Goal: Communication & Community: Ask a question

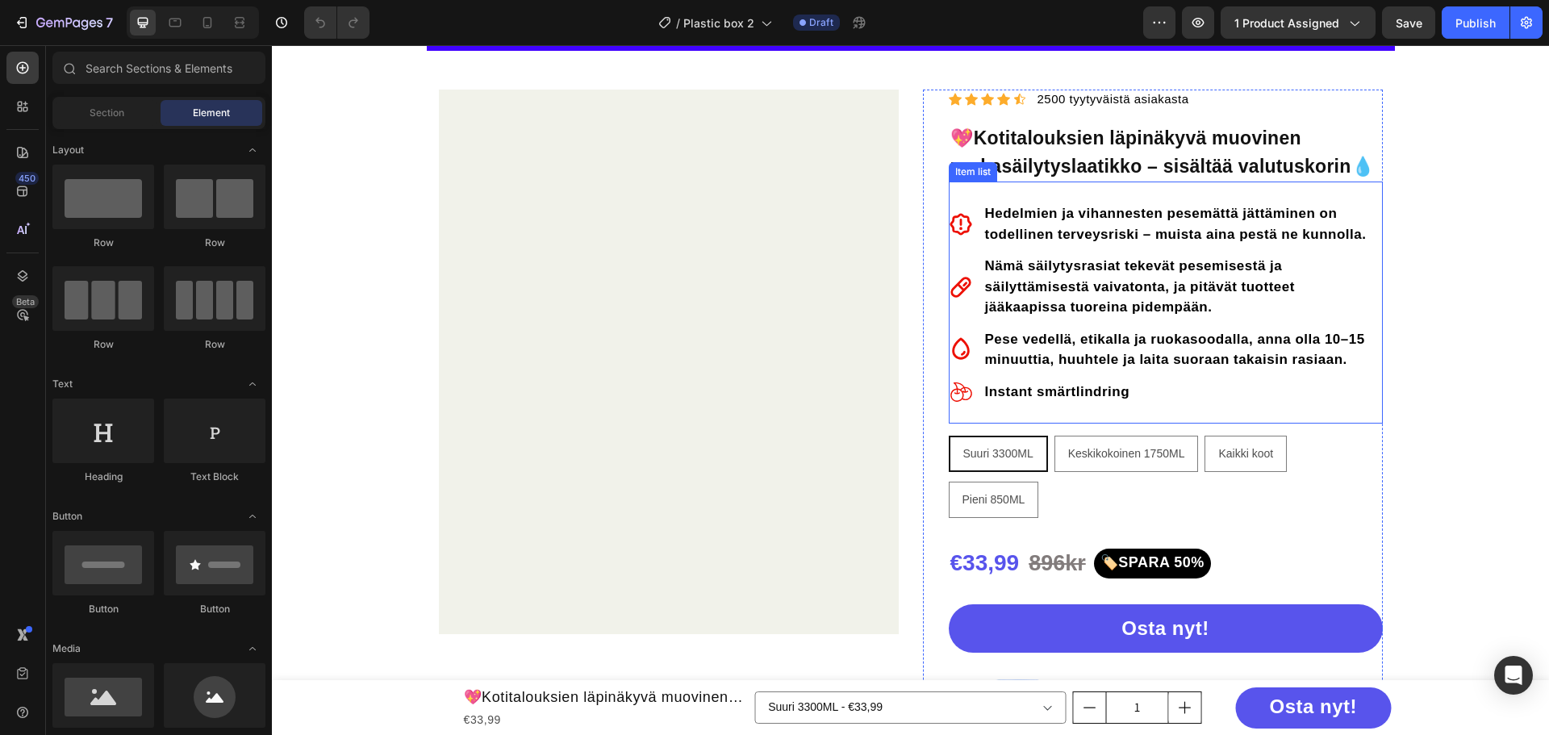
scroll to position [161, 0]
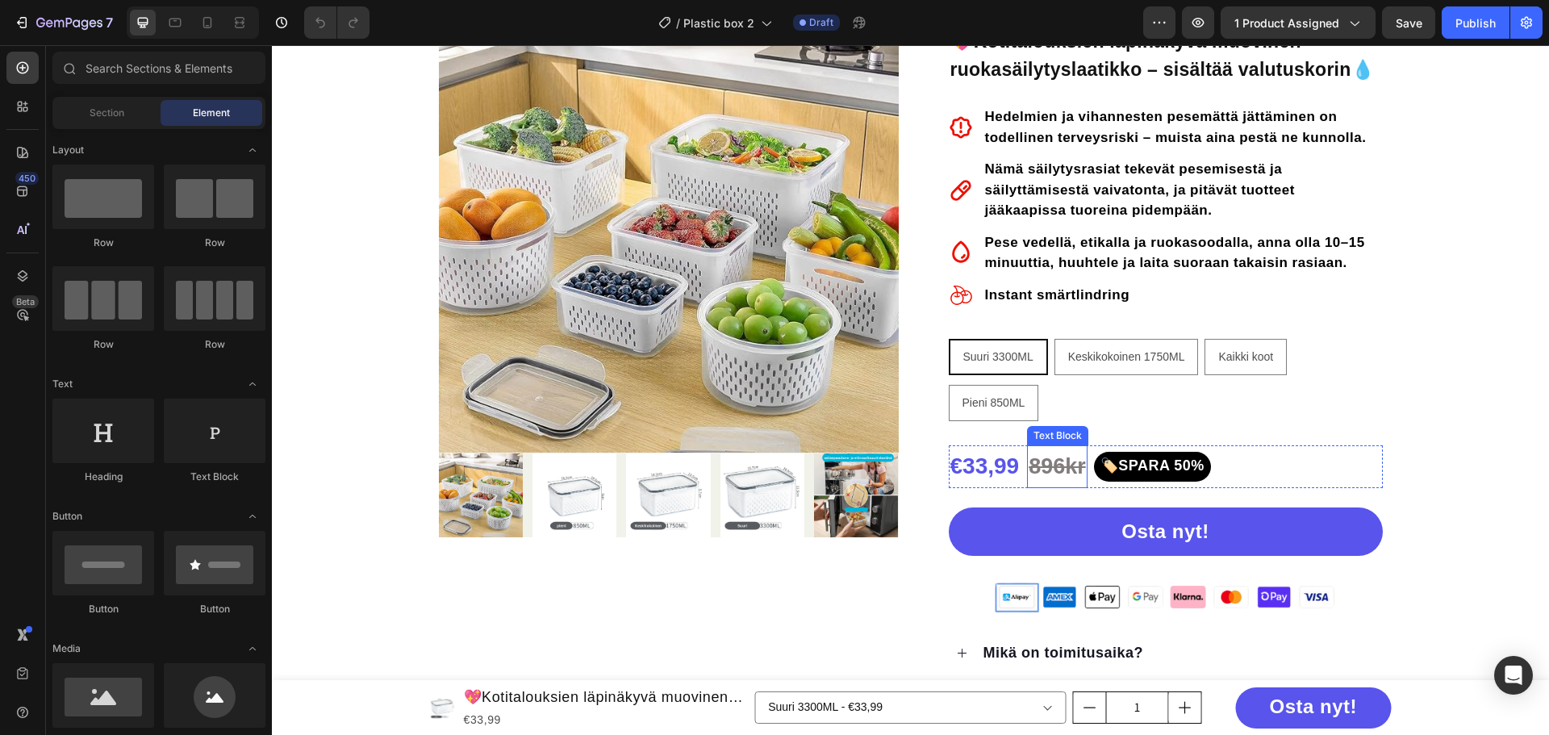
click at [1046, 461] on s "896kr" at bounding box center [1057, 466] width 57 height 24
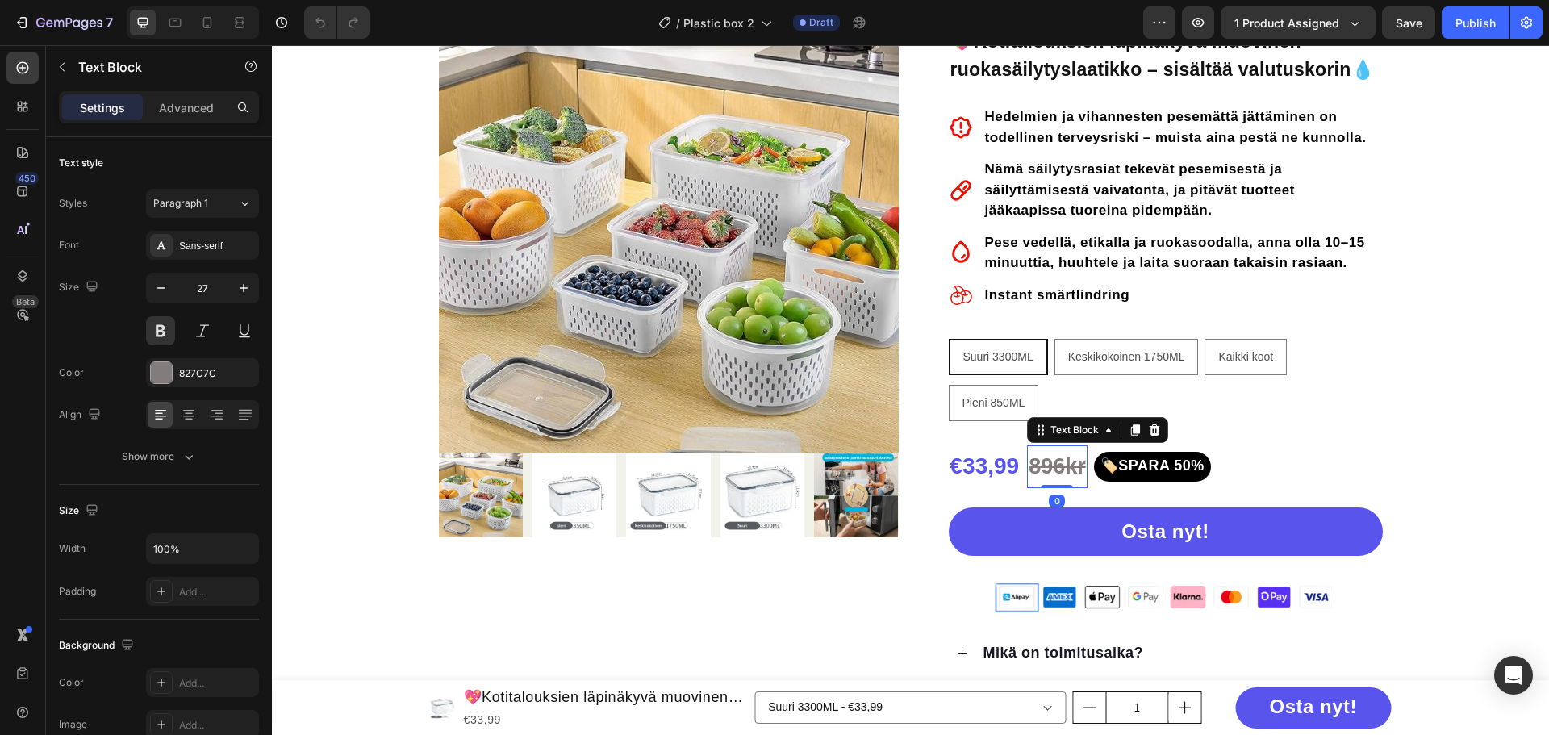
click at [1046, 461] on s "896kr" at bounding box center [1057, 466] width 57 height 24
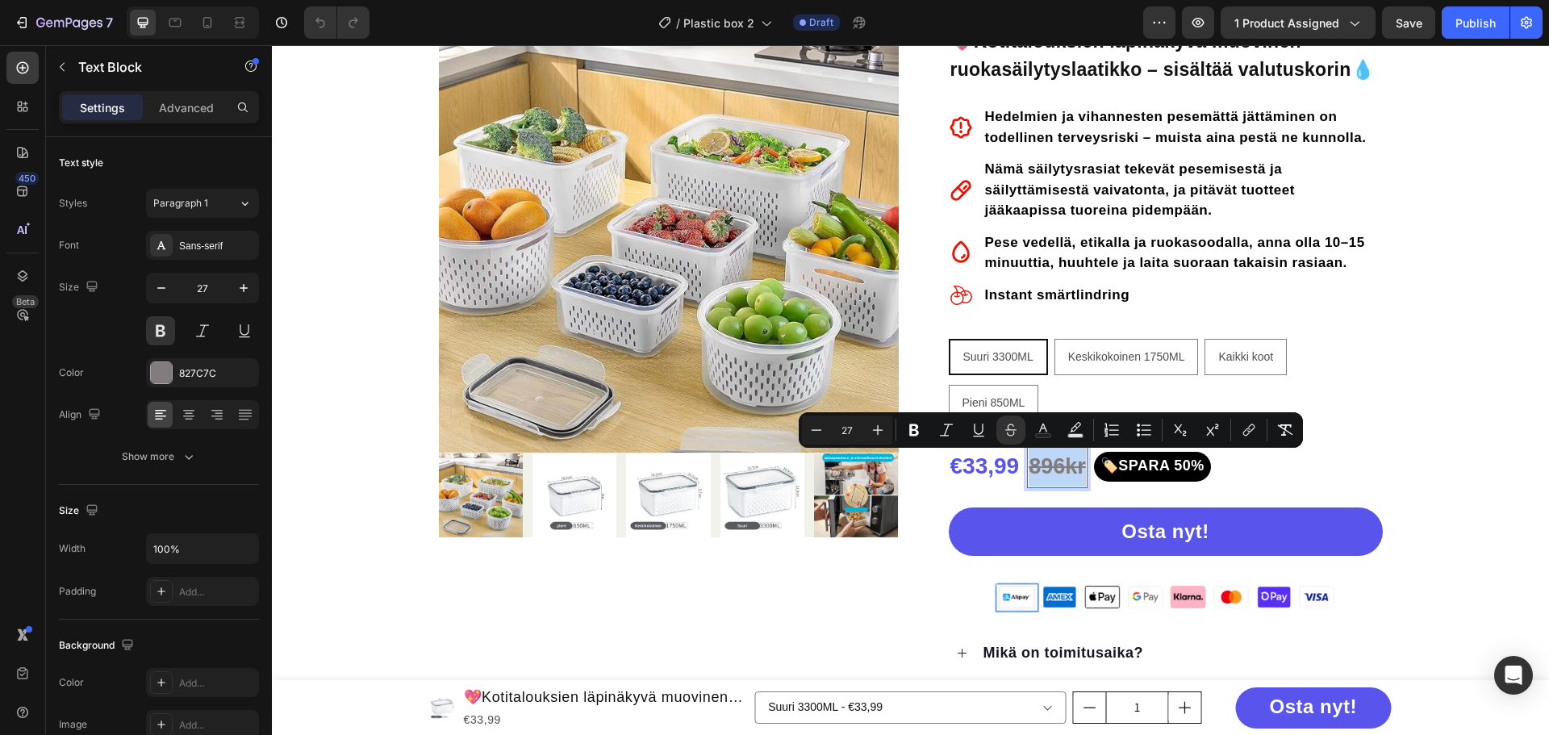
click at [1052, 474] on s "896kr" at bounding box center [1057, 466] width 57 height 24
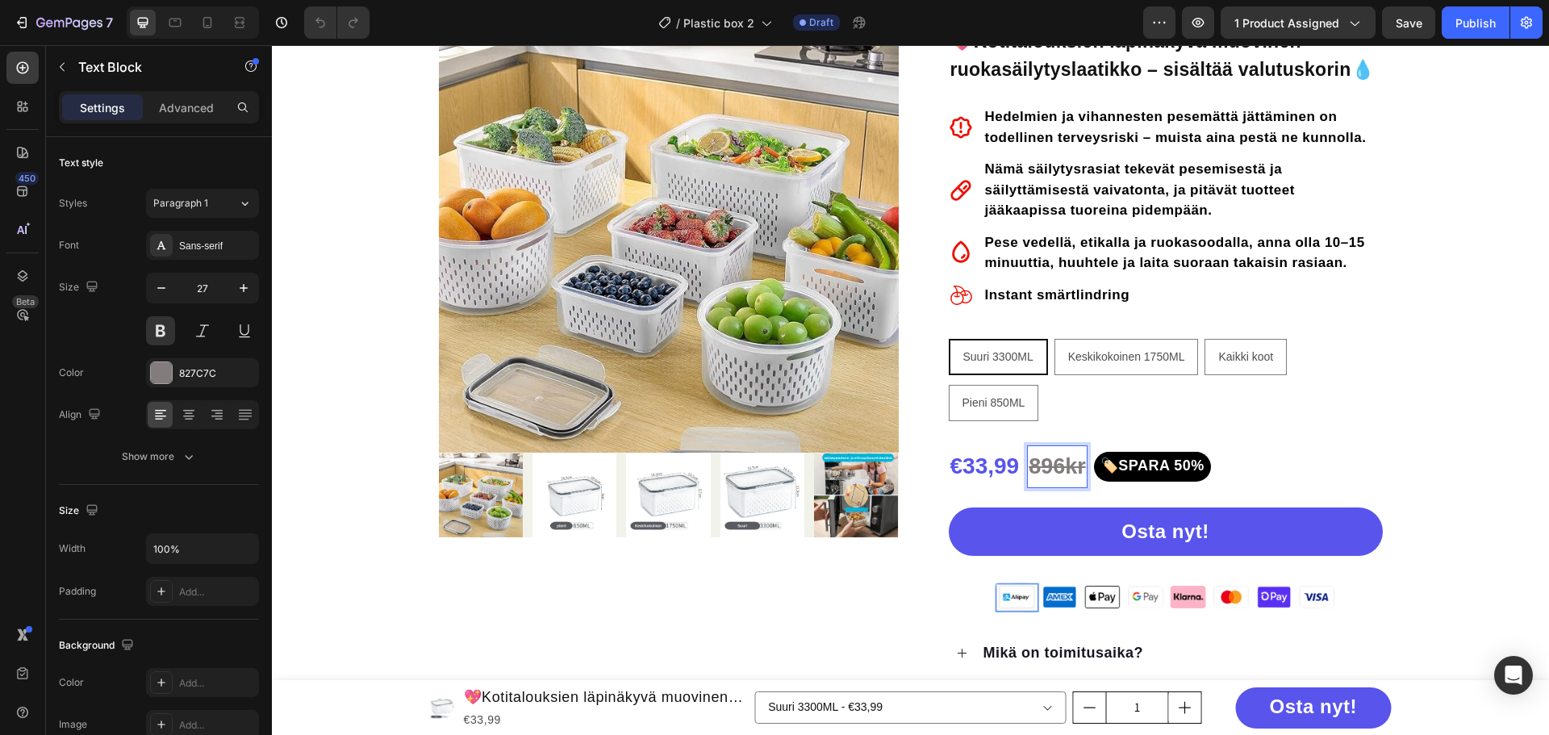
click at [1058, 472] on s "896kr" at bounding box center [1057, 466] width 57 height 24
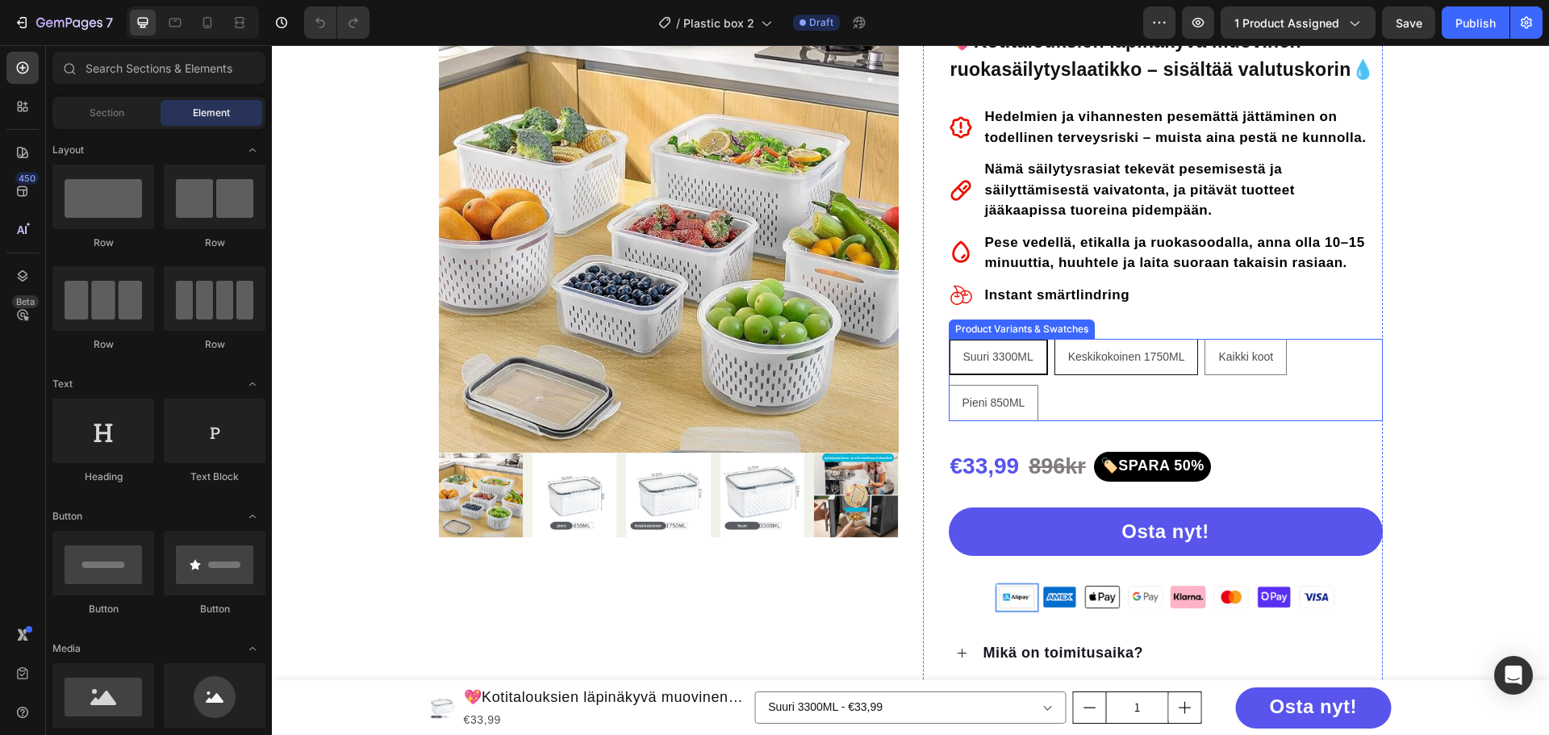
click at [1088, 362] on span "Keskikokoinen 1750ML" at bounding box center [1126, 356] width 117 height 13
click at [1054, 339] on input "Keskikokoinen 1750ML Keskikokoinen 1750ML Keskikokoinen 1750ML" at bounding box center [1054, 338] width 1 height 1
radio input "false"
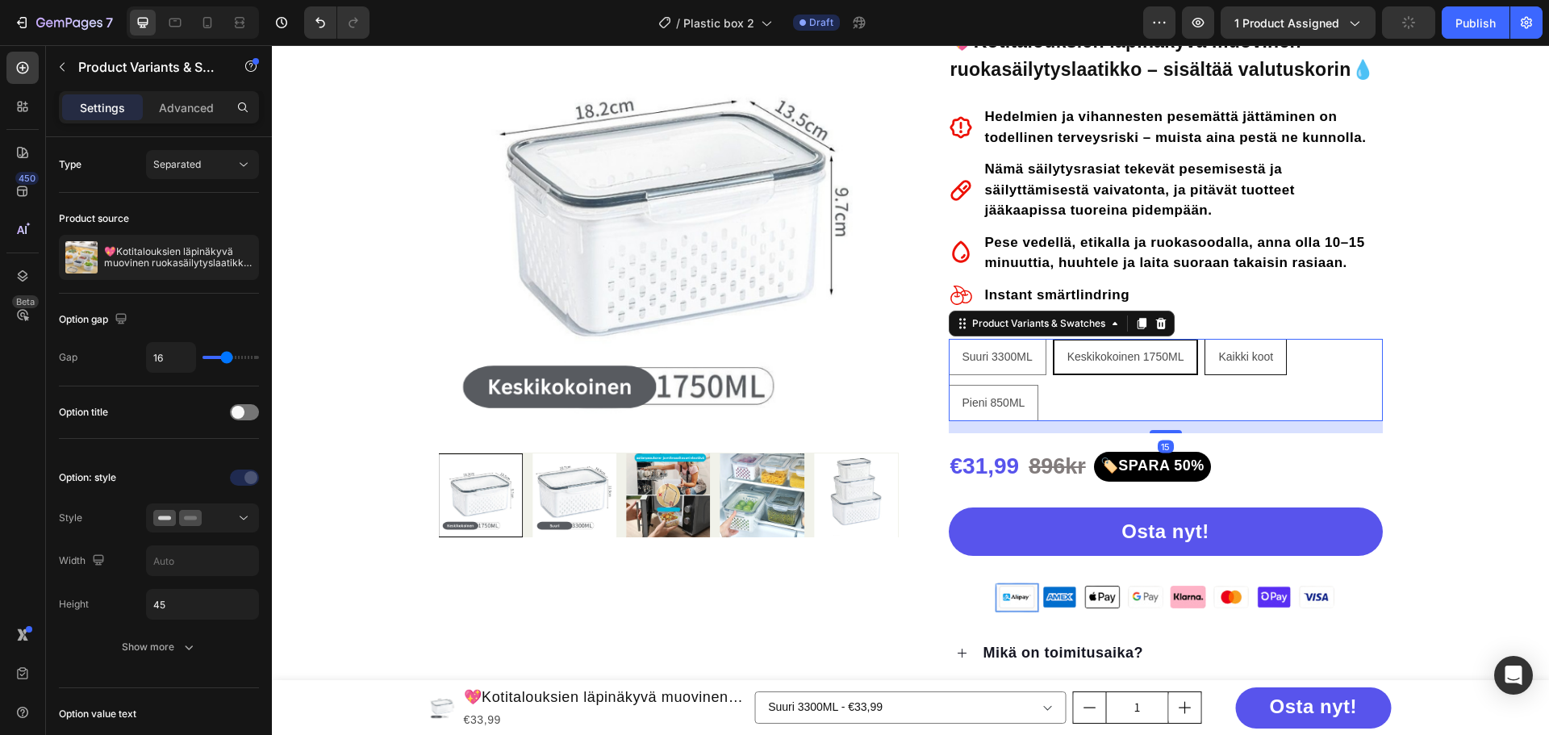
click at [1225, 356] on span "Kaikki koot" at bounding box center [1245, 356] width 55 height 13
click at [1205, 339] on input "Kaikki koot Kaikki koot Kaikki koot" at bounding box center [1204, 338] width 1 height 1
radio input "false"
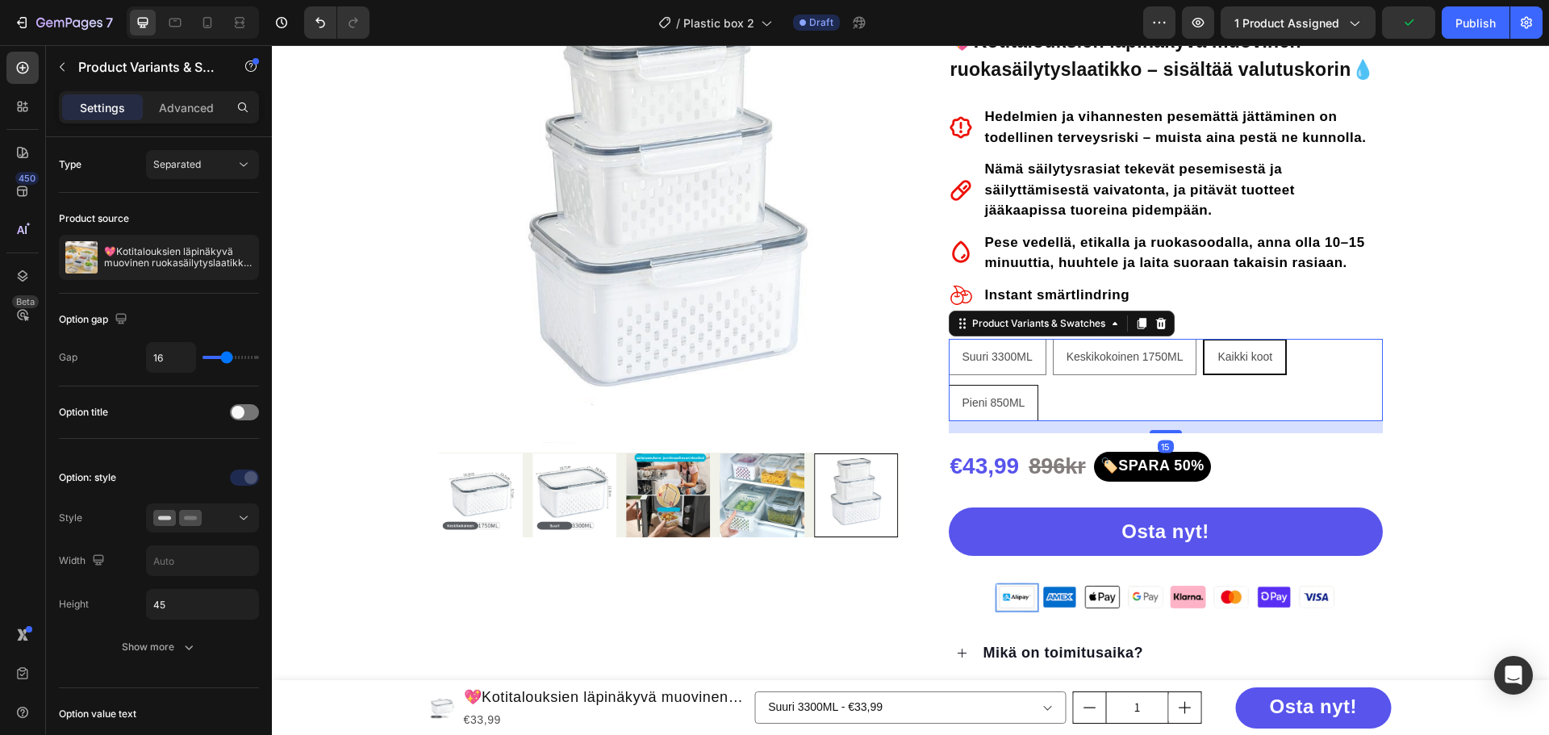
click at [1002, 409] on span "Pieni 850ML" at bounding box center [993, 402] width 63 height 13
click at [949, 385] on input "Pieni 850ML Pieni 850ML Pieni 850ML" at bounding box center [948, 384] width 1 height 1
radio input "false"
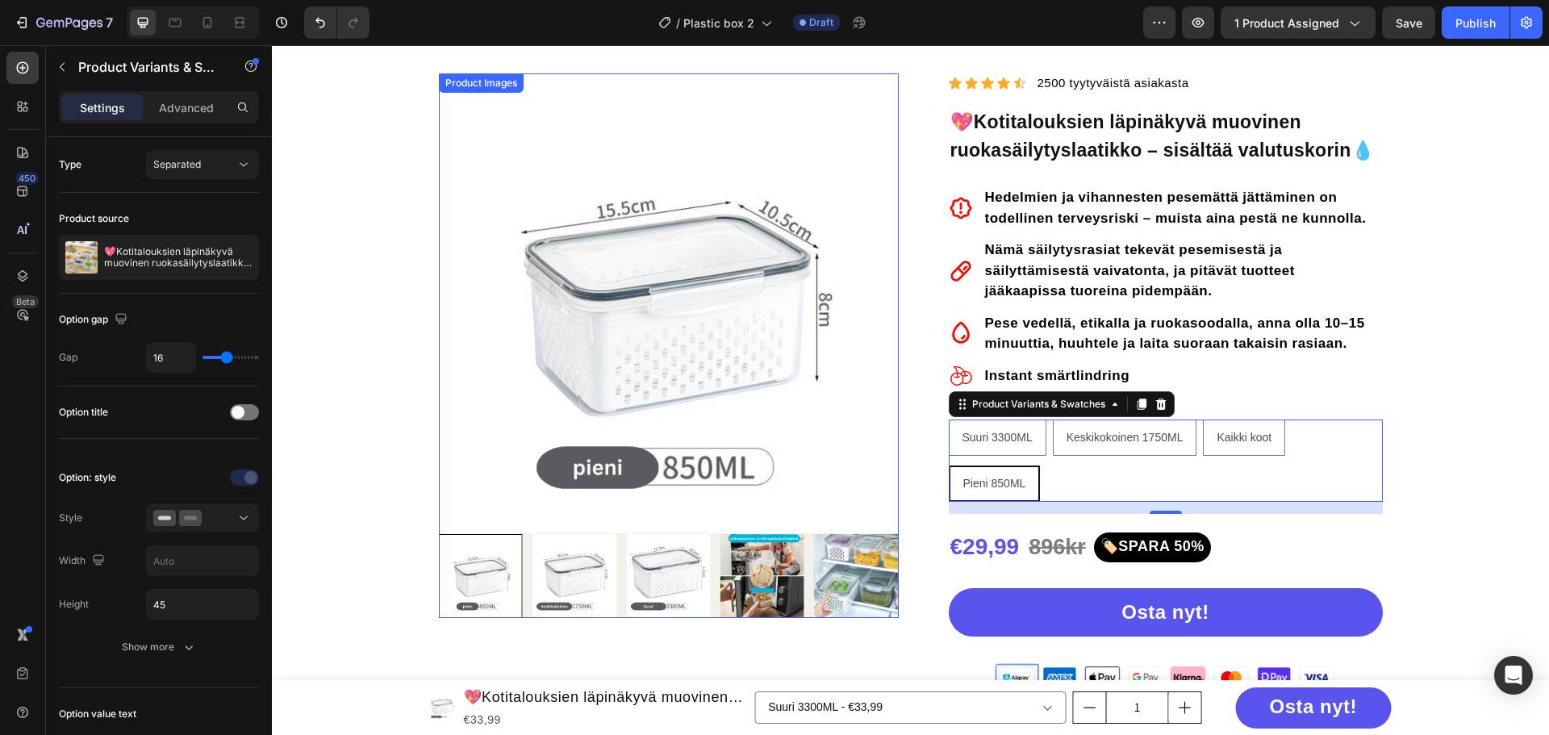
scroll to position [0, 0]
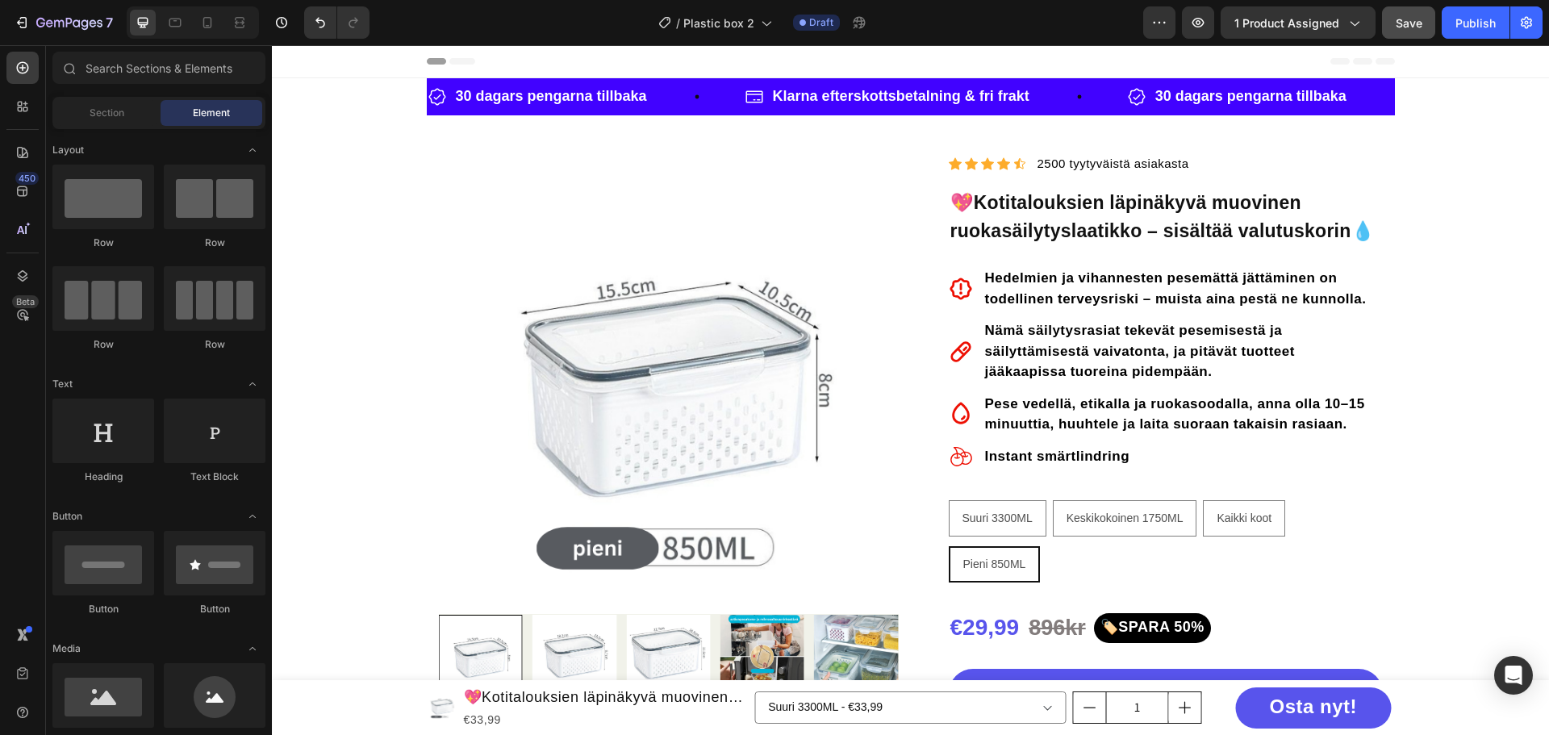
click at [1408, 28] on span "Save" at bounding box center [1409, 23] width 27 height 14
click at [1038, 15] on div "/ Plastic box 2 Draft" at bounding box center [762, 22] width 761 height 32
click at [68, 24] on icon "button" at bounding box center [69, 24] width 66 height 14
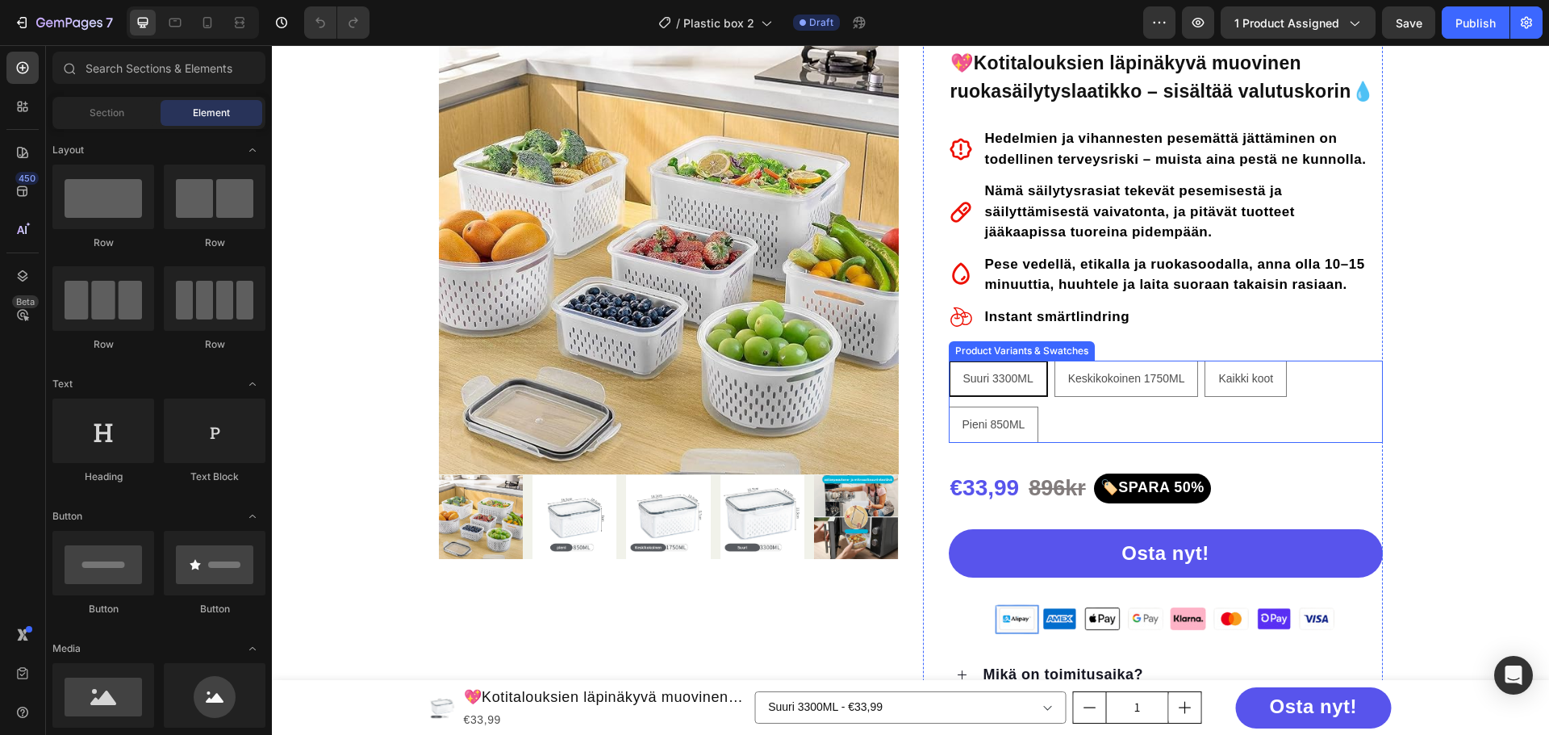
scroll to position [161, 0]
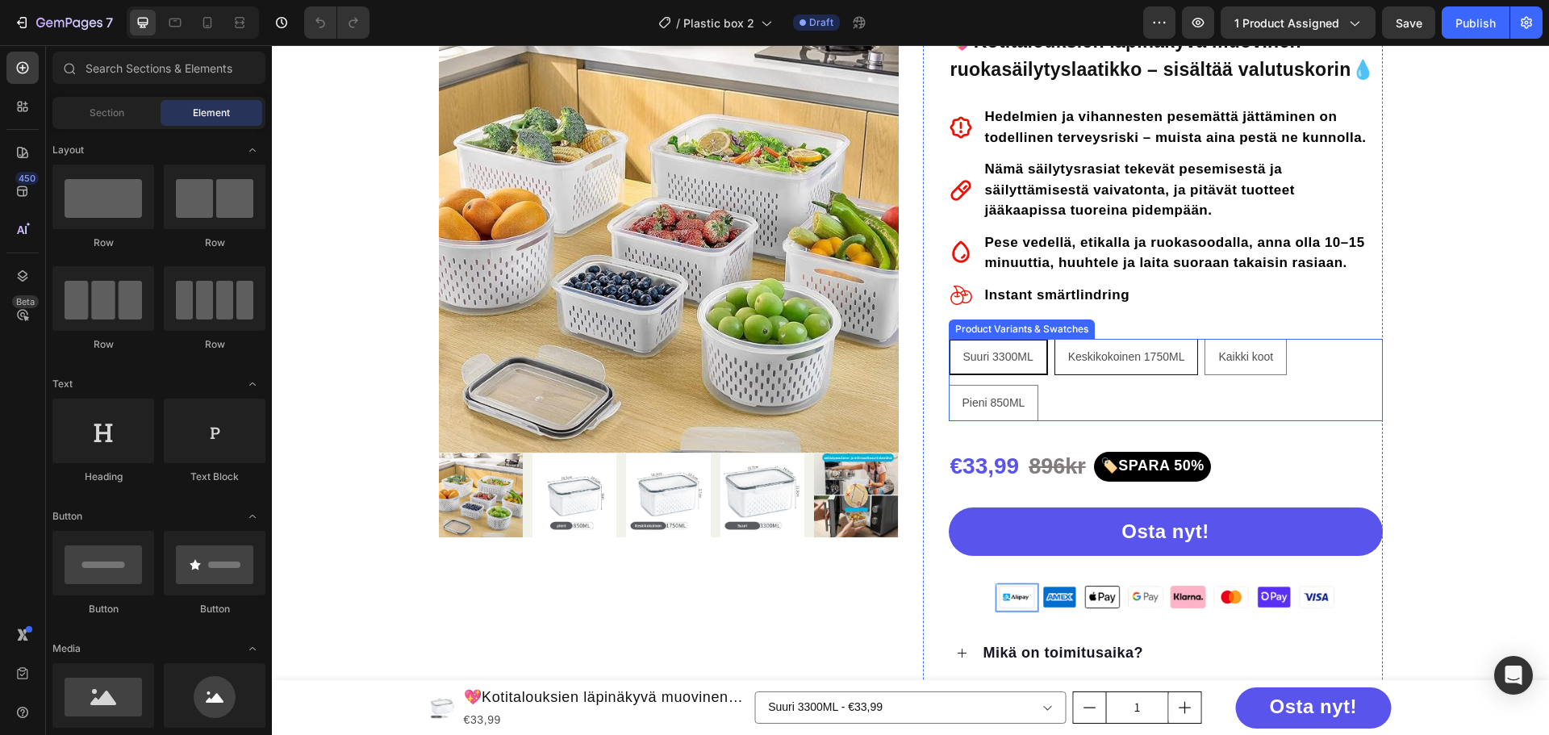
click at [1093, 362] on span "Keskikokoinen 1750ML" at bounding box center [1126, 356] width 117 height 13
click at [1054, 339] on input "Keskikokoinen 1750ML Keskikokoinen 1750ML Keskikokoinen 1750ML" at bounding box center [1054, 338] width 1 height 1
radio input "false"
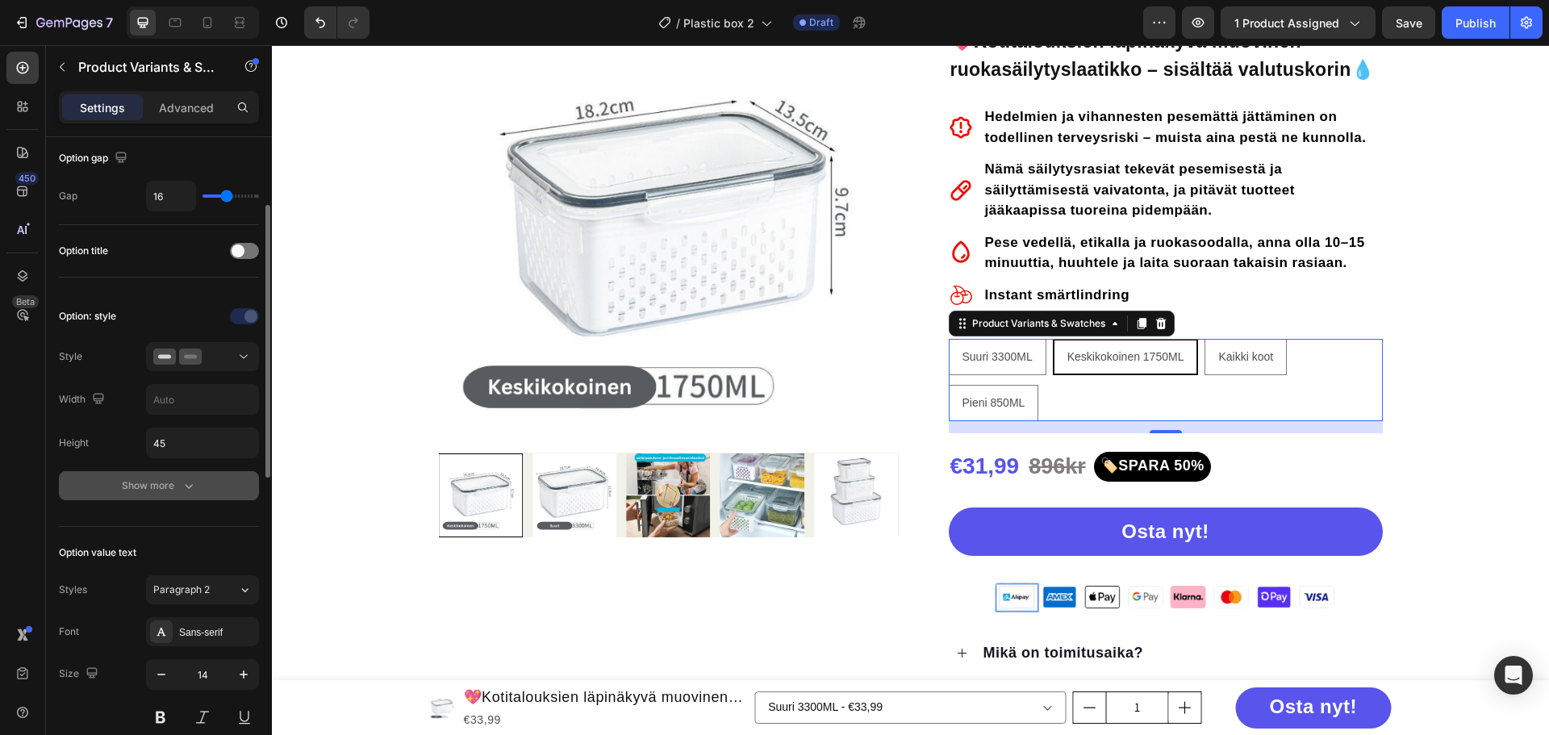
click at [186, 477] on button "Show more" at bounding box center [159, 485] width 200 height 29
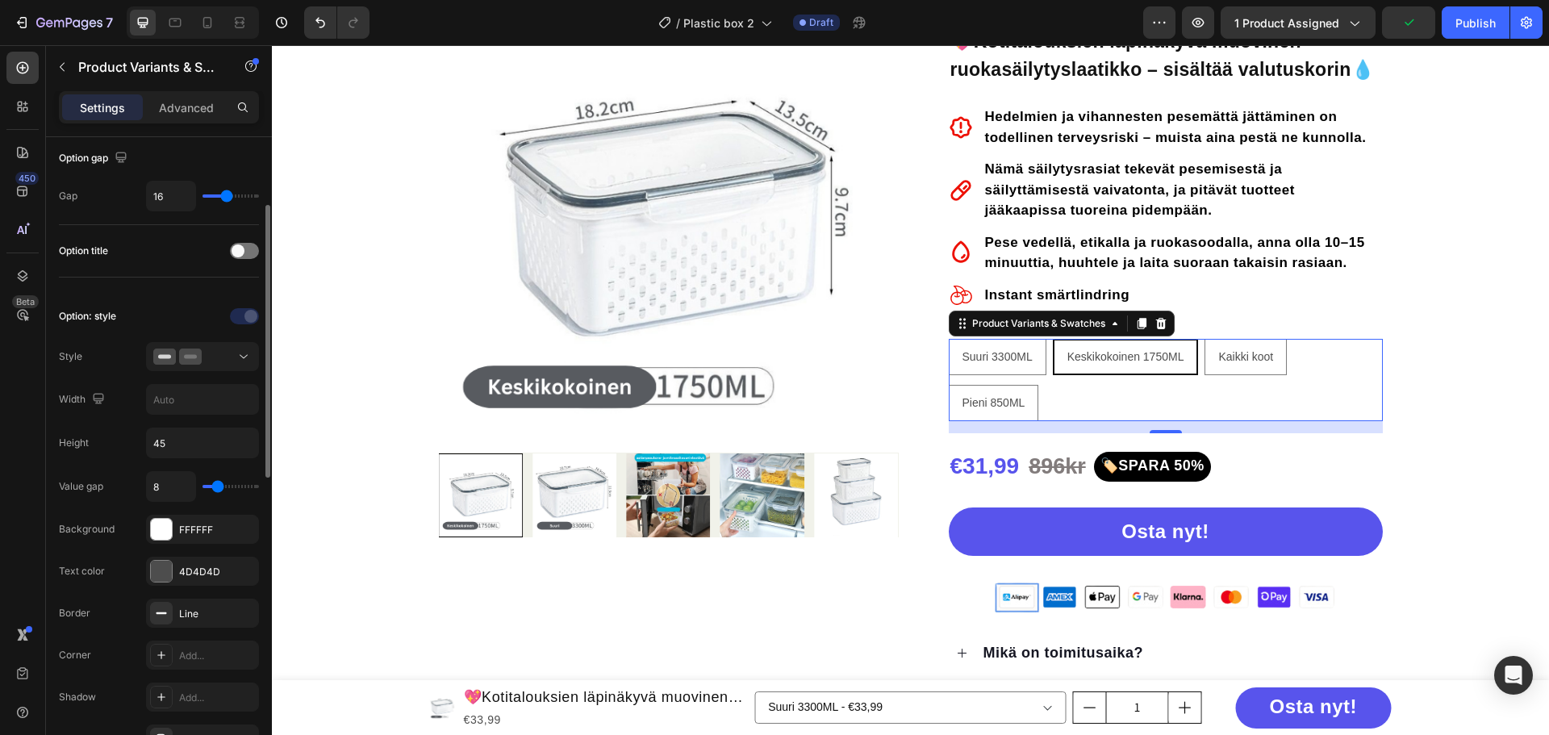
scroll to position [0, 0]
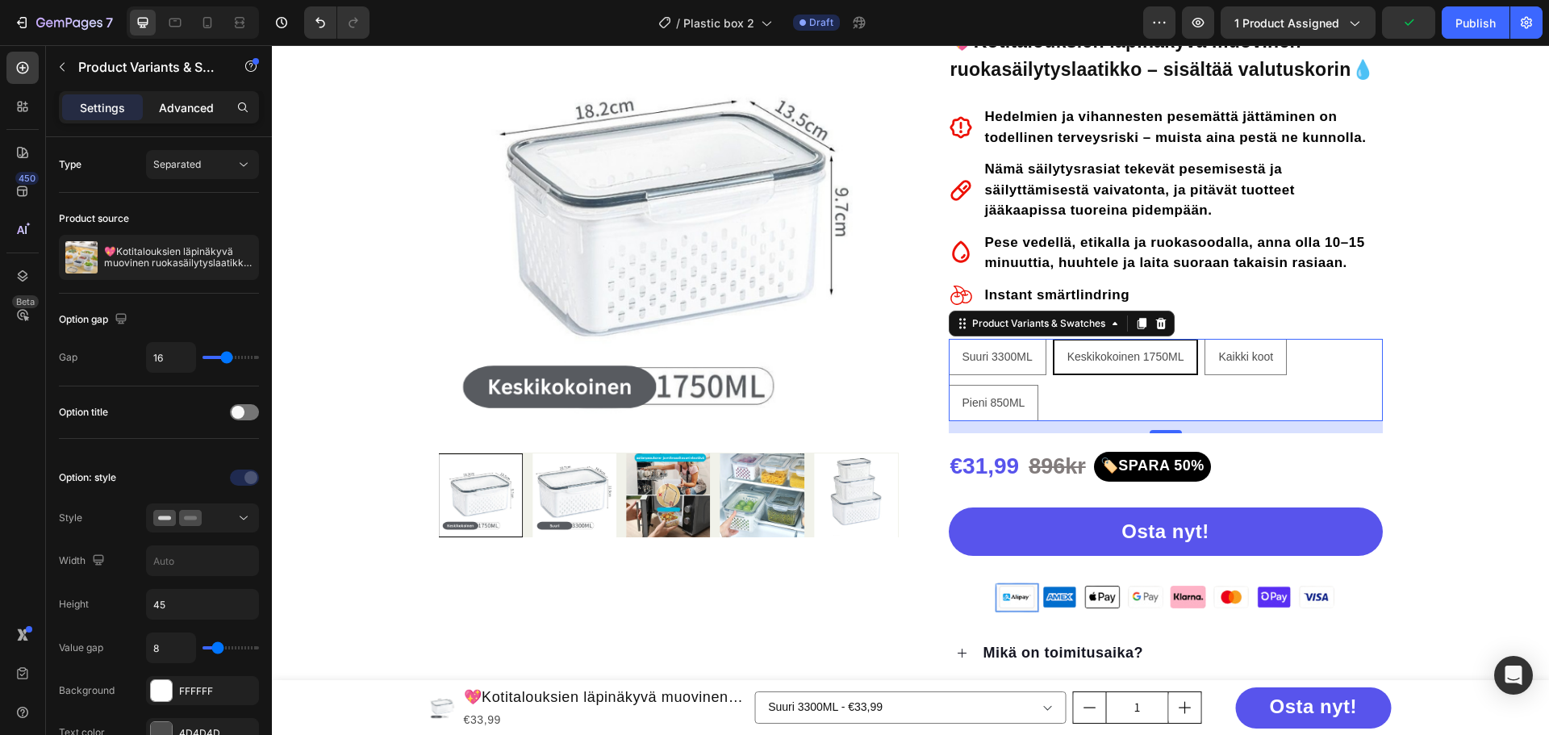
click at [184, 112] on p "Advanced" at bounding box center [186, 107] width 55 height 17
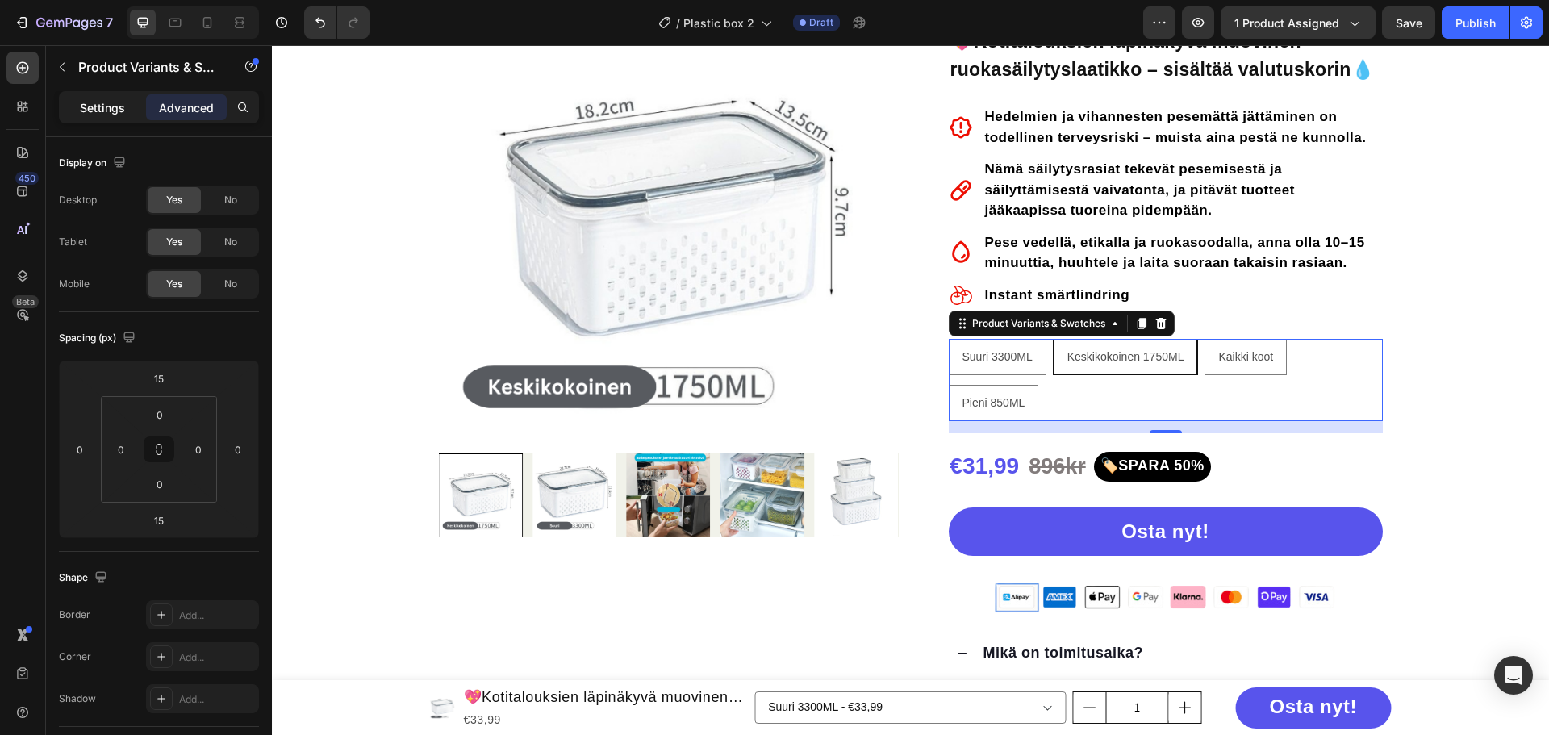
click at [111, 111] on p "Settings" at bounding box center [102, 107] width 45 height 17
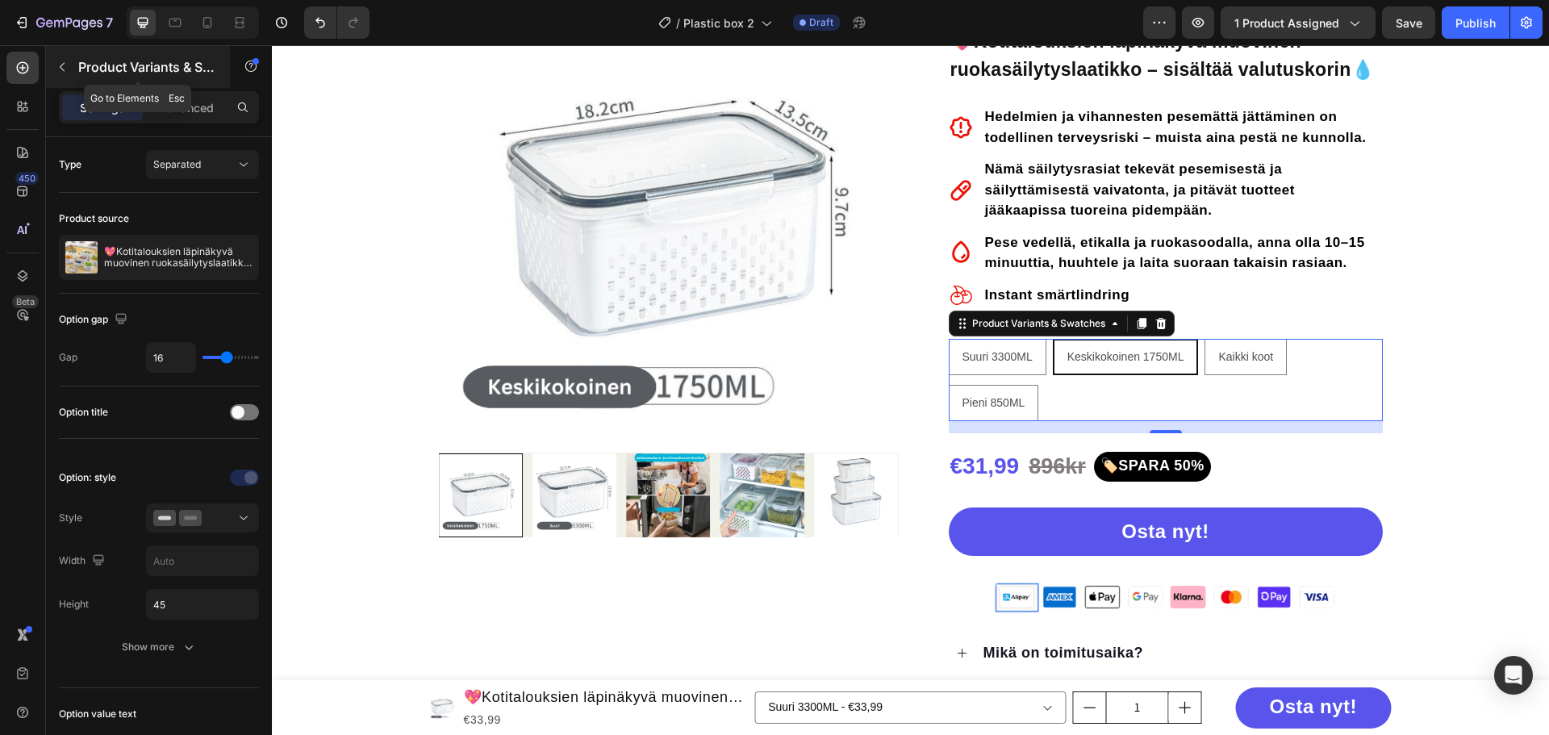
click at [65, 68] on icon "button" at bounding box center [62, 67] width 13 height 13
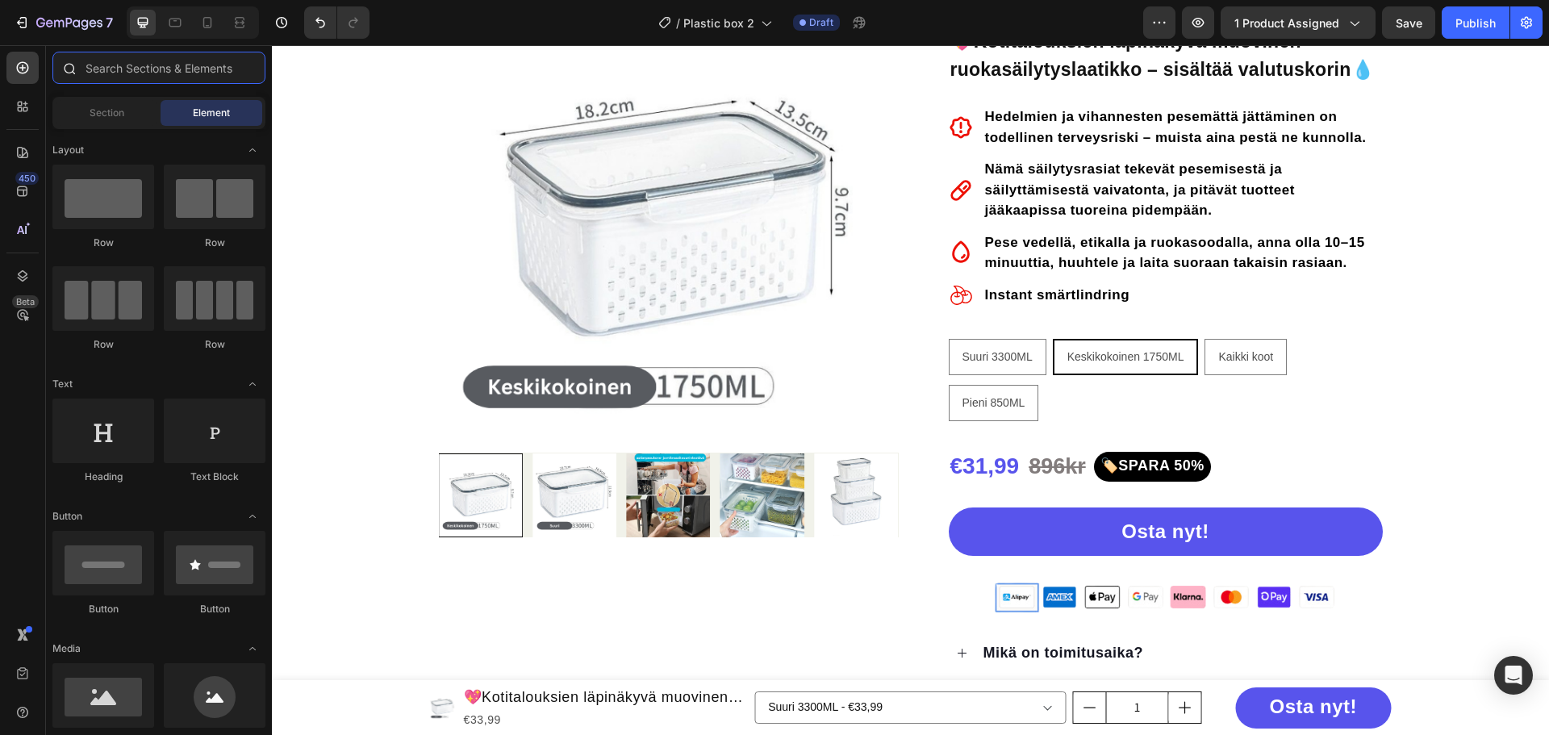
click at [151, 72] on input "text" at bounding box center [158, 68] width 213 height 32
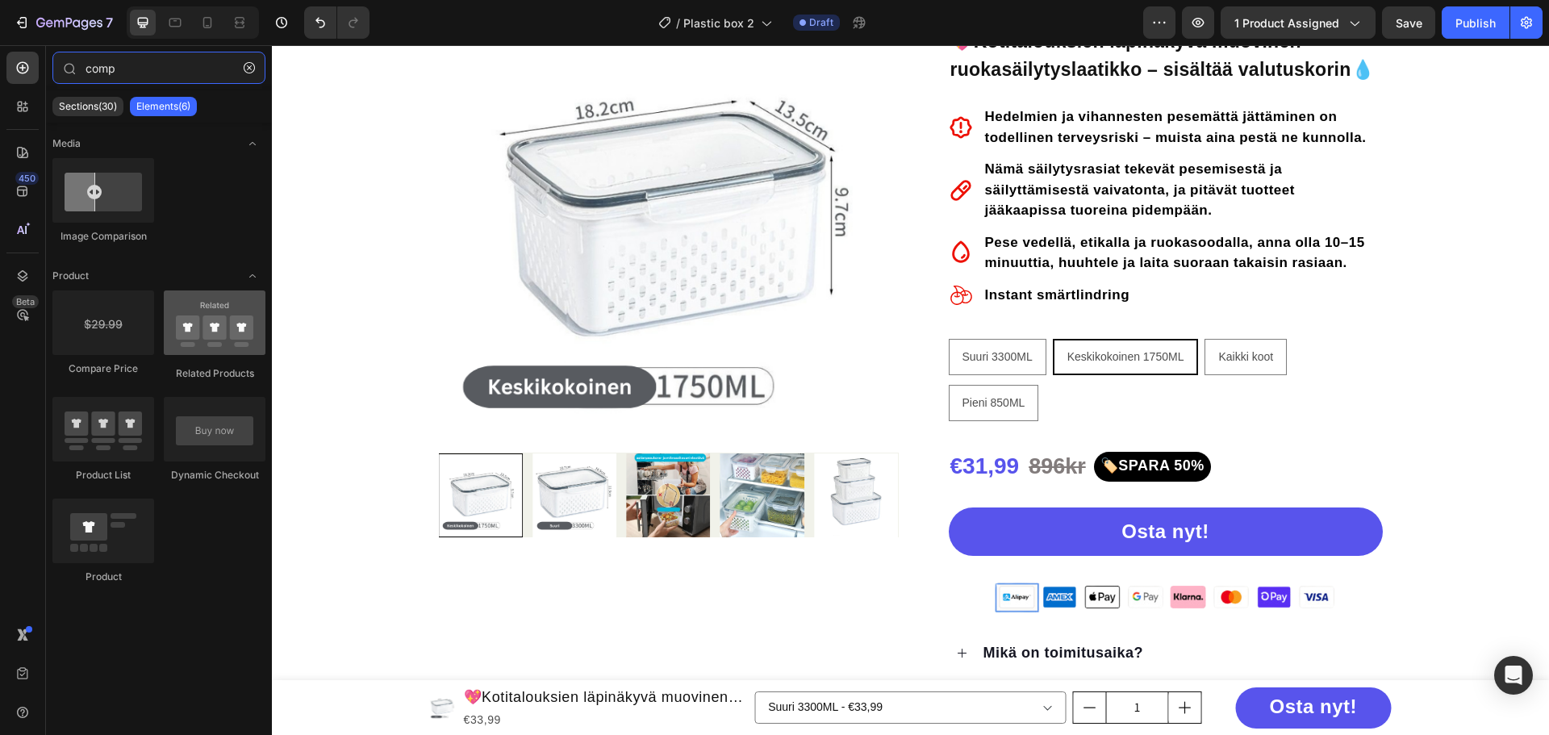
type input "comp"
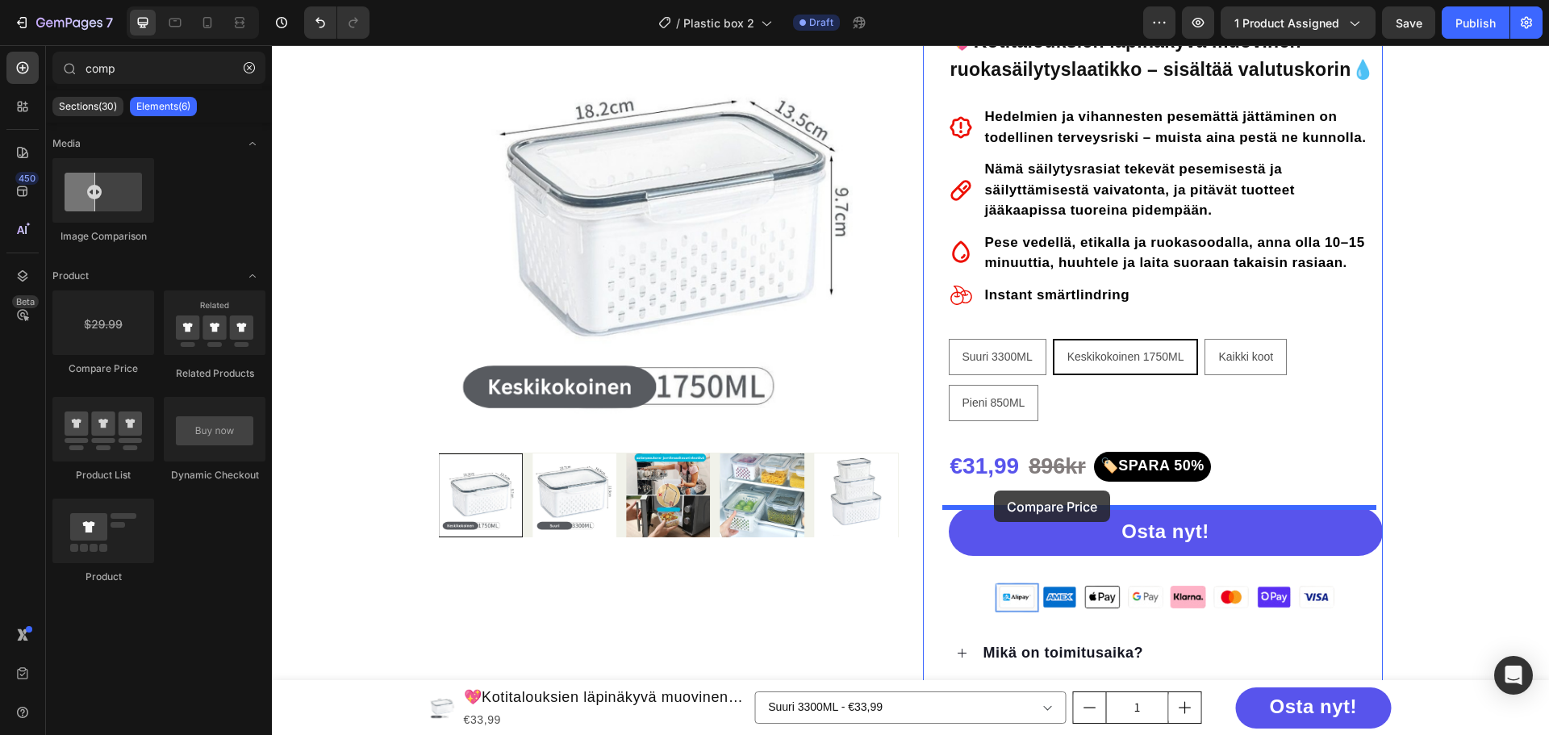
drag, startPoint x: 455, startPoint y: 387, endPoint x: 990, endPoint y: 490, distance: 544.6
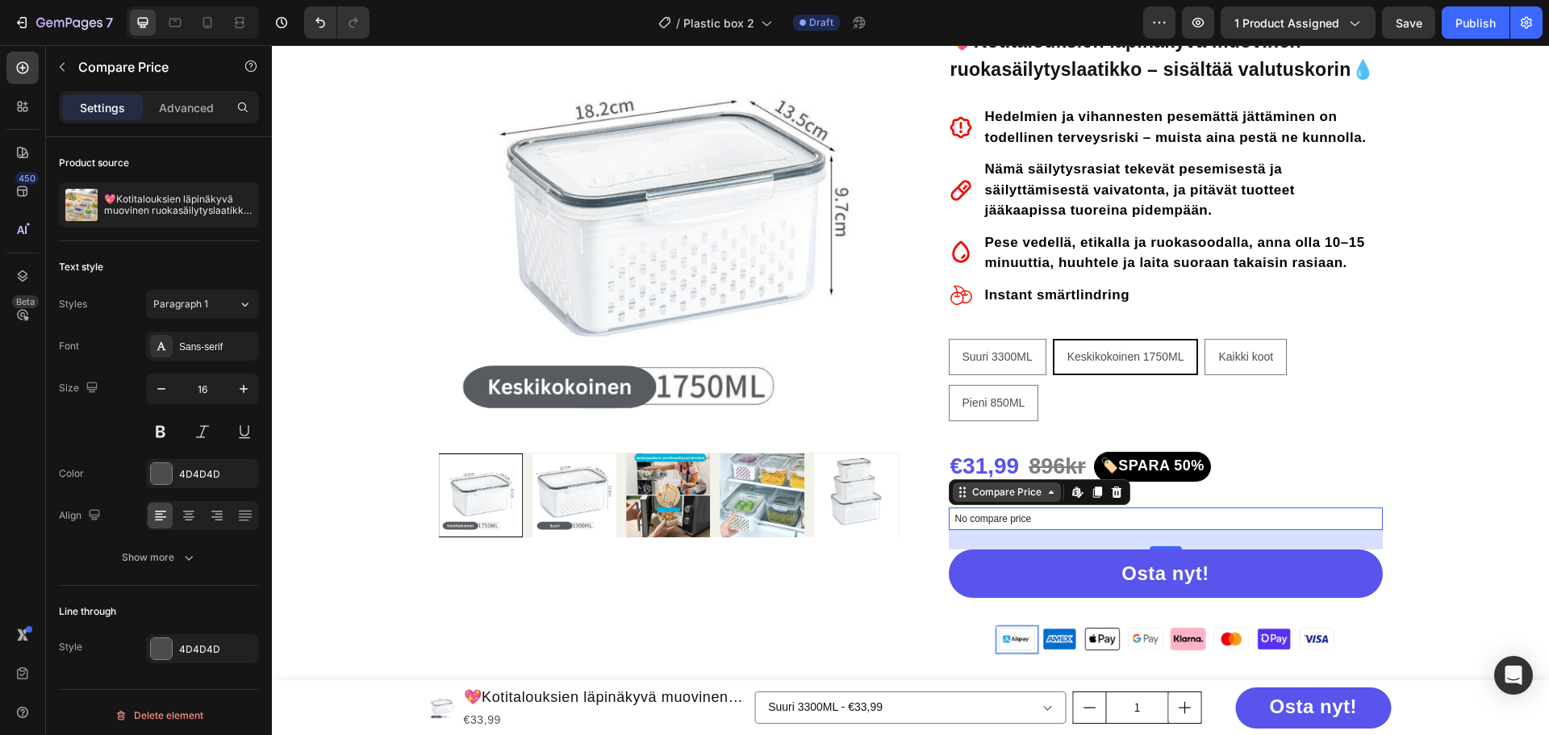
click at [1049, 493] on icon at bounding box center [1051, 492] width 5 height 3
click at [1025, 492] on div "Compare Price" at bounding box center [1007, 492] width 76 height 15
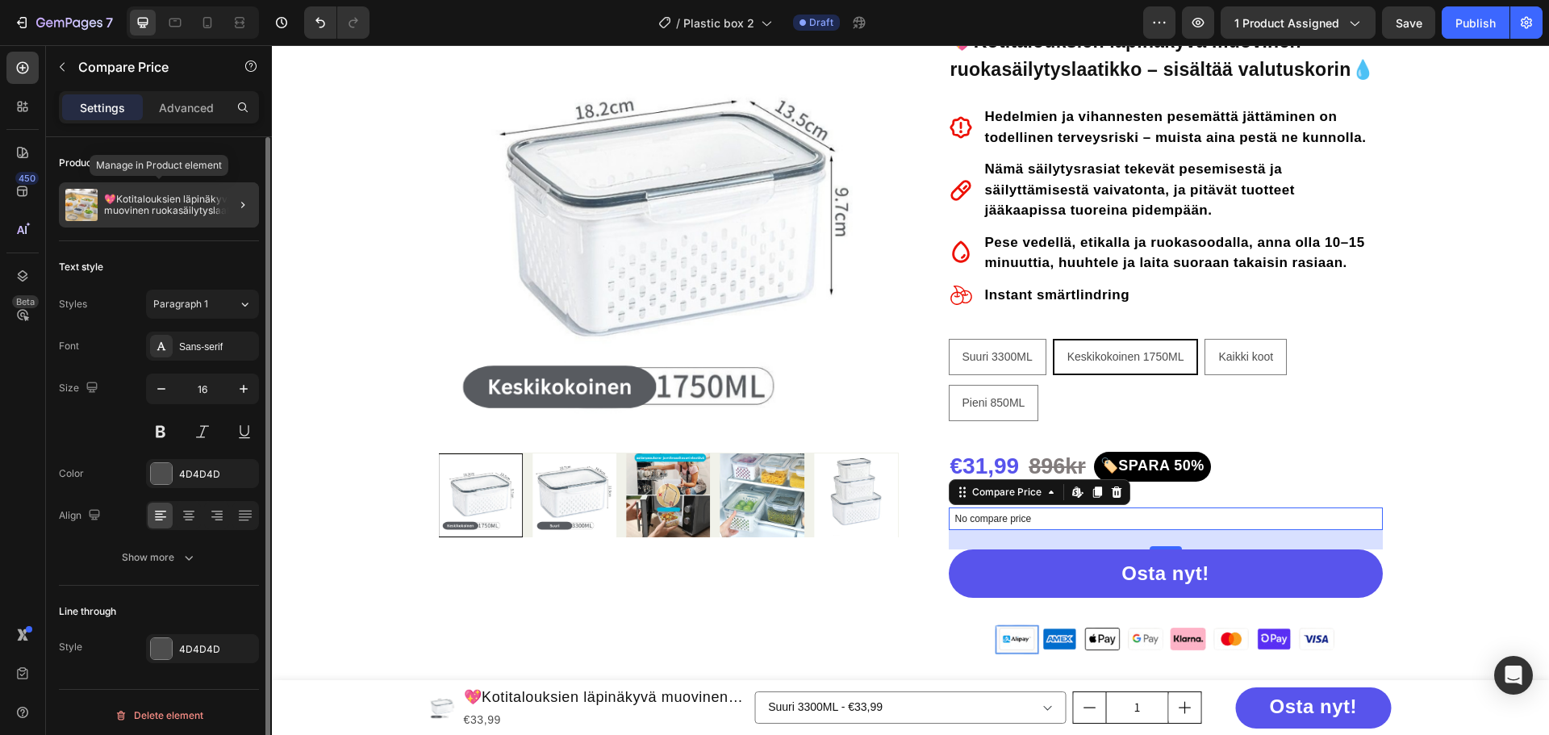
click at [169, 202] on p "💖Kotitalouksien läpinäkyvä muovinen ruokasäilytyslaatikko – sisältää valutuskor…" at bounding box center [178, 205] width 148 height 23
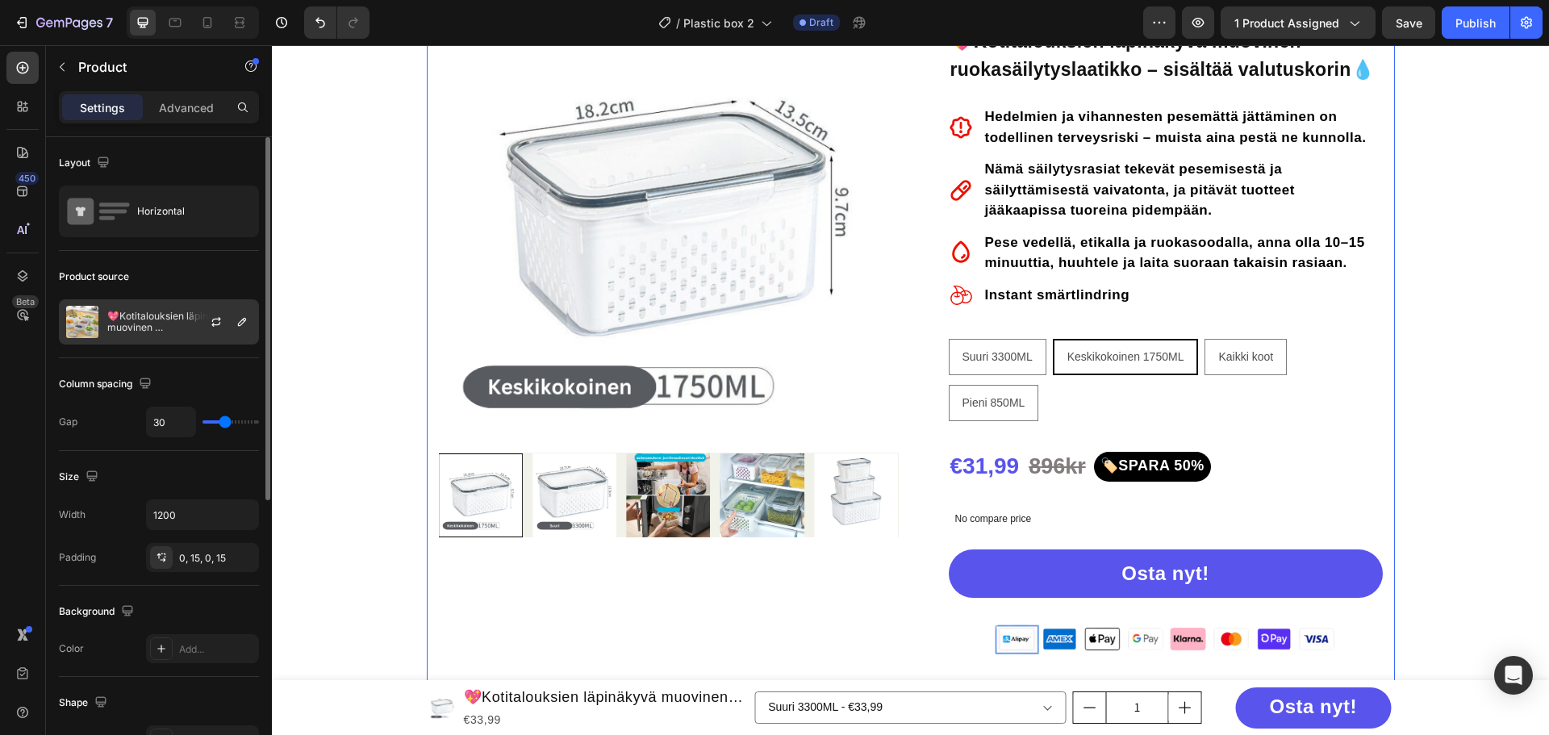
click at [175, 307] on div "💖Kotitalouksien läpinäkyvä muovinen ruokasäilytyslaatikko – sisältää valutuskor…" at bounding box center [159, 321] width 200 height 45
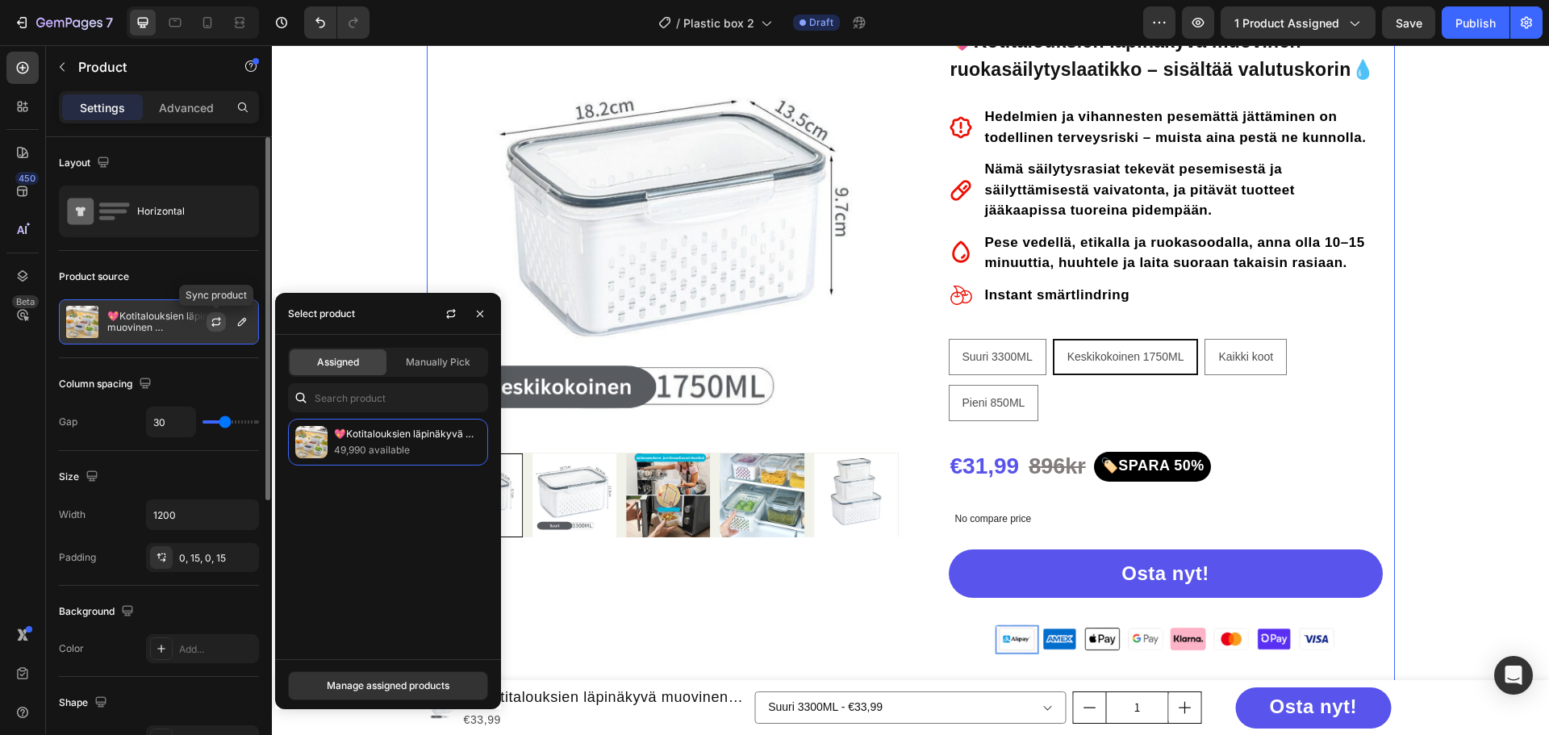
click at [220, 323] on icon "button" at bounding box center [215, 324] width 9 height 5
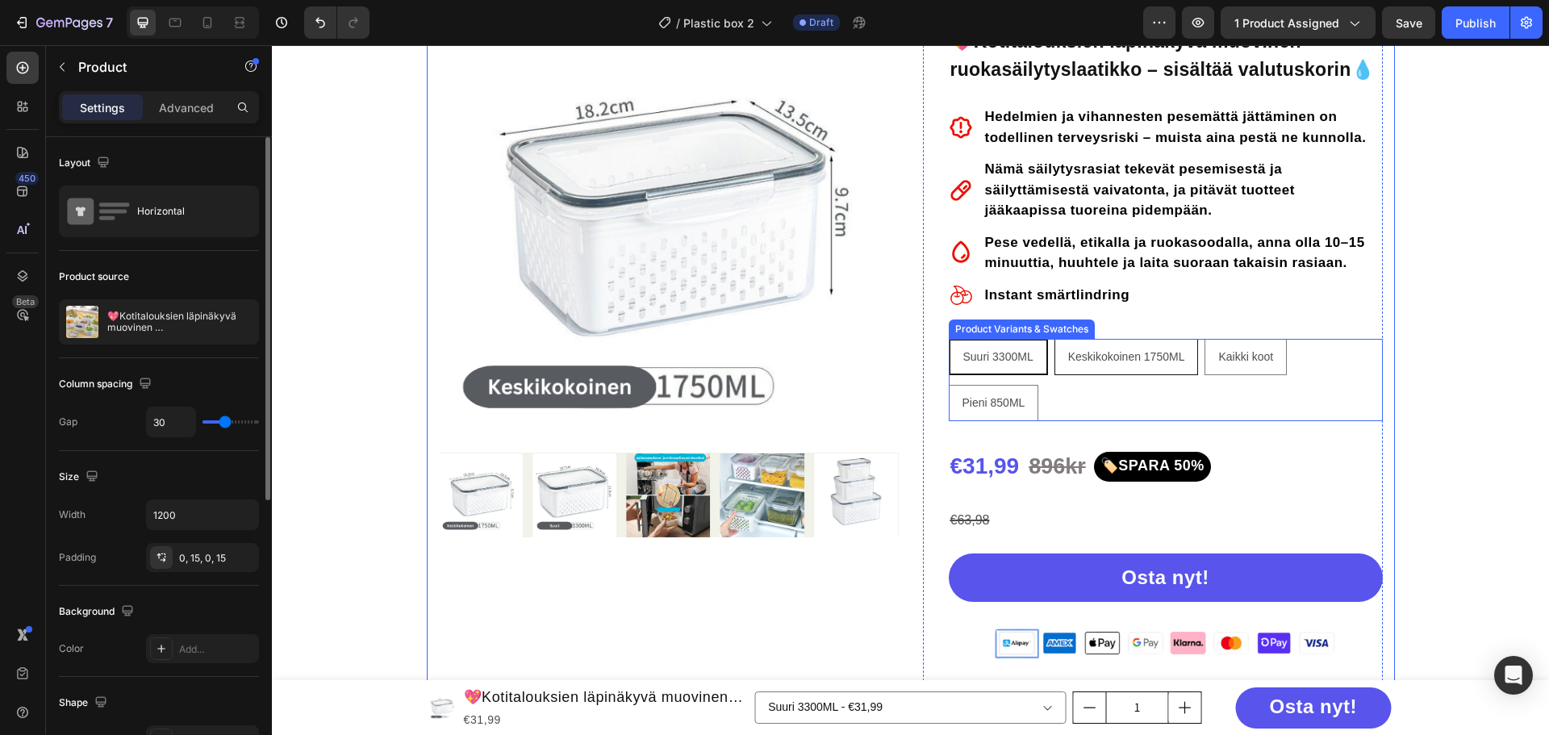
click at [1092, 361] on span "Keskikokoinen 1750ML" at bounding box center [1126, 356] width 117 height 13
click at [1054, 339] on input "Keskikokoinen 1750ML Keskikokoinen 1750ML Keskikokoinen 1750ML" at bounding box center [1054, 338] width 1 height 1
radio input "false"
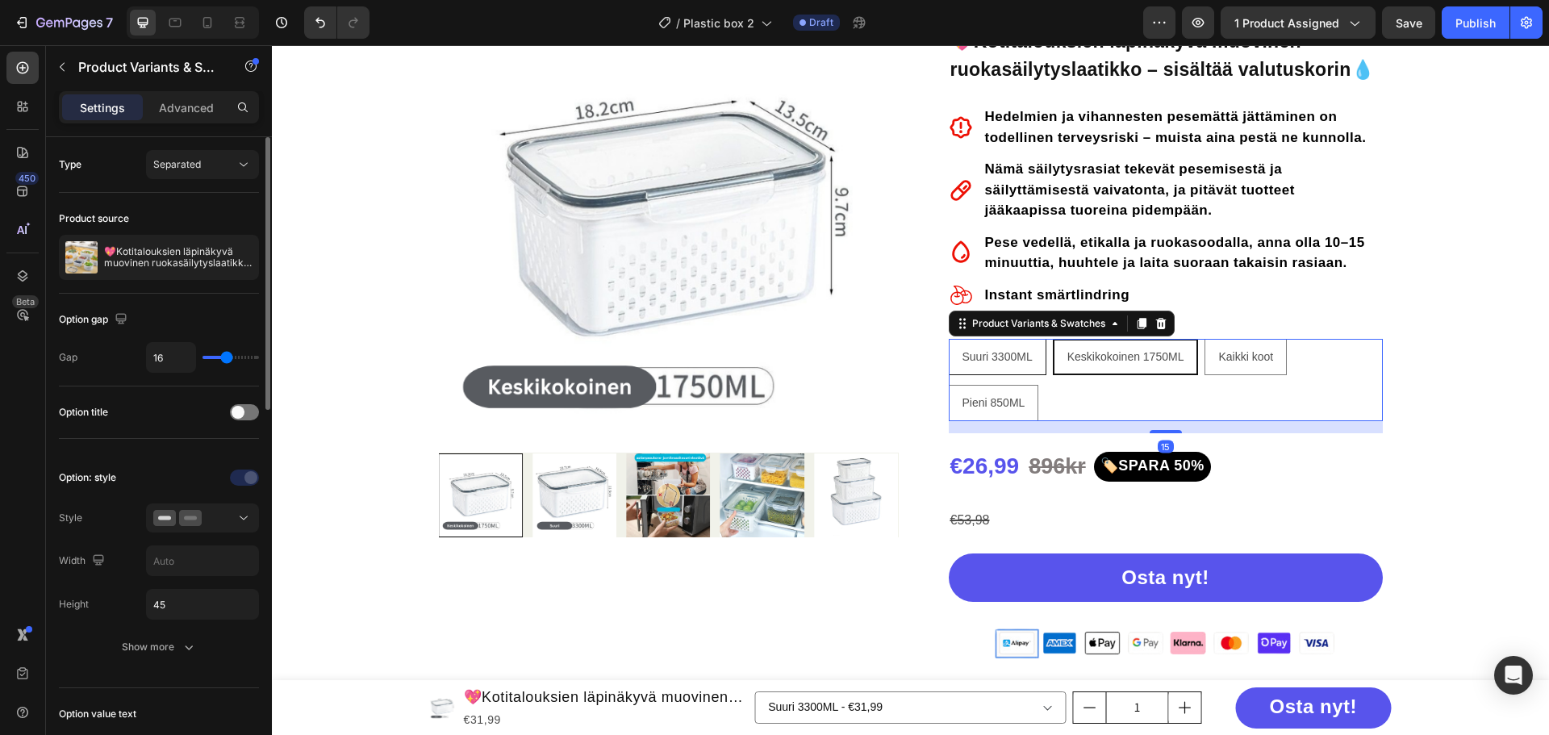
click at [983, 350] on span "Suuri 3300ML" at bounding box center [997, 356] width 70 height 13
click at [949, 339] on input "Suuri 3300ML Suuri 3300ML Suuri 3300ML" at bounding box center [948, 338] width 1 height 1
radio input "false"
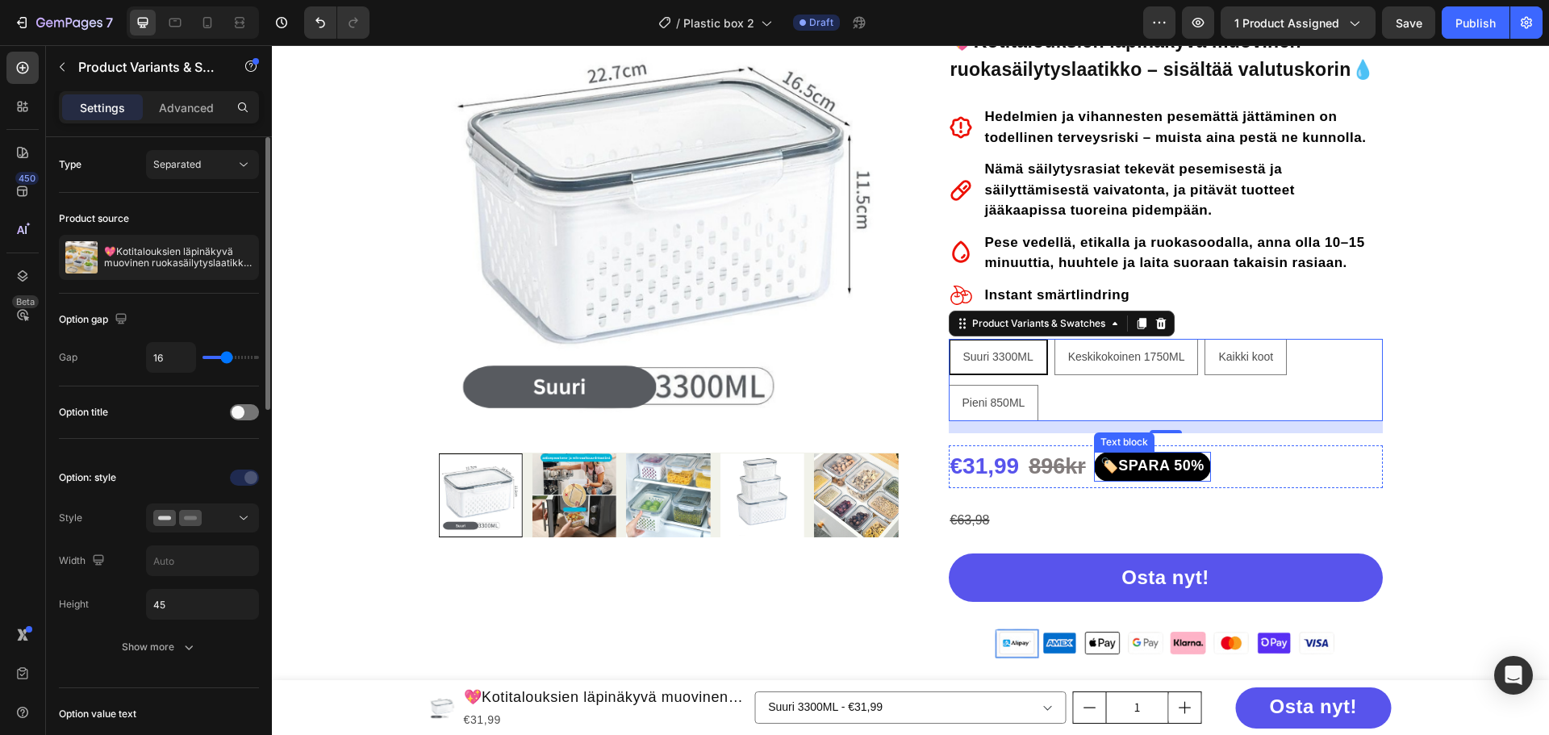
click at [1129, 464] on strong "🏷️SPARA 50%" at bounding box center [1152, 465] width 104 height 16
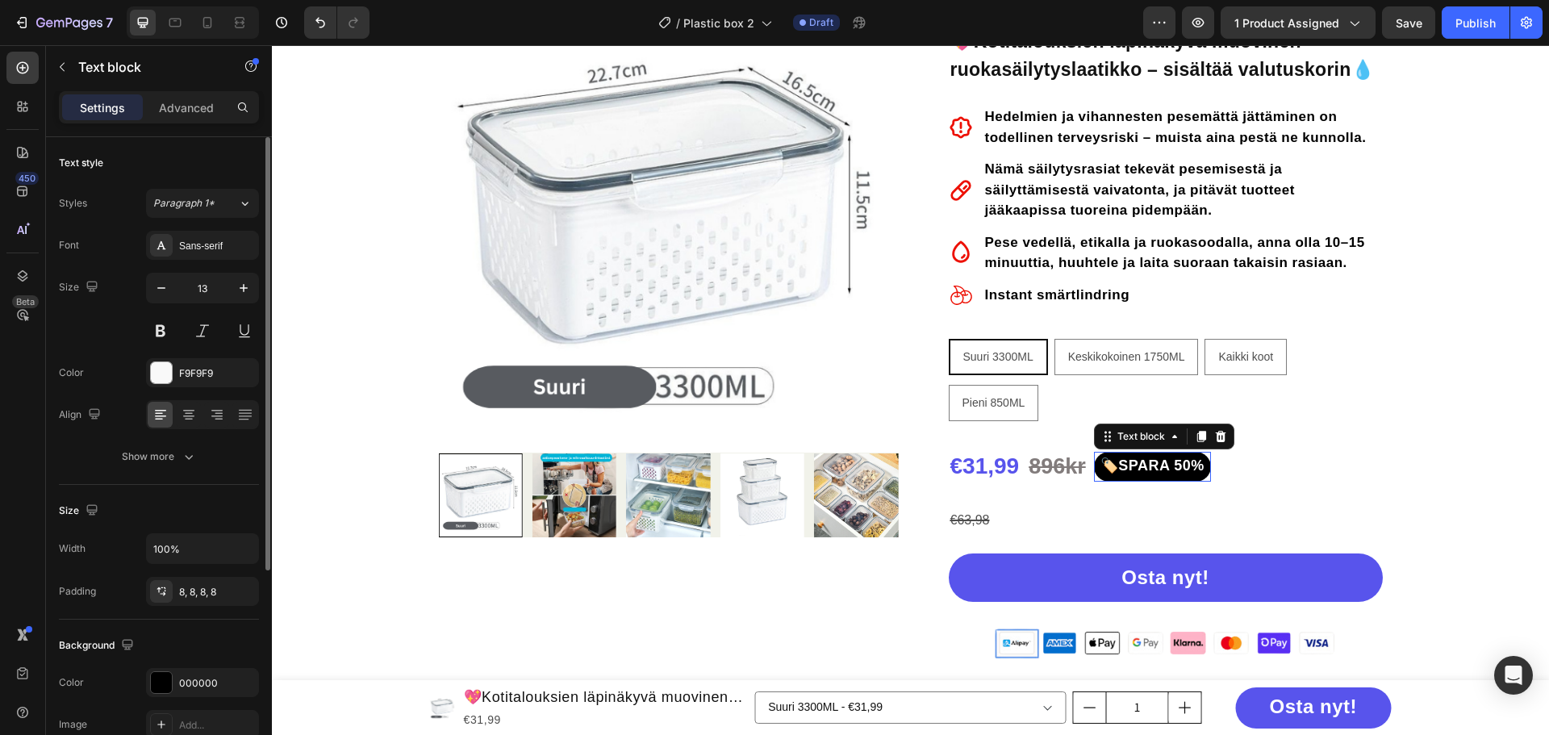
click at [1129, 464] on strong "🏷️SPARA 50%" at bounding box center [1152, 465] width 104 height 16
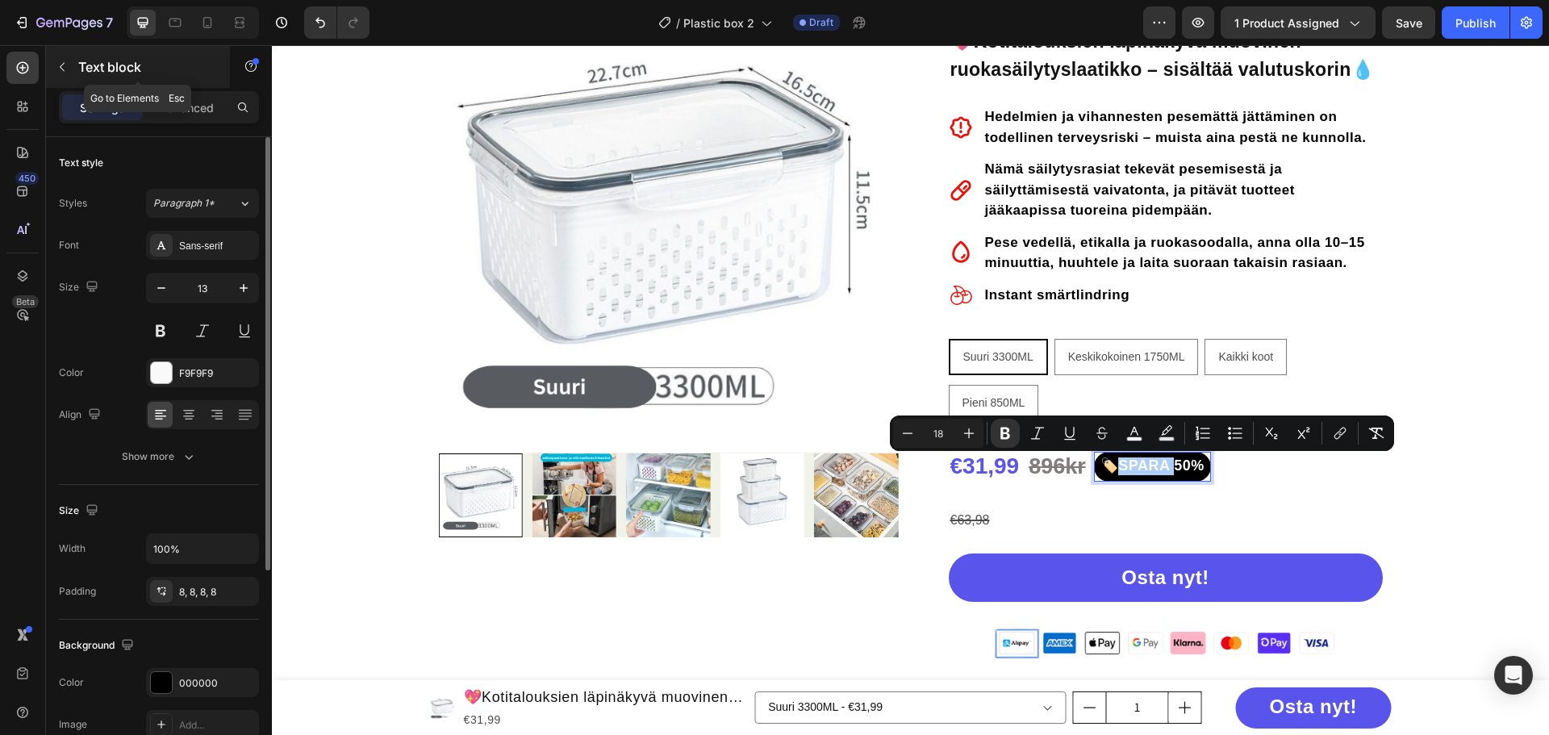
click at [66, 66] on icon "button" at bounding box center [62, 67] width 13 height 13
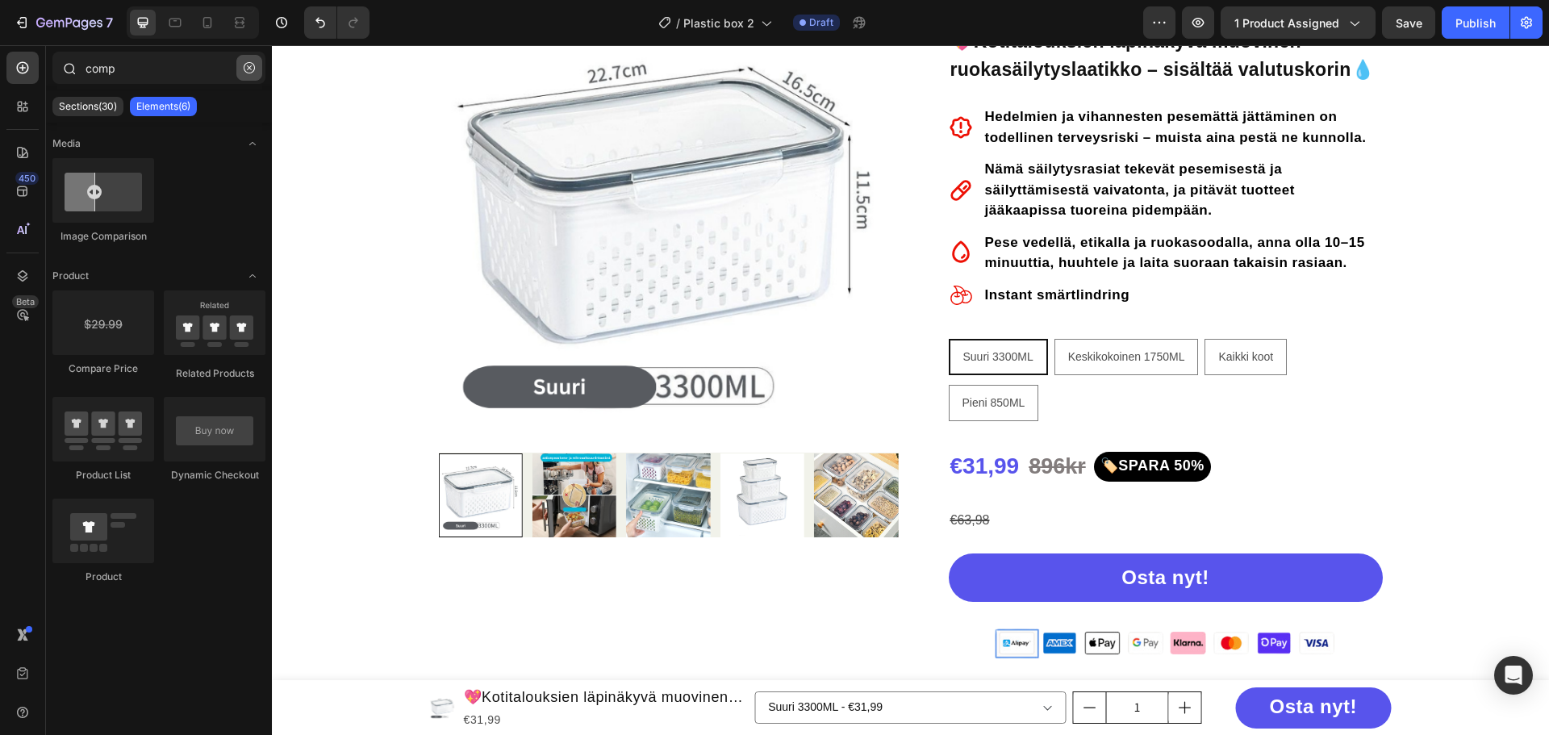
click at [242, 67] on button "button" at bounding box center [249, 68] width 26 height 26
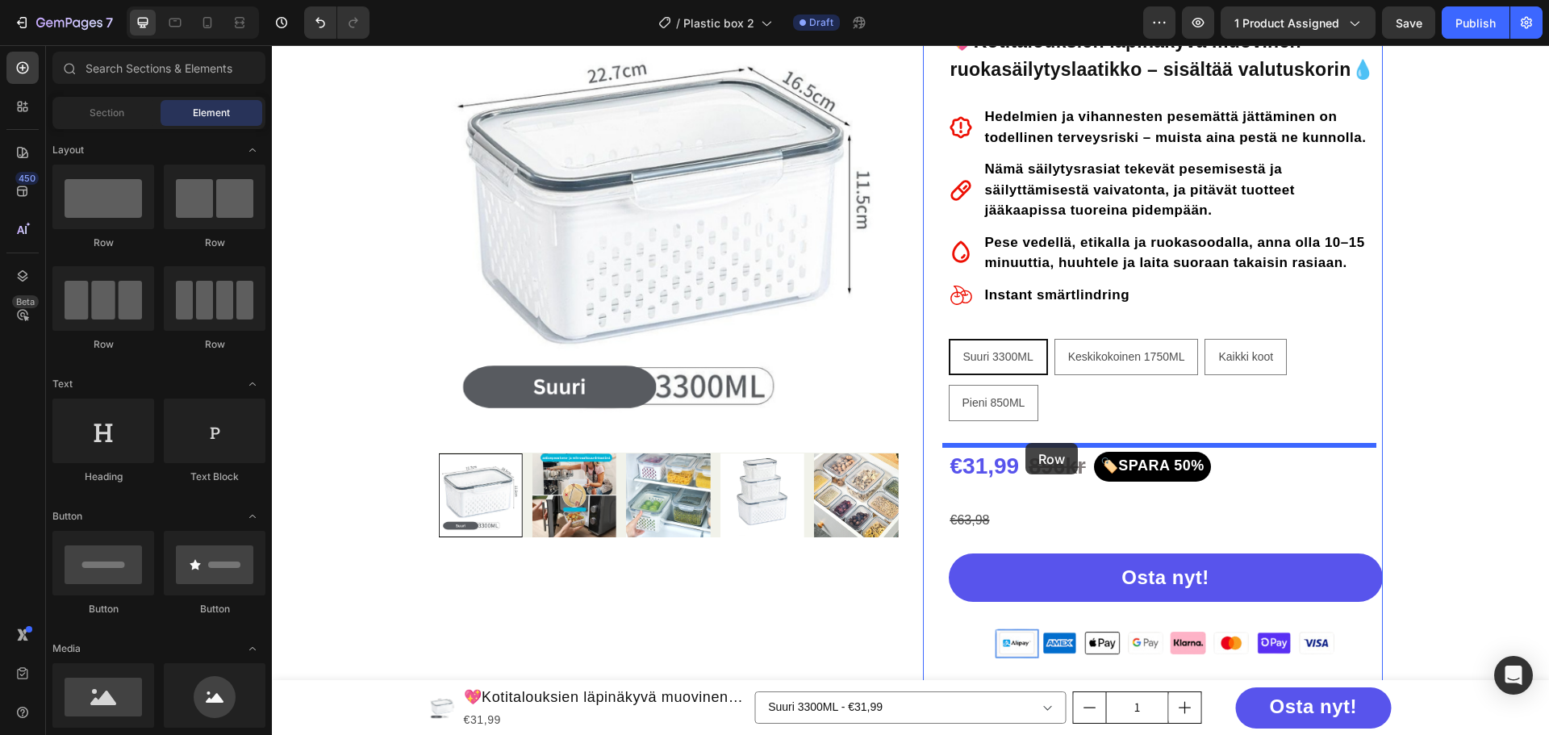
drag, startPoint x: 480, startPoint y: 242, endPoint x: 1025, endPoint y: 443, distance: 581.2
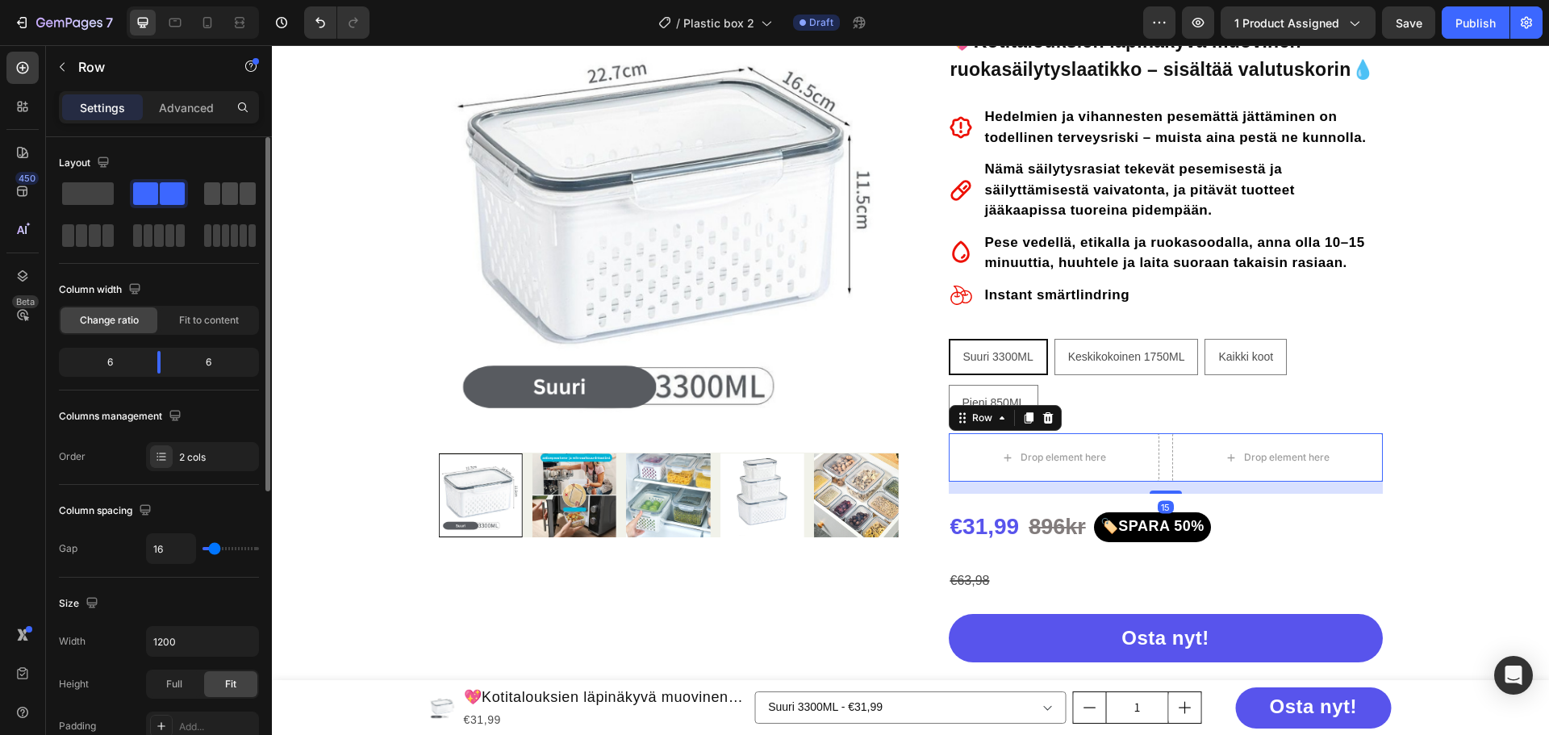
click at [117, 221] on div at bounding box center [88, 235] width 58 height 29
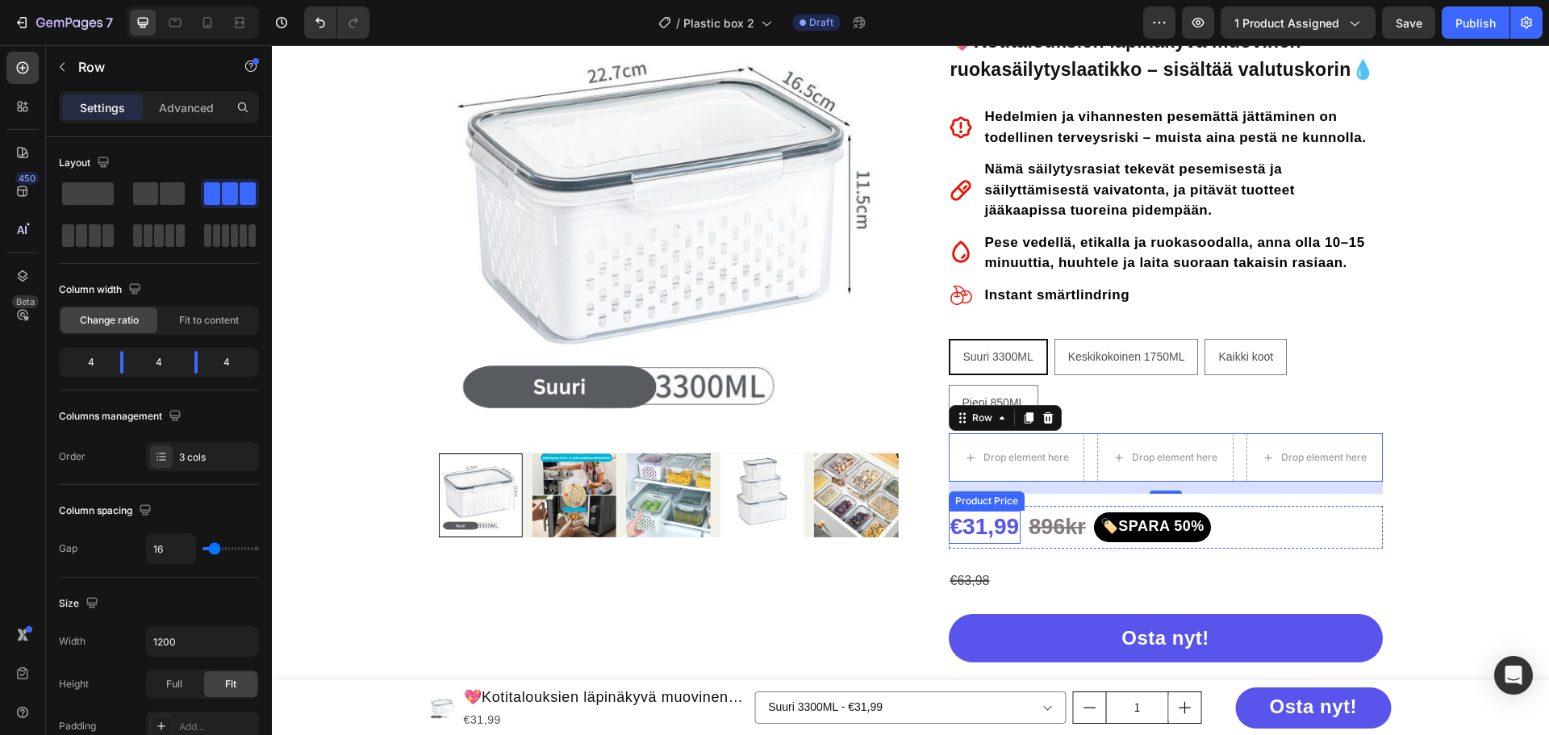
click at [967, 528] on div "€31,99" at bounding box center [985, 527] width 73 height 32
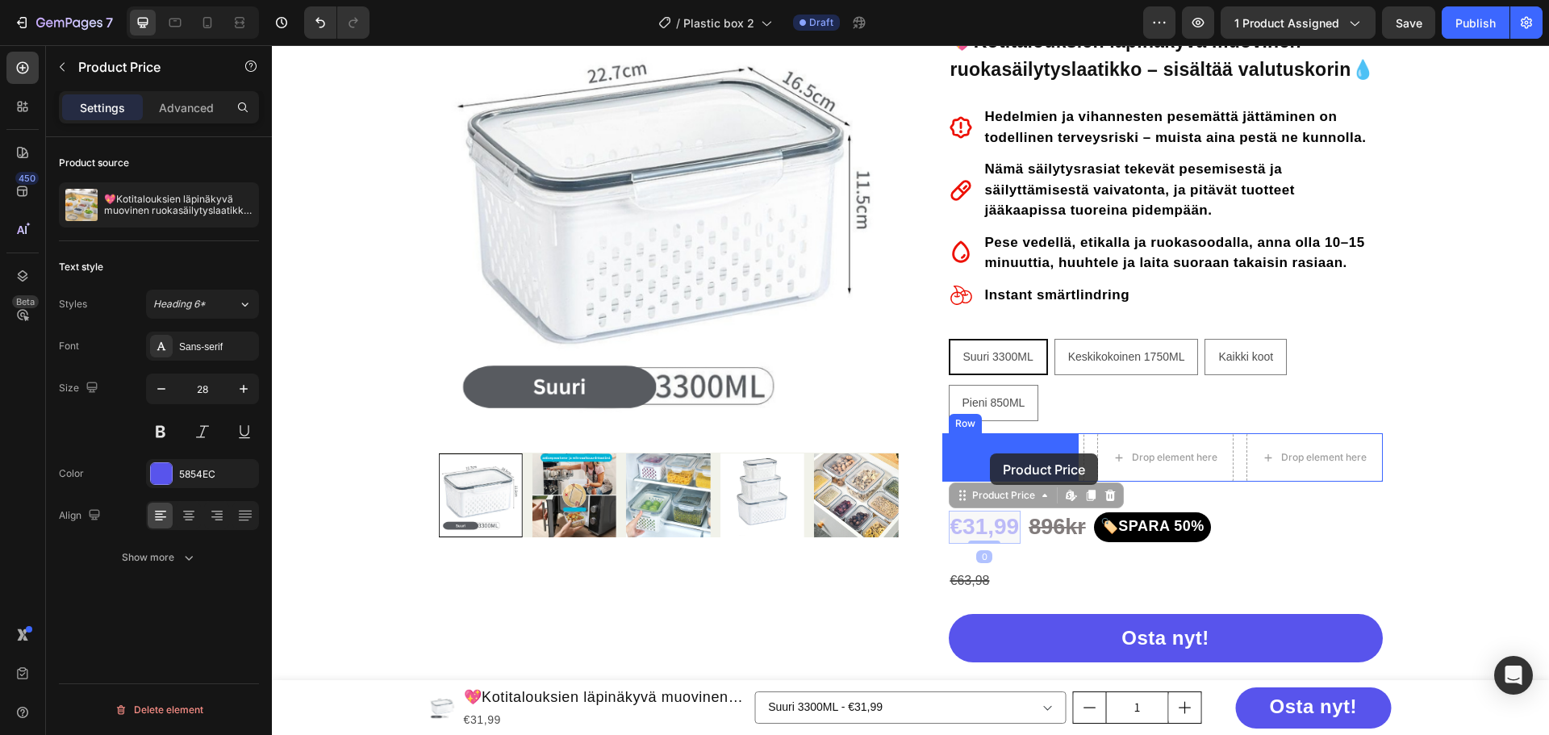
drag, startPoint x: 981, startPoint y: 497, endPoint x: 989, endPoint y: 457, distance: 40.3
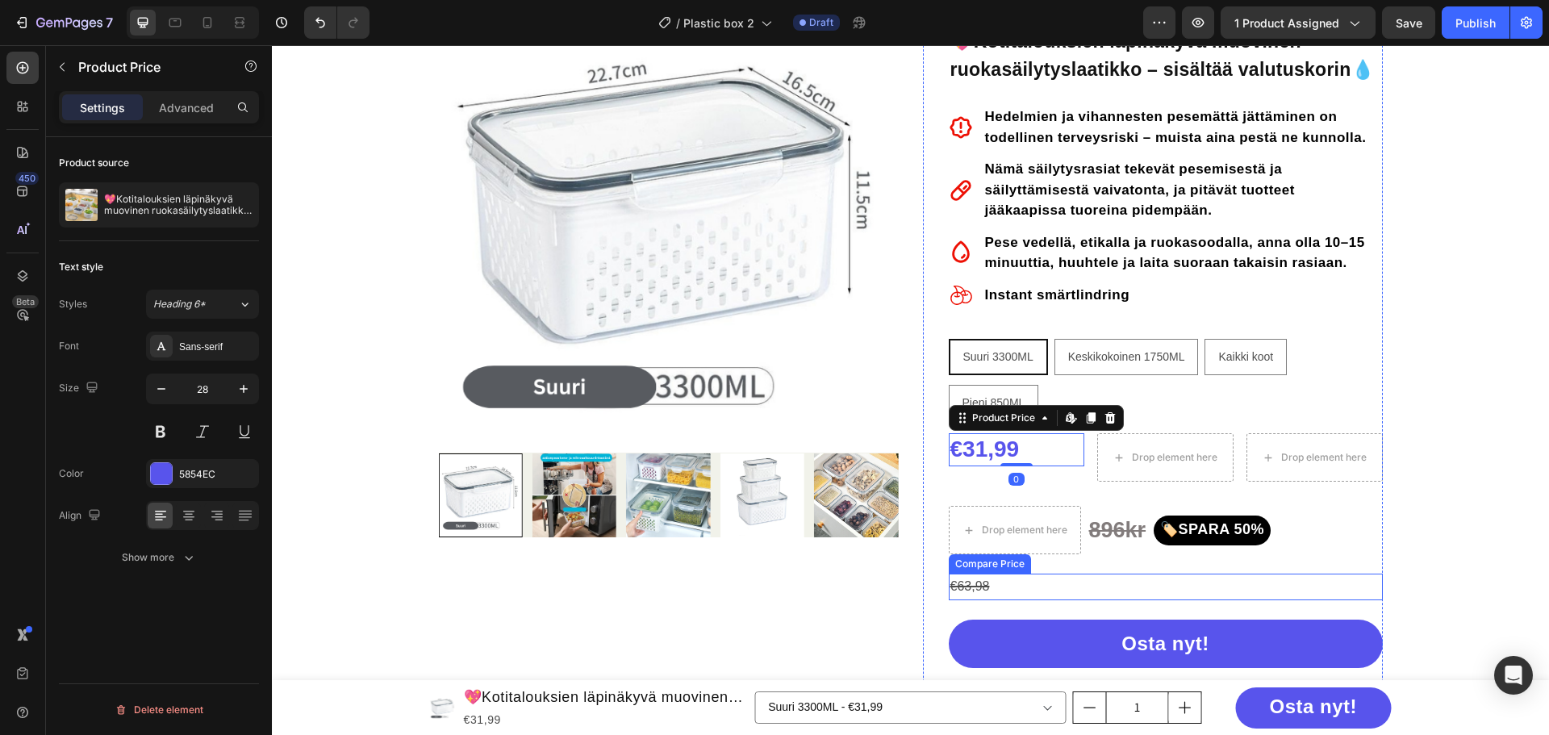
click at [979, 578] on div "€63,98" at bounding box center [1166, 587] width 434 height 27
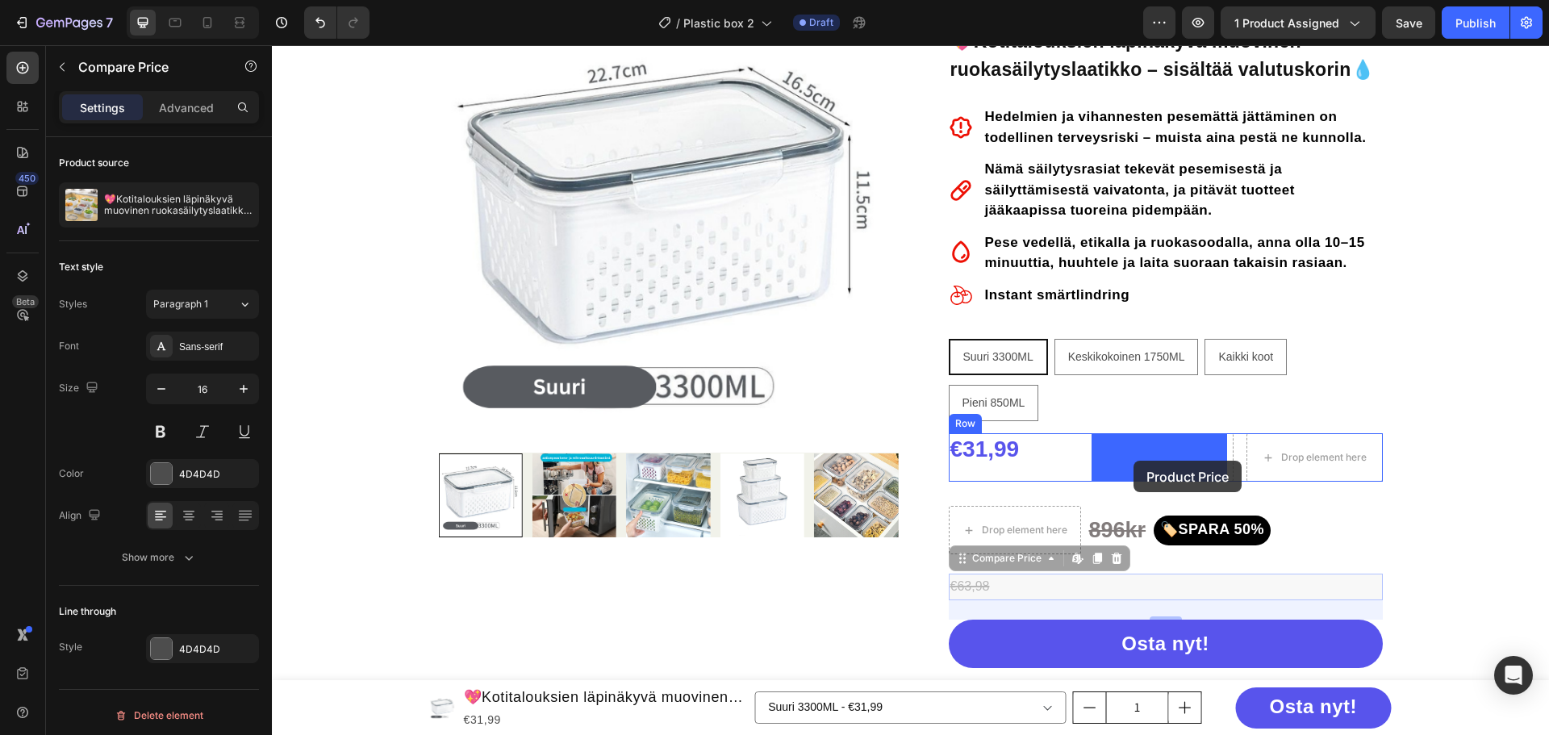
drag, startPoint x: 979, startPoint y: 565, endPoint x: 1134, endPoint y: 459, distance: 186.9
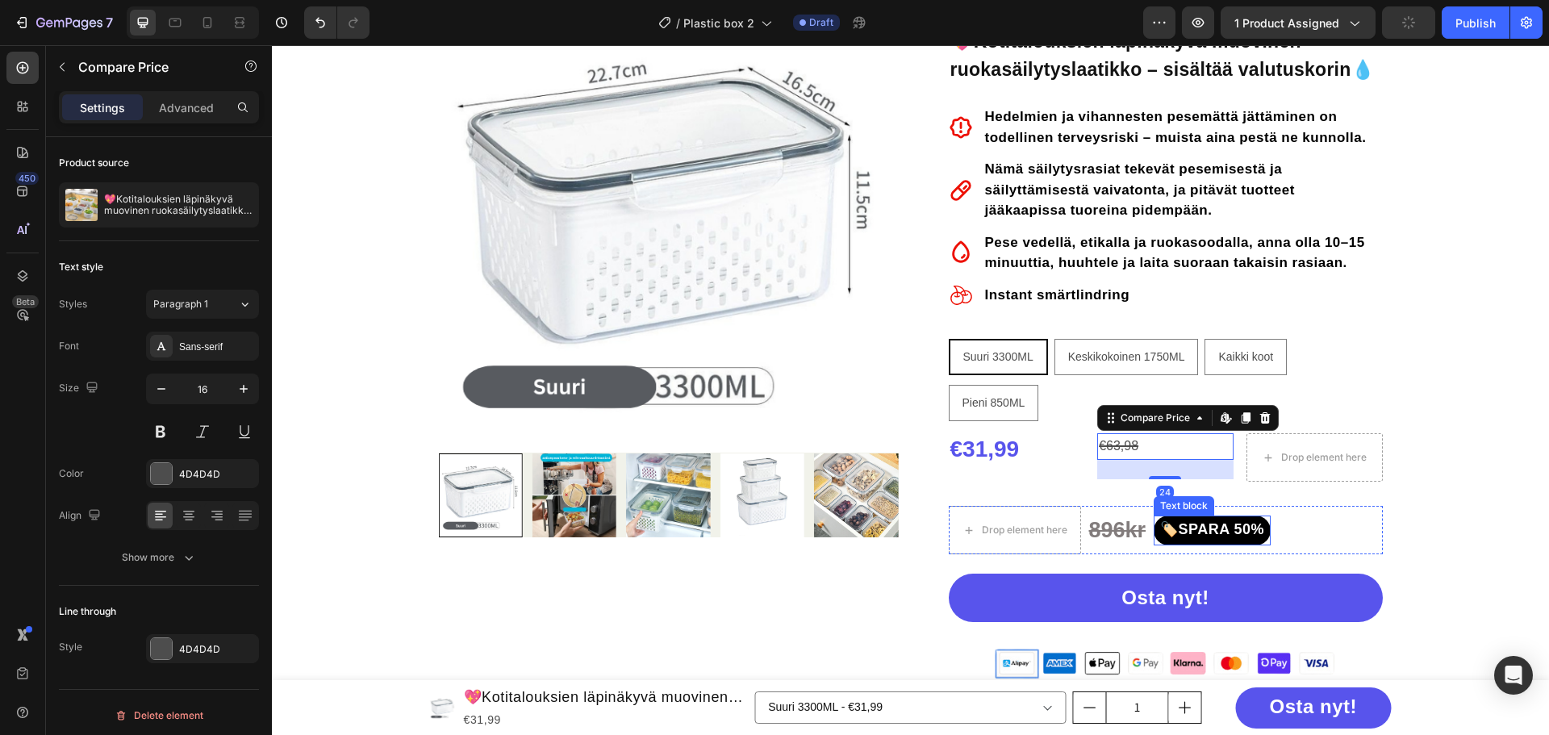
click at [1262, 519] on div "🏷️SPARA 50%" at bounding box center [1212, 531] width 117 height 30
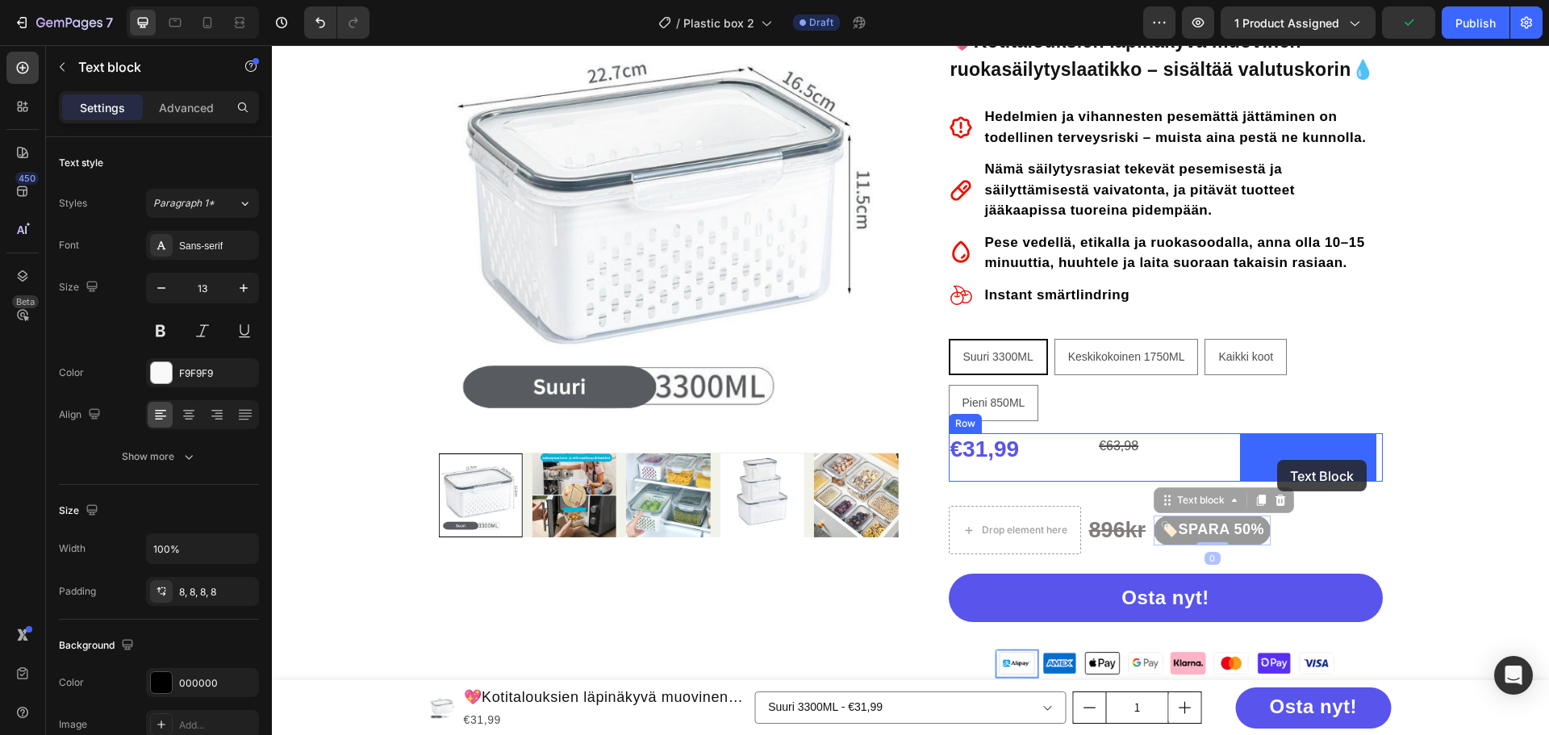
drag, startPoint x: 1175, startPoint y: 502, endPoint x: 1259, endPoint y: 473, distance: 88.0
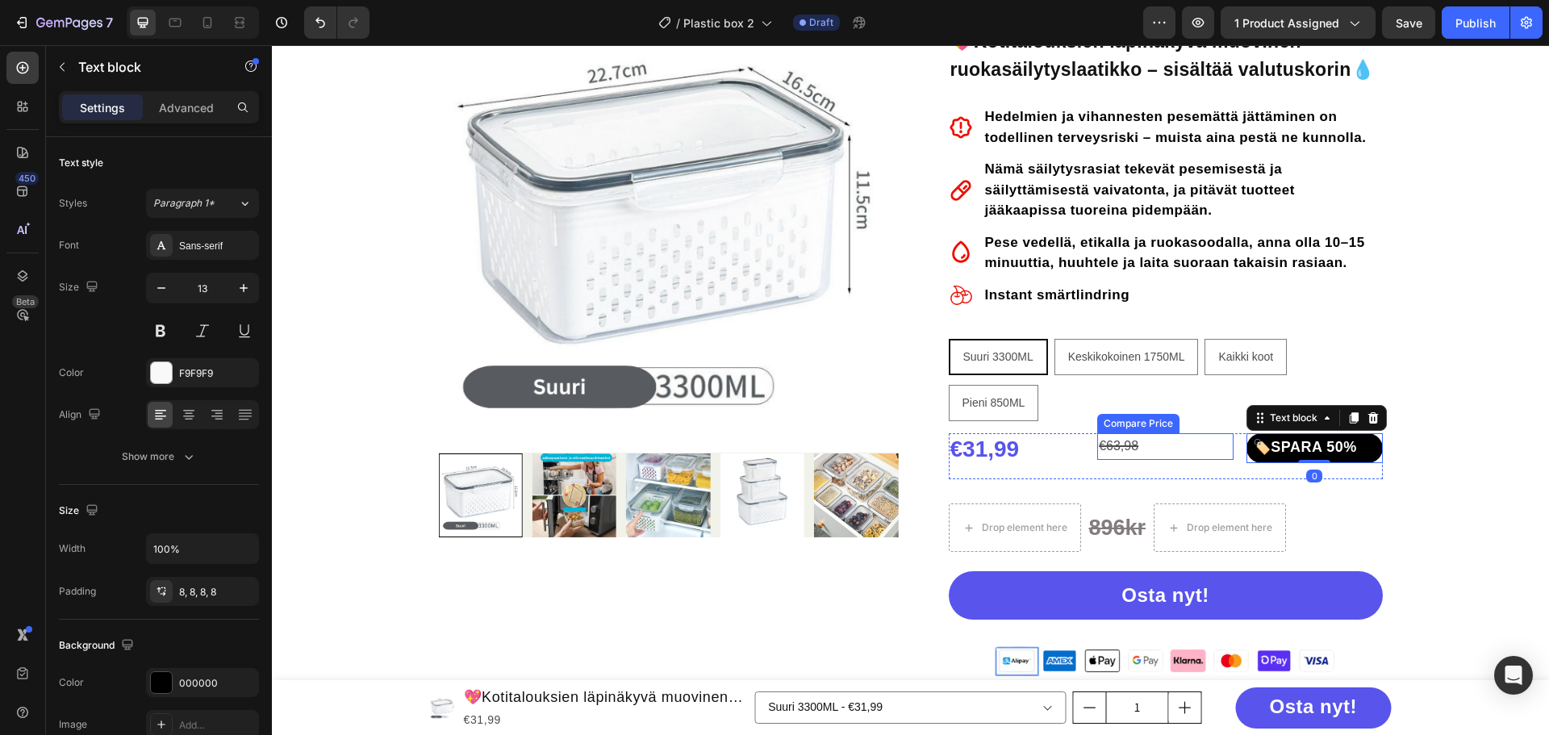
click at [1120, 446] on div "€63,98" at bounding box center [1165, 446] width 136 height 27
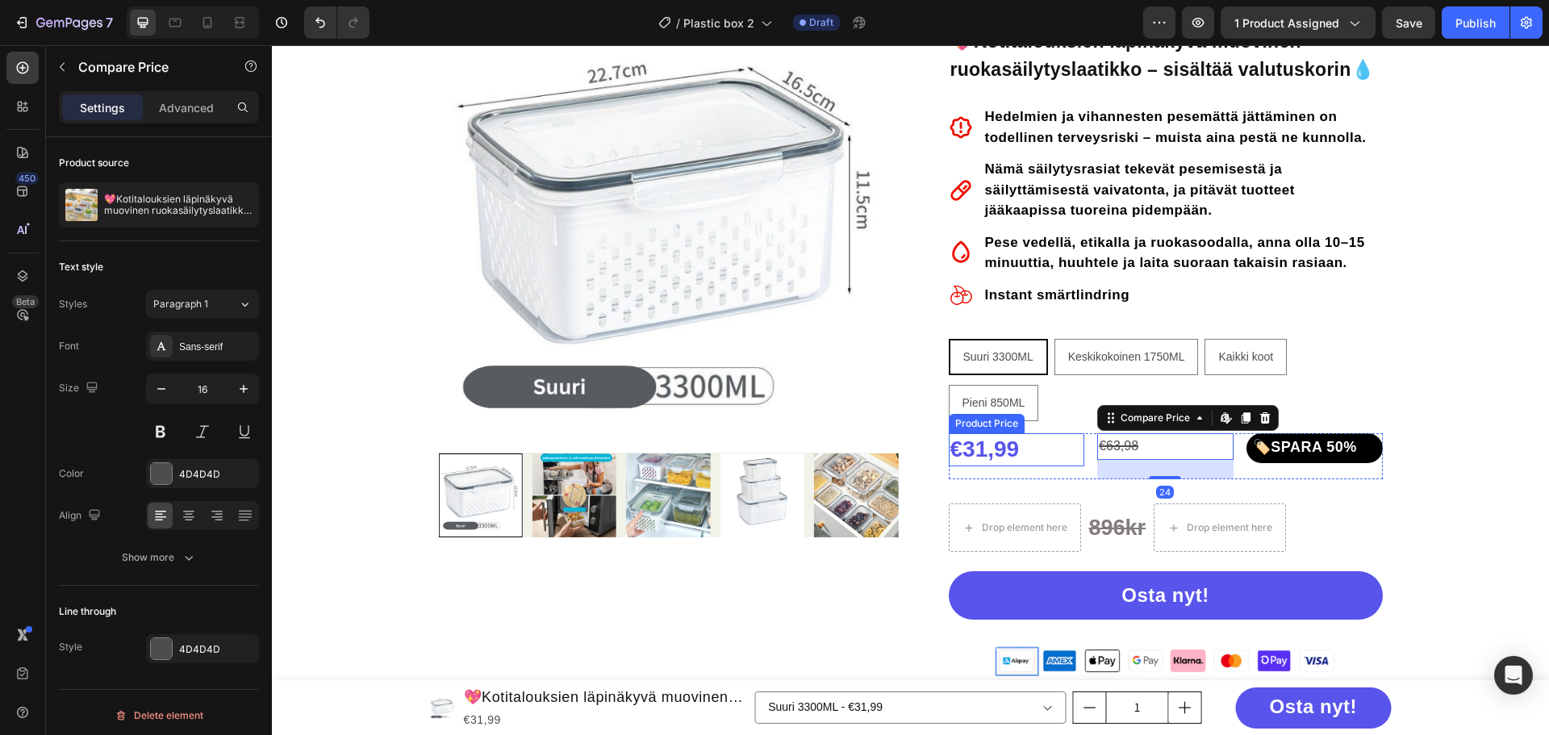
click at [1050, 448] on div "€31,99" at bounding box center [1017, 449] width 136 height 32
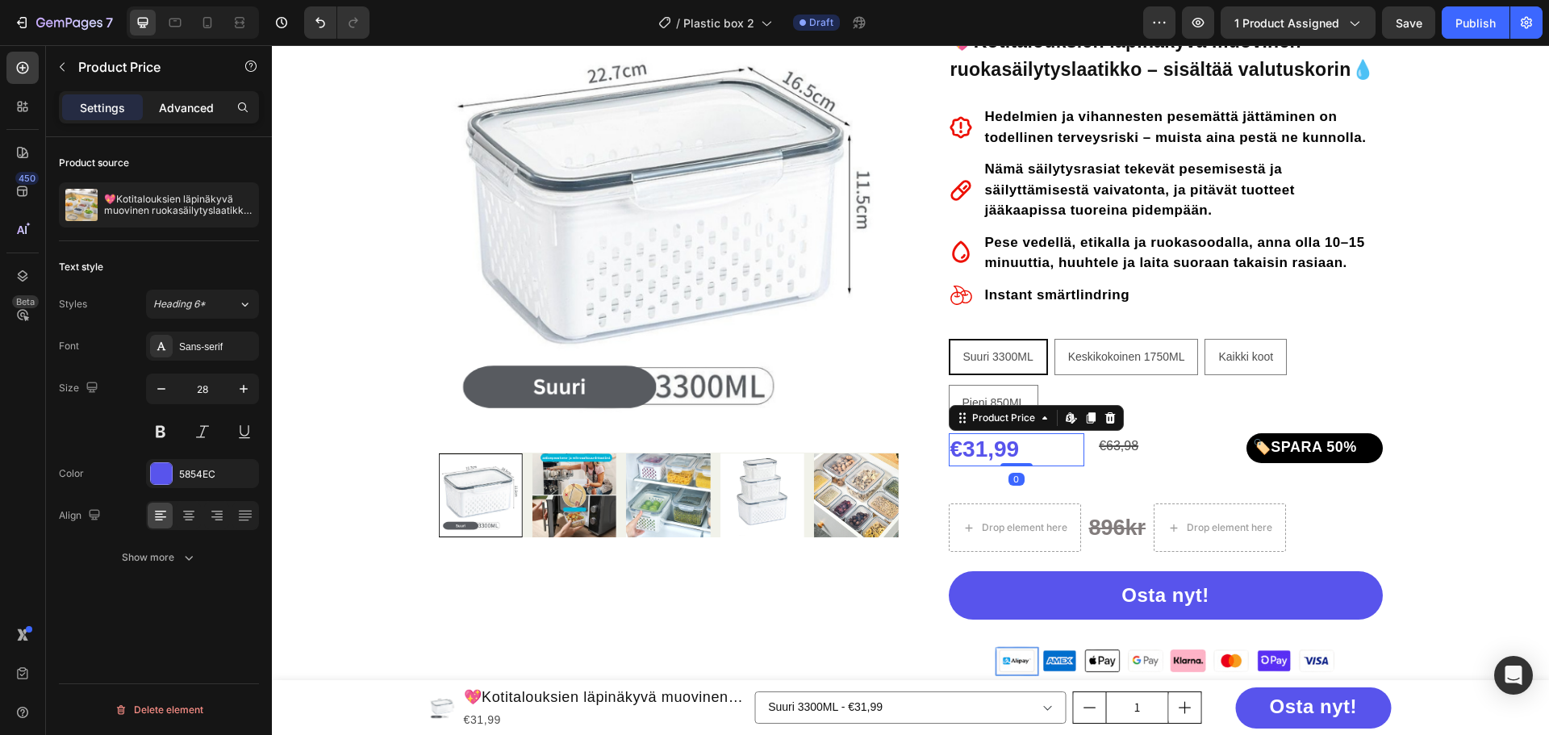
click at [202, 117] on div "Advanced" at bounding box center [186, 107] width 81 height 26
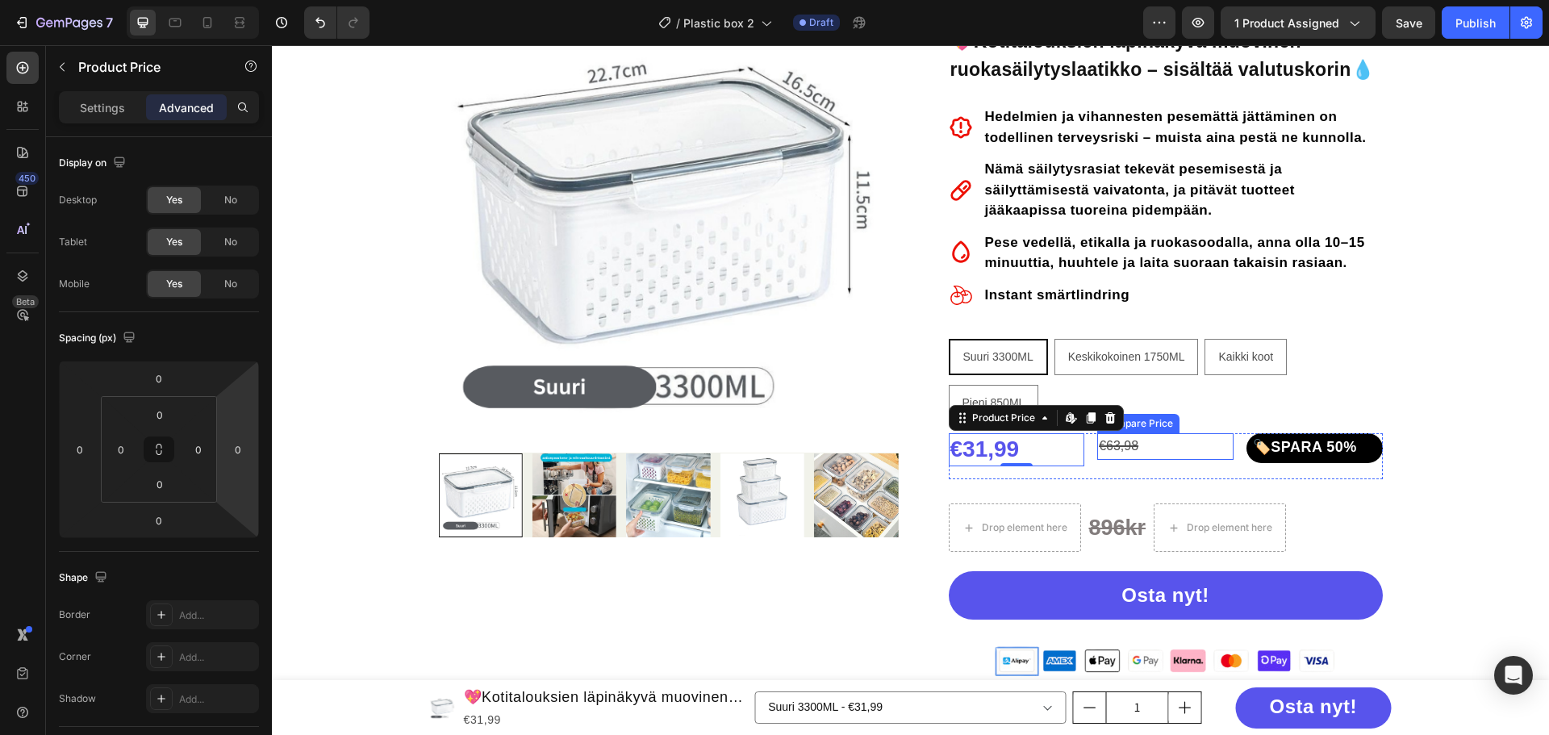
click at [1109, 448] on div "€63,98" at bounding box center [1165, 446] width 136 height 27
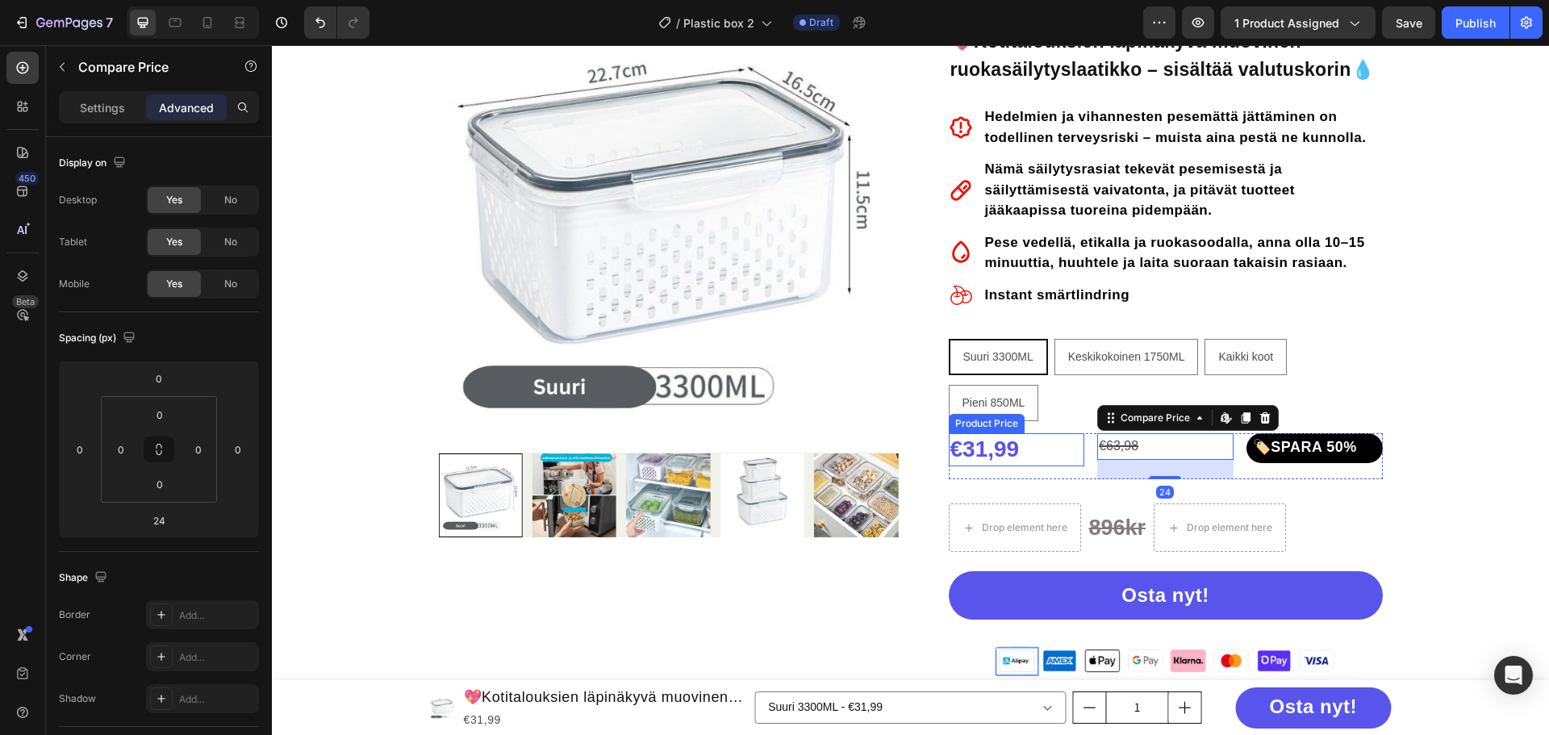
click at [1011, 448] on div "€31,99" at bounding box center [1017, 449] width 136 height 32
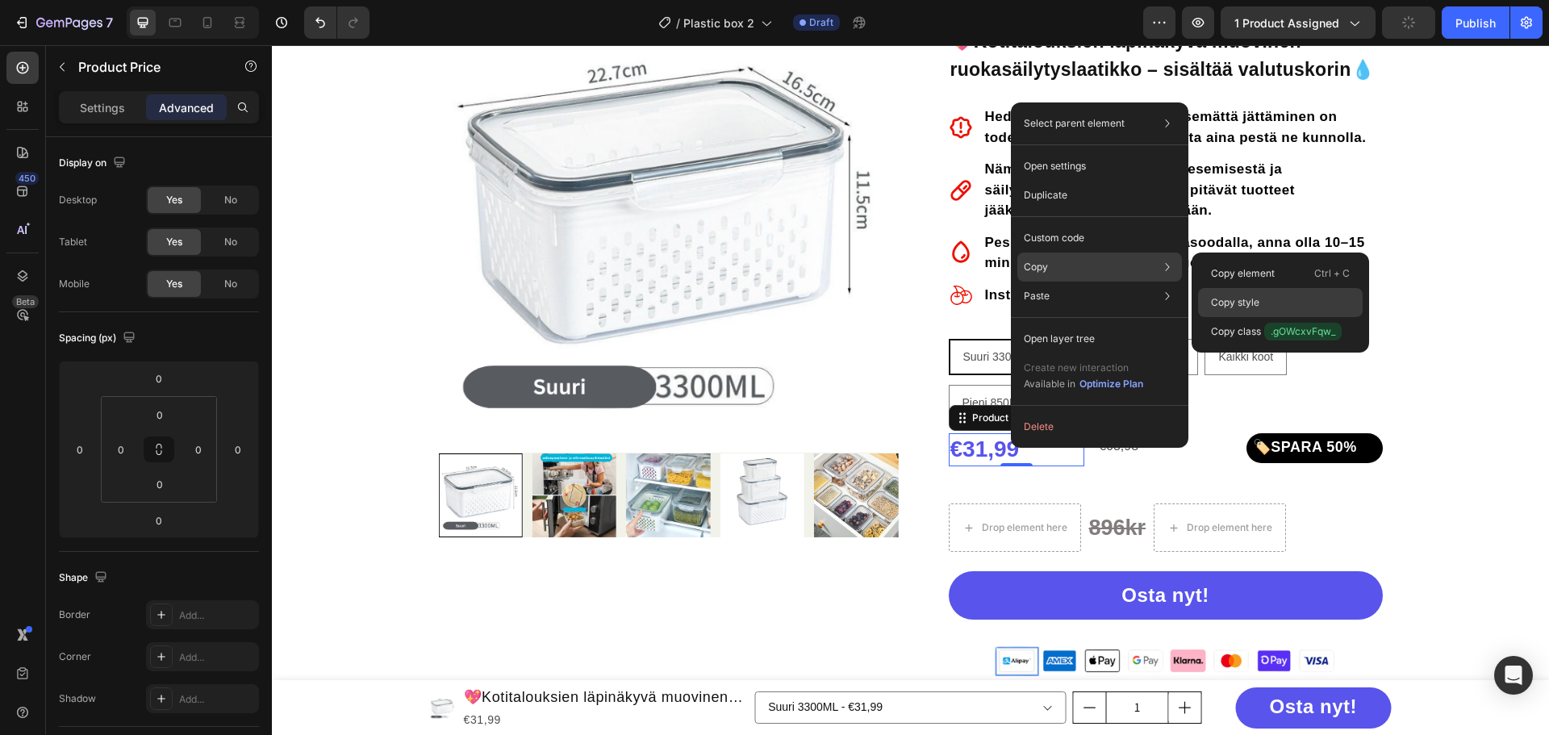
click at [1221, 300] on p "Copy style" at bounding box center [1235, 302] width 48 height 15
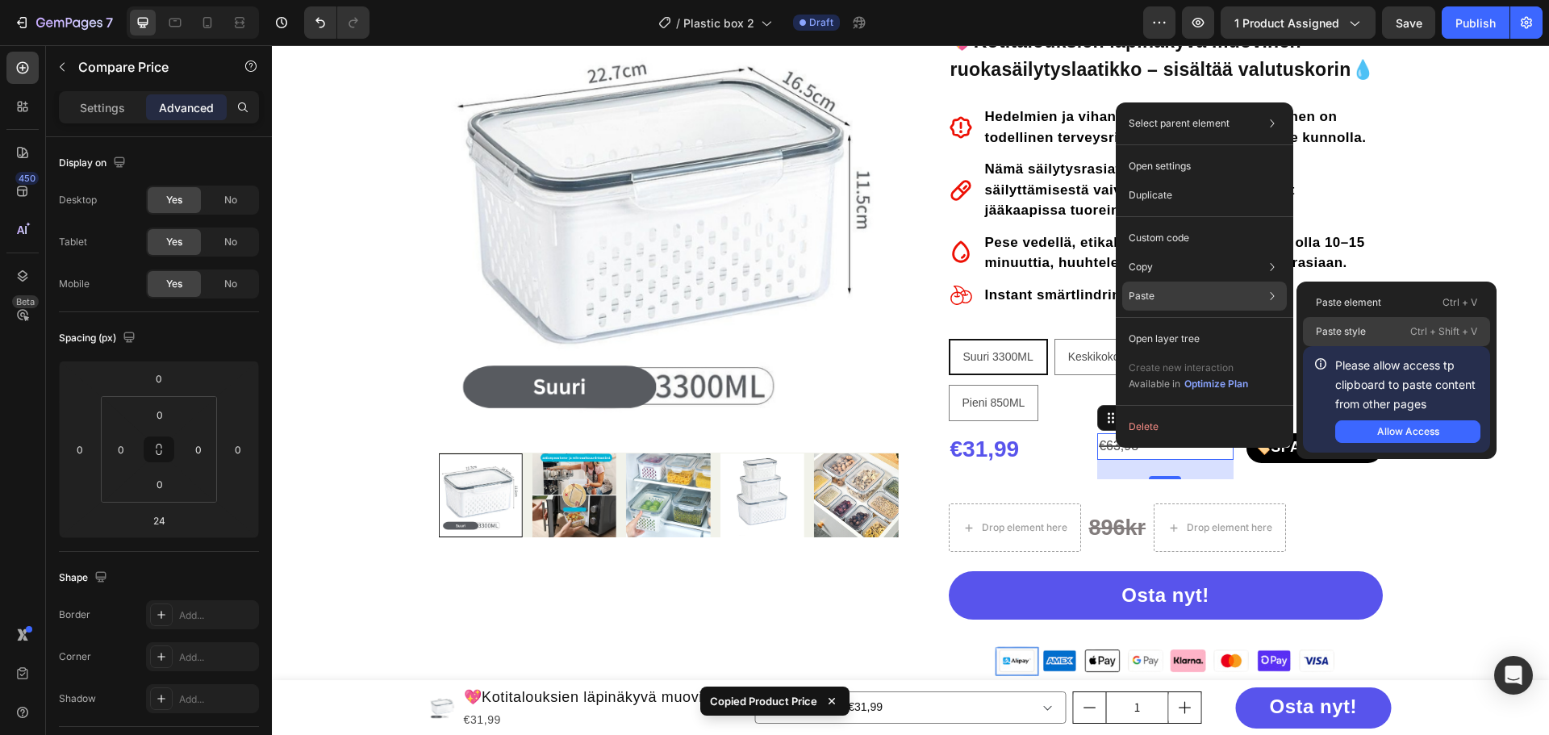
click at [1316, 333] on p "Paste style" at bounding box center [1341, 331] width 50 height 15
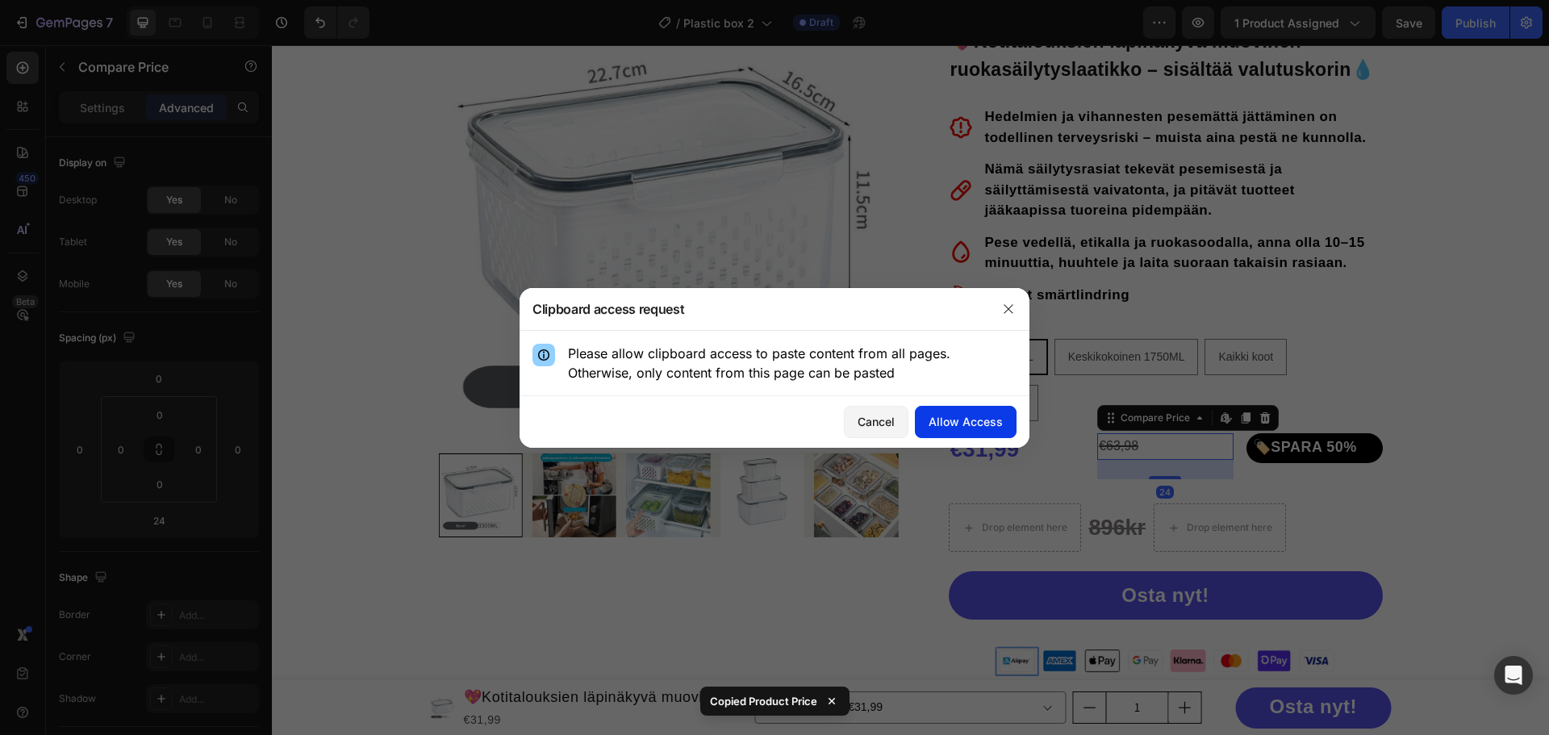
click at [968, 417] on div "Allow Access" at bounding box center [966, 421] width 74 height 17
type input "0"
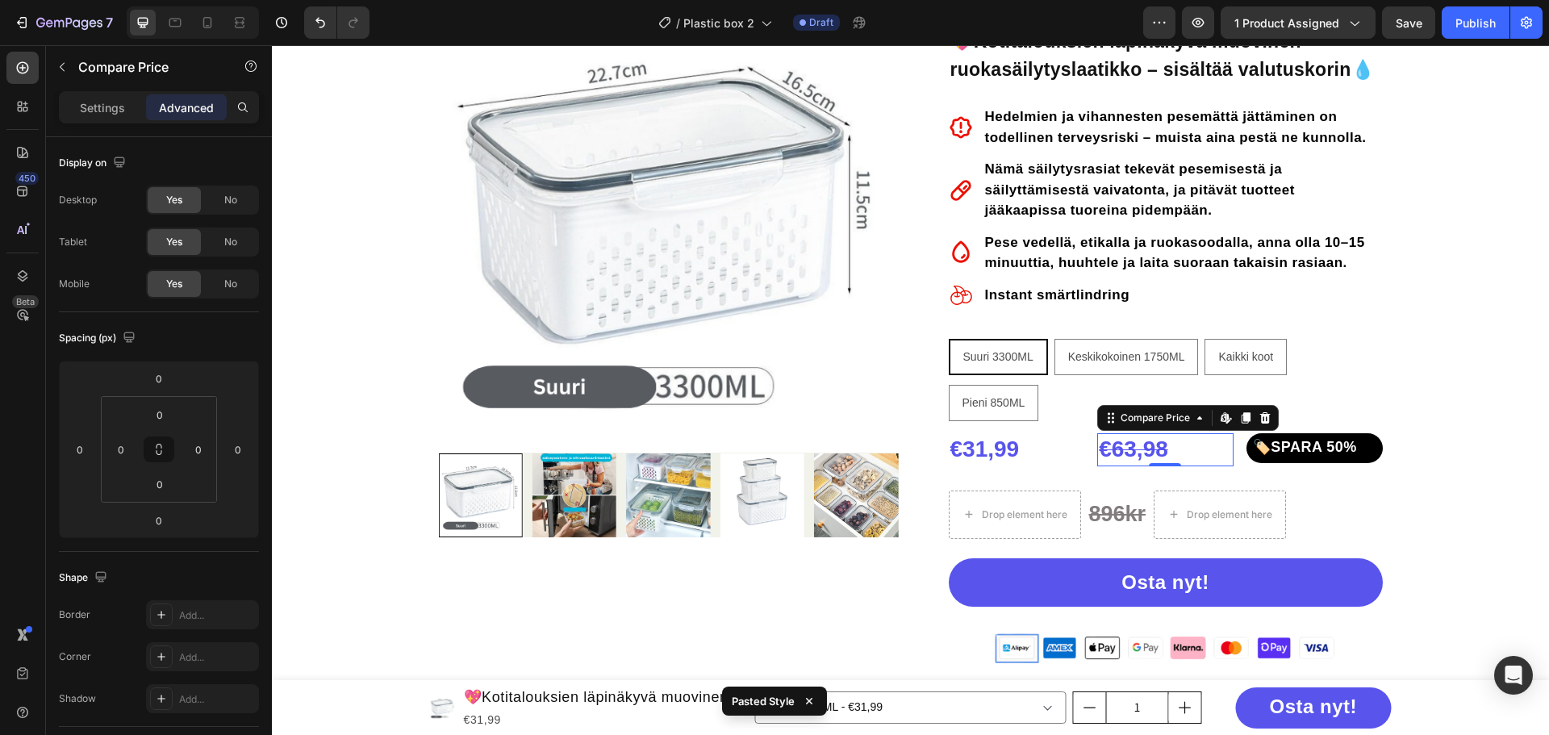
click at [1177, 445] on div "€63,98" at bounding box center [1165, 449] width 136 height 32
click at [1126, 453] on div "€63,98" at bounding box center [1165, 449] width 136 height 32
click at [1128, 451] on div "€63,98" at bounding box center [1165, 449] width 136 height 32
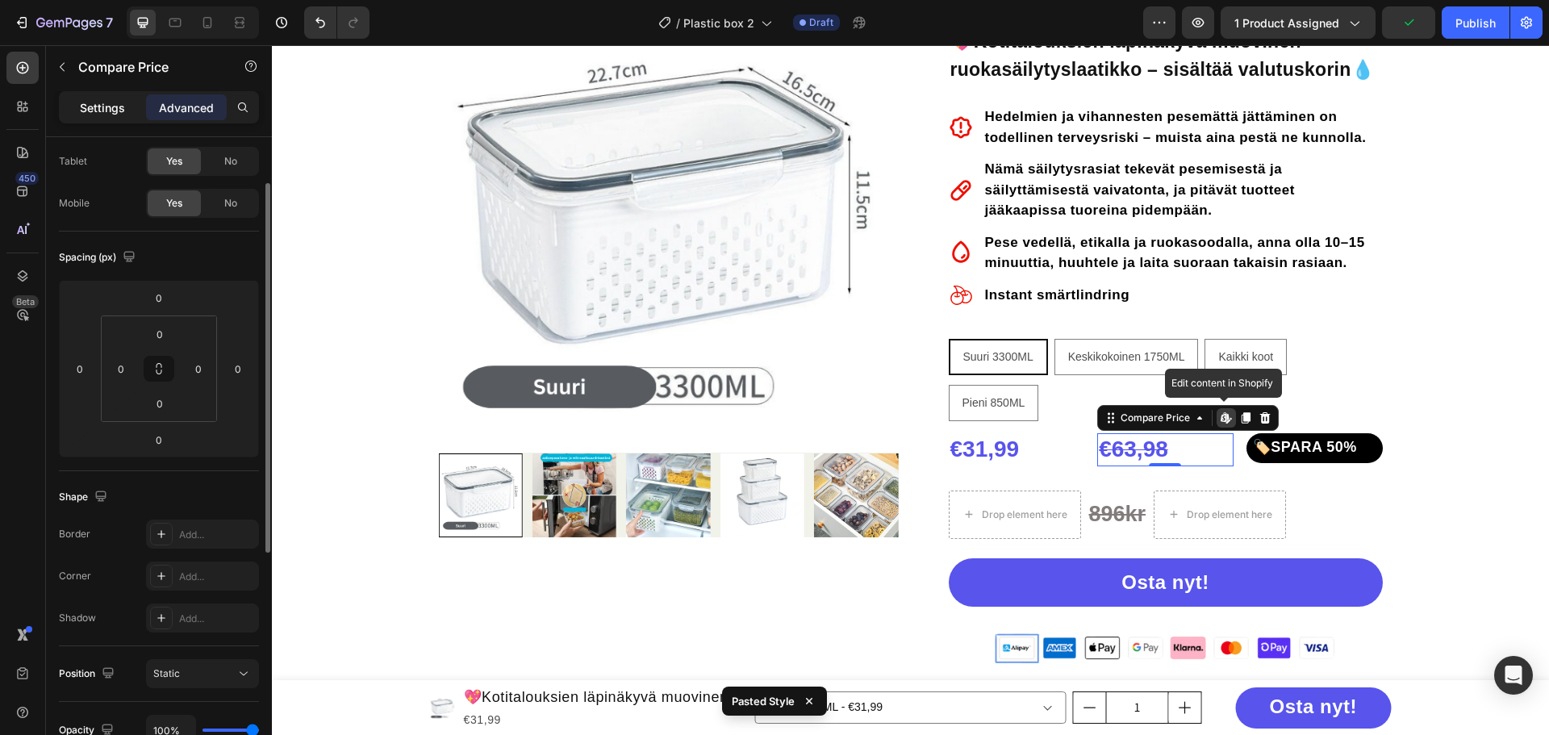
click at [96, 110] on p "Settings" at bounding box center [102, 107] width 45 height 17
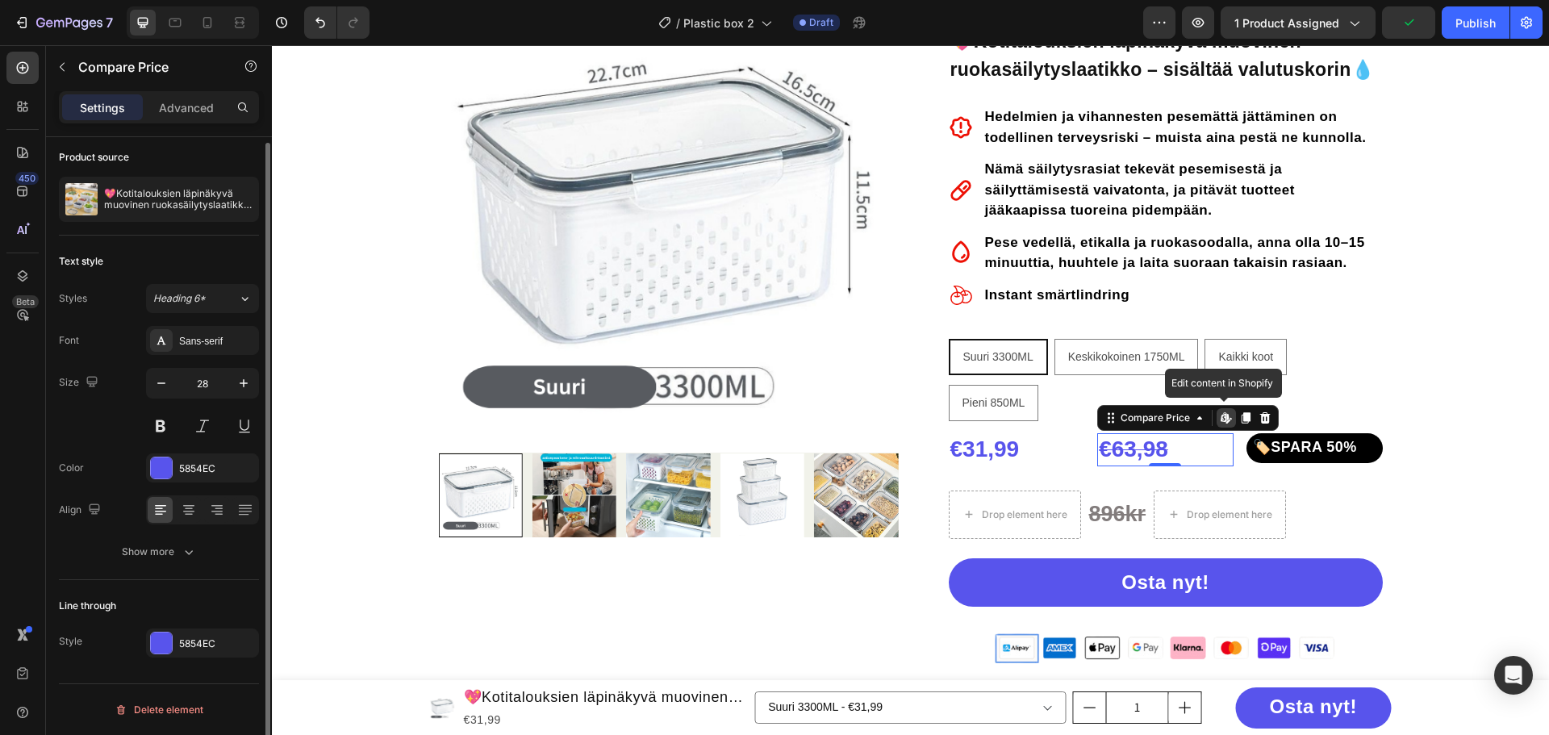
scroll to position [6, 0]
click at [169, 460] on div at bounding box center [161, 467] width 21 height 21
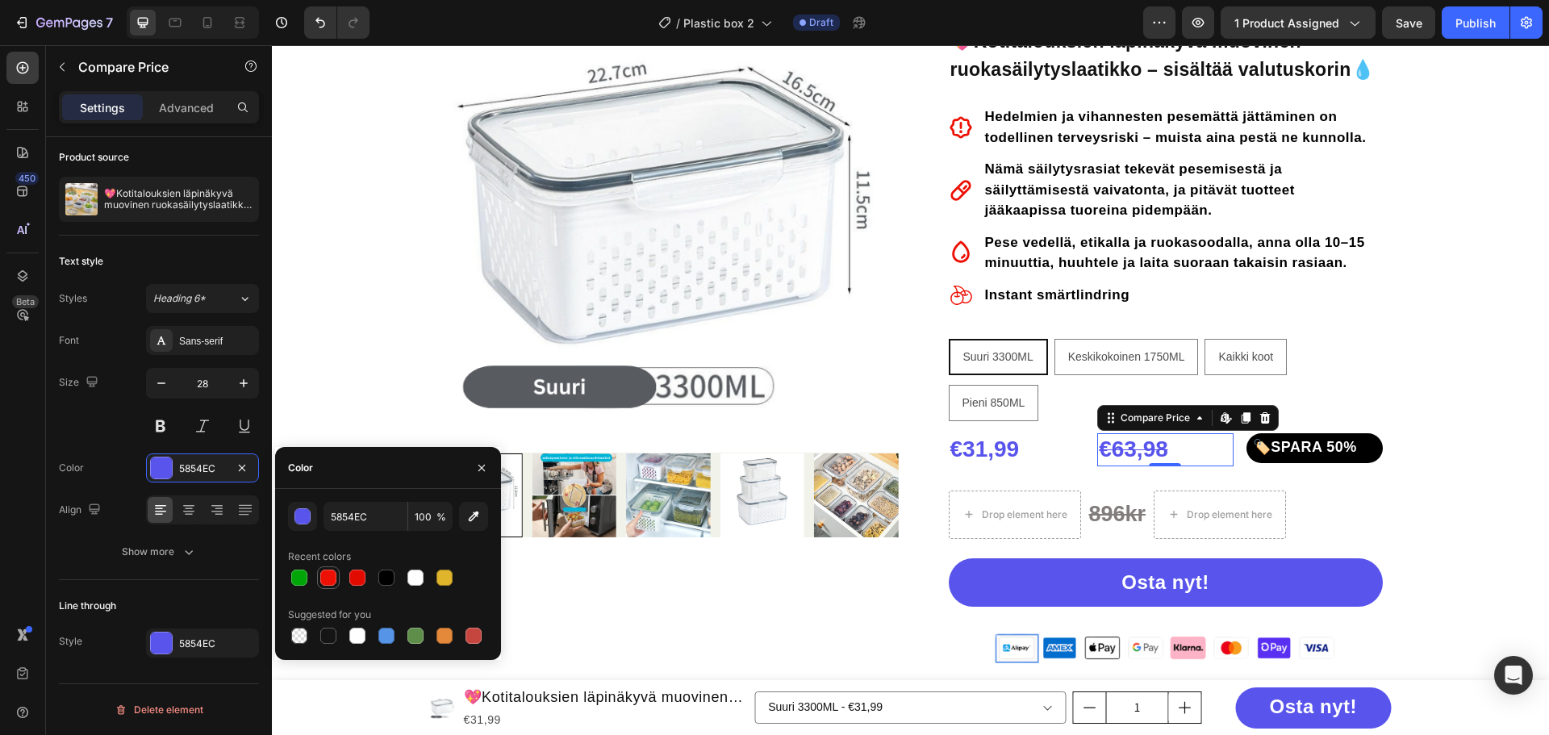
click at [324, 574] on div at bounding box center [328, 578] width 16 height 16
type input "ED1004"
click at [1363, 336] on div "Icon Icon Icon Icon Icon Icon List Hoz 2500 tyytyväistä asiakasta Text block Ro…" at bounding box center [1166, 444] width 434 height 903
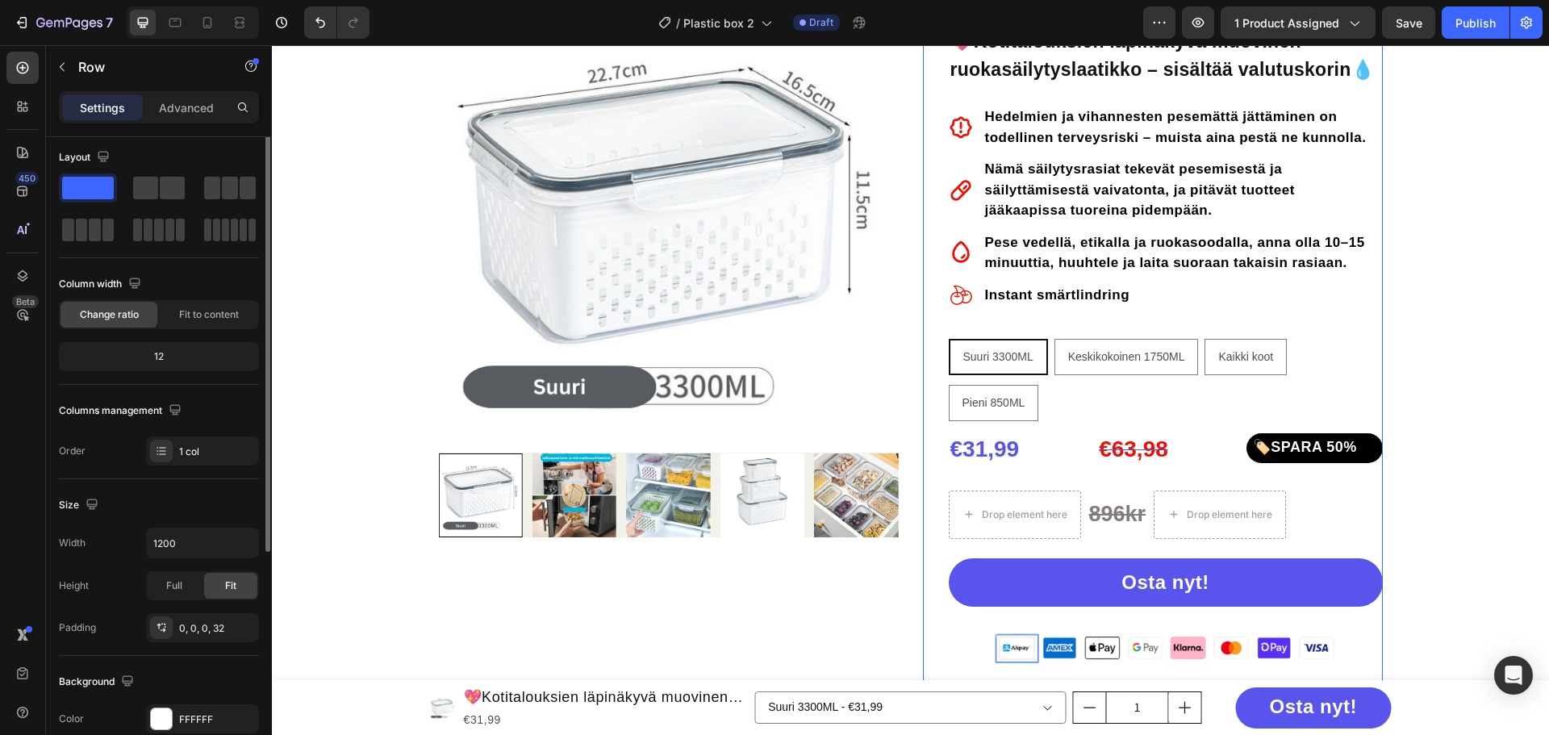
scroll to position [0, 0]
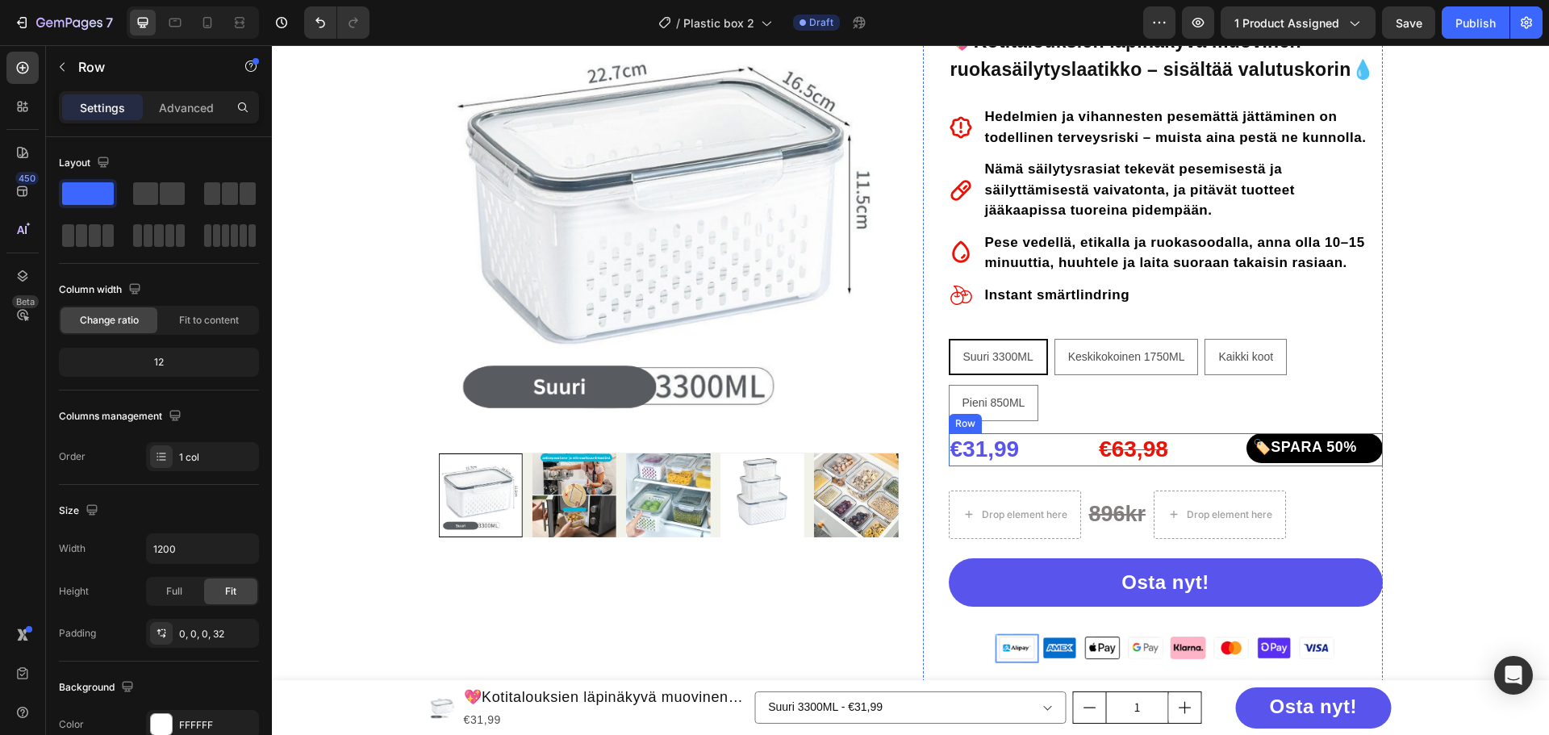
click at [1082, 436] on div "€31,99 Product Price Product Price €63,98 Compare Price Compare Price 🏷️SPARA 5…" at bounding box center [1166, 449] width 434 height 32
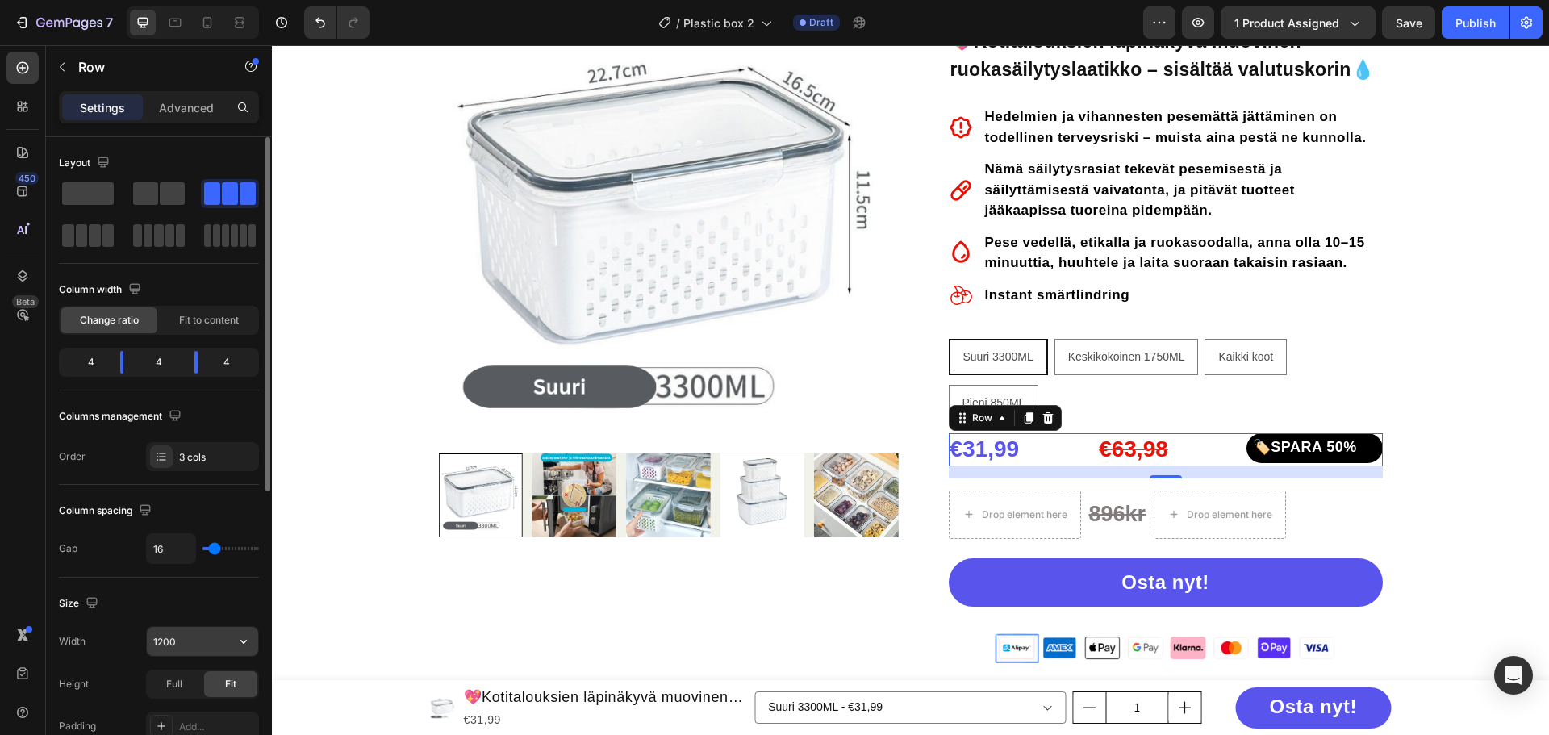
click at [195, 642] on input "1200" at bounding box center [202, 641] width 111 height 29
click at [194, 593] on div "Size" at bounding box center [159, 604] width 200 height 26
click at [191, 628] on input "1200" at bounding box center [202, 641] width 111 height 29
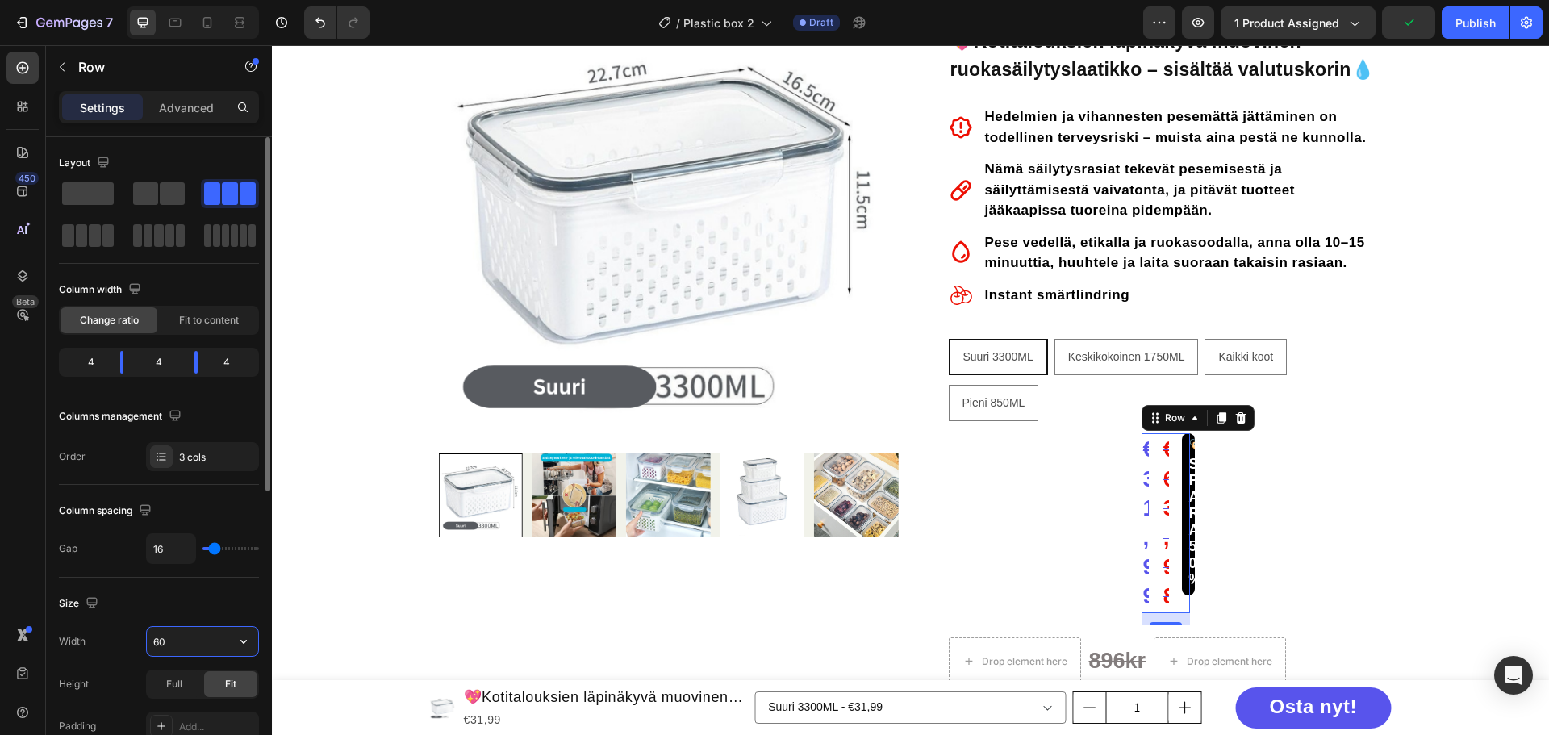
type input "6"
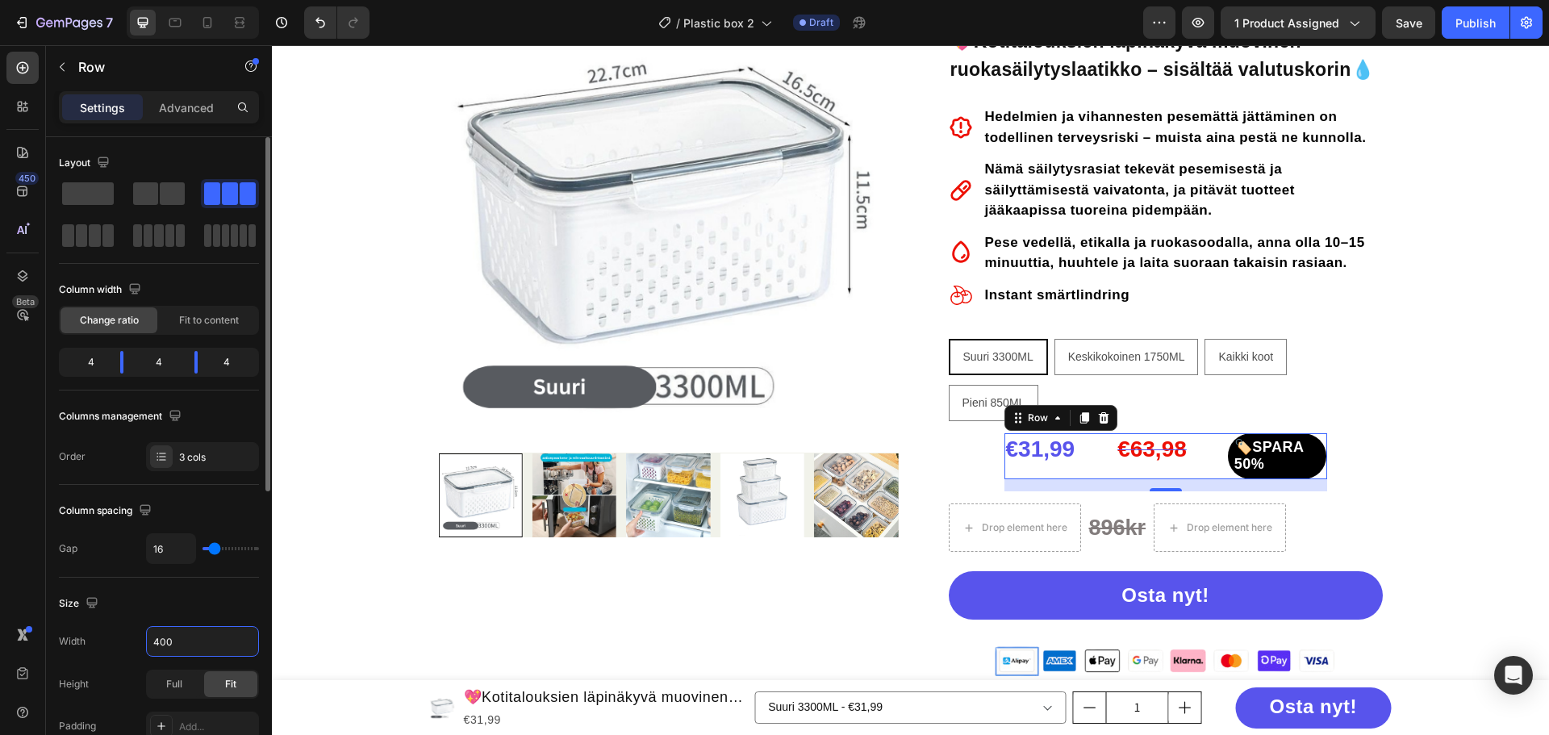
scroll to position [161, 0]
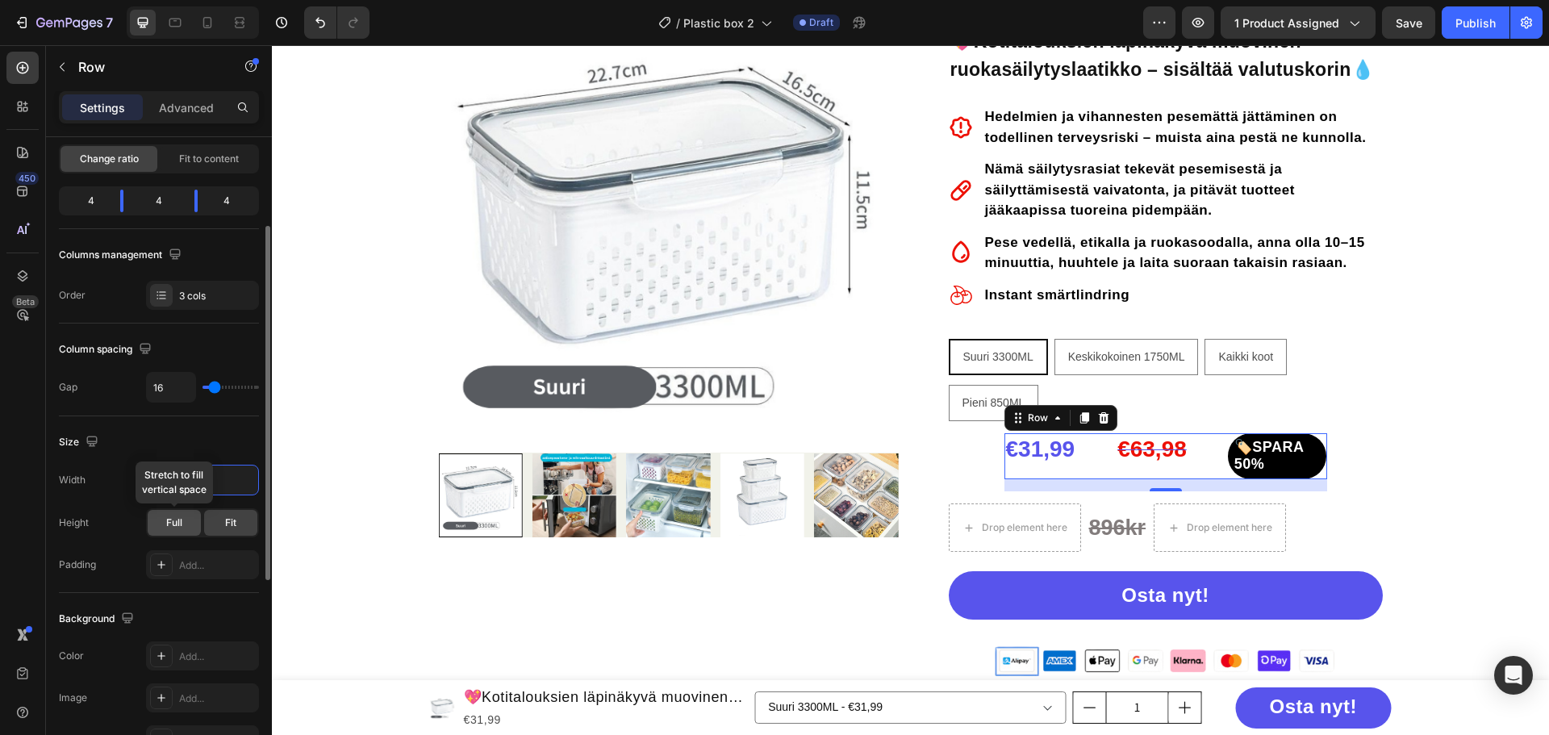
type input "400"
click at [172, 528] on span "Full" at bounding box center [174, 523] width 16 height 15
click at [231, 520] on span "Fit" at bounding box center [230, 523] width 11 height 15
type input "0"
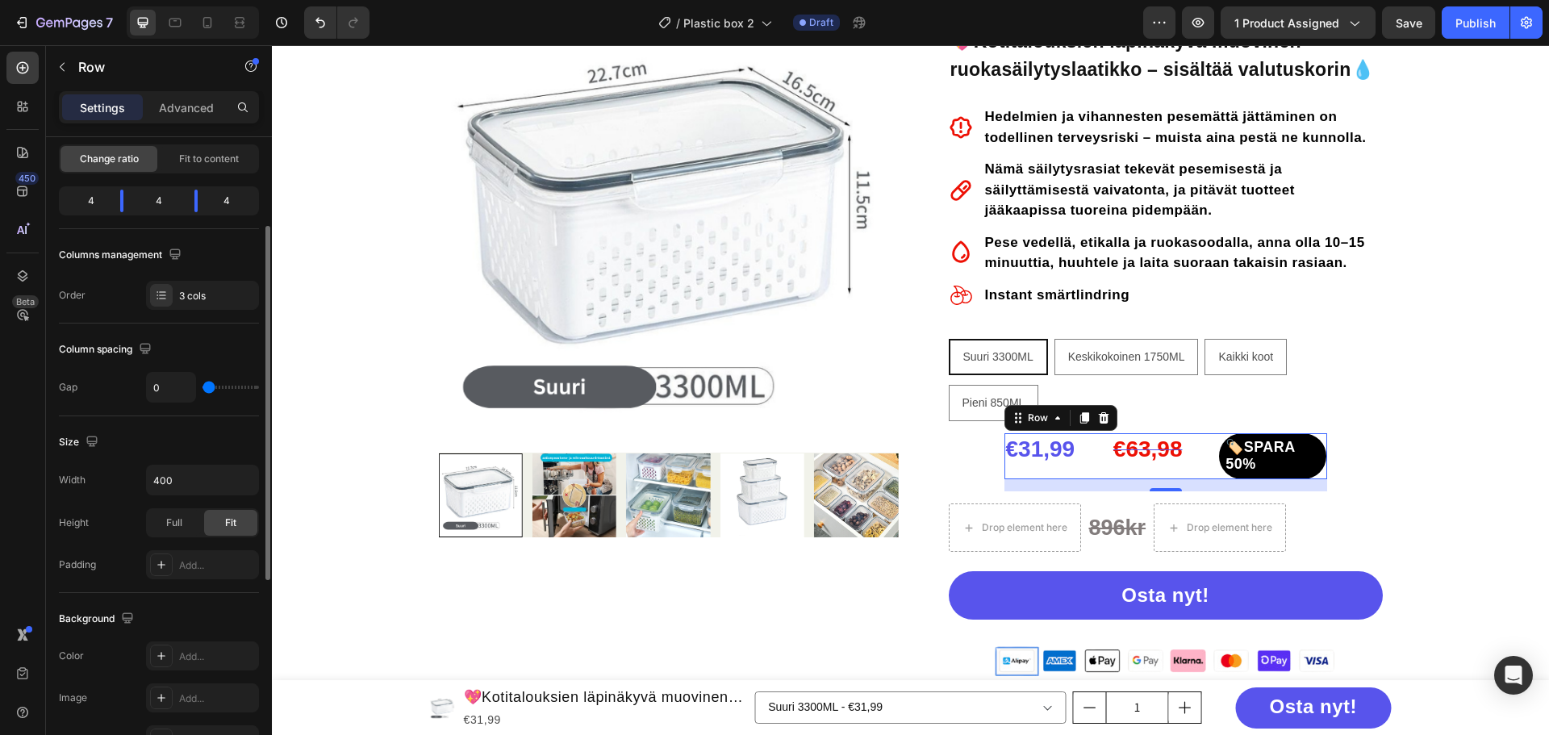
click at [207, 386] on input "range" at bounding box center [230, 387] width 56 height 3
click at [198, 364] on div "Column spacing Gap 0" at bounding box center [159, 370] width 200 height 93
click at [172, 383] on input "0" at bounding box center [171, 387] width 48 height 29
type input "5"
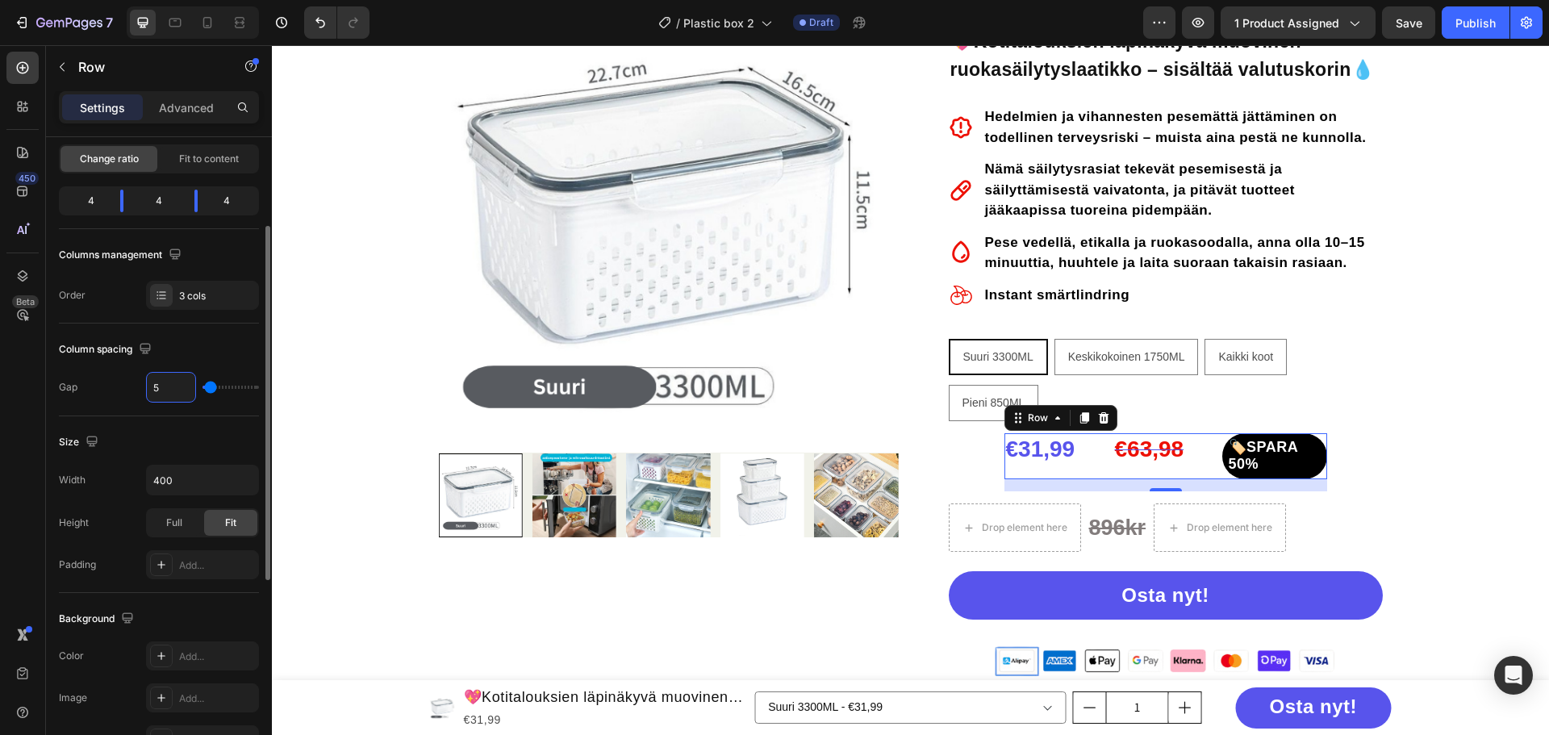
type input "5"
type input "0"
type input "1"
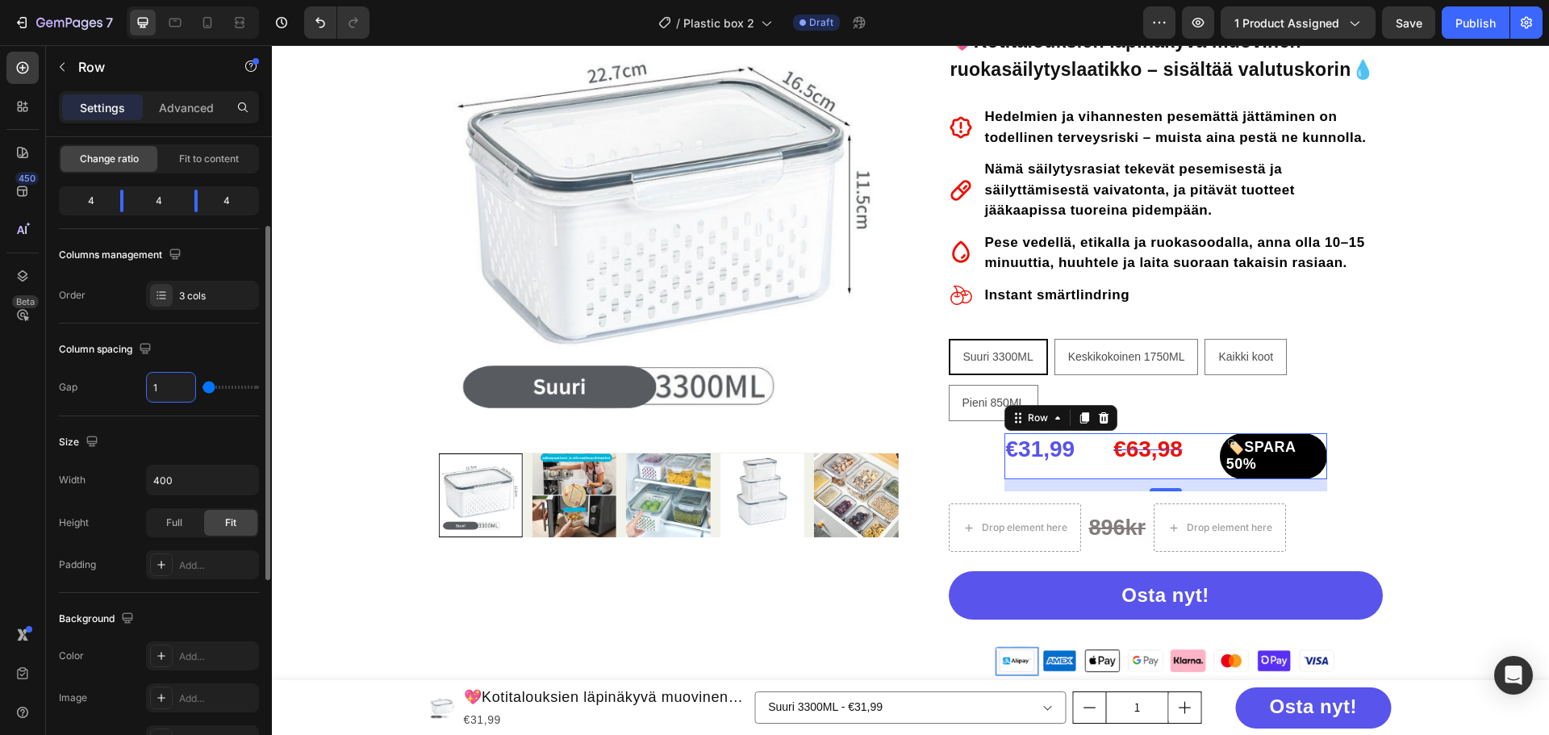
click at [196, 349] on div "Column spacing" at bounding box center [159, 349] width 200 height 26
drag, startPoint x: 116, startPoint y: 201, endPoint x: 102, endPoint y: 200, distance: 14.5
click at [102, 0] on body "7 / Plastic box 2 Draft Preview 1 product assigned Save Publish 450 Beta Sectio…" at bounding box center [774, 0] width 1549 height 0
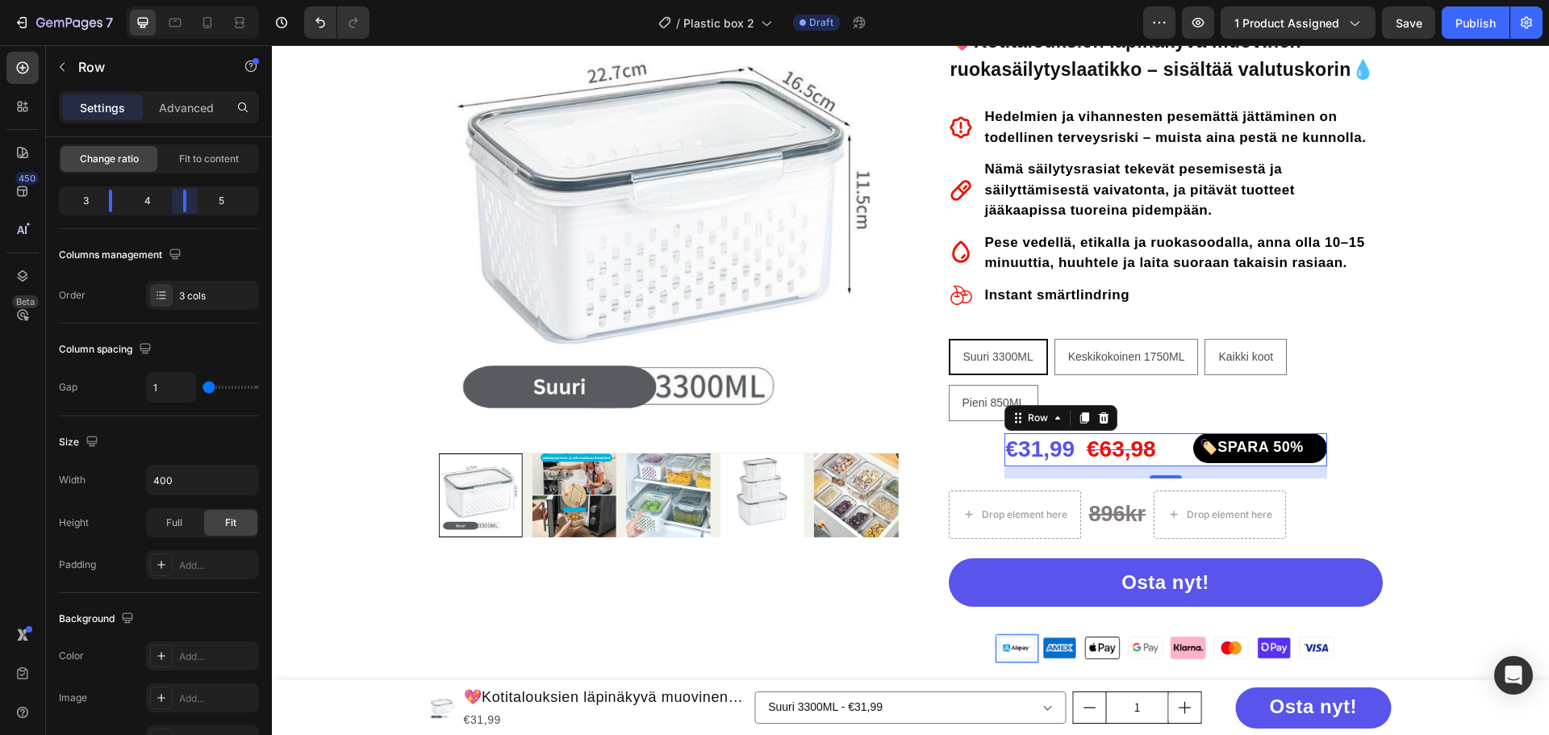
drag, startPoint x: 194, startPoint y: 200, endPoint x: 178, endPoint y: 200, distance: 15.3
click at [178, 0] on body "7 / Plastic box 2 Draft Preview 1 product assigned Save Publish 450 Beta Sectio…" at bounding box center [774, 0] width 1549 height 0
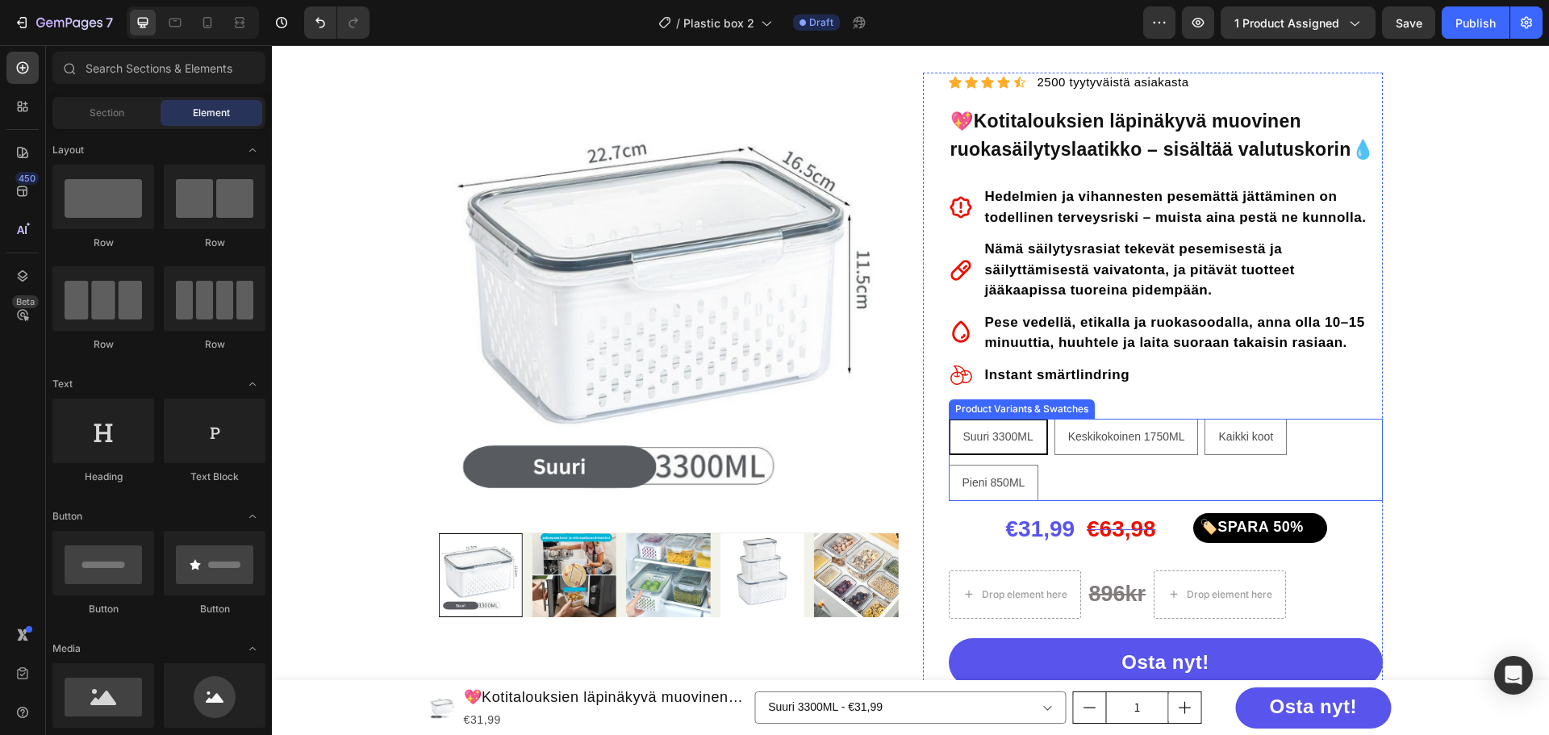
scroll to position [81, 0]
click at [1309, 592] on div "Drop element here 896kr Text Block Drop element here Row" at bounding box center [1166, 595] width 434 height 48
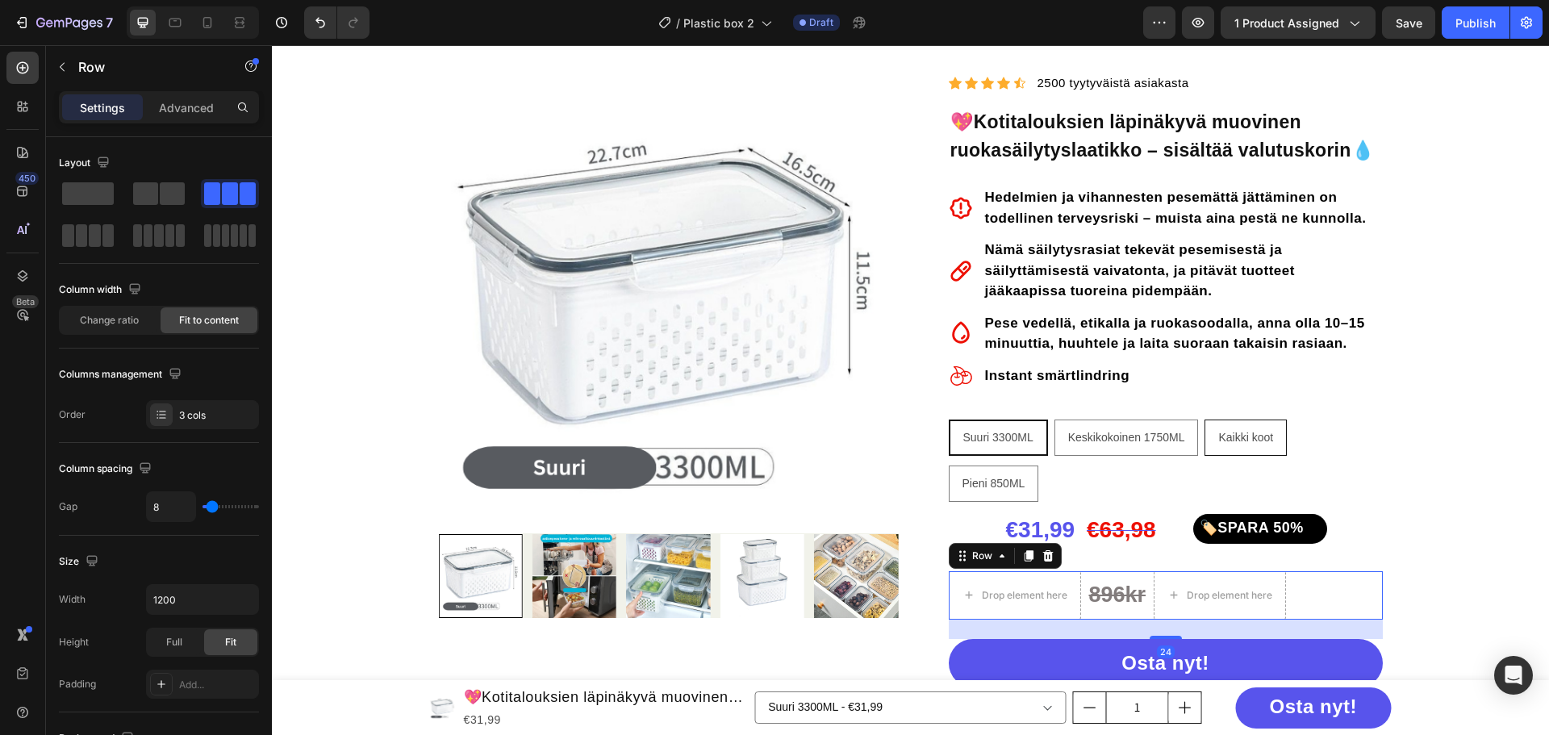
drag, startPoint x: 1449, startPoint y: 401, endPoint x: 1225, endPoint y: 438, distance: 227.3
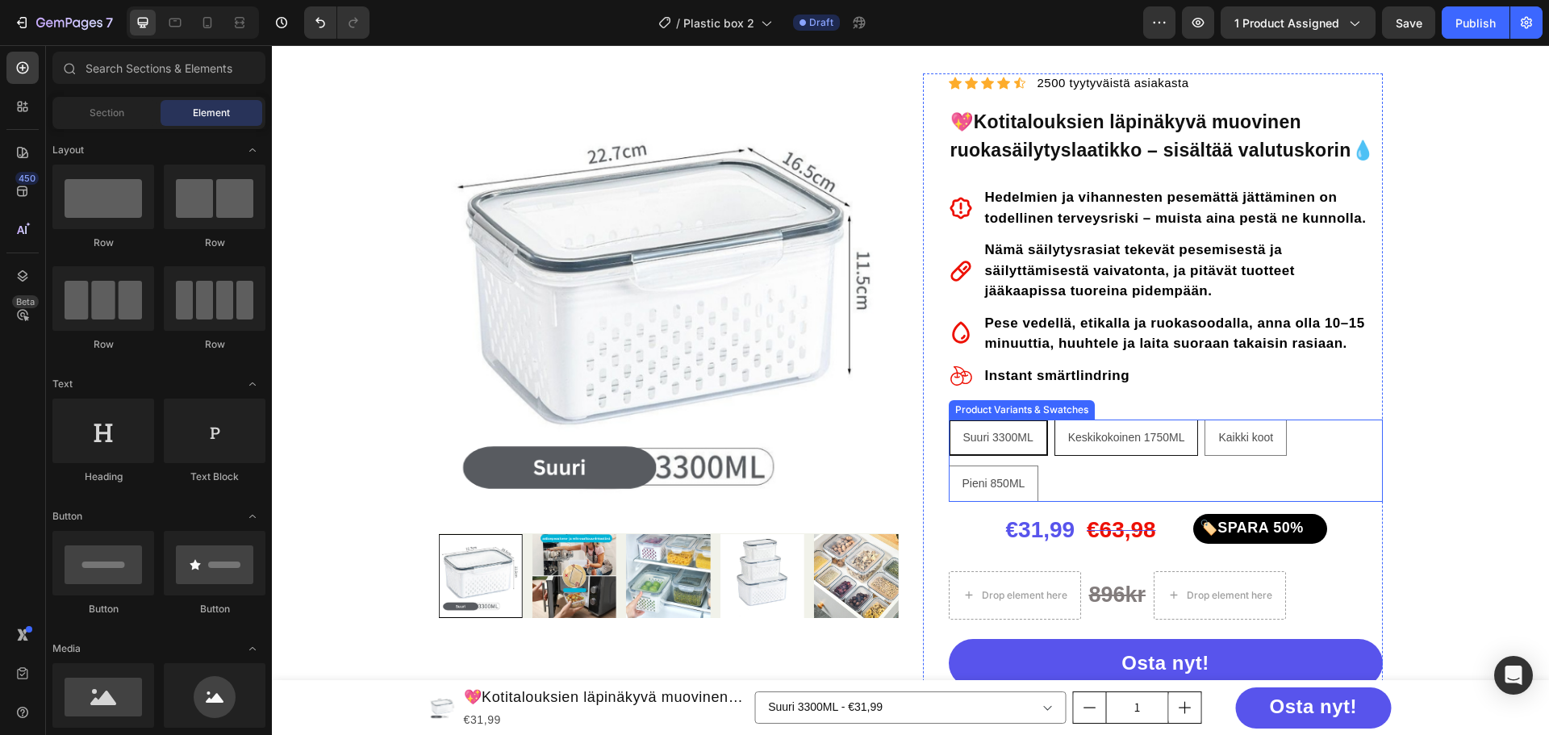
click at [1113, 435] on span "Keskikokoinen 1750ML" at bounding box center [1126, 437] width 117 height 13
click at [1054, 420] on input "Keskikokoinen 1750ML Keskikokoinen 1750ML Keskikokoinen 1750ML" at bounding box center [1054, 419] width 1 height 1
radio input "false"
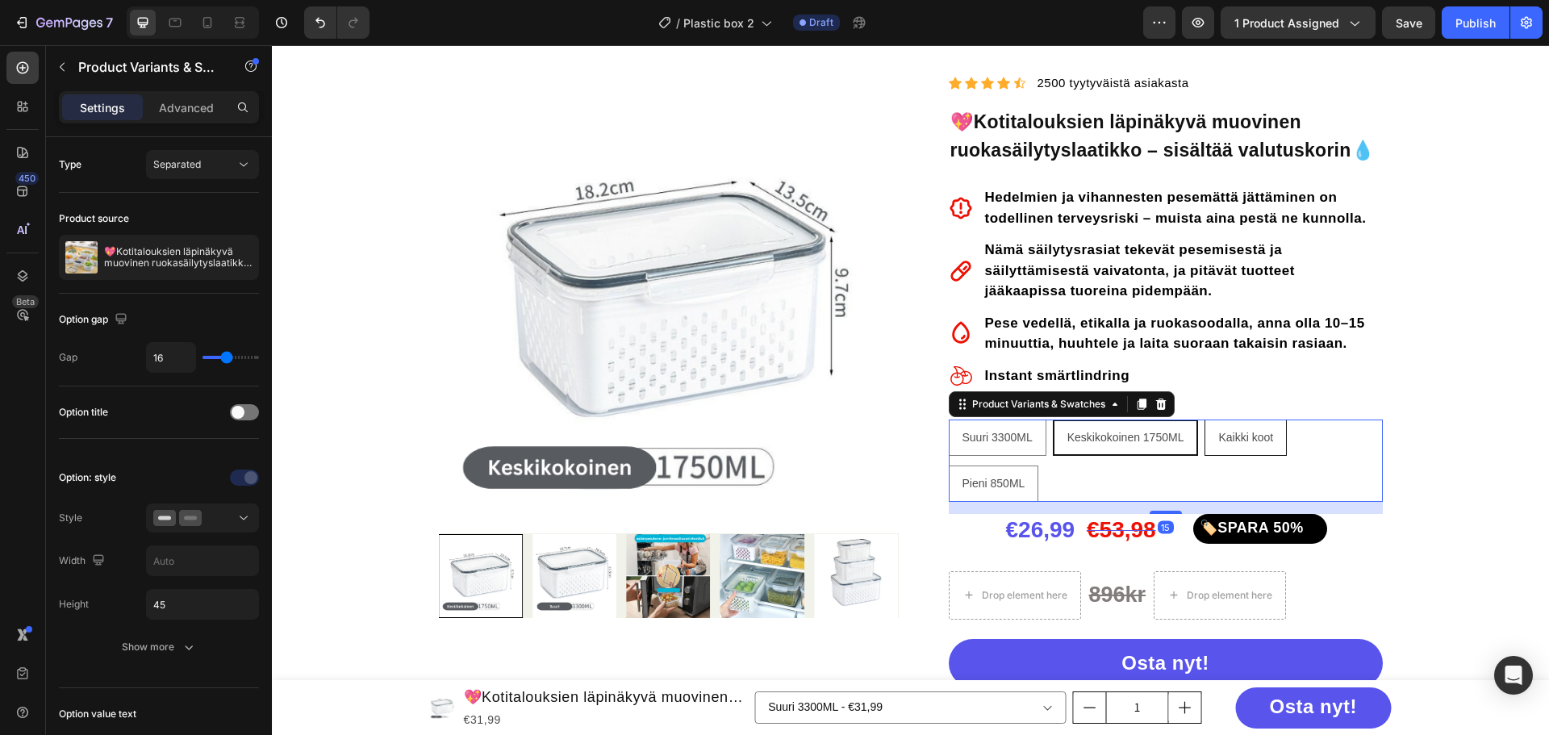
click at [1234, 443] on span "Kaikki koot" at bounding box center [1245, 437] width 55 height 13
click at [1205, 420] on input "Kaikki koot Kaikki koot Kaikki koot" at bounding box center [1204, 419] width 1 height 1
radio input "false"
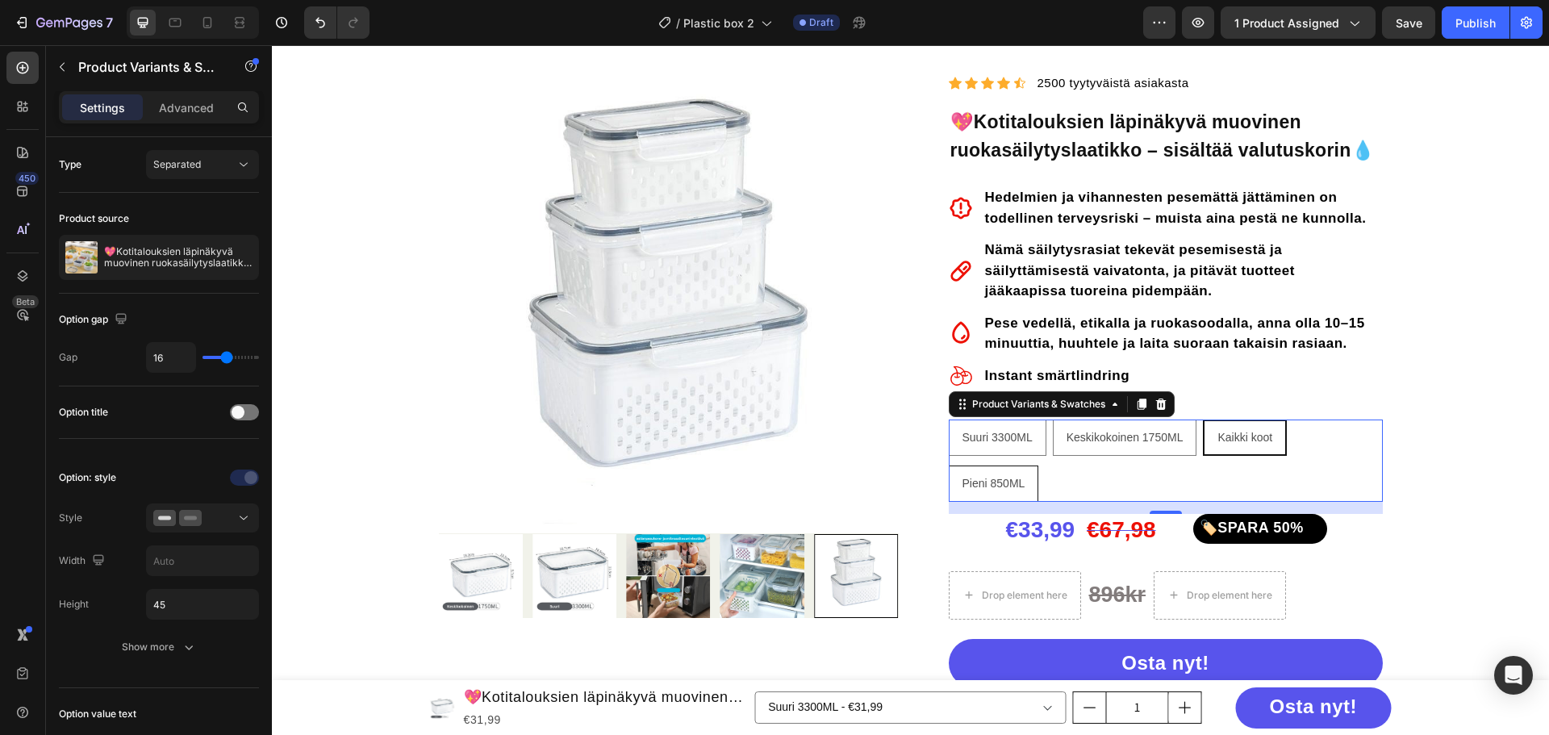
click at [990, 471] on div "Pieni 850ML" at bounding box center [994, 483] width 89 height 33
click at [949, 466] on input "Pieni 850ML Pieni 850ML Pieni 850ML" at bounding box center [948, 465] width 1 height 1
radio input "false"
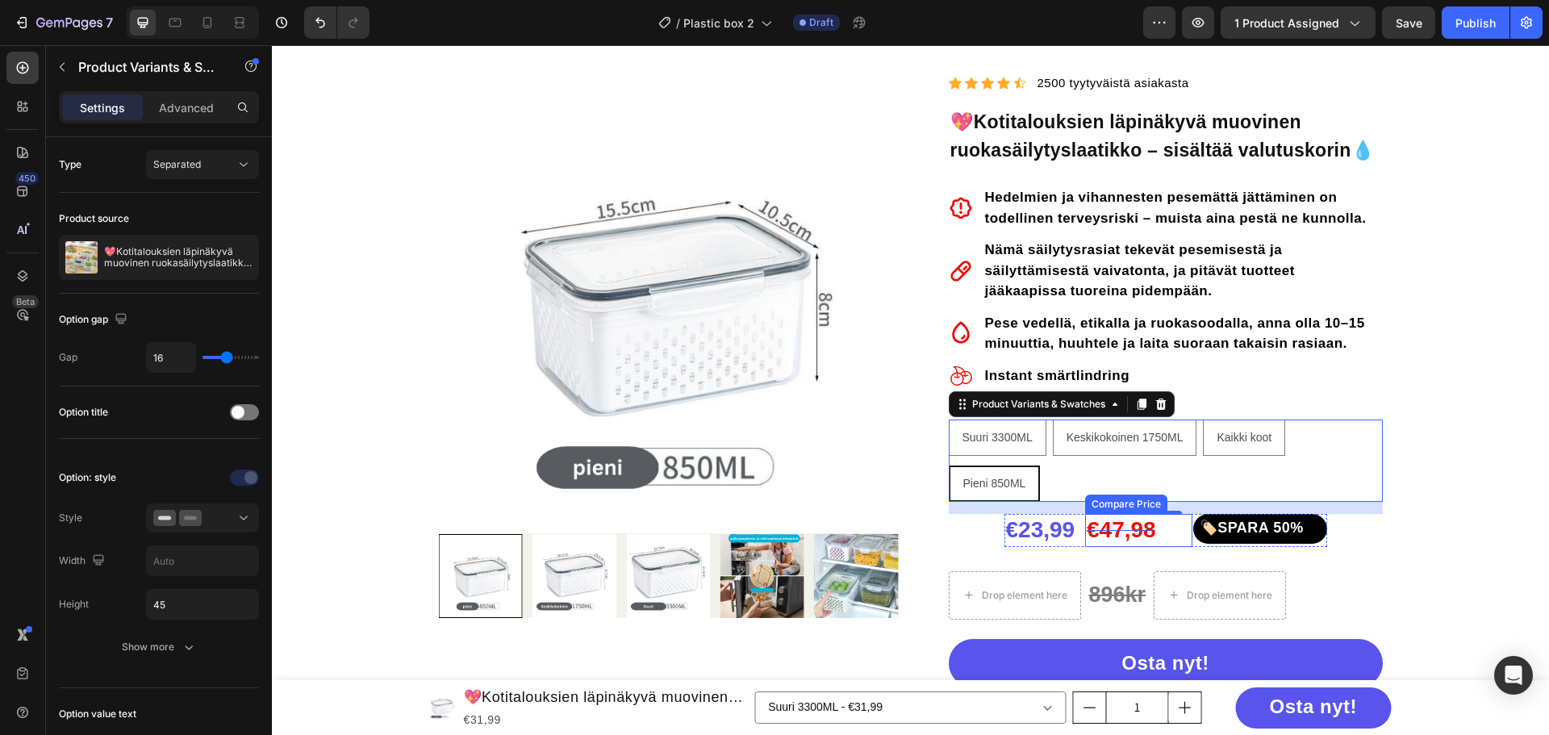
click at [1124, 527] on div "€47,98" at bounding box center [1138, 530] width 107 height 32
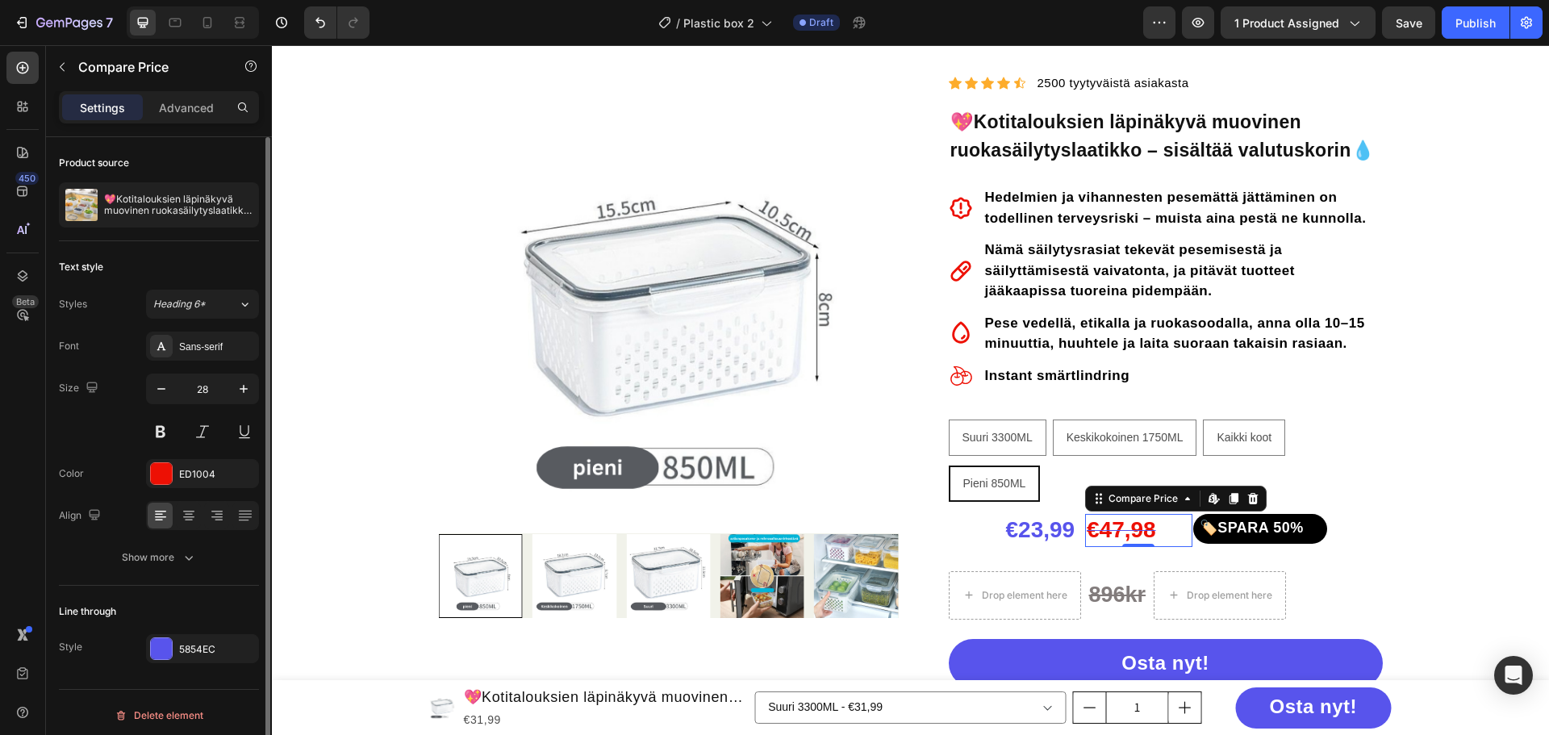
scroll to position [6, 0]
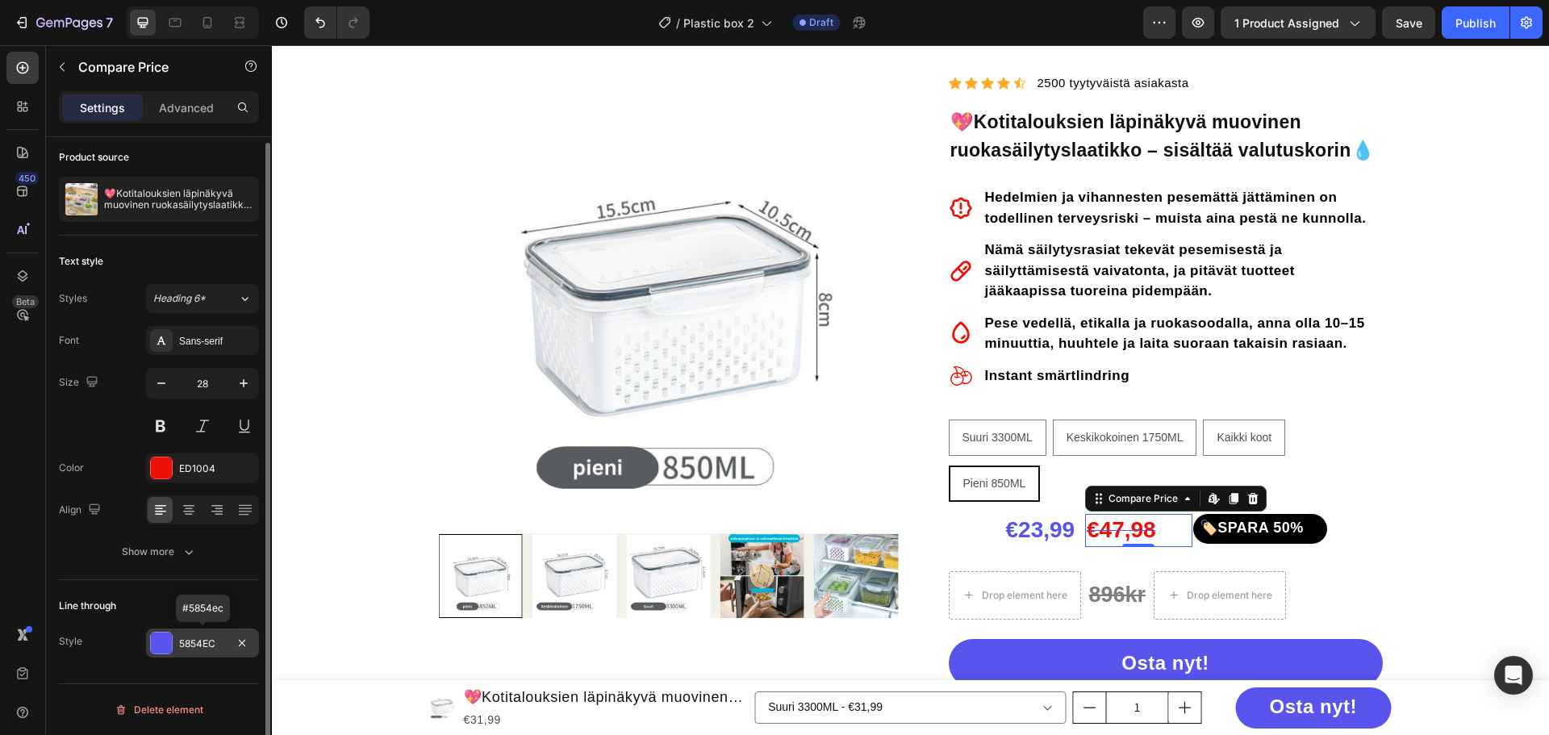
click at [155, 645] on div at bounding box center [161, 643] width 21 height 21
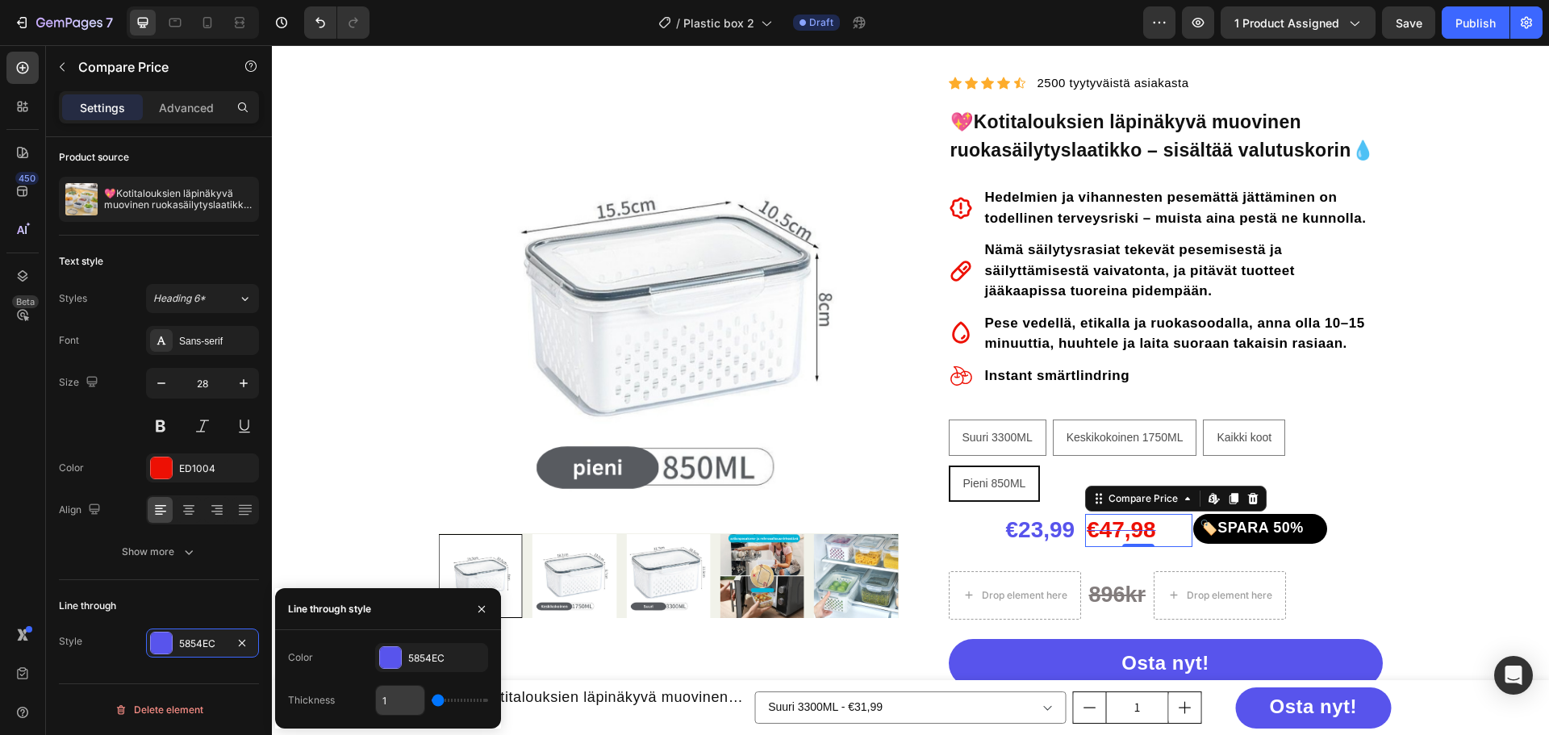
click at [403, 707] on input "1" at bounding box center [400, 700] width 48 height 29
type input "4"
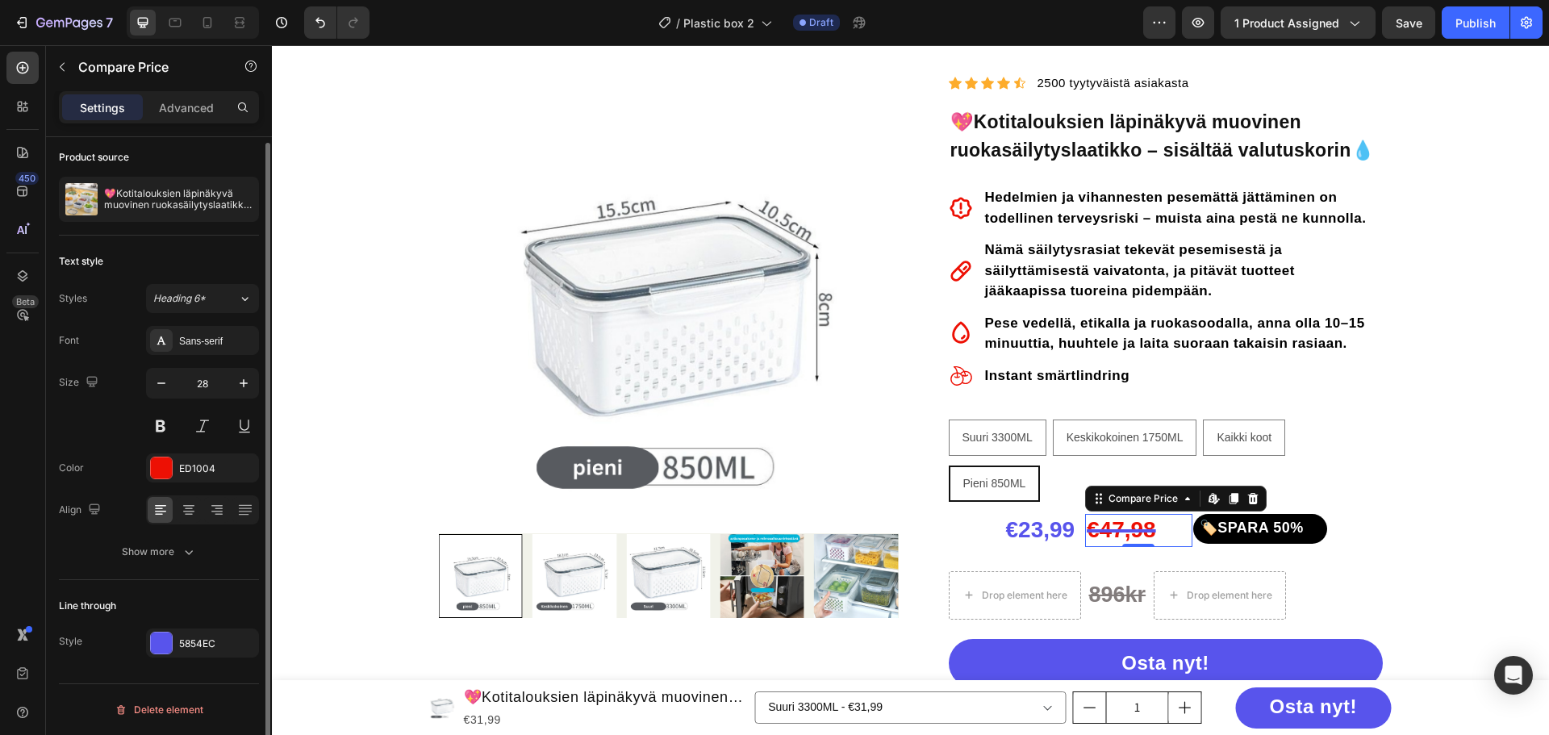
click at [209, 584] on div "Line through Style 5854EC" at bounding box center [159, 625] width 200 height 90
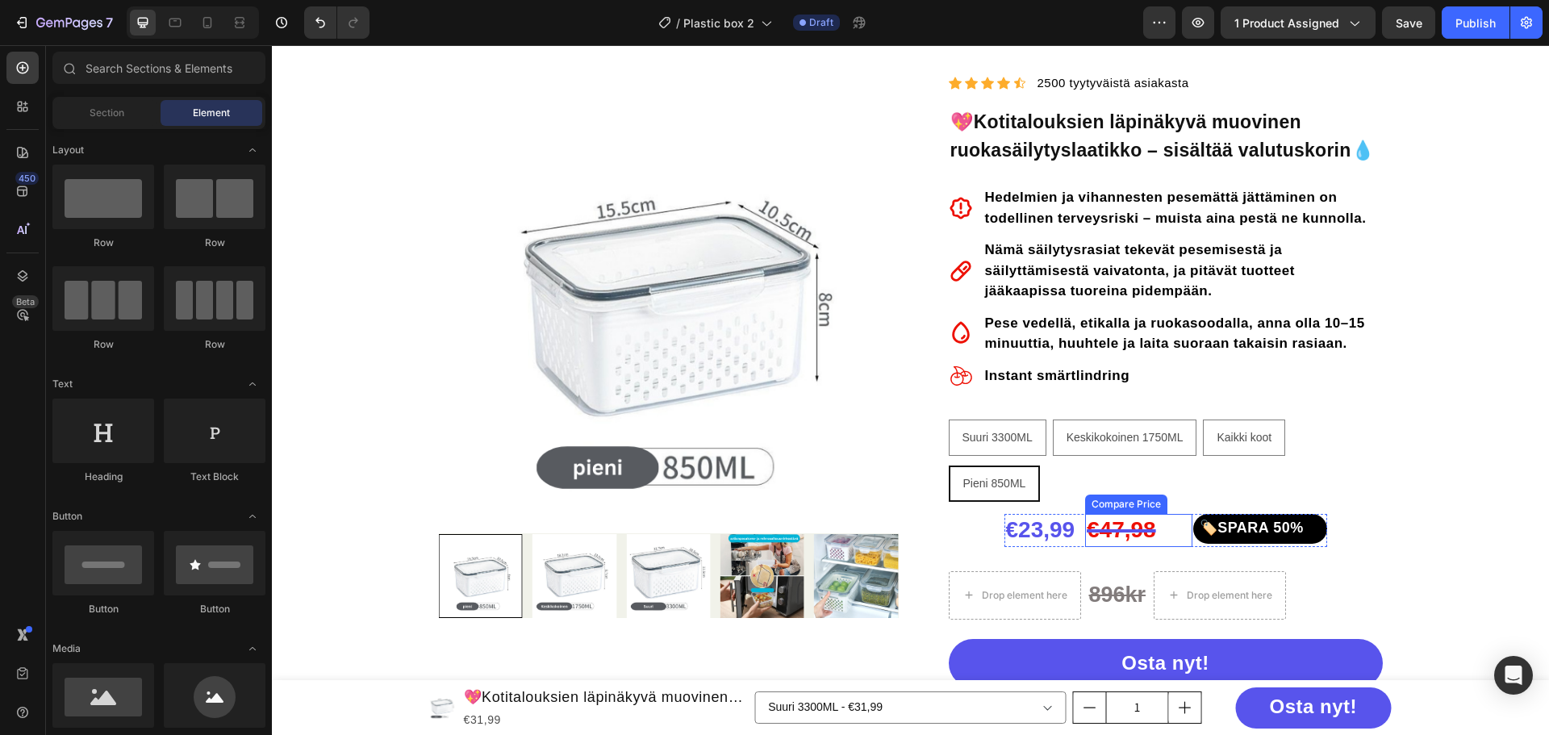
click at [1120, 534] on div "€47,98" at bounding box center [1138, 530] width 107 height 32
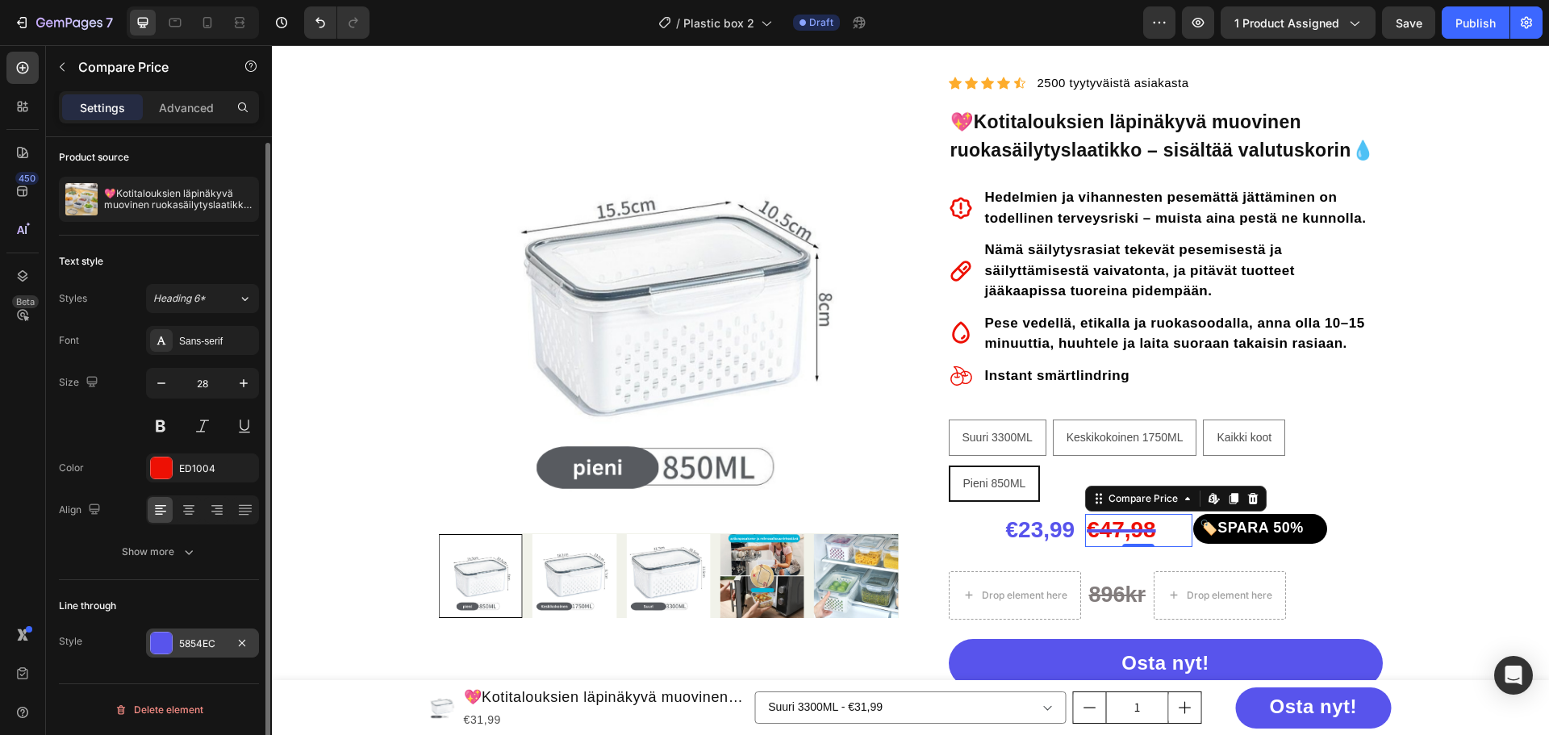
click at [160, 633] on div at bounding box center [161, 643] width 21 height 21
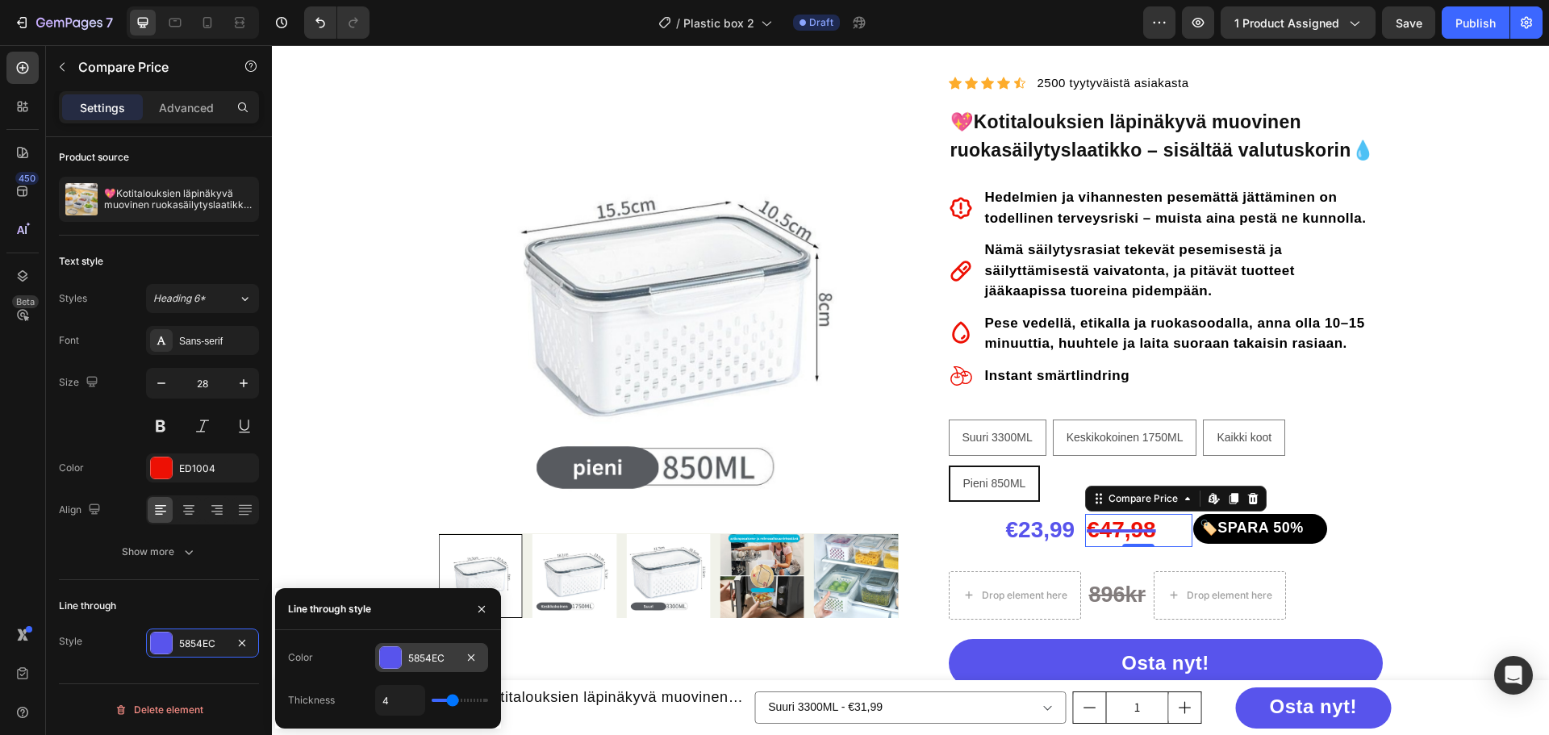
click at [386, 658] on div at bounding box center [390, 657] width 21 height 21
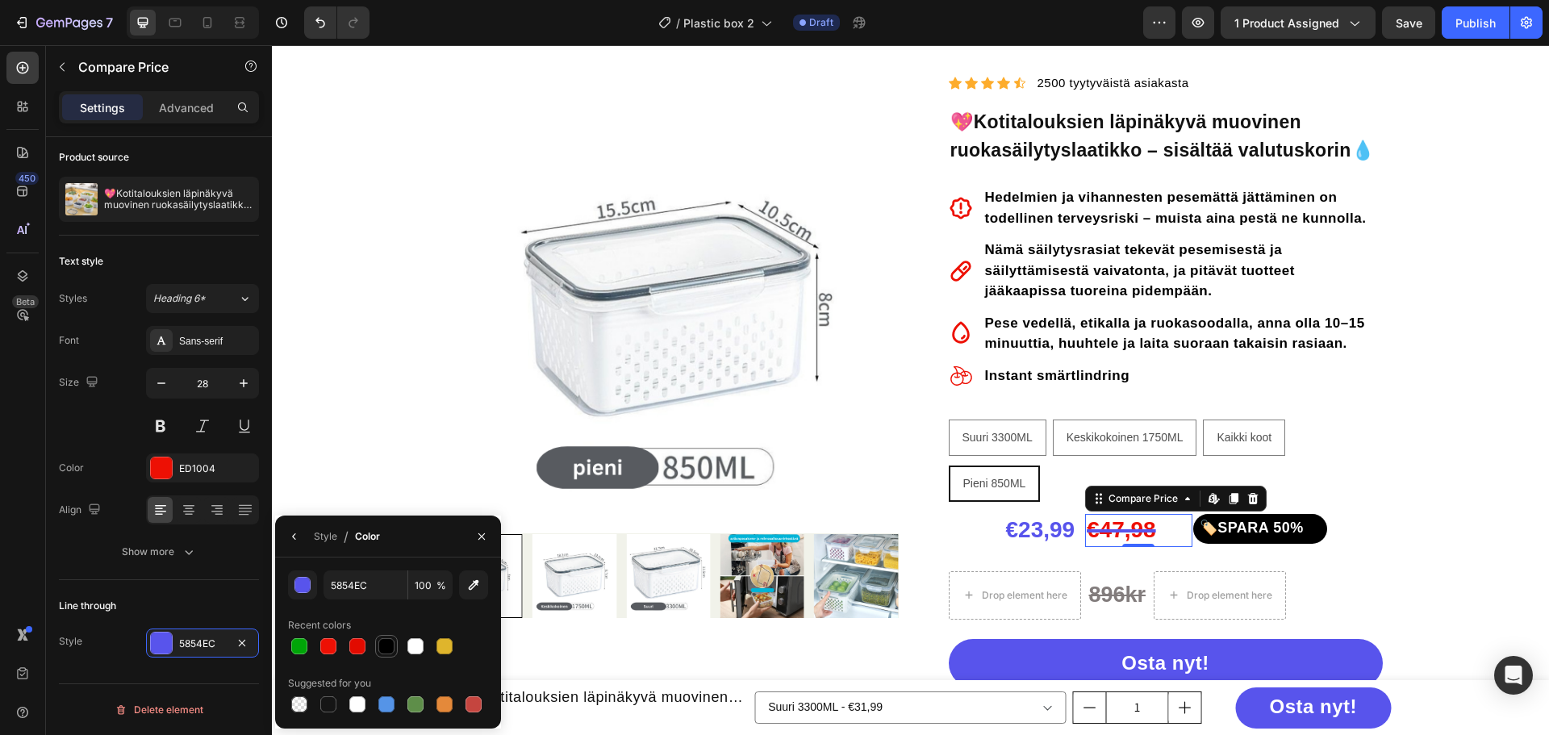
click at [383, 642] on div at bounding box center [386, 646] width 16 height 16
type input "000000"
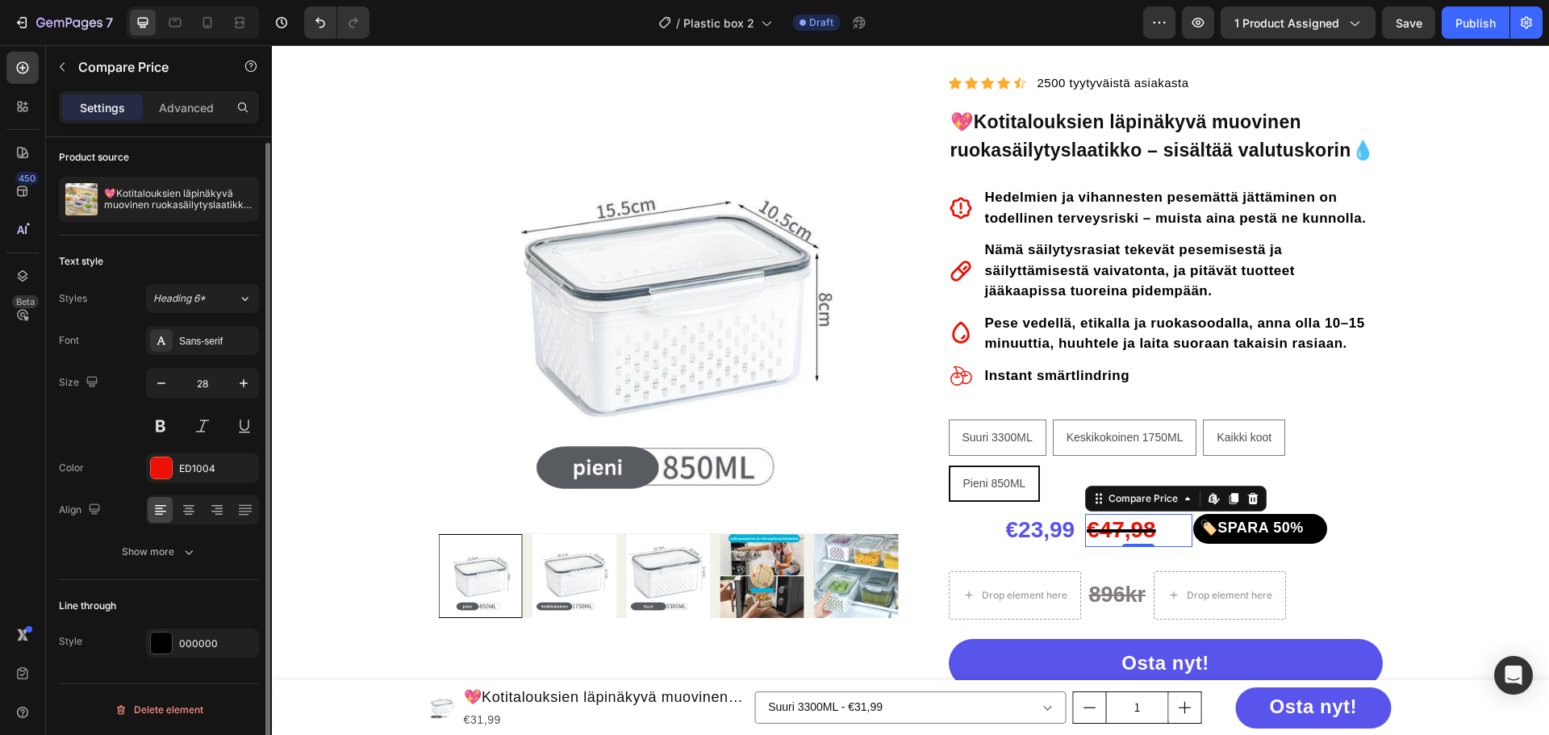
click at [180, 609] on div "Line through" at bounding box center [159, 606] width 200 height 26
click at [171, 644] on div at bounding box center [161, 643] width 21 height 21
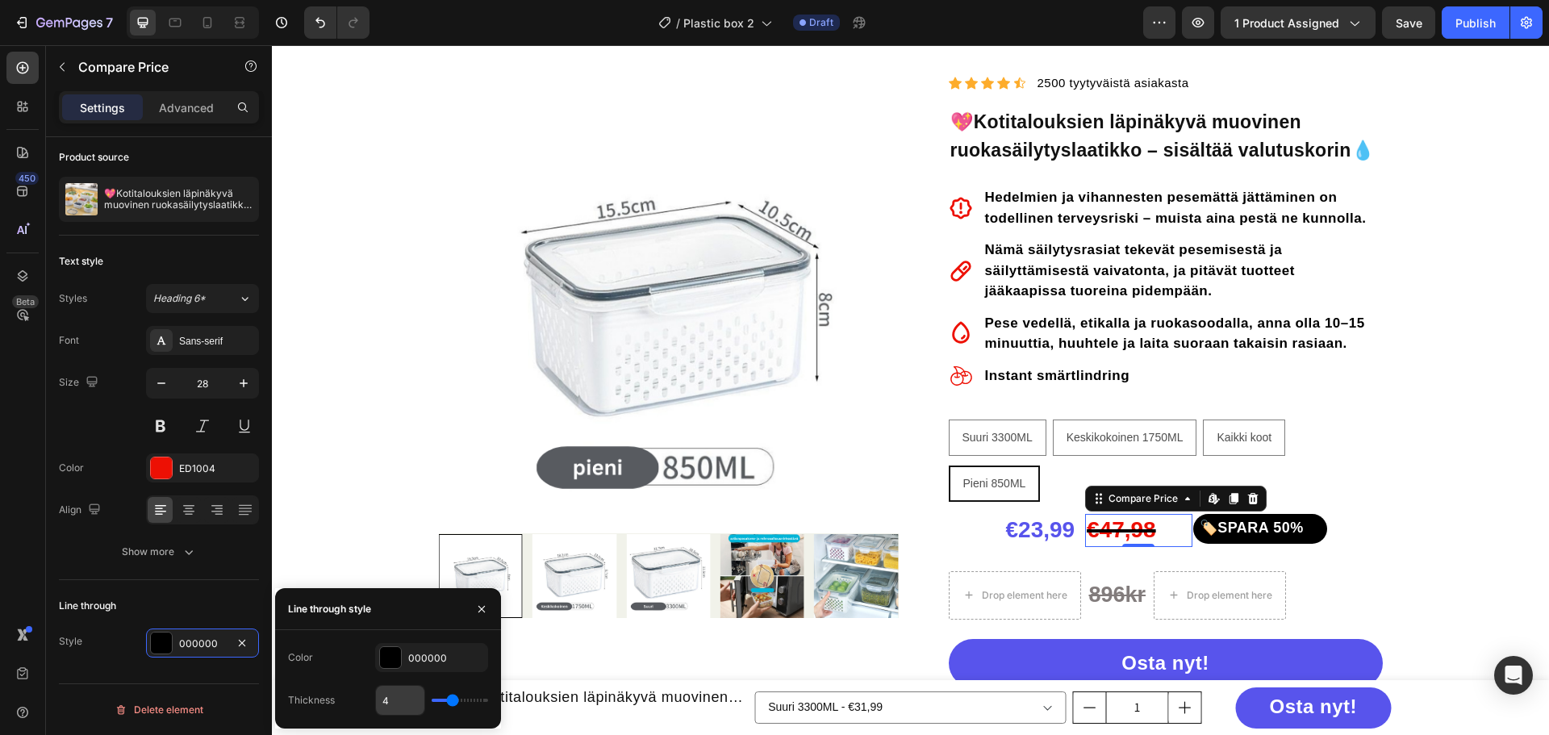
click at [384, 700] on input "4" at bounding box center [400, 700] width 48 height 29
type input "3"
click at [334, 649] on div "Color 000000" at bounding box center [388, 657] width 200 height 29
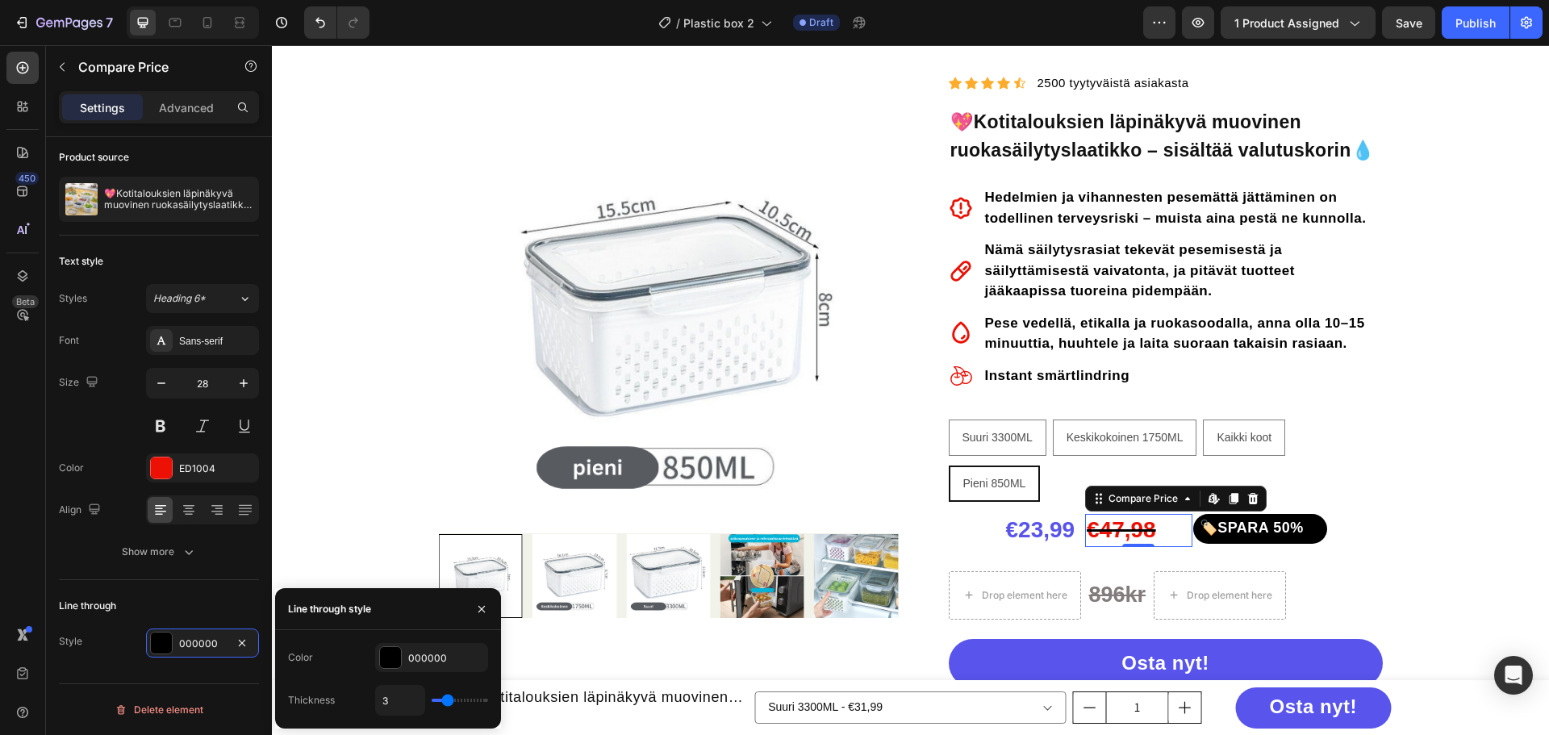
click at [1392, 336] on section "30 dagars pengarna tillbaka Item List Klarna efterskottsbetalning & fri frakt I…" at bounding box center [911, 575] width 994 height 1154
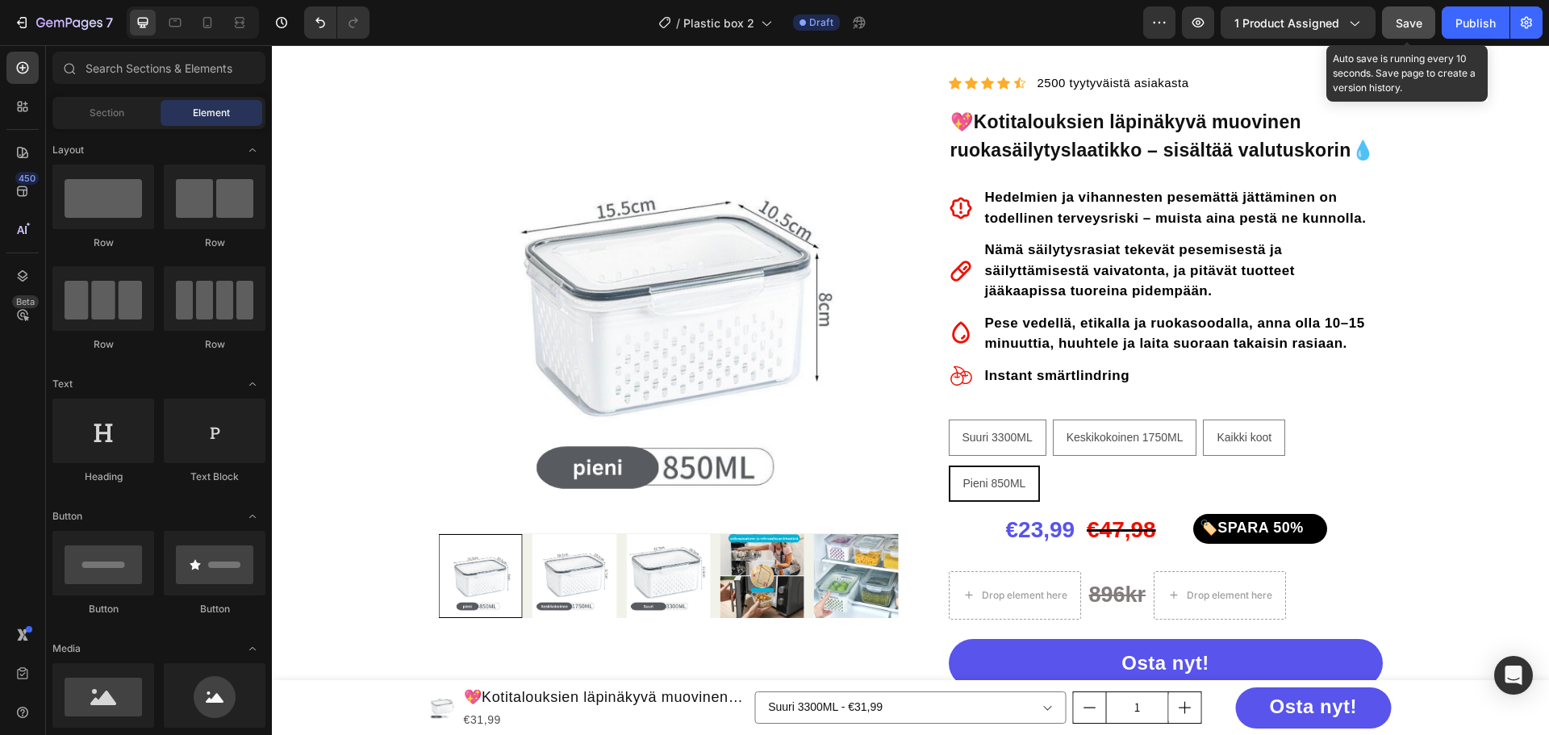
click at [1425, 21] on button "Save" at bounding box center [1408, 22] width 53 height 32
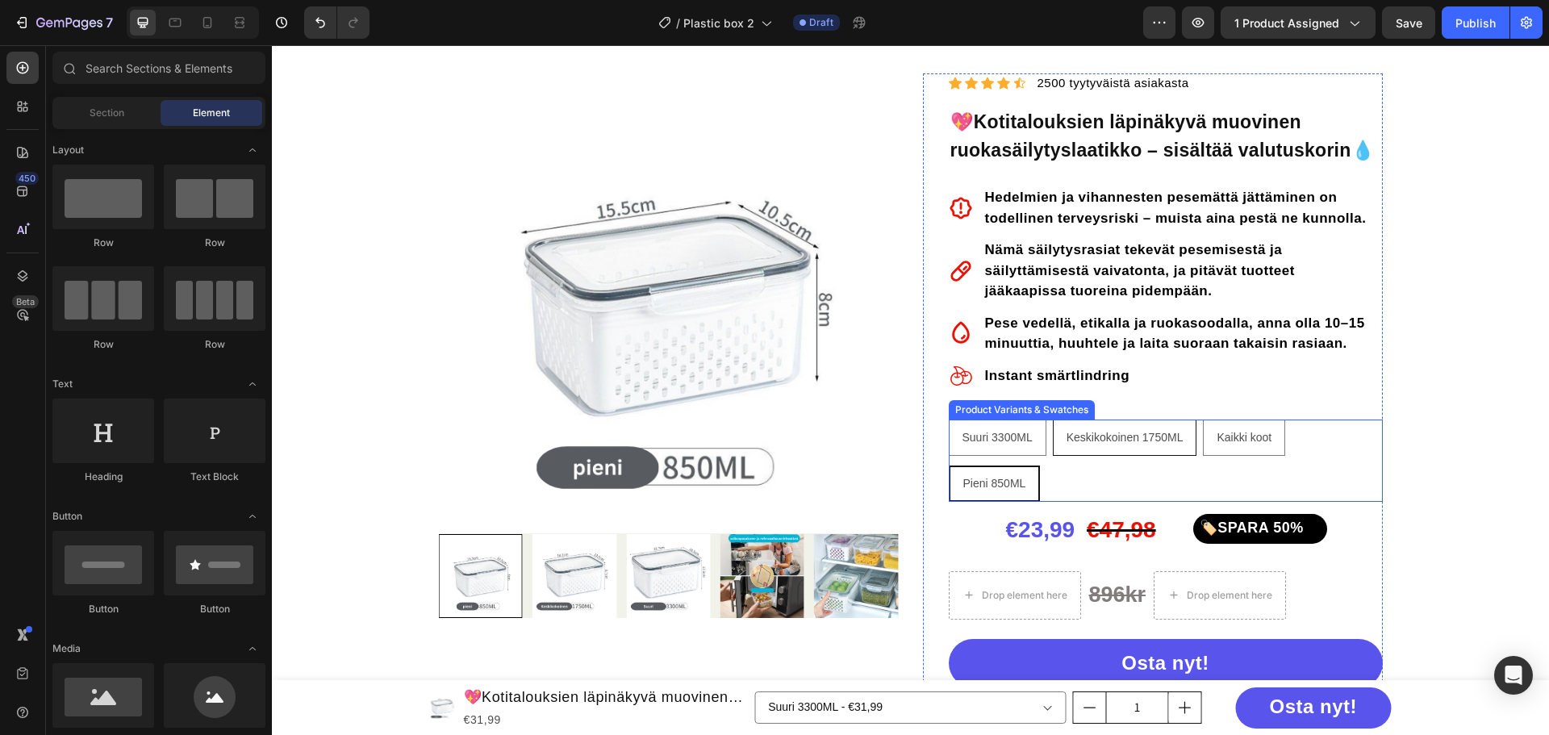
click at [1121, 433] on span "Keskikokoinen 1750ML" at bounding box center [1125, 437] width 117 height 13
click at [1053, 420] on input "Keskikokoinen 1750ML Keskikokoinen 1750ML Keskikokoinen 1750ML" at bounding box center [1052, 419] width 1 height 1
radio input "false"
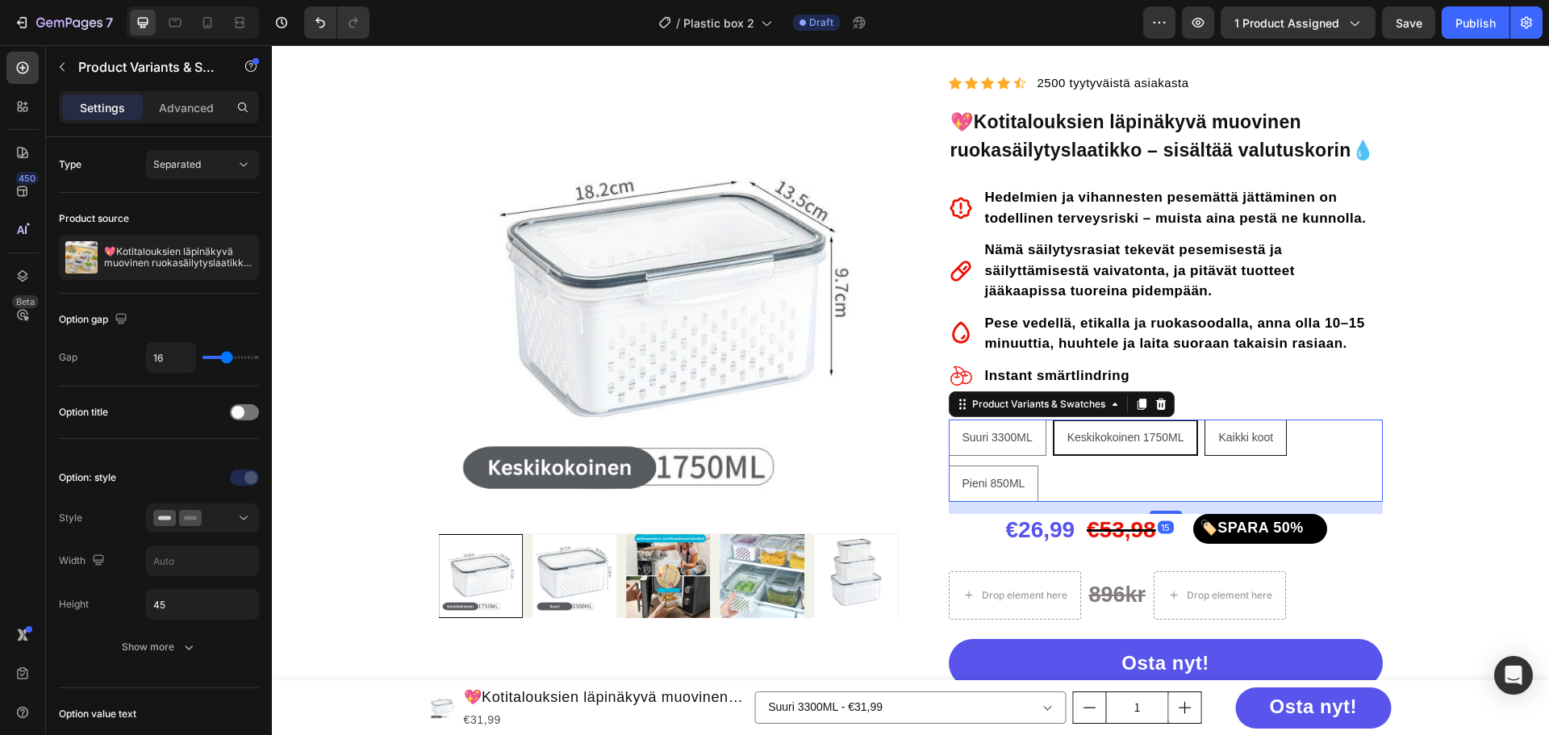
click at [1227, 446] on div "Kaikki koot" at bounding box center [1245, 437] width 81 height 33
click at [1205, 420] on input "Kaikki koot Kaikki koot Kaikki koot" at bounding box center [1204, 419] width 1 height 1
radio input "false"
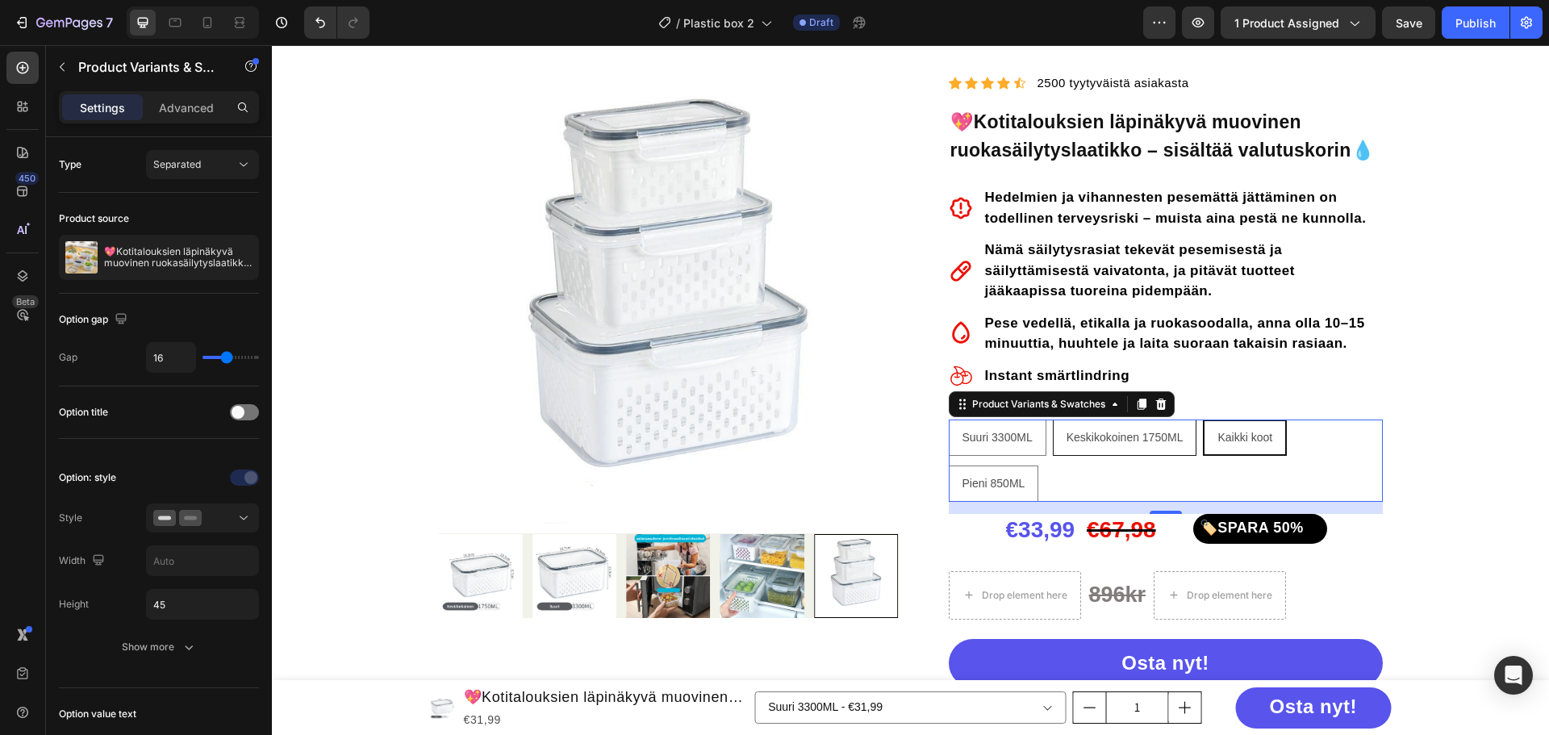
click at [1135, 443] on span "Keskikokoinen 1750ML" at bounding box center [1125, 437] width 117 height 13
click at [1053, 420] on input "Keskikokoinen 1750ML Keskikokoinen 1750ML Keskikokoinen 1750ML" at bounding box center [1052, 419] width 1 height 1
radio input "false"
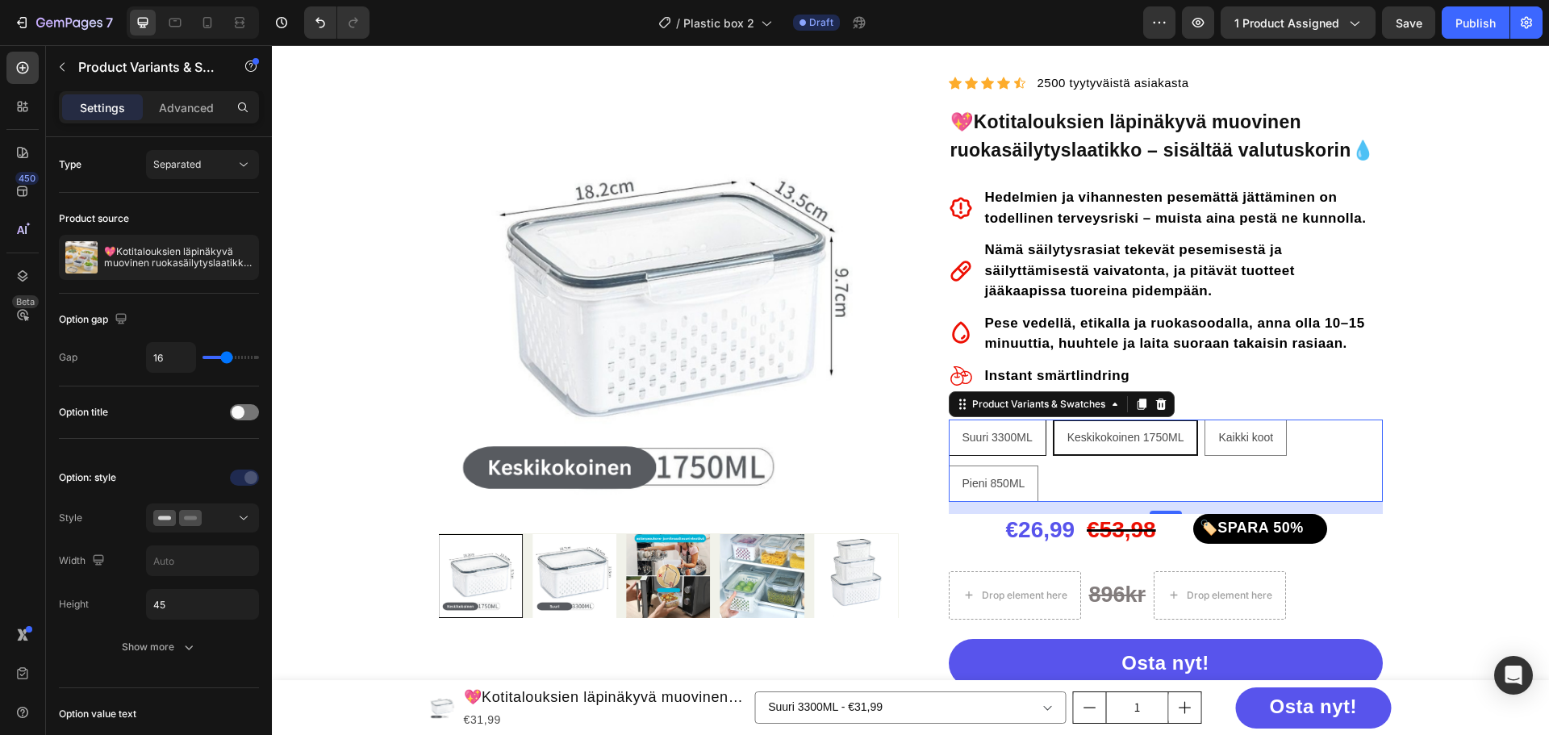
click at [998, 440] on span "Suuri 3300ML" at bounding box center [997, 437] width 70 height 13
click at [949, 420] on input "Suuri 3300ML Suuri 3300ML Suuri 3300ML" at bounding box center [948, 419] width 1 height 1
radio input "false"
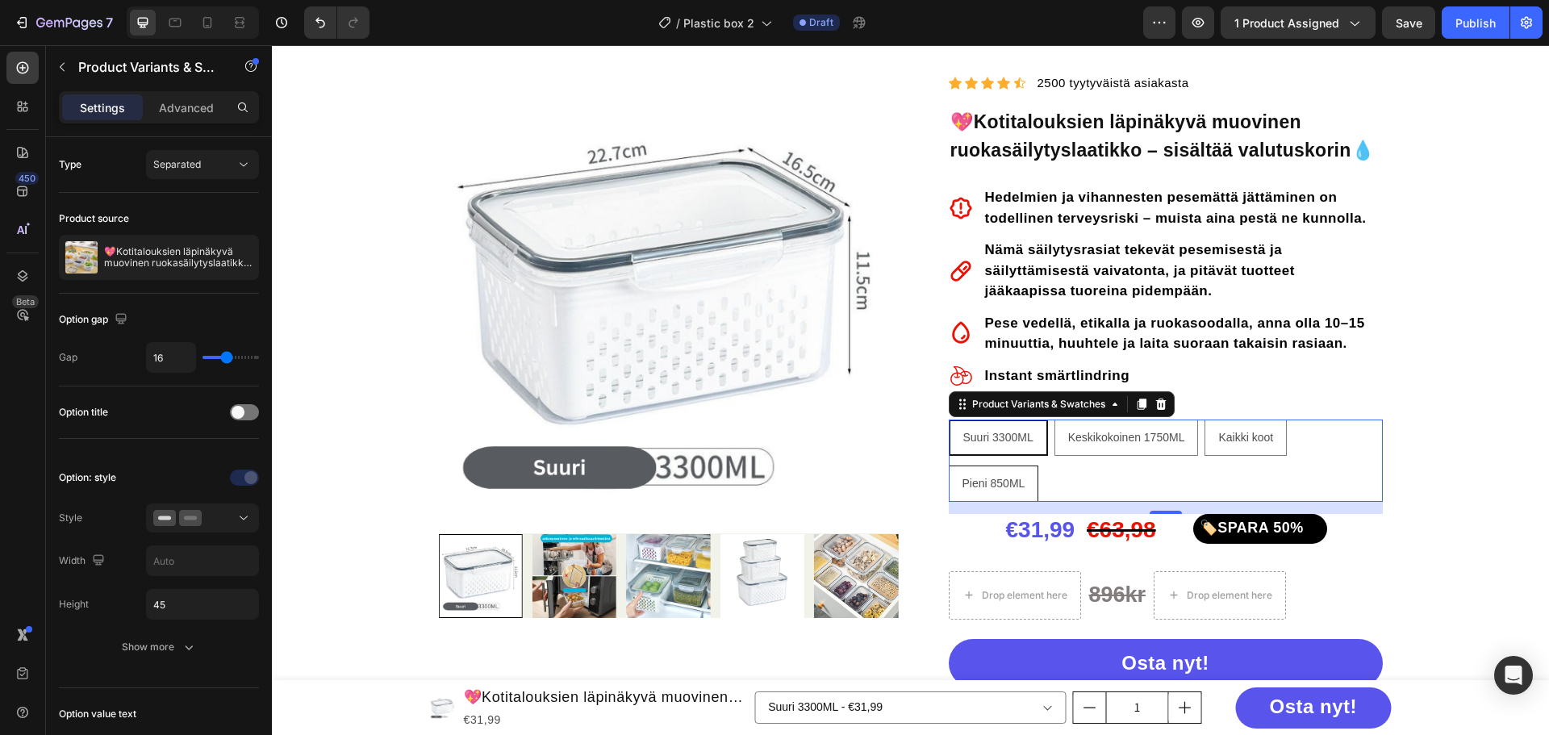
click at [982, 485] on span "Pieni 850ML" at bounding box center [993, 483] width 63 height 13
click at [949, 466] on input "Pieni 850ML Pieni 850ML Pieni 850ML" at bounding box center [948, 465] width 1 height 1
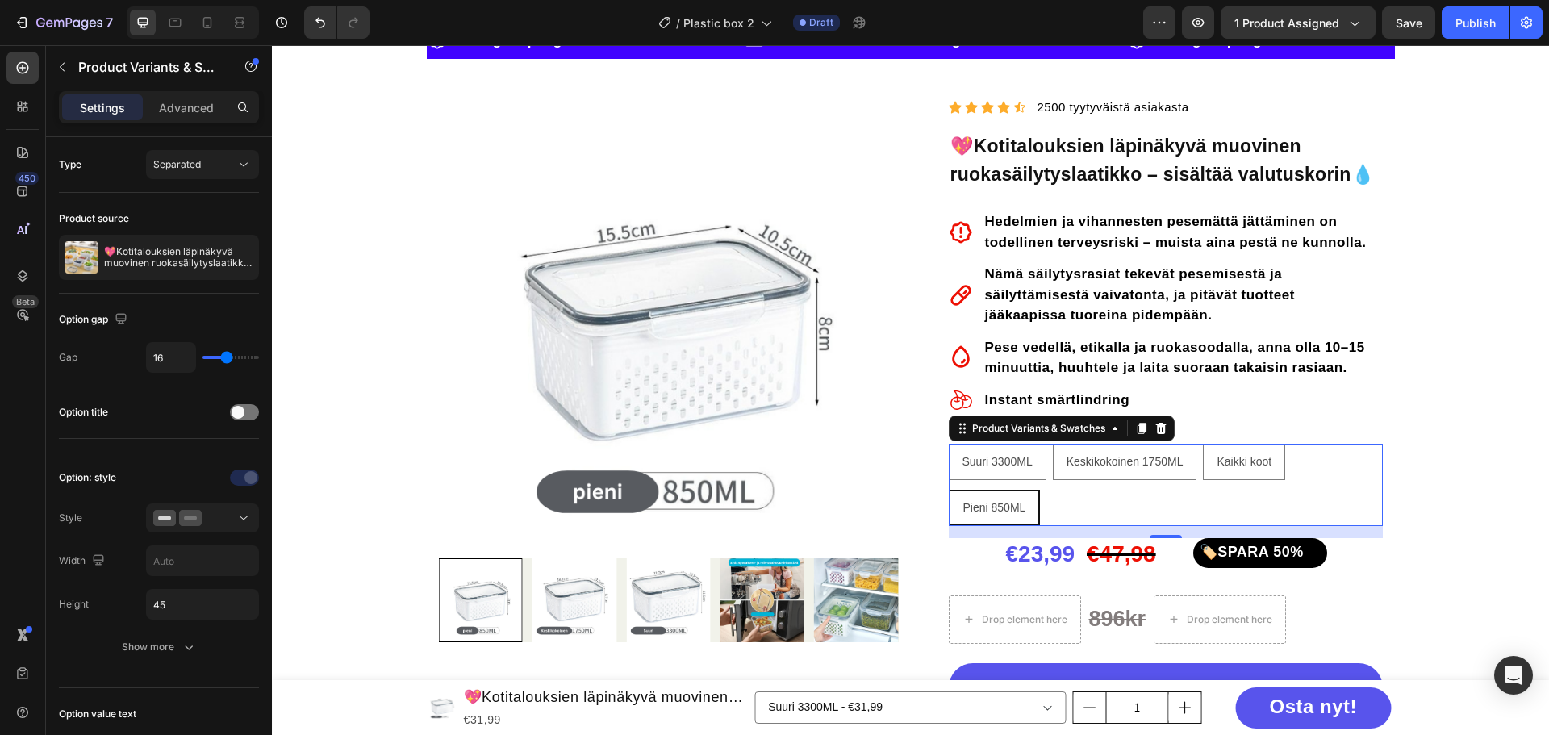
scroll to position [81, 0]
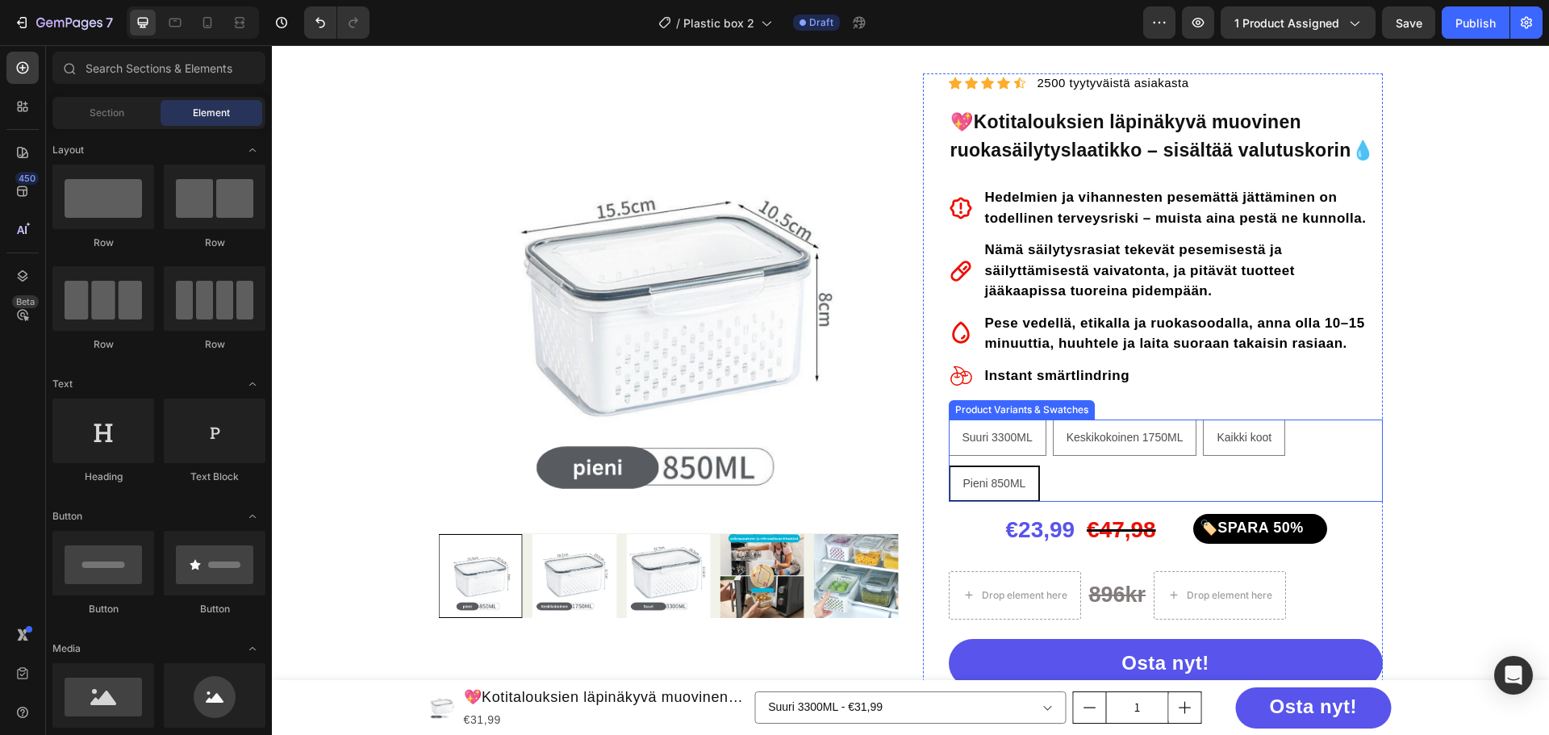
click at [992, 479] on span "Pieni 850ML" at bounding box center [994, 483] width 63 height 13
click at [949, 466] on input "Pieni 850ML Pieni 850ML Pieni 850ML" at bounding box center [948, 465] width 1 height 1
radio input "true"
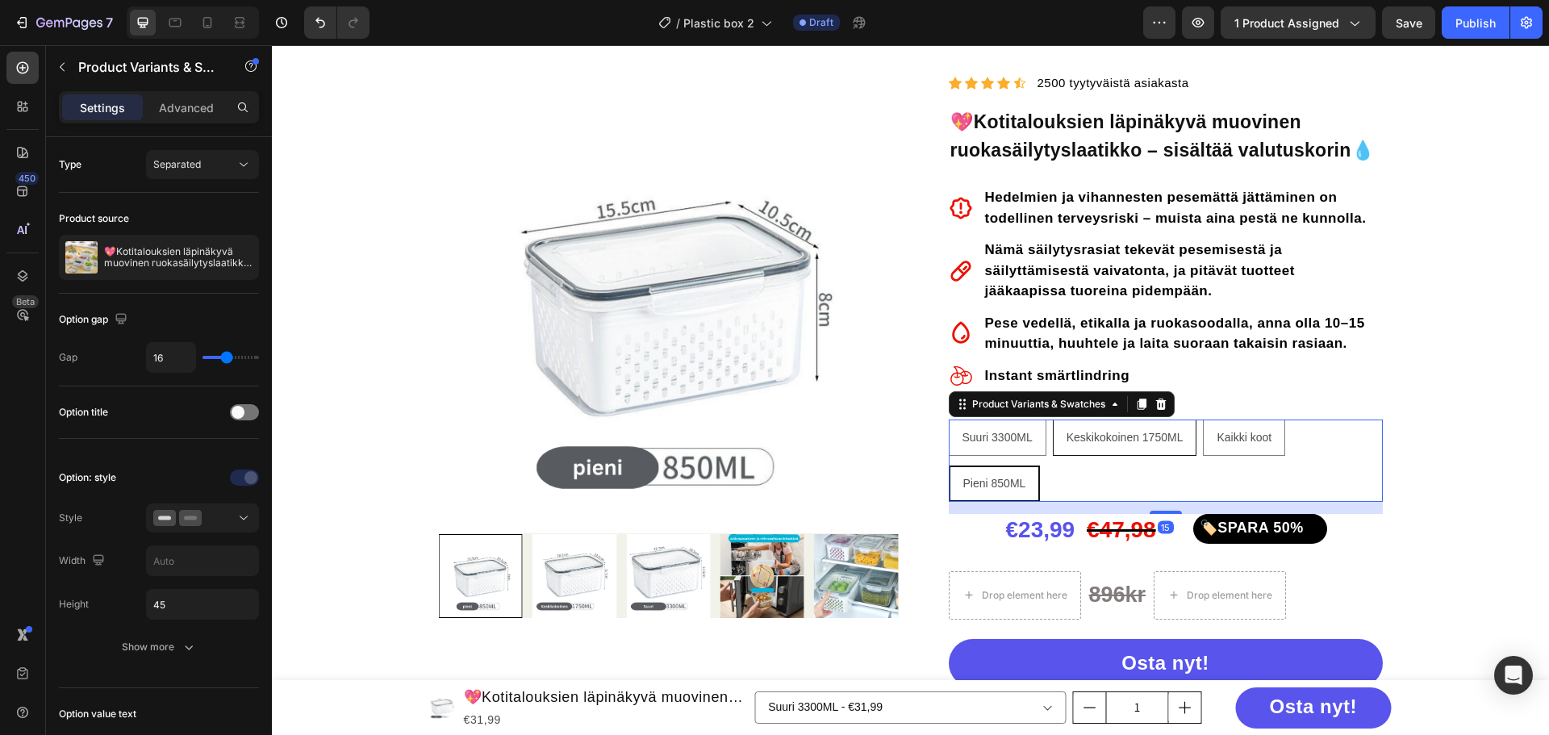
click at [1084, 435] on span "Keskikokoinen 1750ML" at bounding box center [1125, 437] width 117 height 13
click at [1053, 420] on input "Keskikokoinen 1750ML Keskikokoinen 1750ML Keskikokoinen 1750ML" at bounding box center [1052, 419] width 1 height 1
radio input "false"
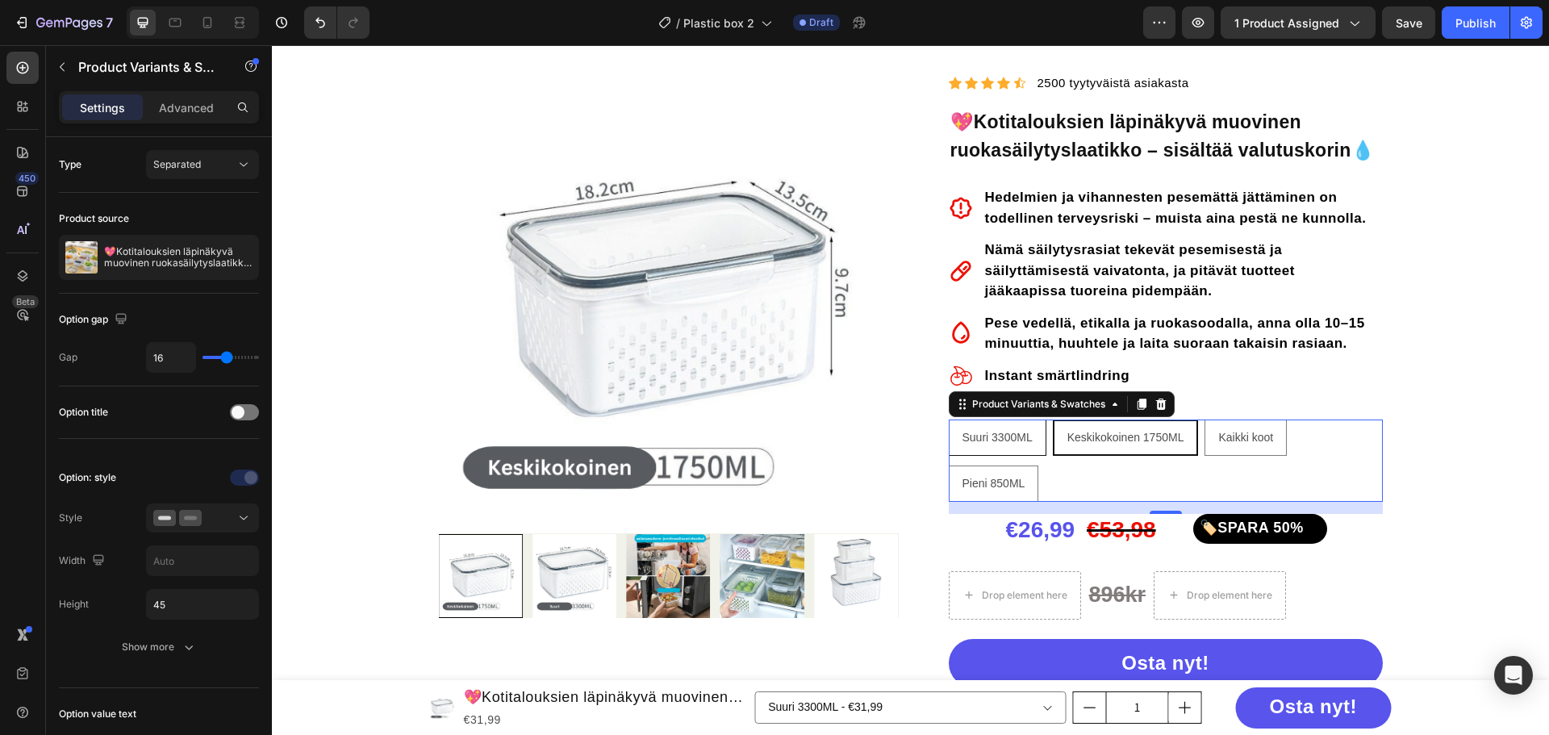
click at [1021, 442] on span "Suuri 3300ML" at bounding box center [997, 437] width 70 height 13
click at [949, 420] on input "Suuri 3300ML Suuri 3300ML Suuri 3300ML" at bounding box center [948, 419] width 1 height 1
radio input "false"
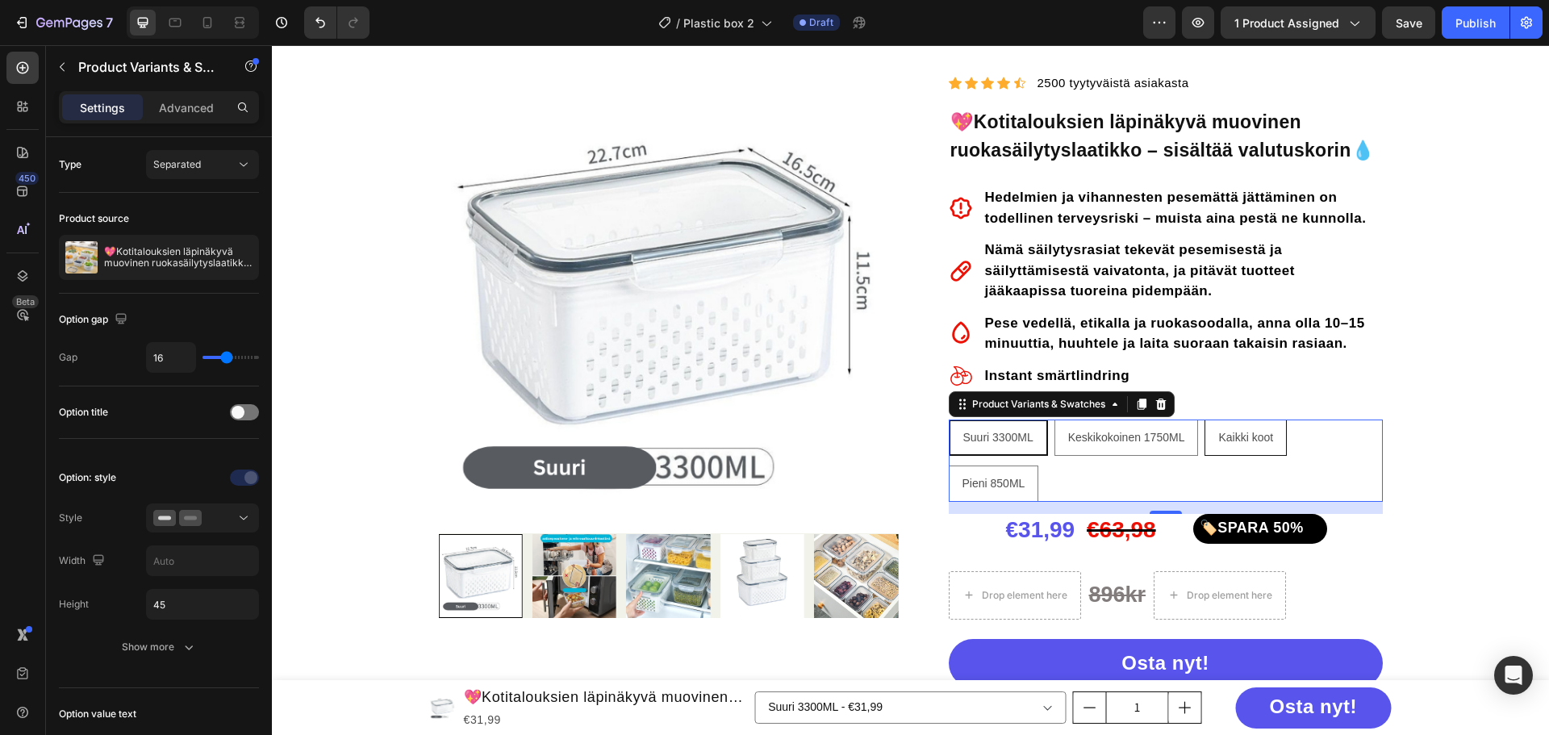
click at [1237, 440] on span "Kaikki koot" at bounding box center [1245, 437] width 55 height 13
click at [1205, 420] on input "Kaikki koot Kaikki koot Kaikki koot" at bounding box center [1204, 419] width 1 height 1
radio input "false"
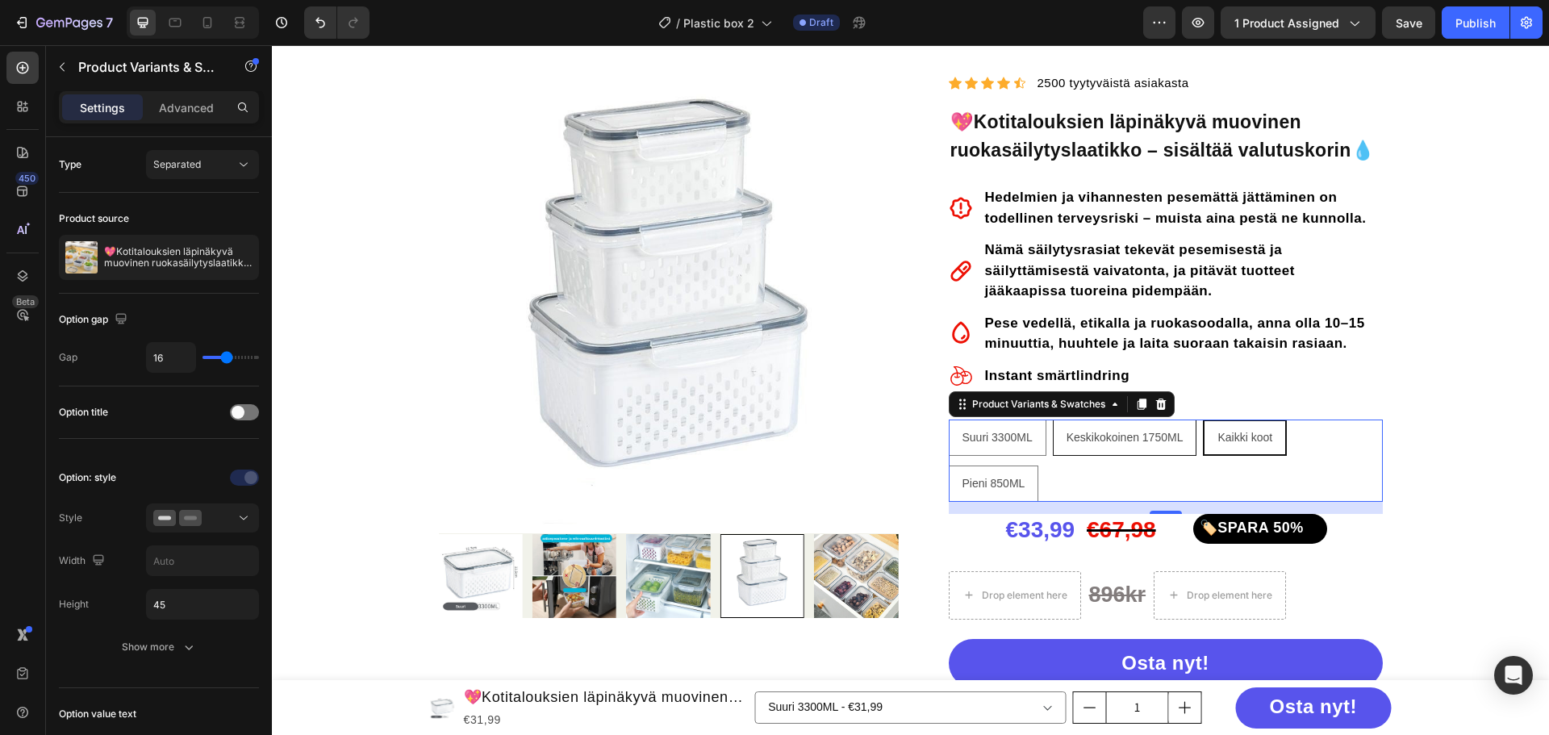
click at [1152, 441] on span "Keskikokoinen 1750ML" at bounding box center [1125, 437] width 117 height 13
click at [1053, 420] on input "Keskikokoinen 1750ML Keskikokoinen 1750ML Keskikokoinen 1750ML" at bounding box center [1052, 419] width 1 height 1
radio input "false"
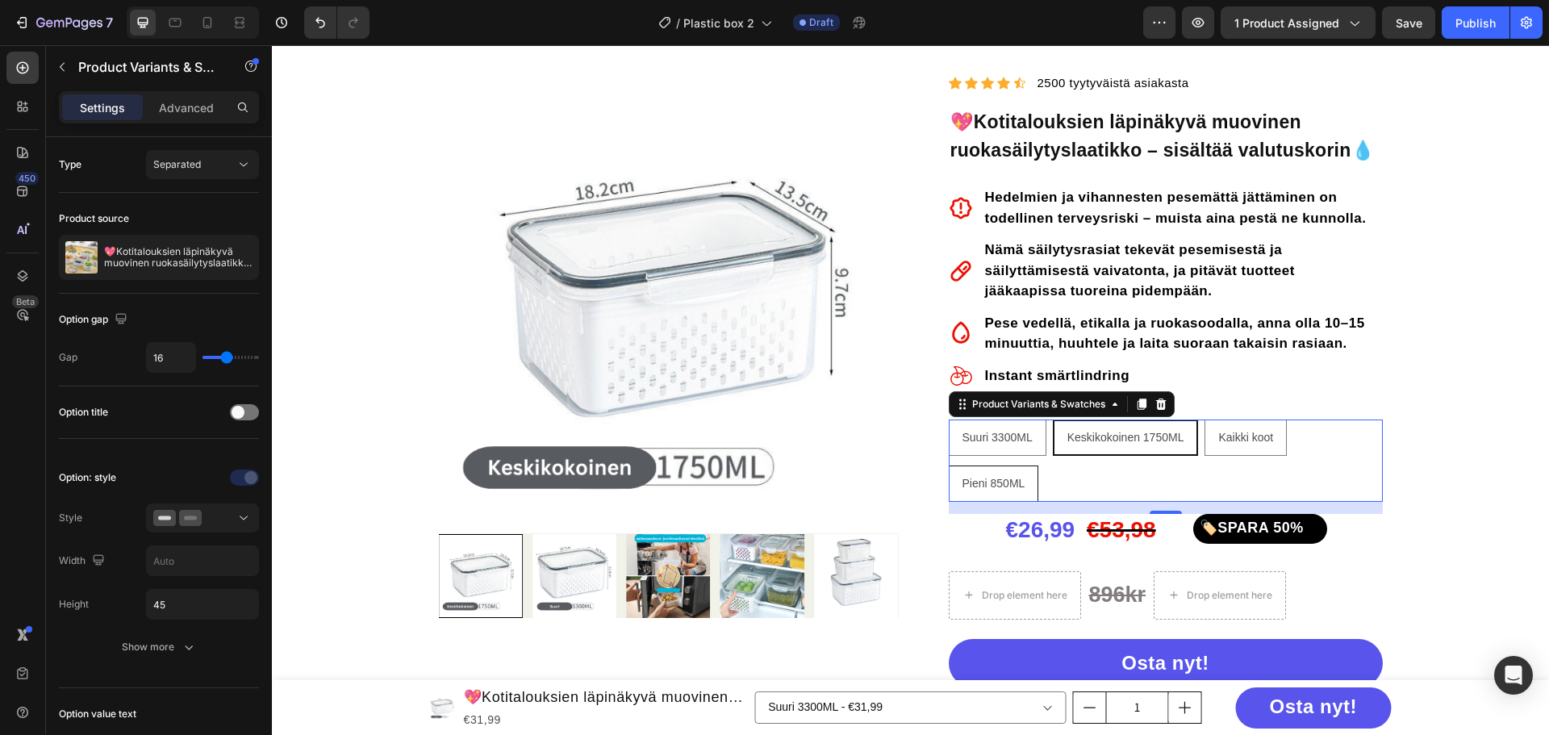
click at [999, 485] on span "Pieni 850ML" at bounding box center [993, 483] width 63 height 13
click at [949, 466] on input "Pieni 850ML Pieni 850ML Pieni 850ML" at bounding box center [948, 465] width 1 height 1
radio input "false"
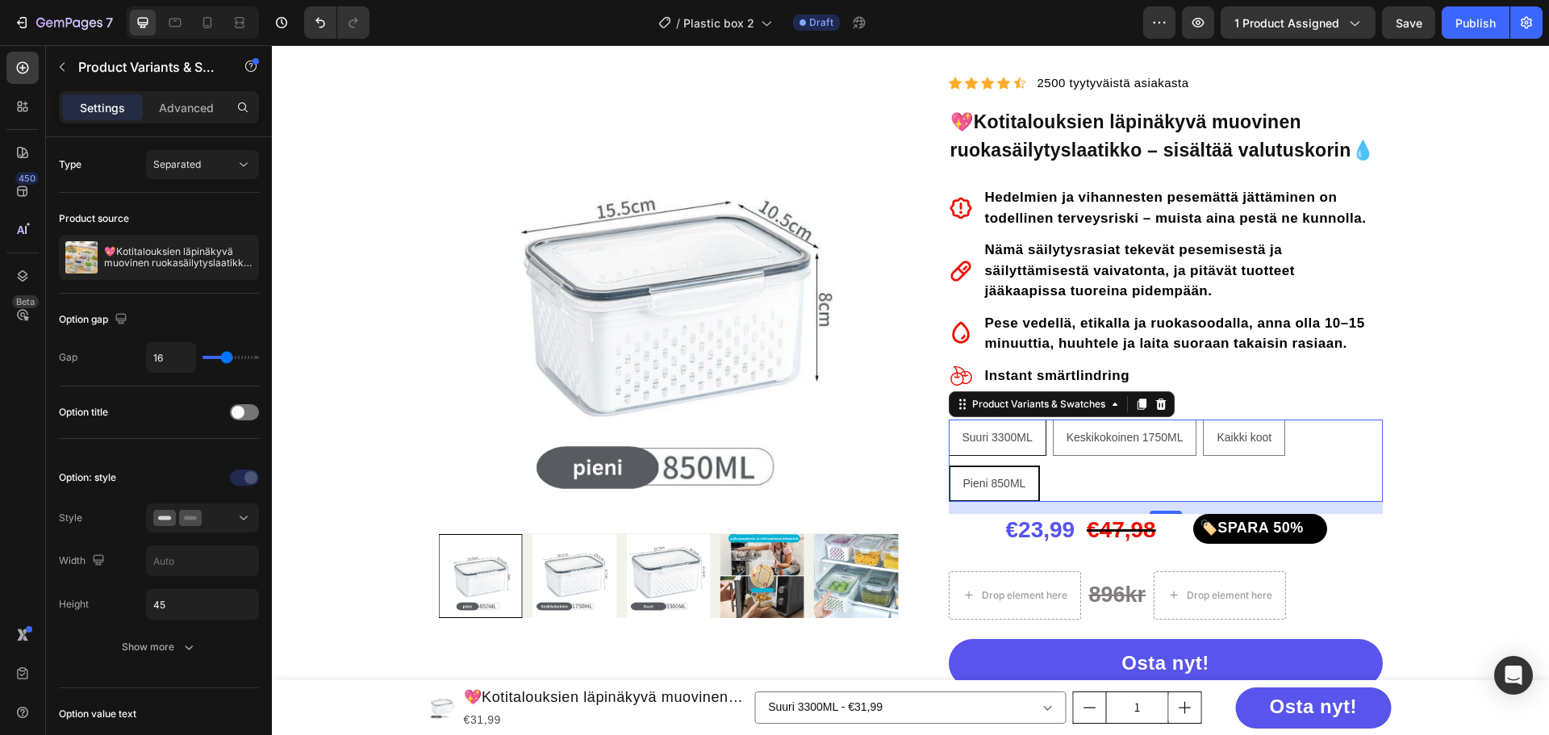
click at [968, 437] on span "Suuri 3300ML" at bounding box center [997, 437] width 70 height 13
click at [949, 420] on input "Suuri 3300ML Suuri 3300ML Suuri 3300ML" at bounding box center [948, 419] width 1 height 1
radio input "false"
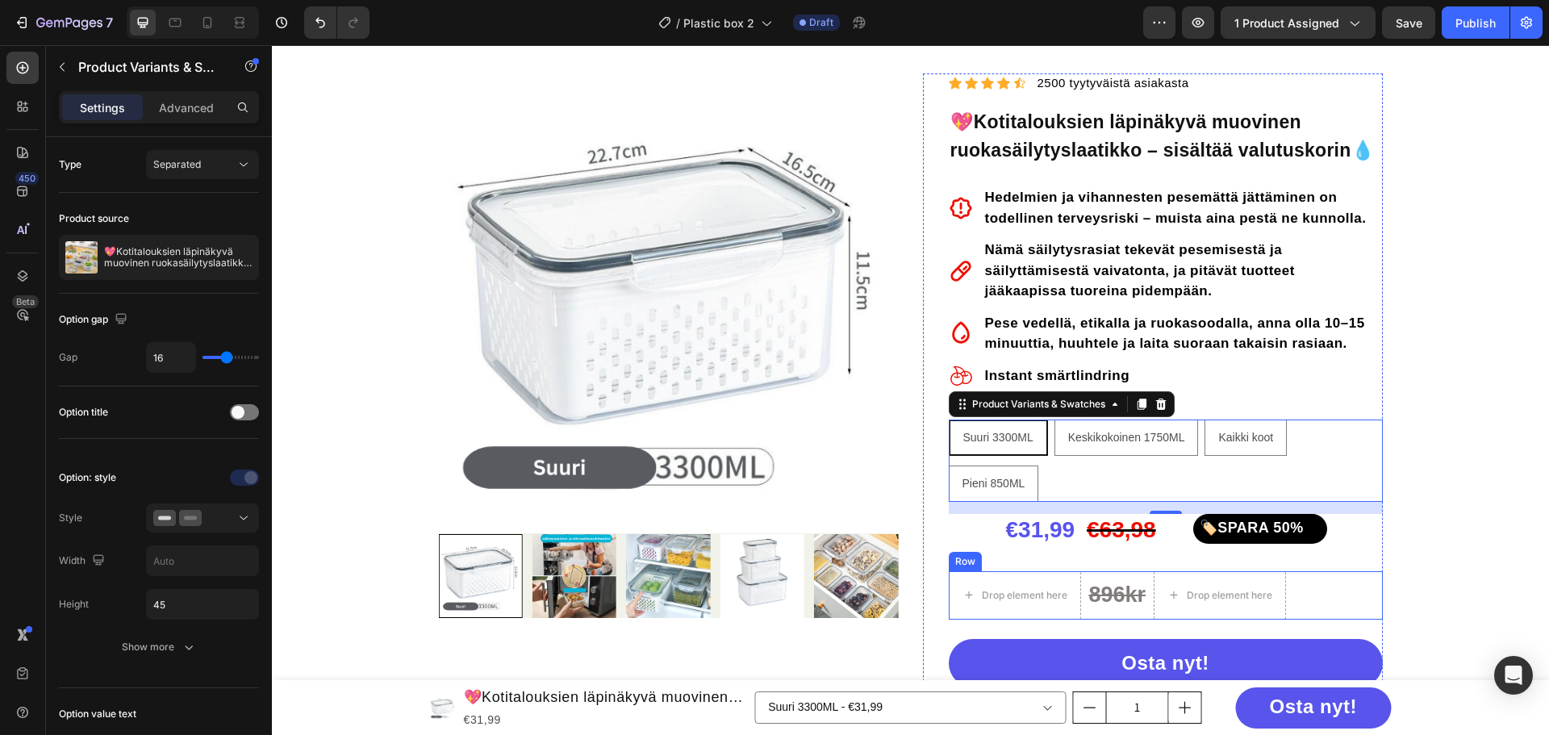
click at [1308, 598] on div "Drop element here 896kr Text Block Drop element here Row" at bounding box center [1166, 595] width 434 height 48
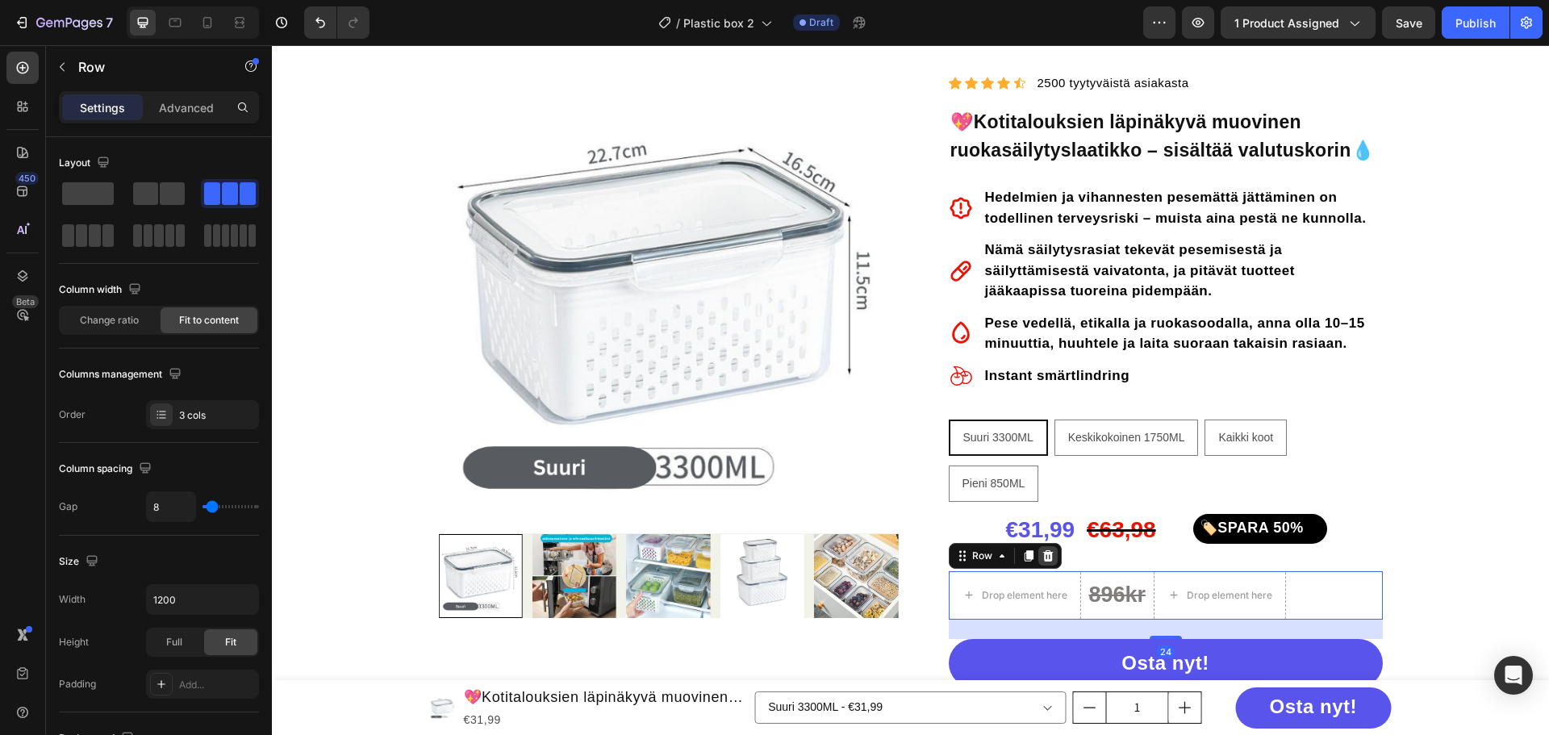
click at [1042, 553] on icon at bounding box center [1048, 555] width 13 height 13
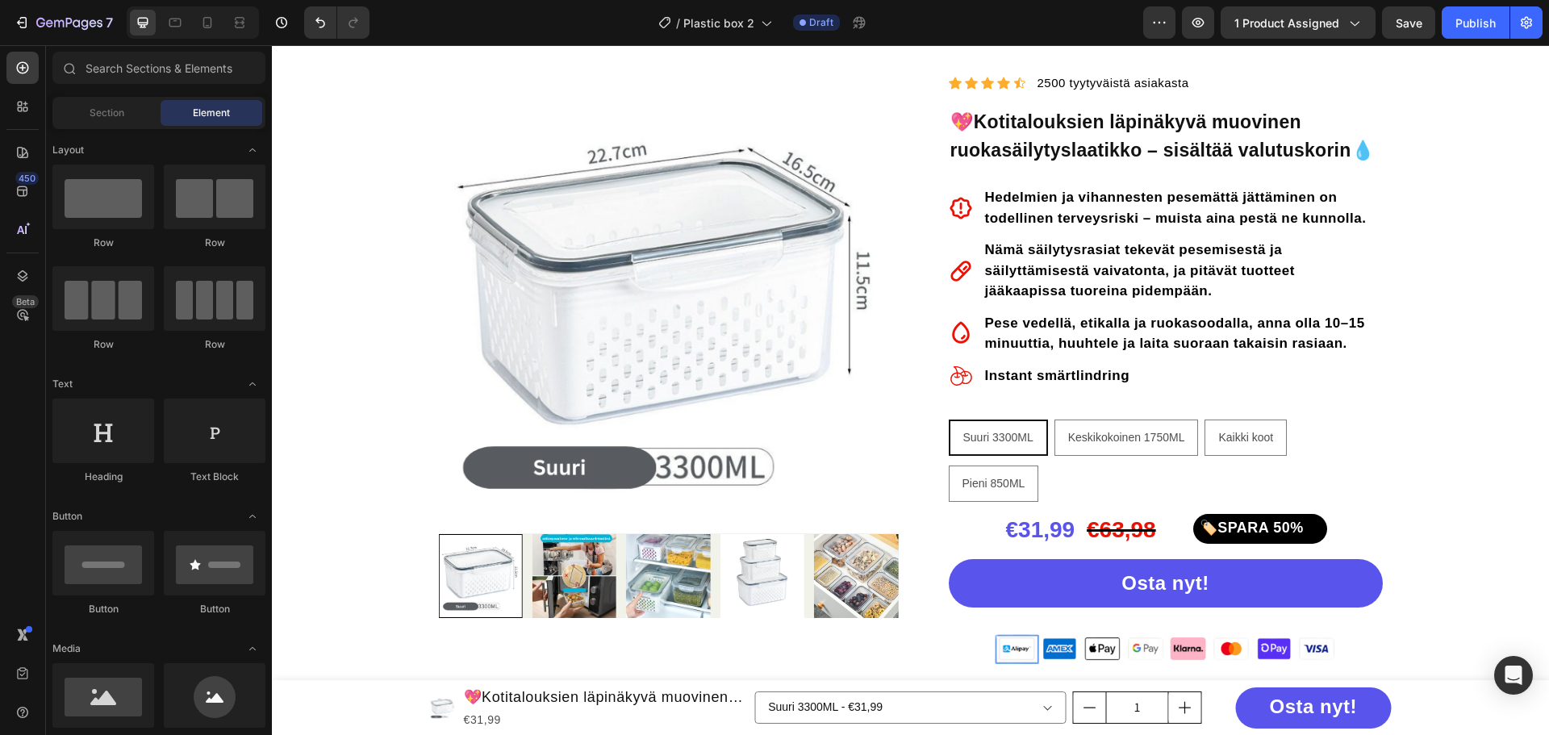
click at [1397, 37] on button "Save" at bounding box center [1408, 22] width 53 height 32
click at [1050, 510] on div "Product Price" at bounding box center [1042, 504] width 76 height 19
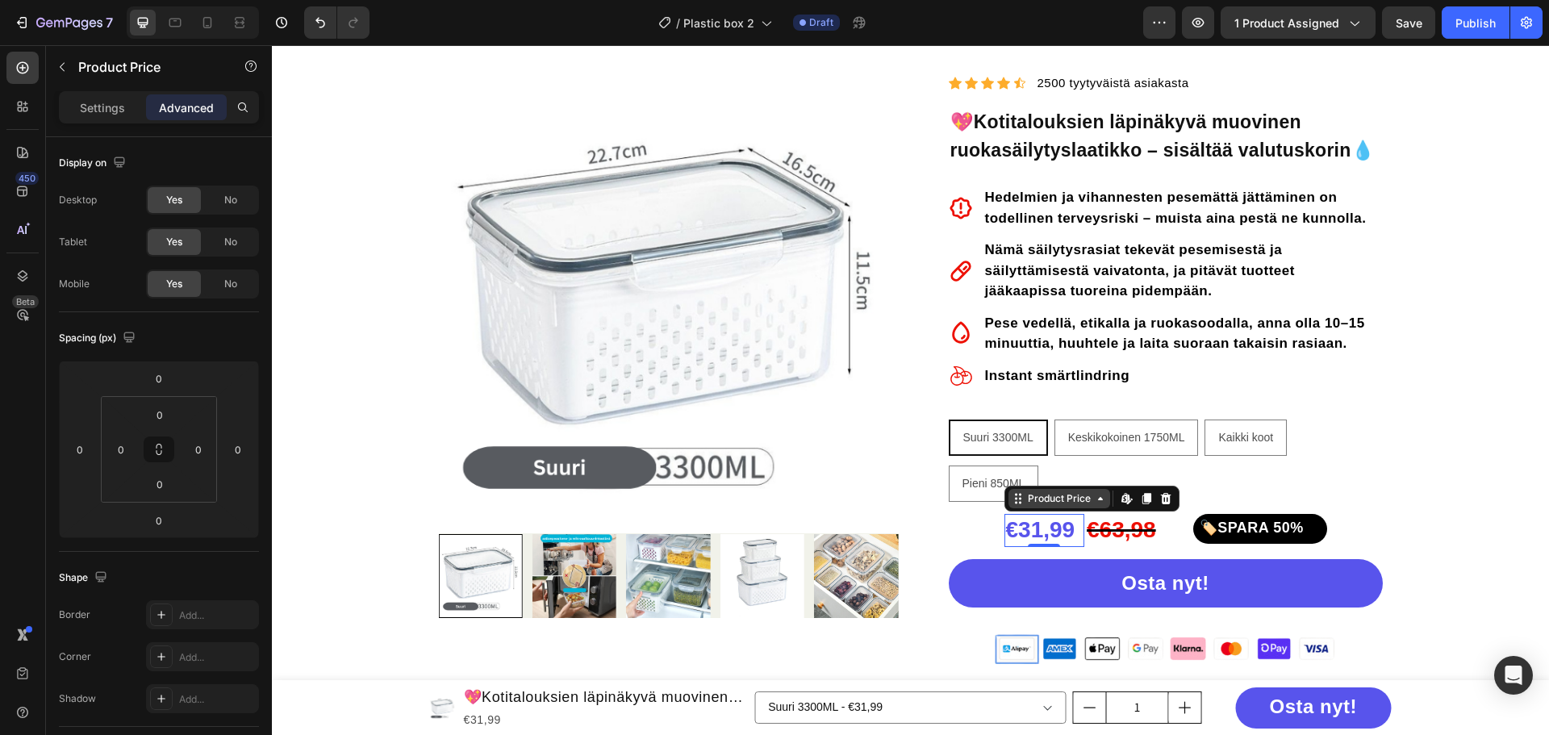
click at [1050, 499] on div "Product Price" at bounding box center [1059, 498] width 69 height 15
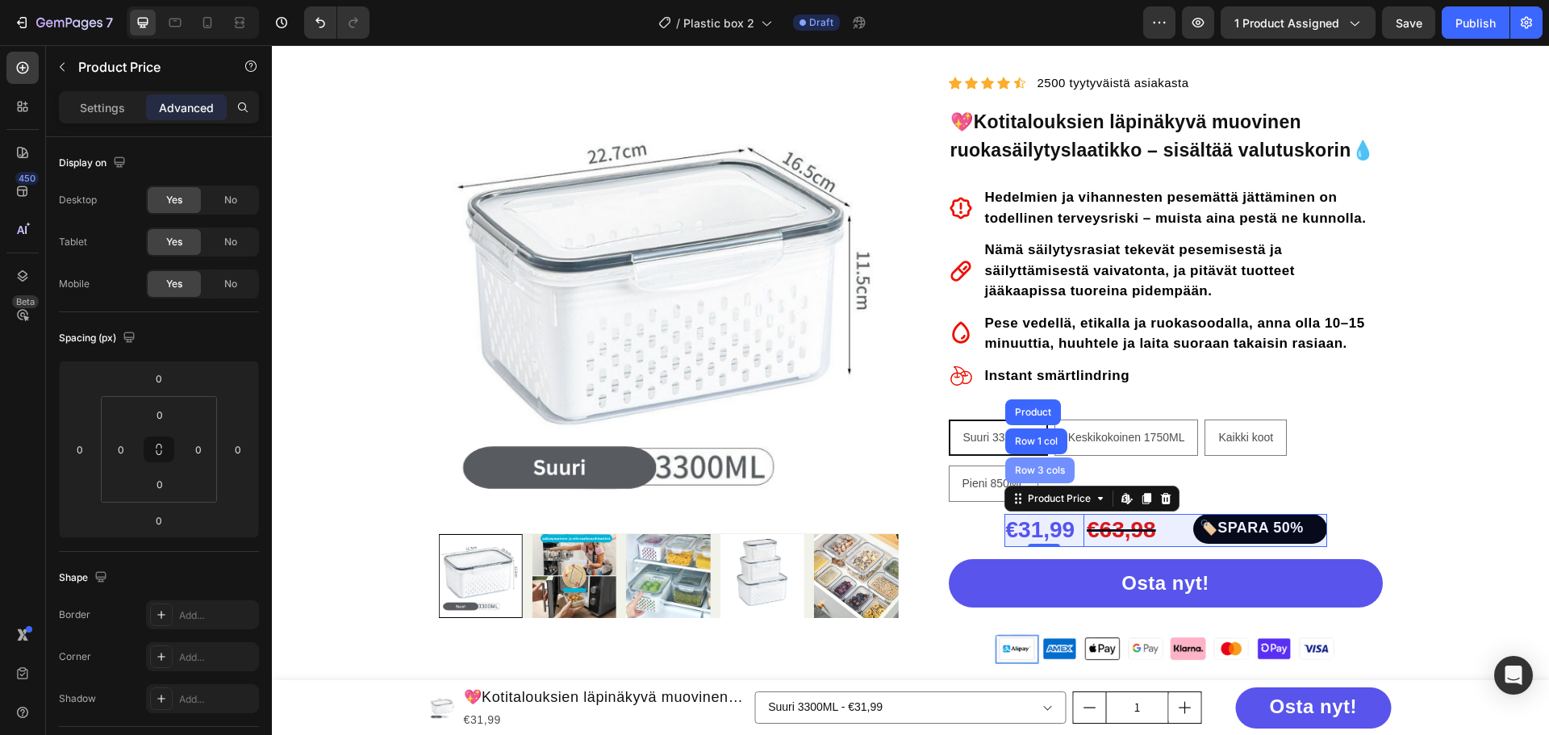
click at [1034, 464] on div "Row 3 cols" at bounding box center [1039, 470] width 69 height 26
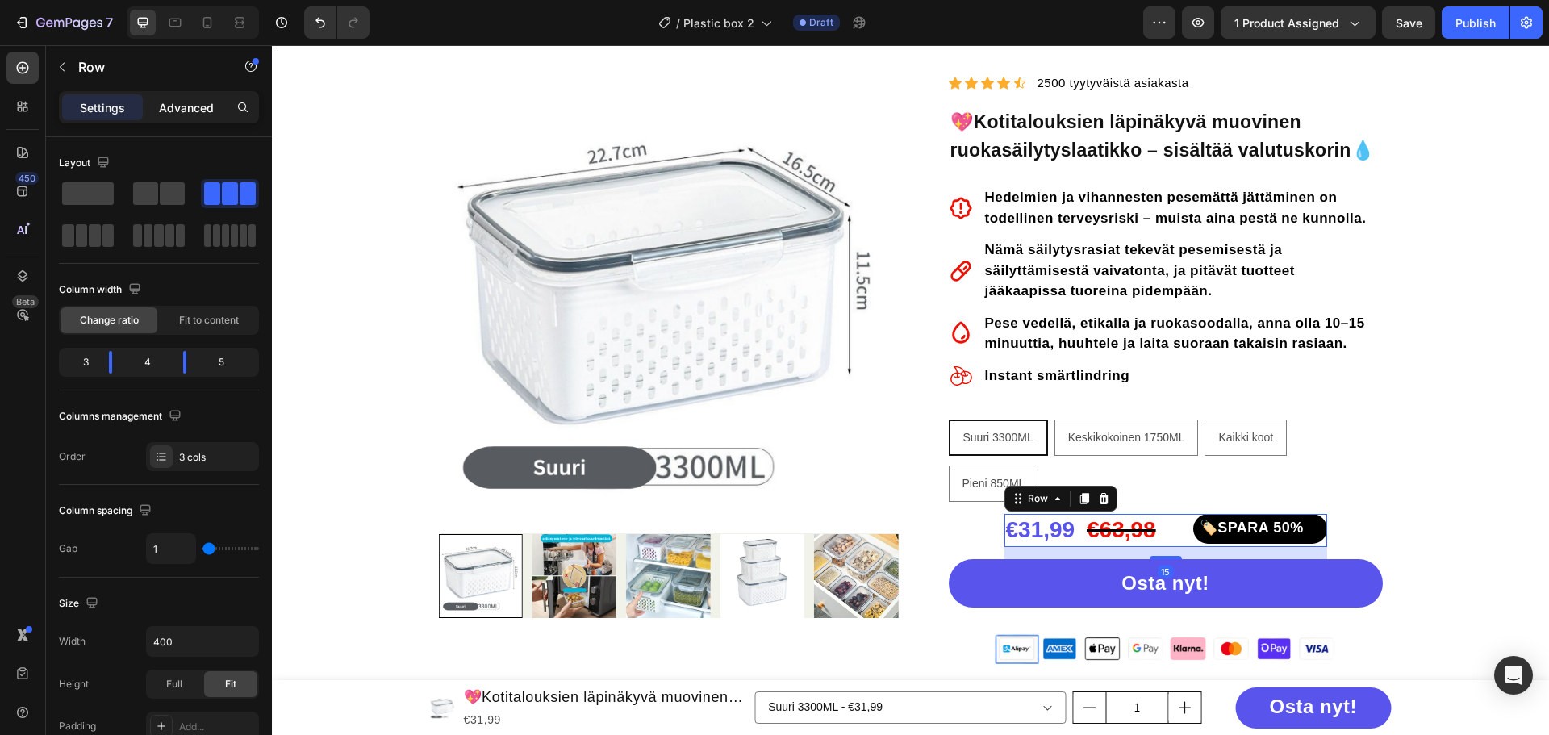
click at [182, 106] on p "Advanced" at bounding box center [186, 107] width 55 height 17
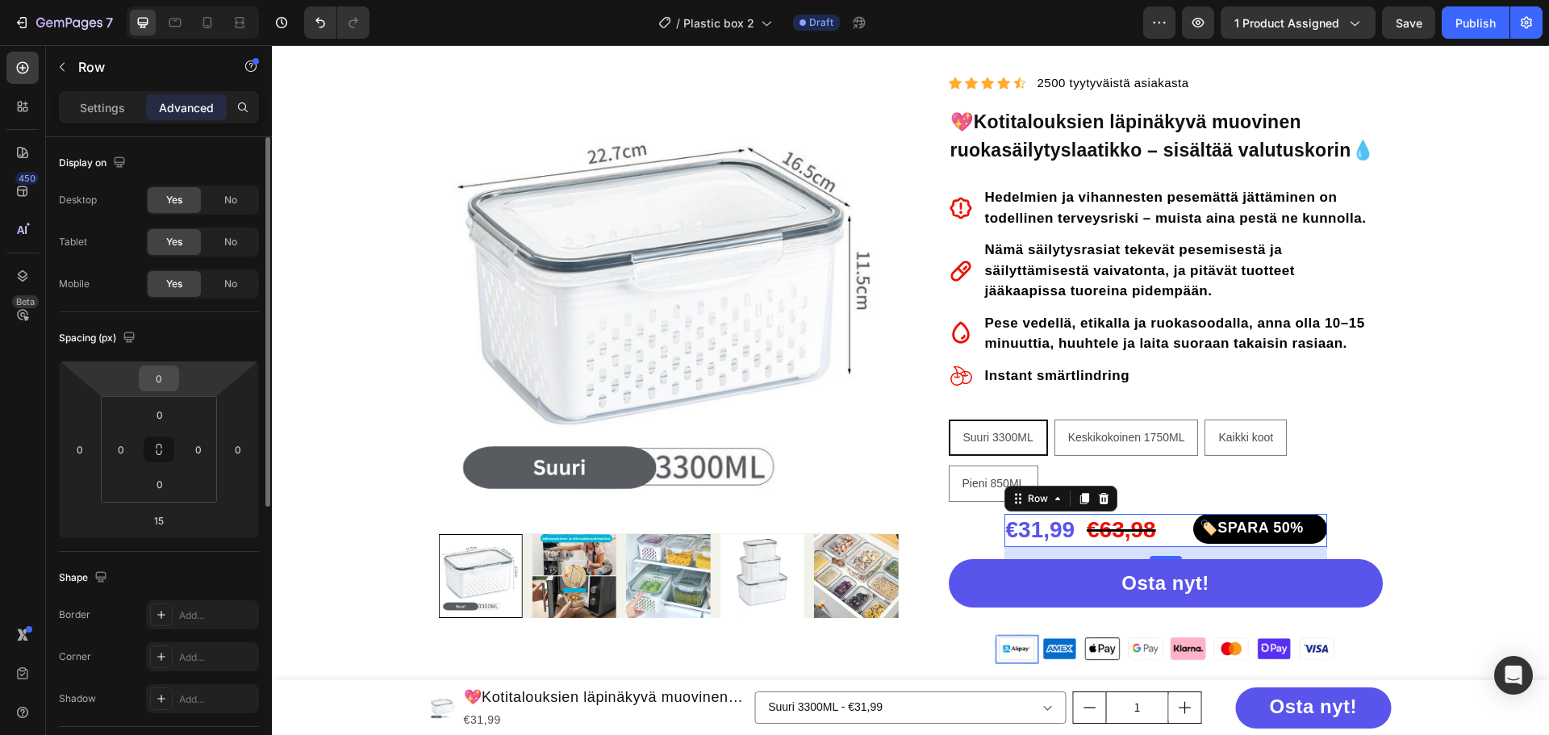
click at [159, 389] on input "0" at bounding box center [159, 378] width 32 height 24
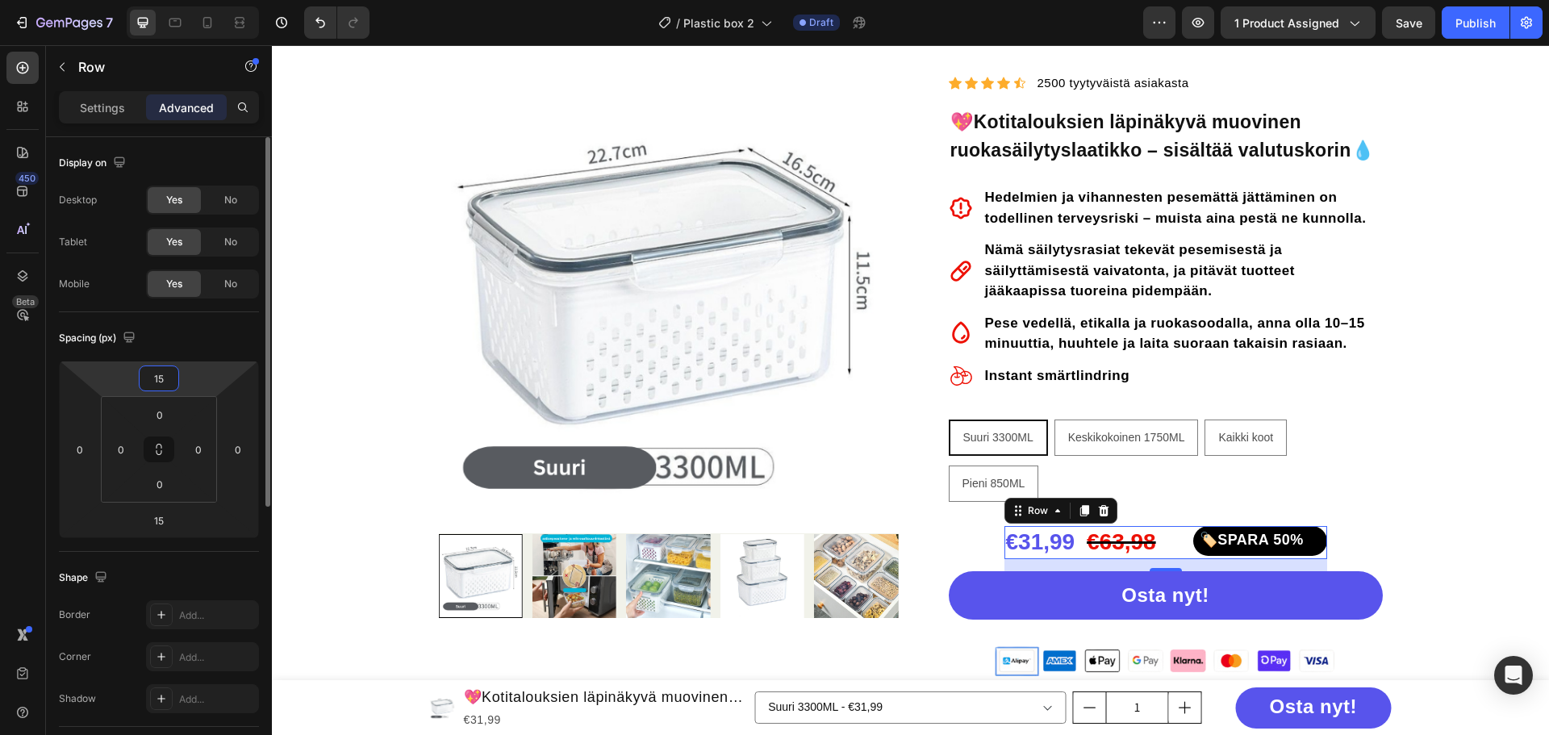
type input "15"
click at [211, 344] on div "Spacing (px)" at bounding box center [159, 338] width 200 height 26
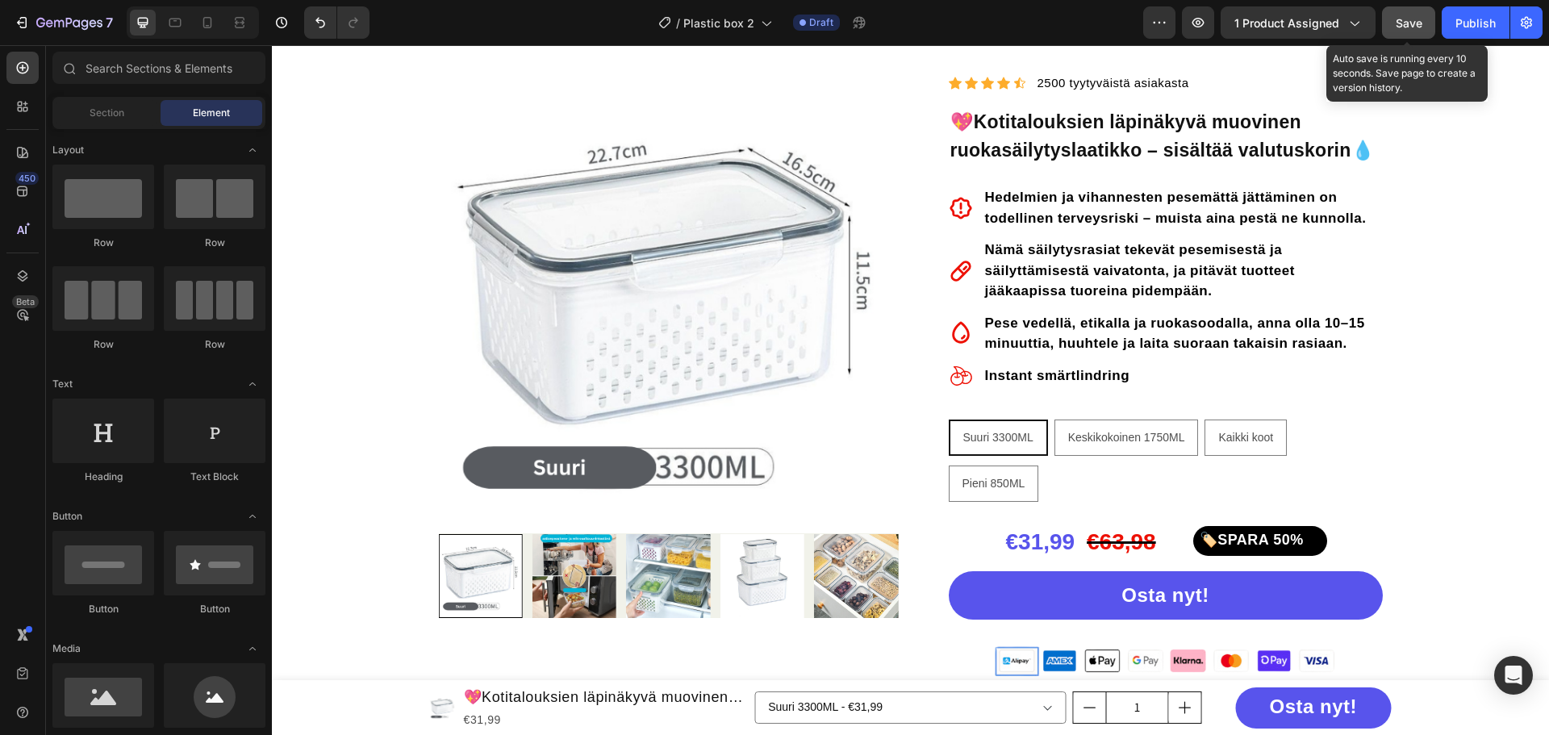
click at [1411, 30] on div "Save" at bounding box center [1409, 23] width 27 height 17
click at [213, 26] on icon at bounding box center [207, 23] width 16 height 16
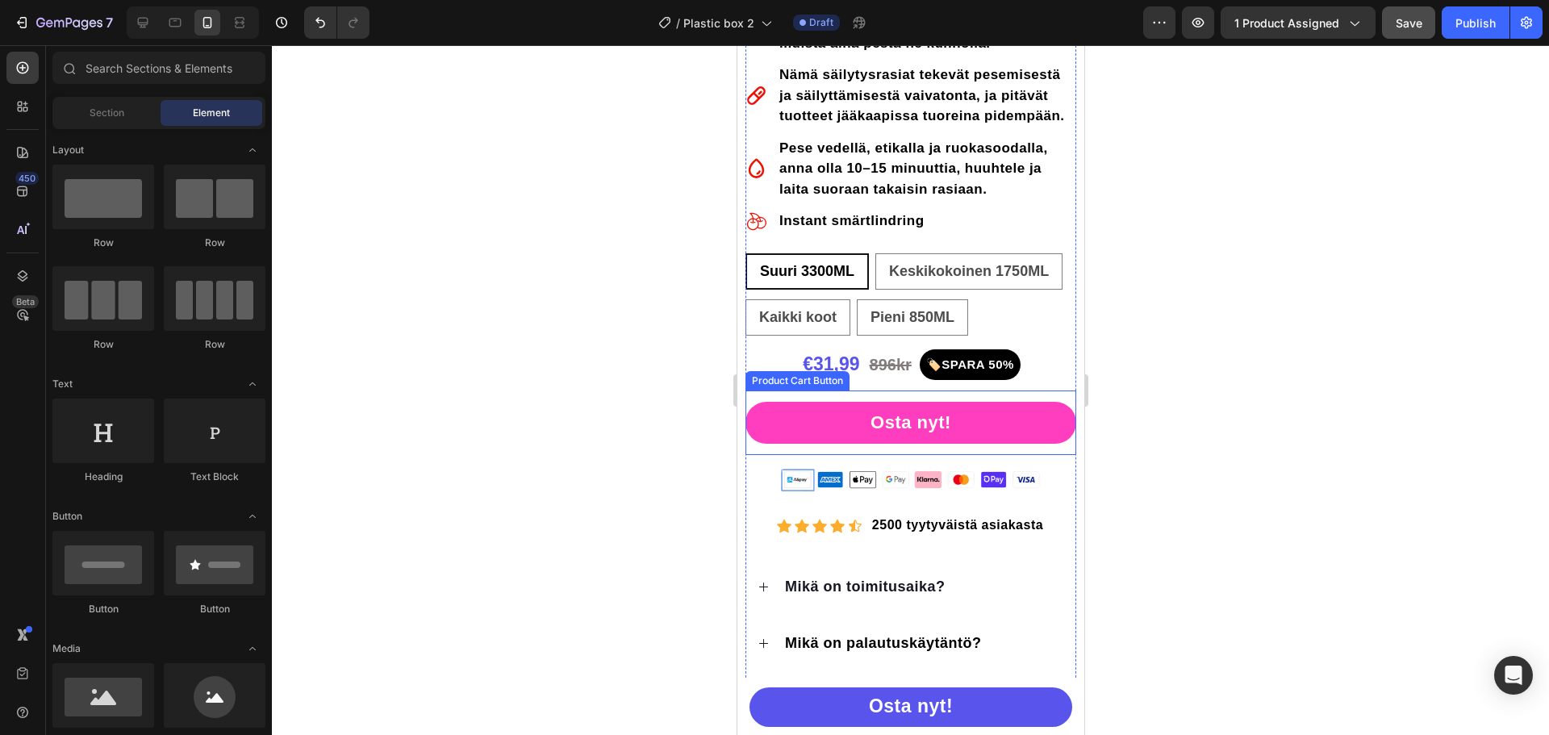
scroll to position [645, 0]
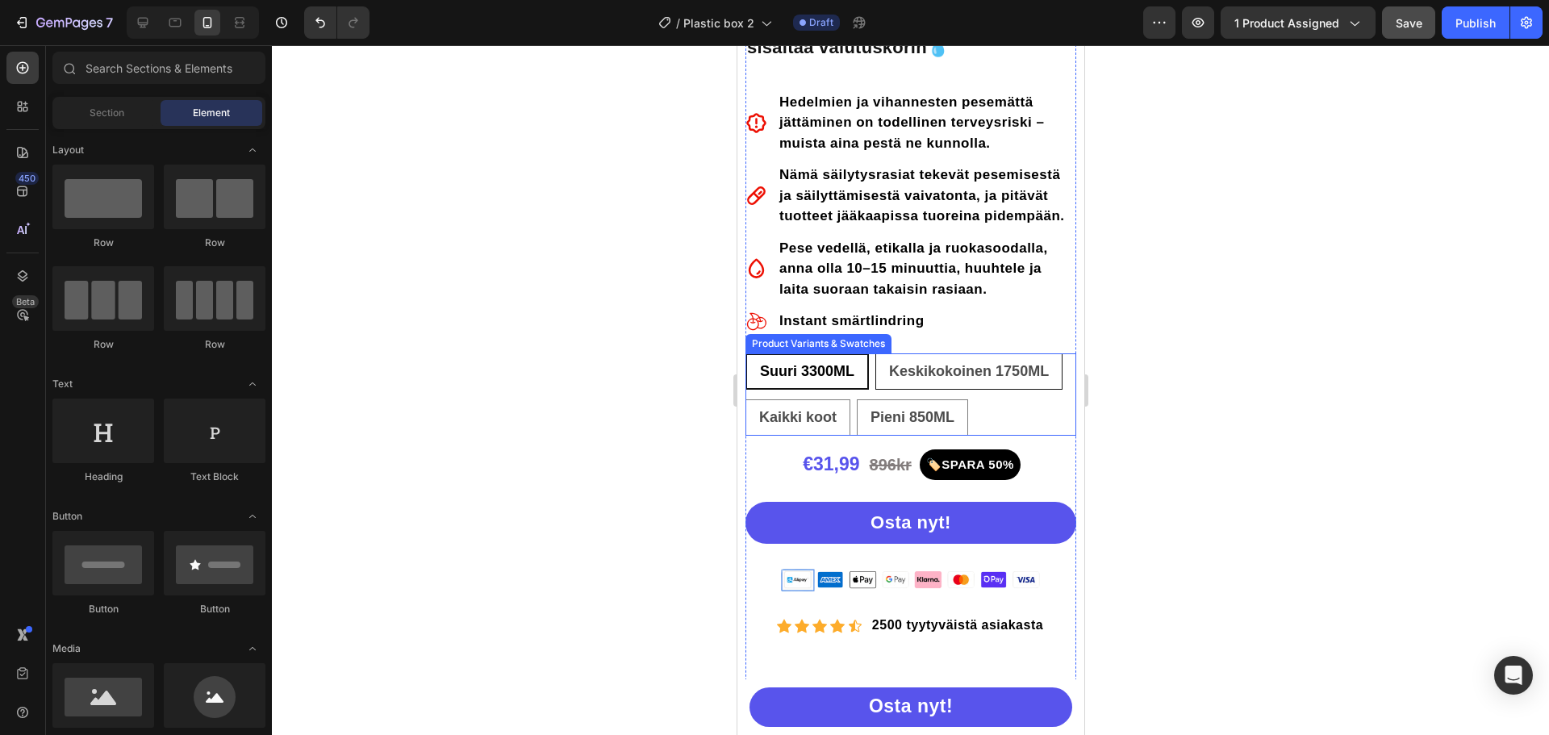
click at [915, 379] on span "Keskikokoinen 1750ML" at bounding box center [968, 371] width 160 height 16
click at [875, 353] on input "Keskikokoinen 1750ML Keskikokoinen 1750ML Keskikokoinen 1750ML" at bounding box center [874, 353] width 1 height 1
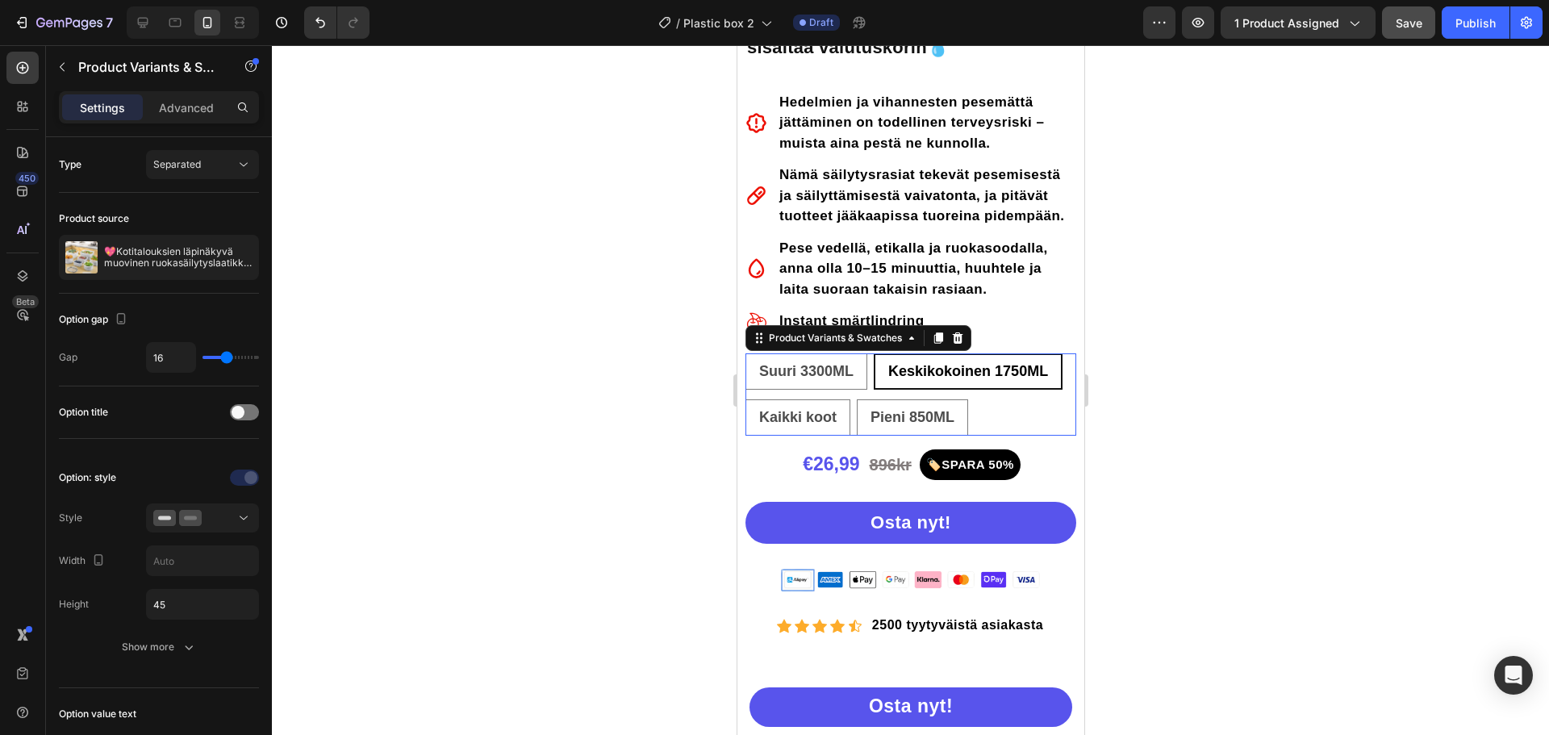
radio input "false"
click at [822, 406] on div "Suuri 3300ML Suuri 3300ML Suuri 3300ML Keskikokoinen 1750ML Keskikokoinen 1750M…" at bounding box center [910, 394] width 331 height 82
click at [821, 414] on div "Kaikki koot" at bounding box center [796, 417] width 103 height 39
click at [745, 399] on input "Kaikki koot Kaikki koot Kaikki koot" at bounding box center [744, 399] width 1 height 1
radio input "false"
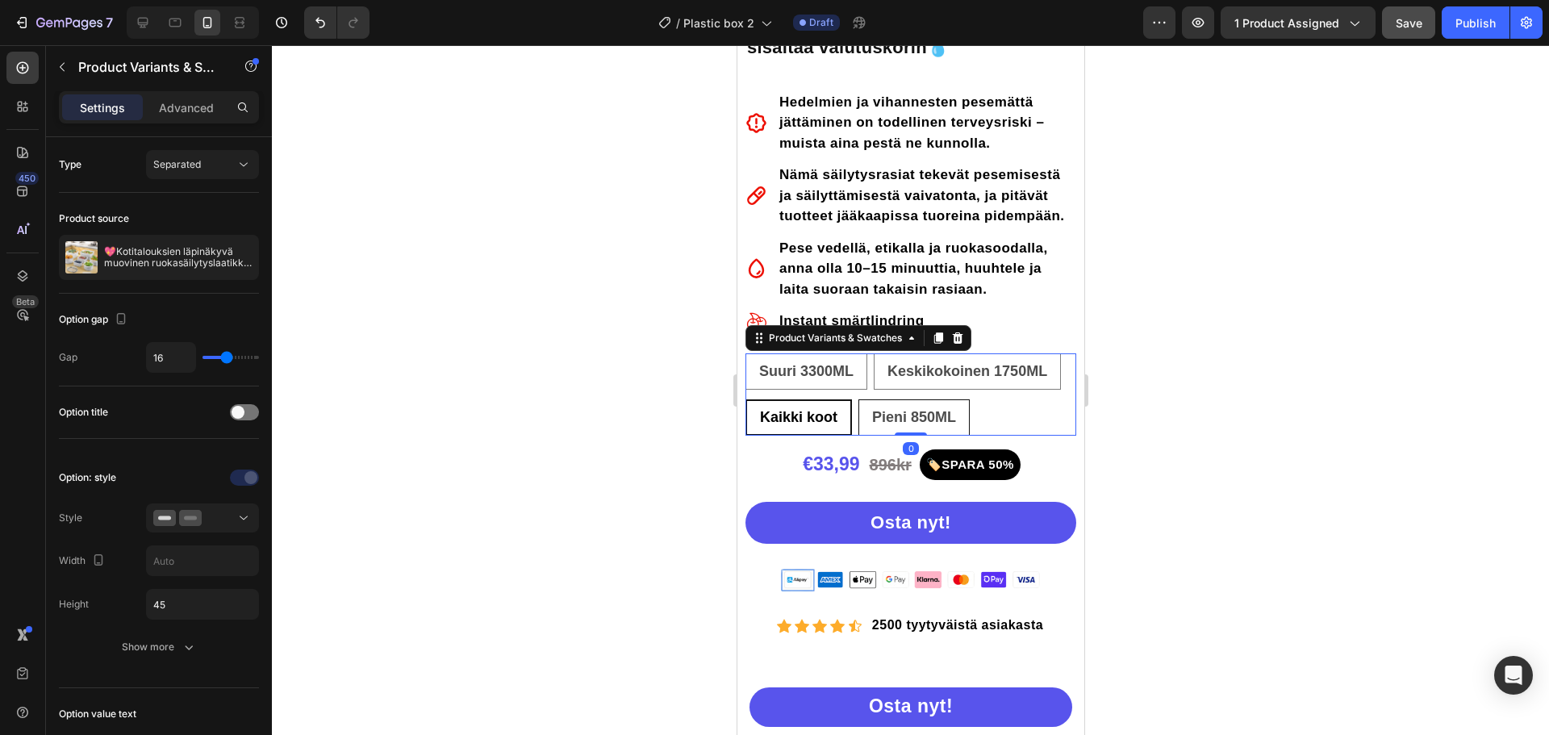
click at [907, 425] on span "Pieni 850ML" at bounding box center [913, 417] width 84 height 16
click at [858, 399] on input "Pieni 850ML Pieni 850ML Pieni 850ML" at bounding box center [857, 399] width 1 height 1
radio input "false"
click at [819, 388] on div "Suuri 3300ML" at bounding box center [805, 371] width 120 height 39
click at [745, 353] on input "Suuri 3300ML Suuri 3300ML Suuri 3300ML" at bounding box center [744, 353] width 1 height 1
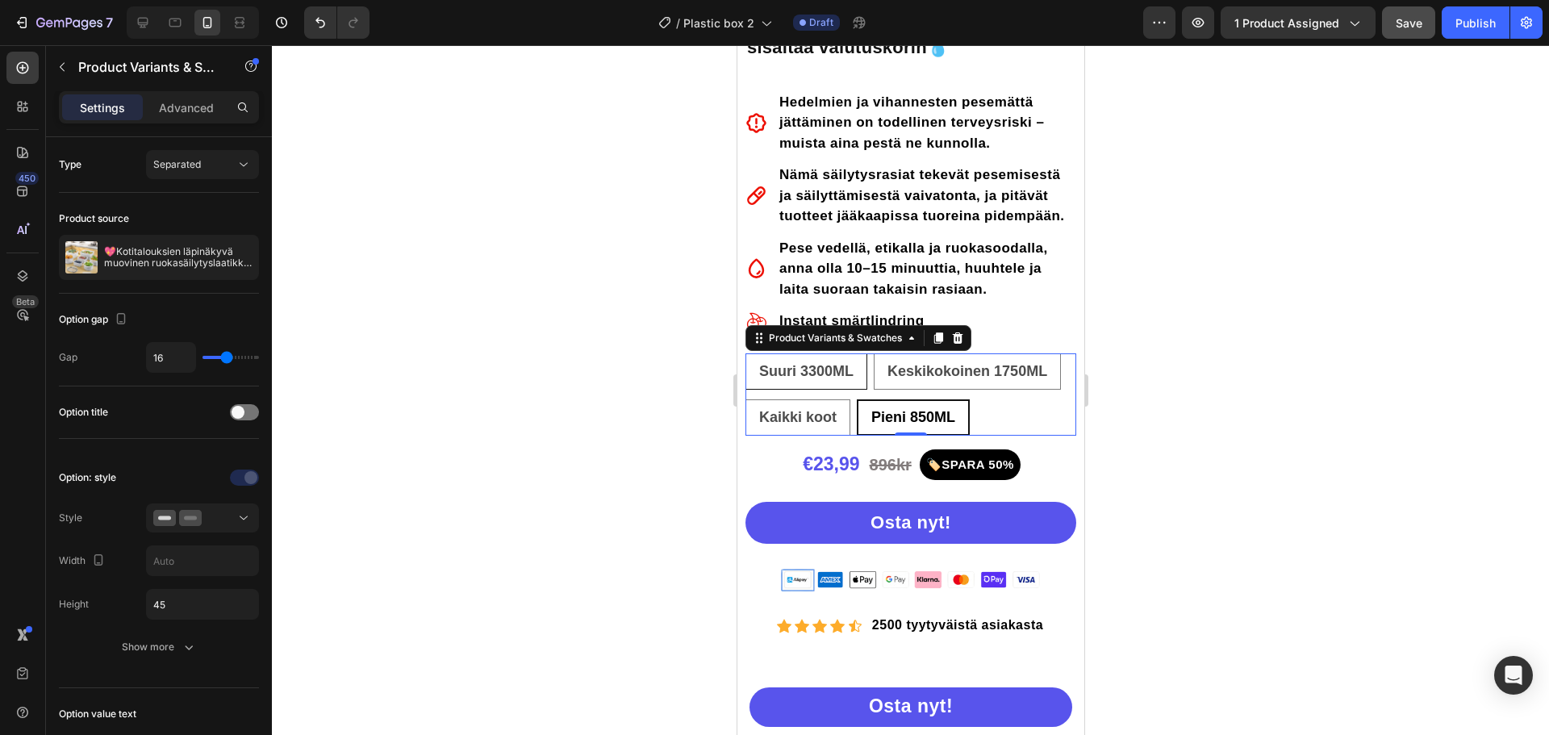
radio input "false"
click at [922, 390] on div "Keskikokoinen 1750ML" at bounding box center [968, 371] width 186 height 39
click at [875, 353] on input "Keskikokoinen 1750ML Keskikokoinen 1750ML Keskikokoinen 1750ML" at bounding box center [874, 353] width 1 height 1
radio input "false"
click at [144, 16] on icon at bounding box center [143, 23] width 16 height 16
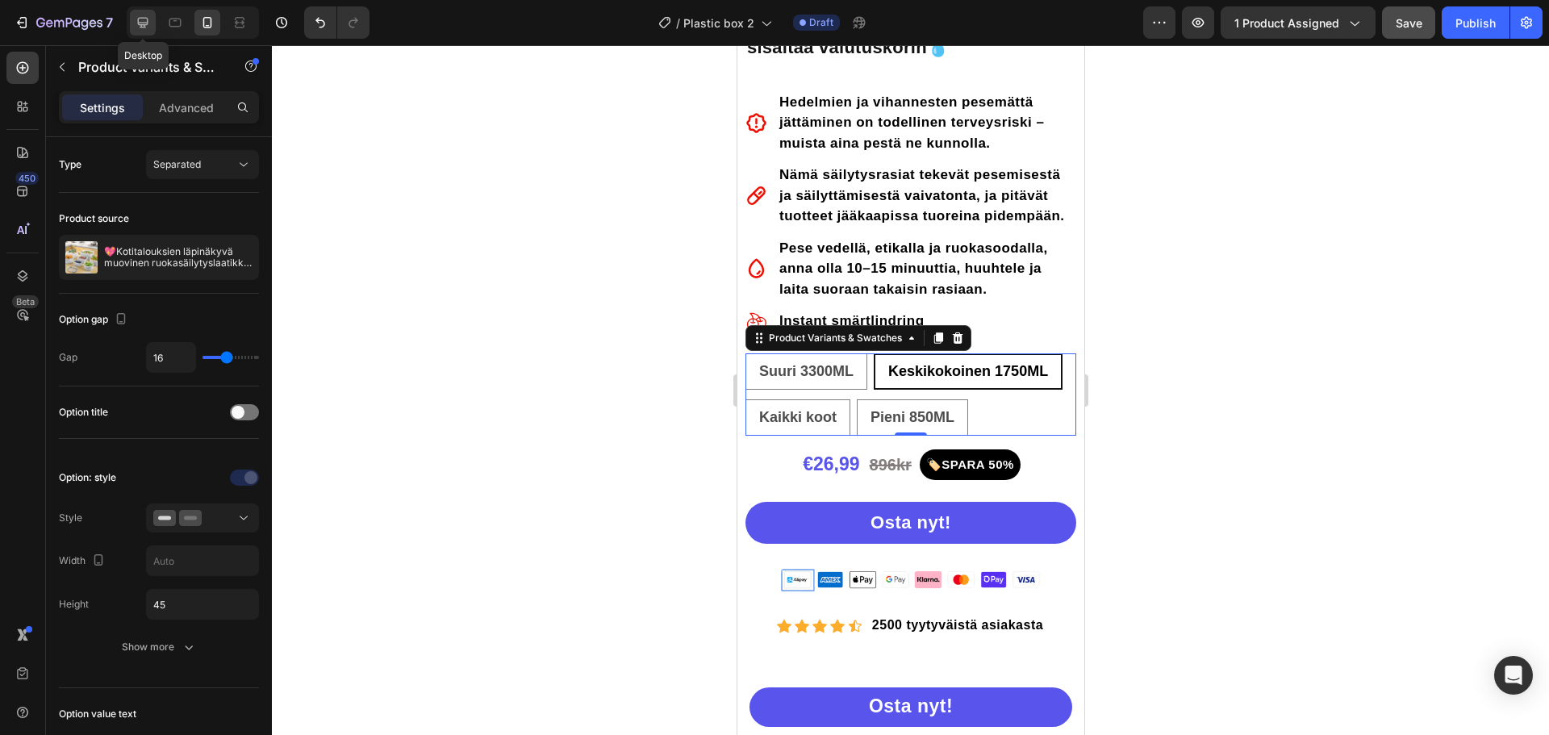
type input "14"
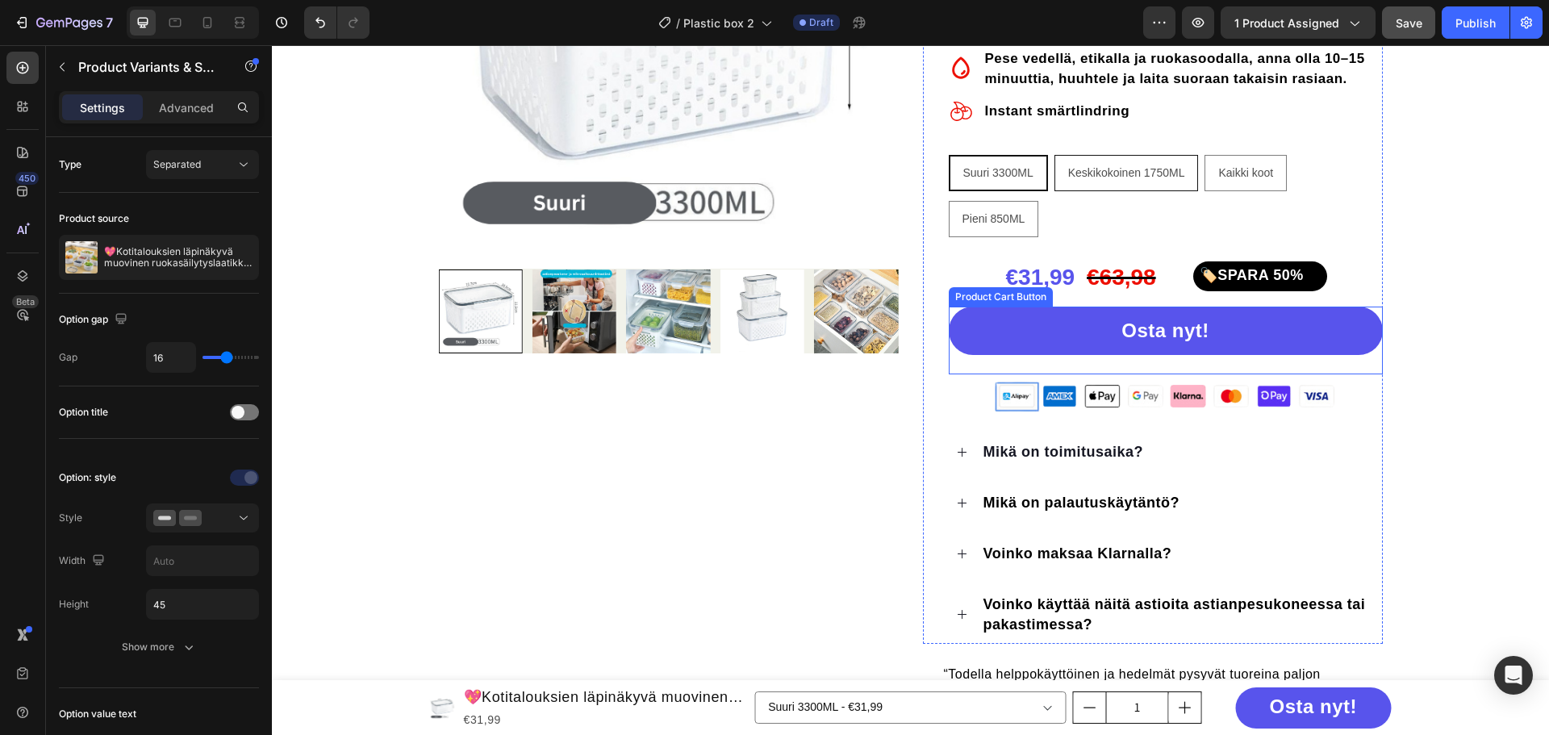
scroll to position [103, 0]
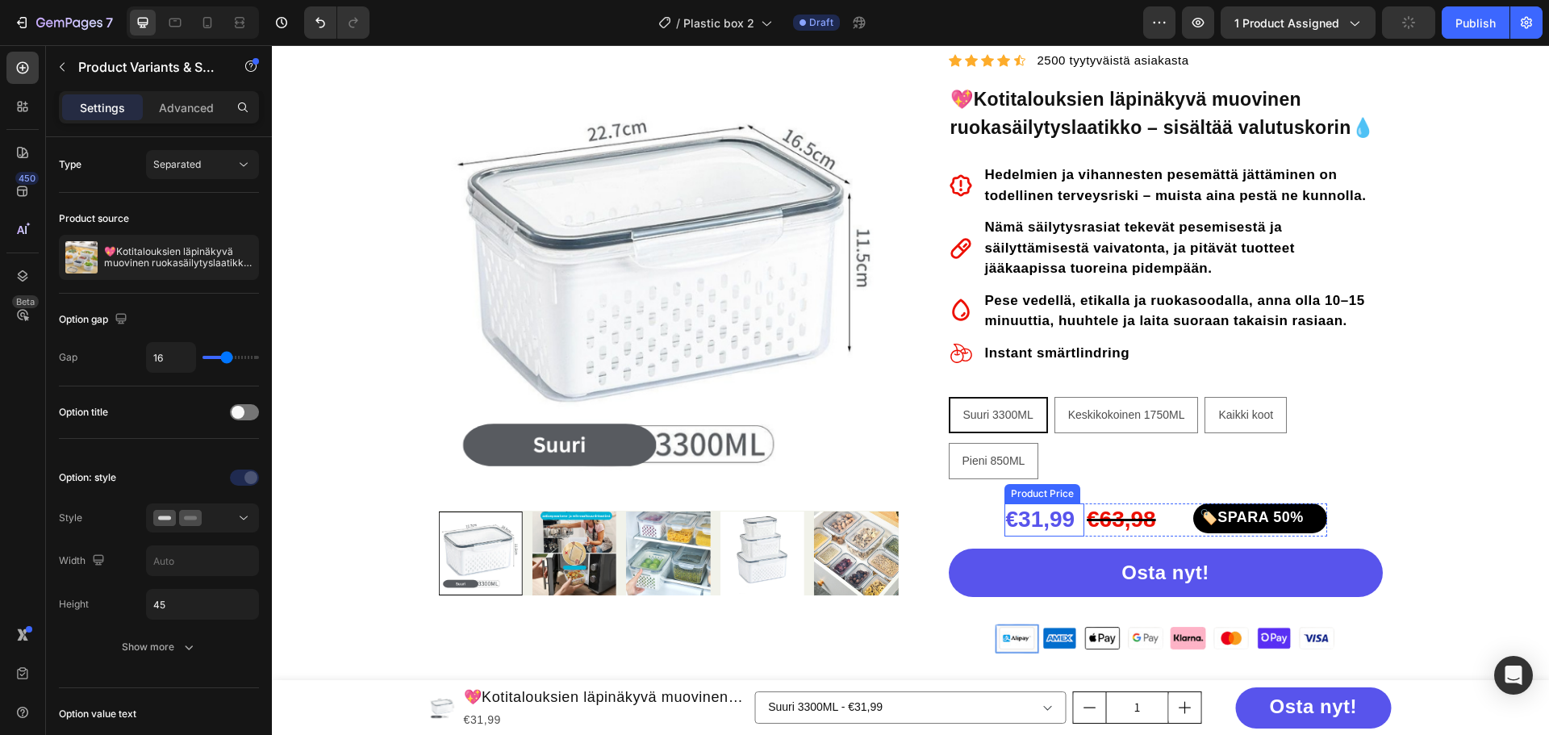
click at [1063, 497] on div "Product Price" at bounding box center [1042, 493] width 69 height 15
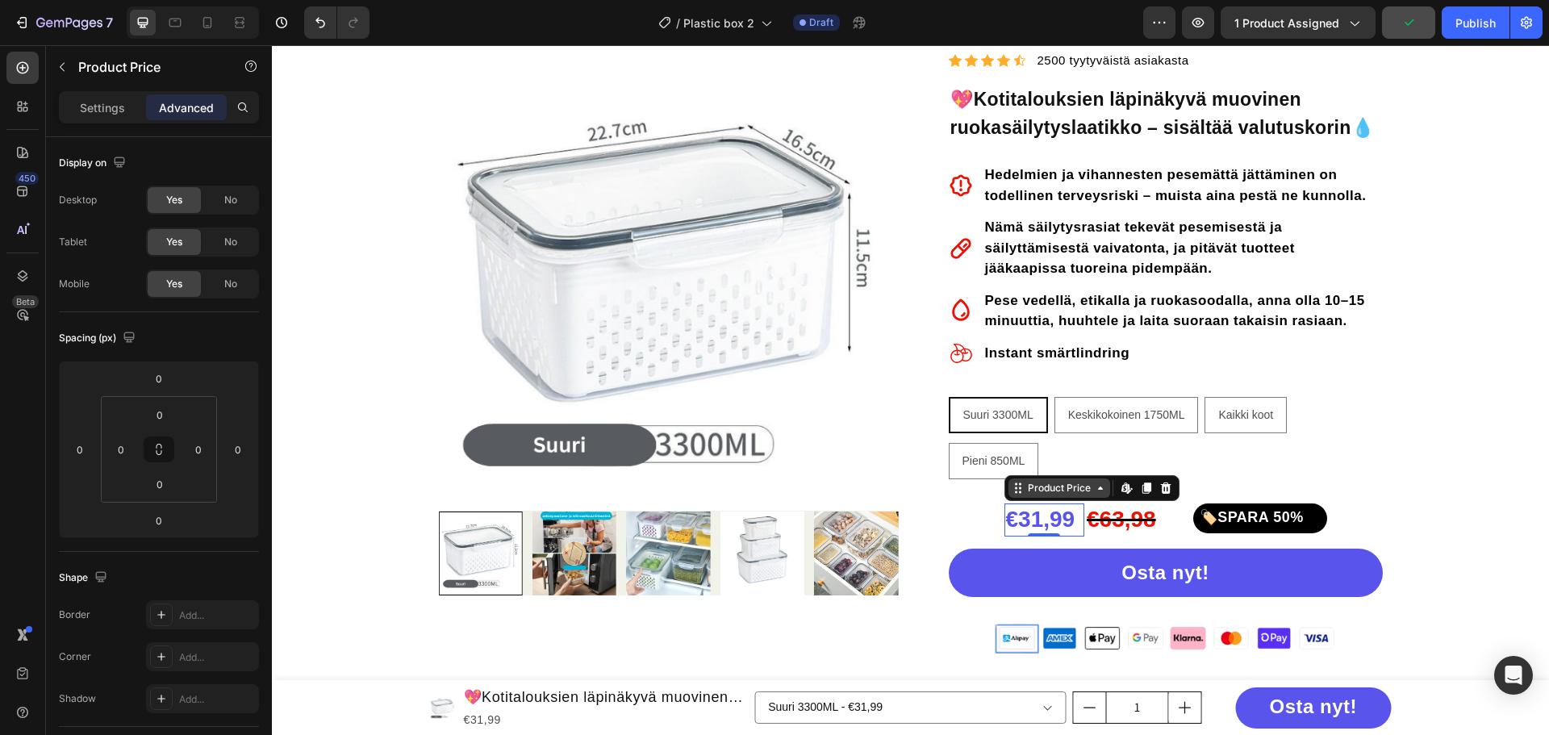
click at [1064, 491] on div "Product Price" at bounding box center [1059, 488] width 69 height 15
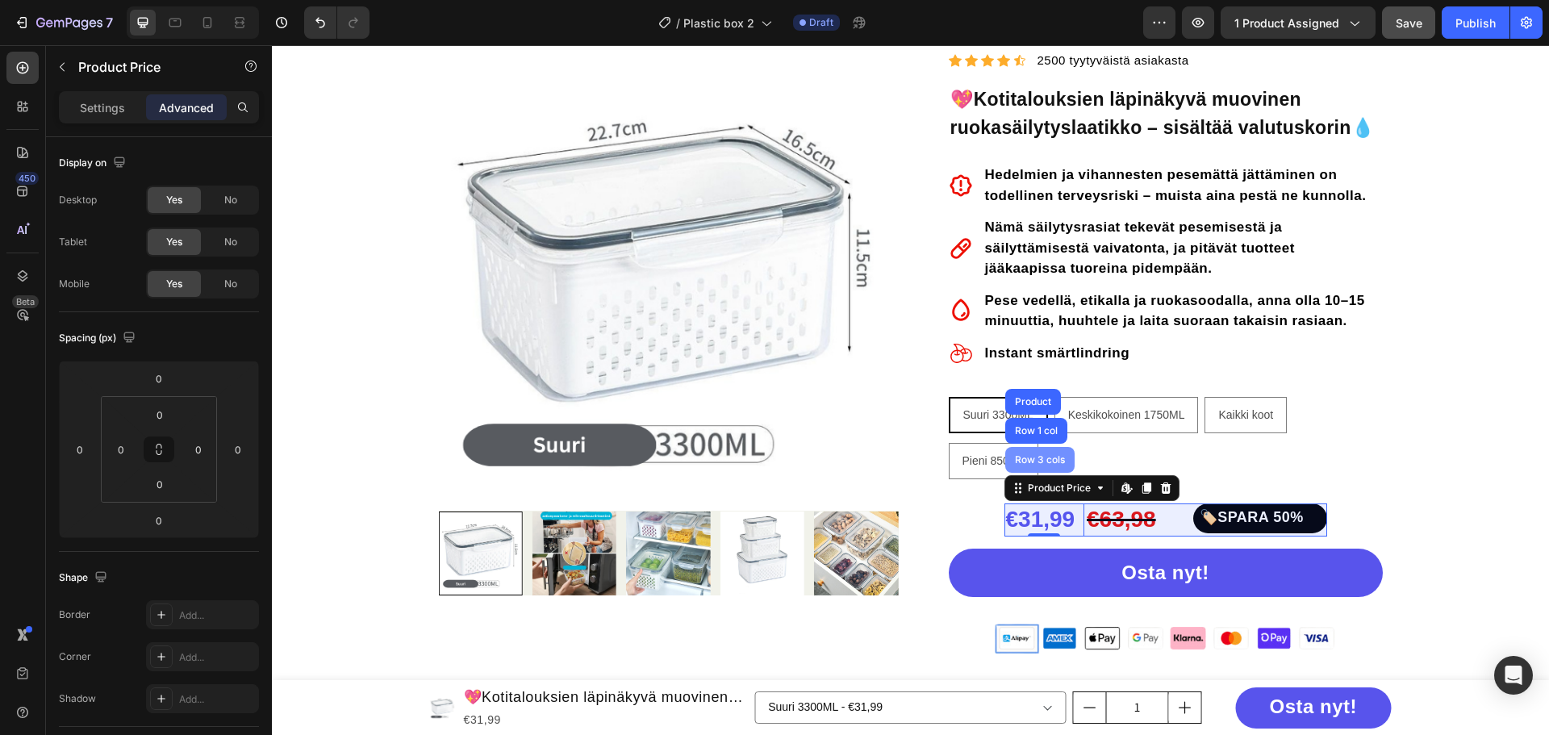
click at [1032, 456] on div "Row 3 cols" at bounding box center [1040, 460] width 56 height 10
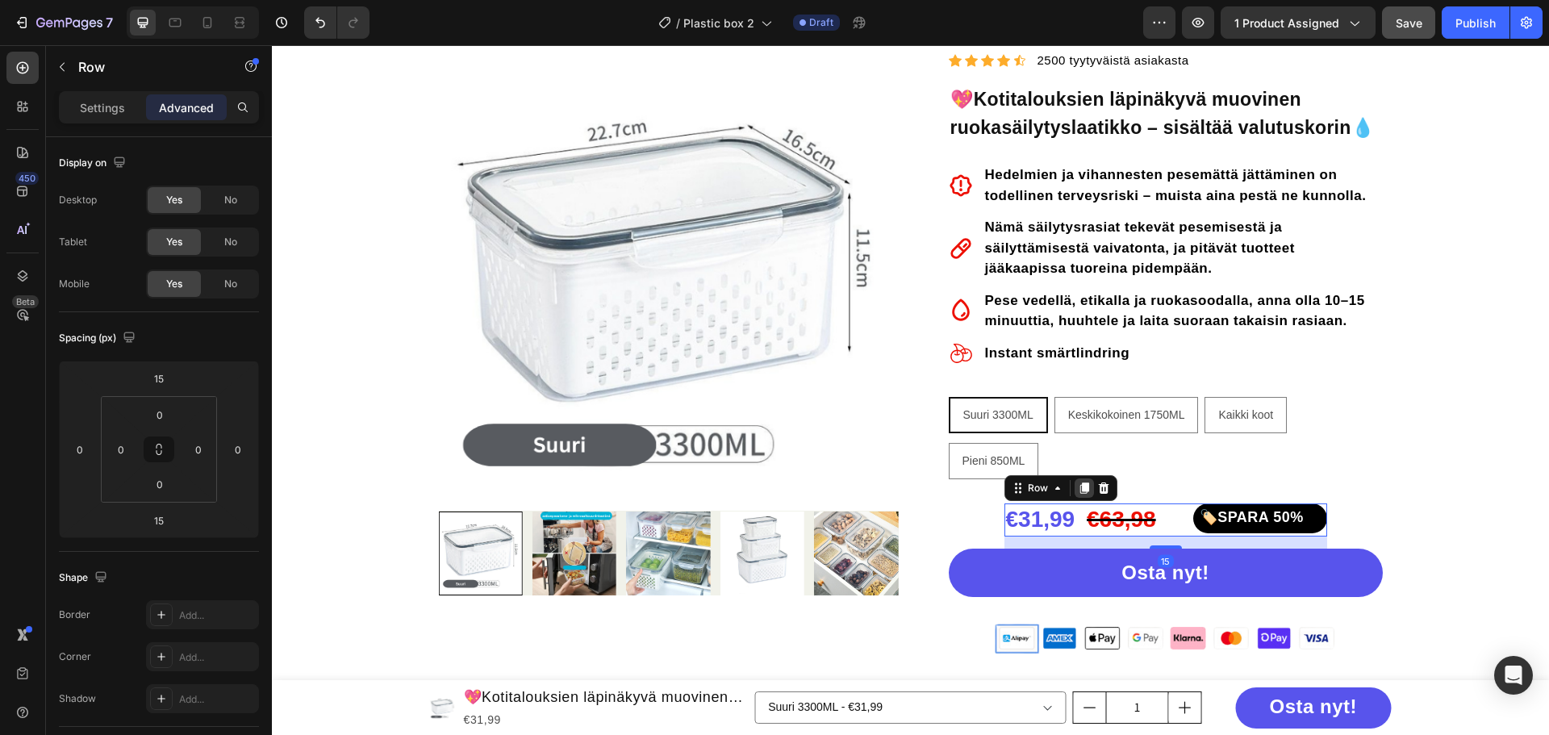
click at [1078, 486] on icon at bounding box center [1084, 488] width 13 height 13
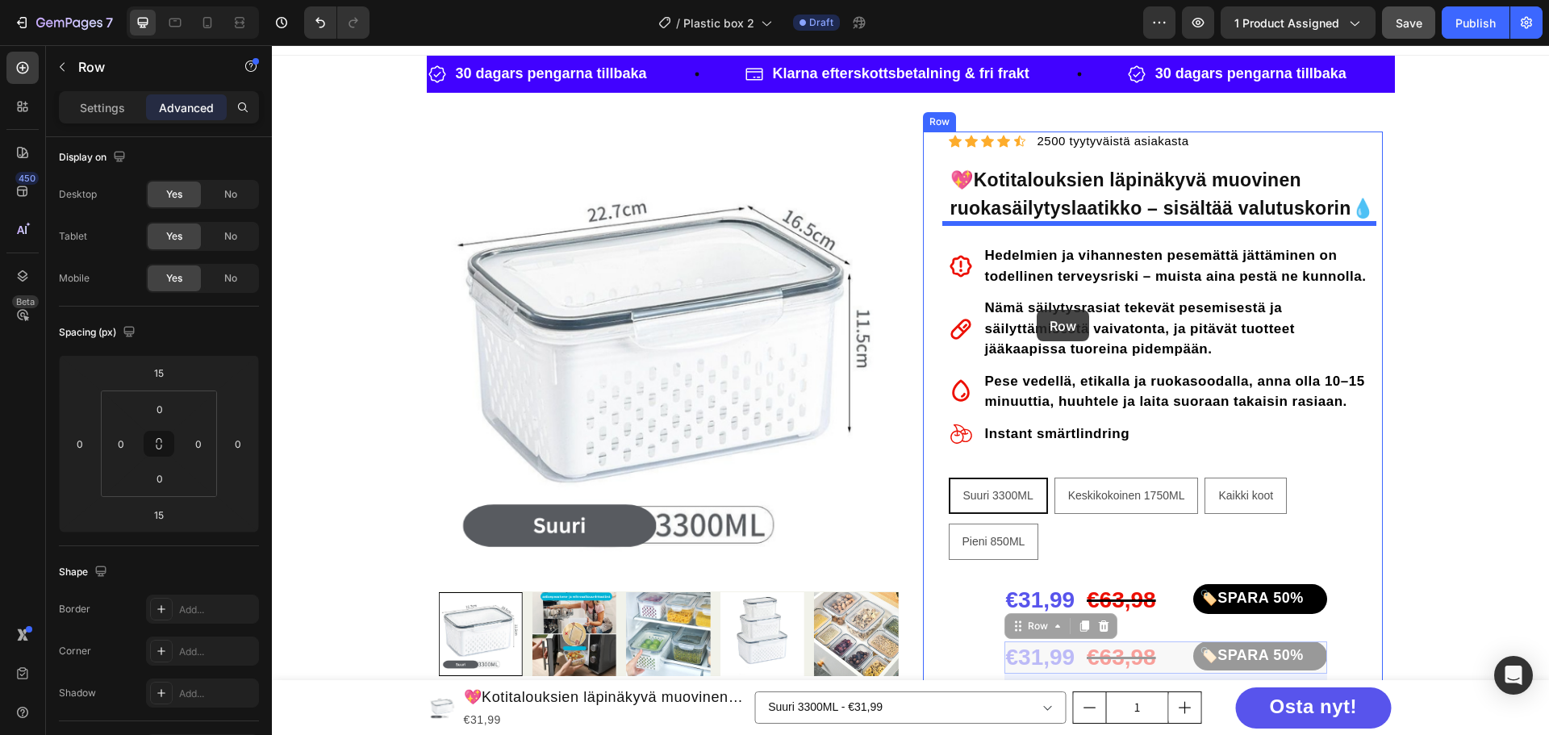
scroll to position [0, 0]
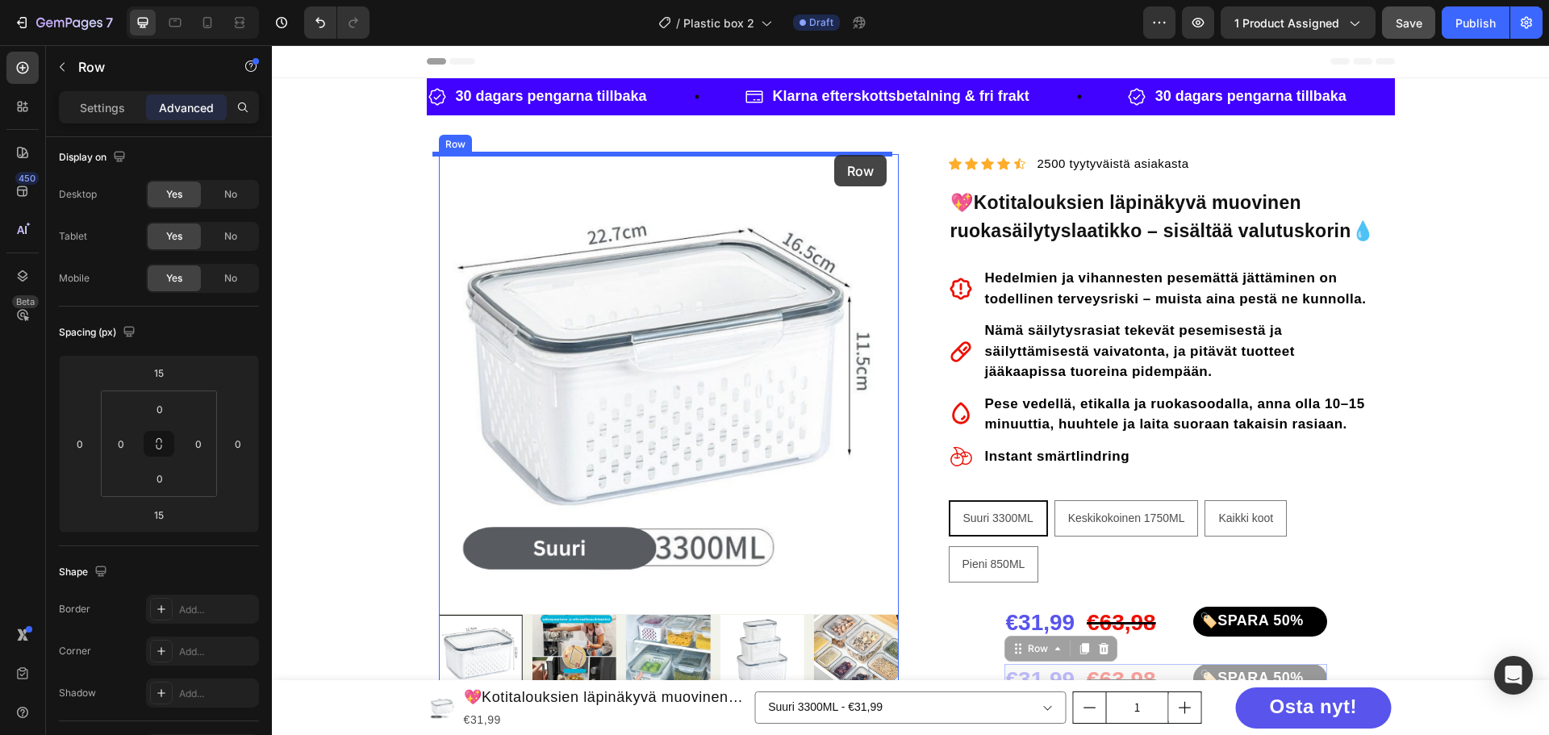
drag, startPoint x: 1035, startPoint y: 545, endPoint x: 834, endPoint y: 155, distance: 439.1
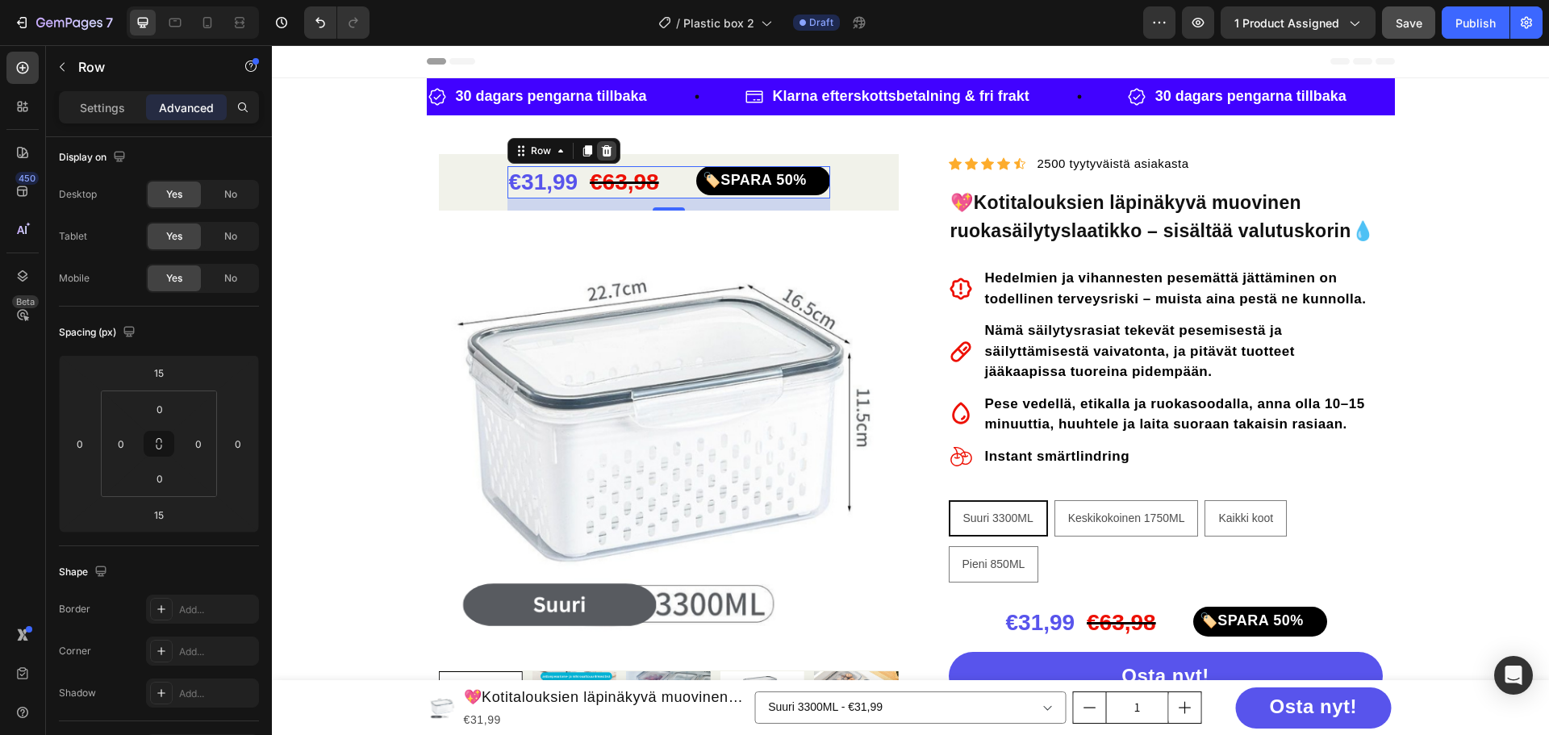
click at [601, 152] on icon at bounding box center [606, 150] width 10 height 11
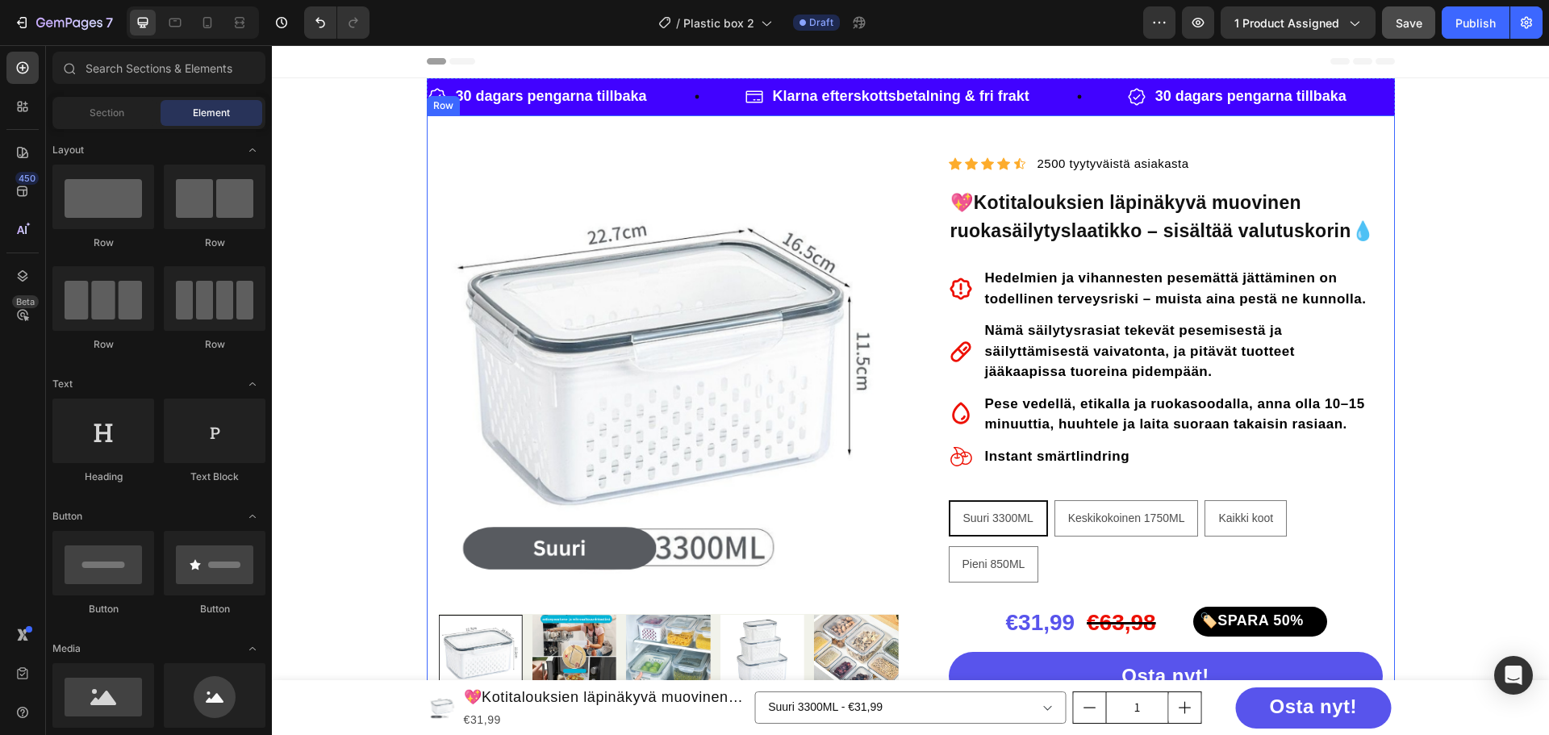
click at [1278, 138] on div "Product Images "My dog absolutely loves this food! It's clear that the taste an…" at bounding box center [911, 640] width 968 height 1050
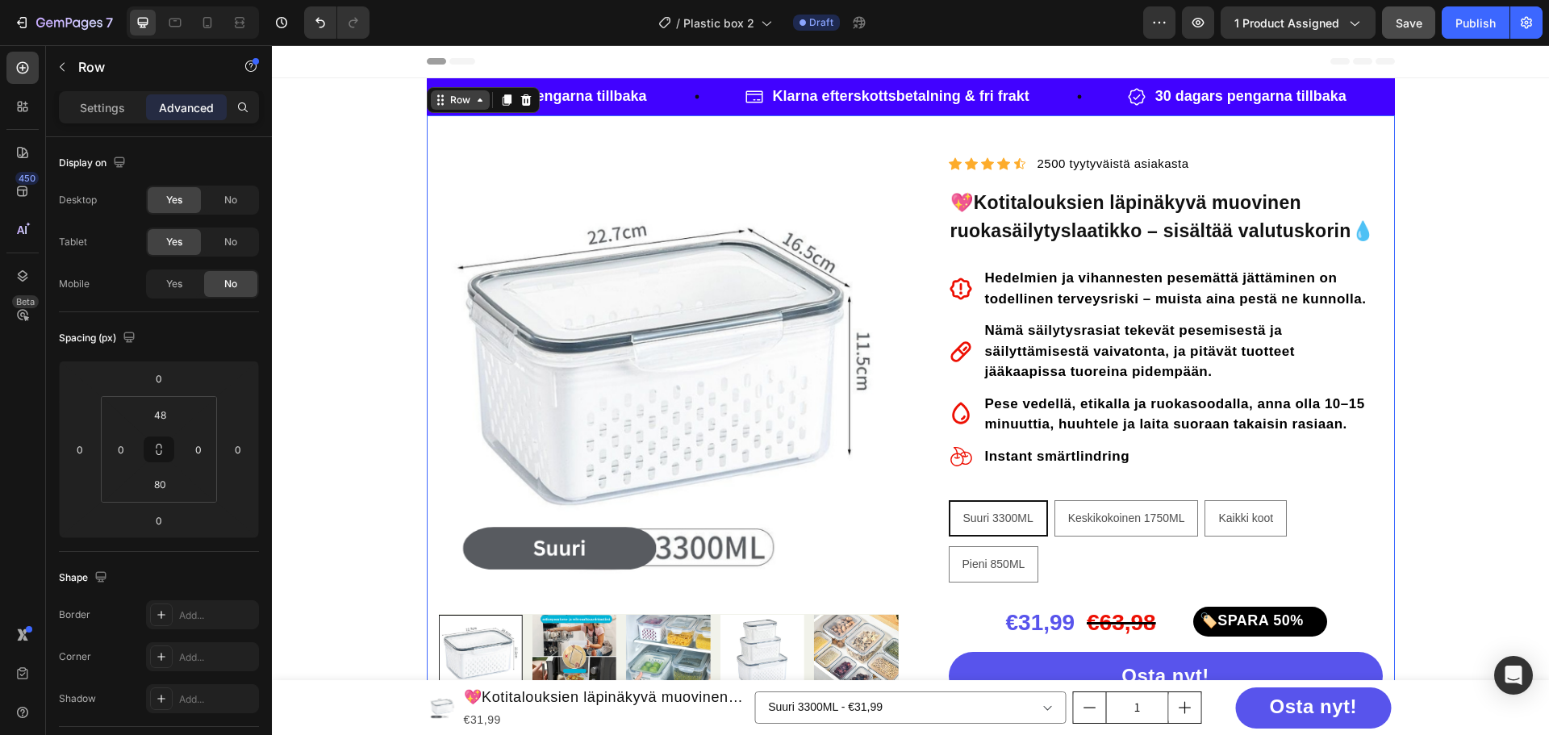
click at [457, 105] on div "Row" at bounding box center [460, 100] width 27 height 15
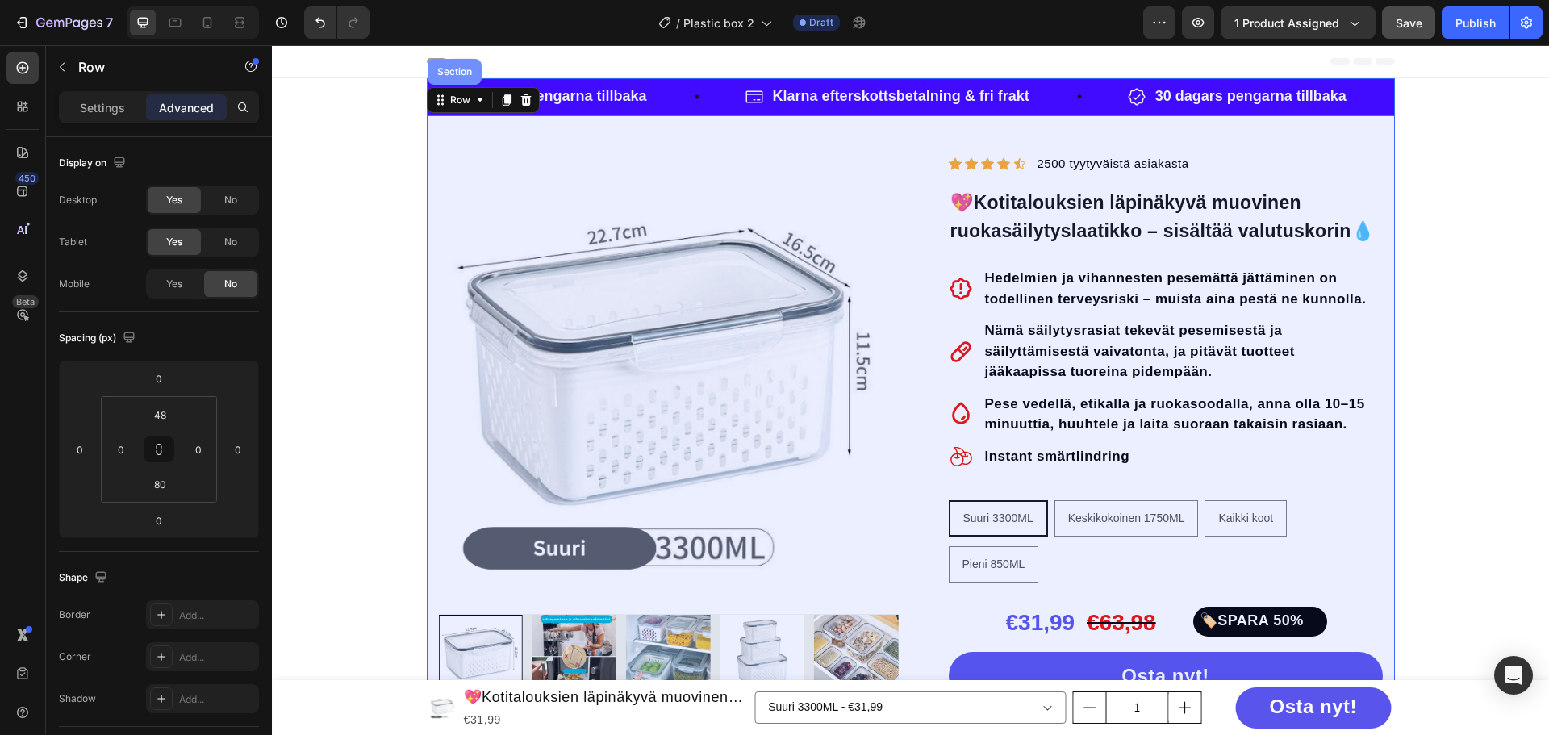
click at [449, 76] on div "Section" at bounding box center [454, 72] width 41 height 10
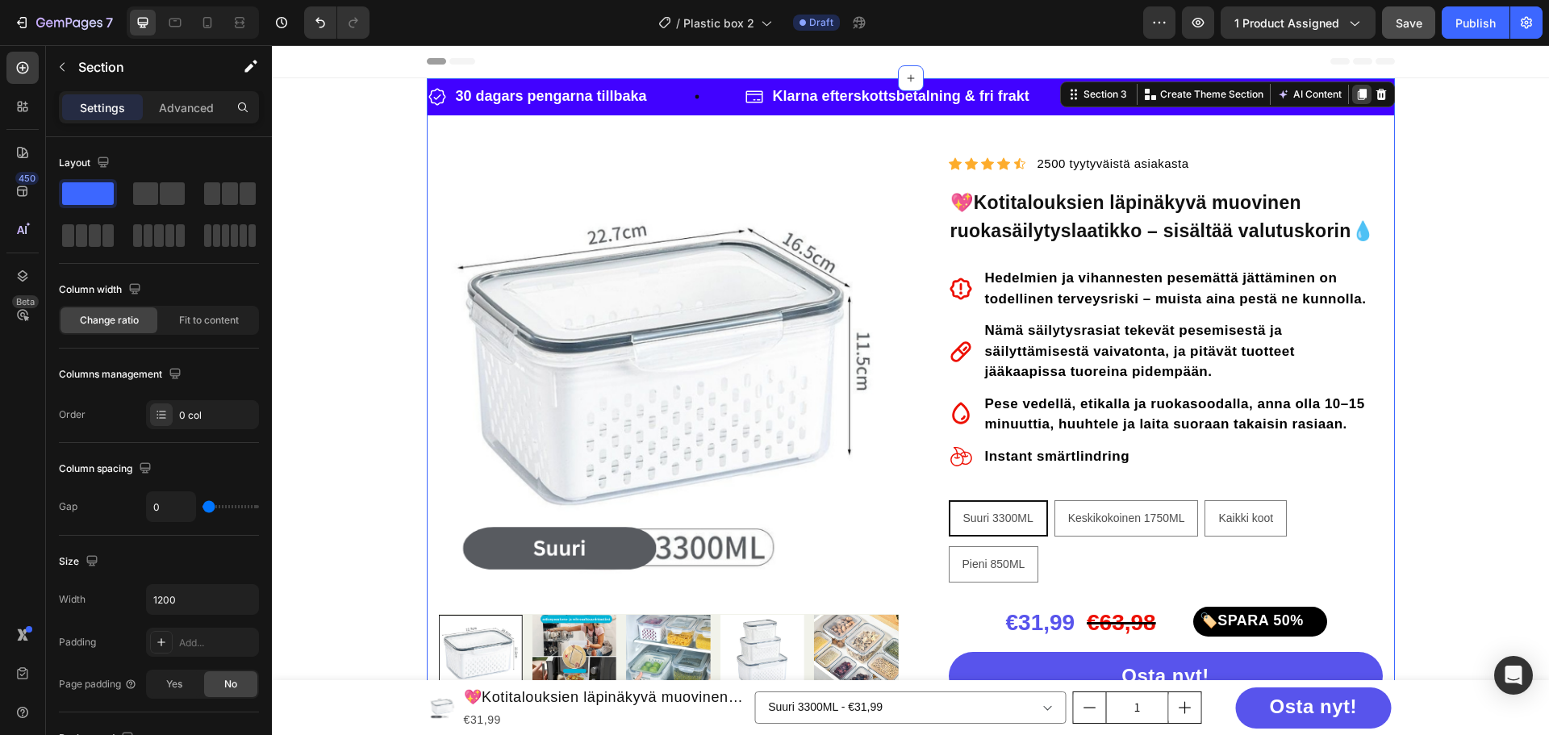
click at [1363, 94] on div at bounding box center [1361, 94] width 19 height 19
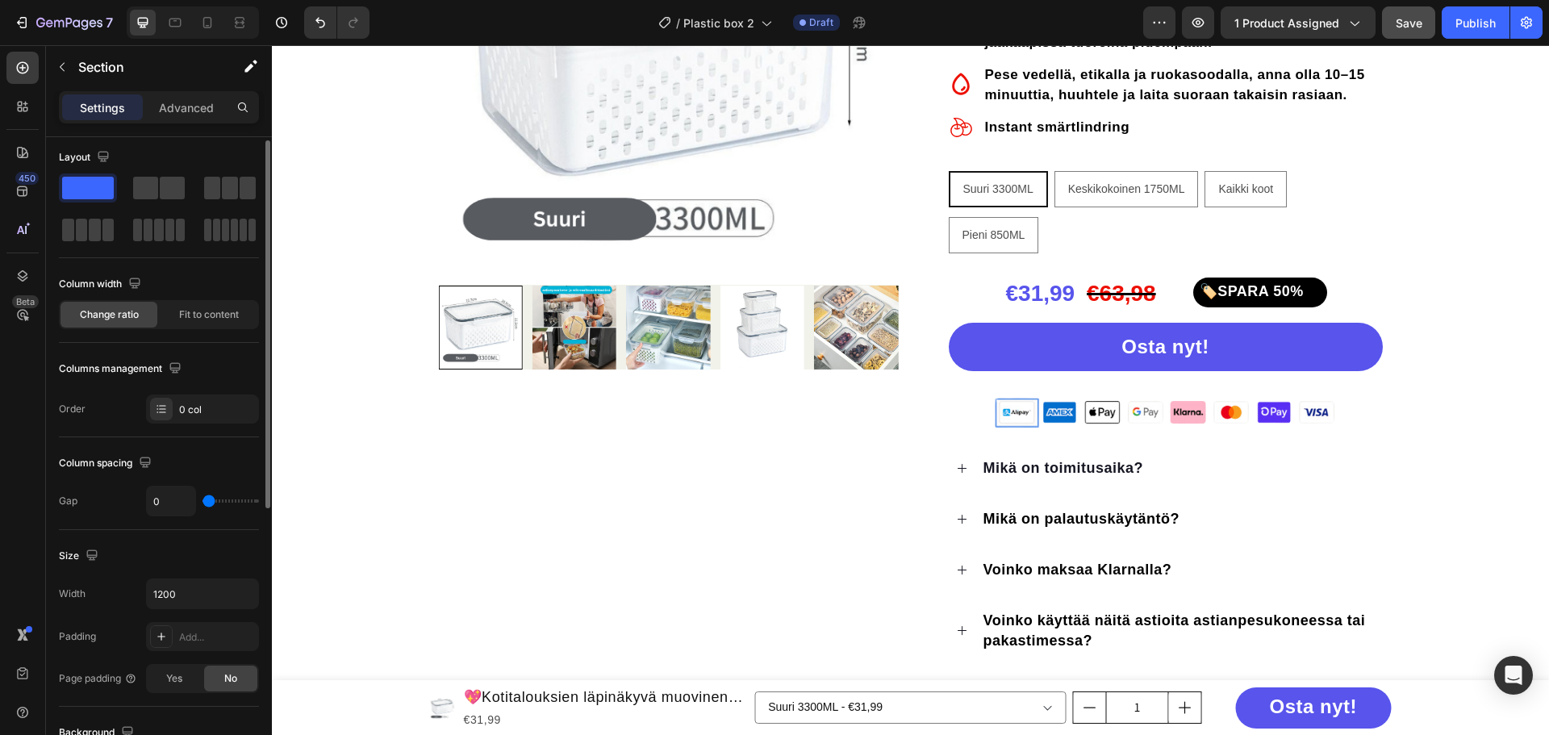
scroll to position [1063, 0]
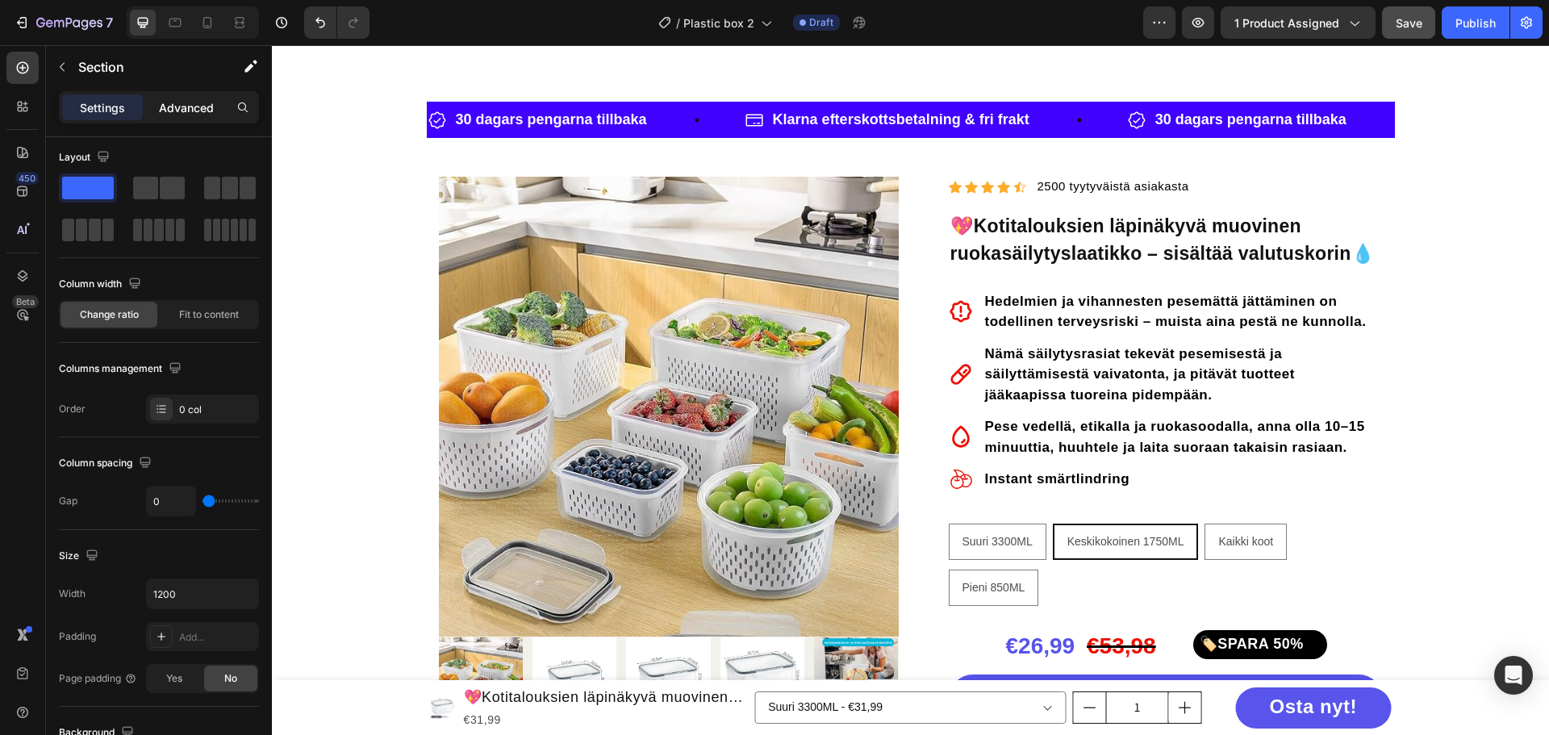
click at [182, 102] on p "Advanced" at bounding box center [186, 107] width 55 height 17
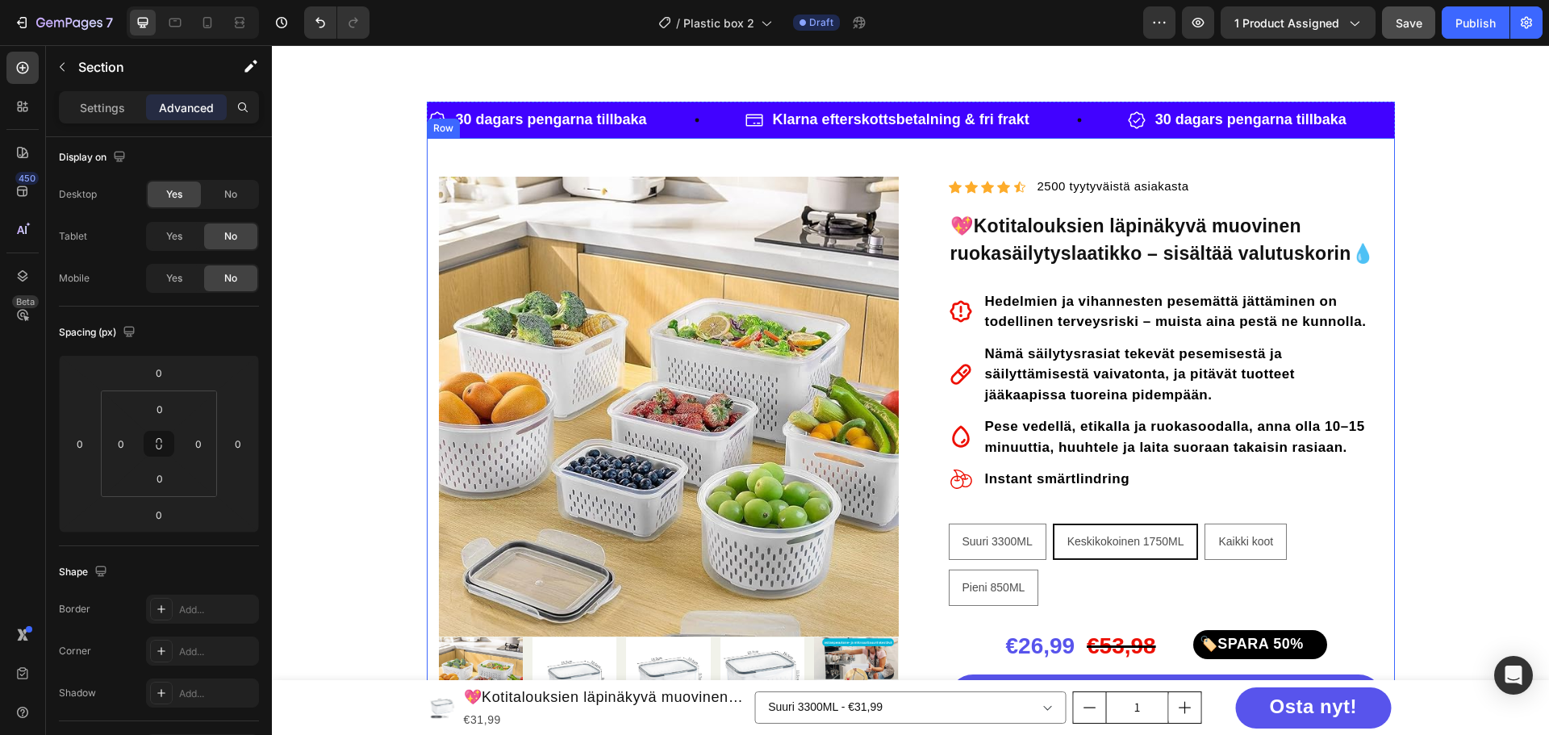
click at [441, 127] on div "Row" at bounding box center [443, 128] width 27 height 15
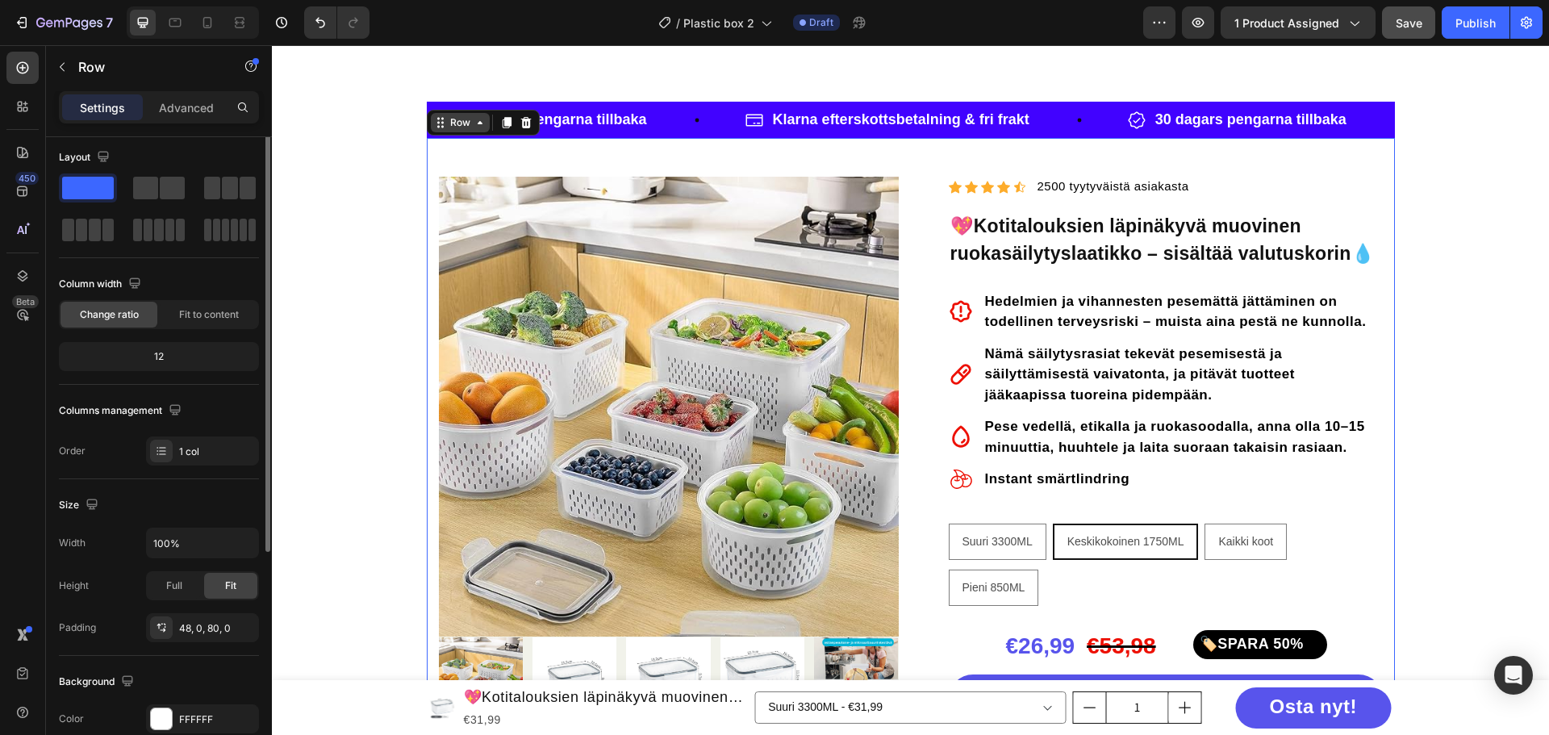
scroll to position [0, 0]
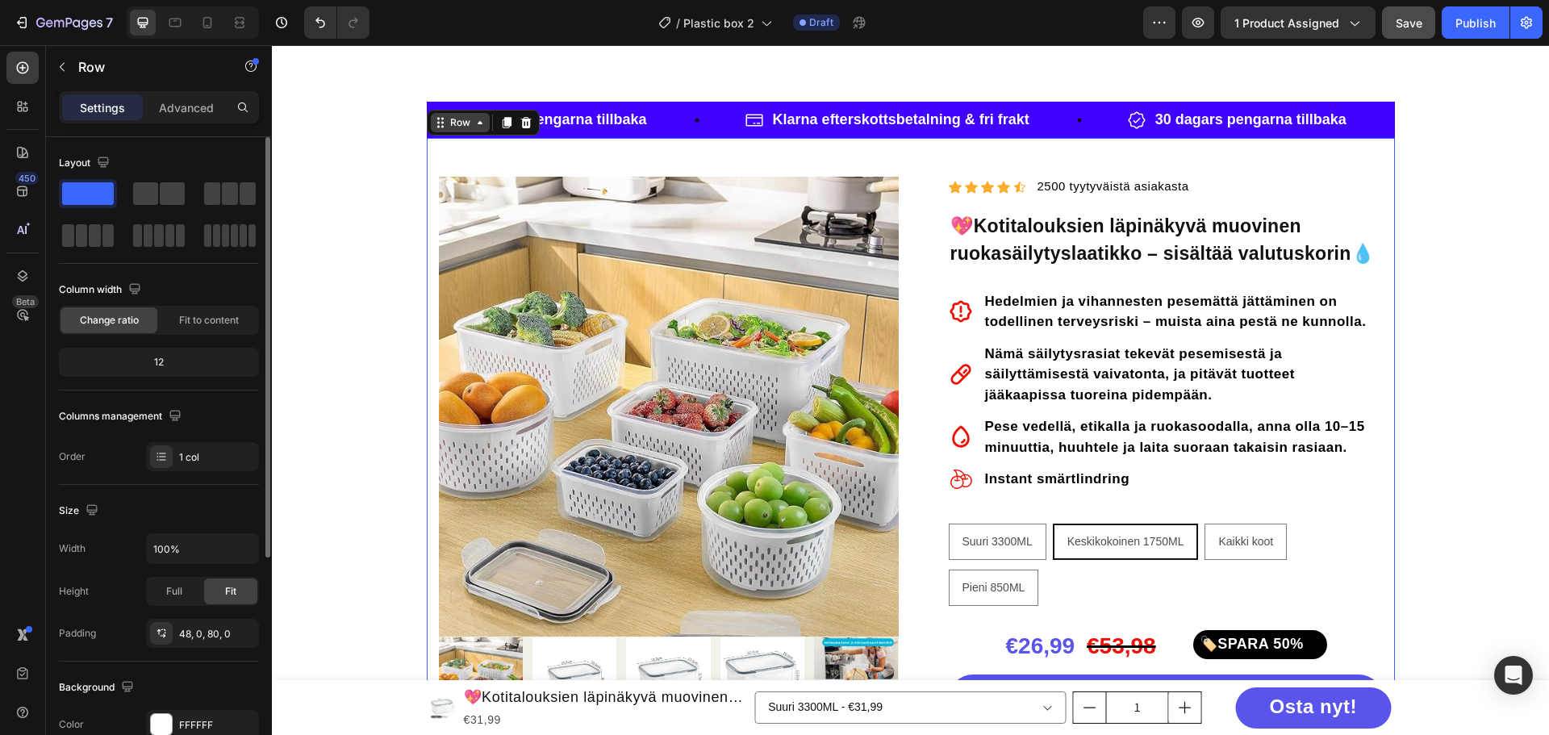
click at [474, 128] on icon at bounding box center [480, 122] width 13 height 13
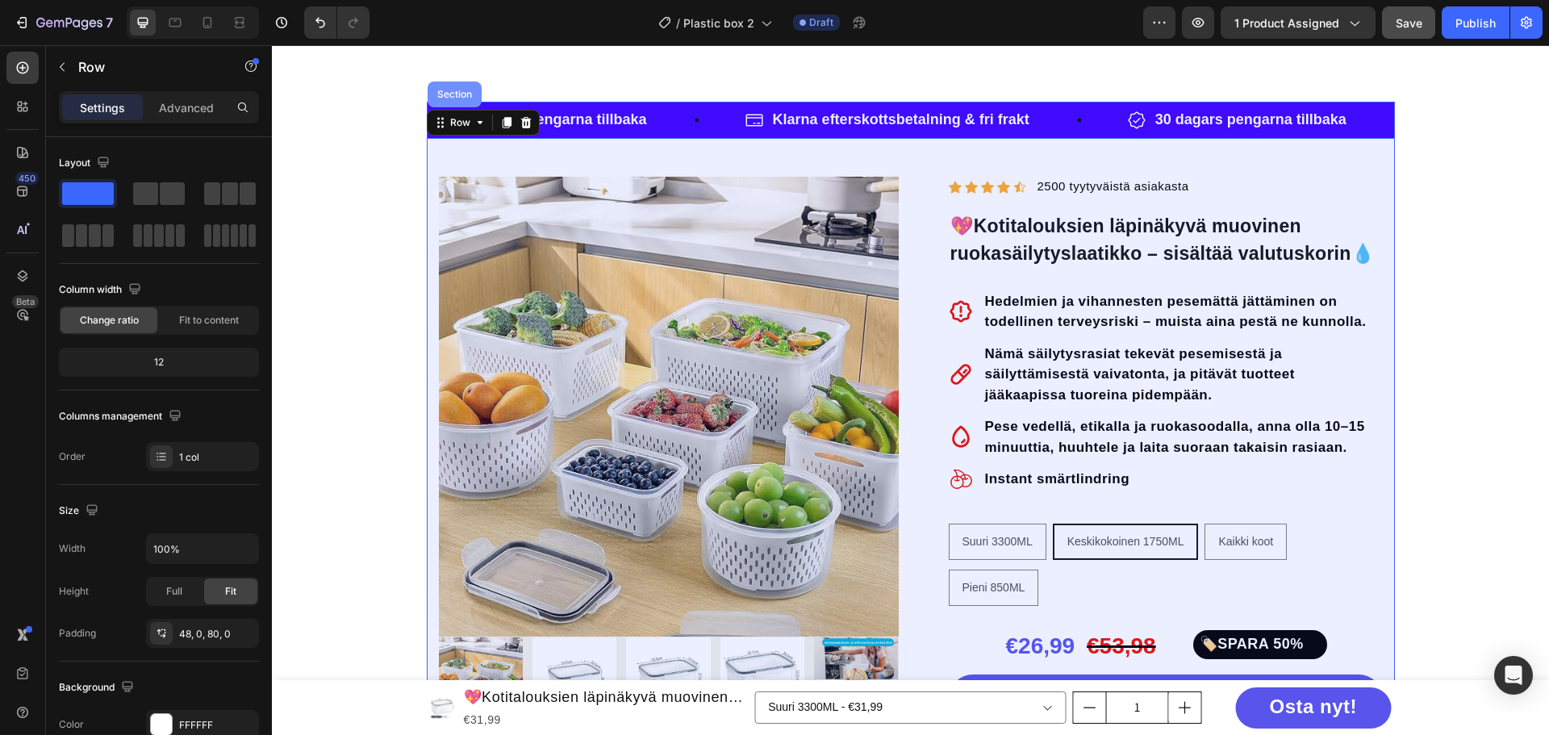
click at [464, 97] on div "Section" at bounding box center [454, 95] width 41 height 10
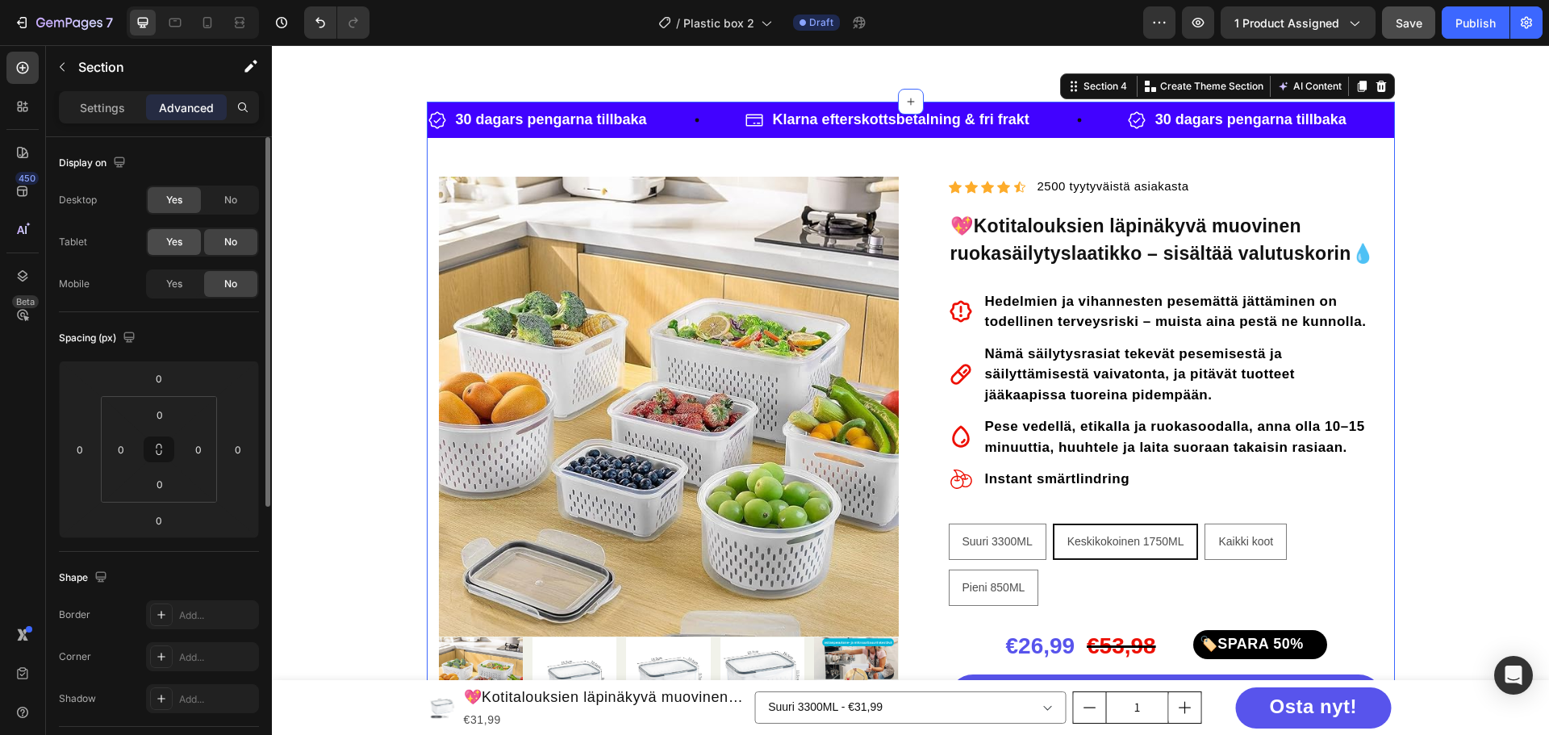
drag, startPoint x: 186, startPoint y: 288, endPoint x: 186, endPoint y: 254, distance: 33.9
click at [186, 287] on div "Yes" at bounding box center [174, 284] width 53 height 26
click at [184, 238] on div "Yes" at bounding box center [174, 242] width 53 height 26
click at [224, 198] on span "No" at bounding box center [230, 200] width 13 height 15
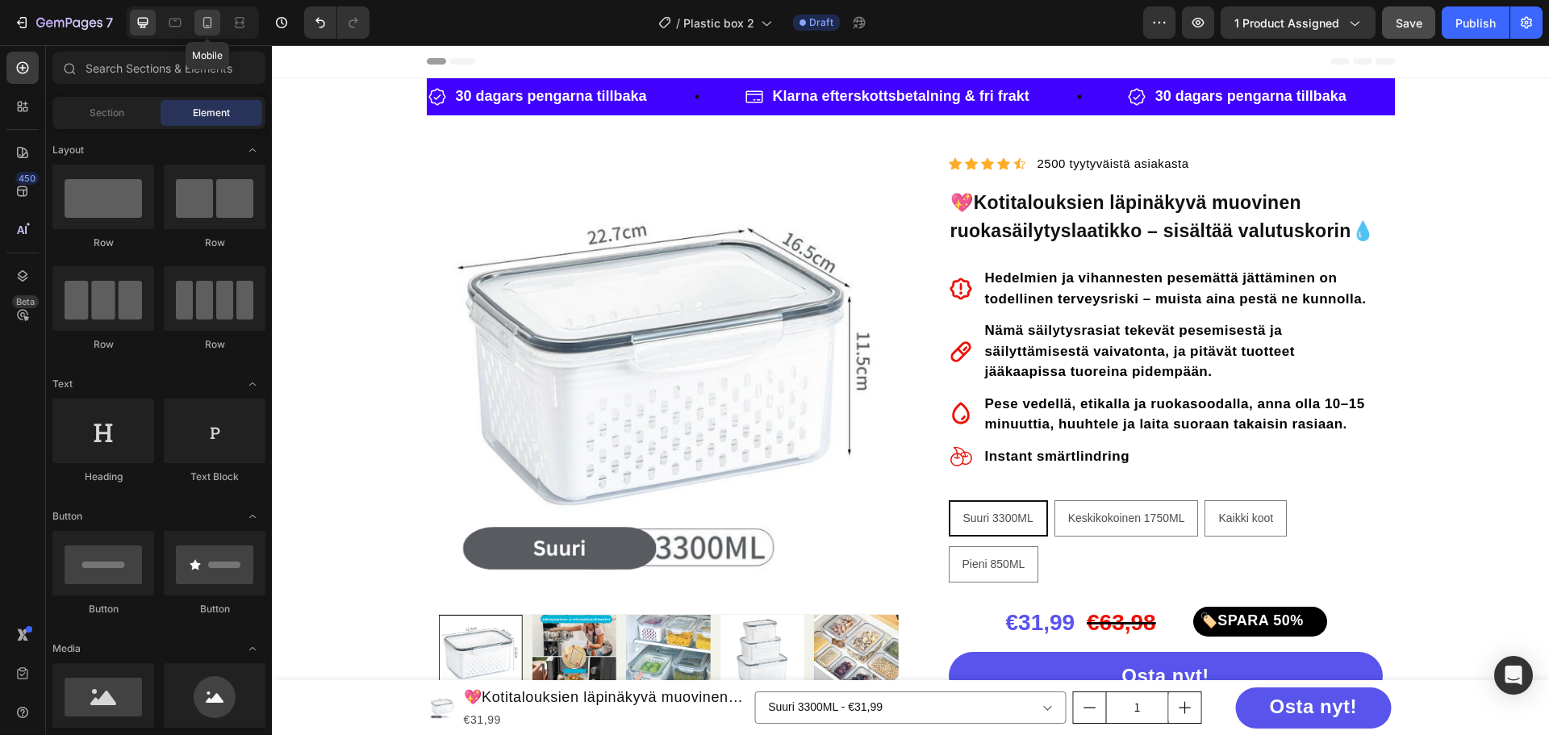
click at [202, 19] on icon at bounding box center [207, 23] width 16 height 16
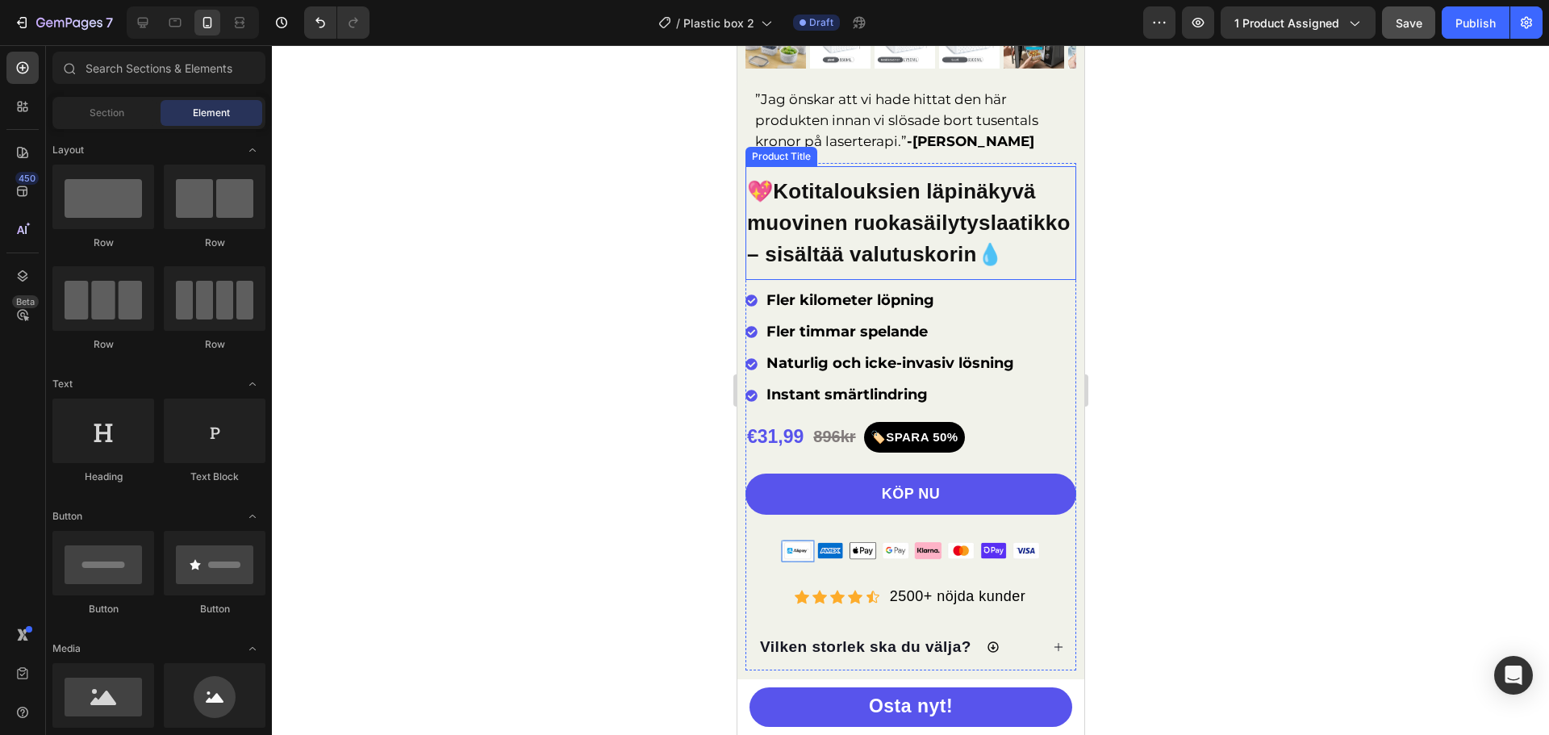
scroll to position [288, 0]
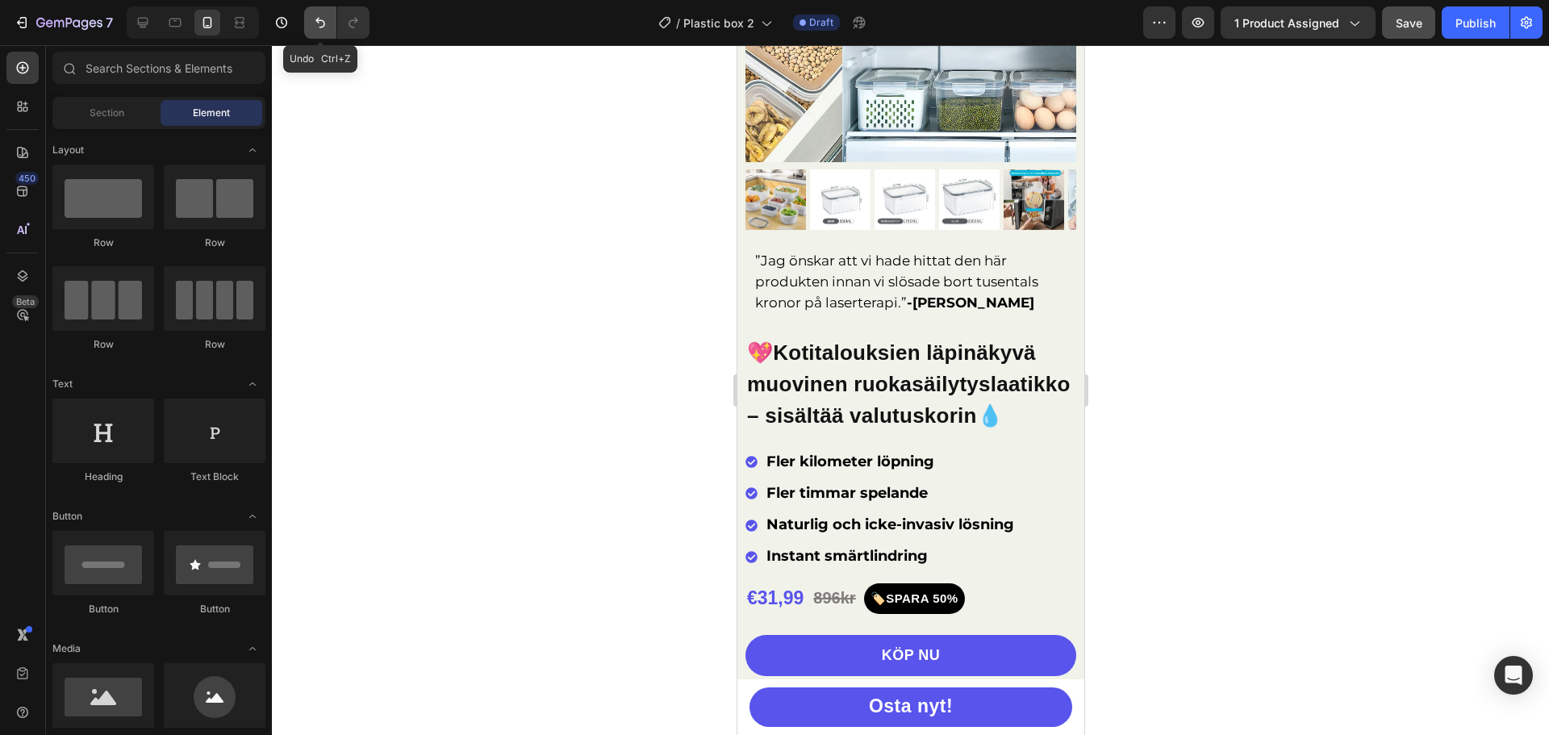
click at [315, 22] on icon "Undo/Redo" at bounding box center [320, 23] width 16 height 16
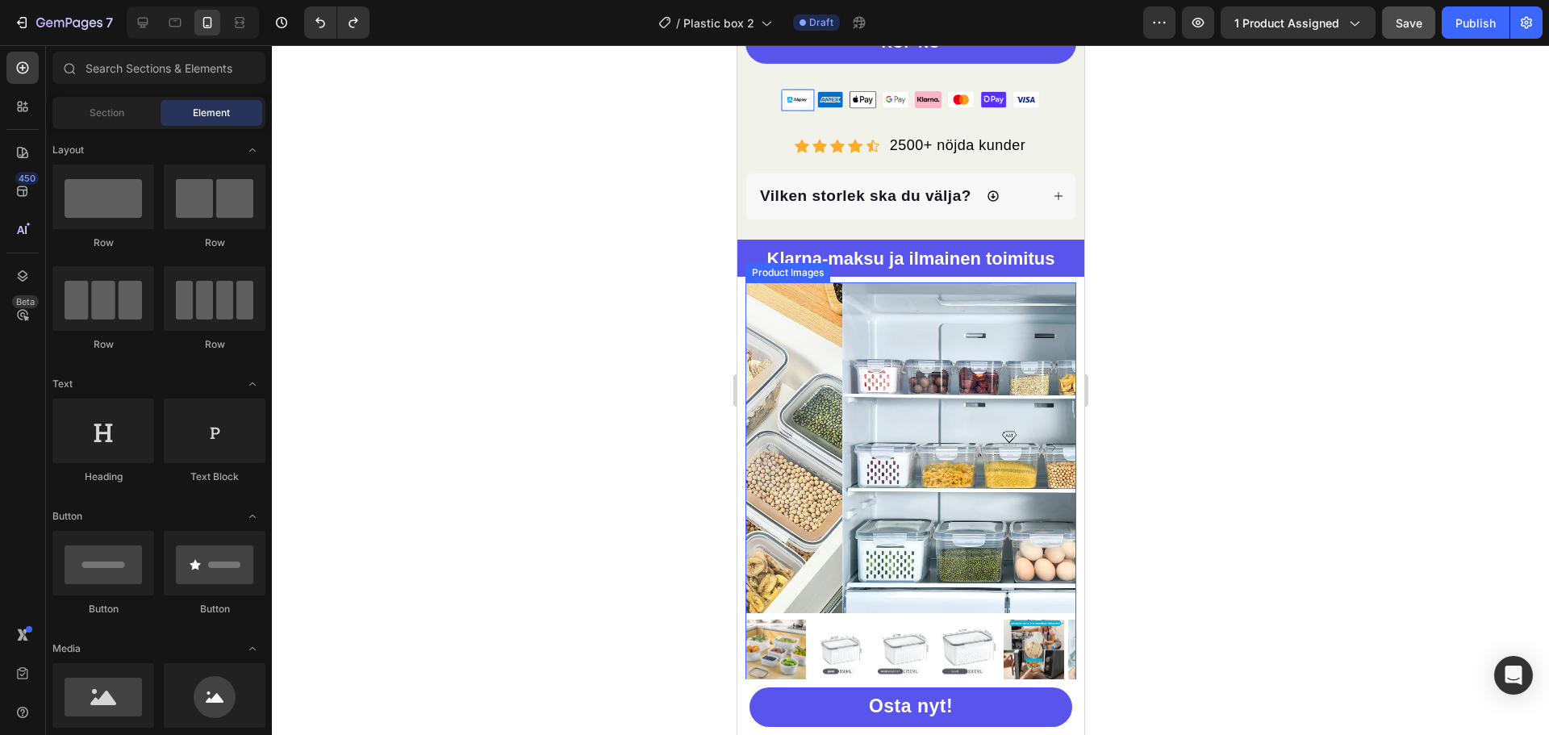
scroll to position [853, 0]
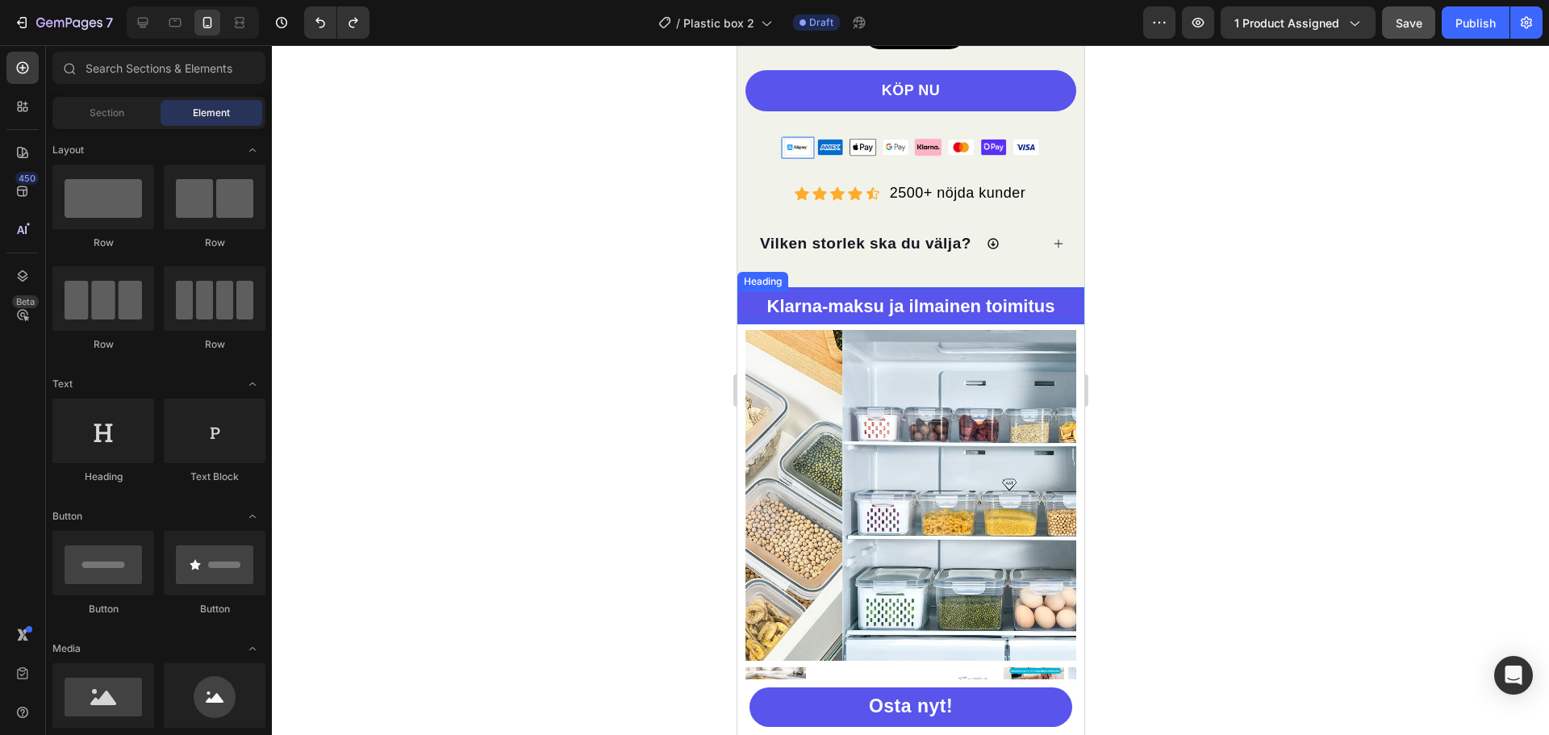
click at [761, 291] on div "Heading" at bounding box center [762, 281] width 51 height 19
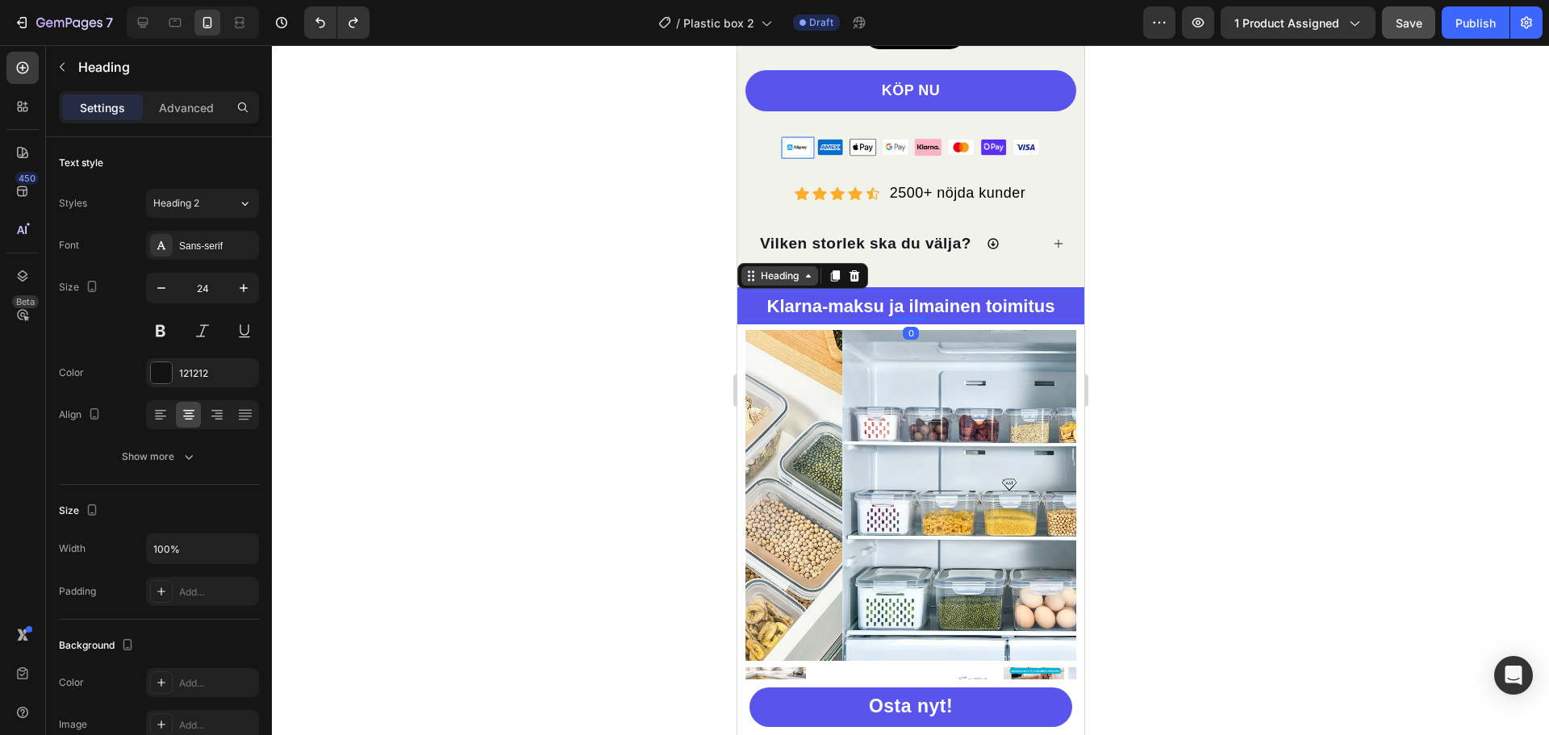
click at [790, 283] on div "Heading" at bounding box center [779, 276] width 44 height 15
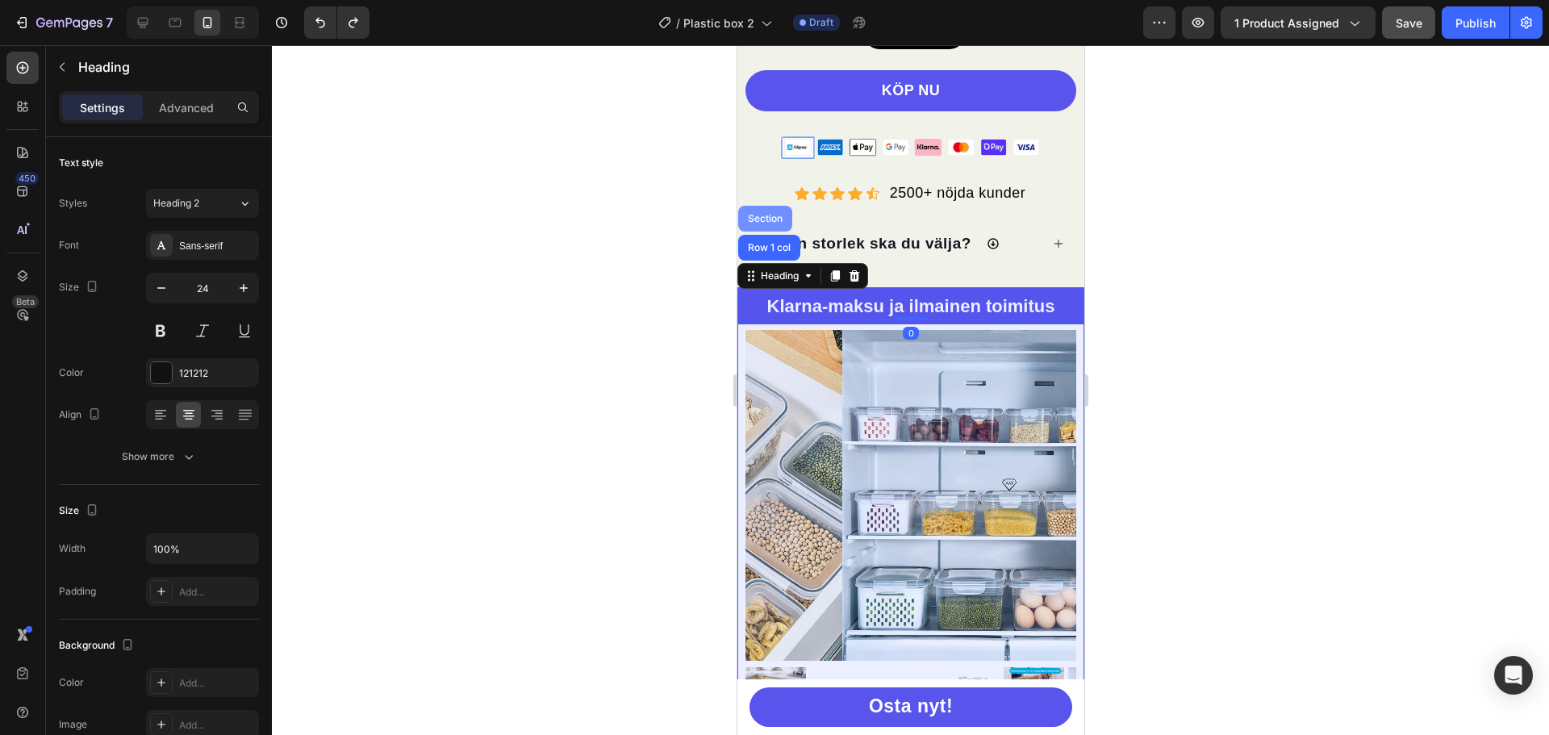
click at [777, 223] on div "Section" at bounding box center [764, 219] width 41 height 10
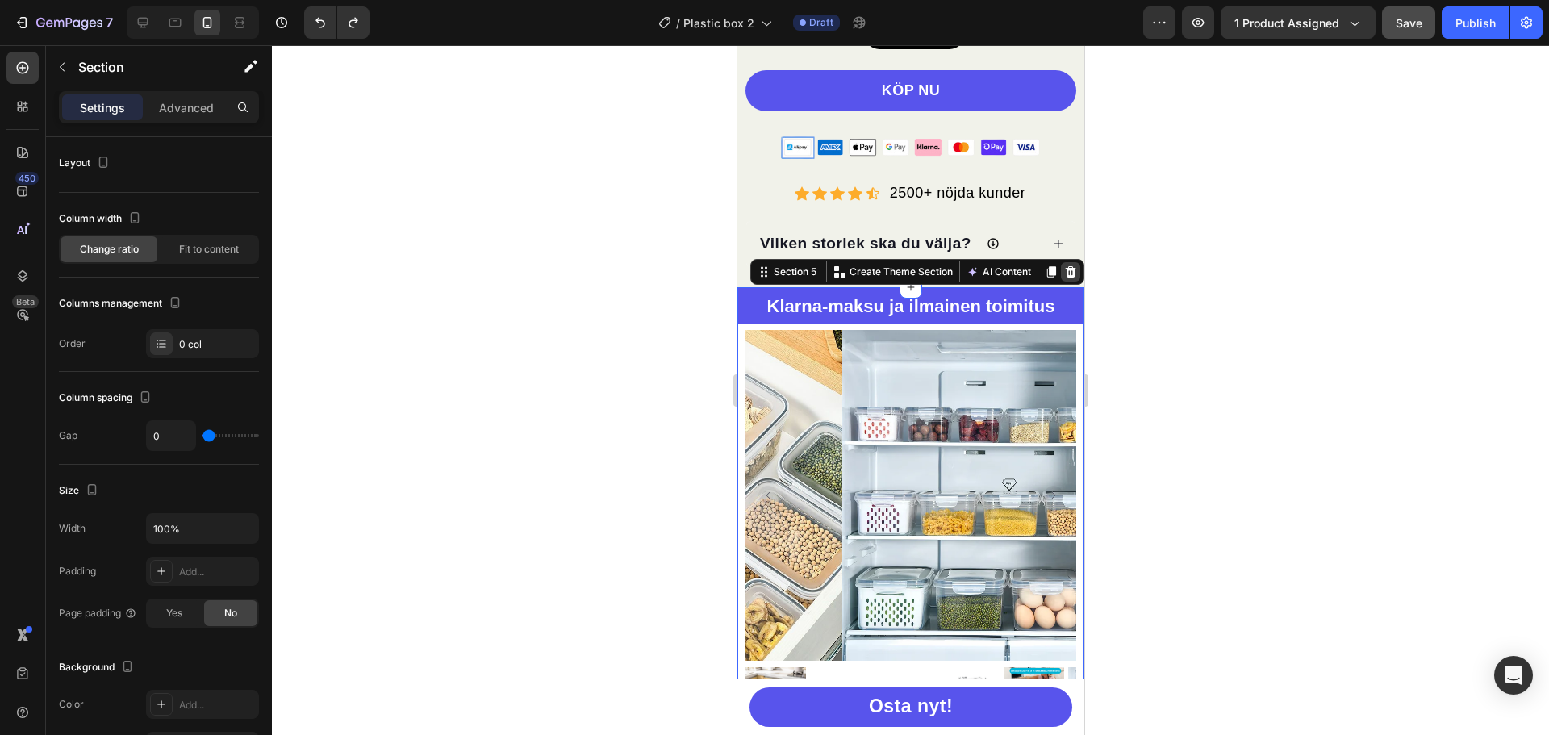
click at [1063, 278] on icon at bounding box center [1069, 271] width 13 height 13
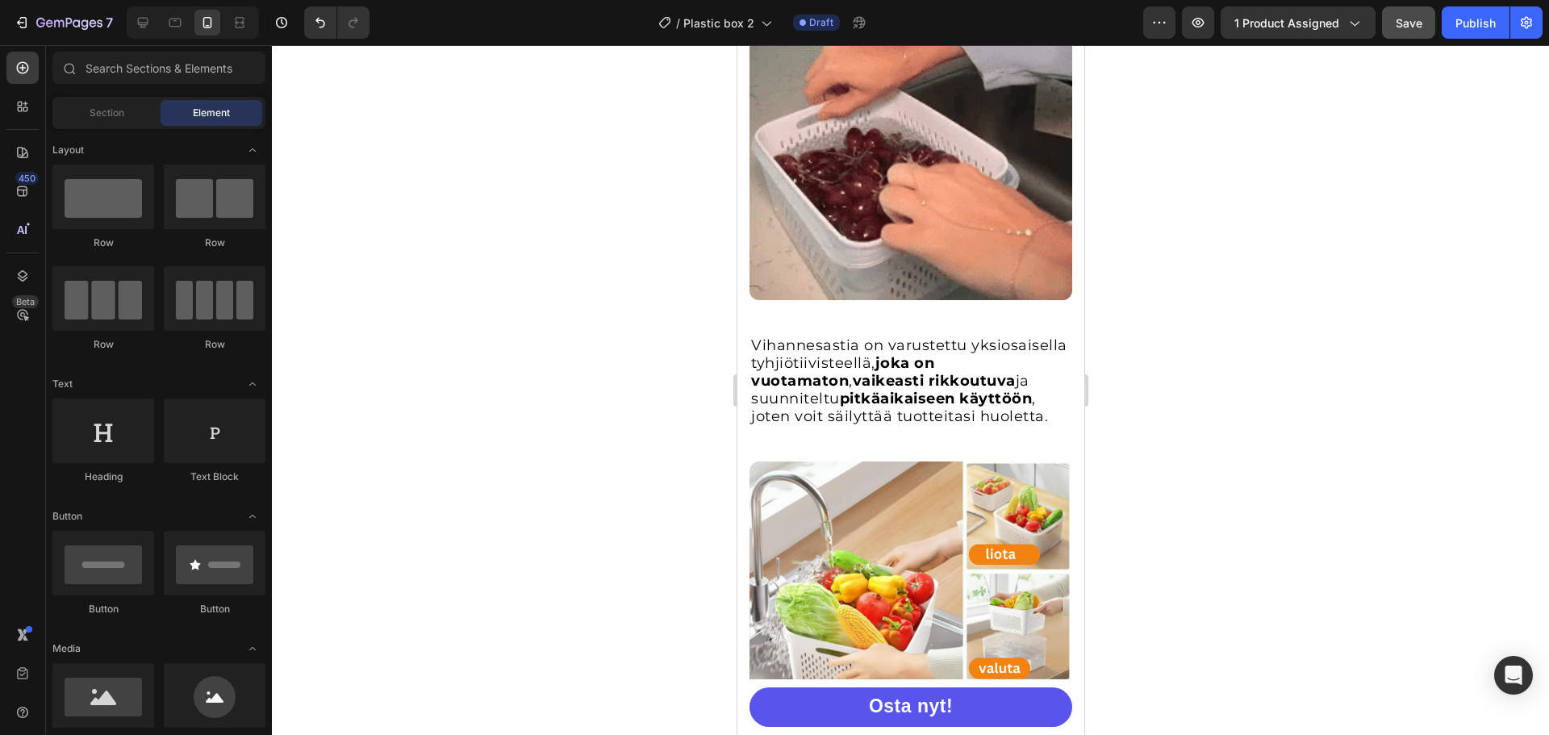
scroll to position [1129, 0]
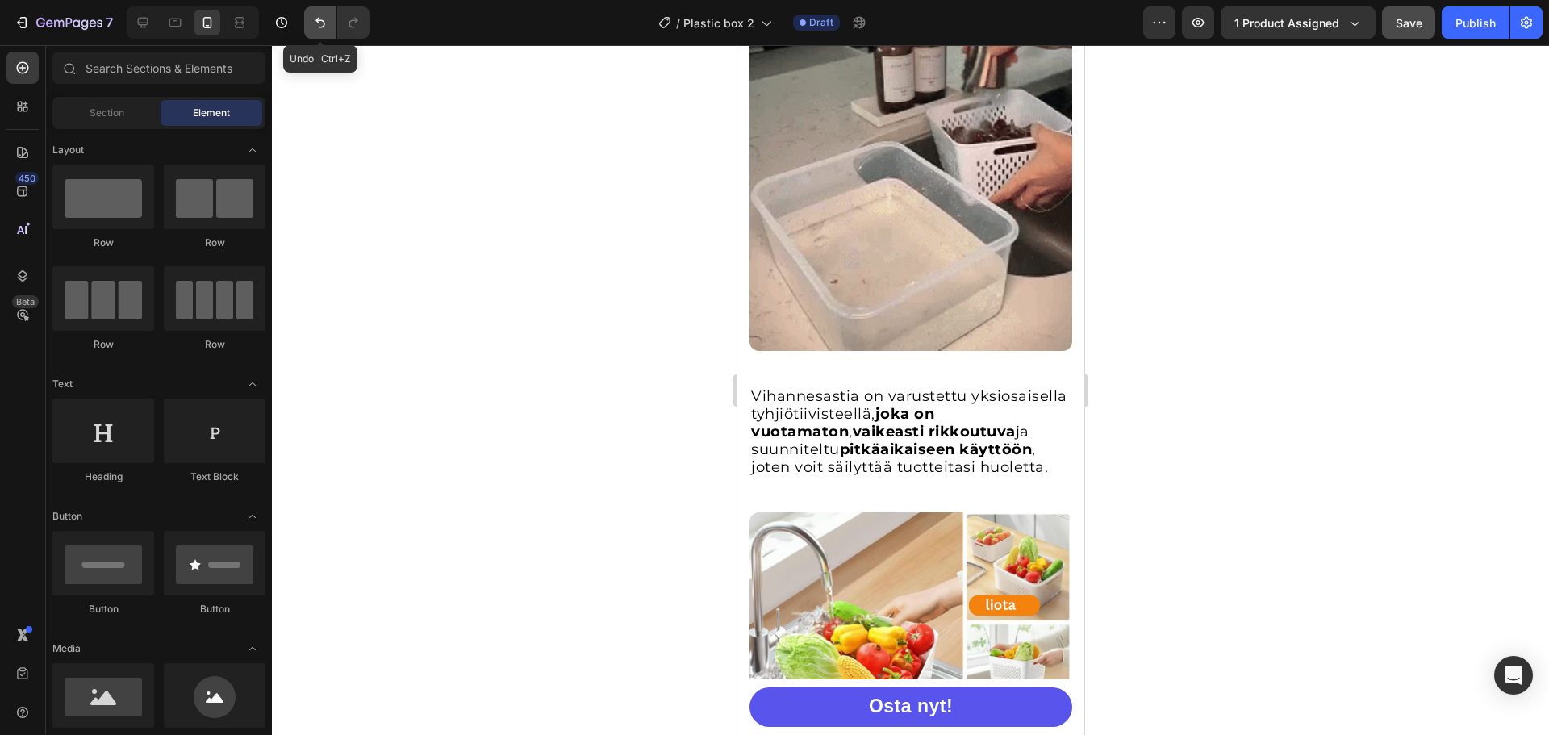
click at [309, 19] on button "Undo/Redo" at bounding box center [320, 22] width 32 height 32
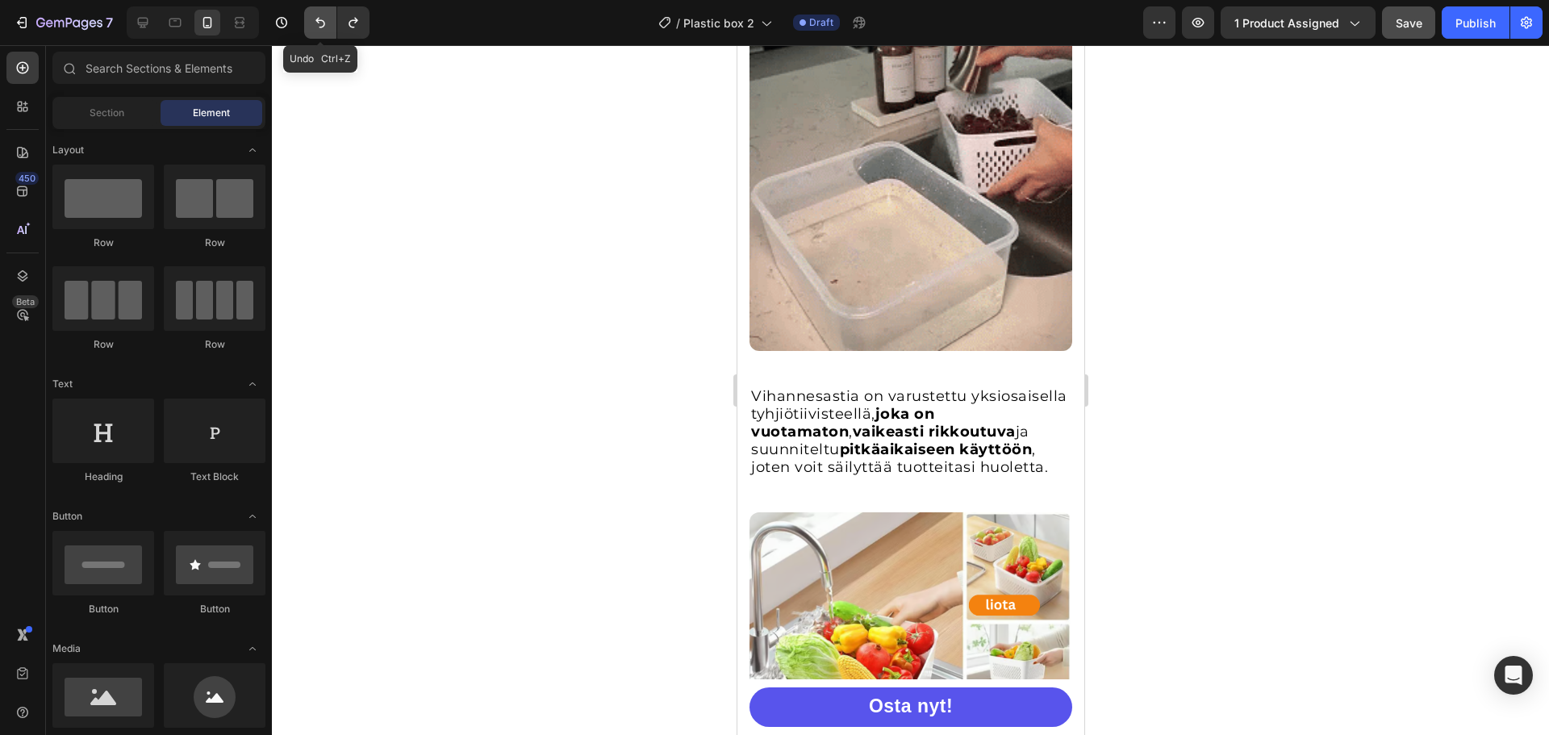
click at [316, 23] on icon "Undo/Redo" at bounding box center [320, 23] width 16 height 16
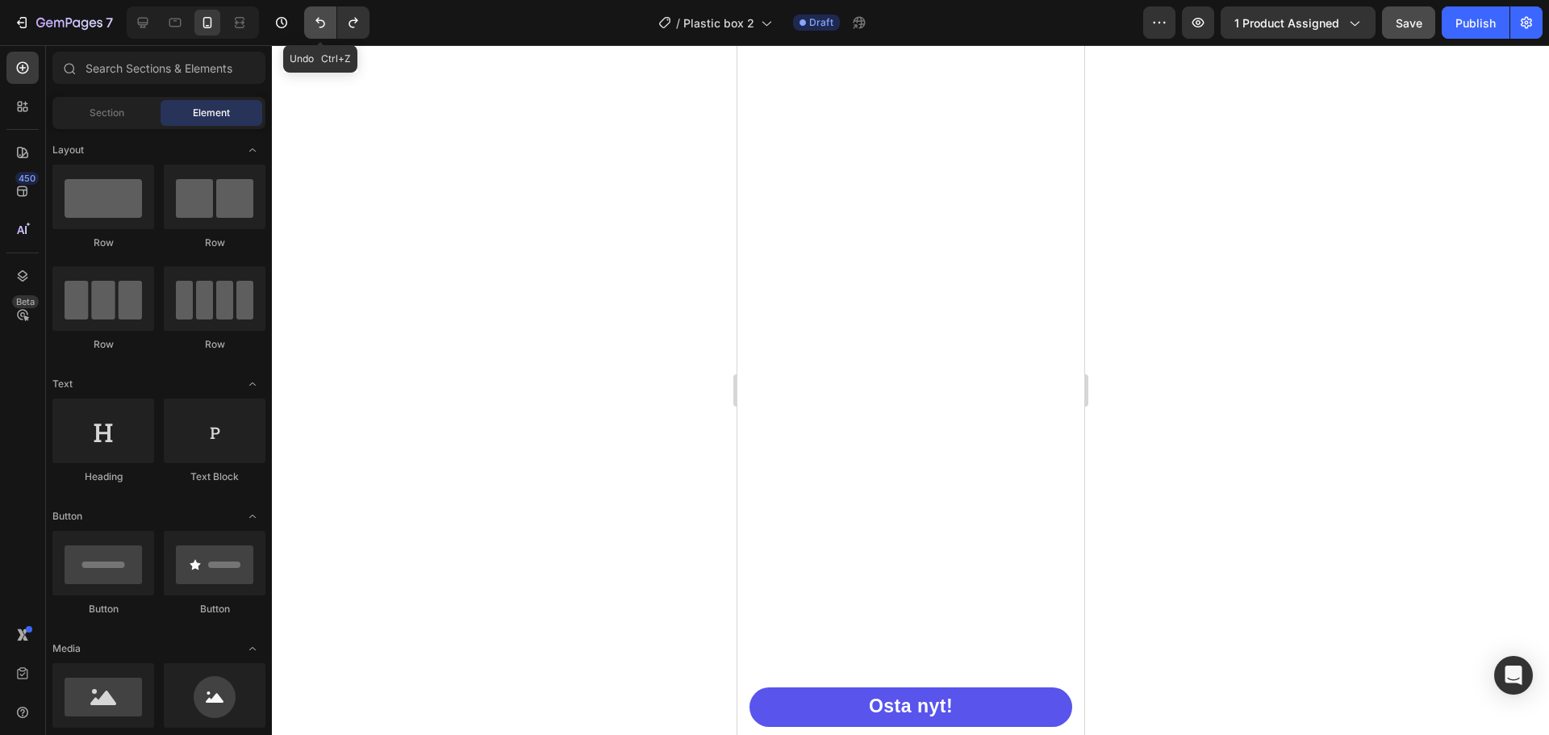
scroll to position [1559, 0]
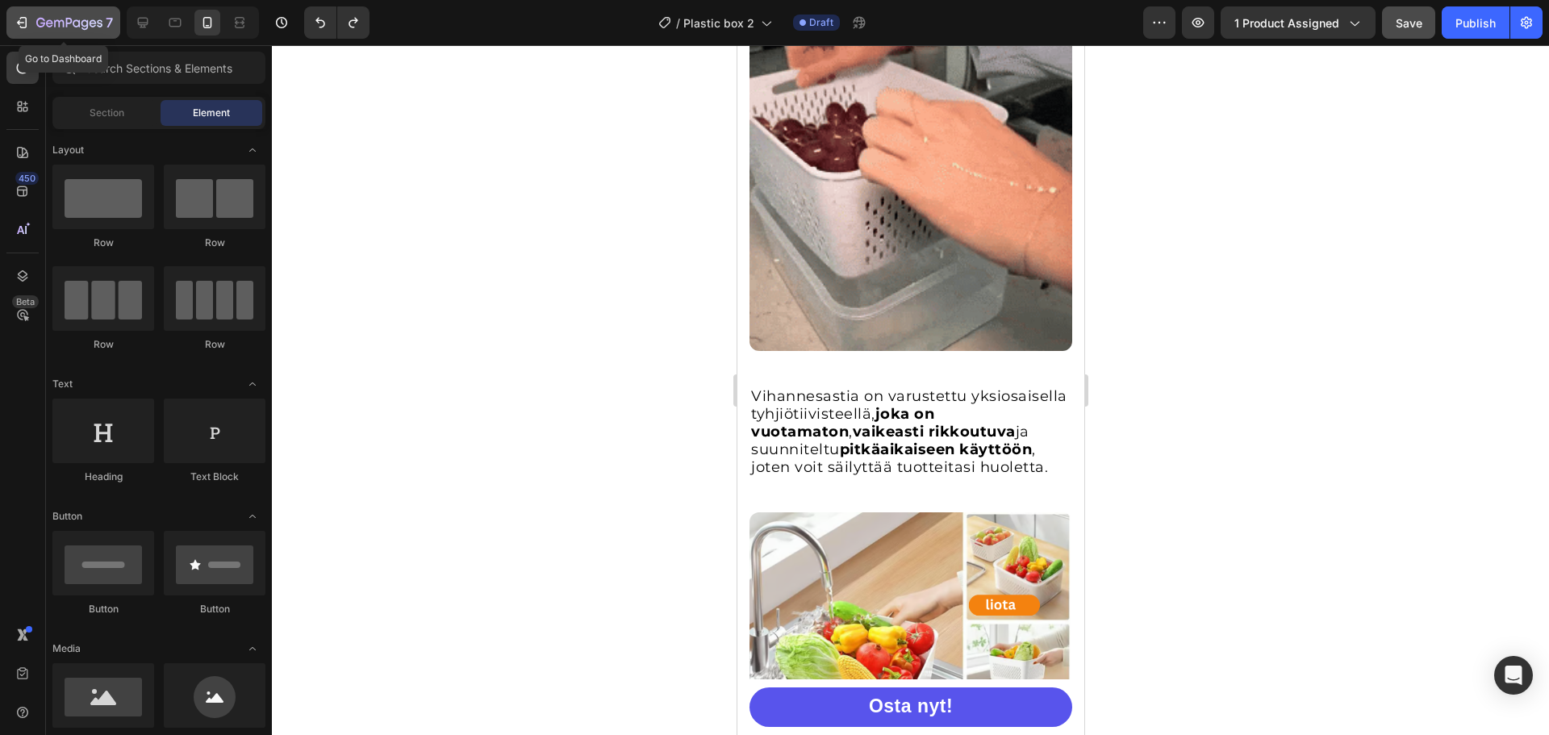
click at [58, 27] on icon "button" at bounding box center [69, 24] width 66 height 14
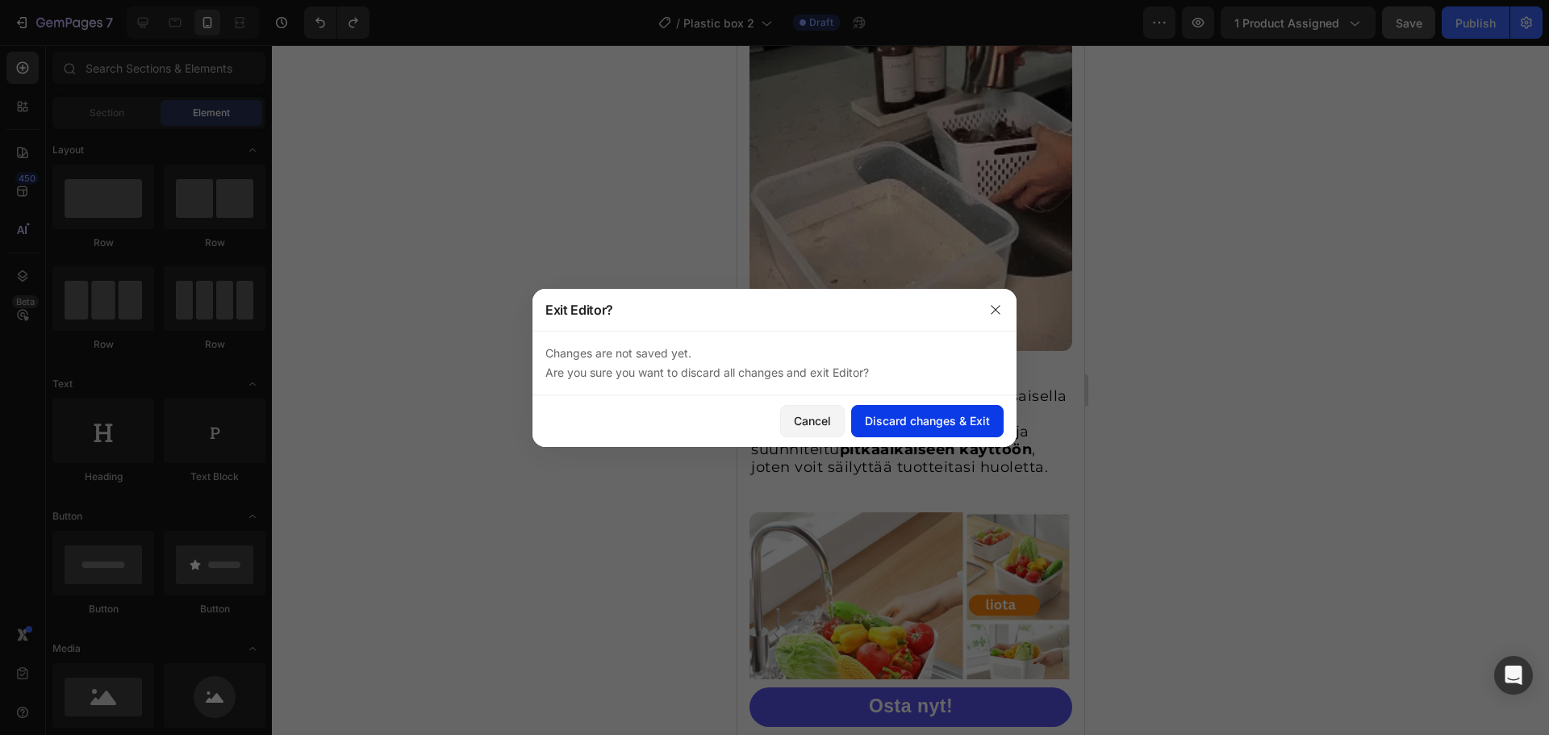
click at [921, 420] on div "Discard changes & Exit" at bounding box center [927, 420] width 125 height 17
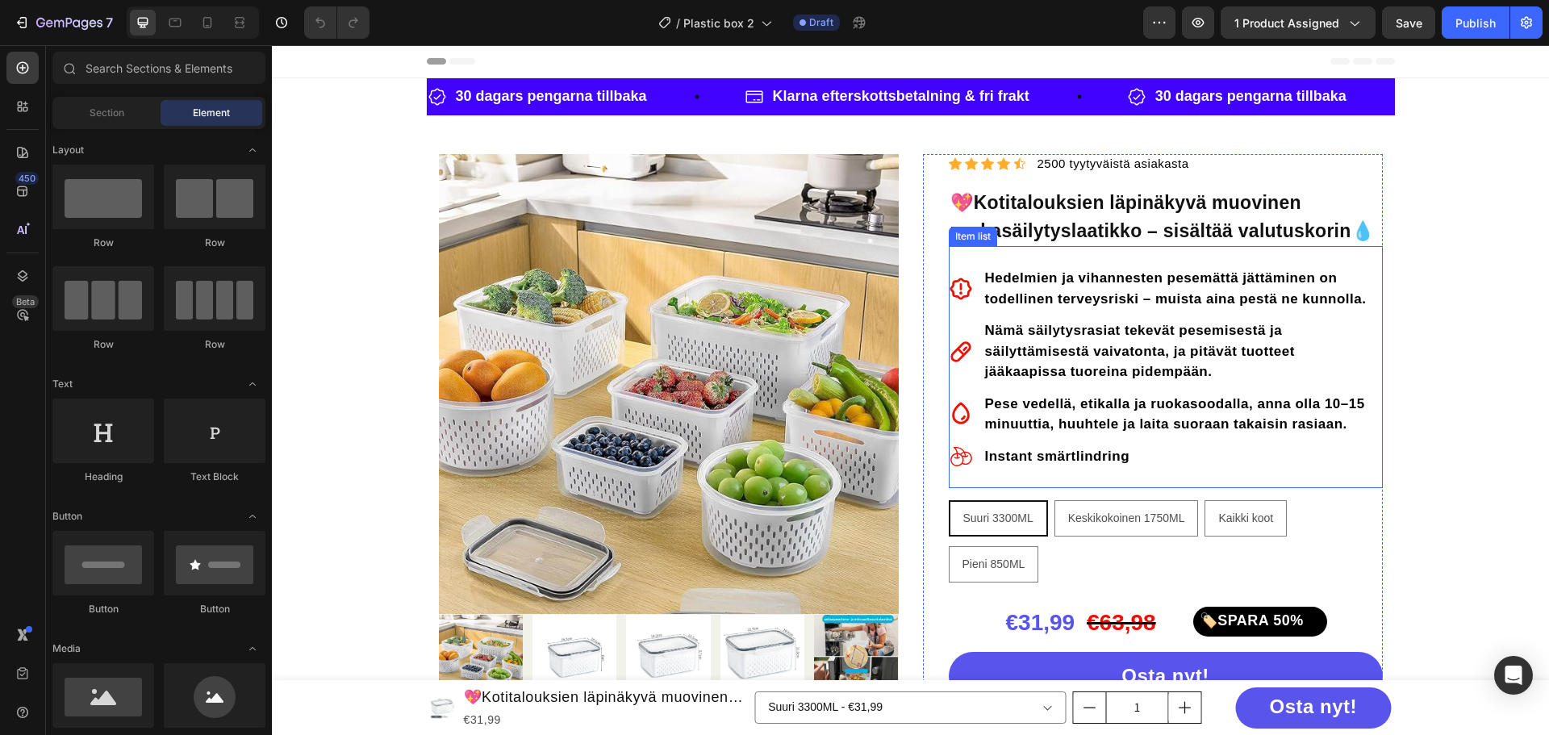
radio input "false"
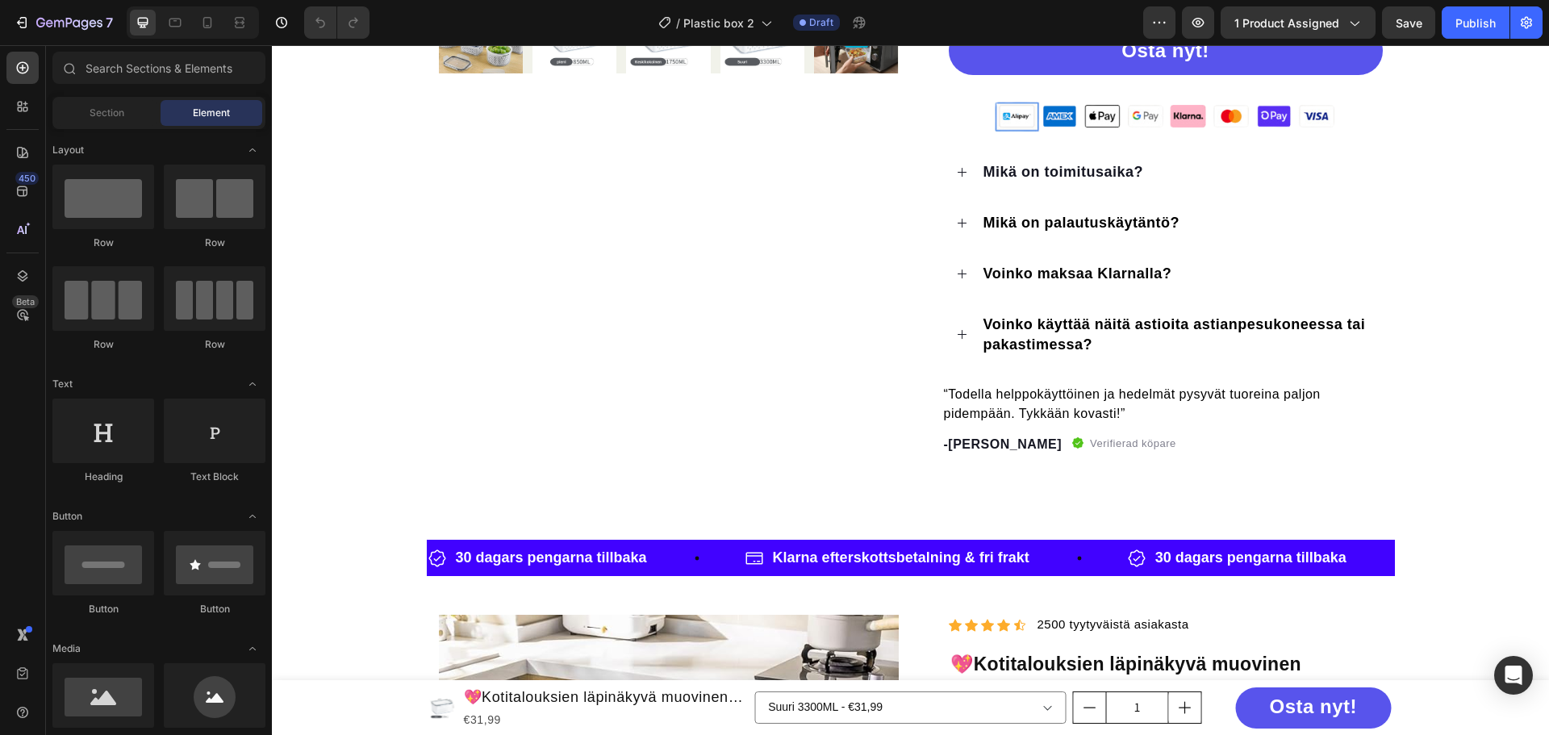
scroll to position [565, 0]
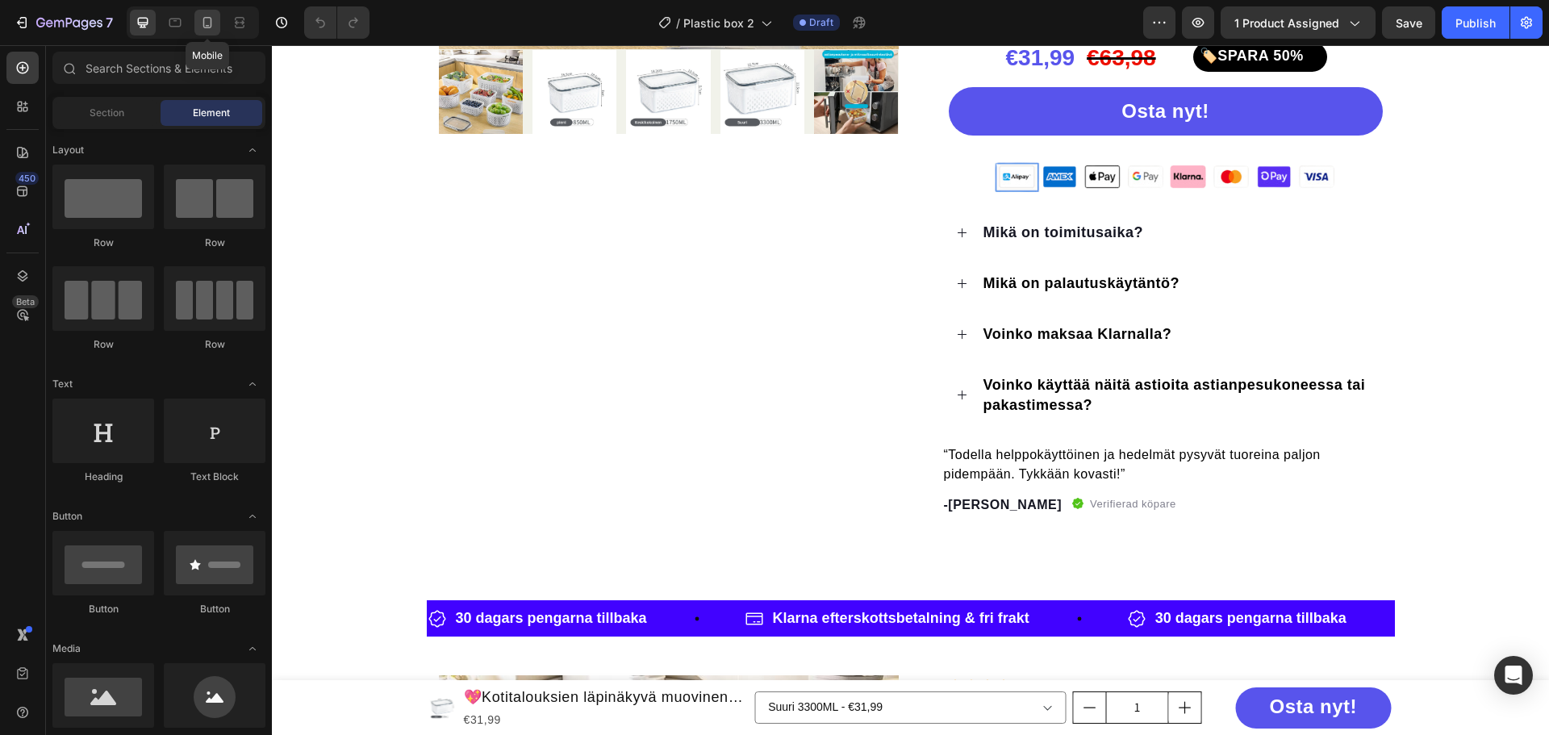
click at [201, 15] on icon at bounding box center [207, 23] width 16 height 16
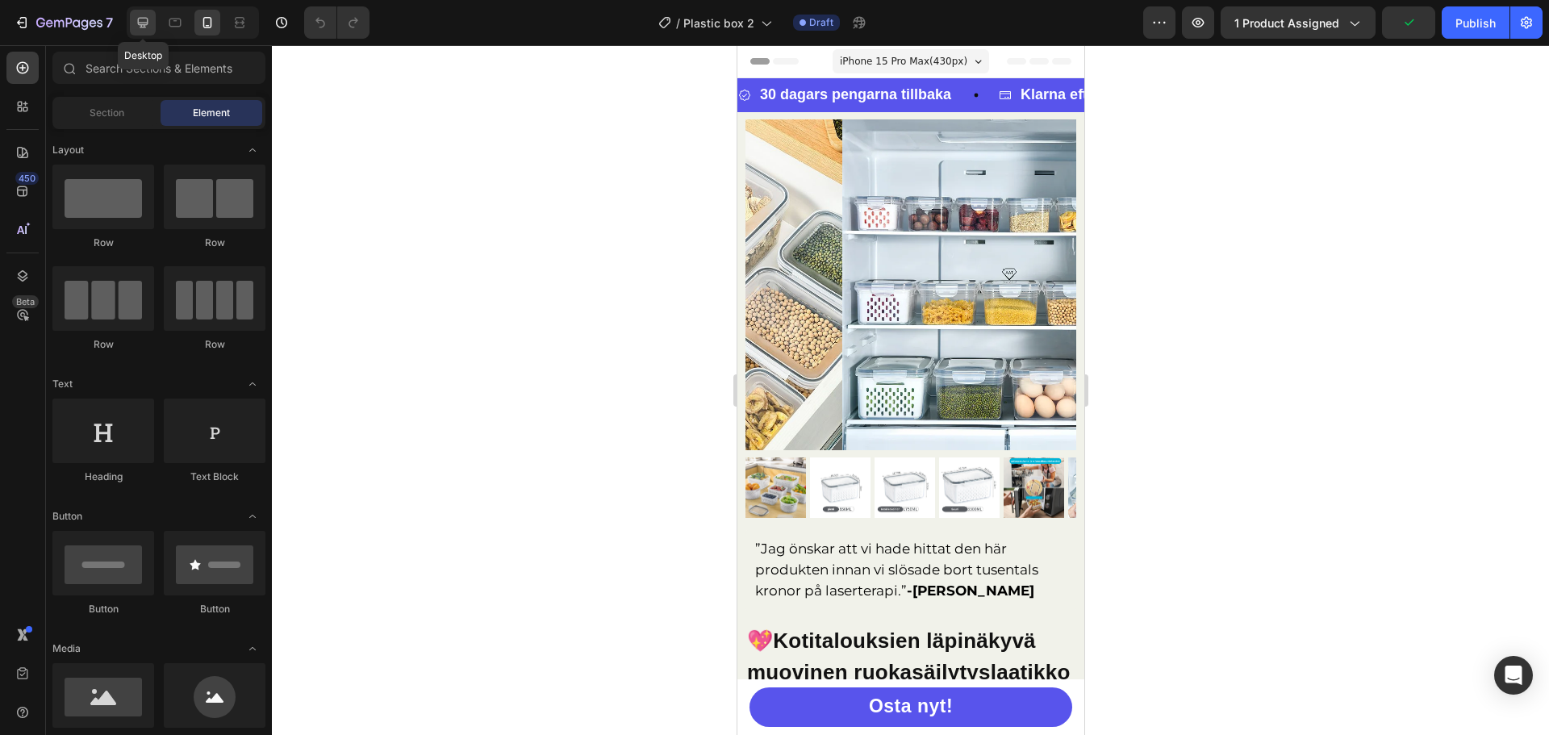
click at [151, 15] on icon at bounding box center [143, 23] width 16 height 16
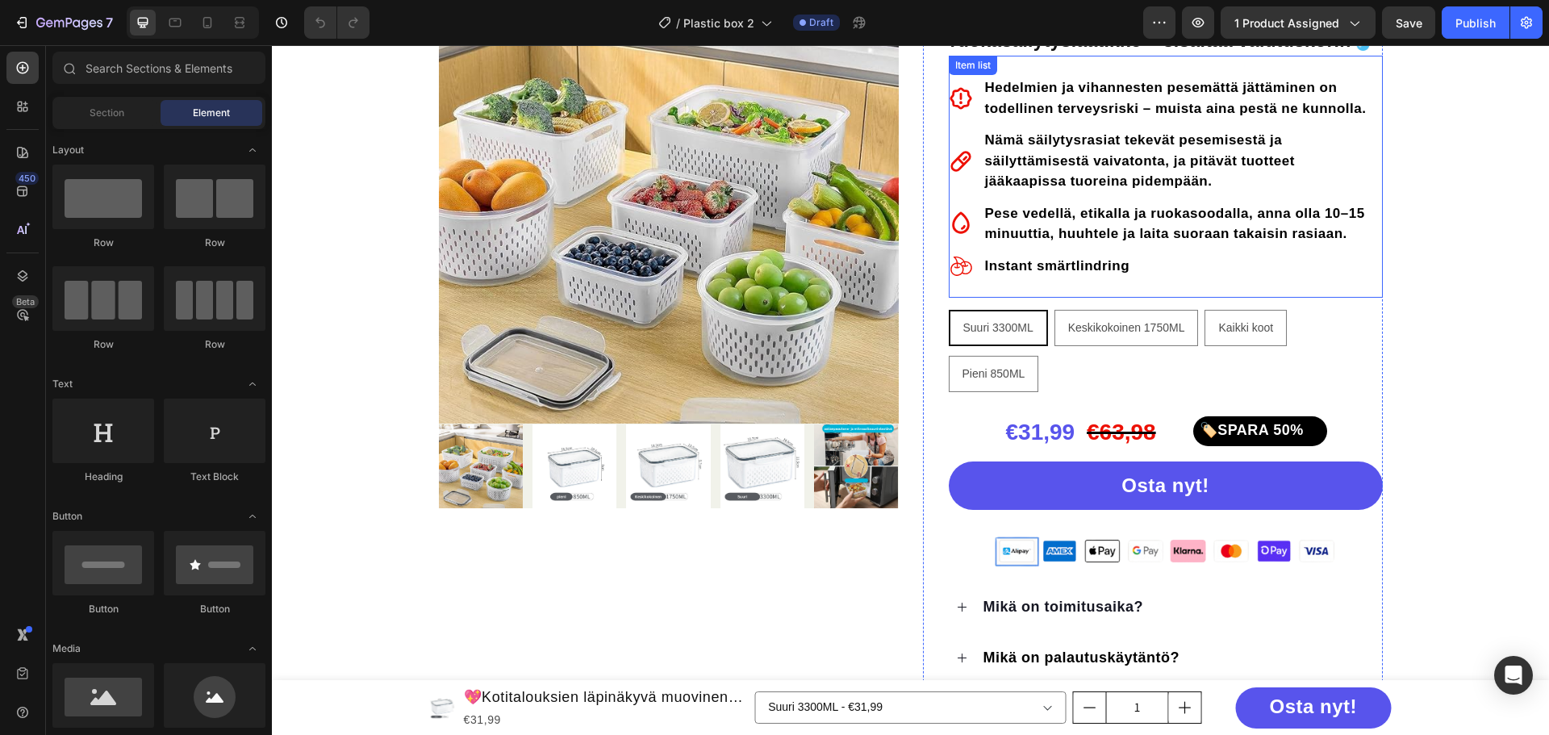
scroll to position [161, 0]
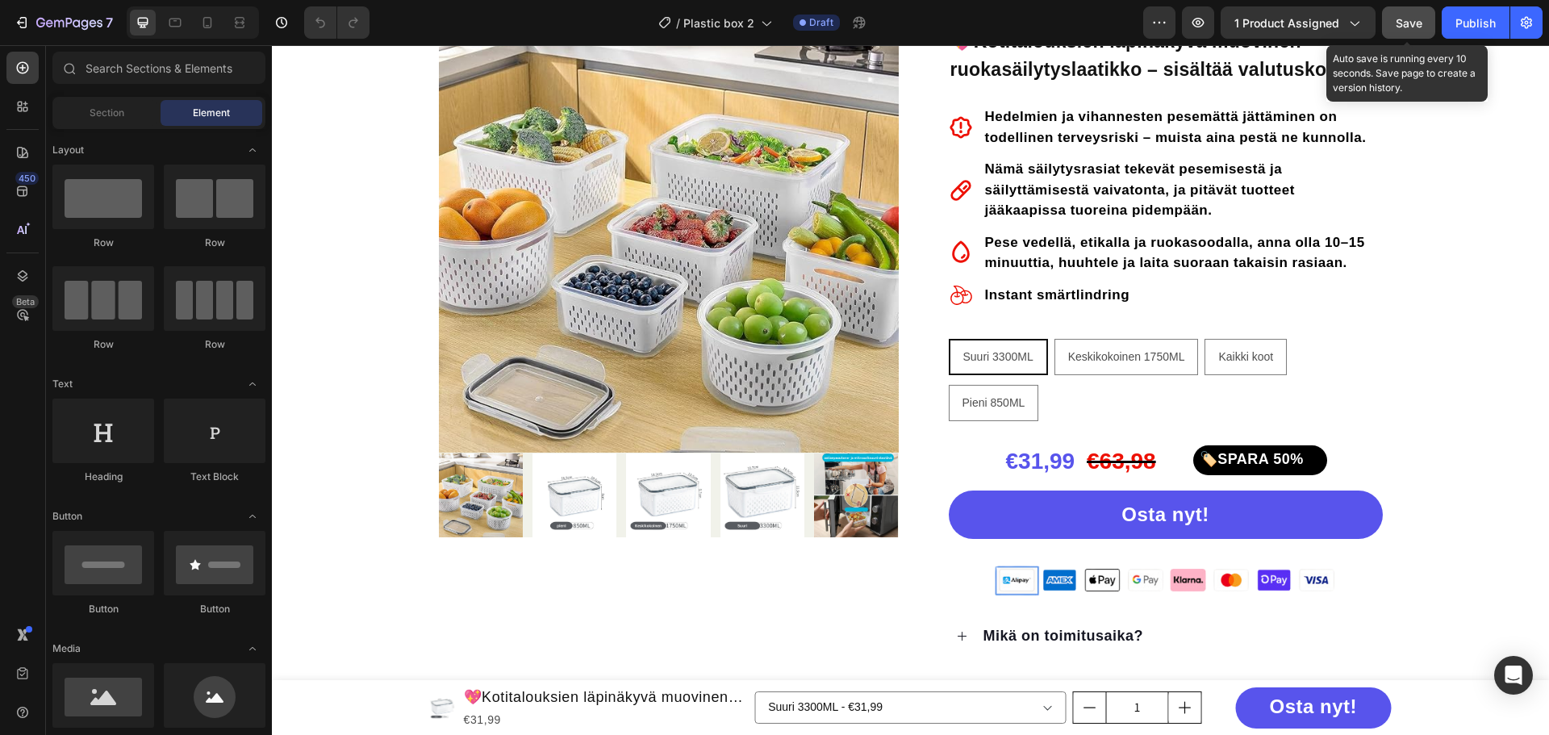
click at [1405, 27] on span "Save" at bounding box center [1409, 23] width 27 height 14
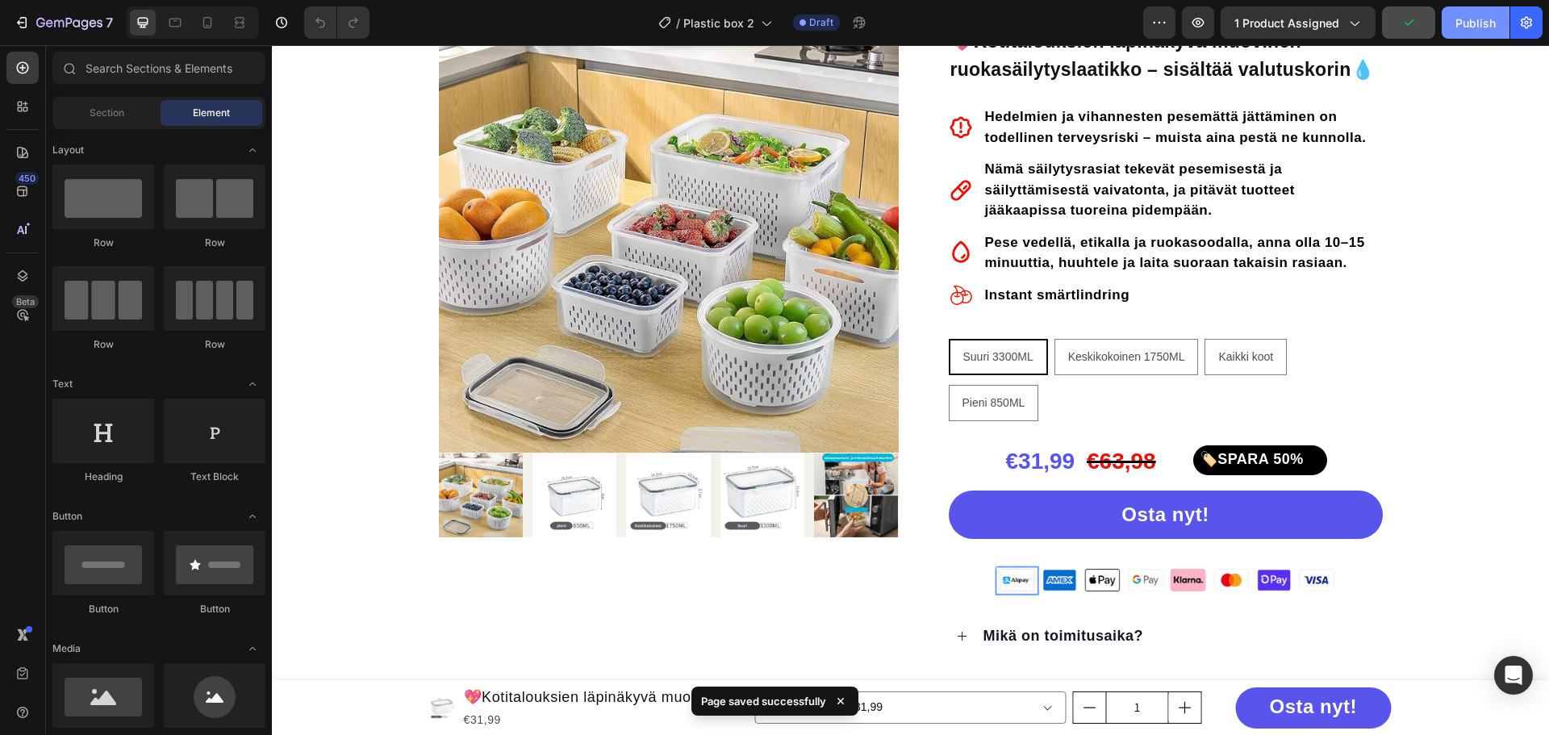
click at [1478, 29] on div "Publish" at bounding box center [1475, 23] width 40 height 17
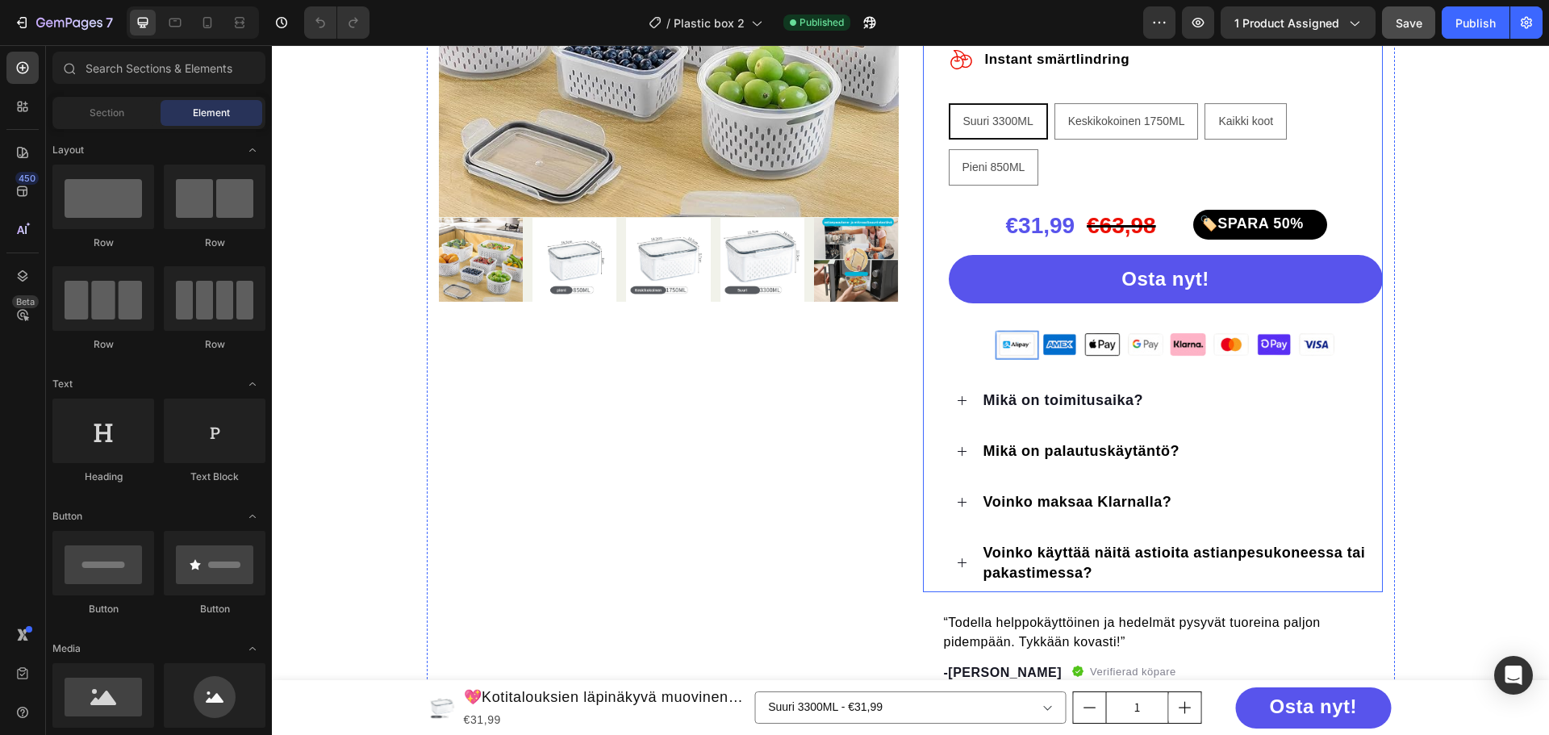
scroll to position [403, 0]
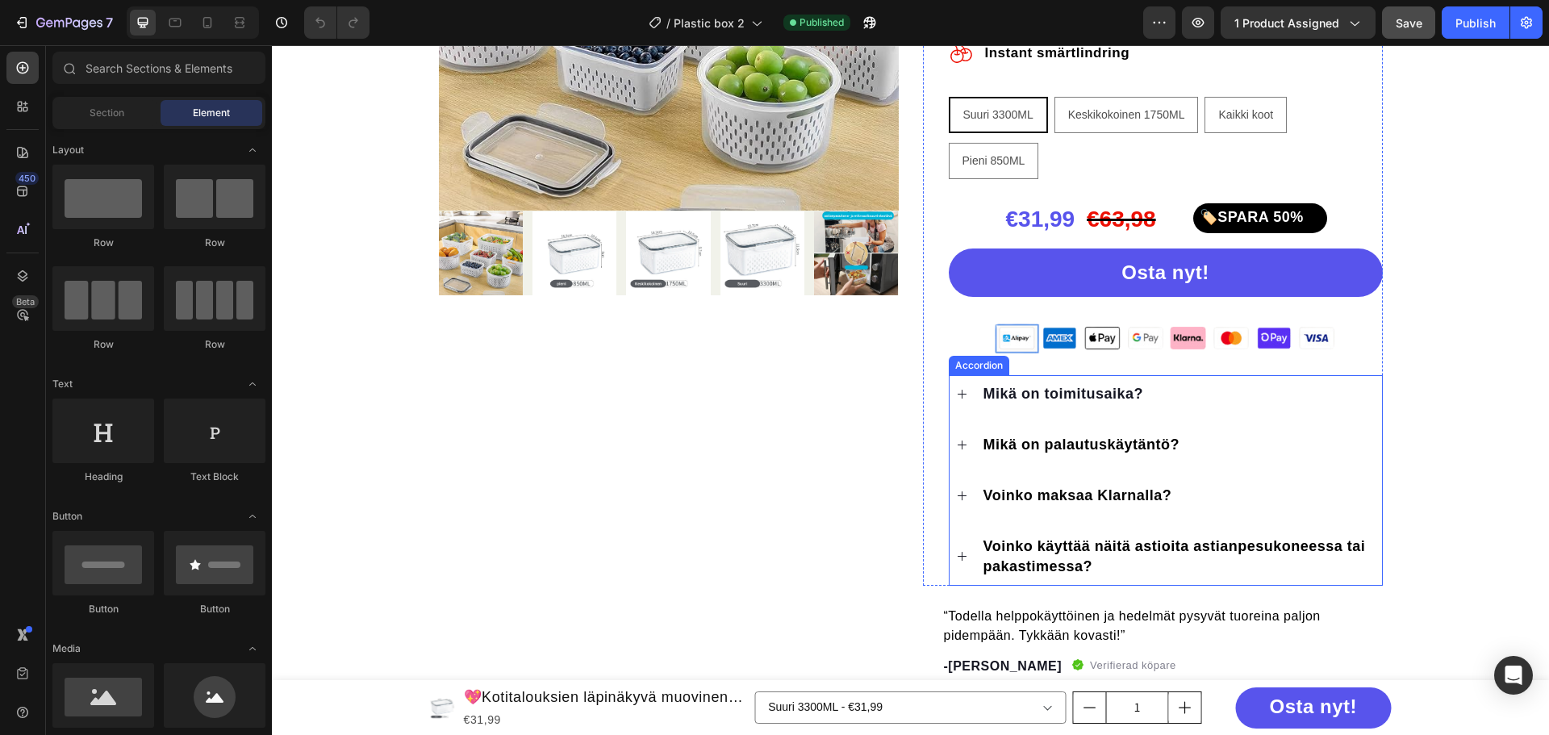
click at [975, 365] on div "Accordion" at bounding box center [979, 365] width 54 height 15
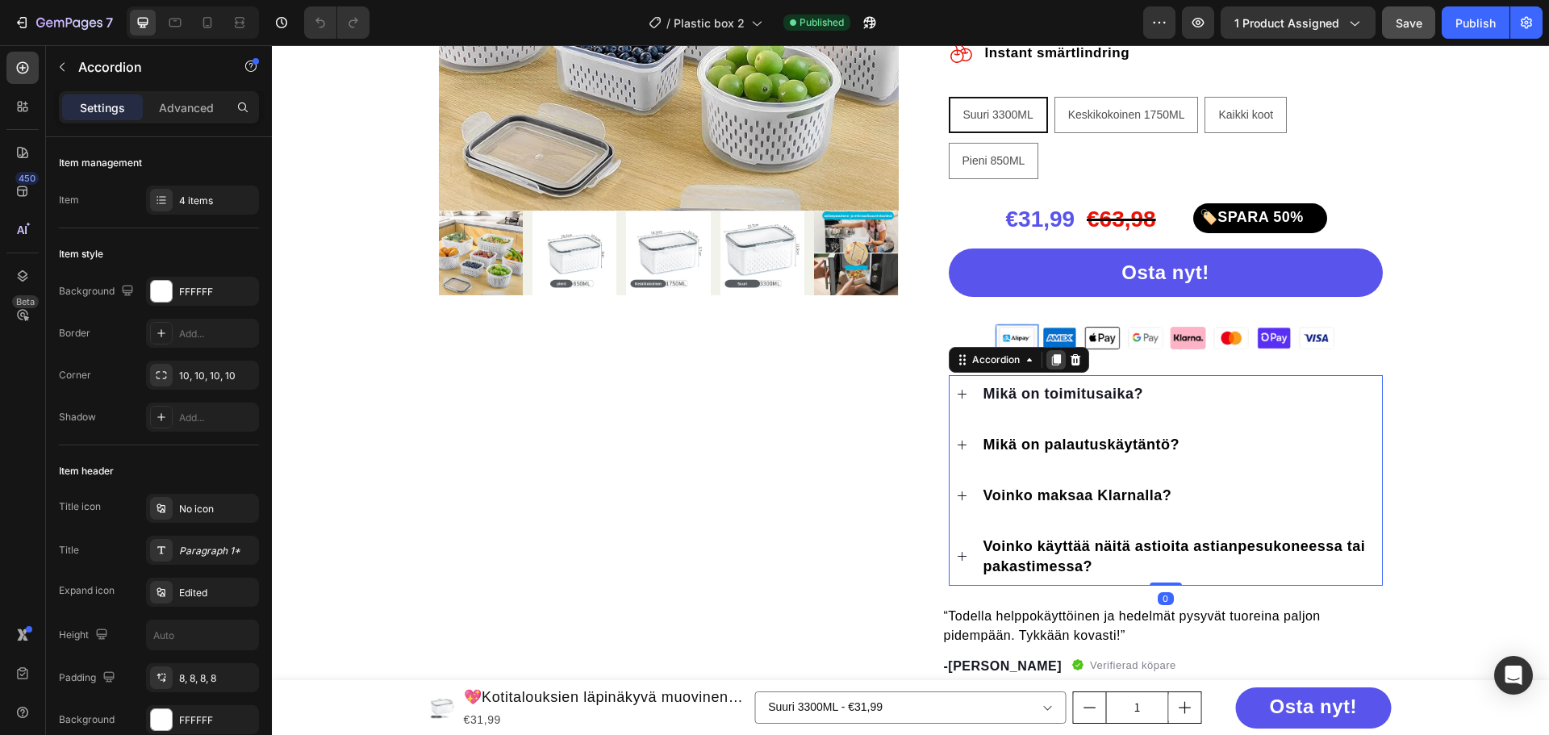
click at [1051, 357] on icon at bounding box center [1055, 359] width 9 height 11
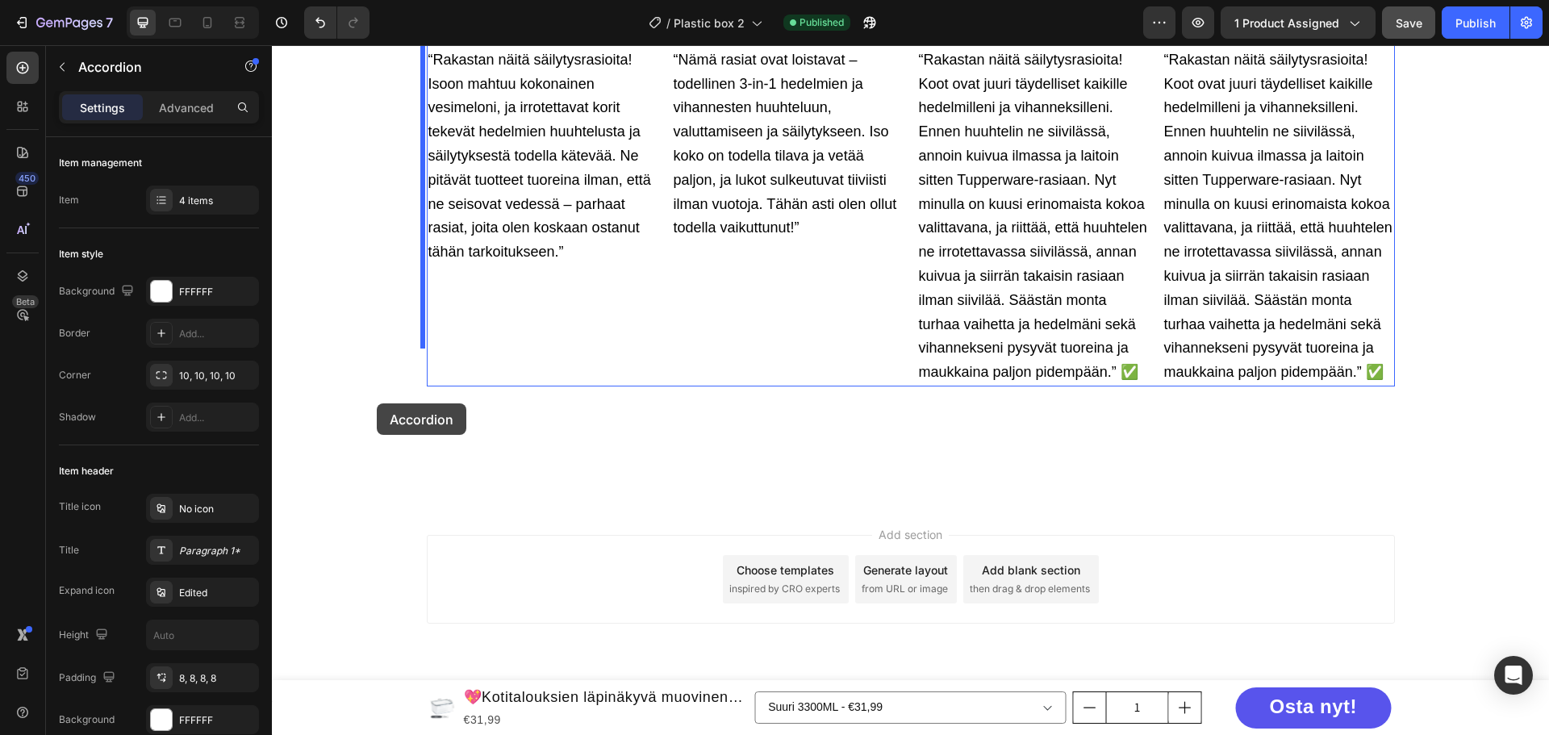
scroll to position [5121, 0]
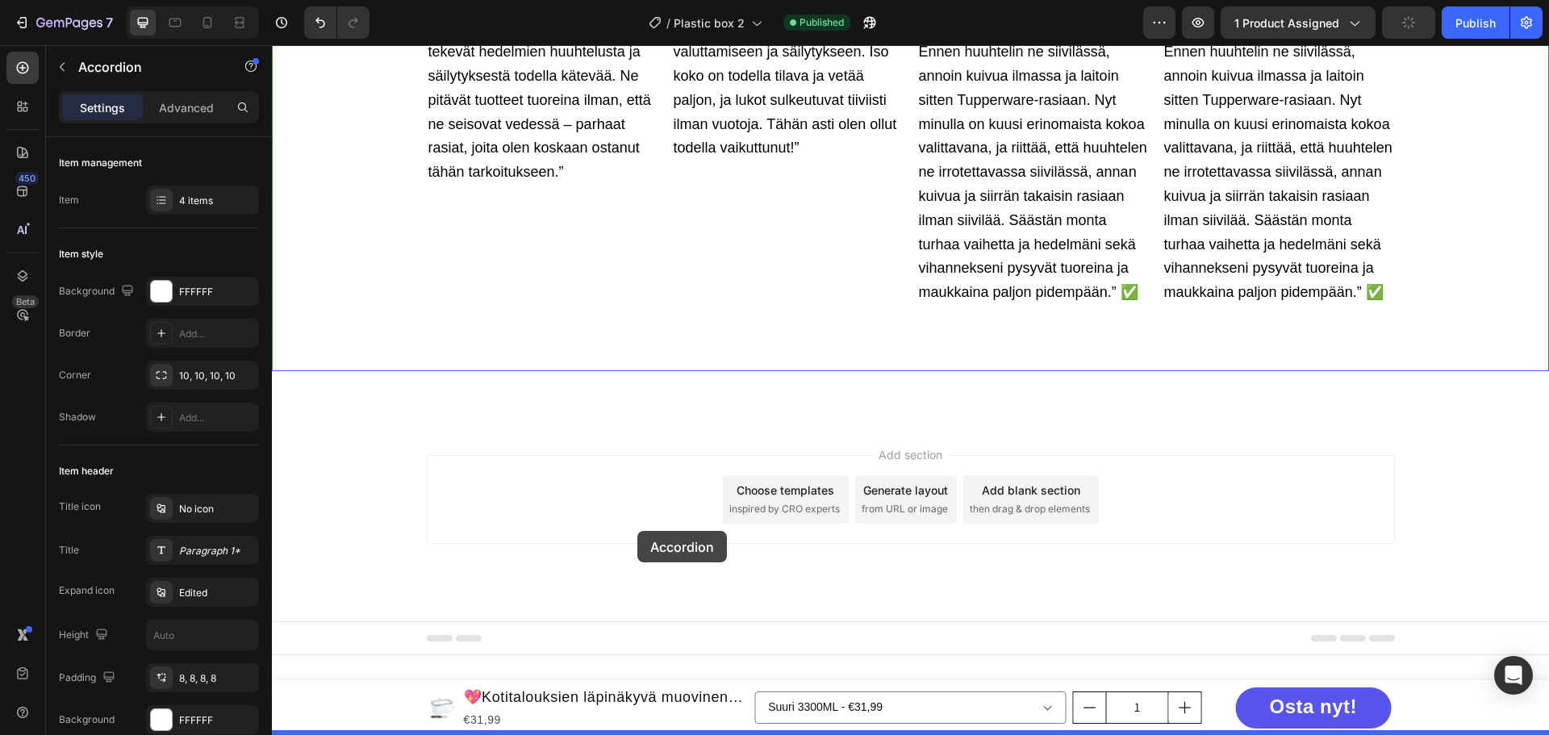
drag, startPoint x: 984, startPoint y: 168, endPoint x: 645, endPoint y: 528, distance: 494.8
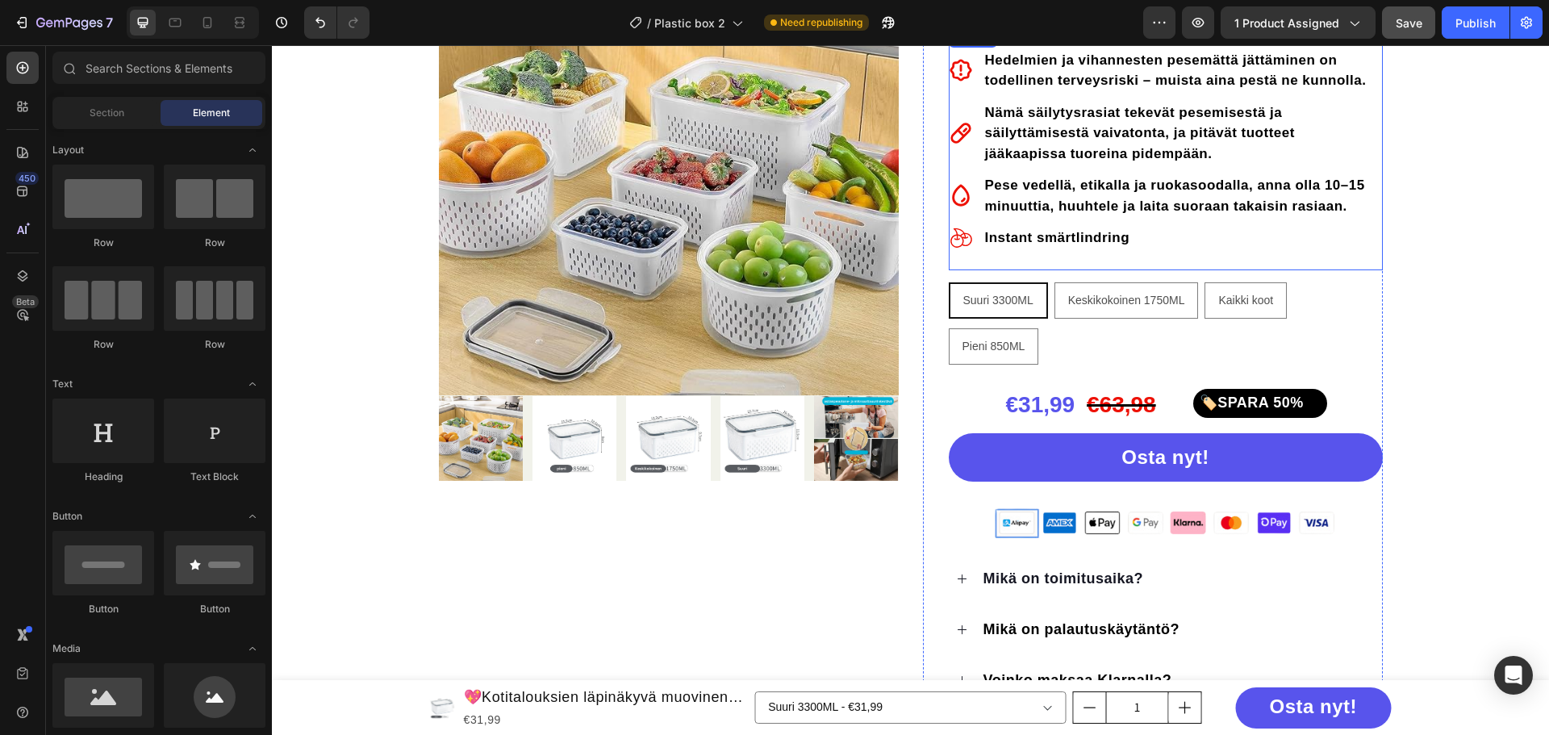
scroll to position [1063, 0]
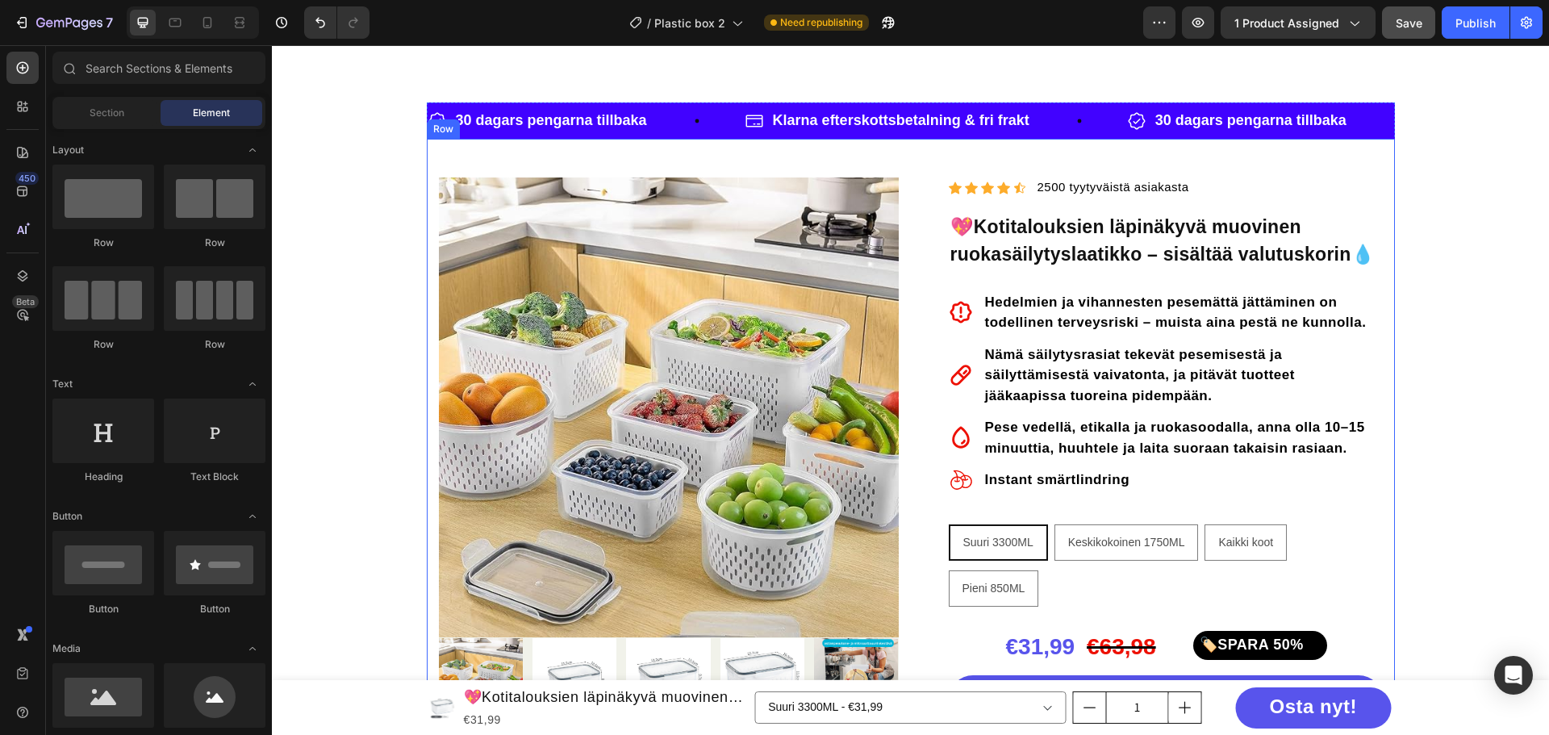
click at [444, 129] on div "Row" at bounding box center [443, 129] width 27 height 15
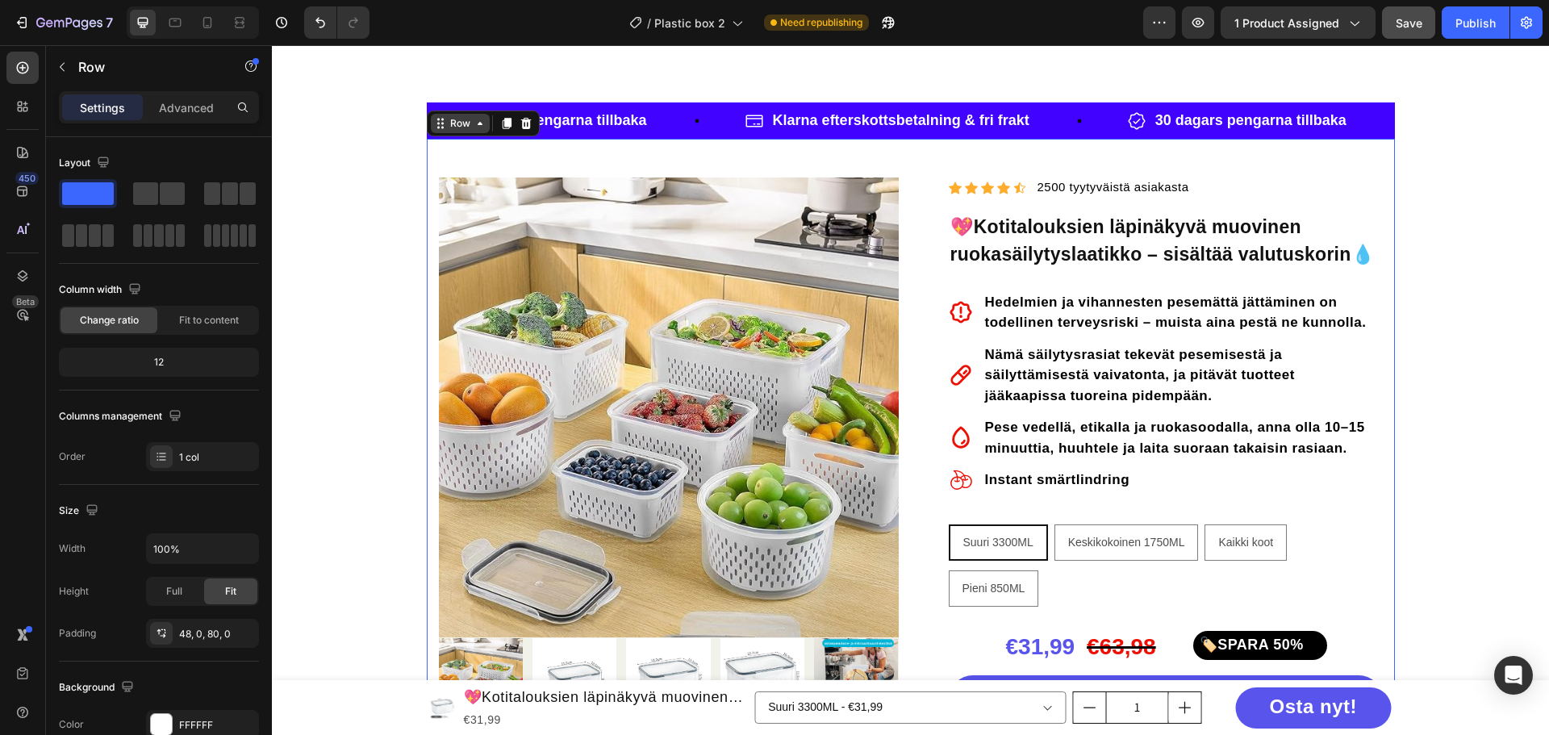
click at [458, 129] on div "Row" at bounding box center [460, 123] width 27 height 15
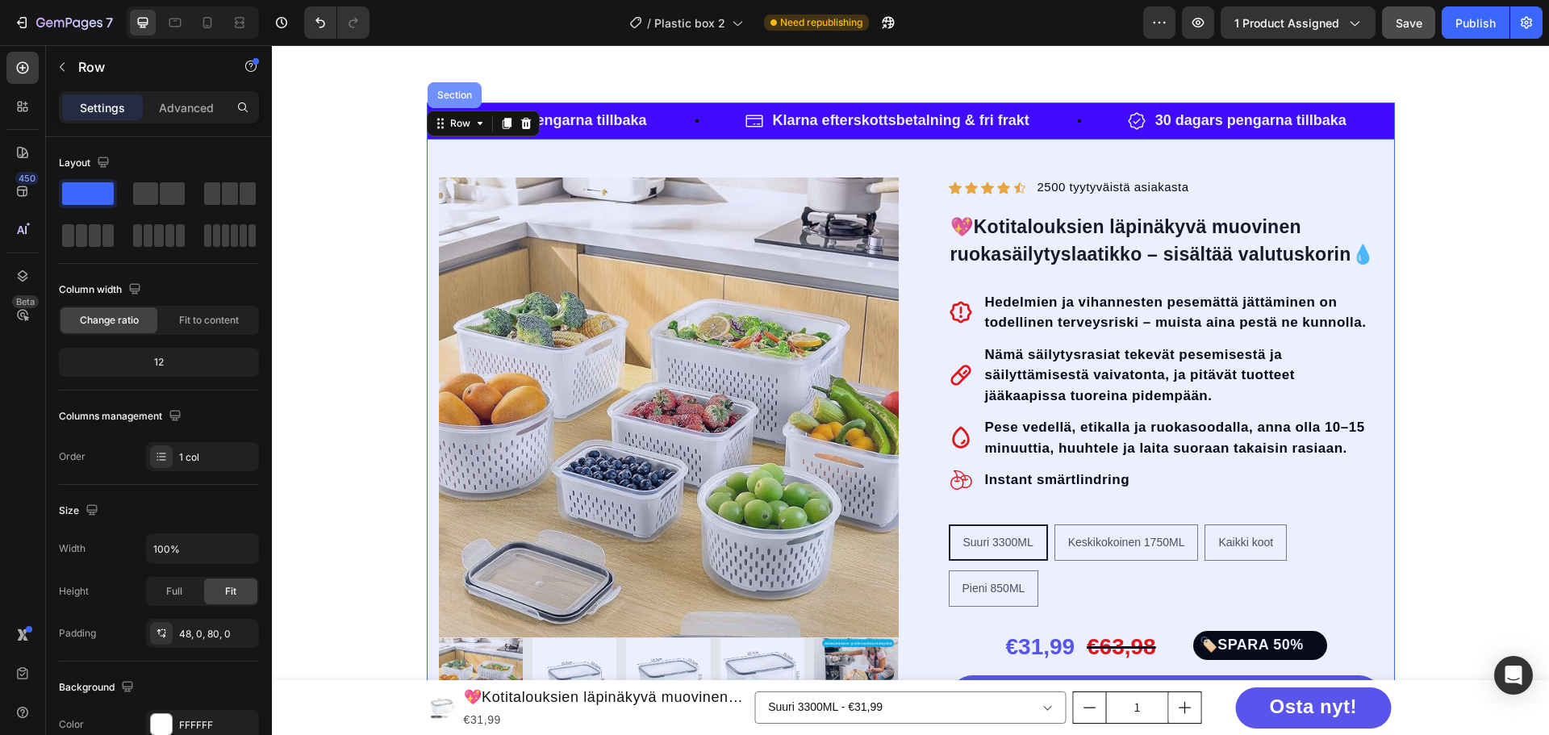
click at [458, 104] on div "Section" at bounding box center [455, 95] width 54 height 26
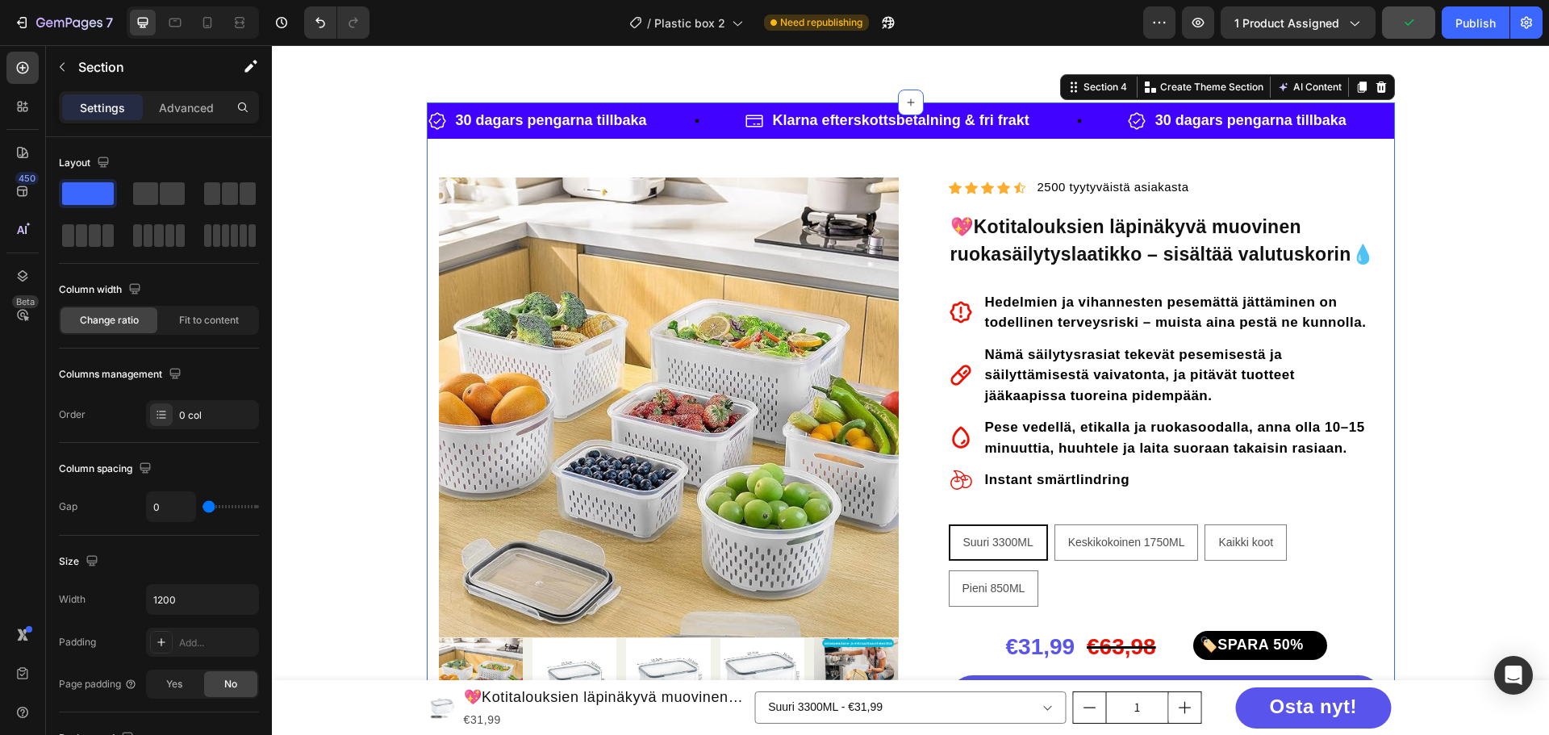
click at [1382, 94] on div at bounding box center [1381, 86] width 19 height 19
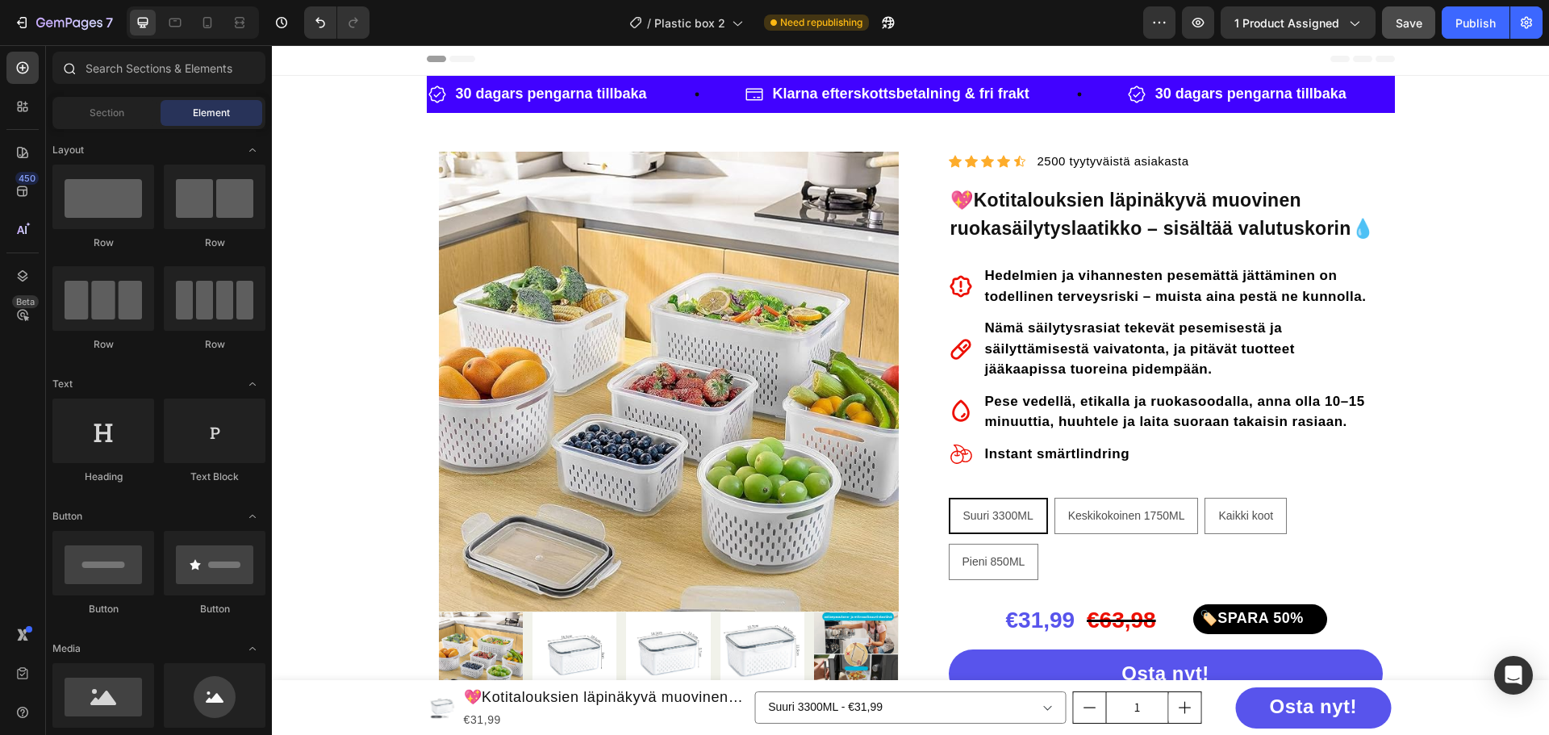
scroll to position [0, 0]
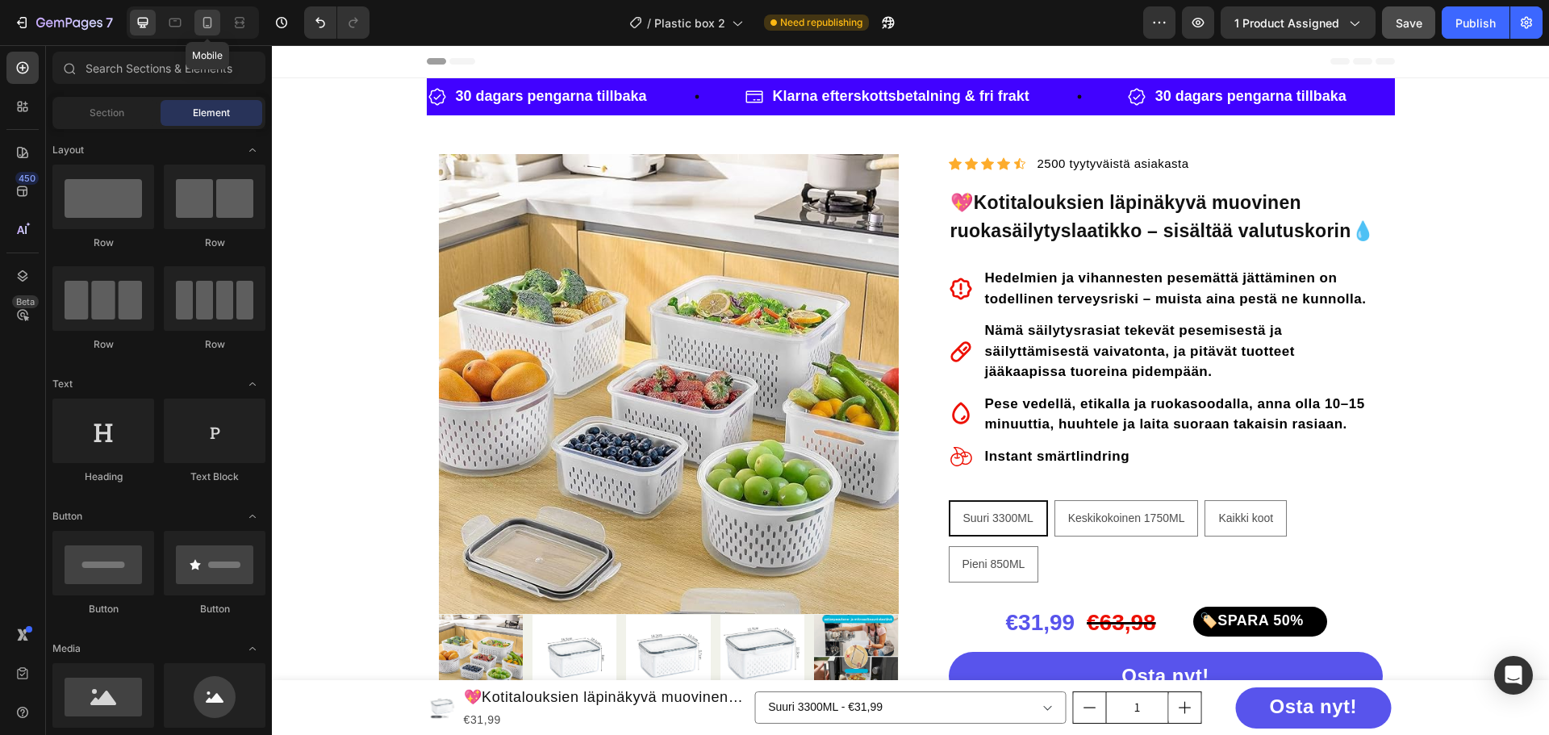
click at [207, 15] on icon at bounding box center [207, 23] width 16 height 16
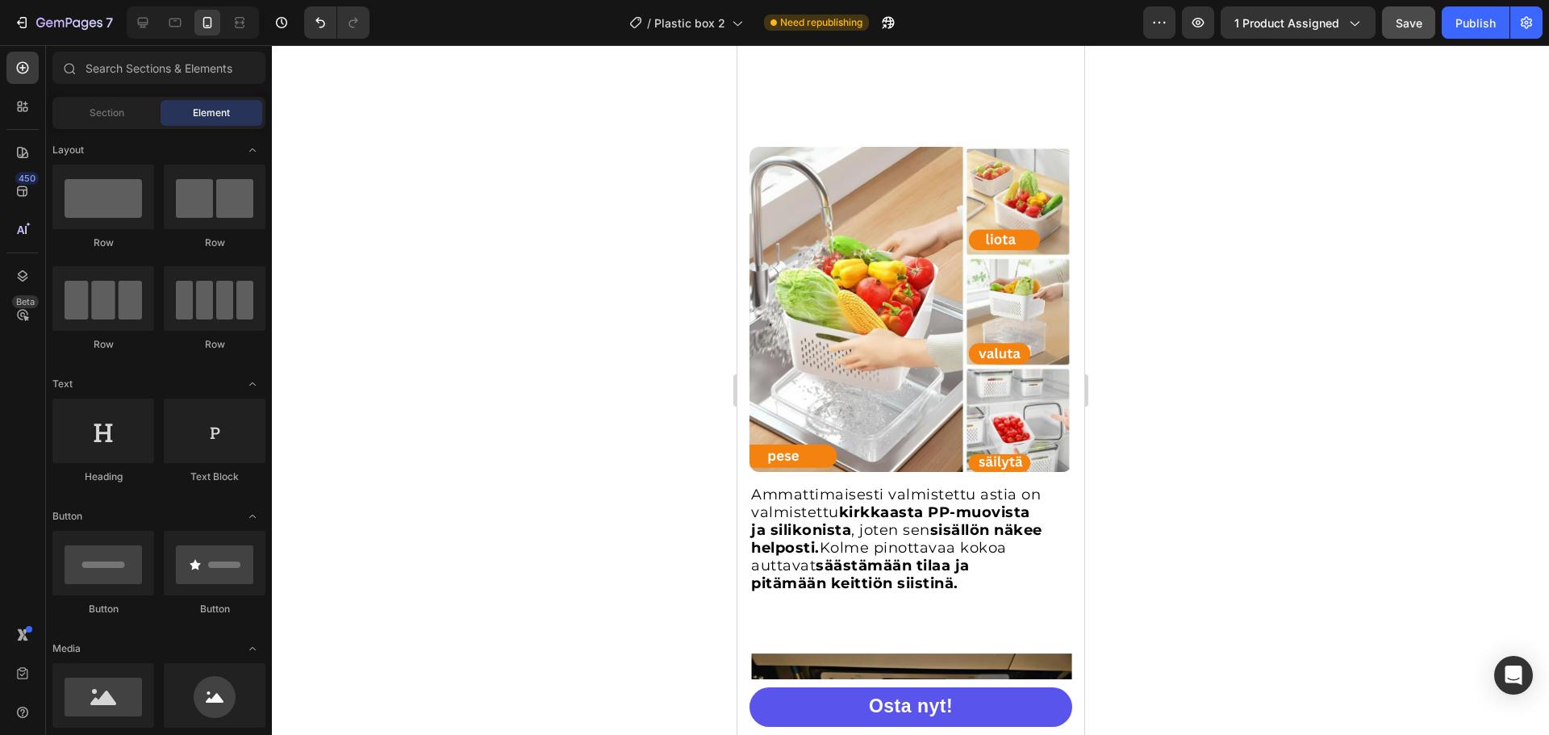
scroll to position [807, 0]
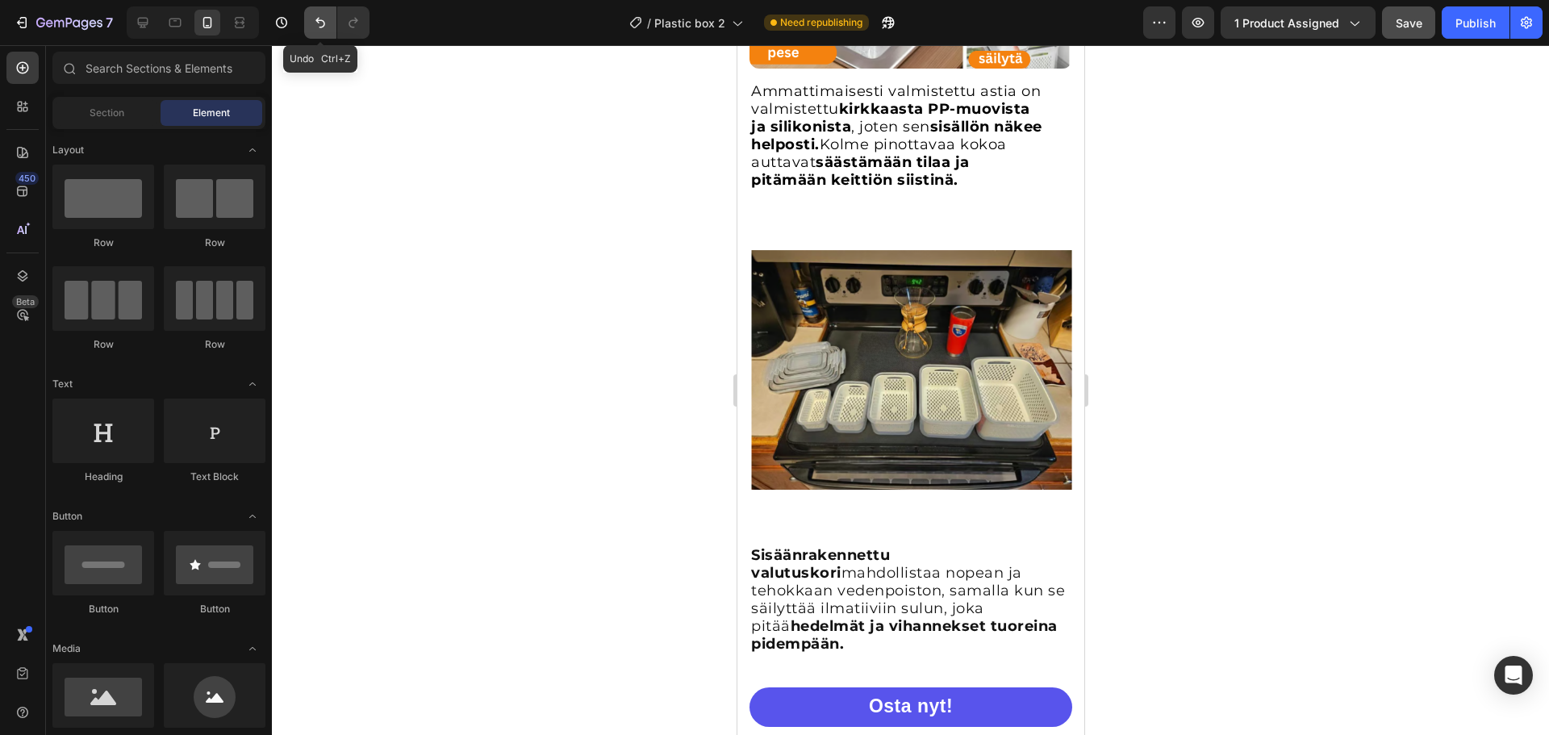
click at [312, 19] on icon "Undo/Redo" at bounding box center [320, 23] width 16 height 16
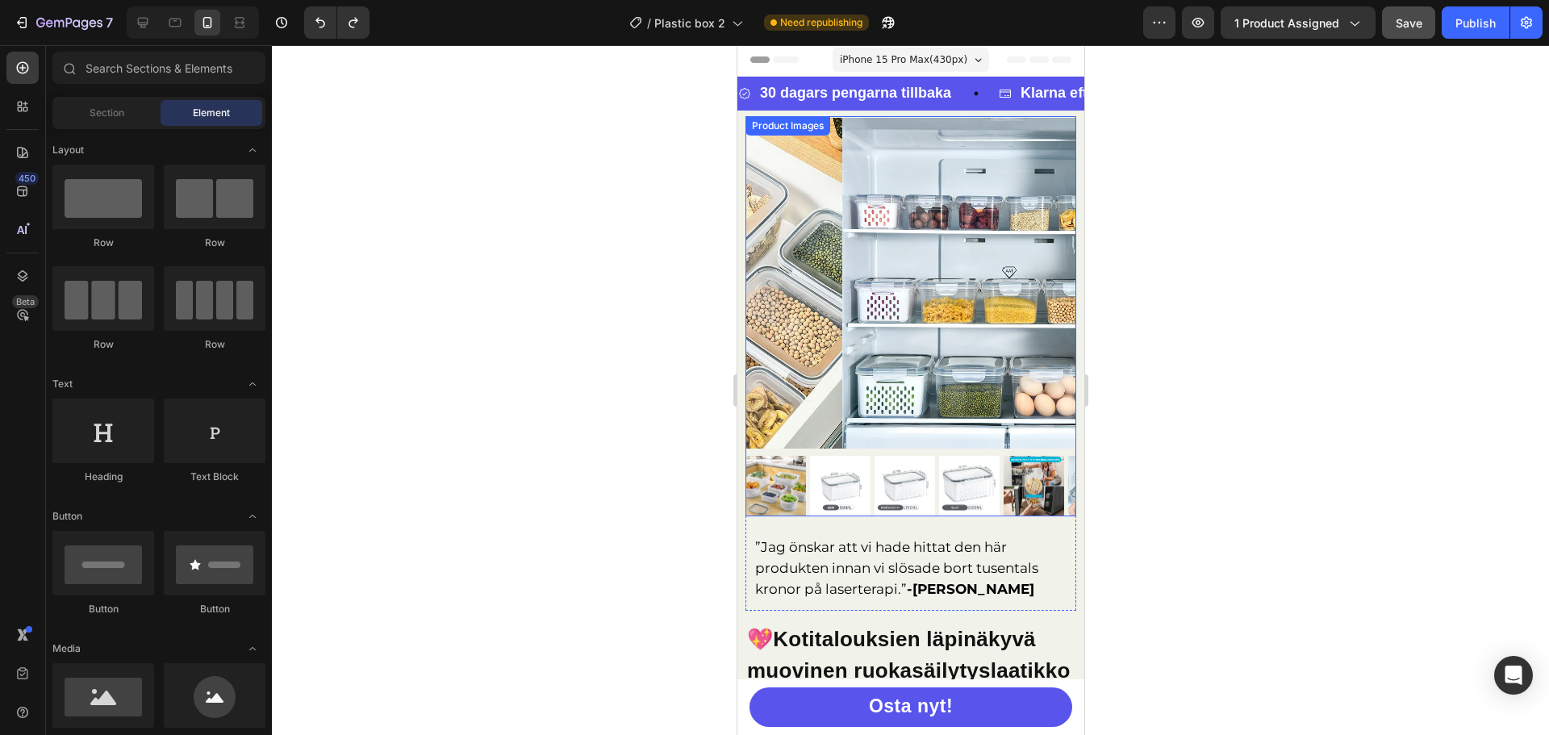
scroll to position [0, 0]
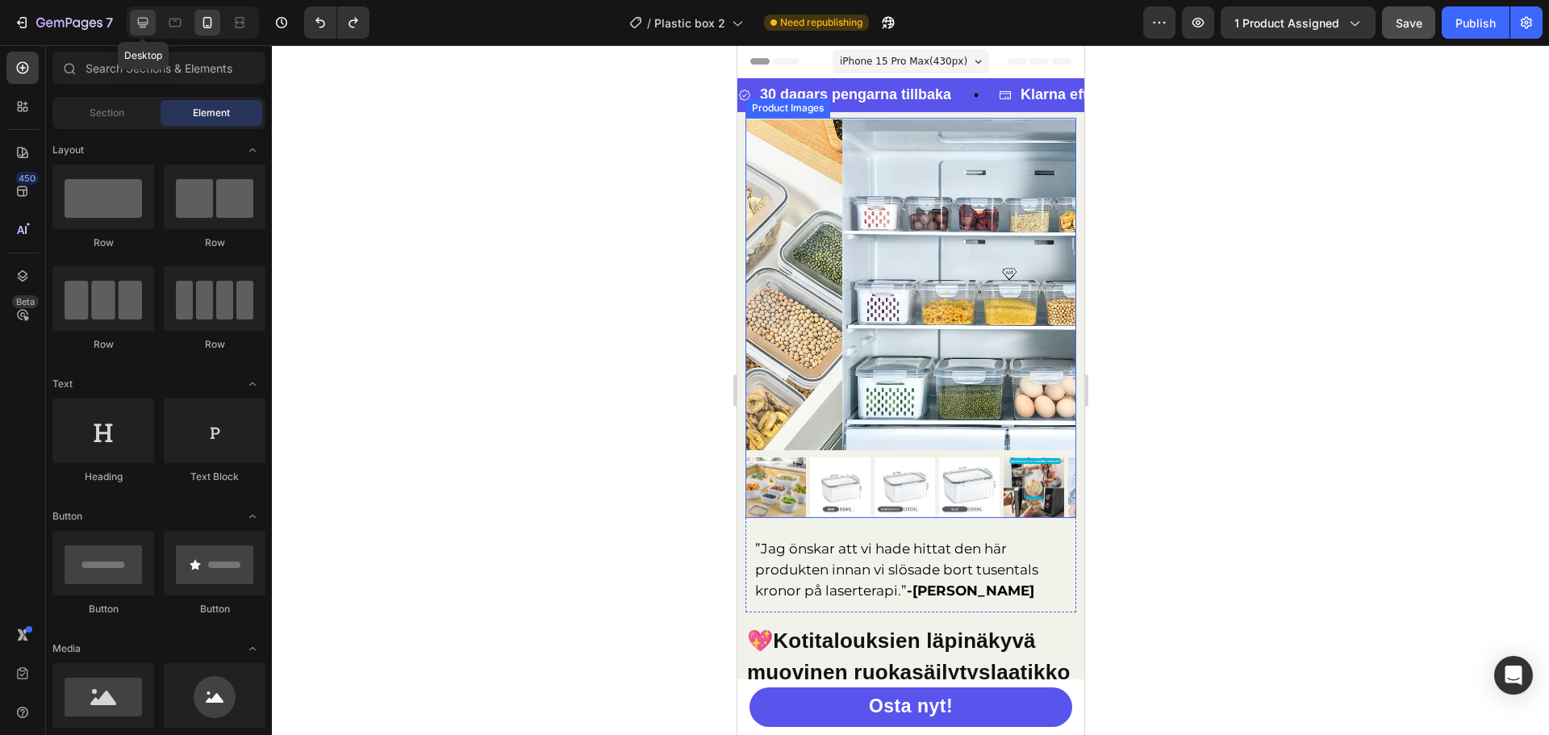
click at [140, 21] on icon at bounding box center [143, 23] width 16 height 16
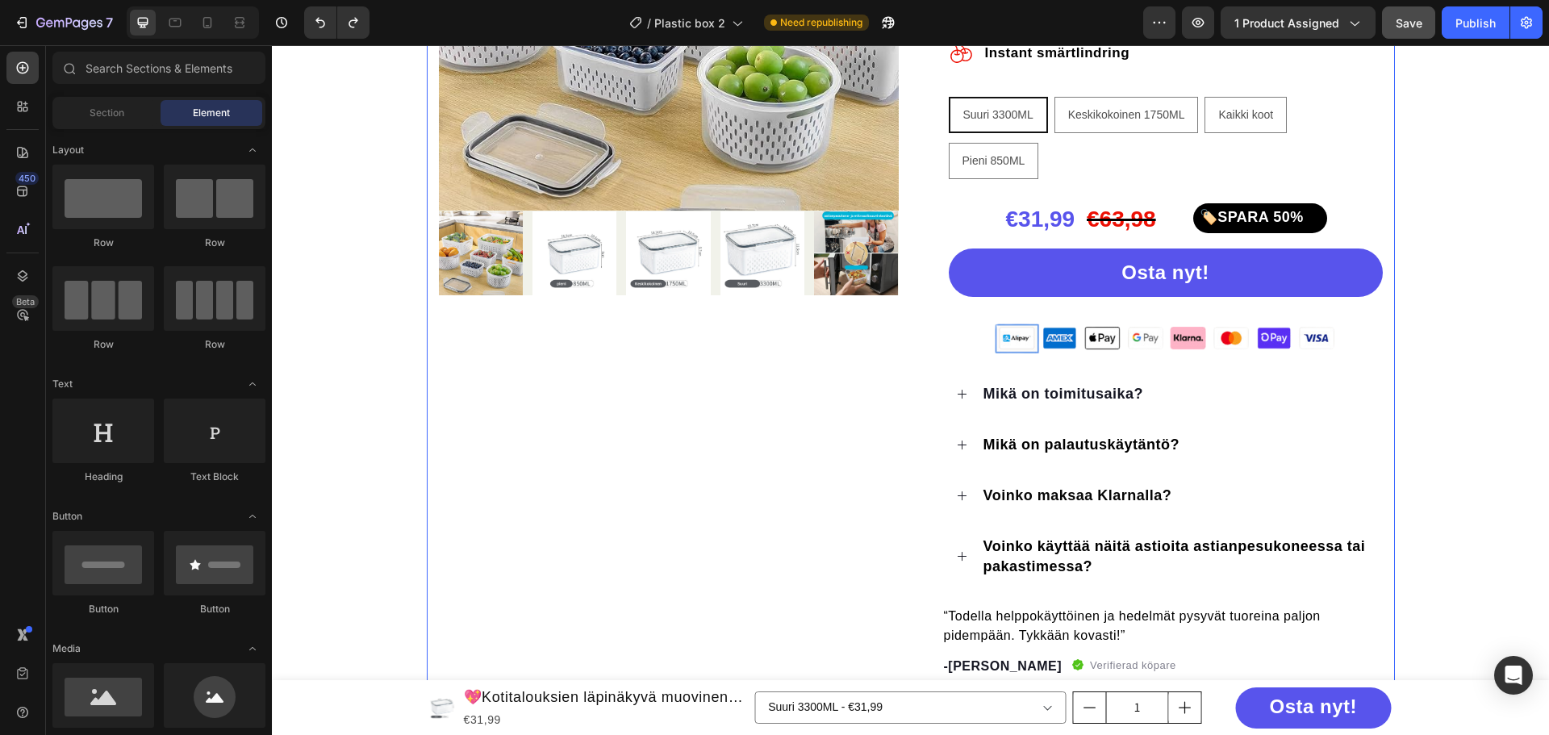
scroll to position [726, 0]
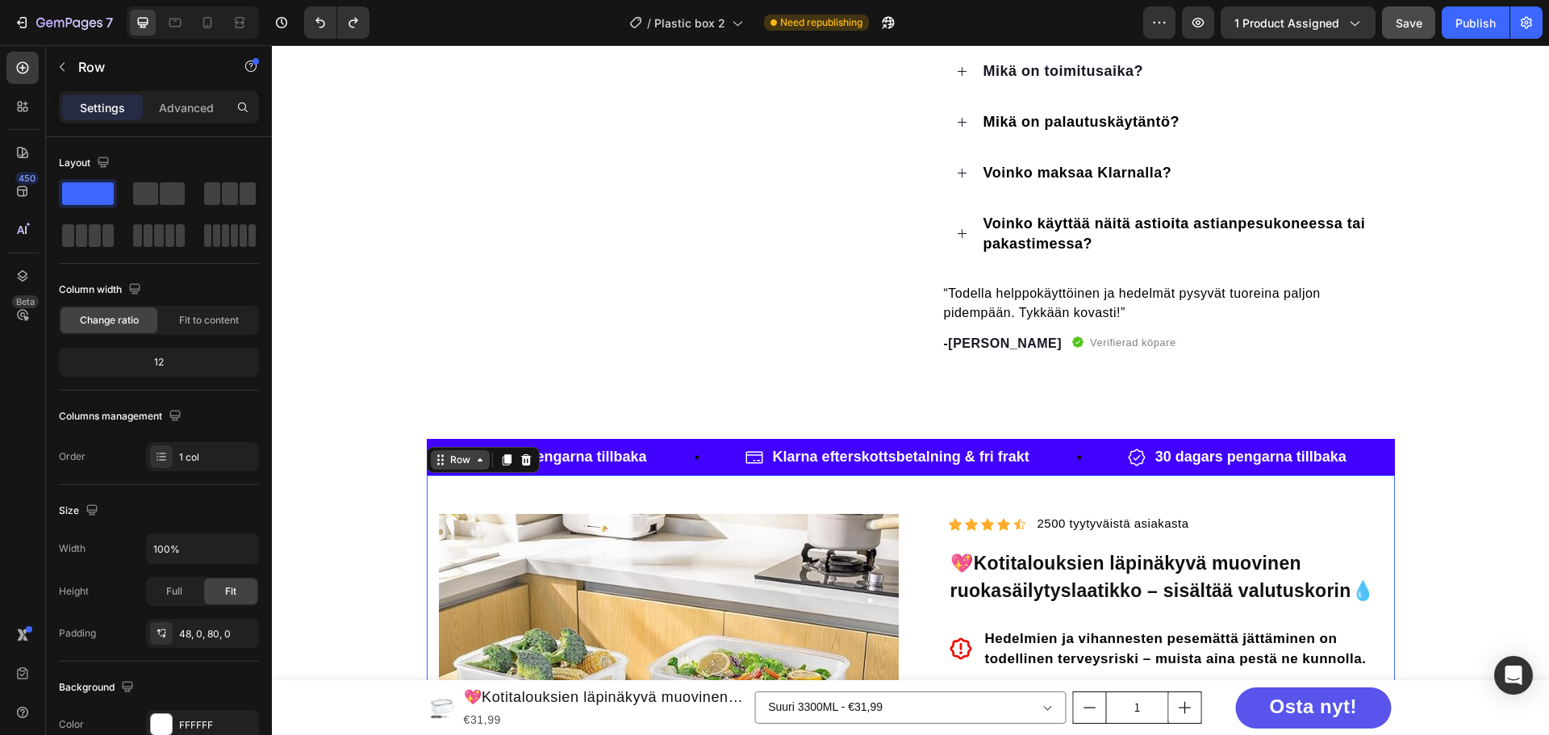
click at [447, 464] on div "Row" at bounding box center [460, 460] width 27 height 15
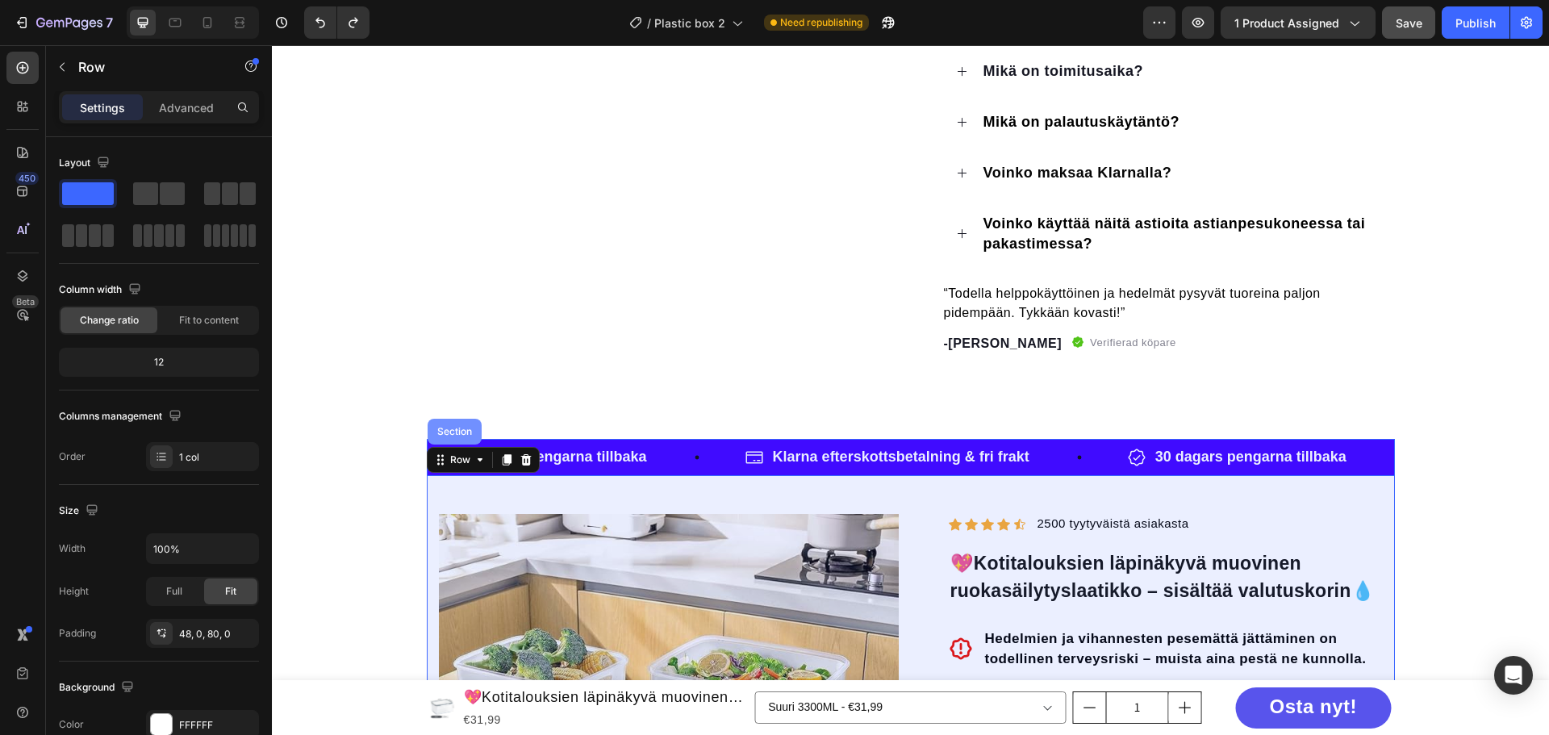
click at [457, 427] on div "Section" at bounding box center [454, 432] width 41 height 10
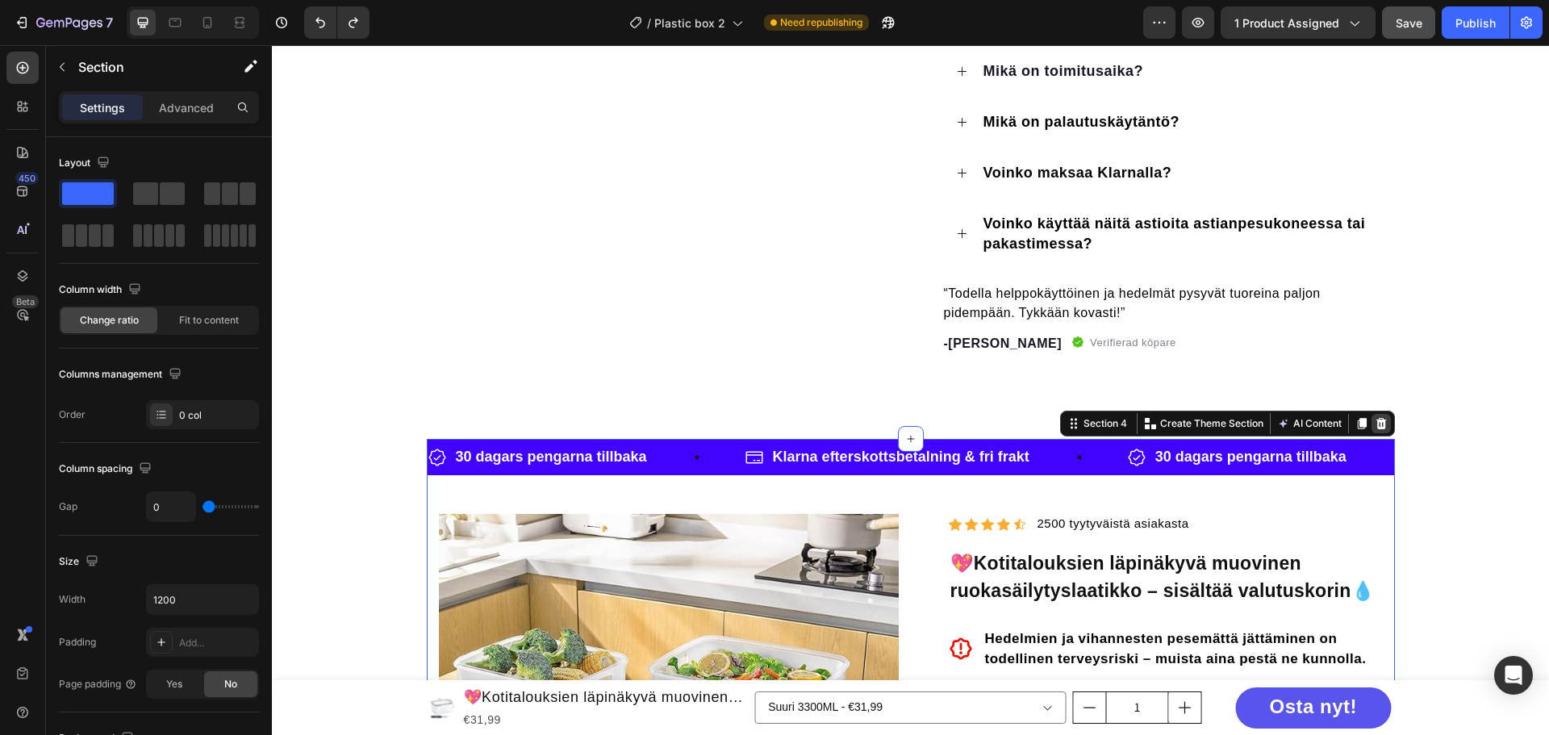
click at [1376, 426] on icon at bounding box center [1381, 423] width 13 height 13
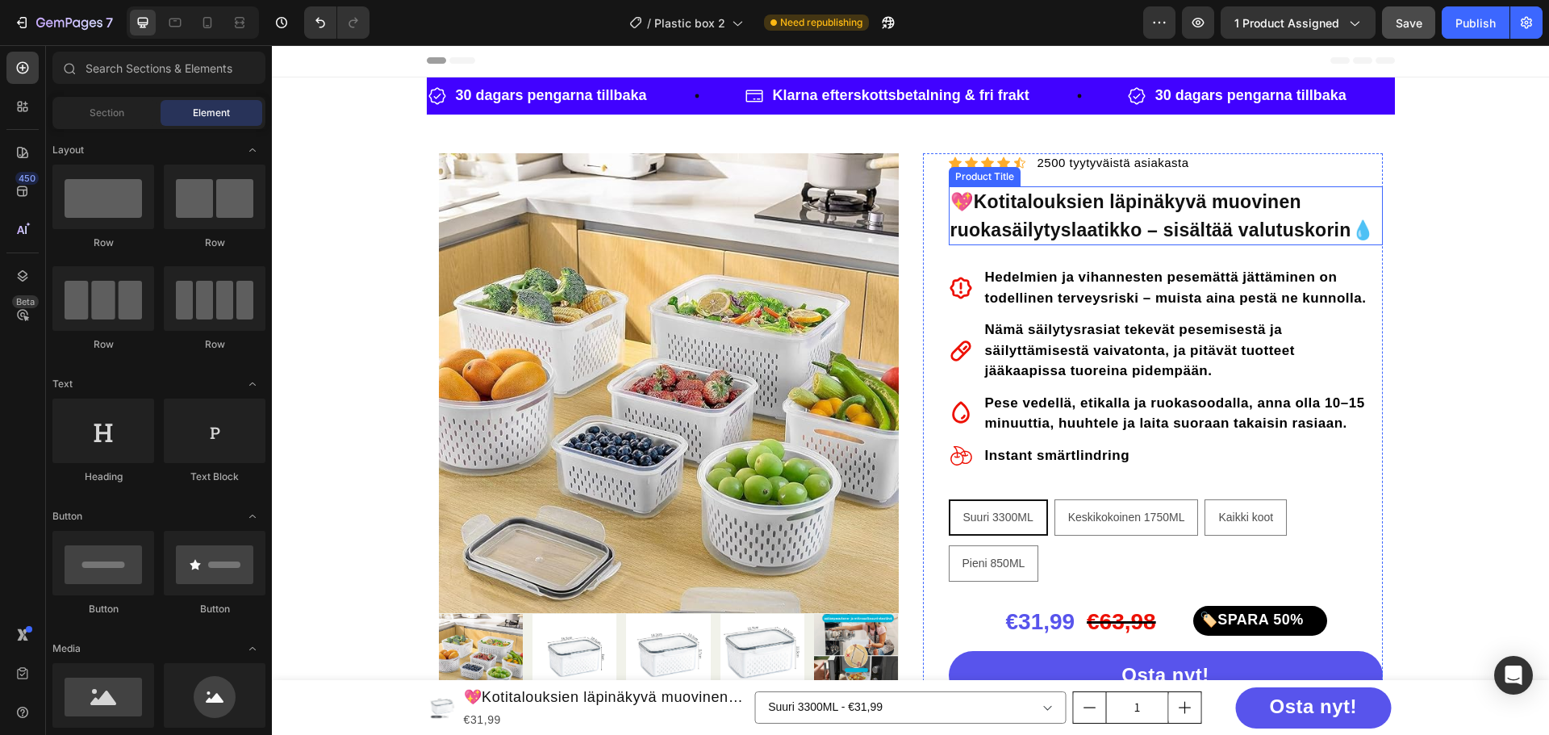
scroll to position [0, 0]
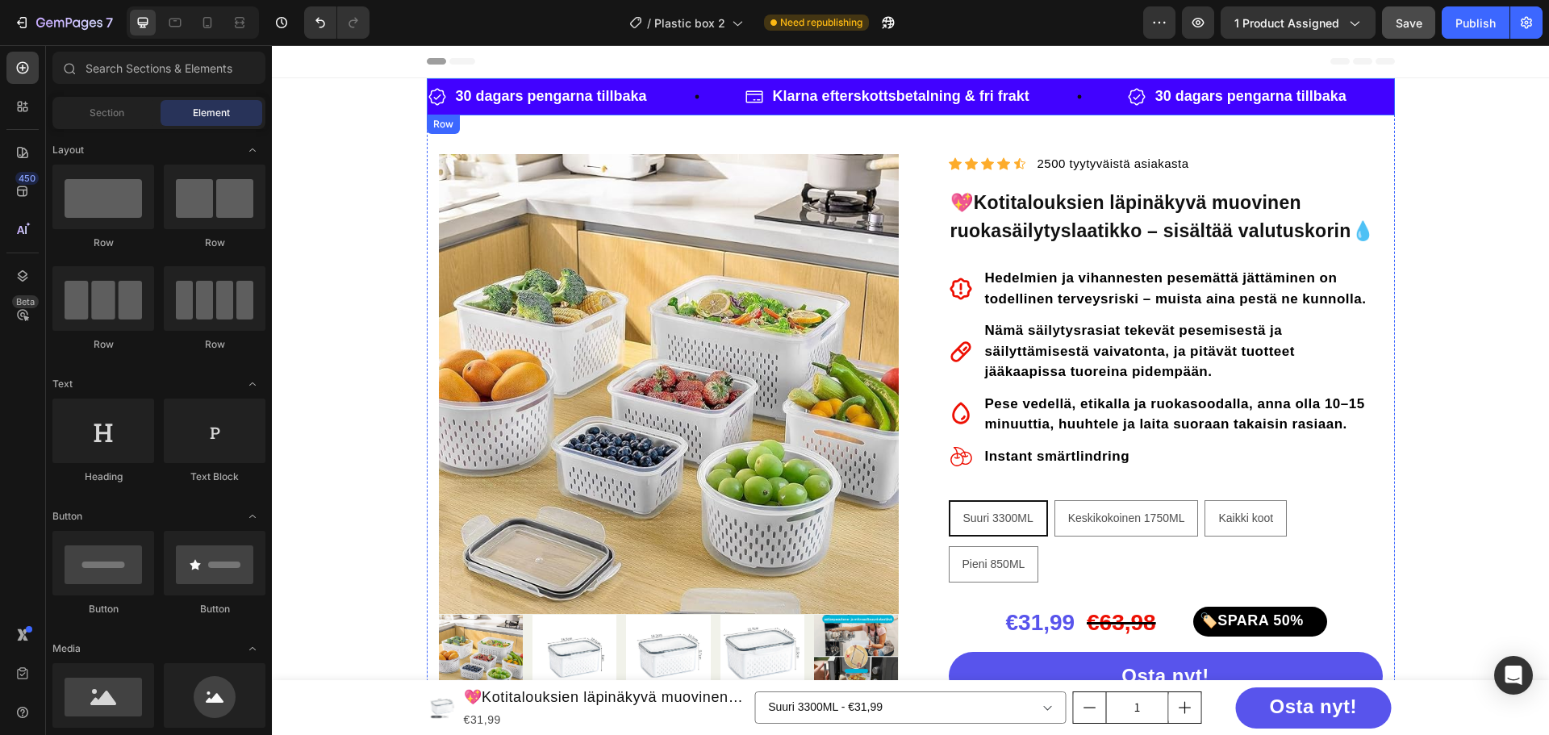
click at [433, 126] on div "Row" at bounding box center [443, 124] width 27 height 15
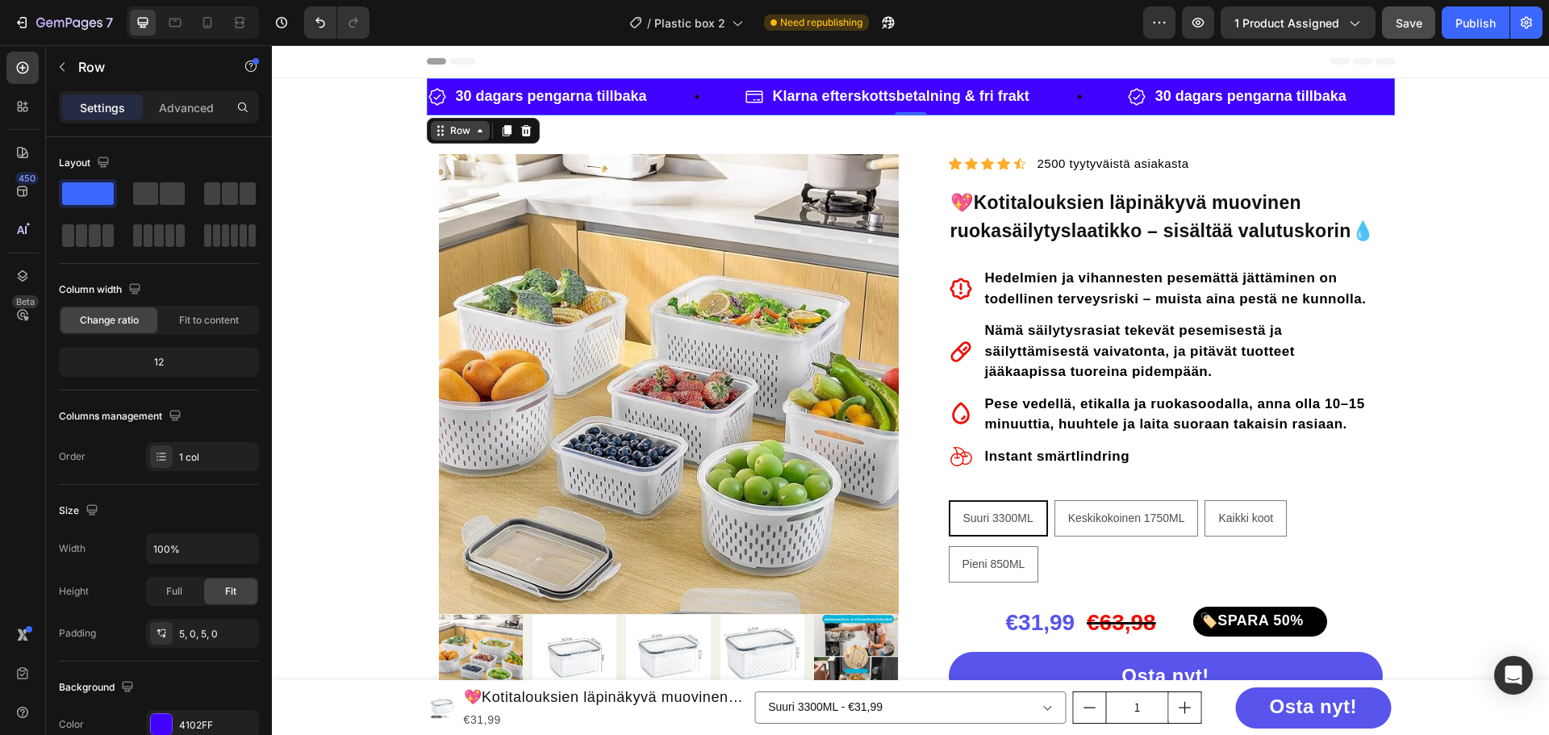
click at [458, 139] on div "Row" at bounding box center [460, 130] width 59 height 19
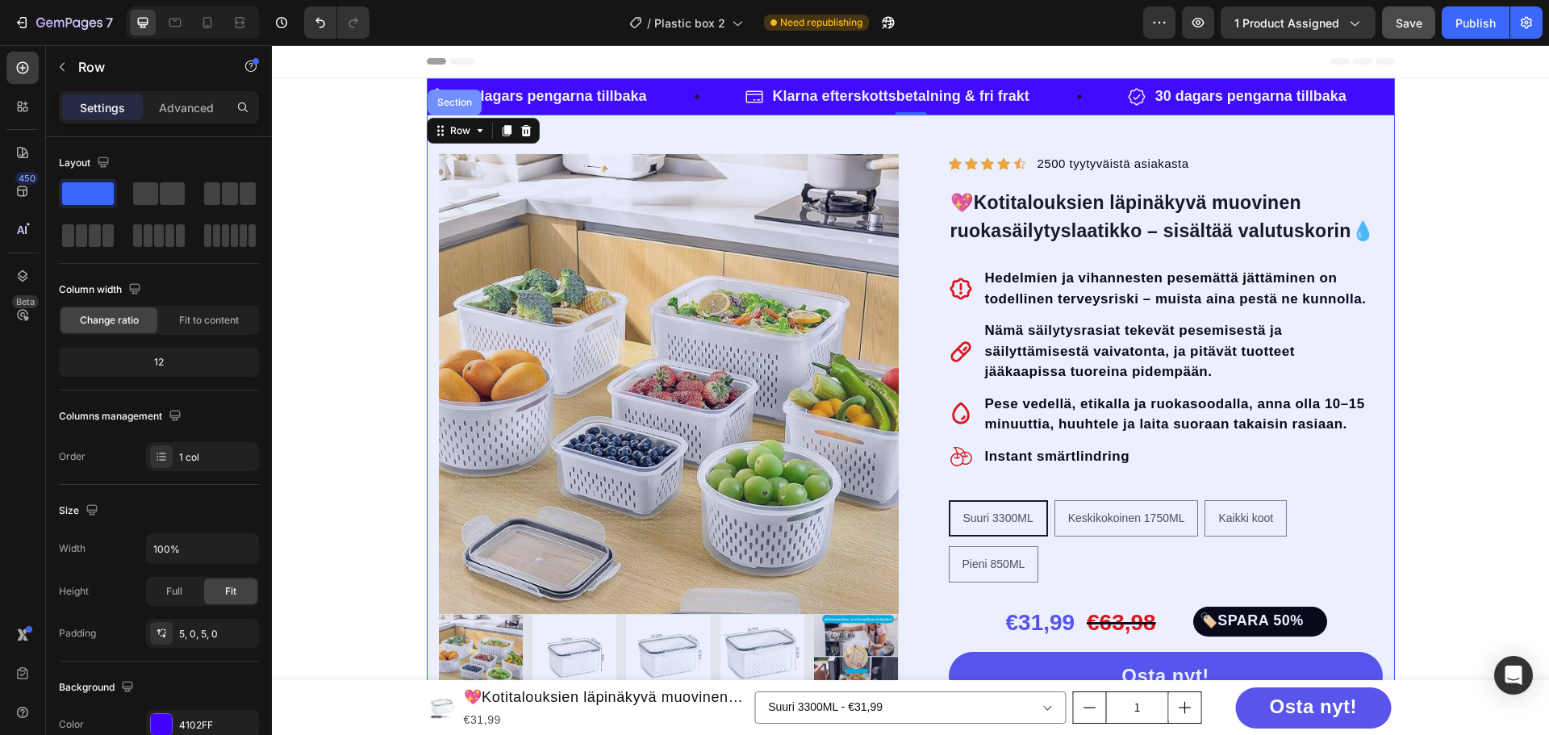
click at [466, 103] on div "Section" at bounding box center [454, 103] width 41 height 10
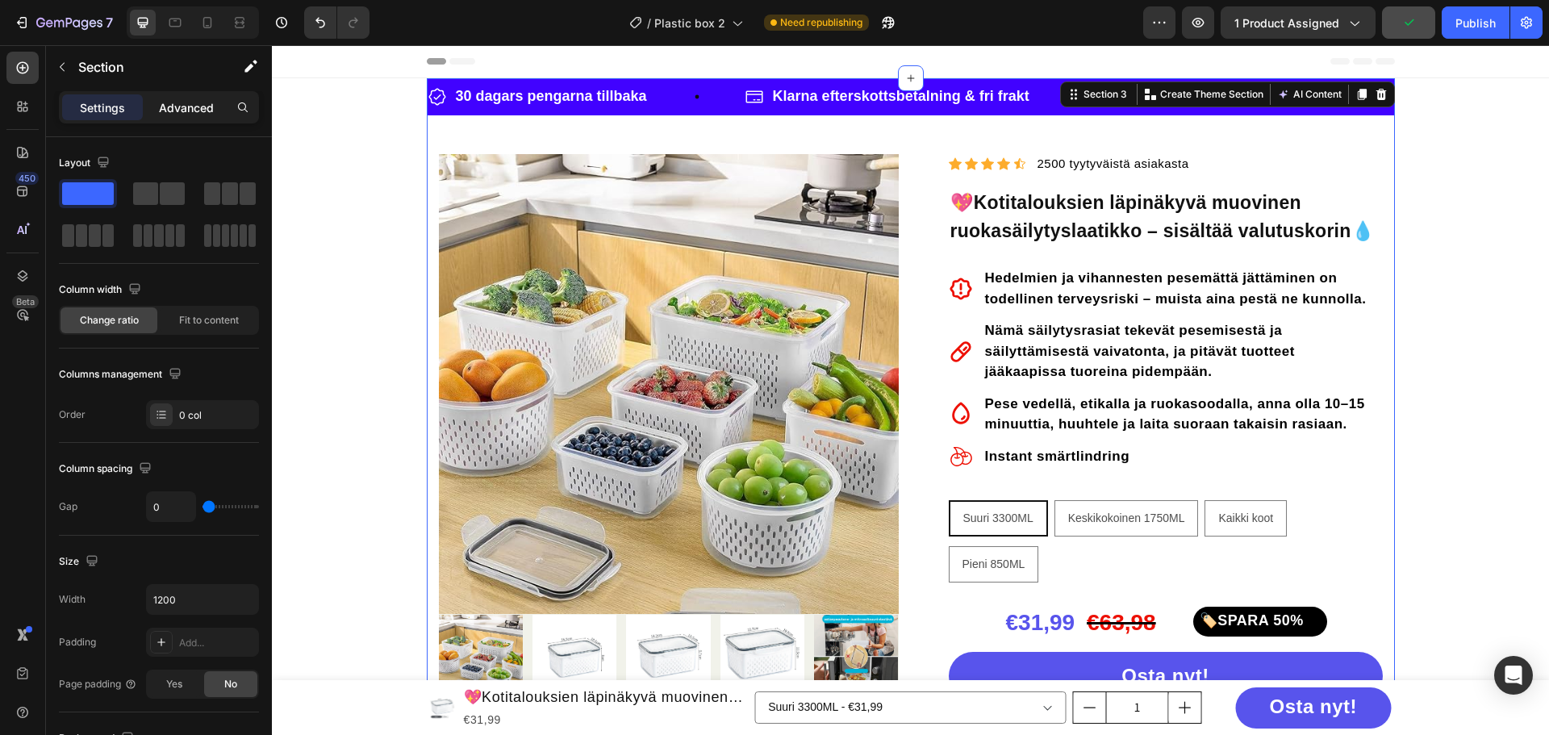
click at [194, 111] on p "Advanced" at bounding box center [186, 107] width 55 height 17
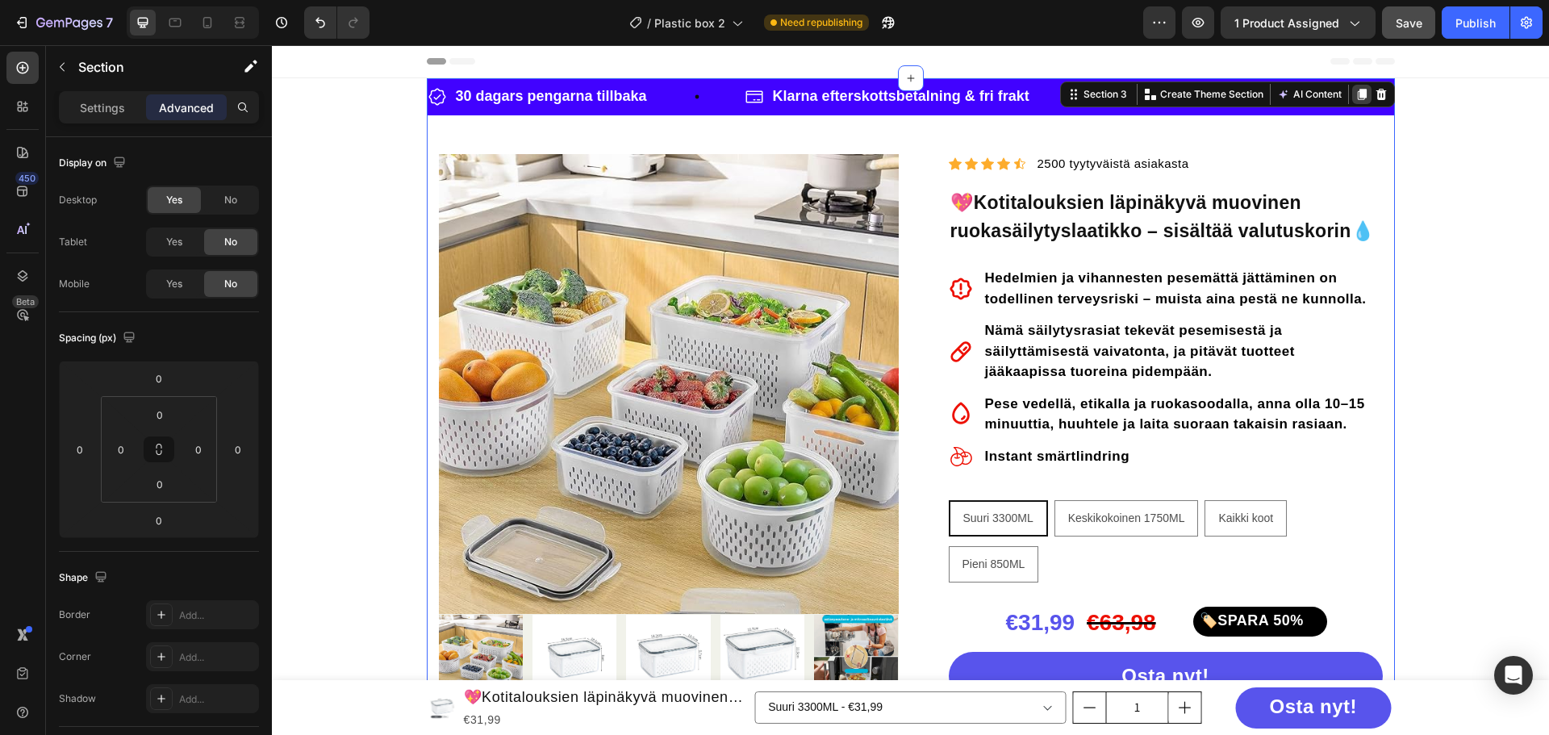
click at [1357, 97] on icon at bounding box center [1361, 94] width 9 height 11
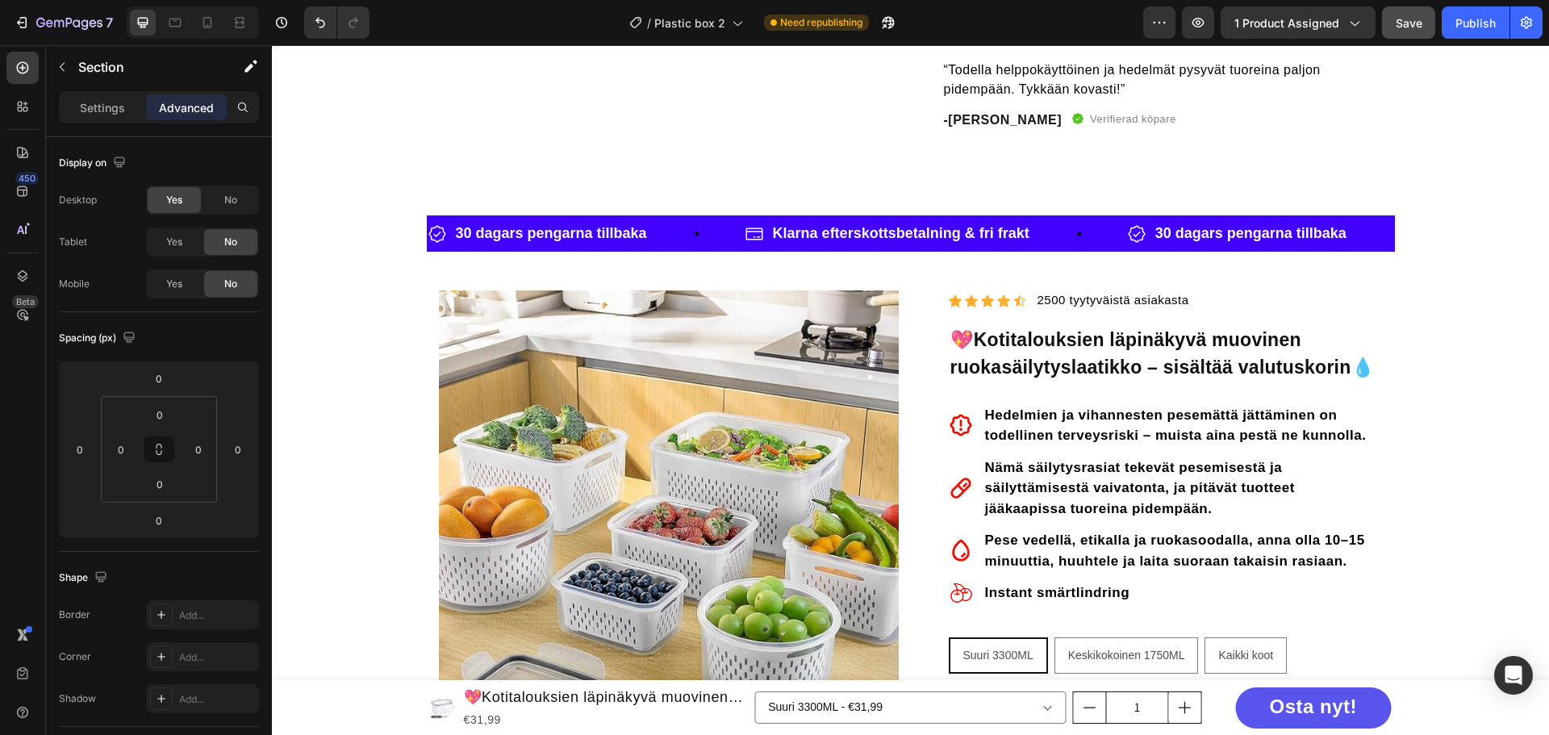
scroll to position [1063, 0]
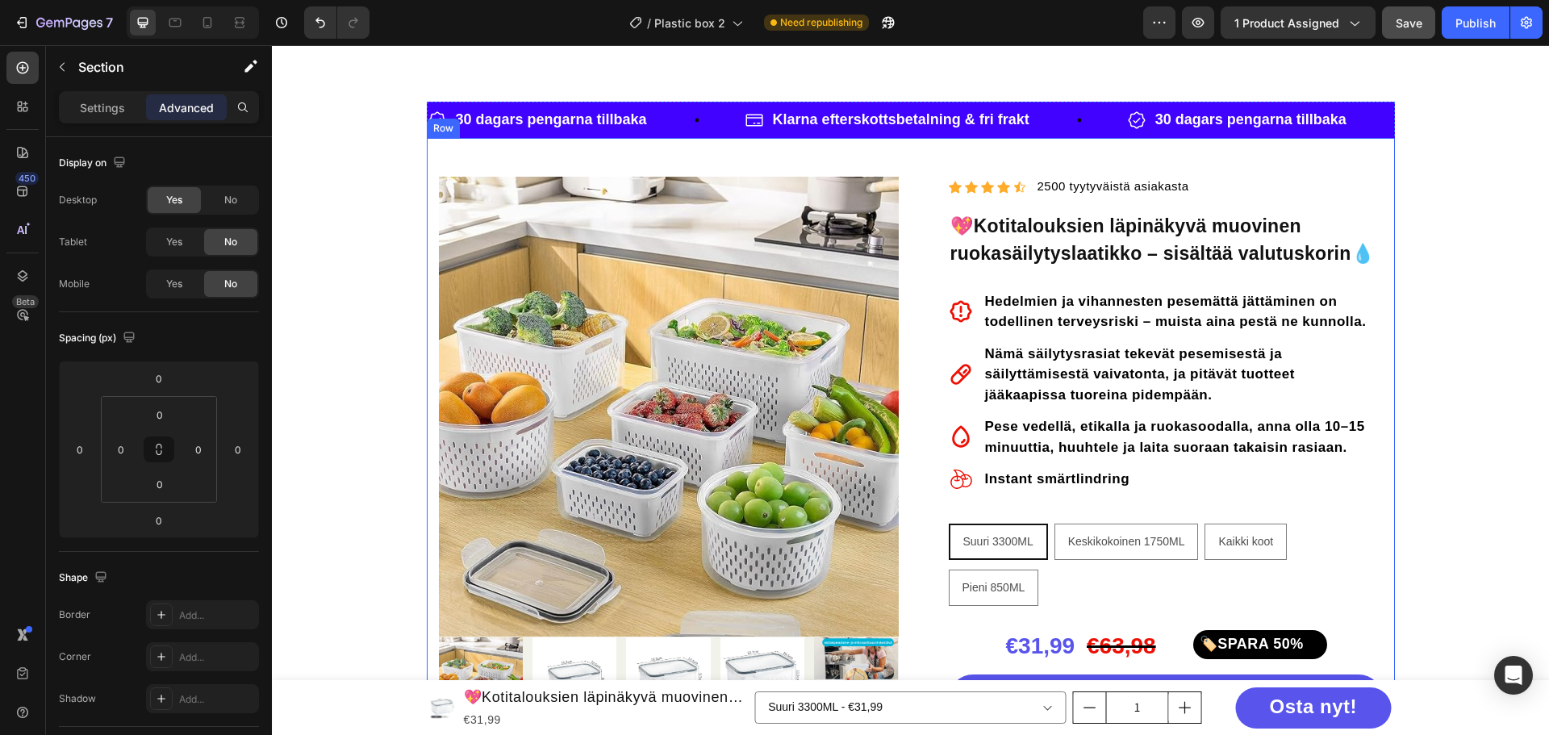
click at [432, 132] on div "Row" at bounding box center [443, 128] width 27 height 15
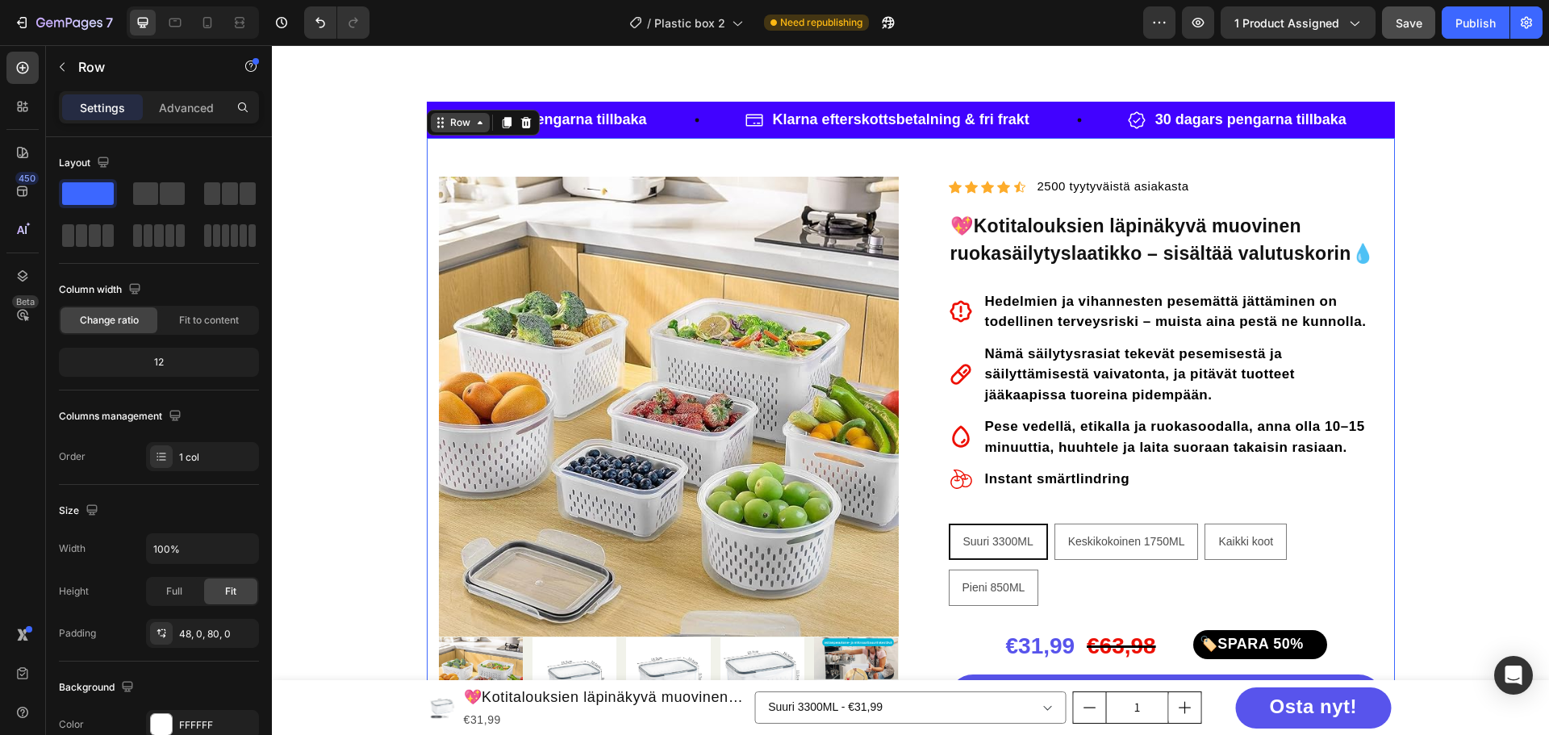
click at [474, 127] on icon at bounding box center [480, 122] width 13 height 13
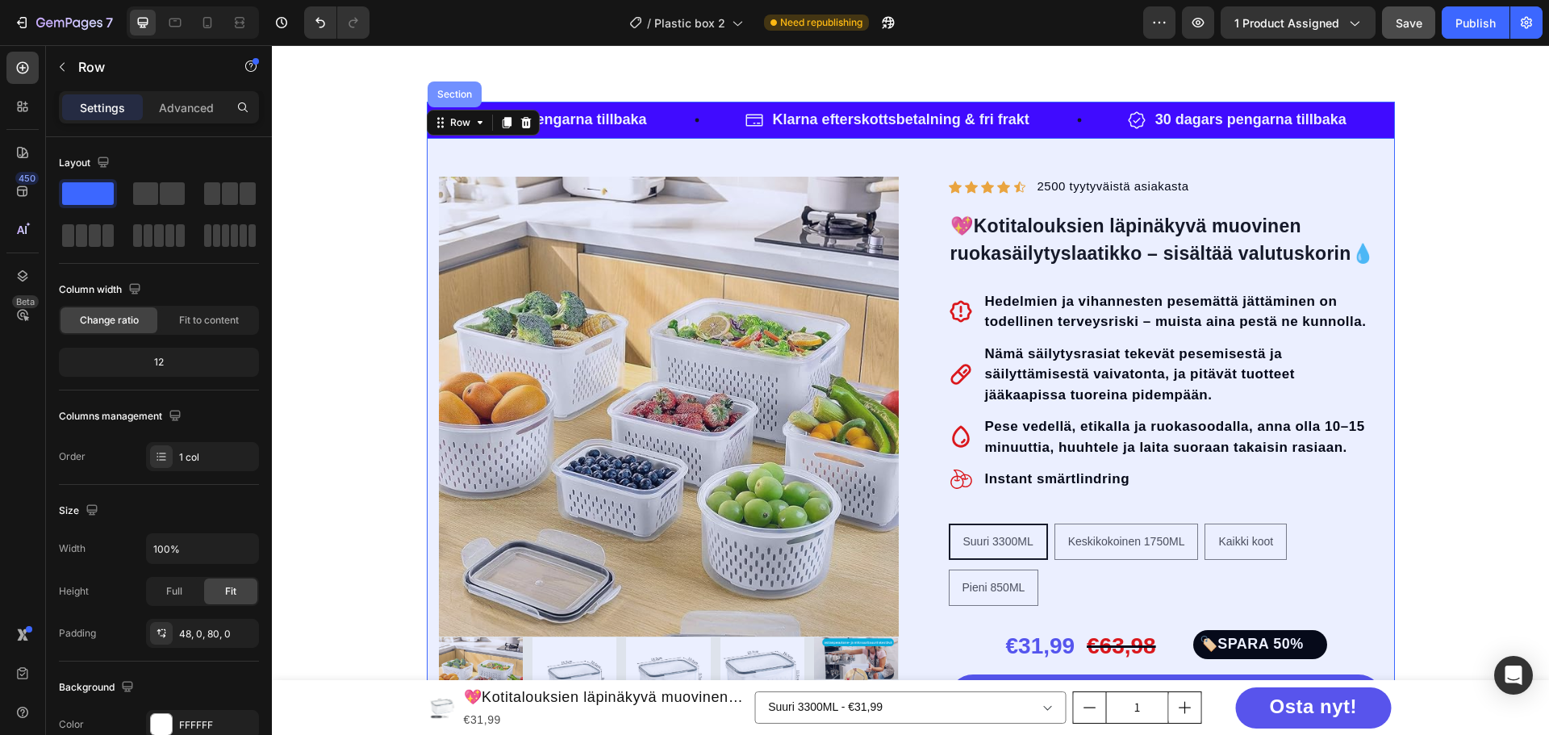
click at [453, 98] on div "Section" at bounding box center [454, 95] width 41 height 10
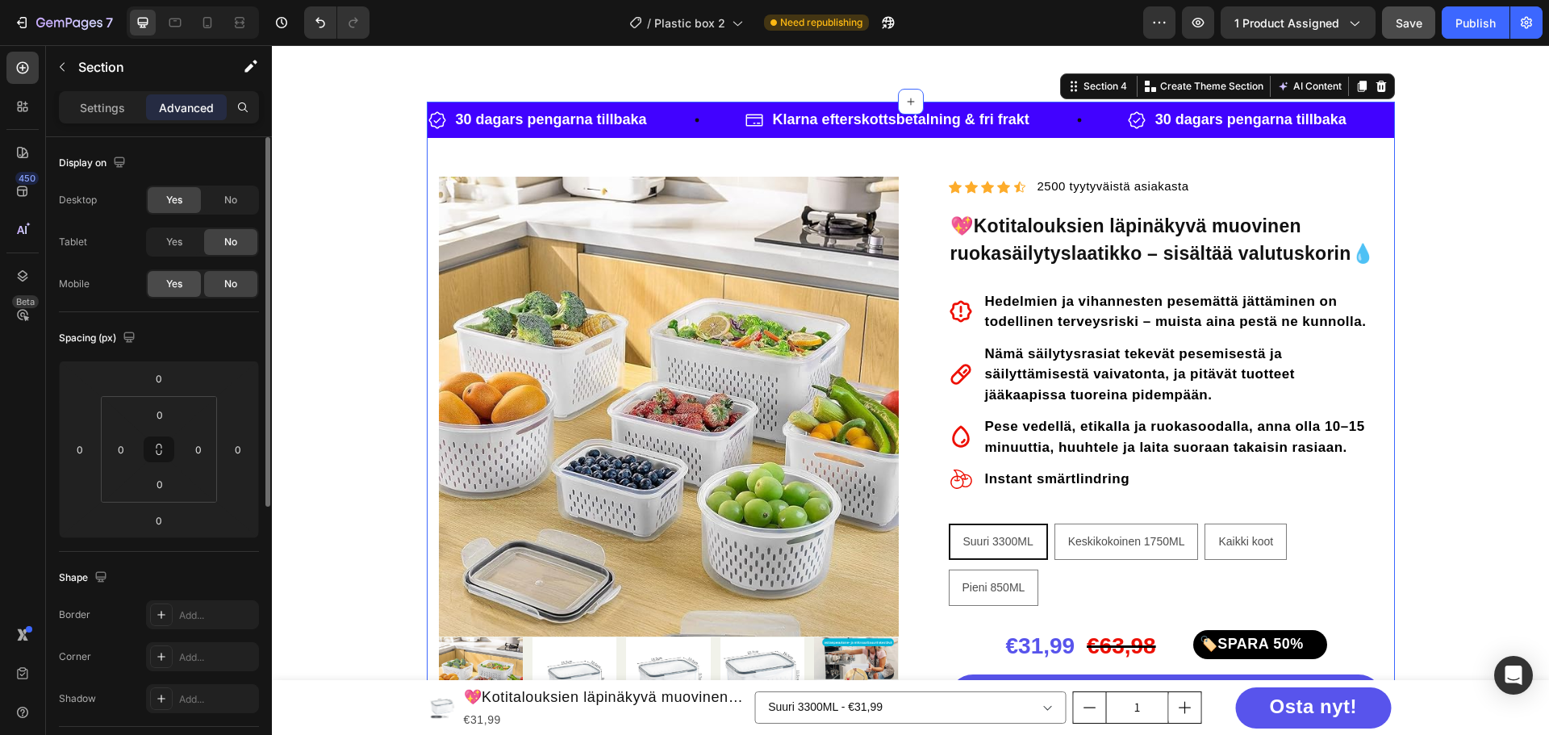
click at [179, 281] on span "Yes" at bounding box center [174, 284] width 16 height 15
click at [177, 243] on span "Yes" at bounding box center [174, 242] width 16 height 15
click at [214, 195] on div "No" at bounding box center [230, 200] width 53 height 26
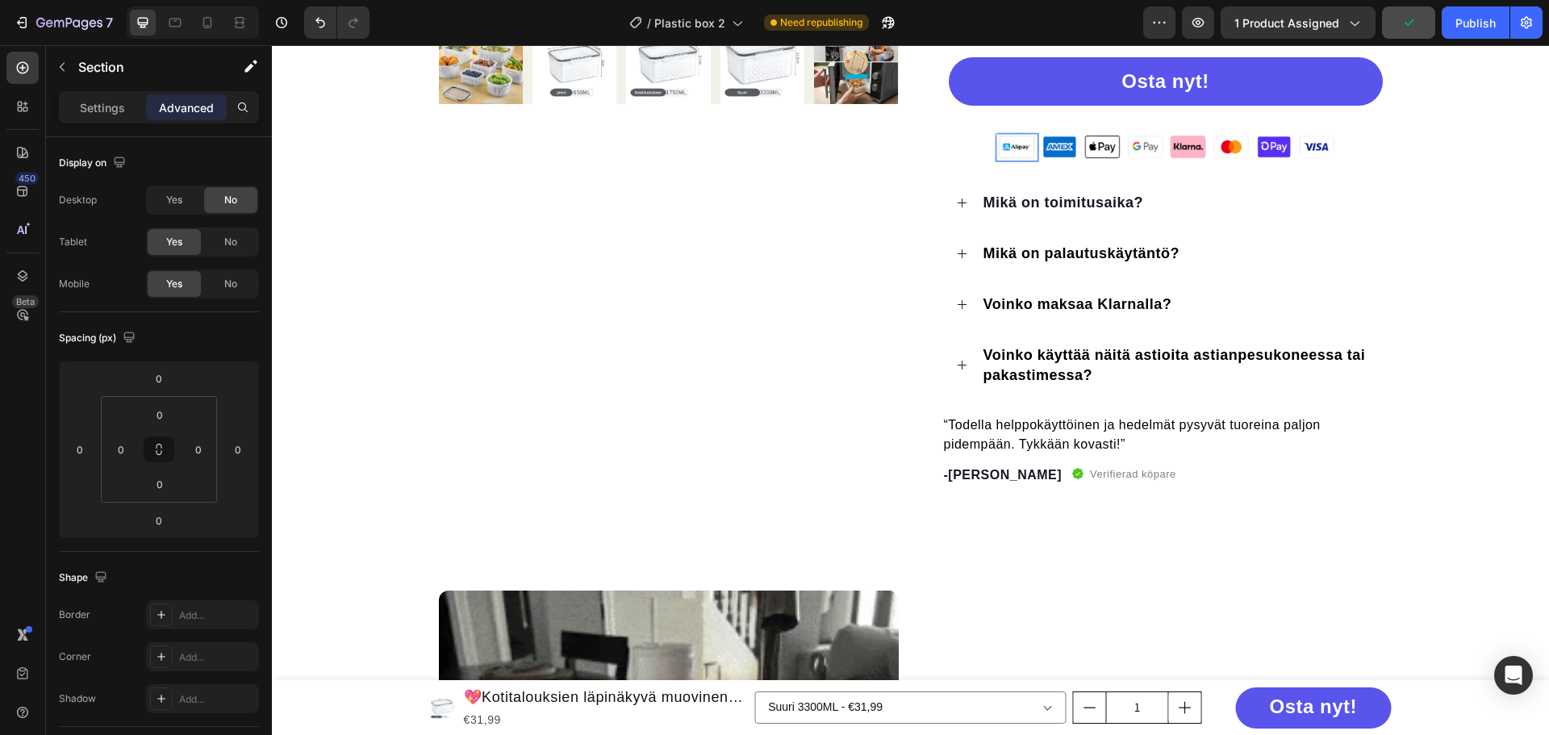
scroll to position [579, 0]
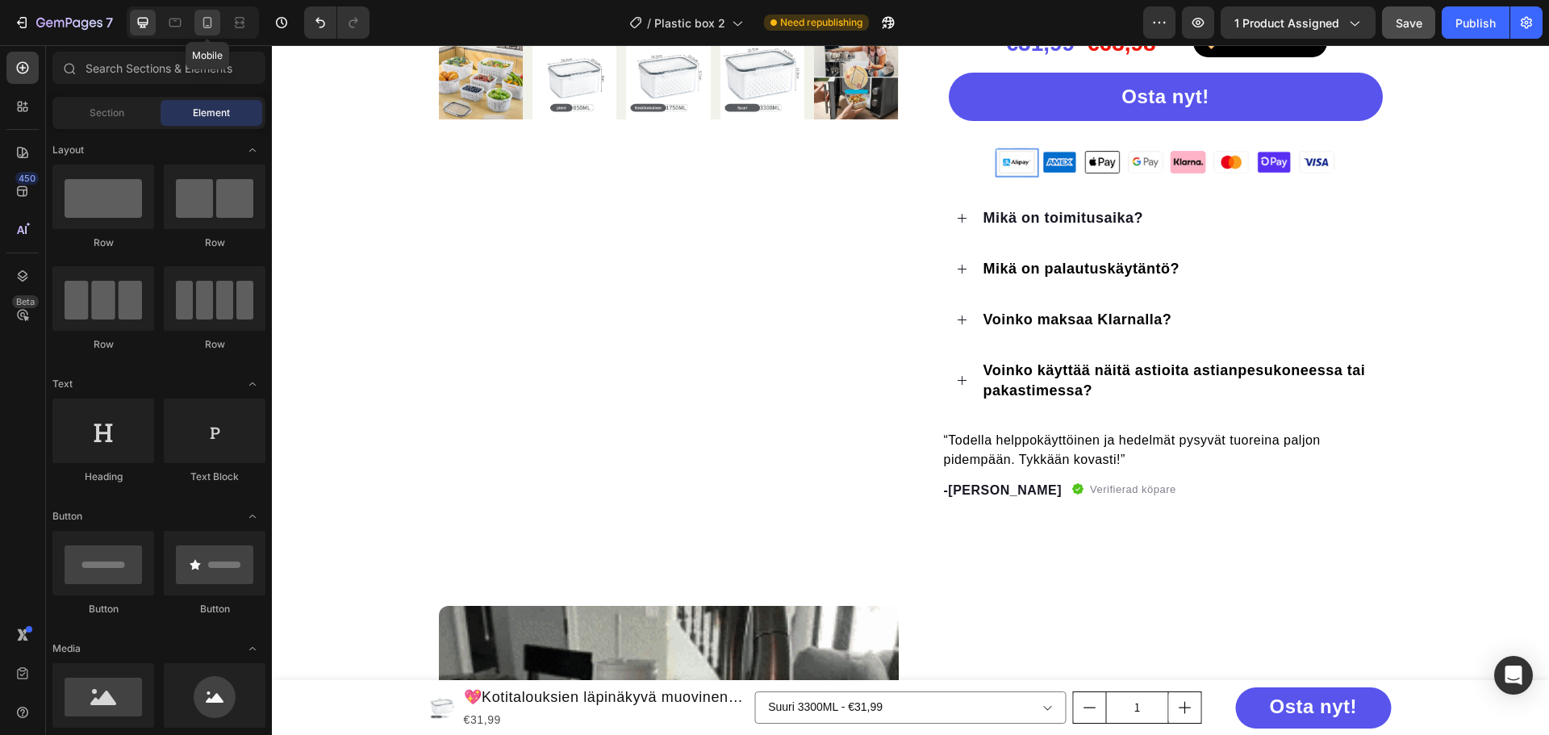
click at [210, 26] on icon at bounding box center [207, 23] width 16 height 16
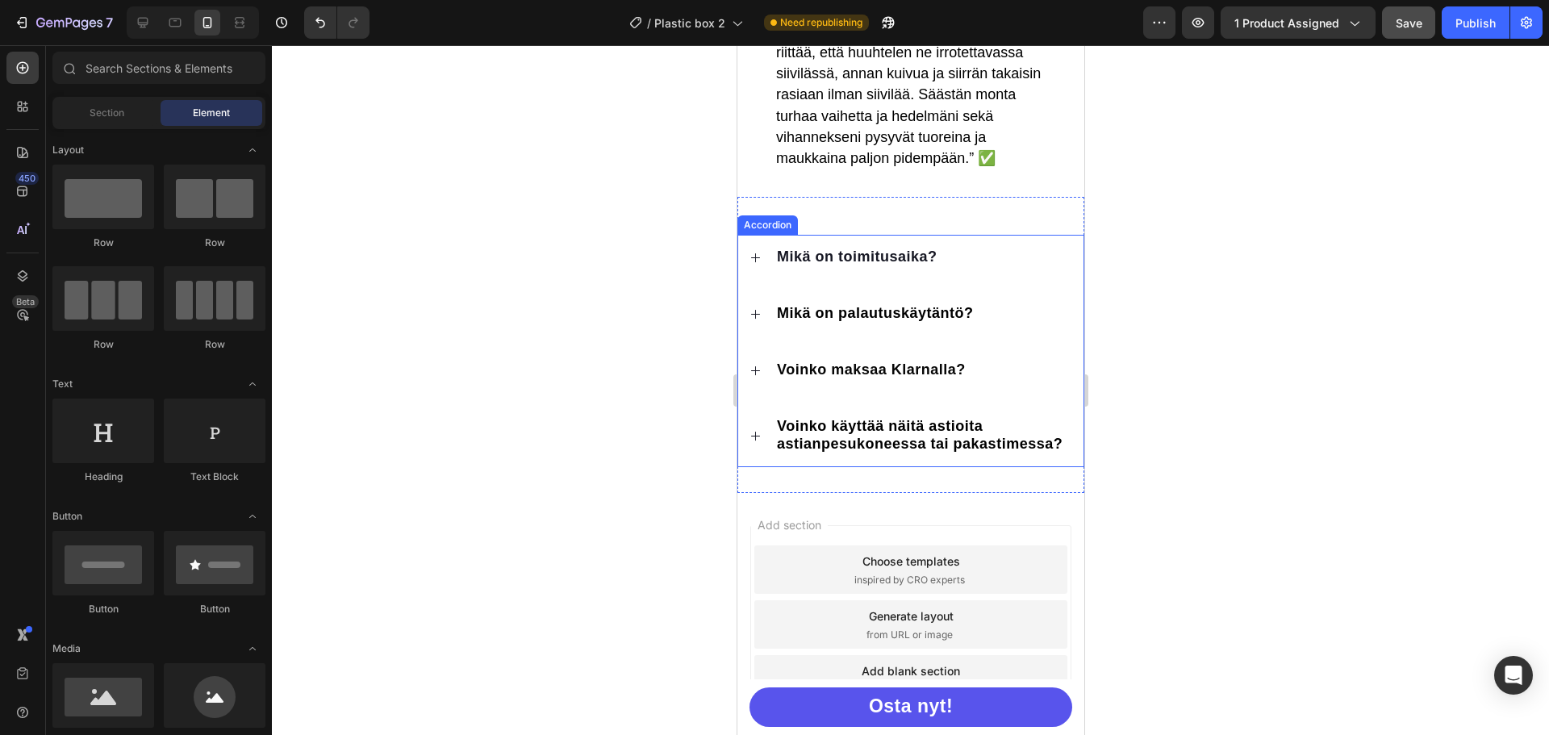
scroll to position [5084, 0]
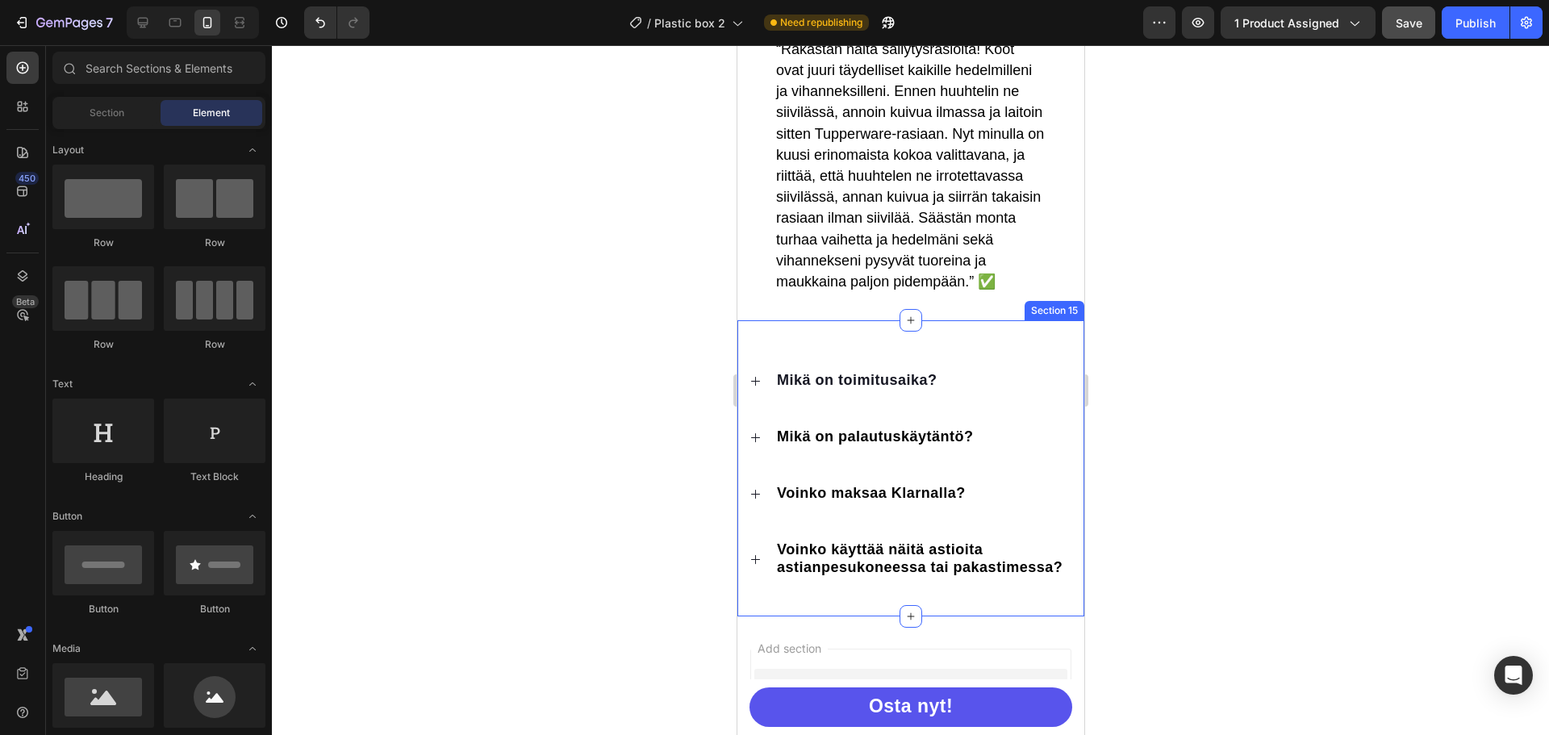
click at [957, 349] on div "Mikä on toimitusaika? Mikä on palautuskäytäntö? Voinko maksaa Klarnalla? Voinko…" at bounding box center [910, 468] width 347 height 296
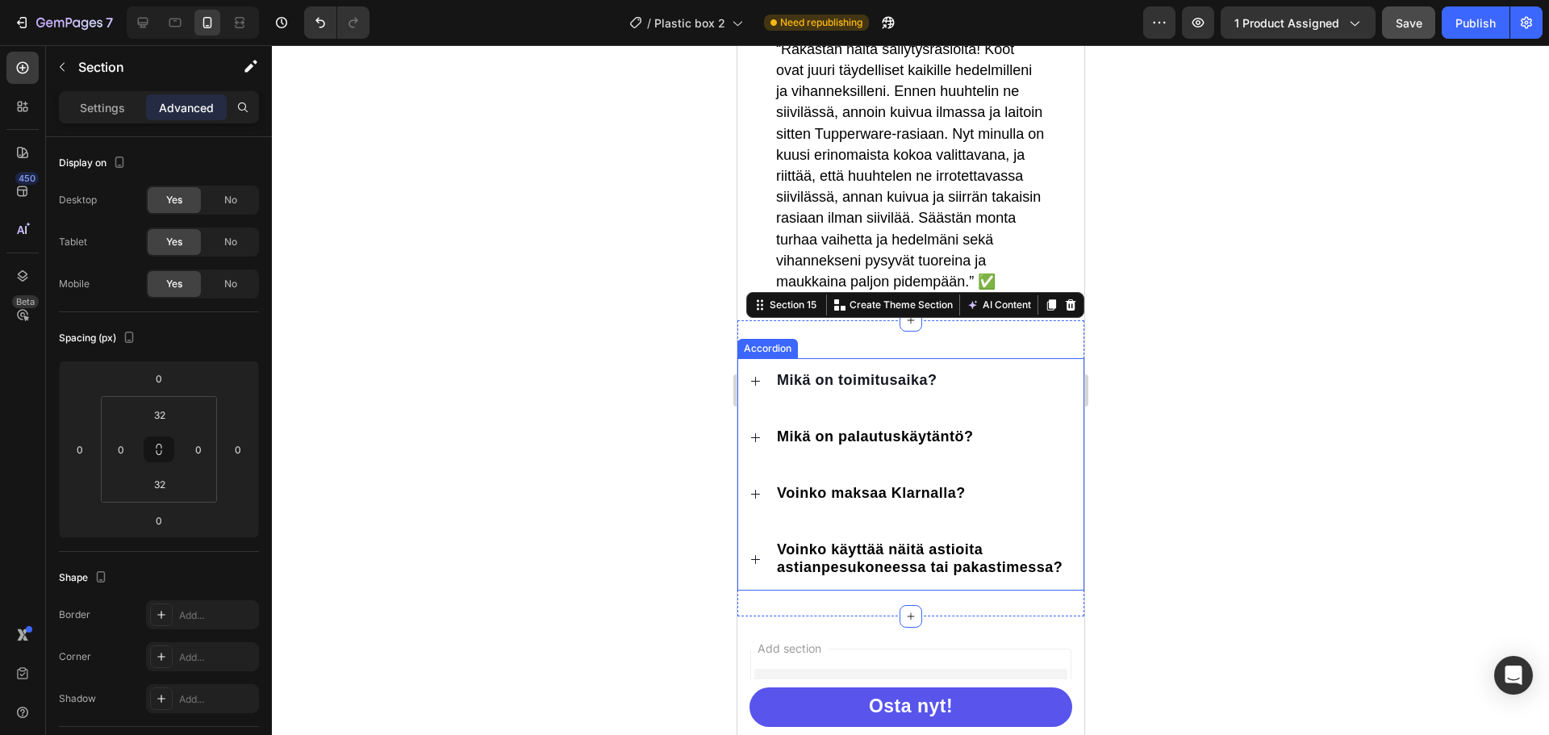
click at [808, 372] on div "Mikä on toimitusaika?" at bounding box center [909, 380] width 345 height 45
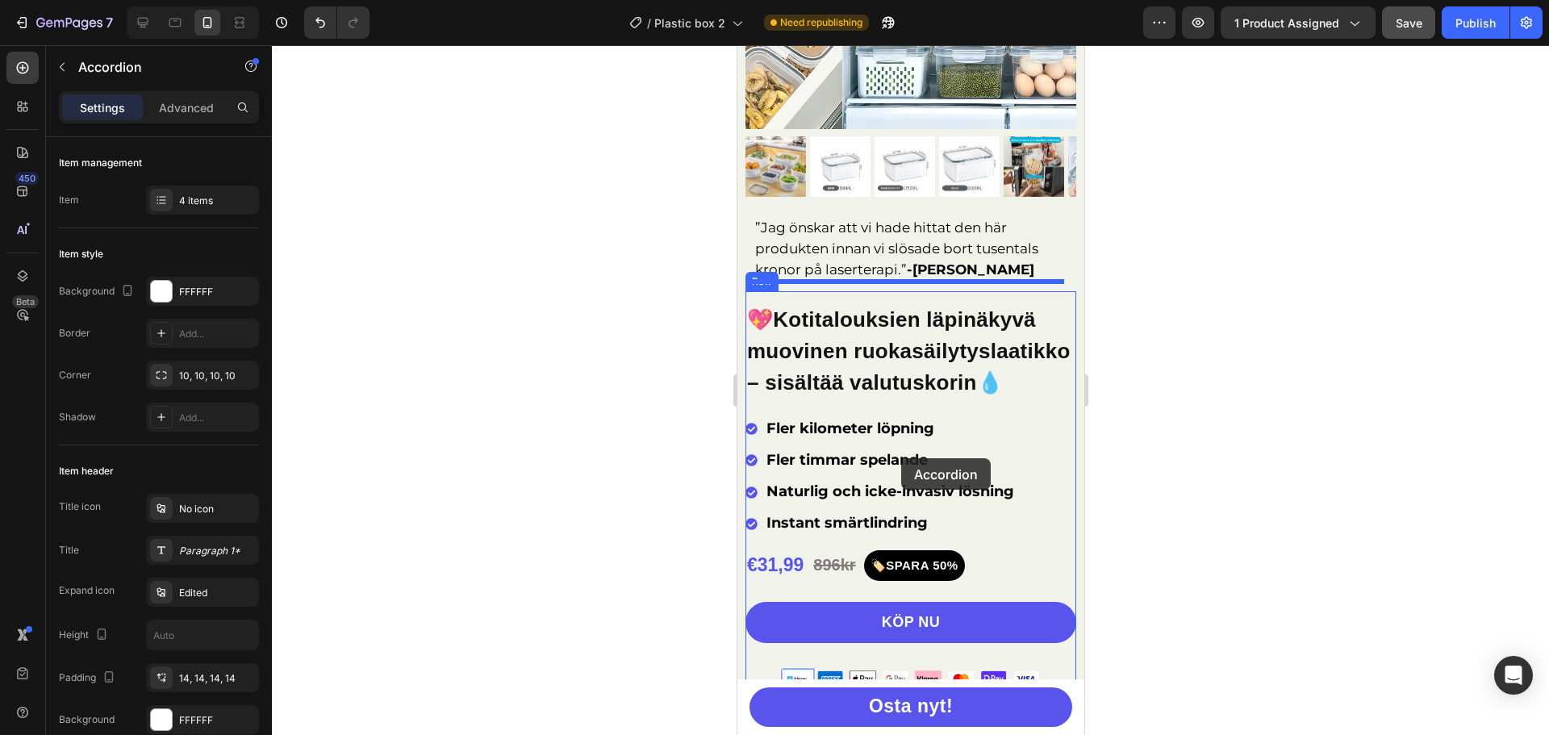
scroll to position [323, 0]
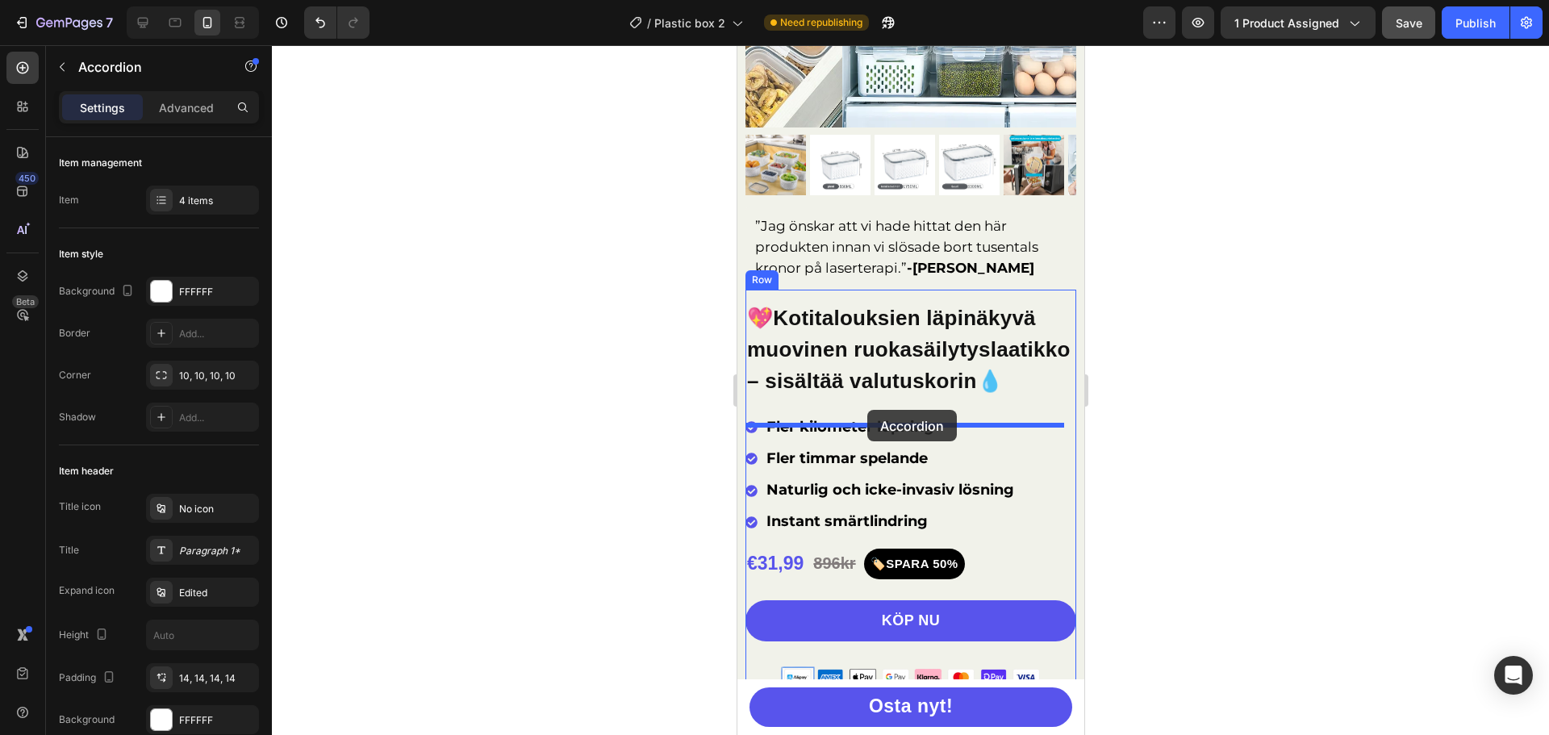
drag, startPoint x: 783, startPoint y: 353, endPoint x: 866, endPoint y: 410, distance: 101.1
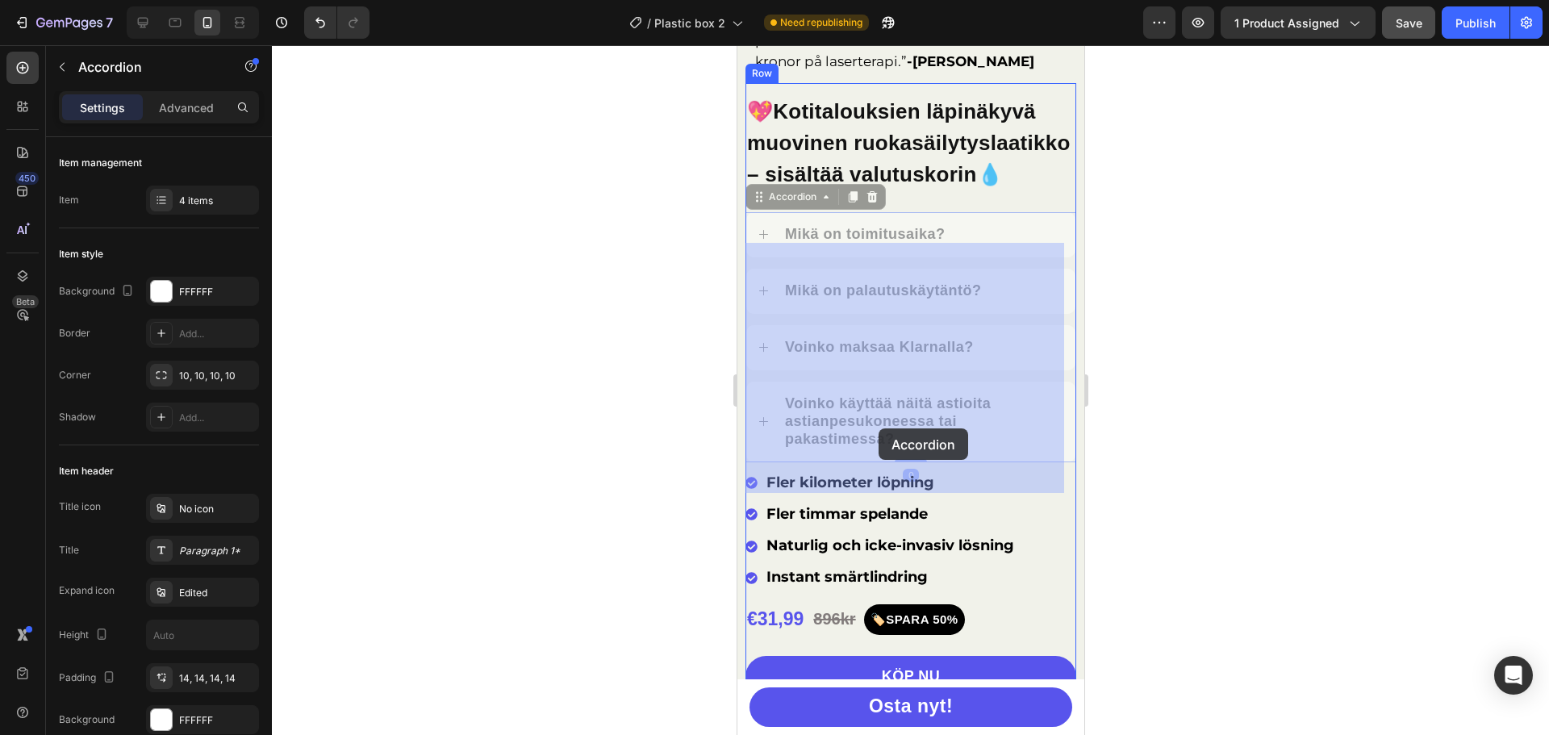
scroll to position [726, 0]
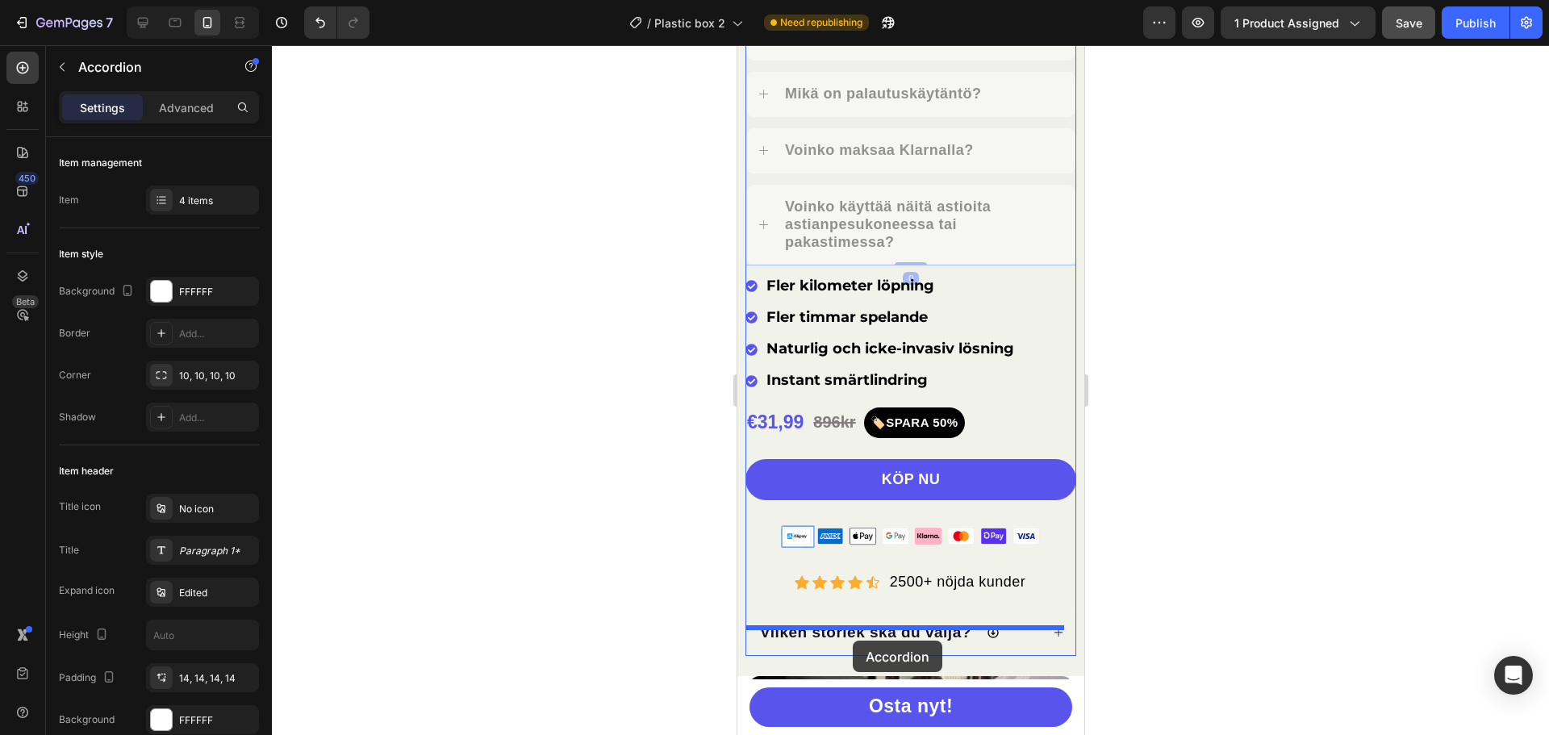
drag, startPoint x: 797, startPoint y: 264, endPoint x: 852, endPoint y: 641, distance: 380.7
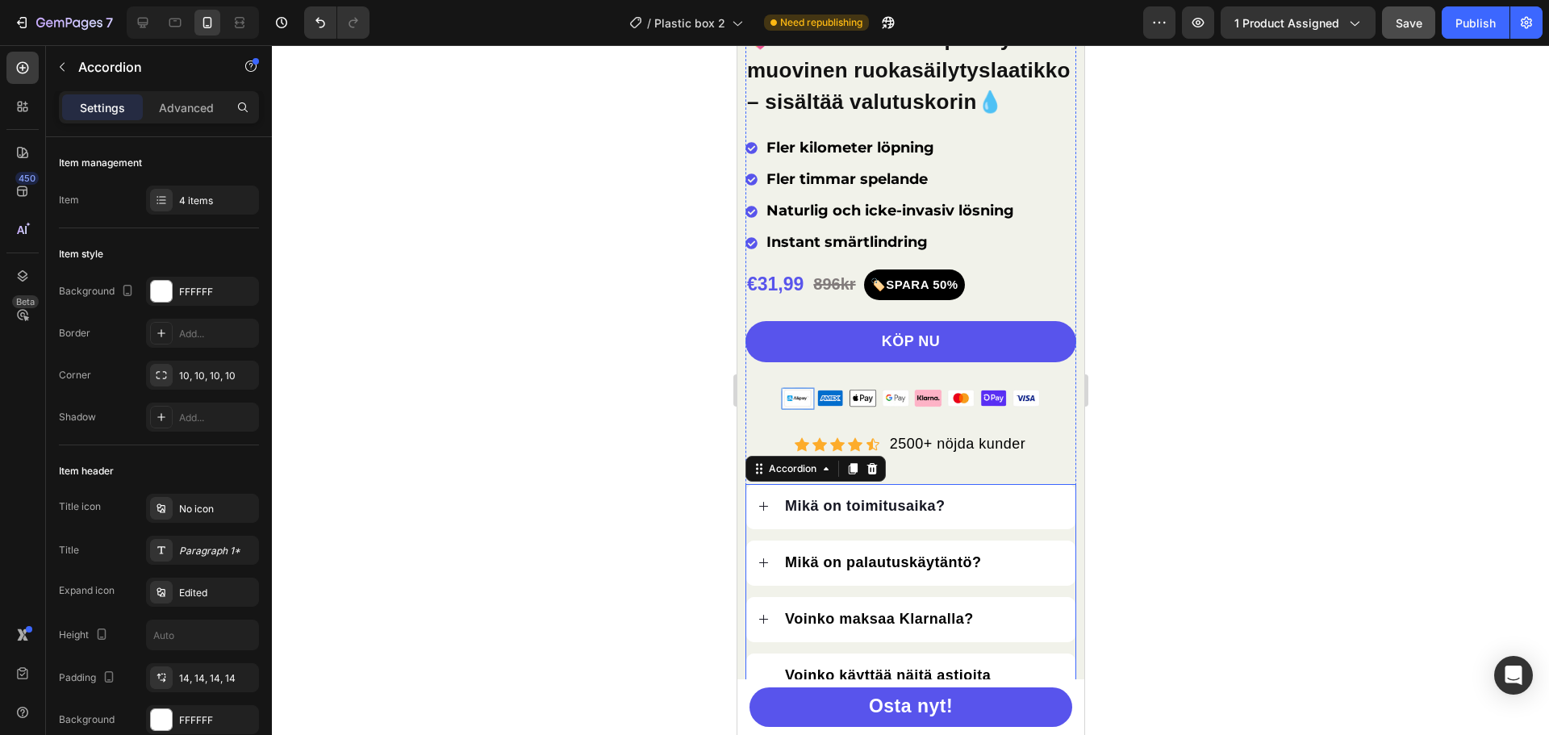
scroll to position [787, 0]
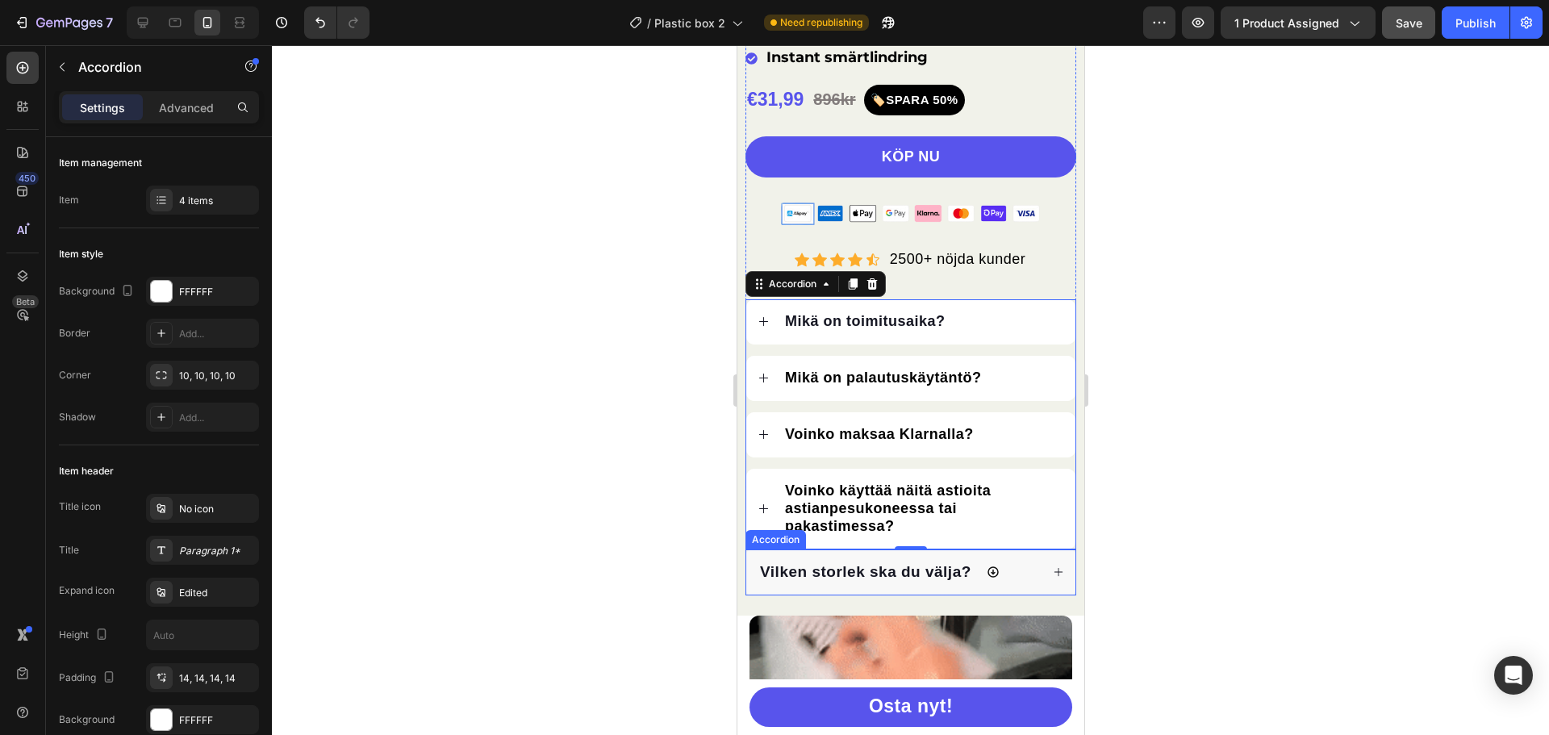
click at [1000, 574] on div "Vilken storlek ska du välja?" at bounding box center [909, 572] width 329 height 46
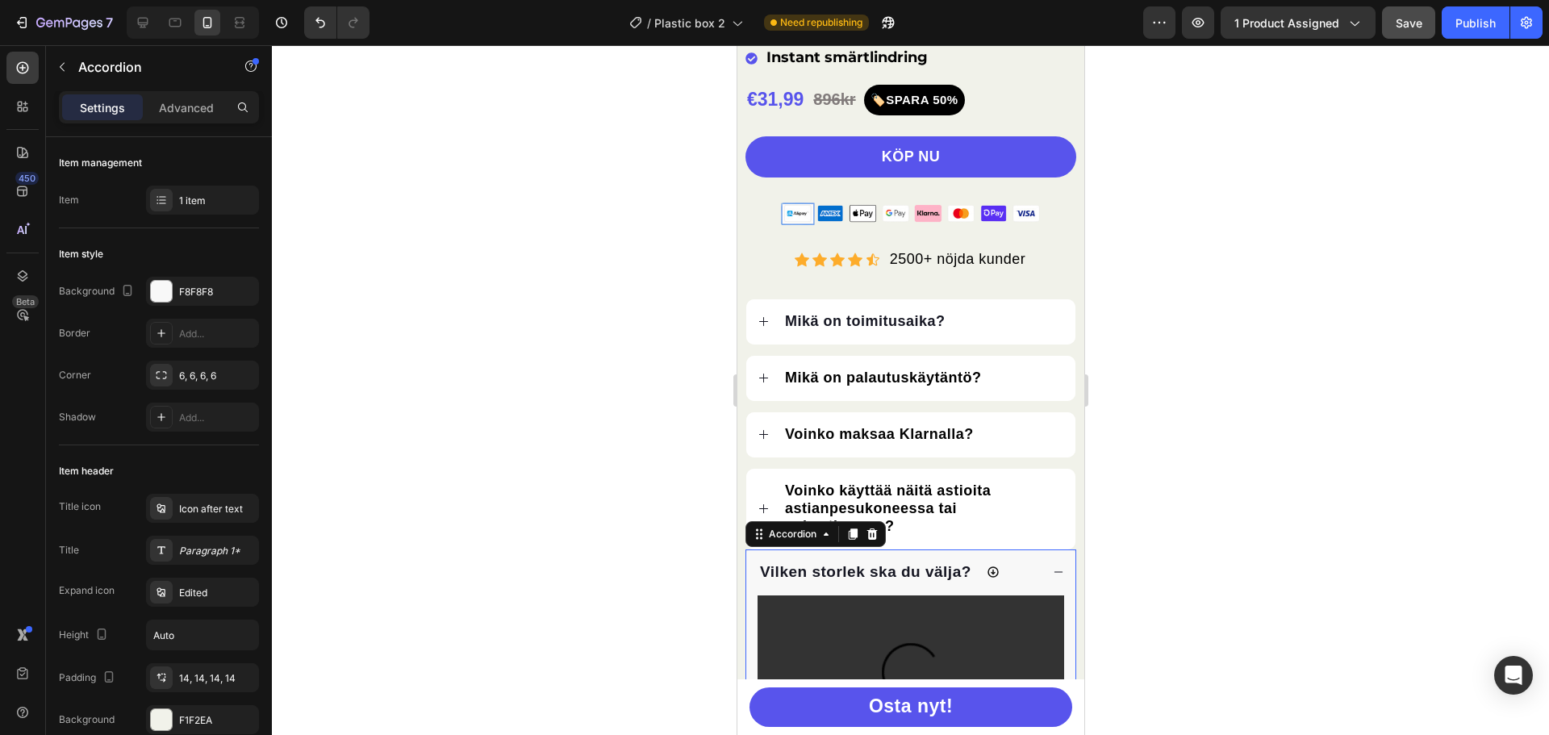
click at [883, 547] on div "Accordion" at bounding box center [815, 534] width 140 height 26
click at [876, 541] on icon at bounding box center [871, 534] width 13 height 13
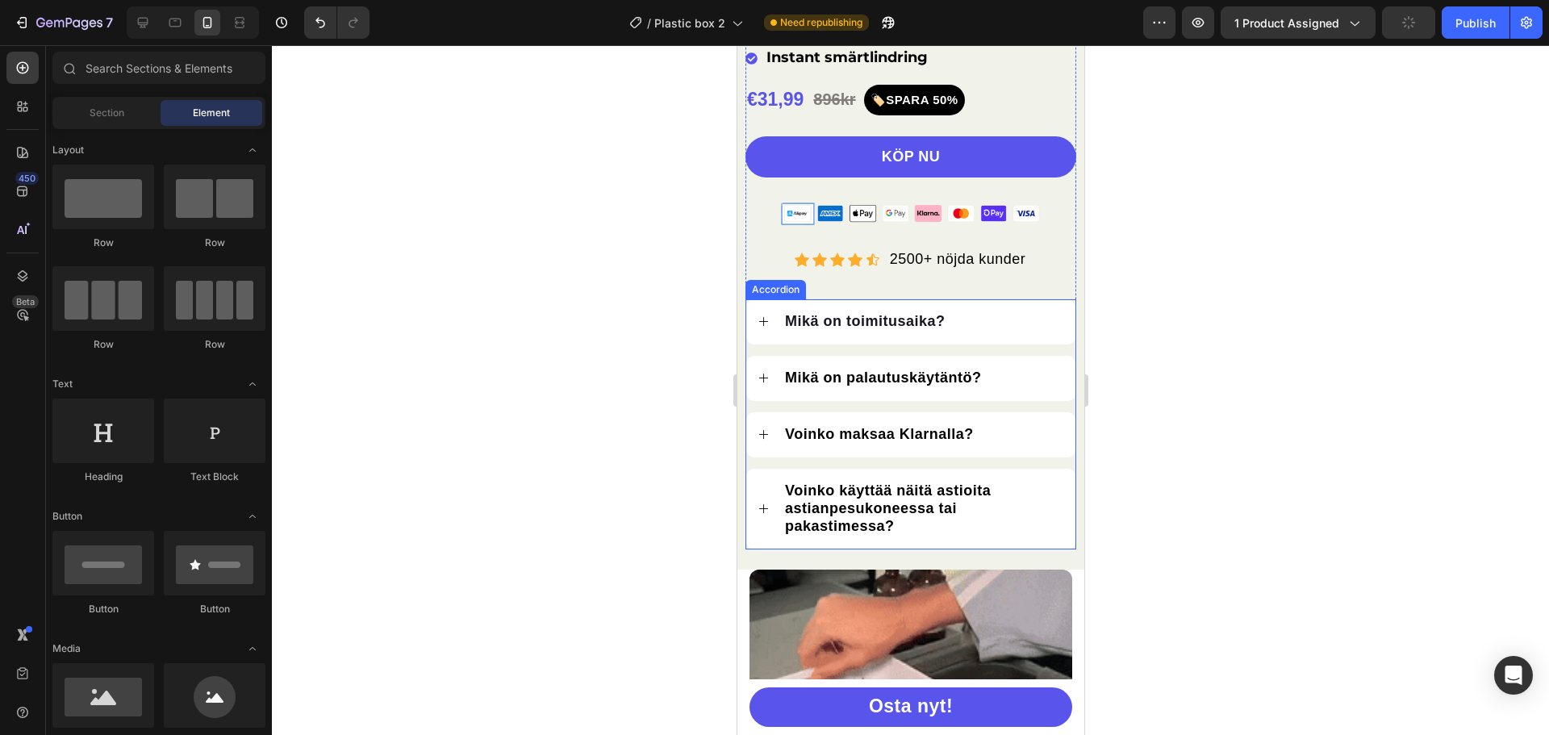
click at [801, 509] on span "Voinko käyttää näitä astioita astianpesukoneessa tai pakastimessa?" at bounding box center [887, 508] width 206 height 52
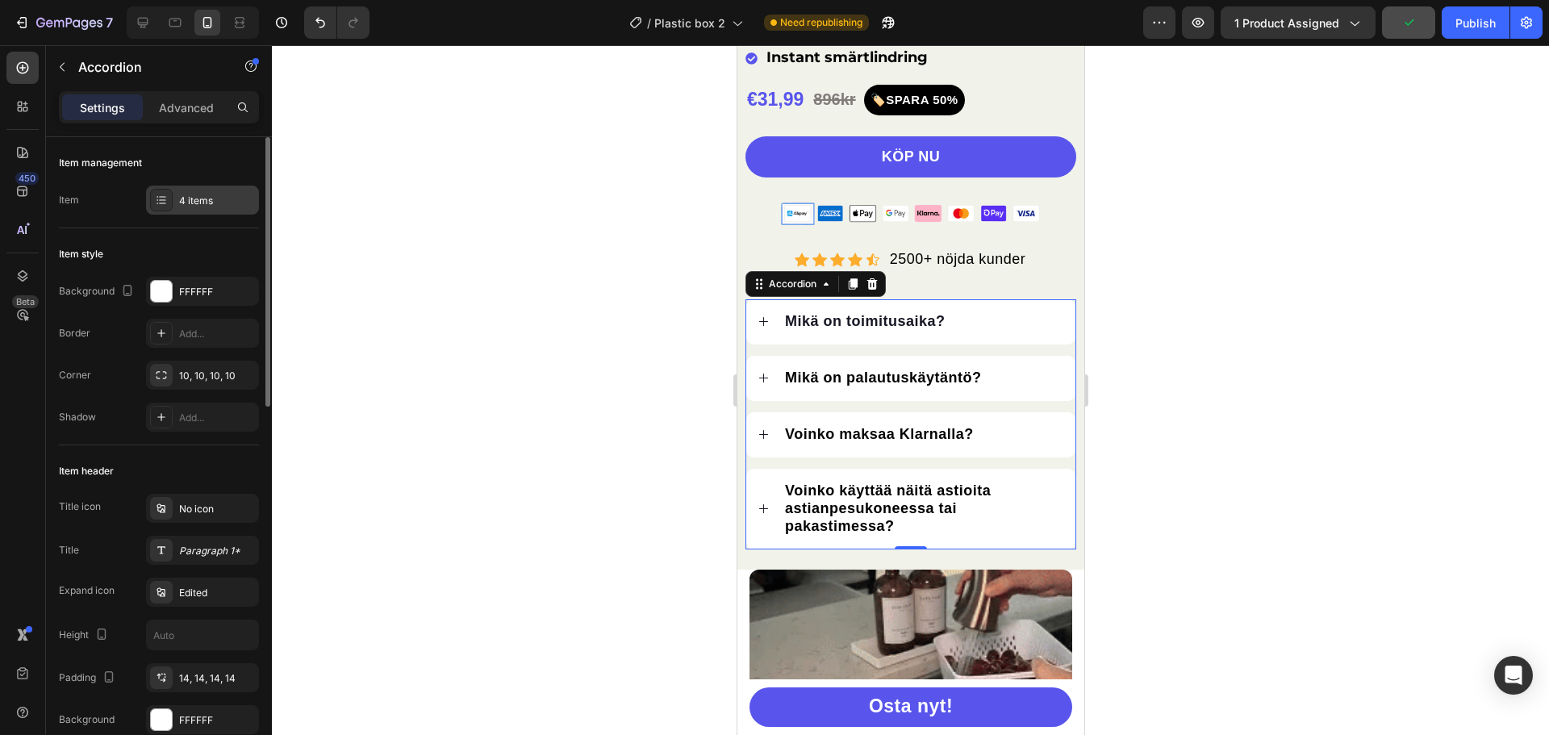
click at [183, 198] on div "4 items" at bounding box center [217, 201] width 76 height 15
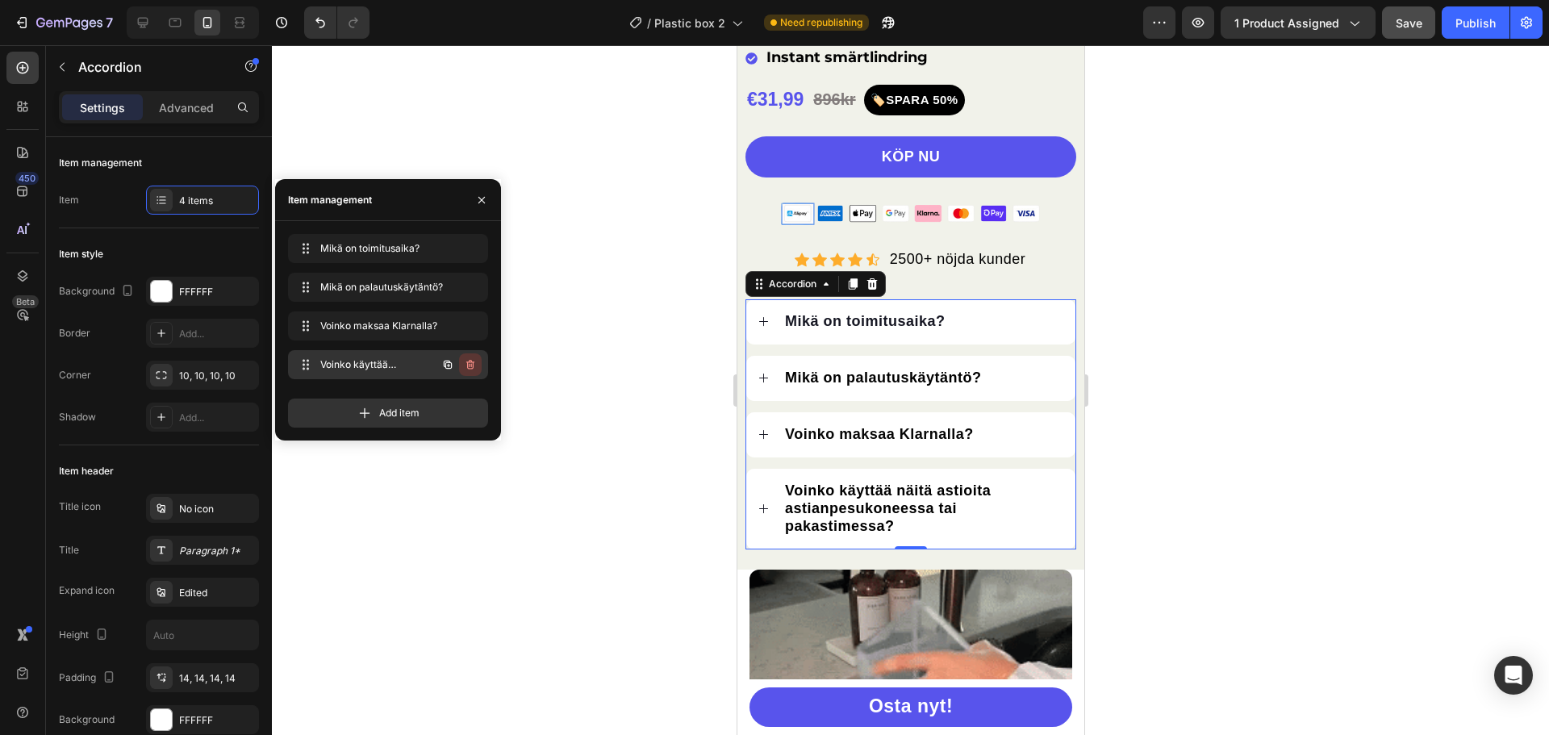
click at [474, 366] on icon "button" at bounding box center [470, 365] width 8 height 10
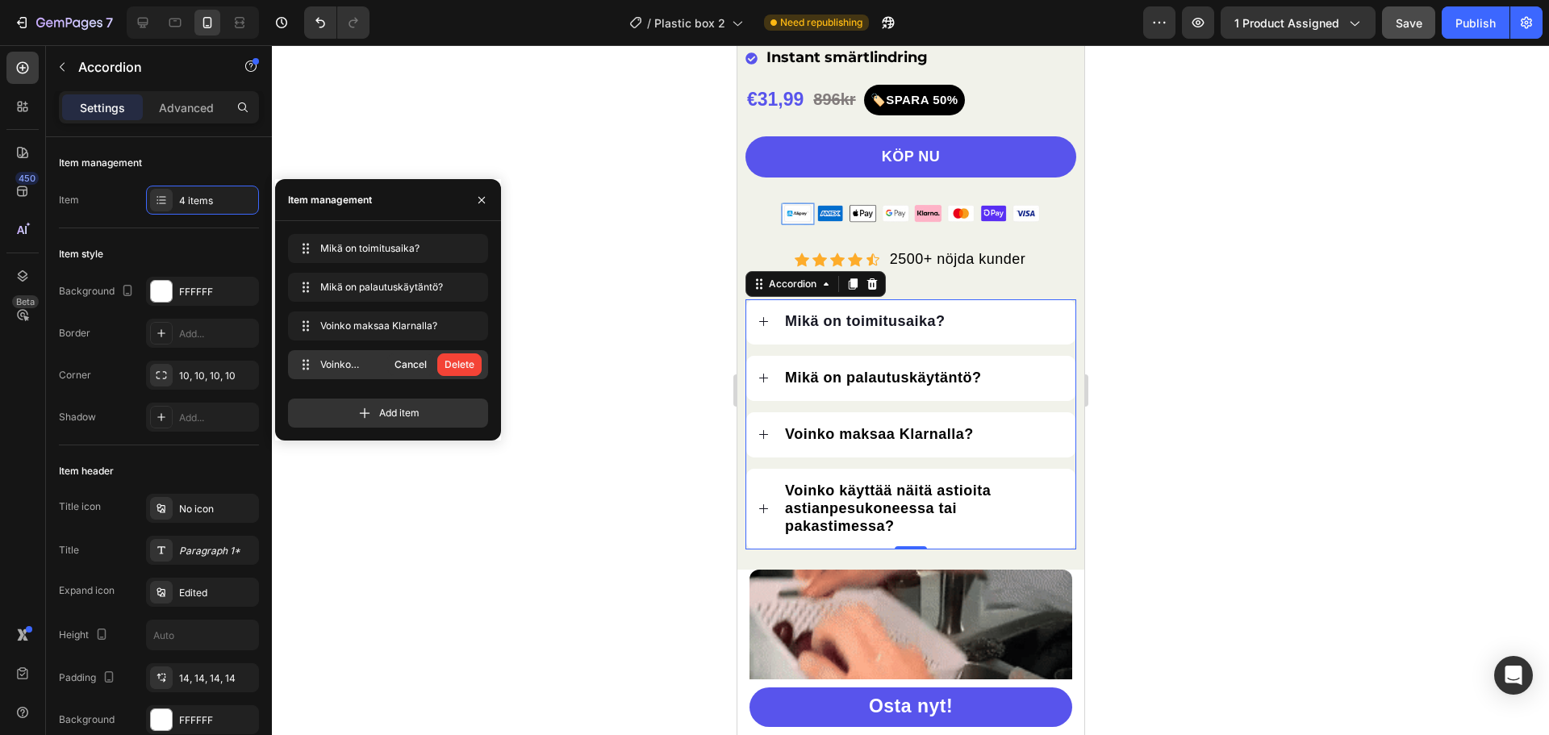
click at [474, 366] on div "Delete" at bounding box center [460, 364] width 30 height 15
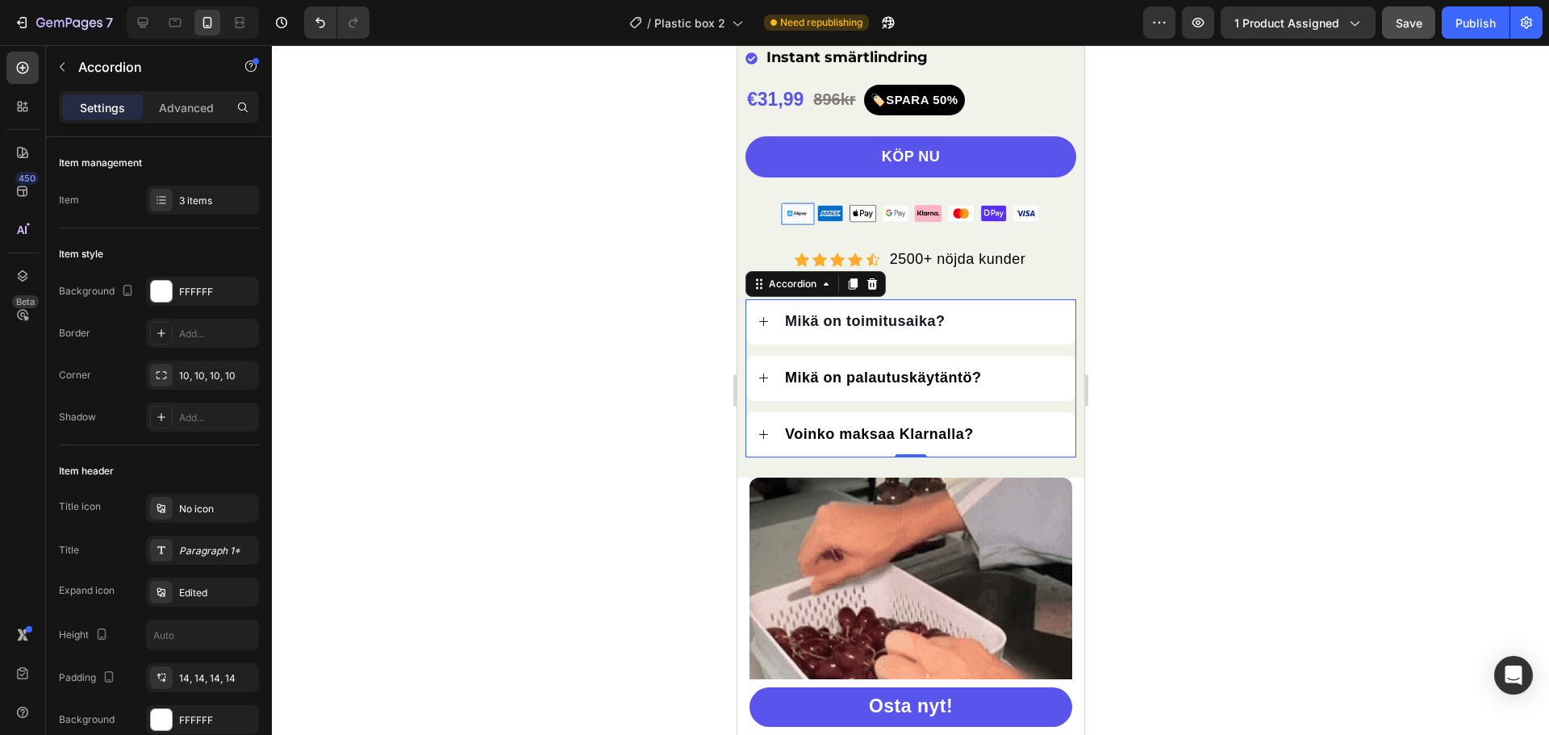
click at [1240, 312] on div at bounding box center [910, 390] width 1277 height 690
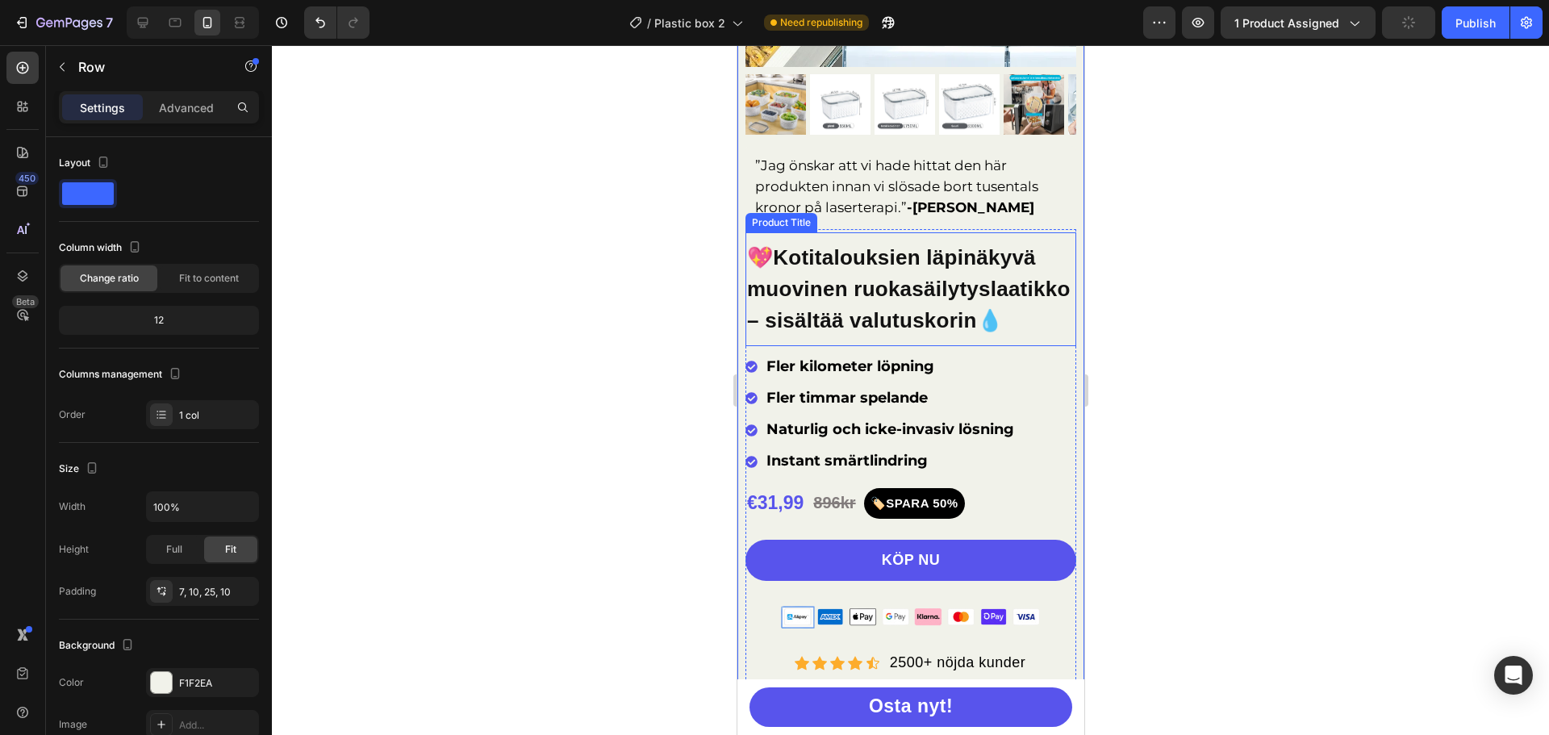
scroll to position [303, 0]
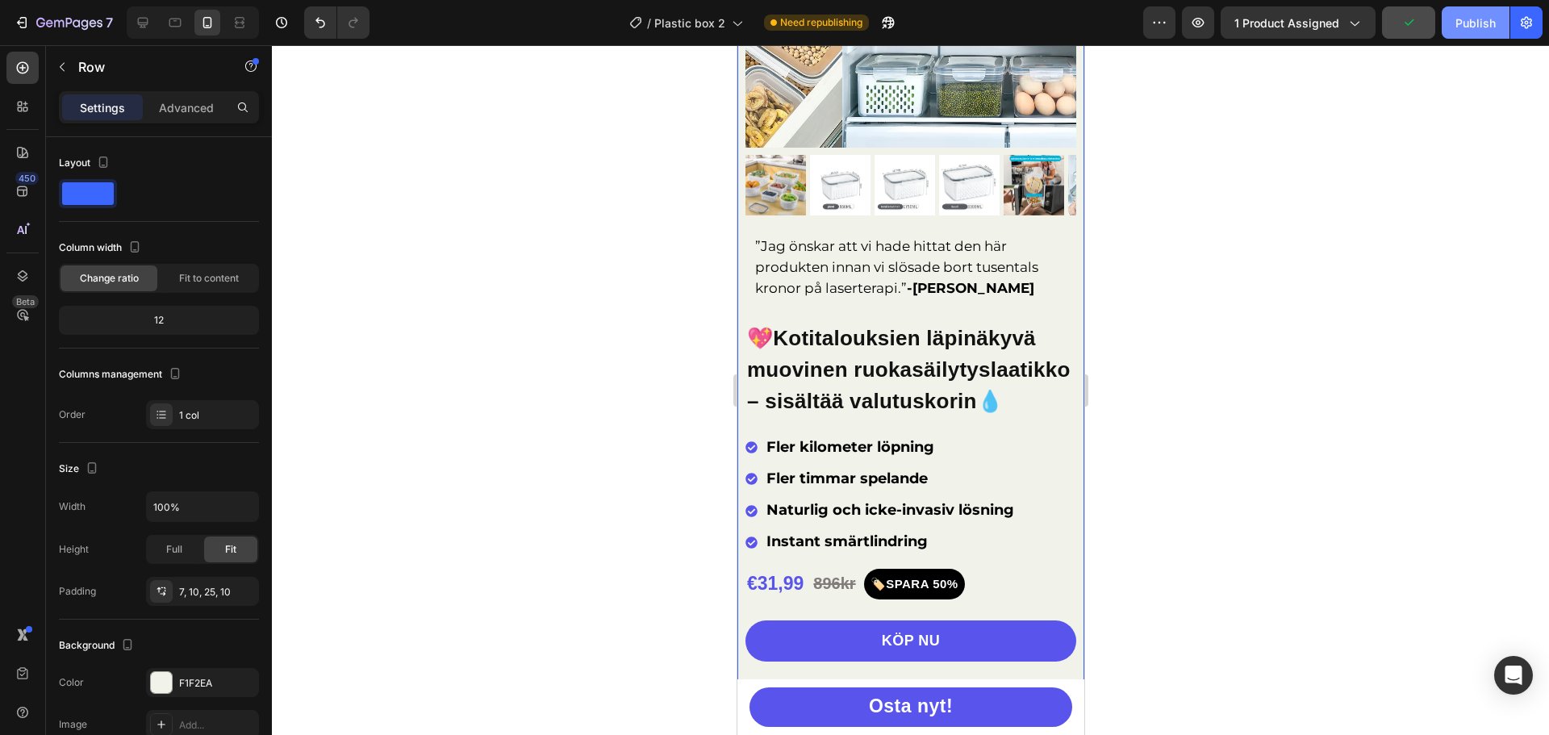
click at [1468, 28] on div "Publish" at bounding box center [1475, 23] width 40 height 17
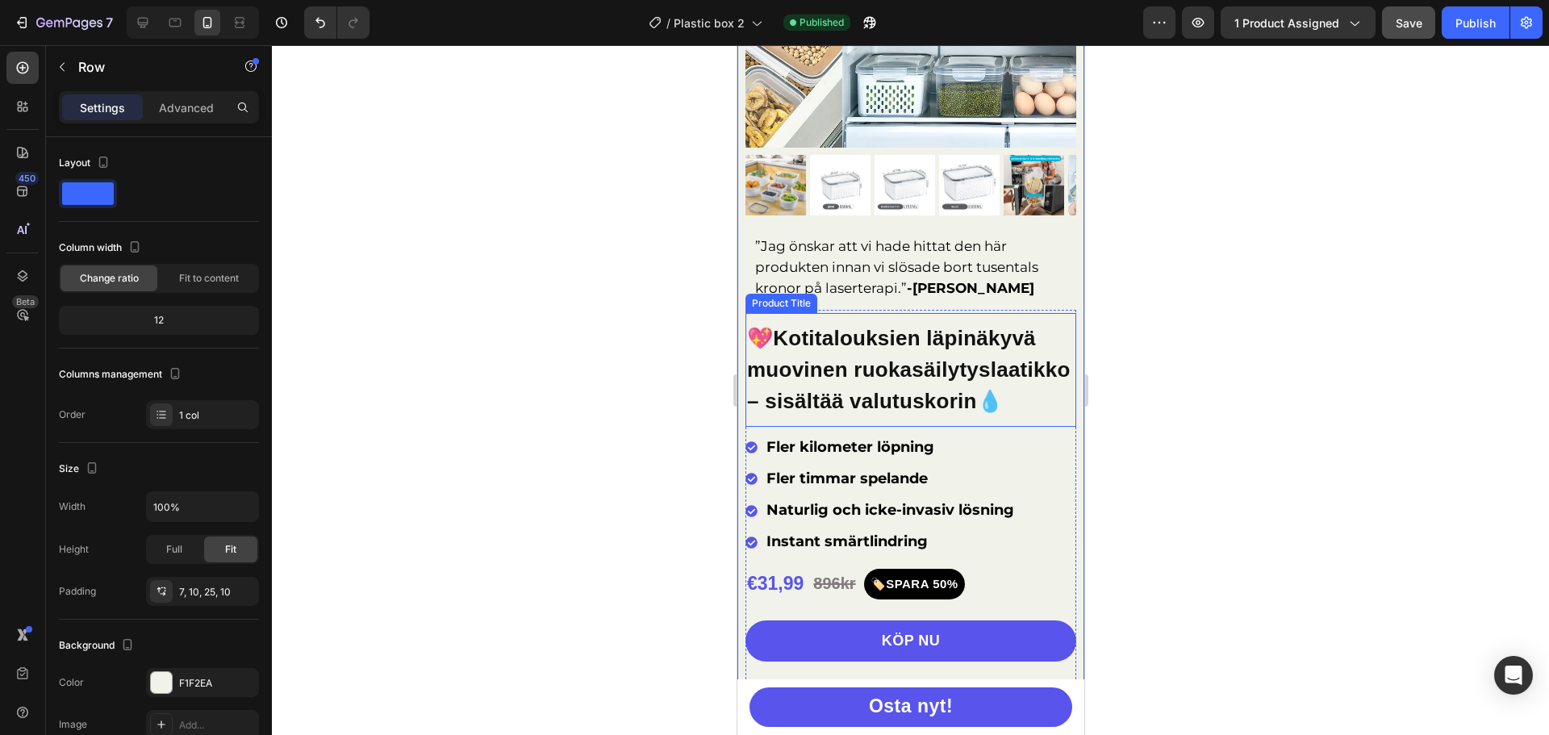
scroll to position [0, 0]
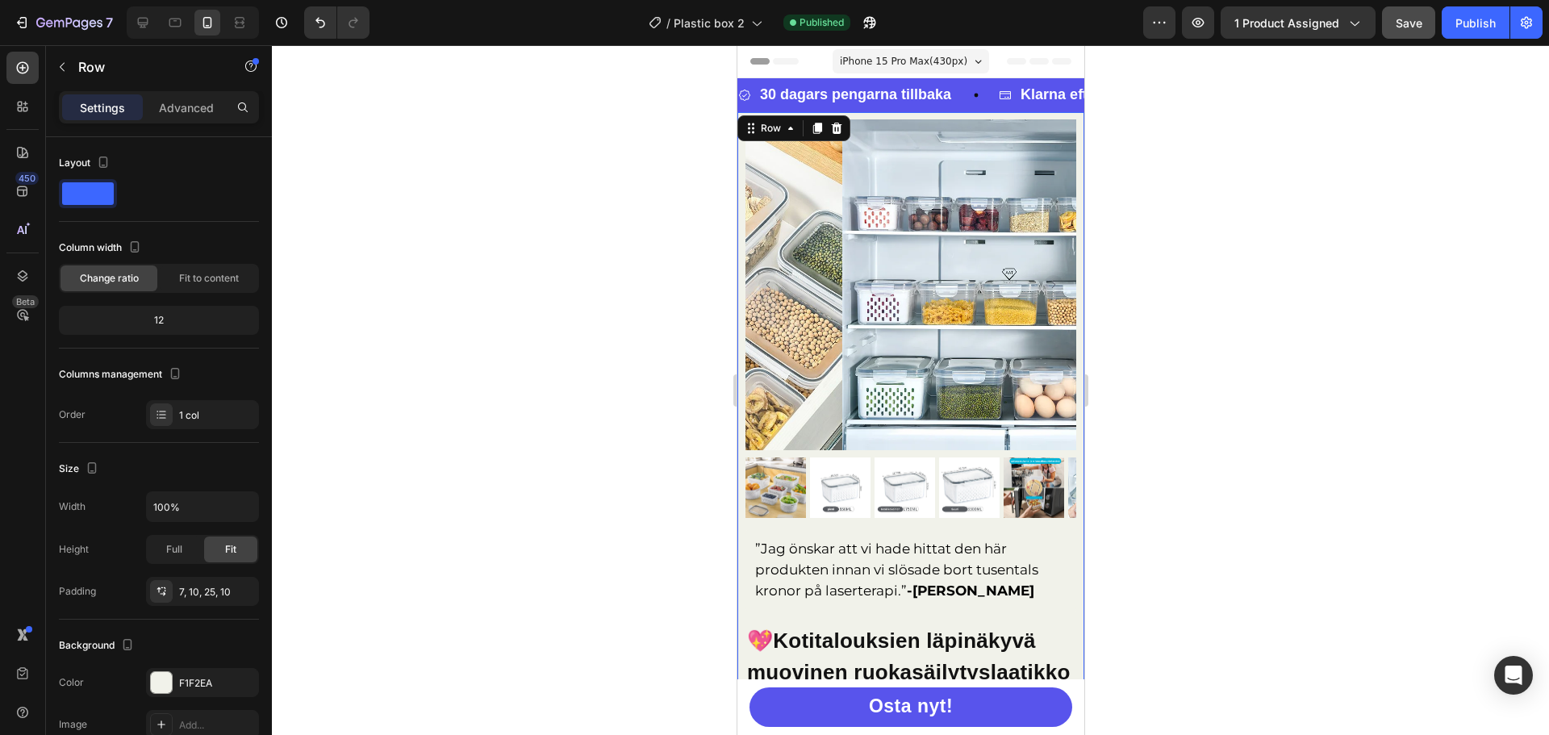
click at [1251, 309] on div at bounding box center [910, 390] width 1277 height 690
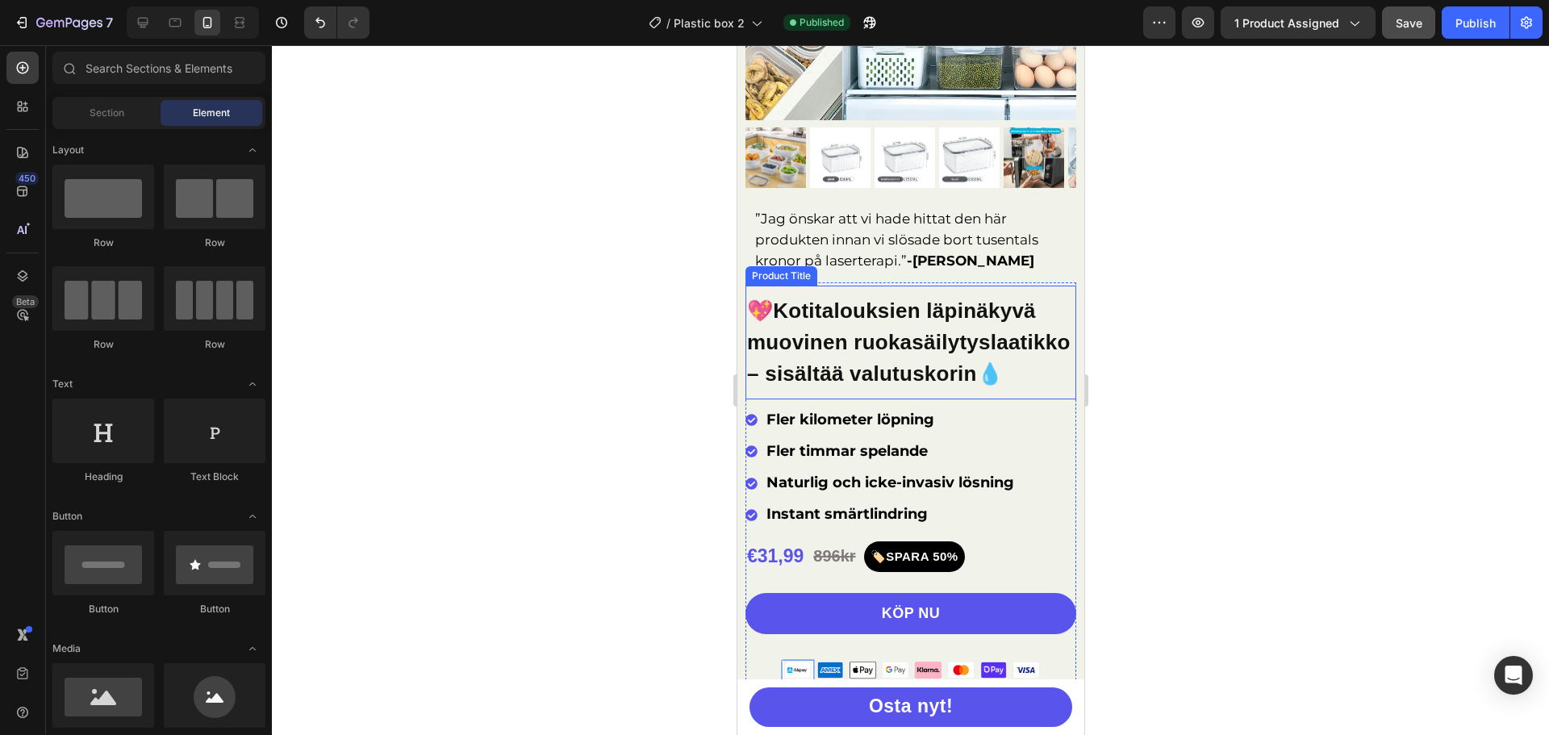
scroll to position [403, 0]
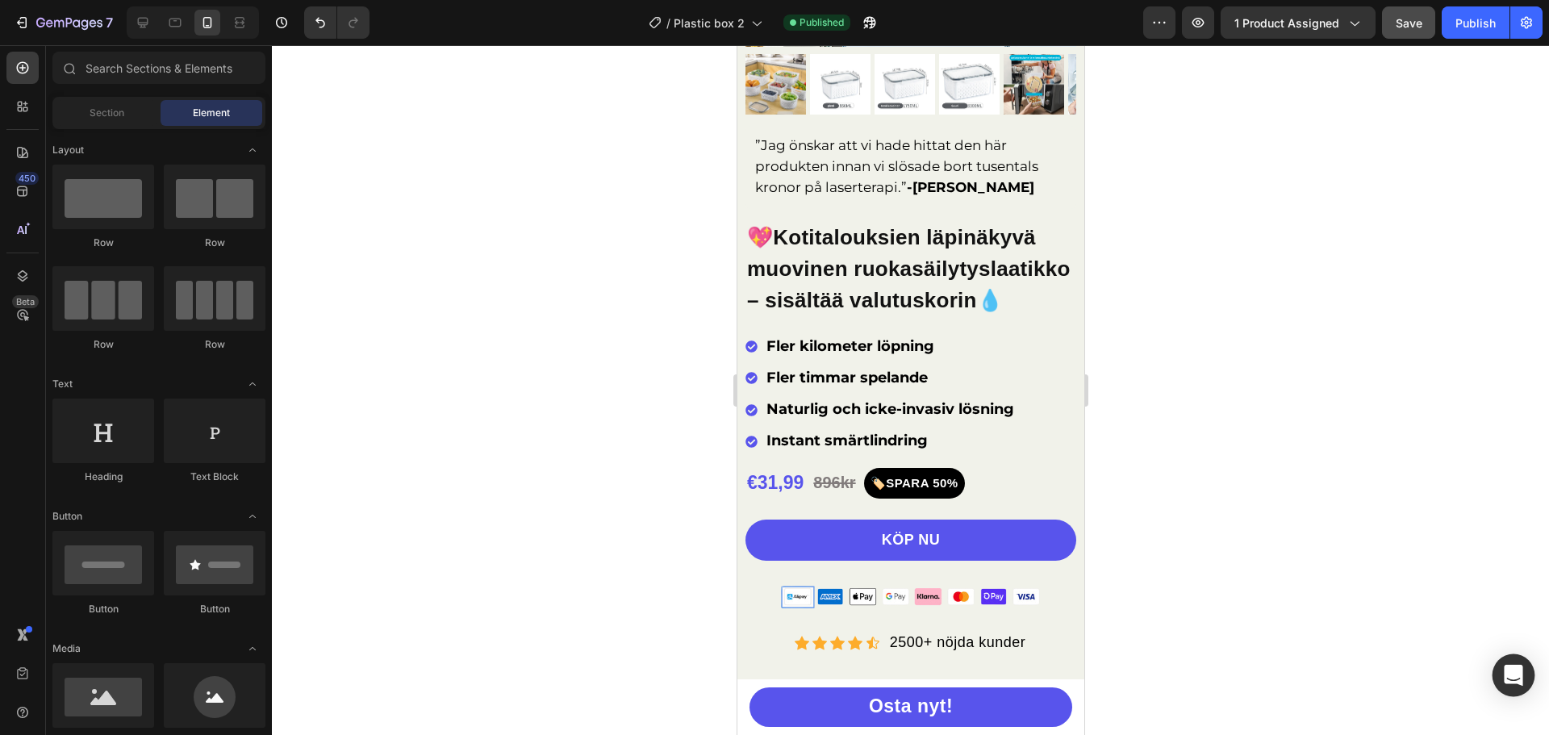
click at [1524, 662] on div "Open Intercom Messenger" at bounding box center [1514, 675] width 43 height 43
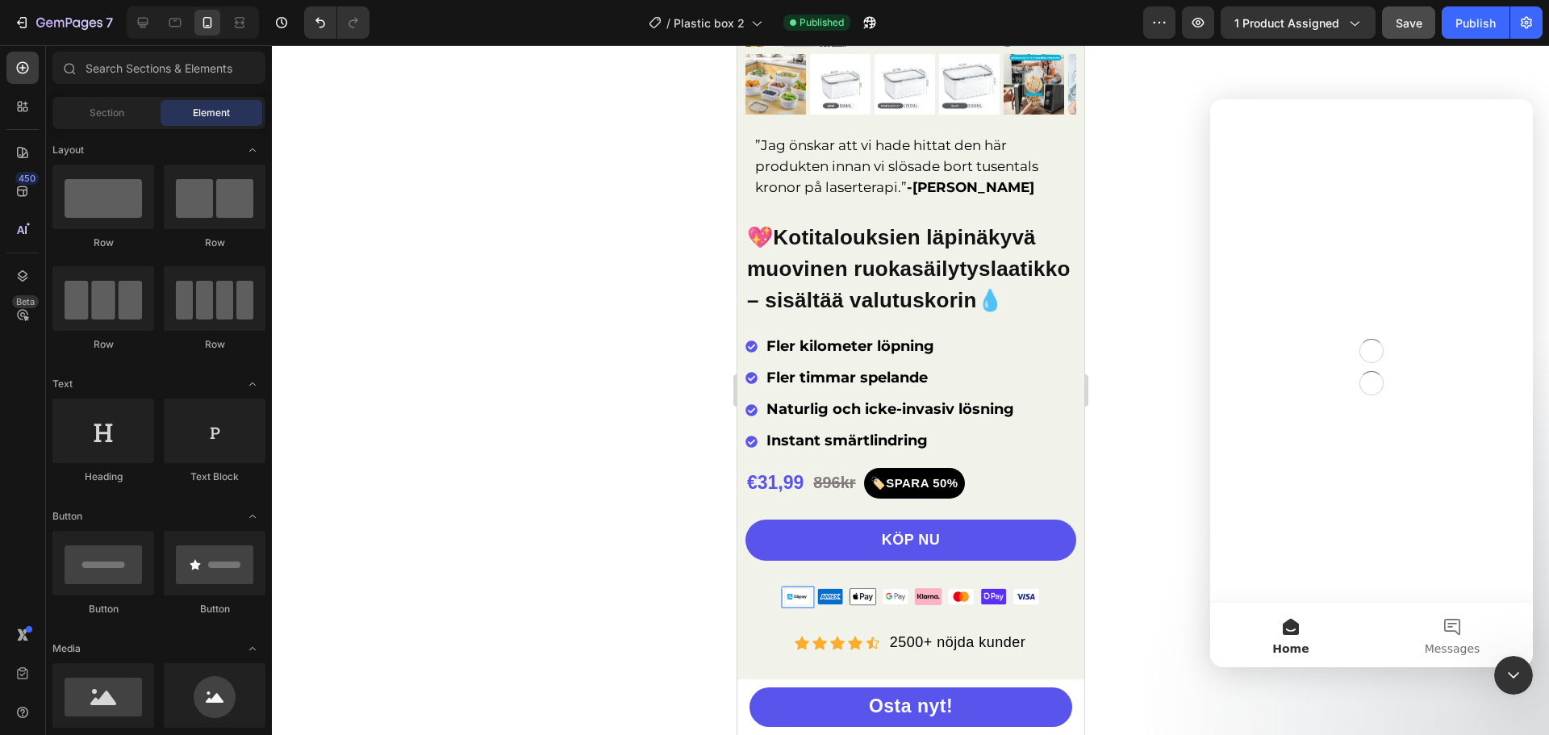
scroll to position [0, 0]
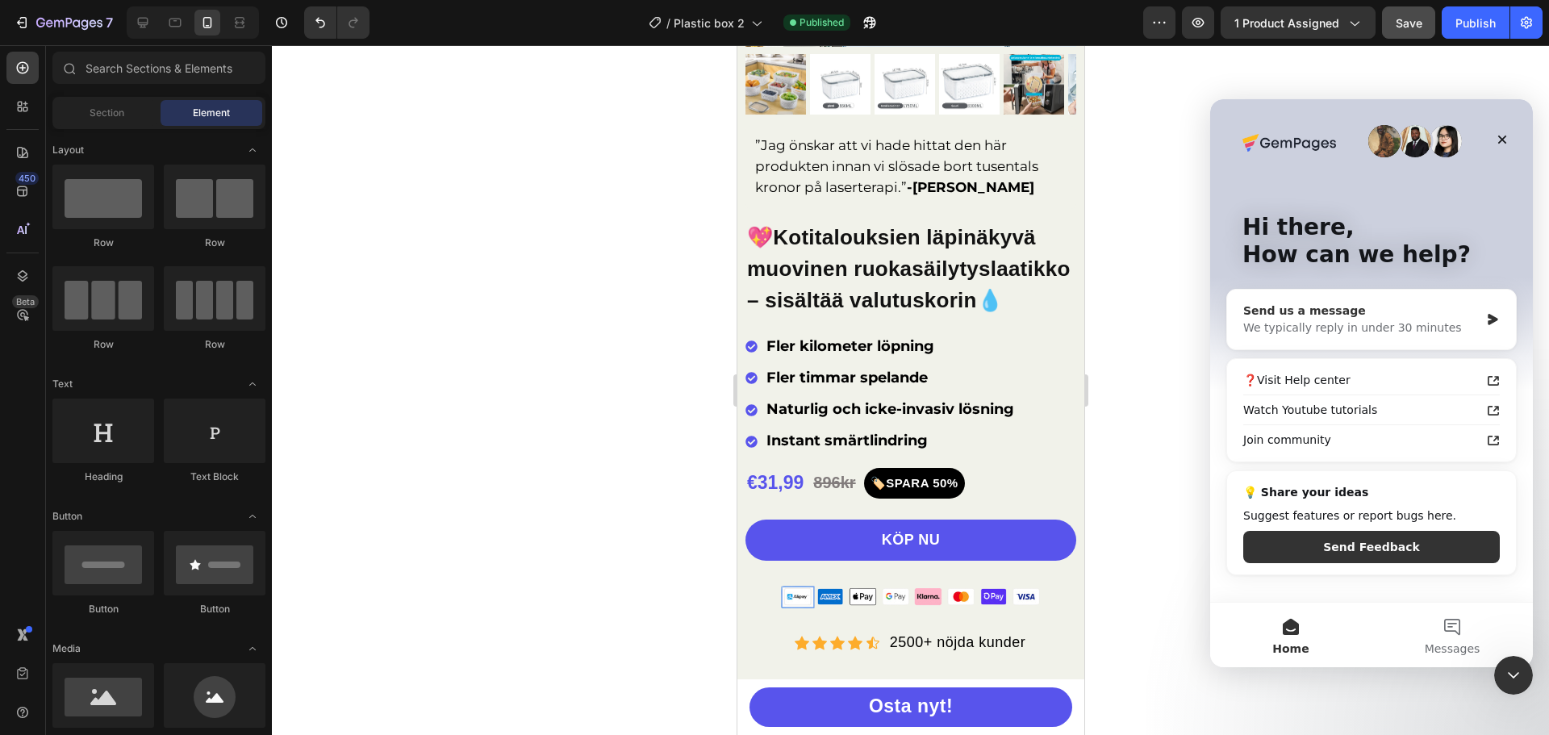
click at [1398, 327] on div "We typically reply in under 30 minutes" at bounding box center [1361, 327] width 236 height 17
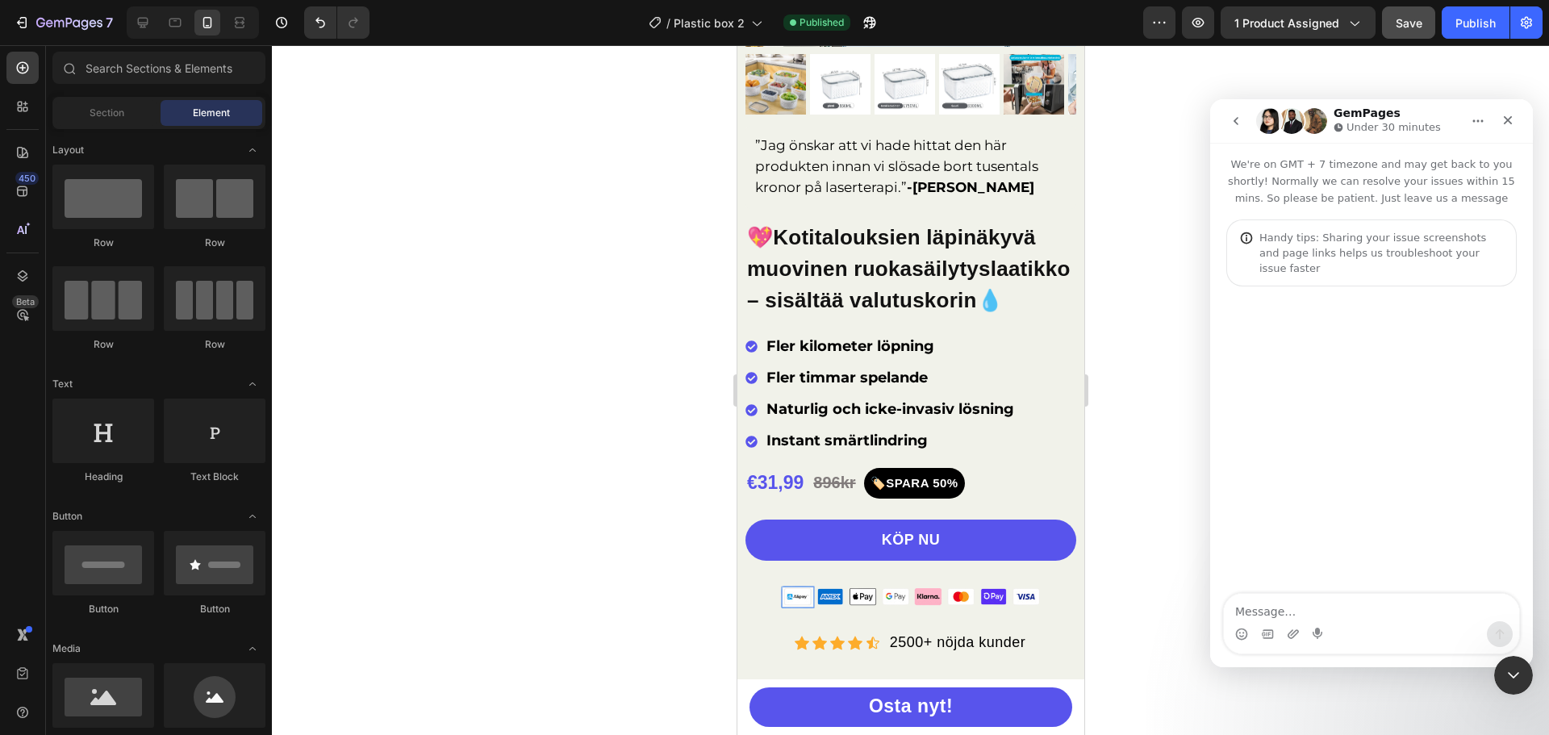
click at [1350, 599] on textarea "Message…" at bounding box center [1371, 607] width 295 height 27
type textarea "Is anybody here?"
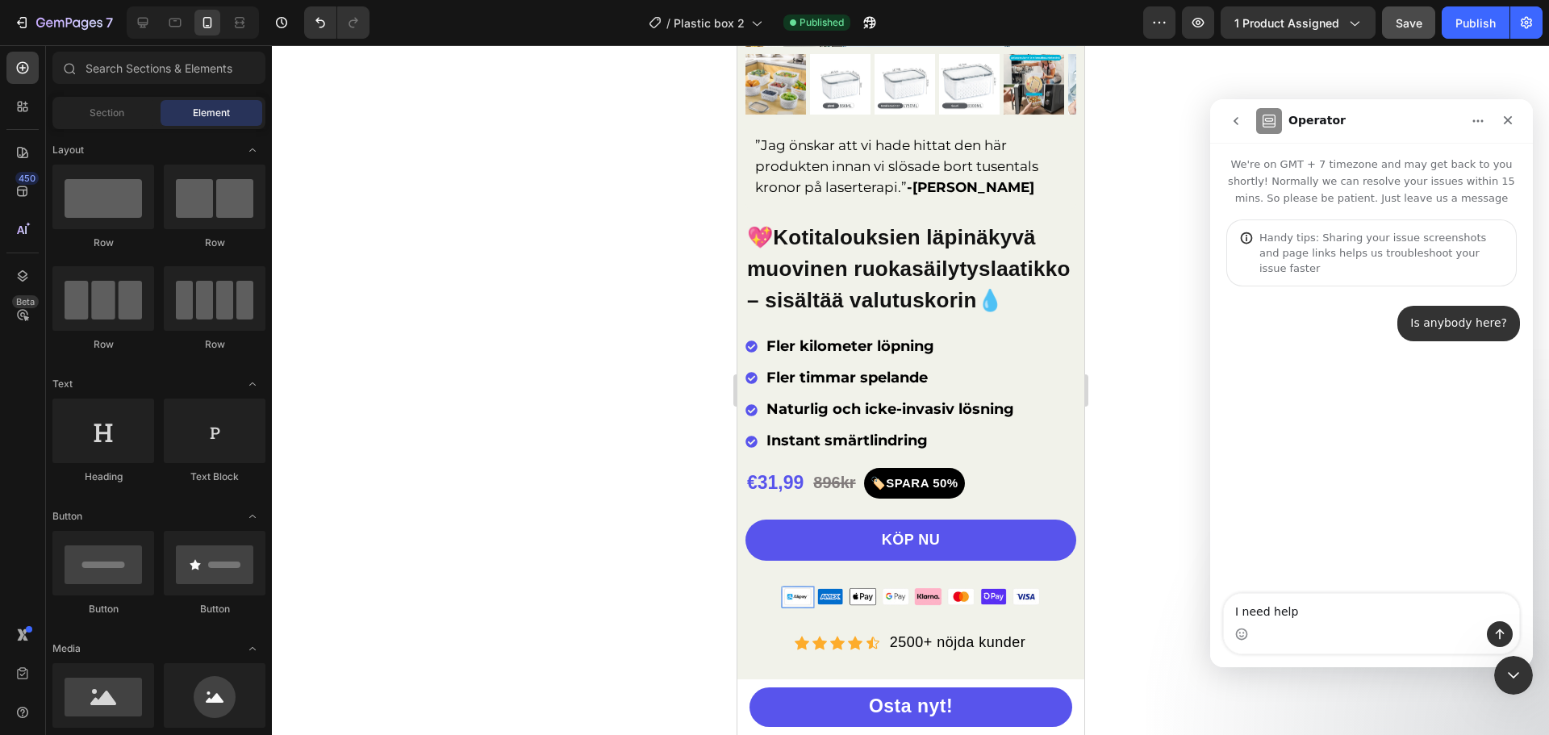
type textarea "I need help/"
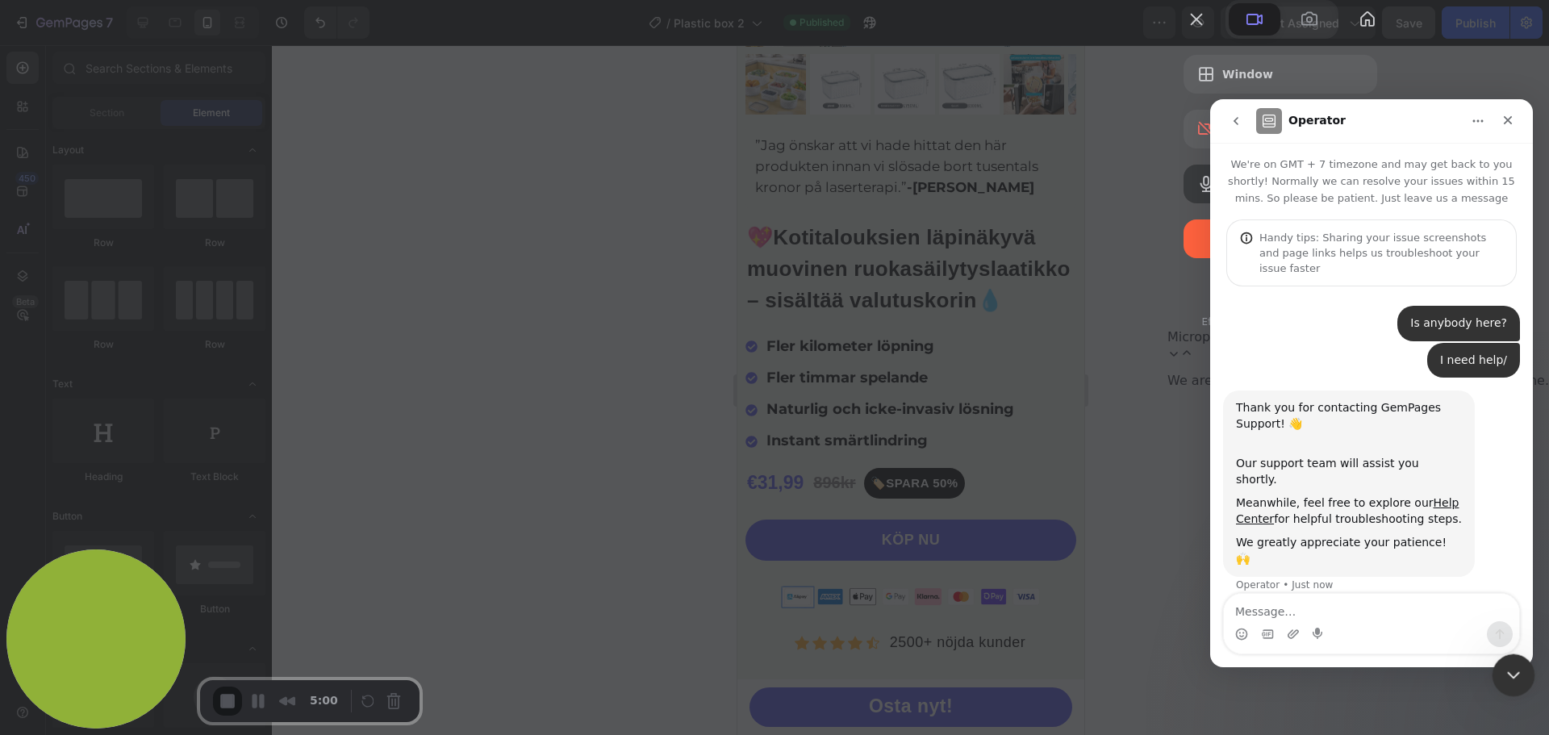
click at [1512, 688] on div "Close Intercom Messenger" at bounding box center [1511, 672] width 39 height 39
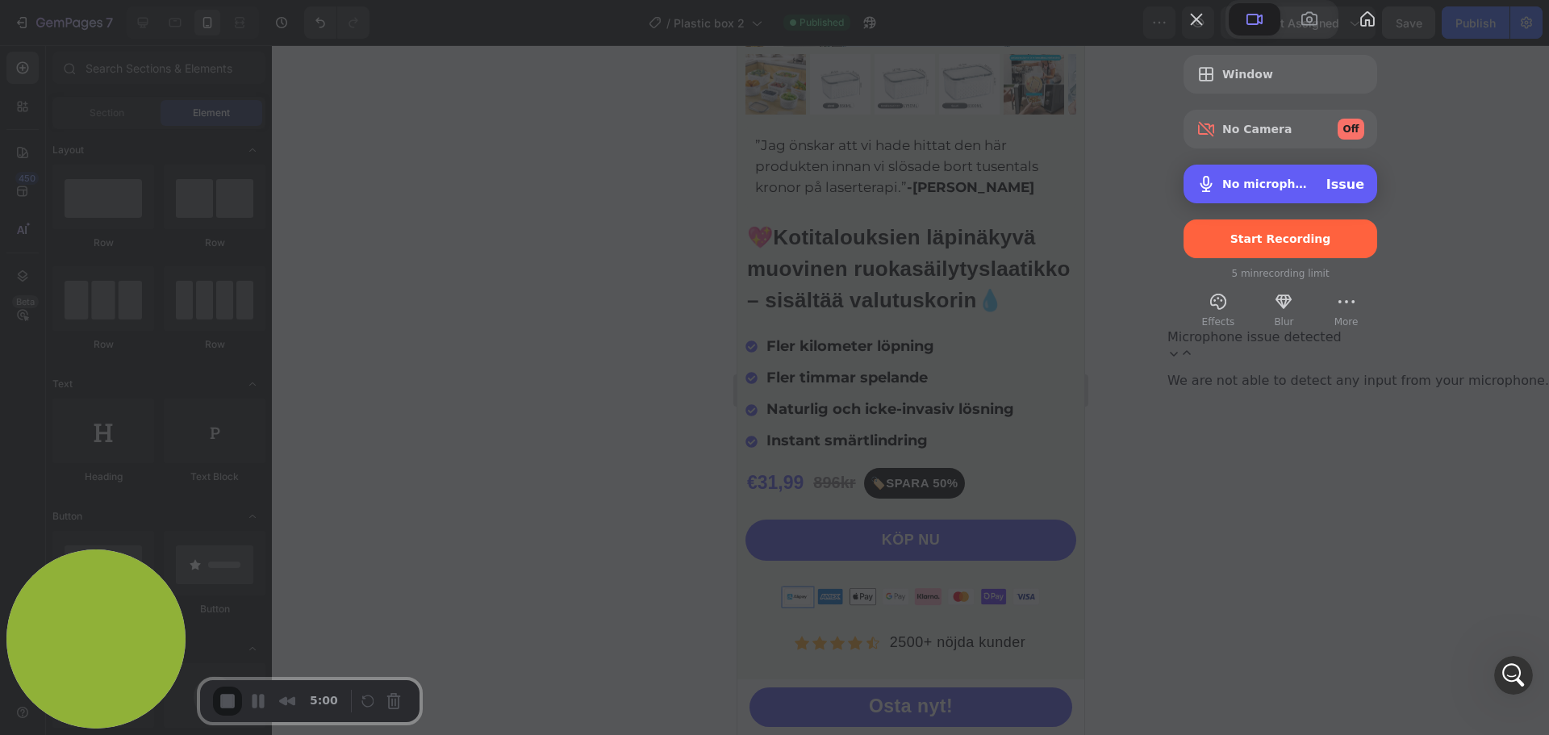
click at [1377, 203] on div "No microphone Issue" at bounding box center [1281, 184] width 194 height 39
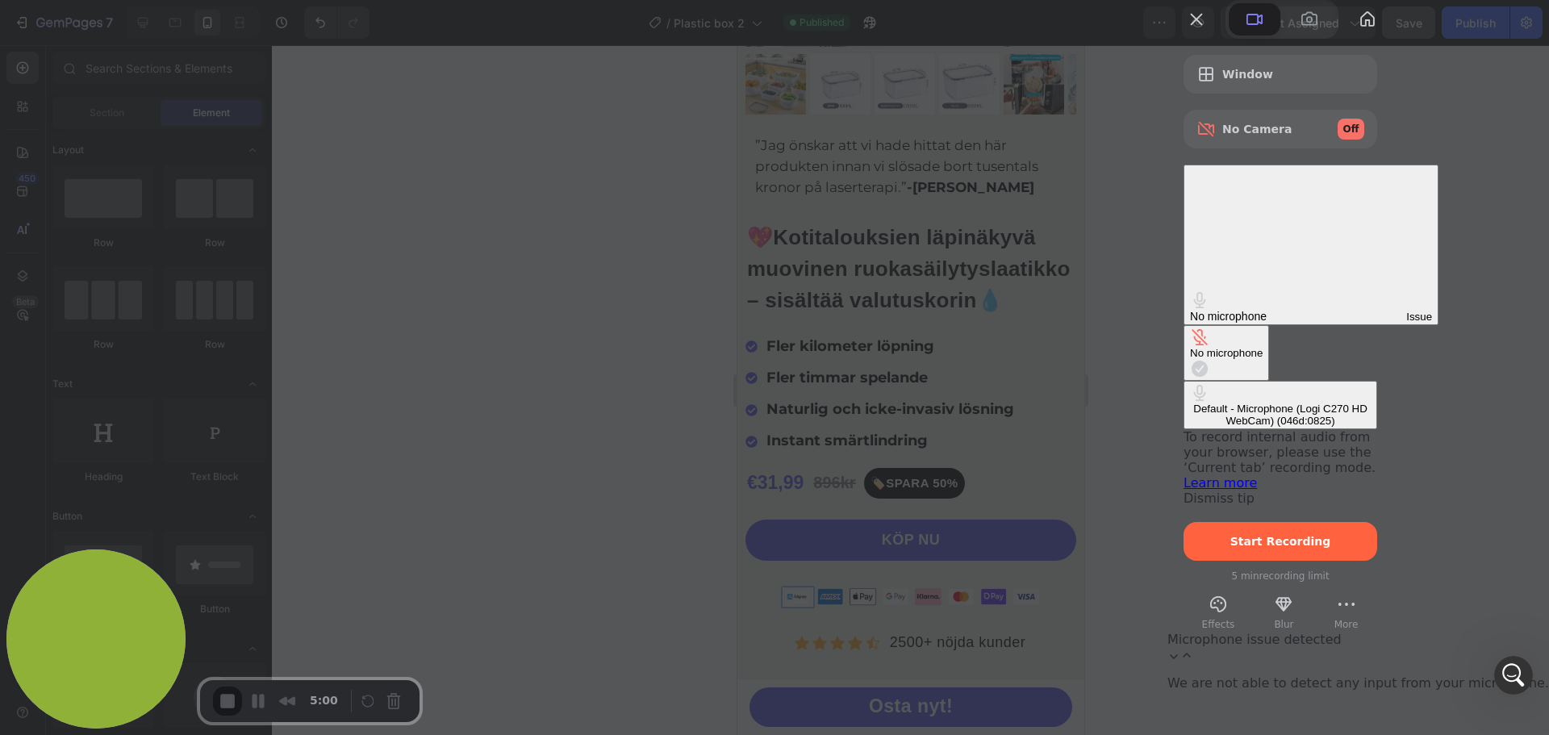
click at [1192, 403] on div "Default - Microphone (Logi C270 HD WebCam) (046d:0825)" at bounding box center [1280, 415] width 181 height 24
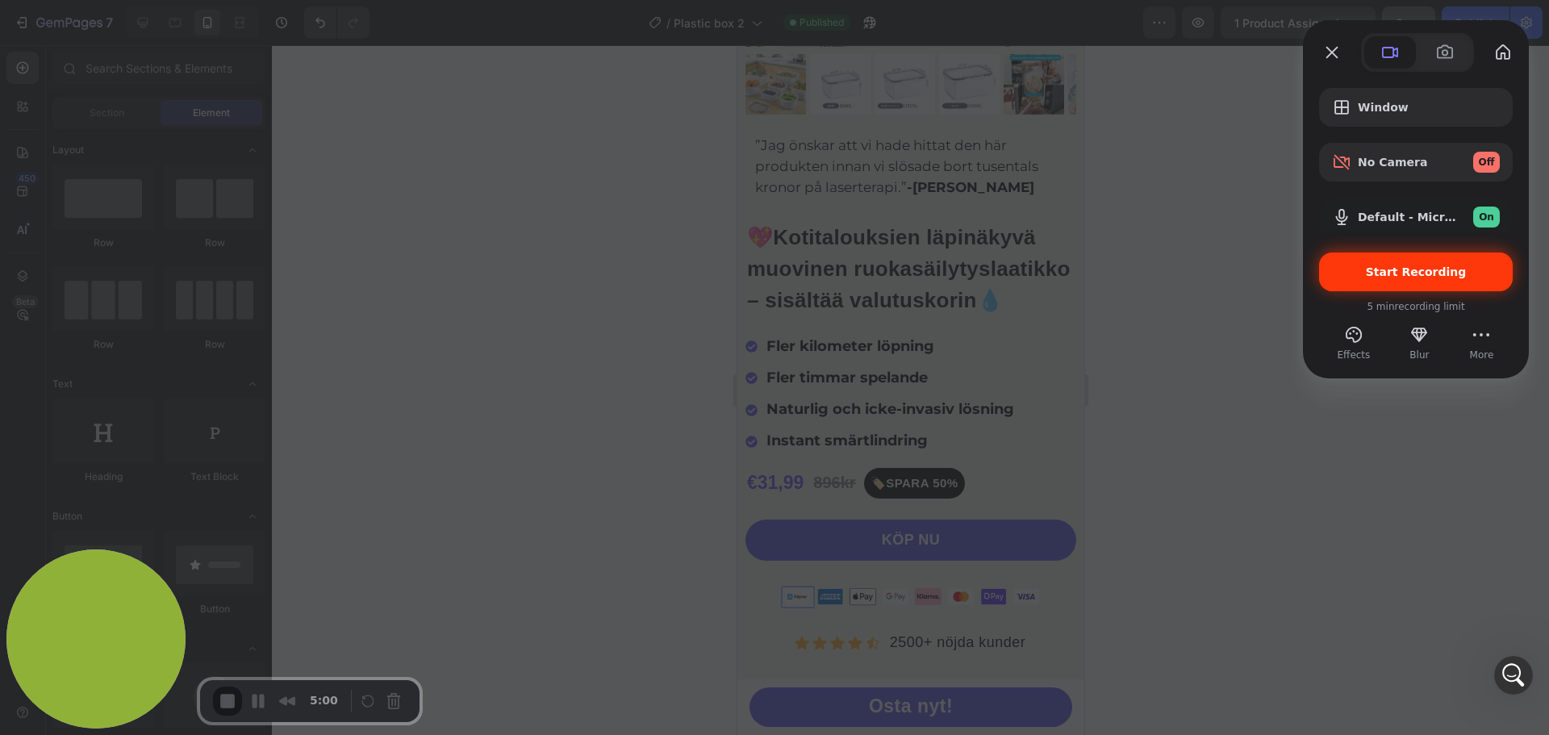
click at [1406, 276] on span "Start Recording" at bounding box center [1416, 271] width 101 height 13
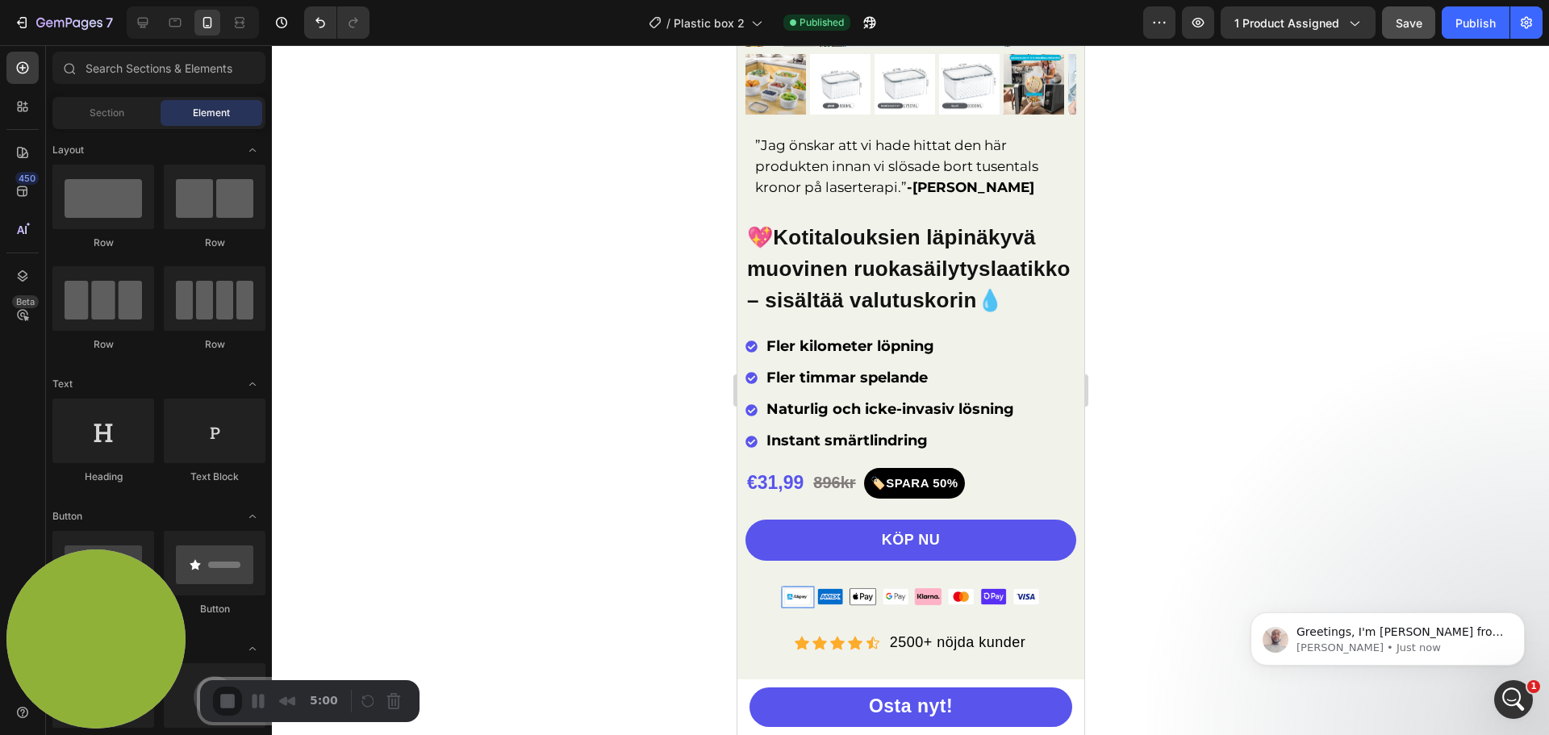
scroll to position [173, 0]
click at [261, 699] on button "Pause Recording" at bounding box center [261, 703] width 26 height 26
click at [1498, 683] on div "Open Intercom Messenger" at bounding box center [1510, 696] width 53 height 53
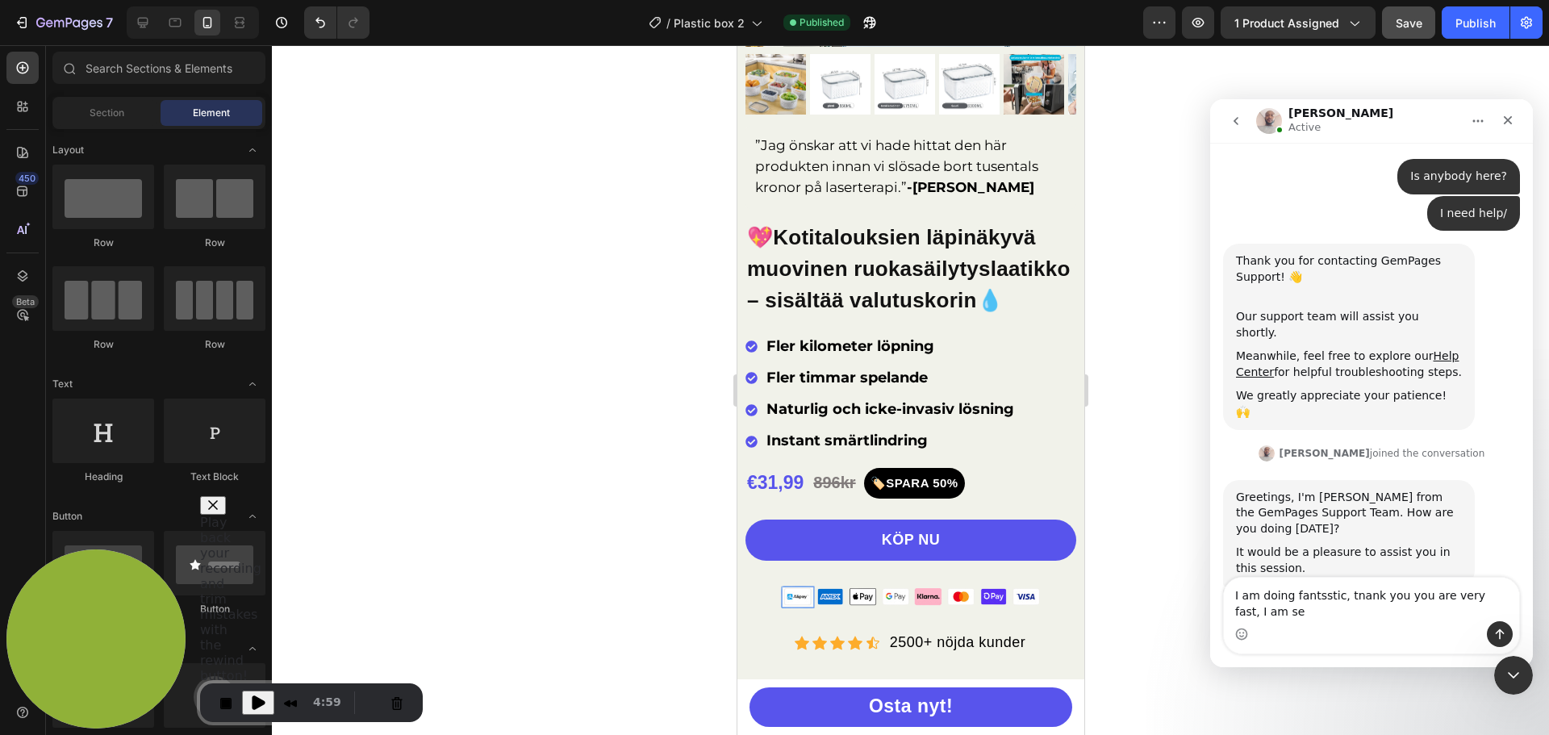
scroll to position [163, 0]
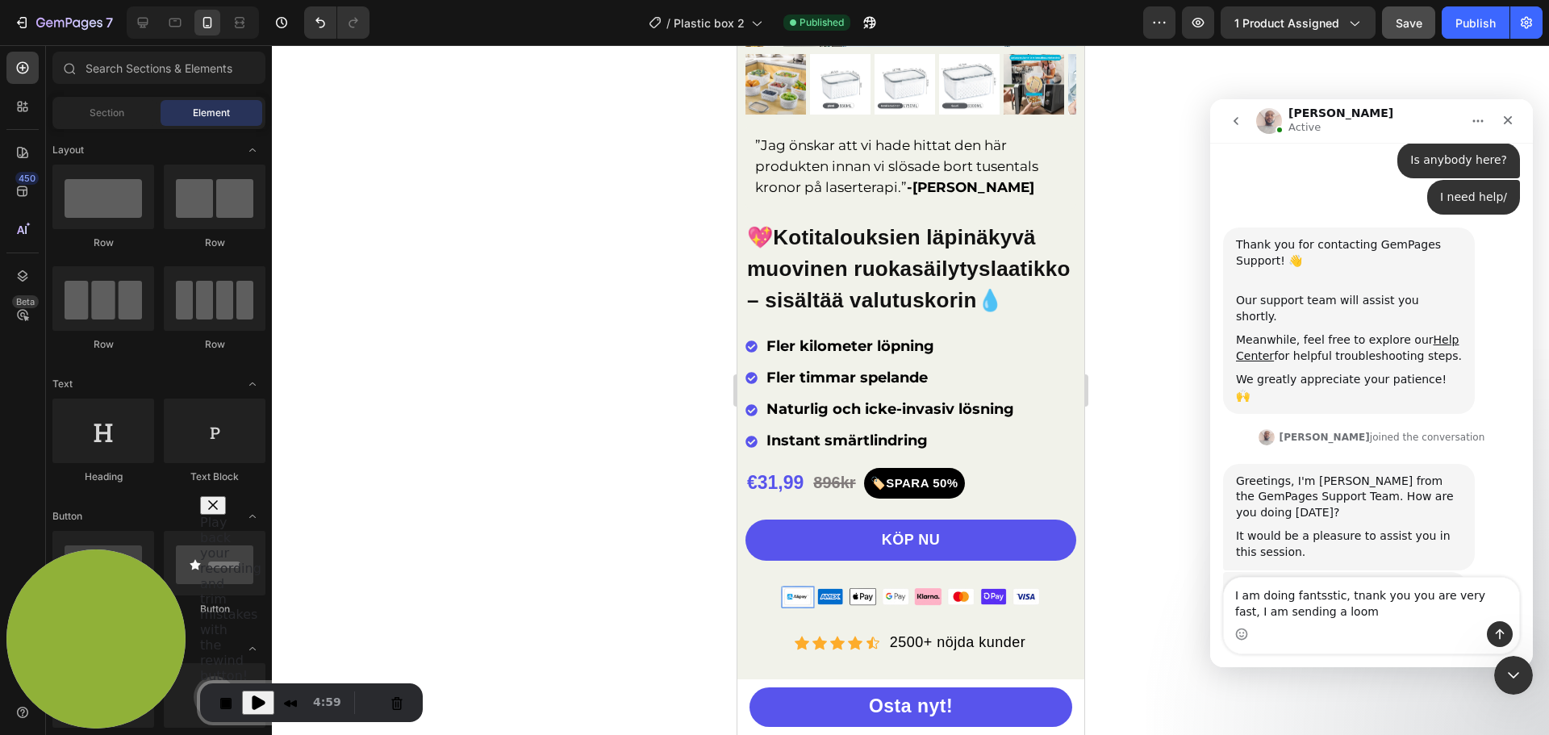
type textarea "I am doing fantsstic, tnank you you are very fast, I am sending a loom."
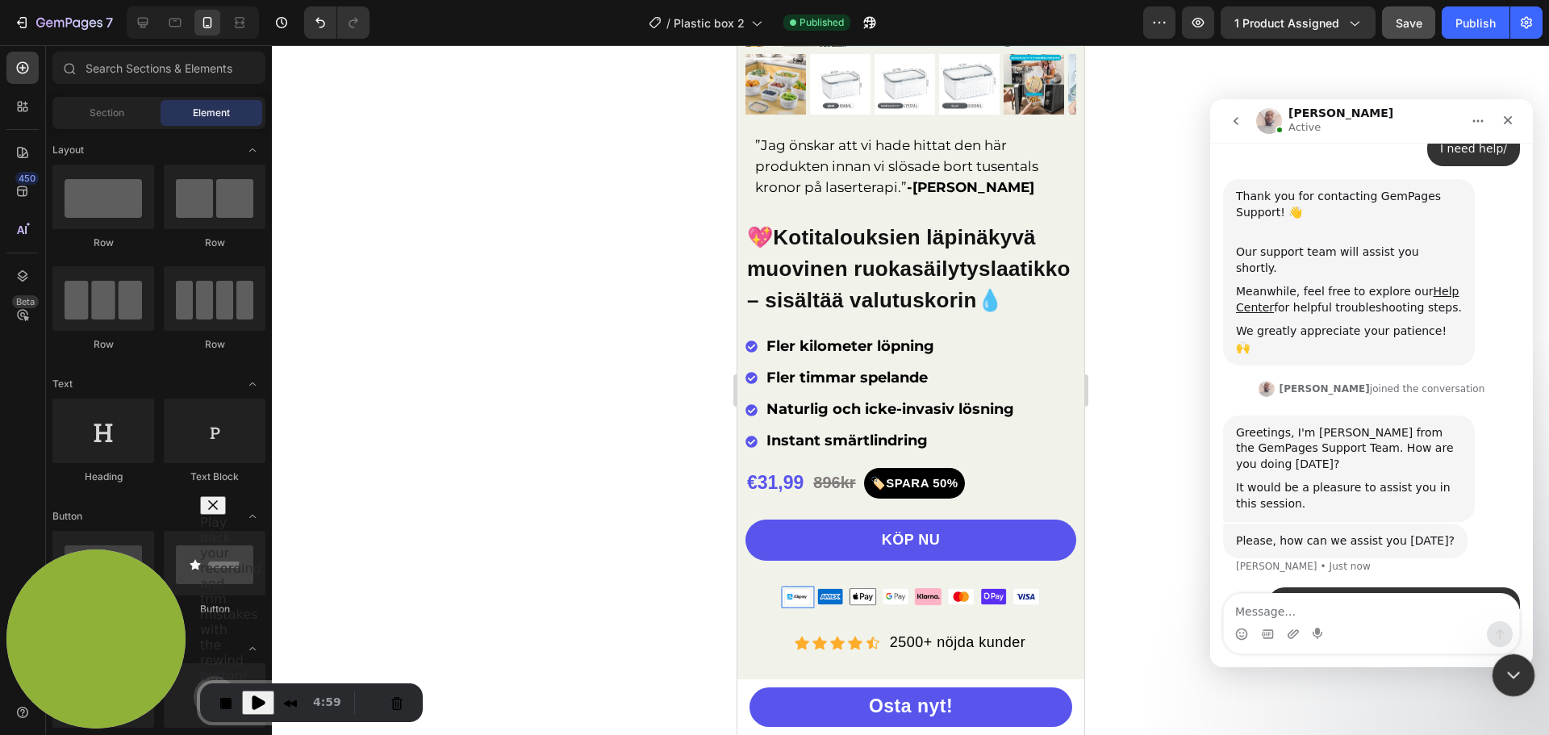
click at [1526, 671] on div "Close Intercom Messenger" at bounding box center [1511, 672] width 39 height 39
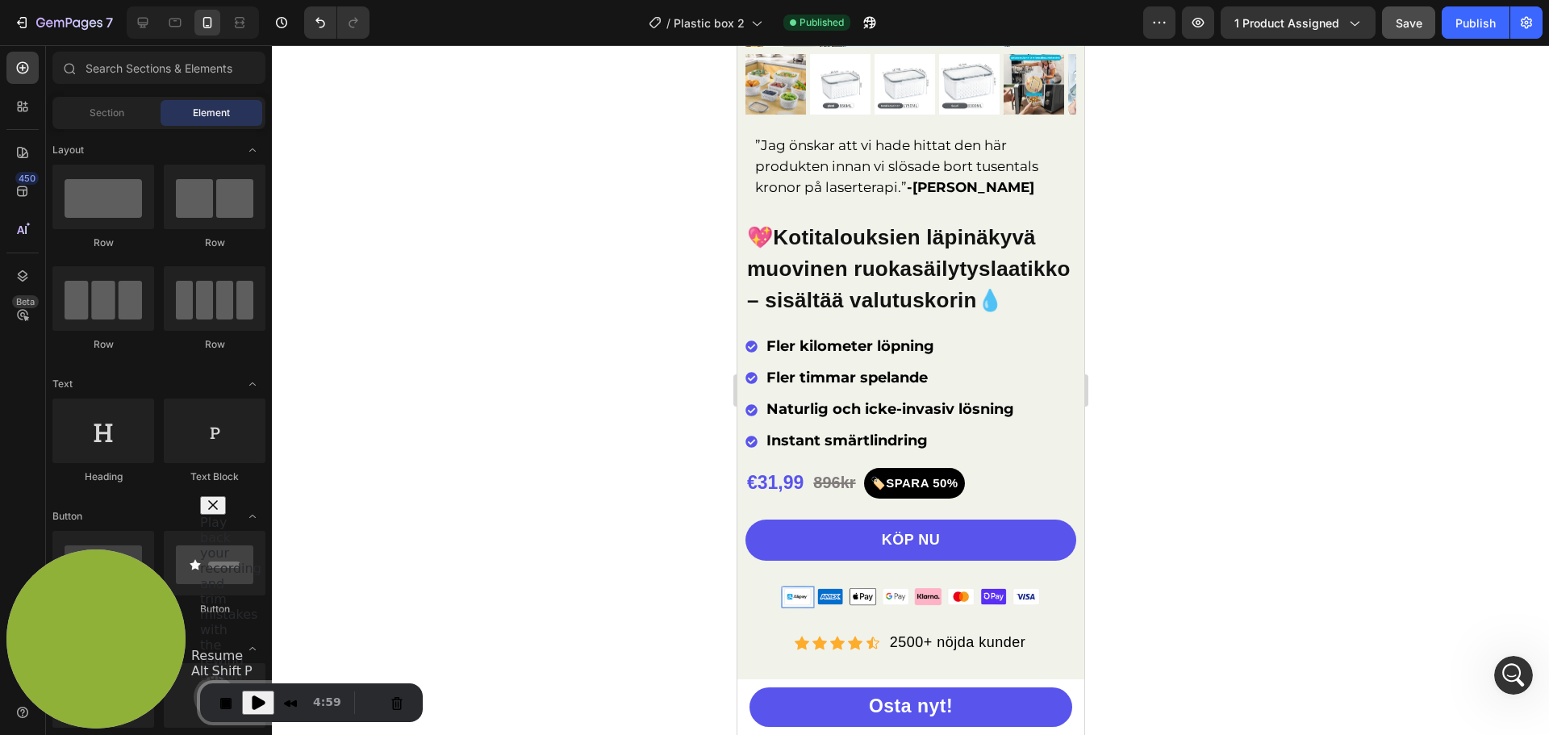
click at [265, 698] on span "Play Recording" at bounding box center [257, 702] width 19 height 19
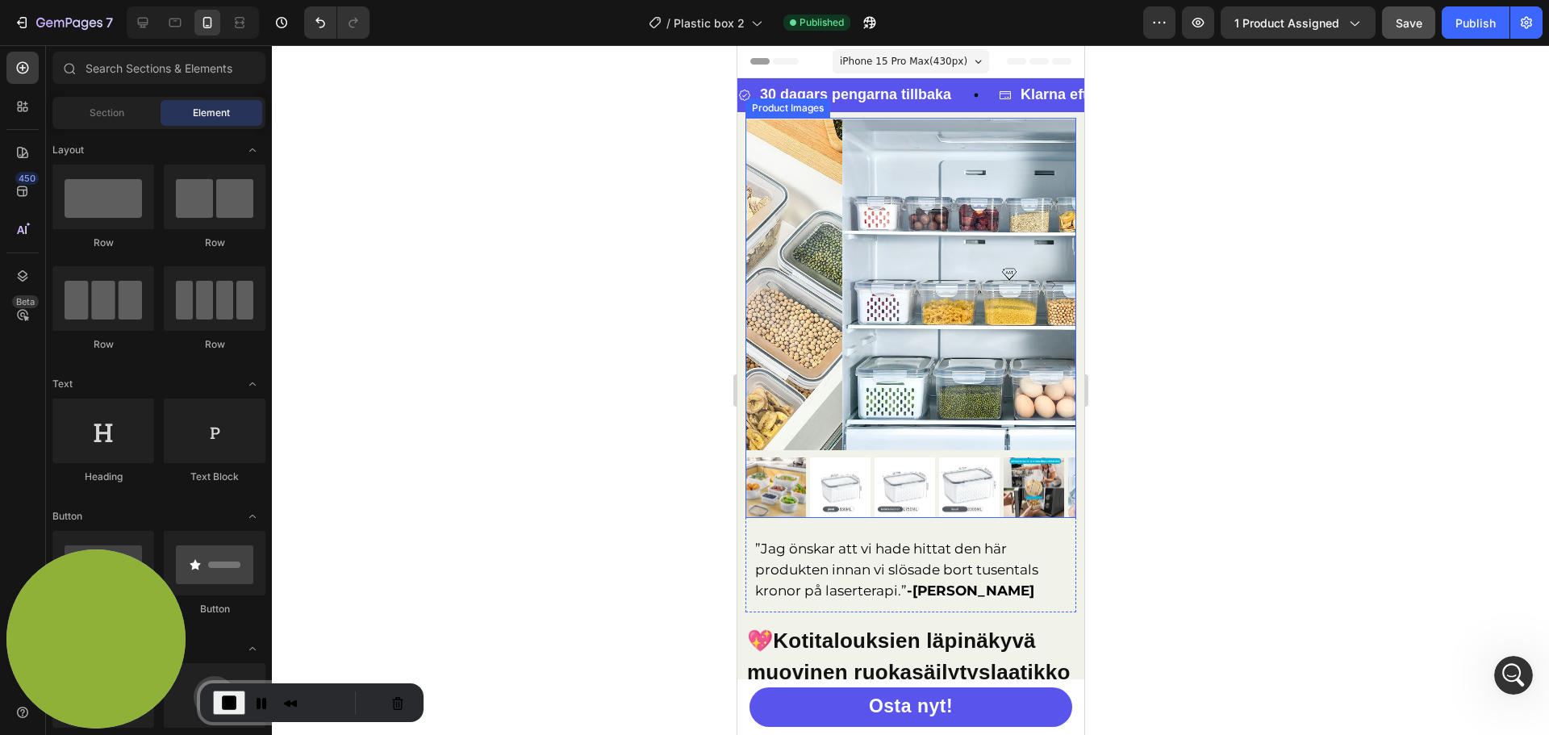
scroll to position [273, 0]
click at [137, 27] on icon at bounding box center [143, 23] width 16 height 16
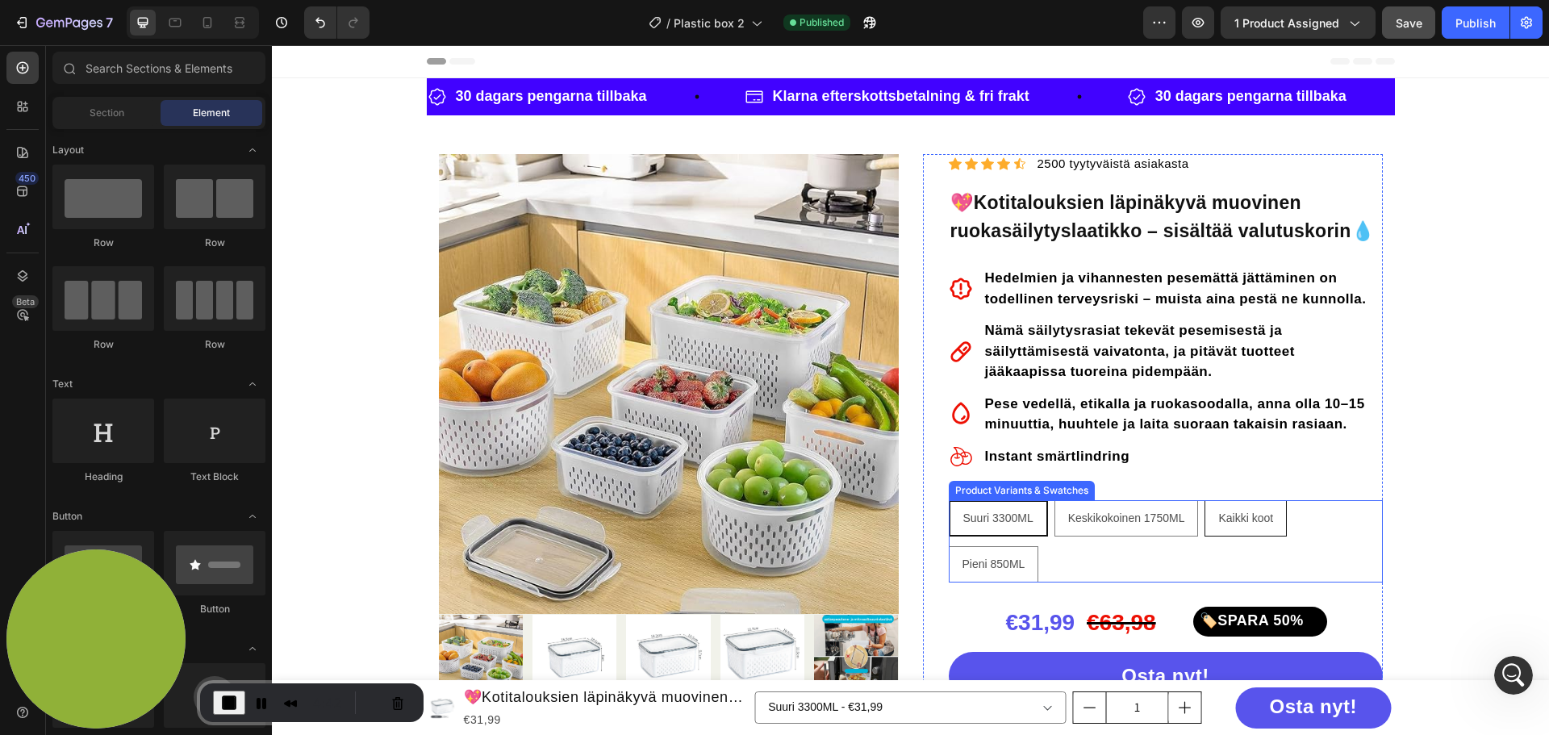
click at [1075, 521] on span "Keskikokoinen 1750ML" at bounding box center [1126, 517] width 117 height 13
click at [1054, 500] on input "Keskikokoinen 1750ML Keskikokoinen 1750ML Keskikokoinen 1750ML" at bounding box center [1054, 499] width 1 height 1
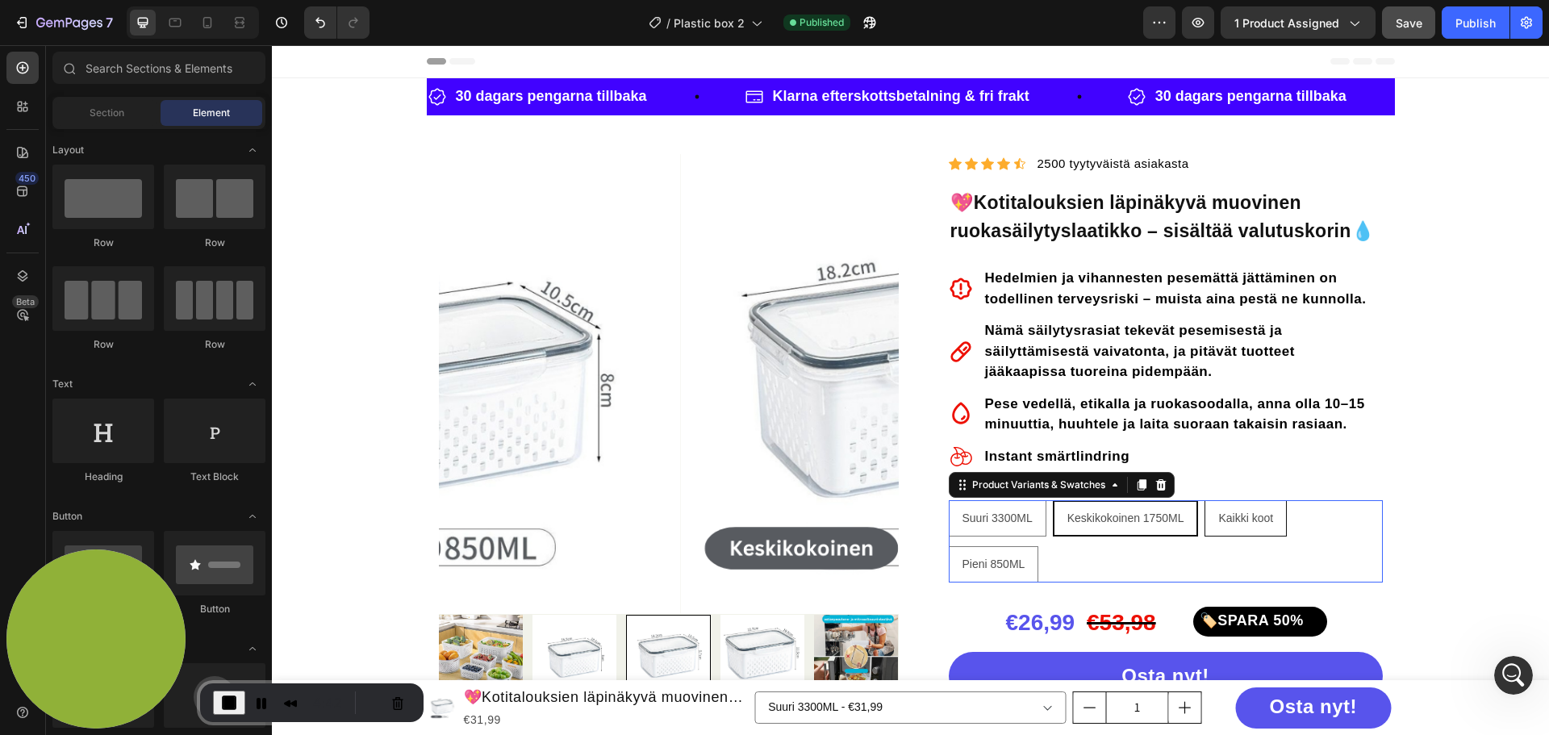
radio input "false"
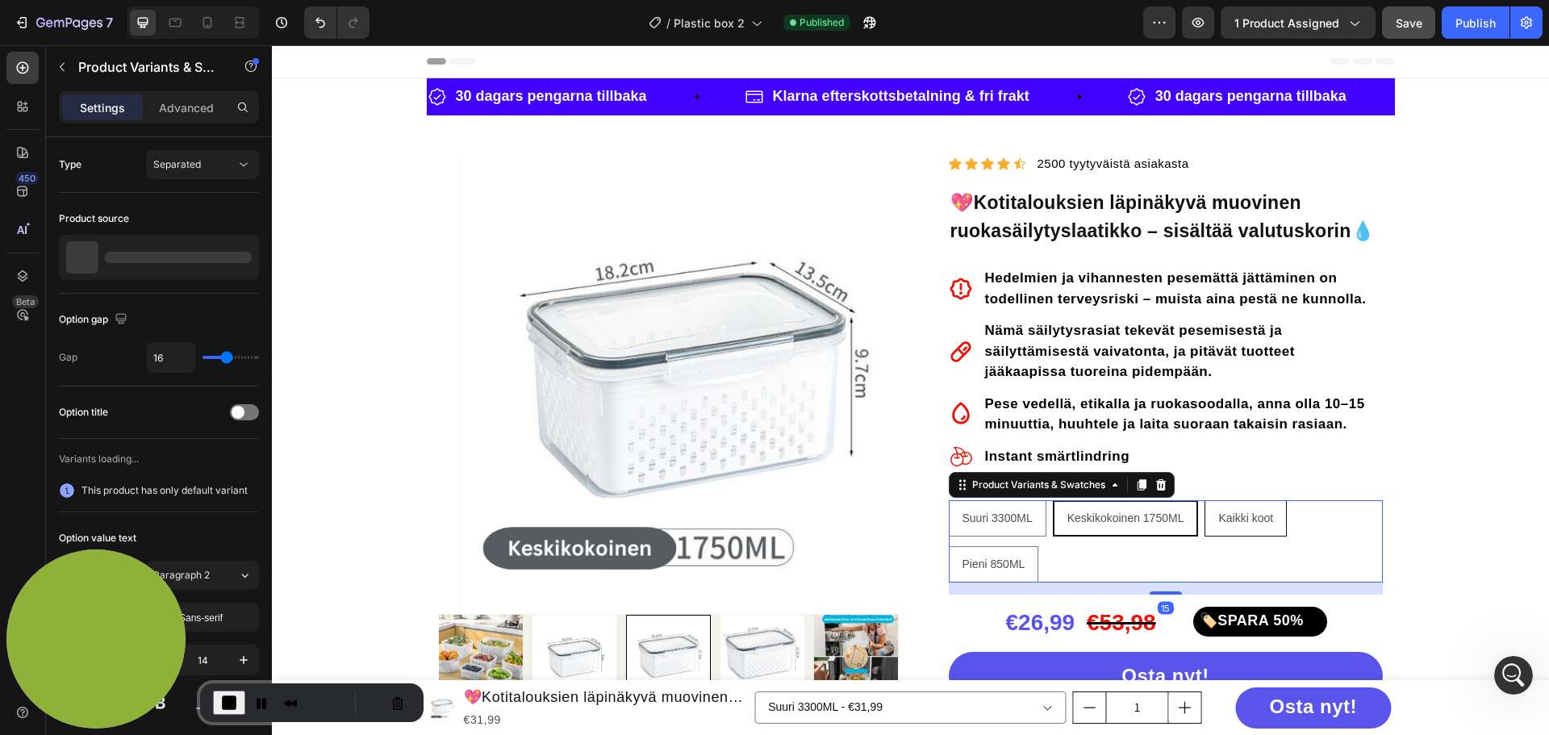
click at [1249, 519] on span "Kaikki koot" at bounding box center [1245, 517] width 55 height 13
click at [1205, 500] on input "Kaikki koot Kaikki koot Kaikki koot" at bounding box center [1204, 499] width 1 height 1
radio input "false"
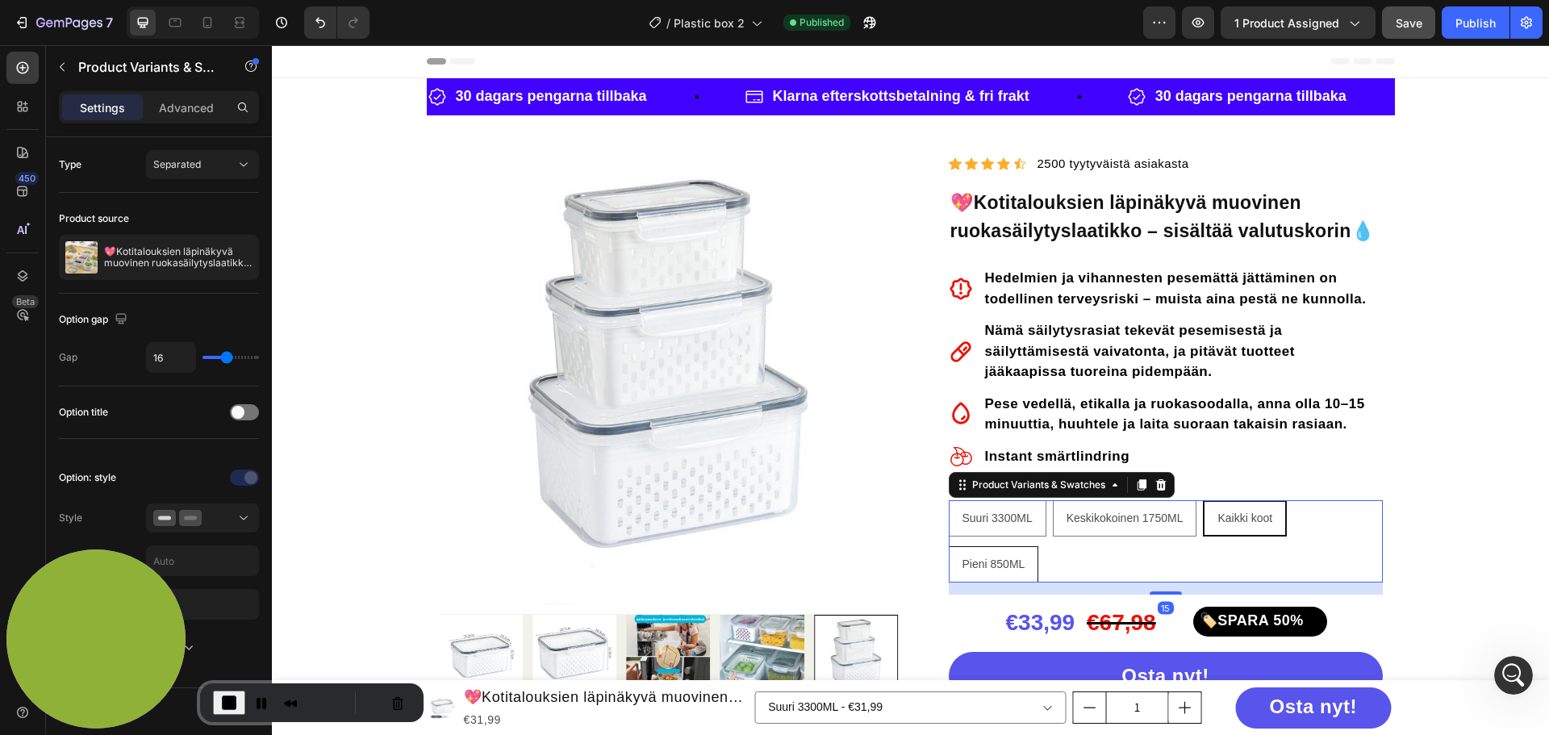
click at [981, 569] on span "Pieni 850ML" at bounding box center [993, 563] width 63 height 13
click at [949, 546] on input "Pieni 850ML Pieni 850ML Pieni 850ML" at bounding box center [948, 545] width 1 height 1
radio input "false"
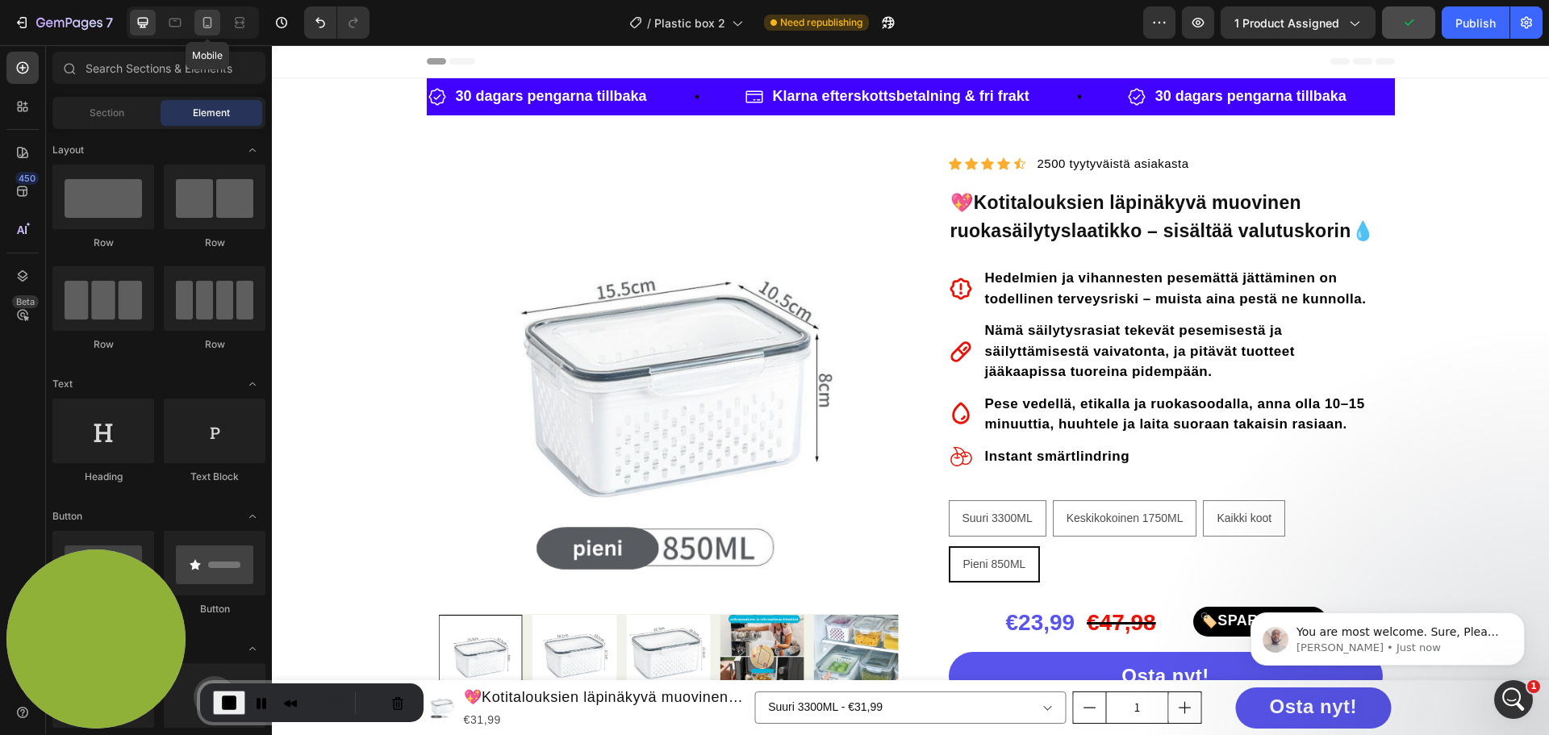
click at [208, 21] on icon at bounding box center [207, 23] width 16 height 16
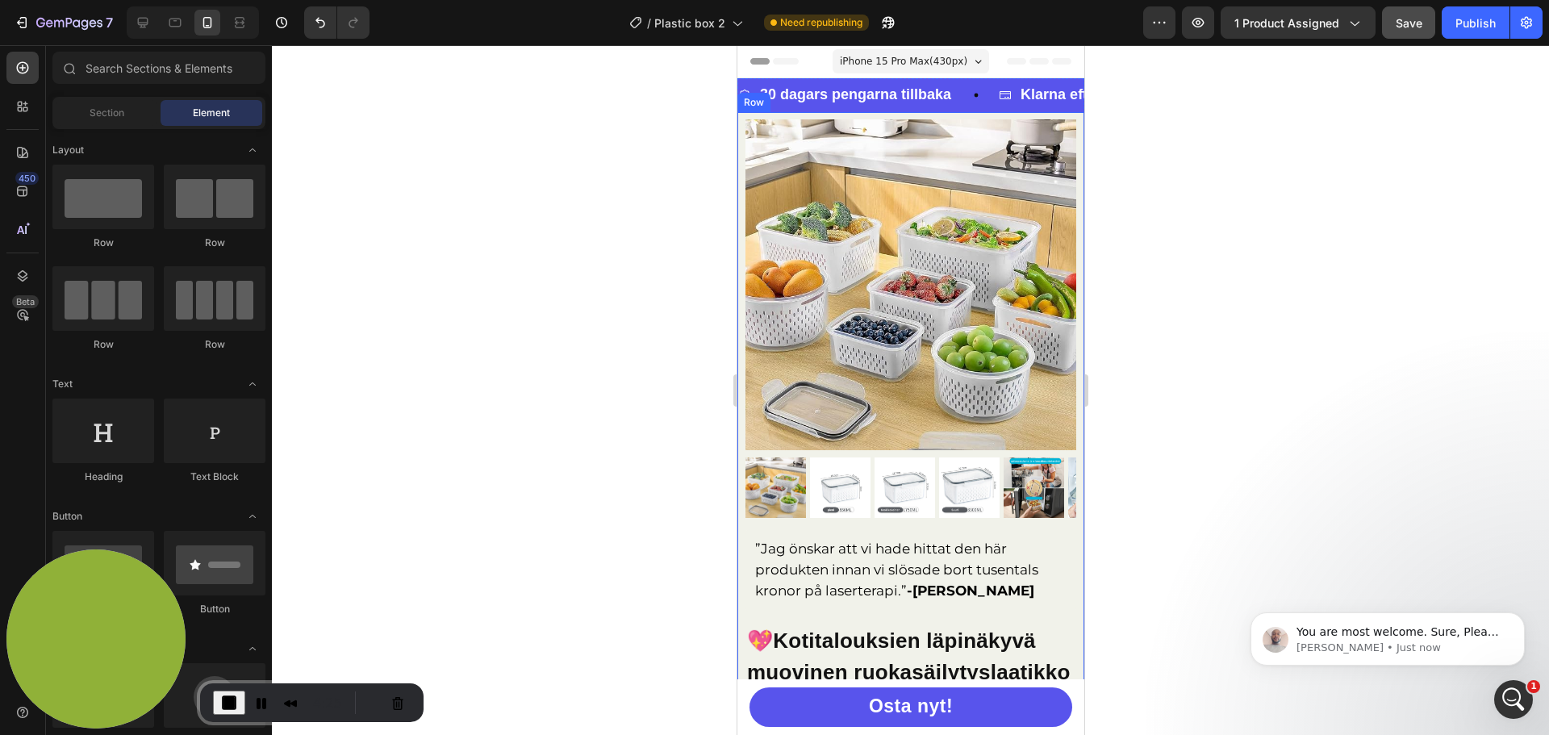
click at [745, 105] on div "Row" at bounding box center [753, 102] width 27 height 15
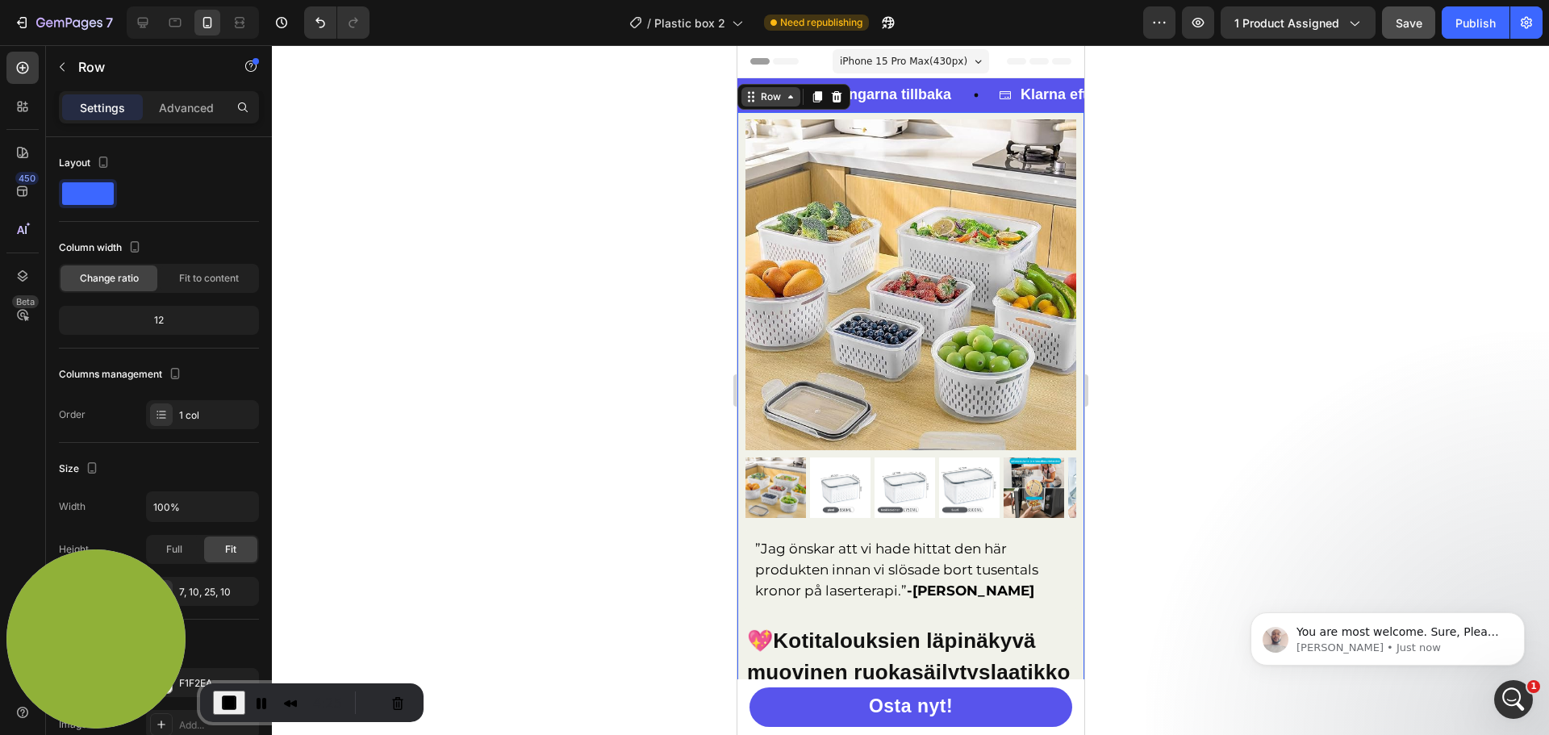
click at [771, 96] on div "Row" at bounding box center [770, 97] width 27 height 15
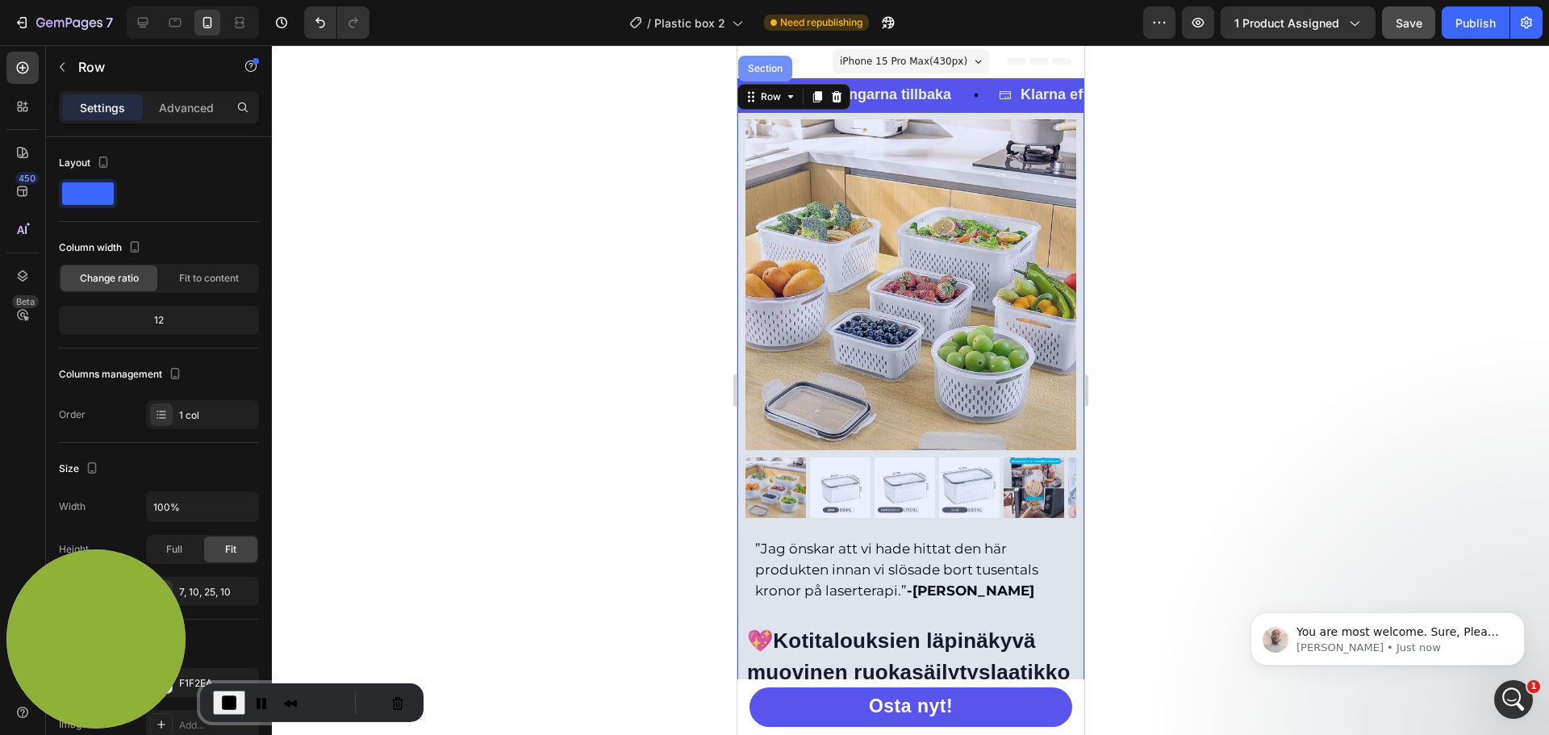
click at [768, 75] on div "Section" at bounding box center [764, 69] width 54 height 26
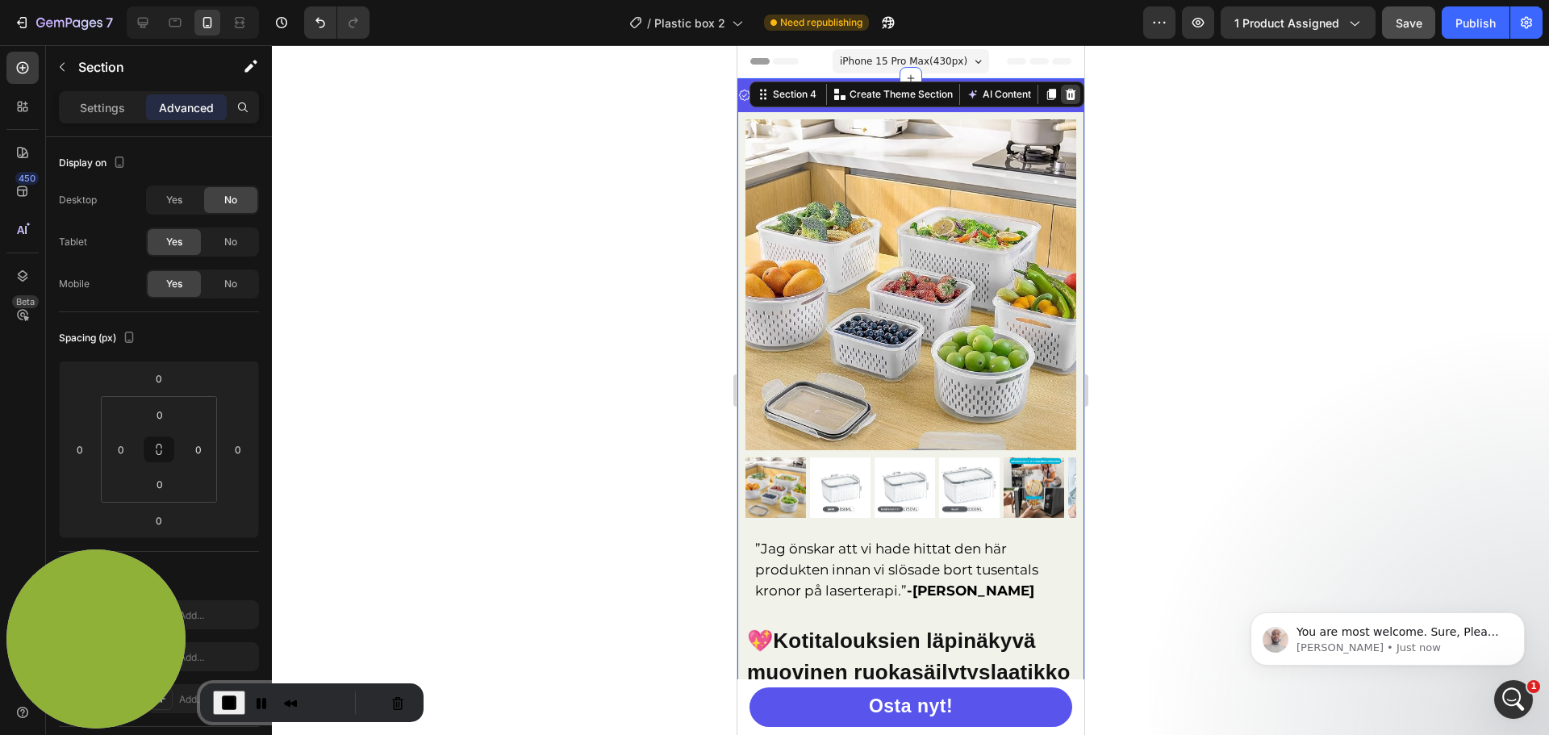
click at [1065, 95] on icon at bounding box center [1070, 94] width 10 height 11
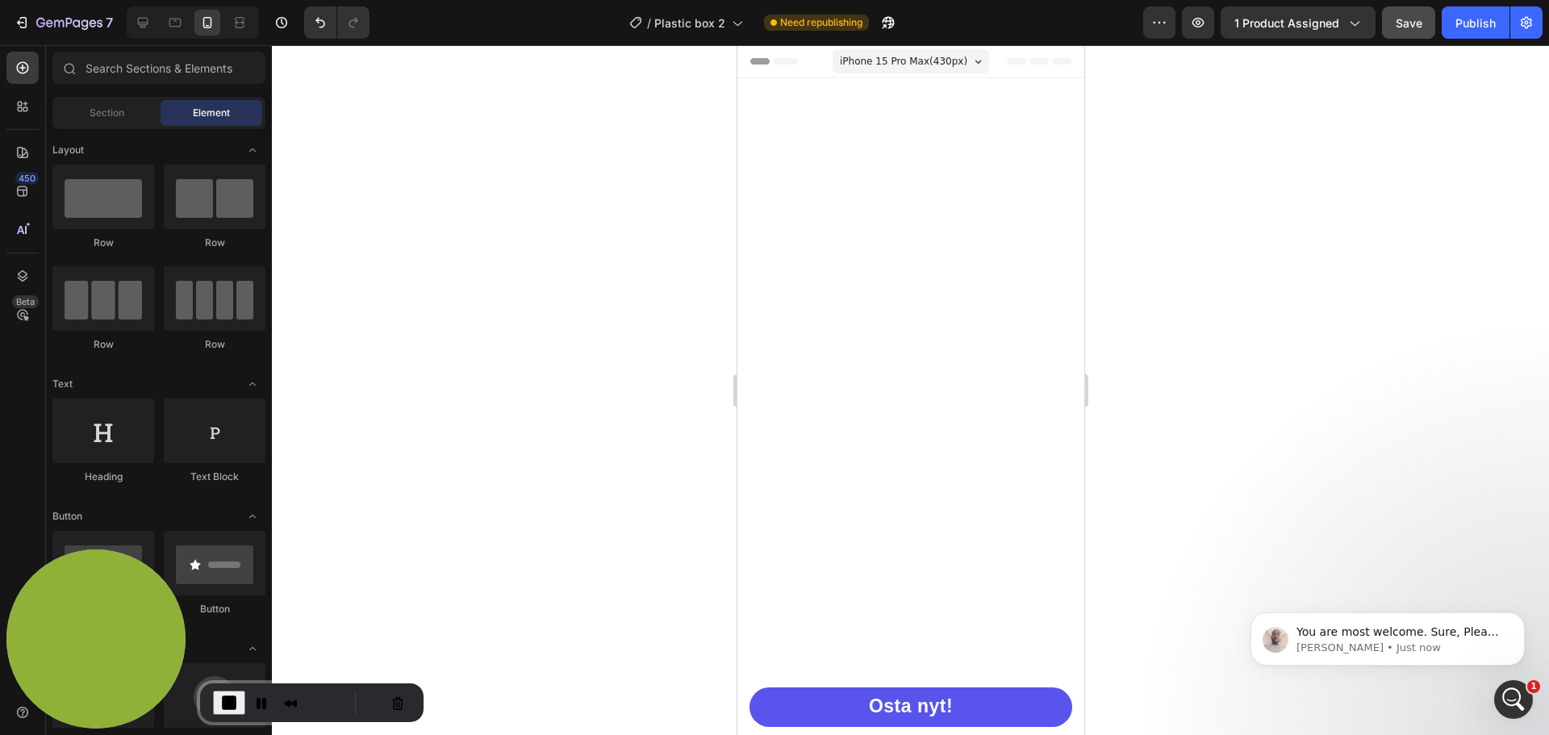
click at [658, 169] on div at bounding box center [910, 390] width 1277 height 690
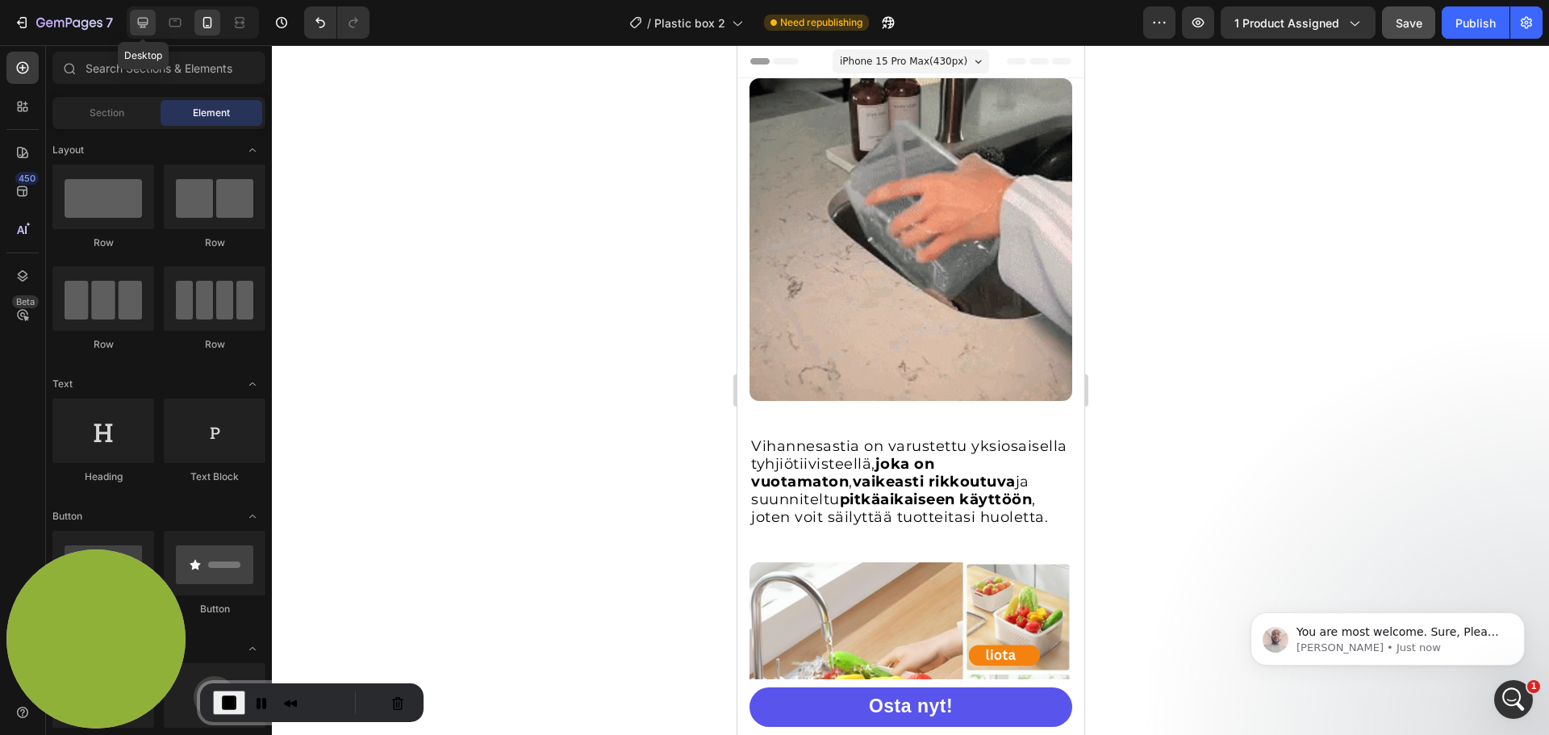
click at [138, 23] on icon at bounding box center [143, 23] width 10 height 10
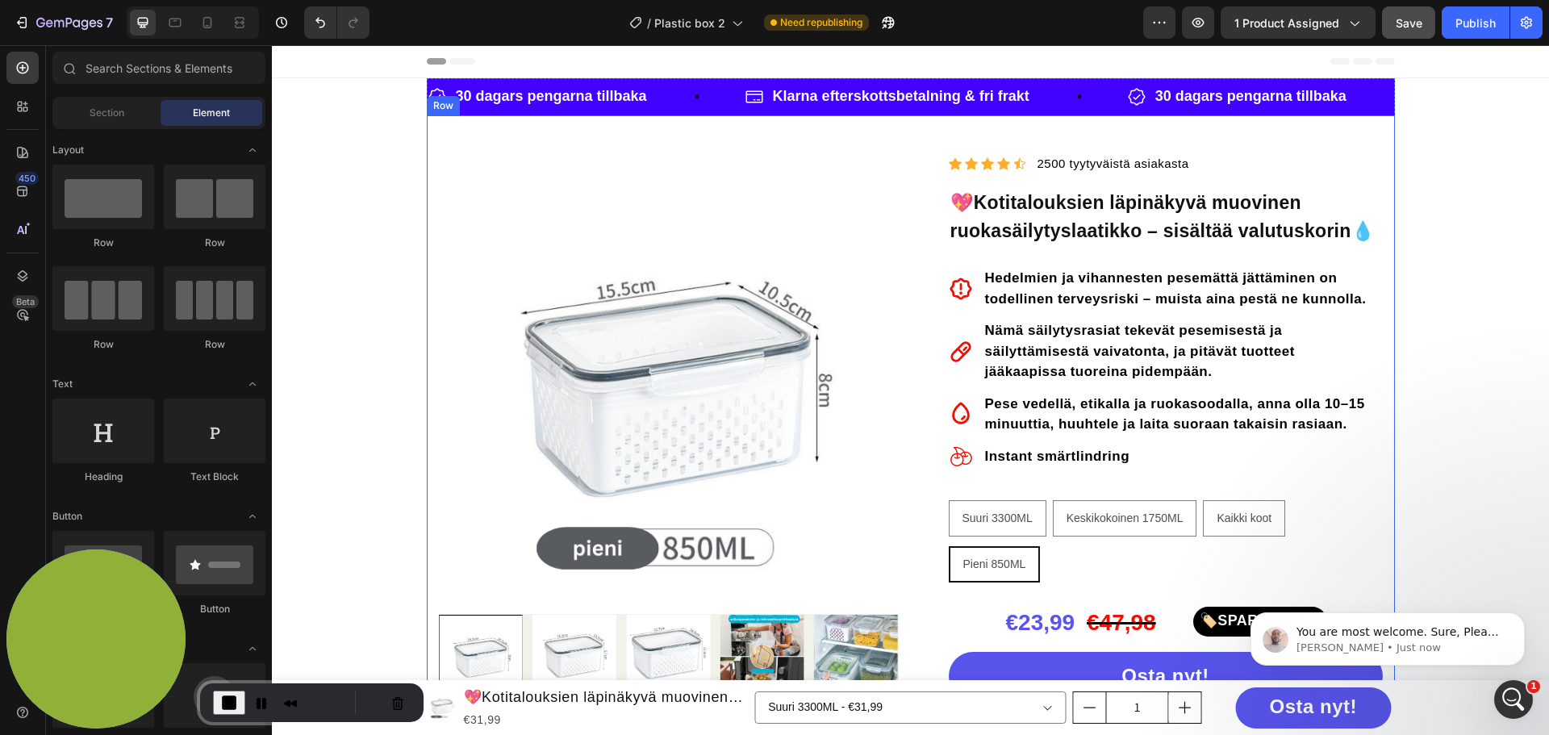
click at [431, 108] on div "Row" at bounding box center [443, 105] width 27 height 15
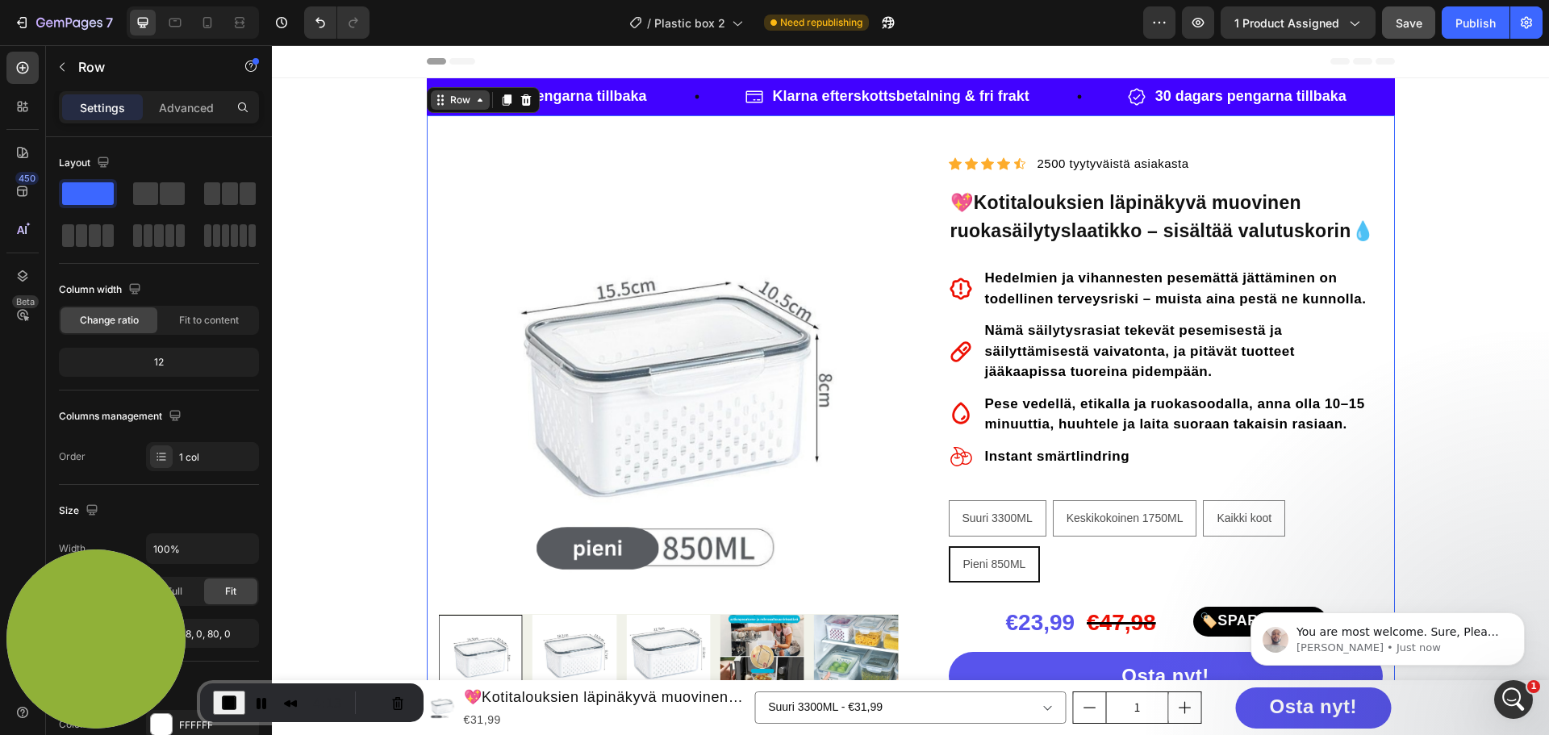
click at [466, 99] on div "Row" at bounding box center [460, 100] width 27 height 15
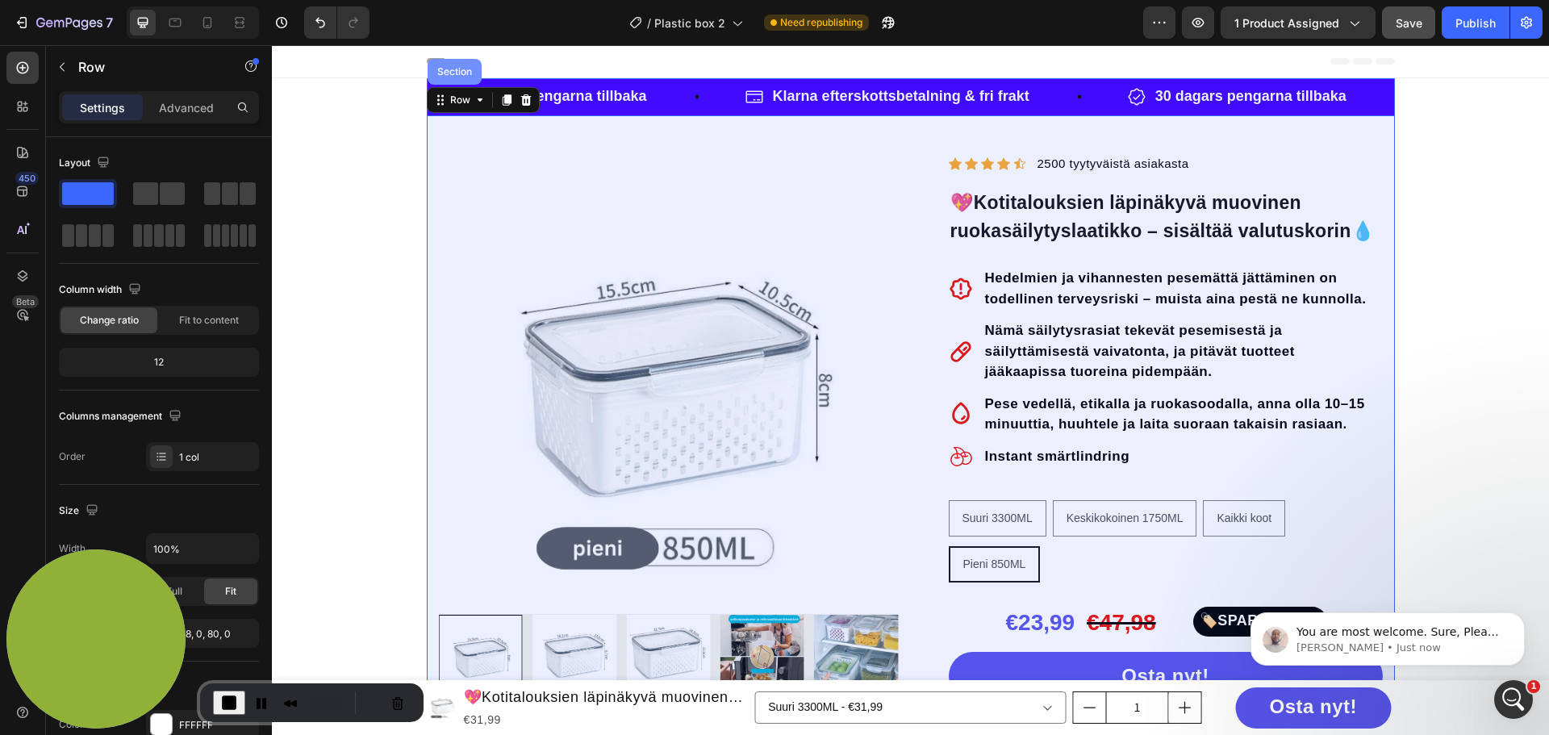
click at [453, 69] on div "Section" at bounding box center [454, 72] width 41 height 10
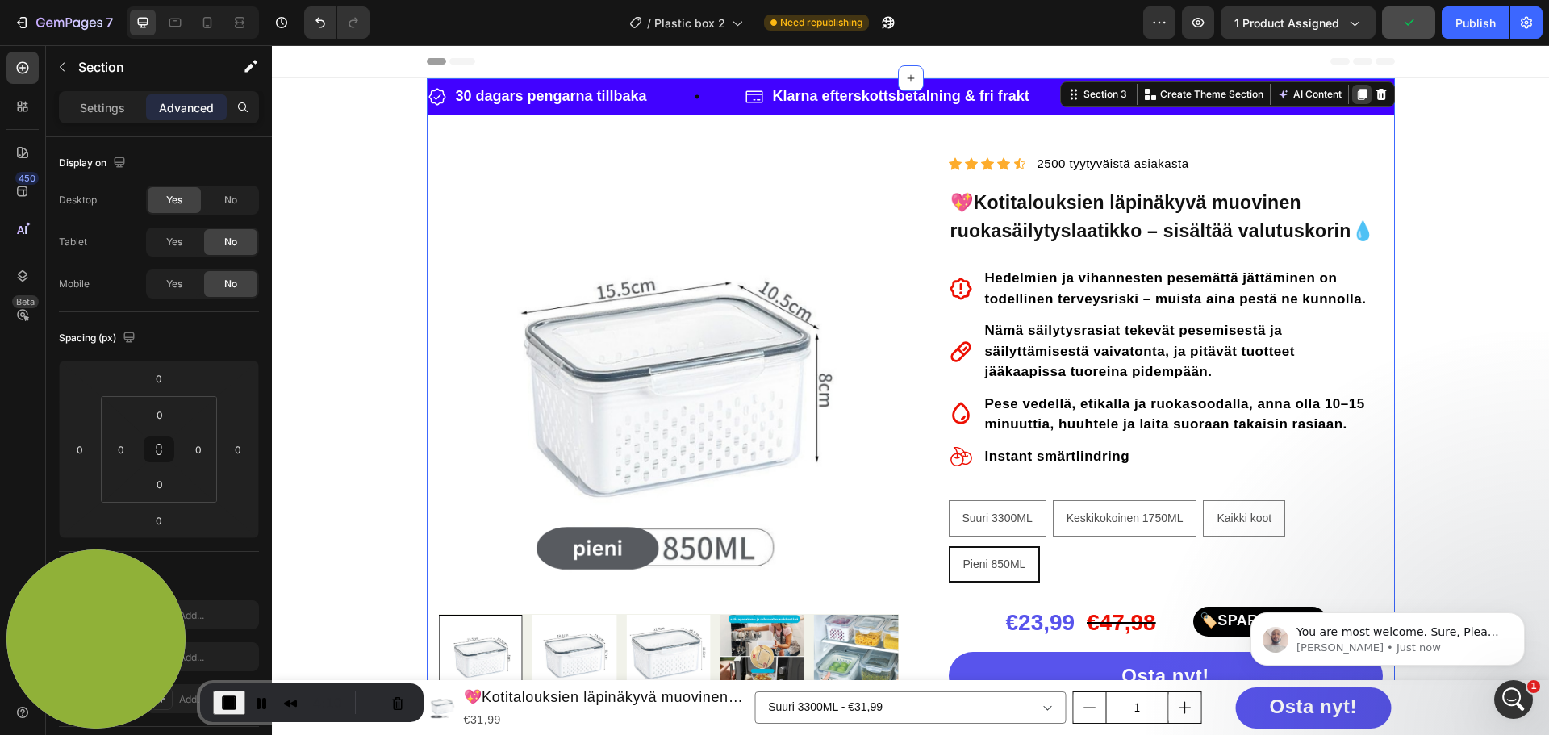
click at [1356, 98] on icon at bounding box center [1361, 94] width 13 height 13
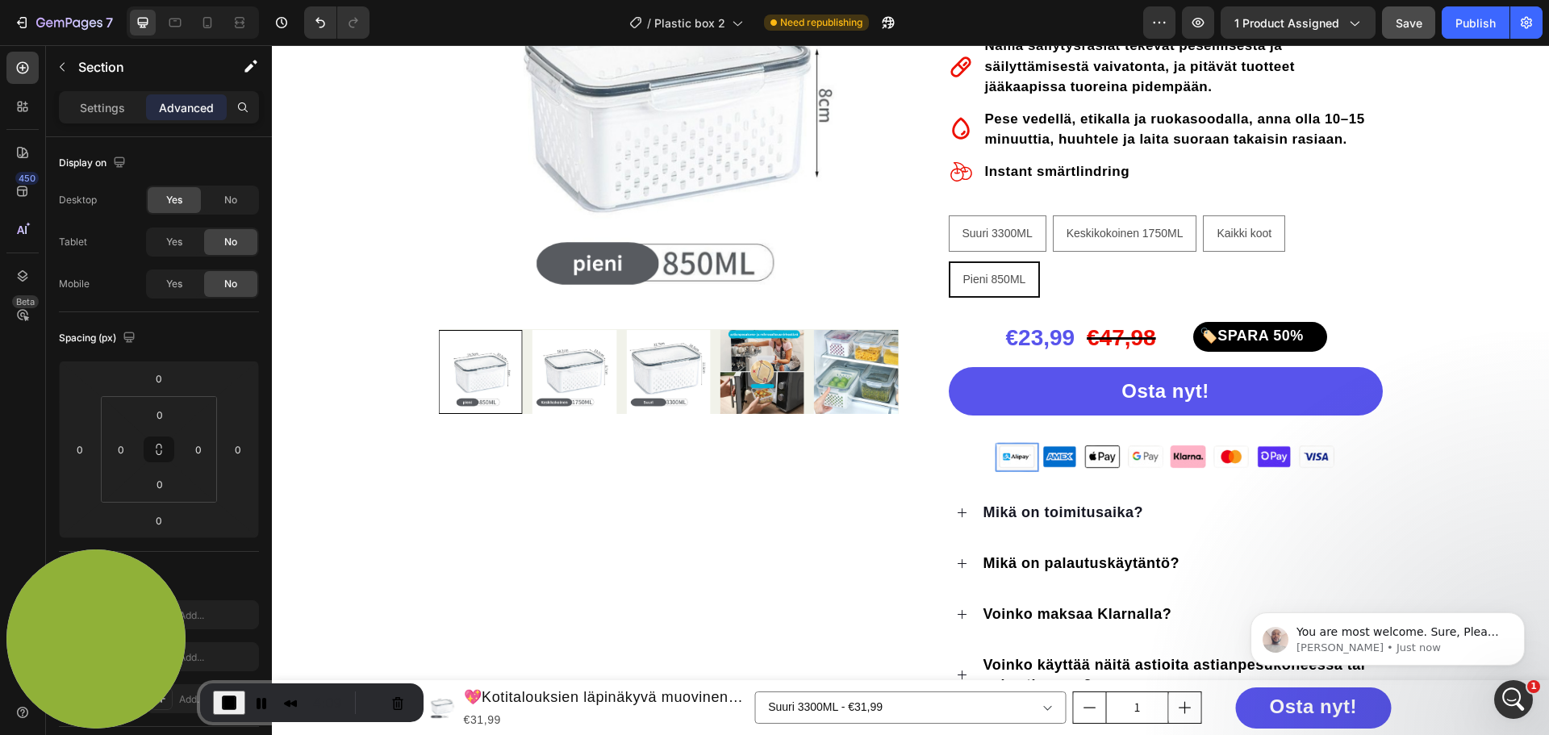
scroll to position [1063, 0]
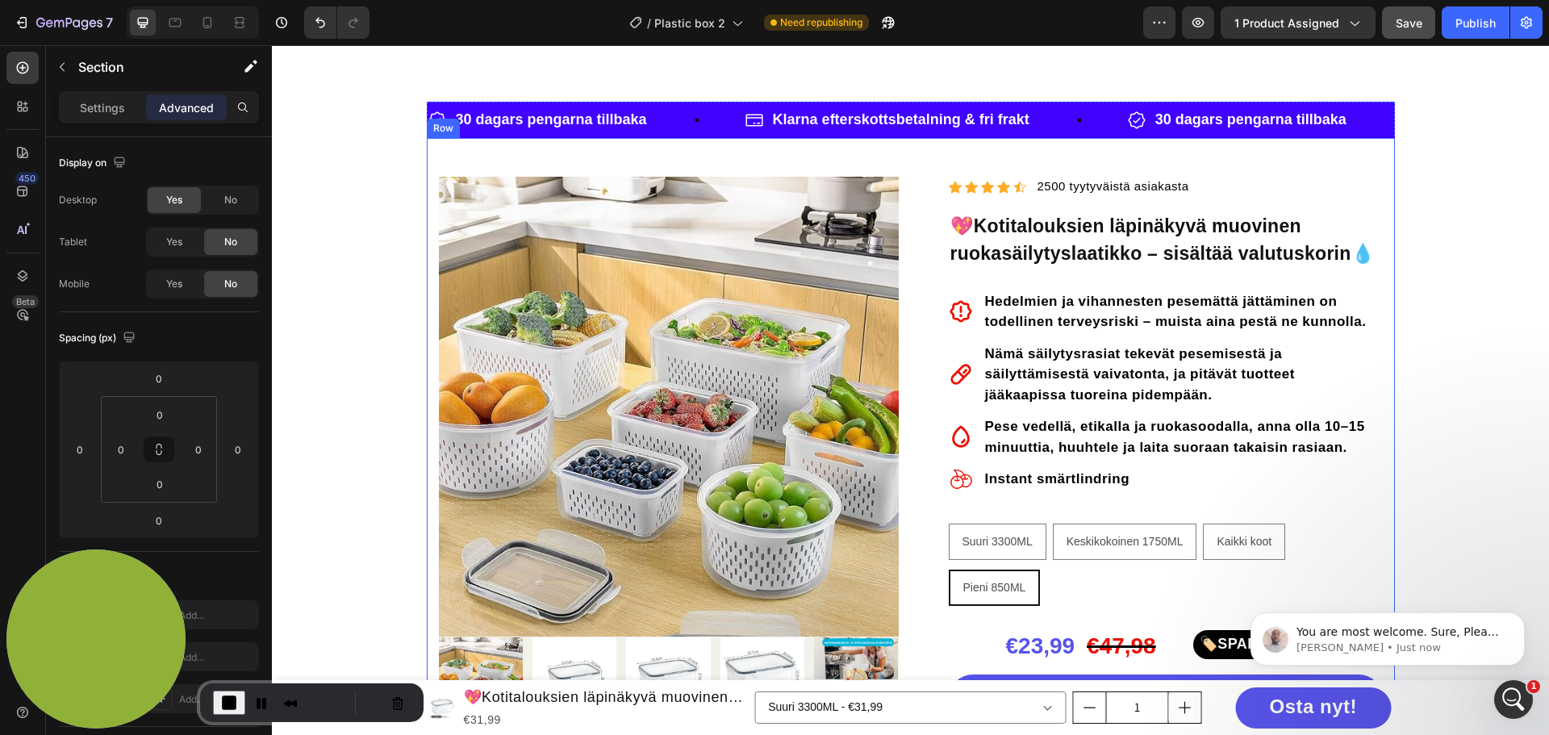
click at [505, 156] on div "Product Images "My dog absolutely loves this food! It's clear that the taste an…" at bounding box center [911, 663] width 968 height 1050
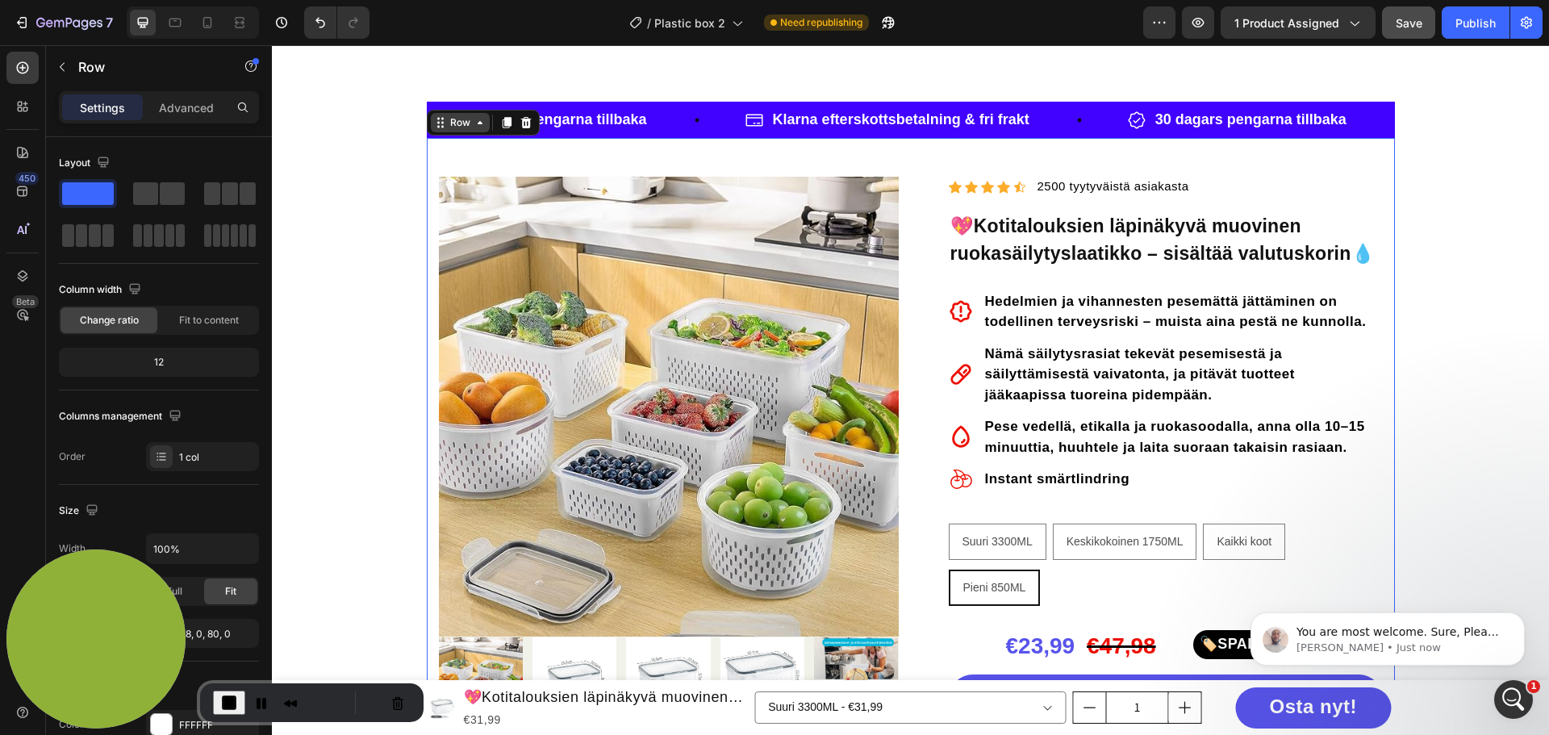
click at [457, 123] on div "Row" at bounding box center [460, 122] width 27 height 15
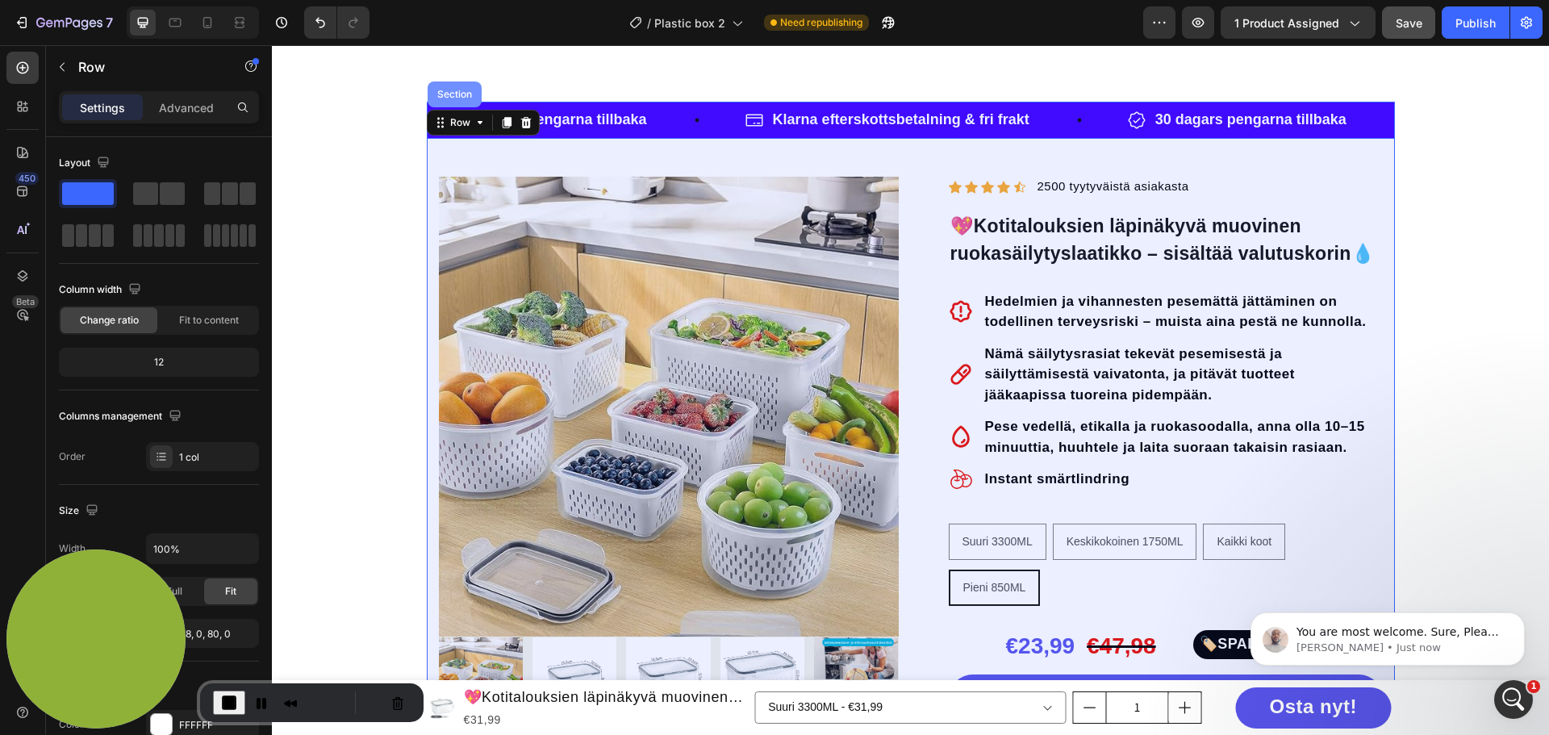
click at [453, 98] on div "Section" at bounding box center [454, 95] width 41 height 10
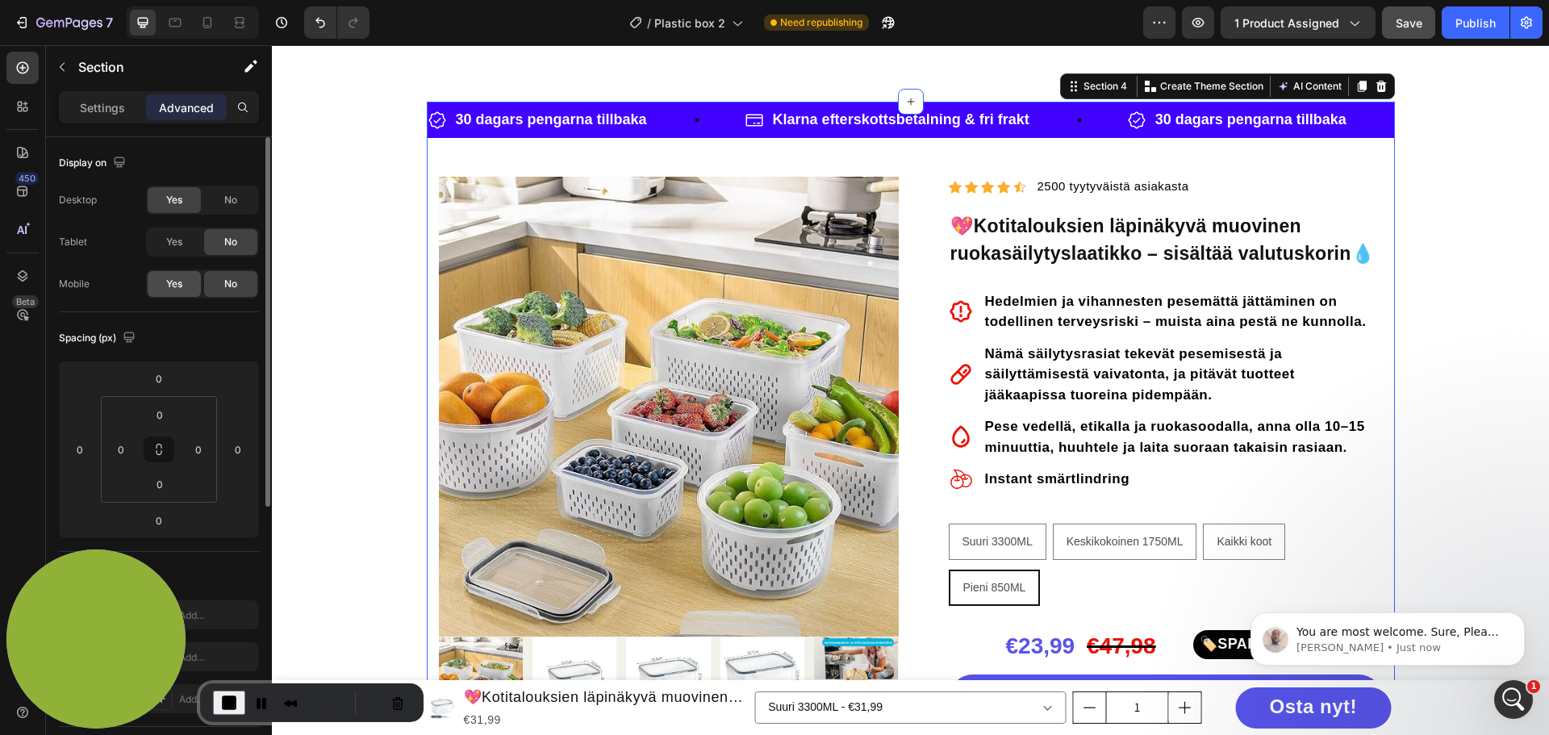
click at [169, 282] on span "Yes" at bounding box center [174, 284] width 16 height 15
click at [170, 237] on span "Yes" at bounding box center [174, 242] width 16 height 15
click at [229, 198] on span "No" at bounding box center [230, 200] width 13 height 15
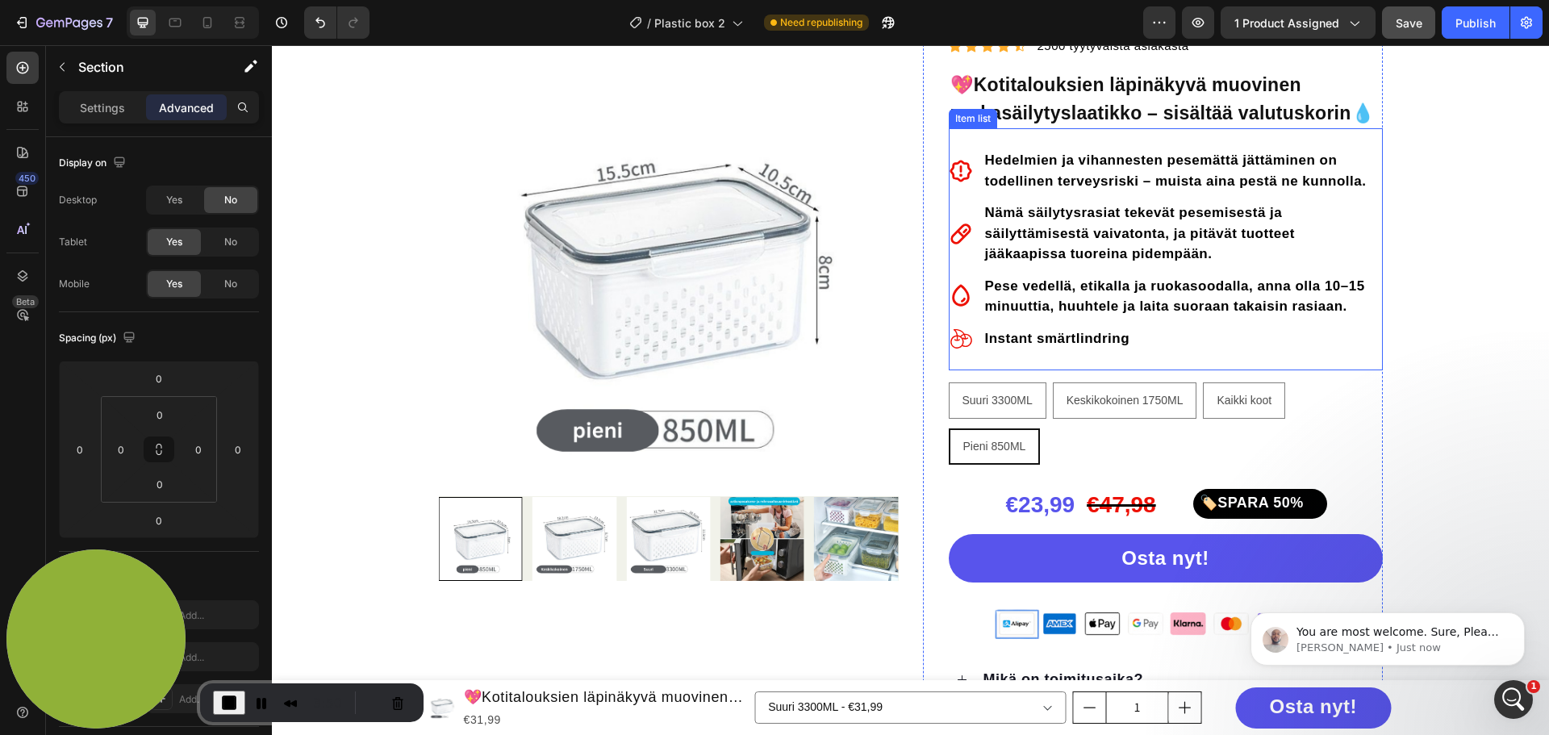
scroll to position [403, 0]
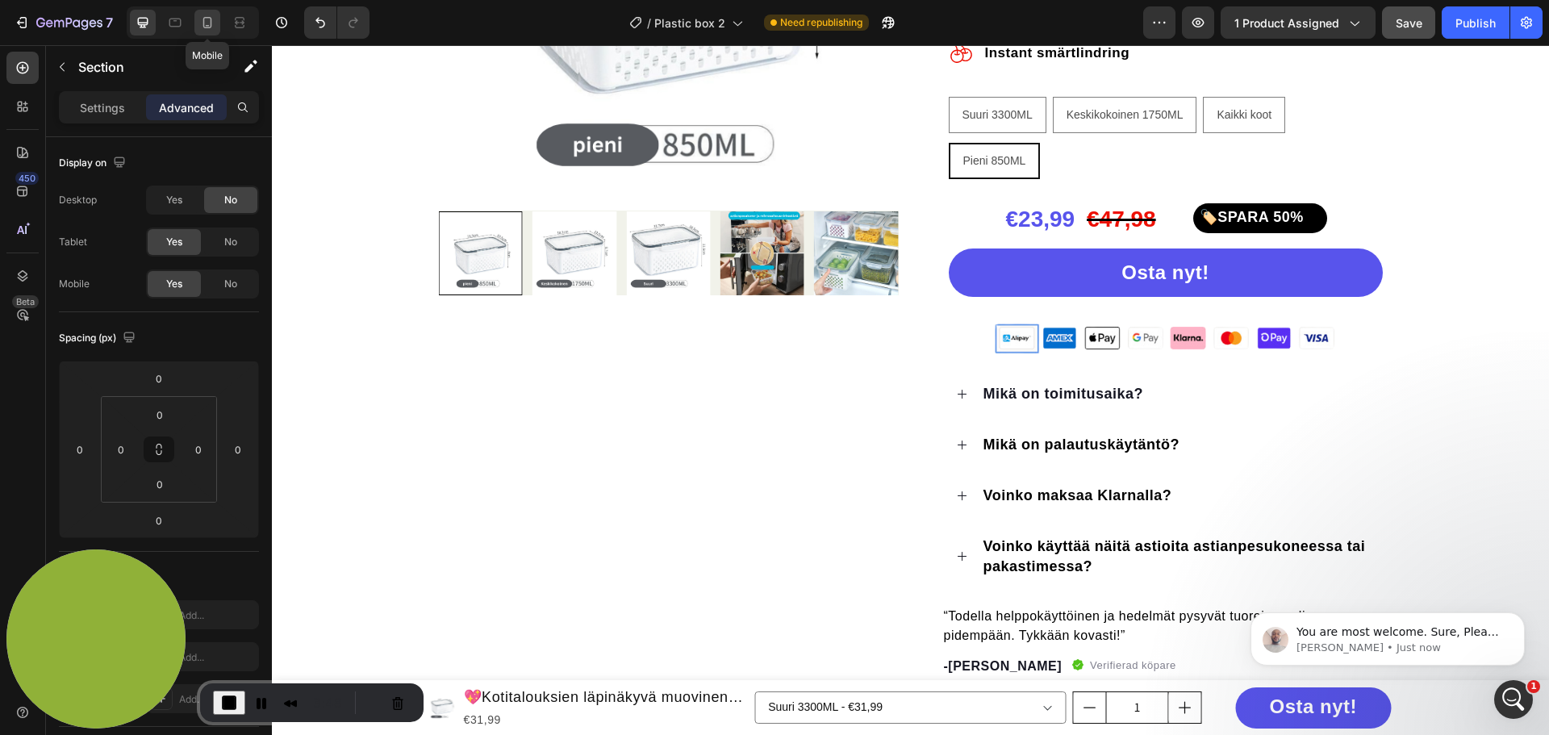
click at [205, 23] on icon at bounding box center [207, 23] width 16 height 16
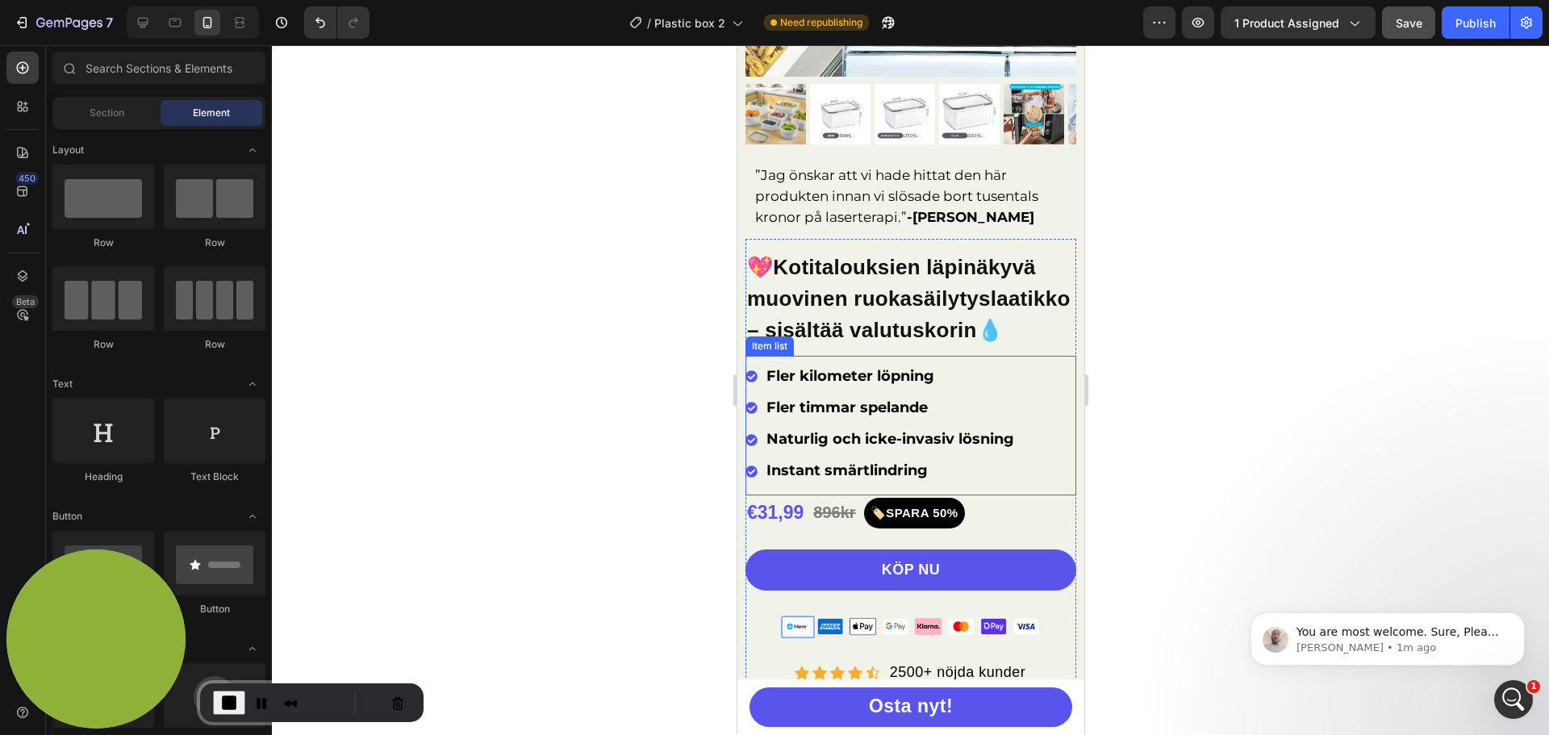
scroll to position [484, 0]
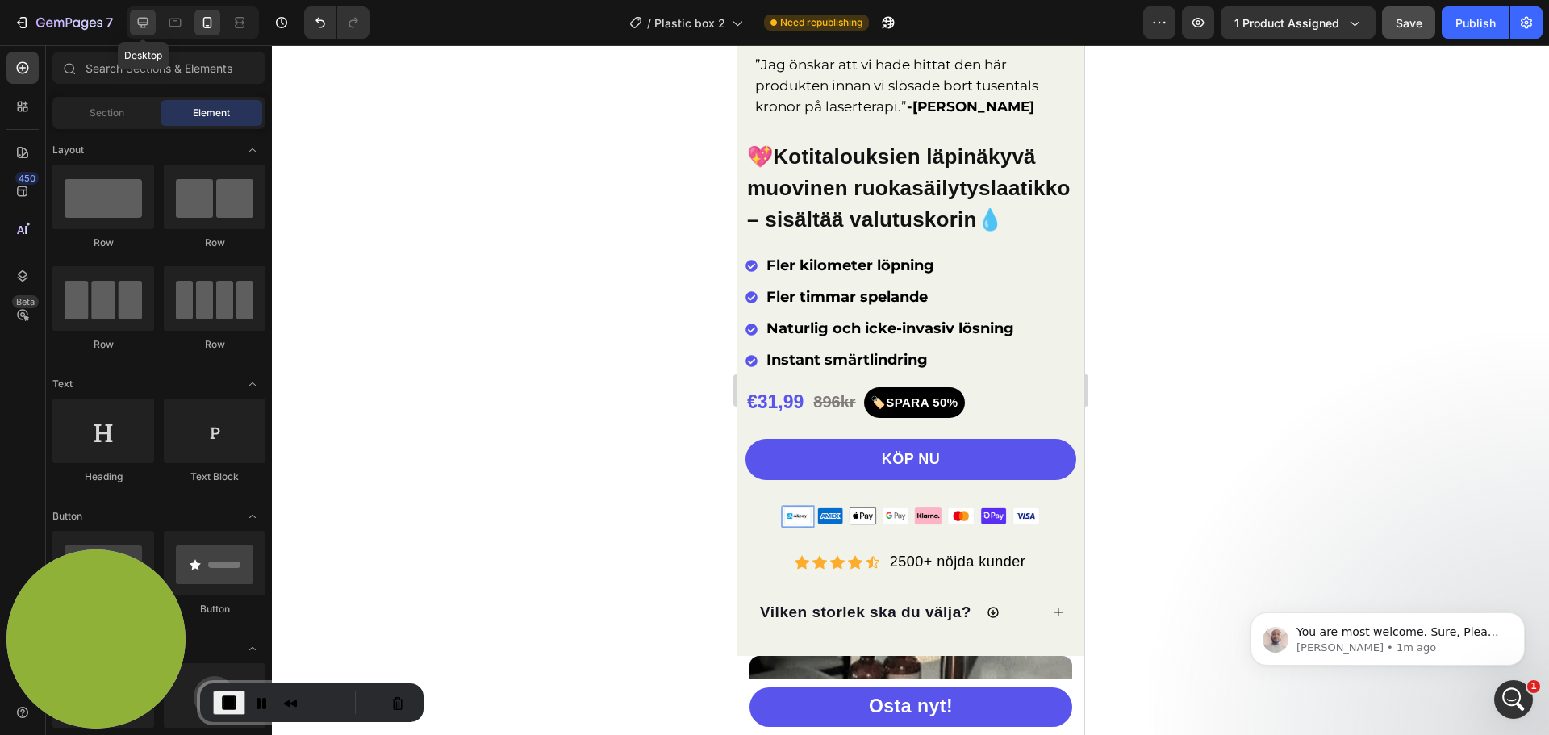
click at [145, 20] on icon at bounding box center [143, 23] width 16 height 16
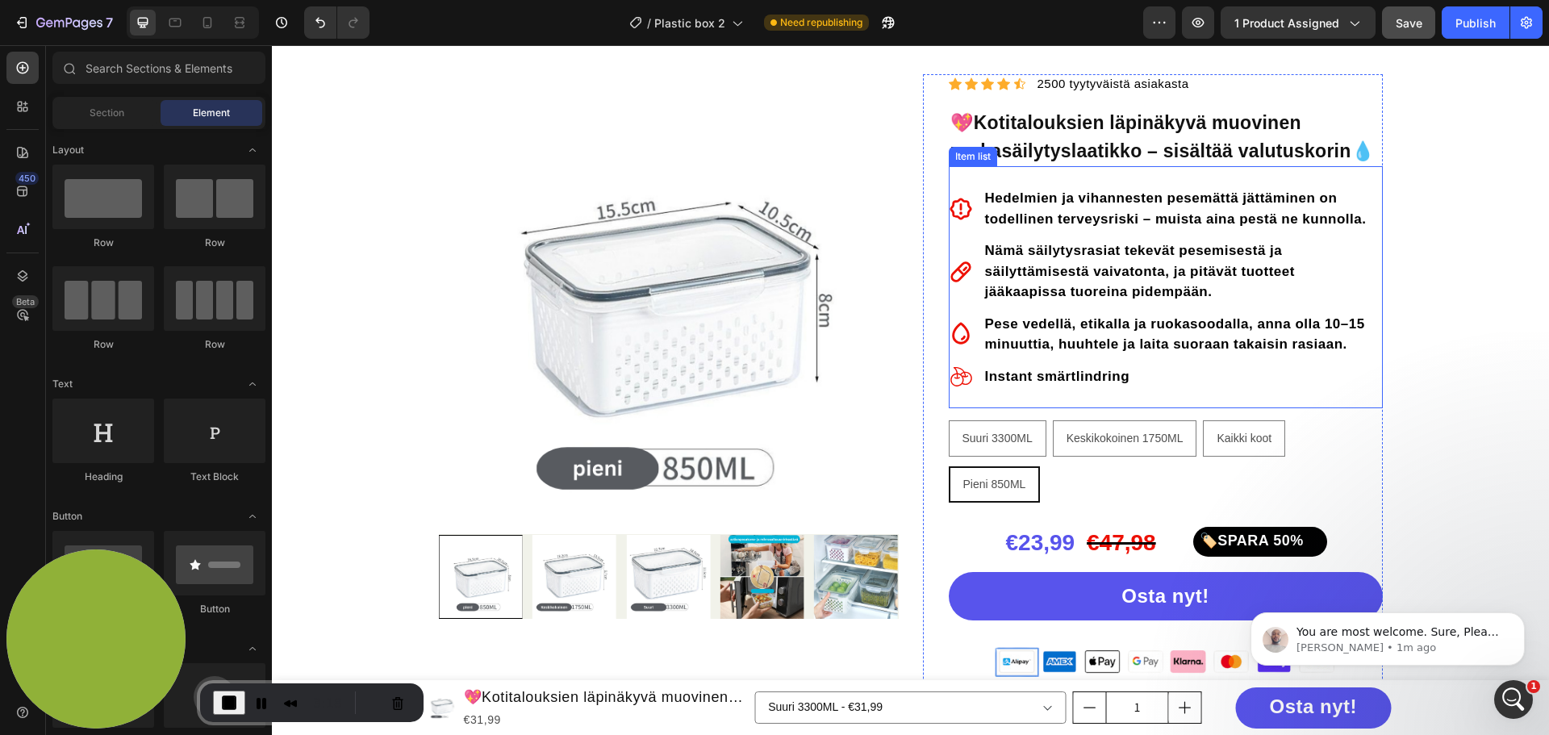
scroll to position [161, 0]
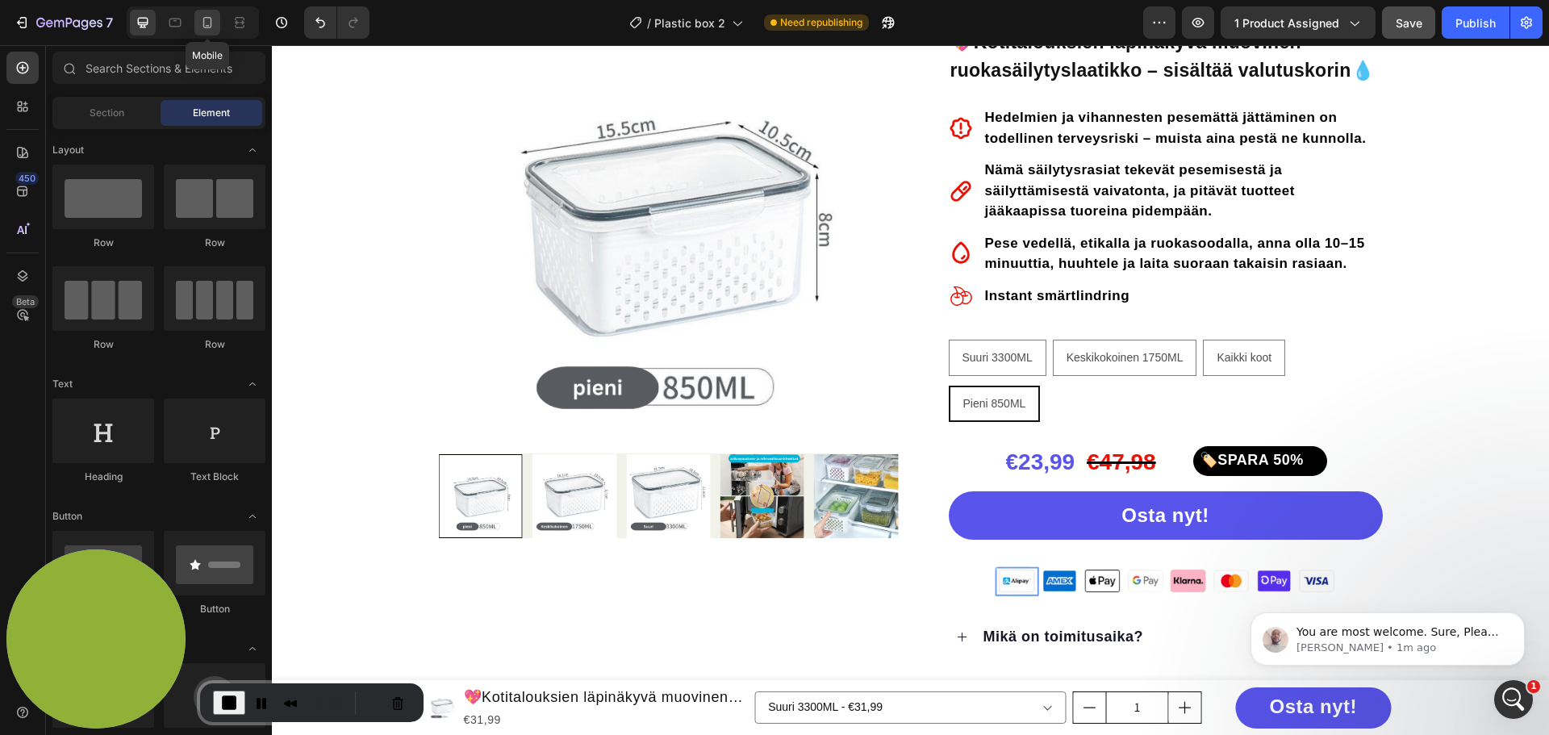
click at [208, 21] on icon at bounding box center [207, 23] width 16 height 16
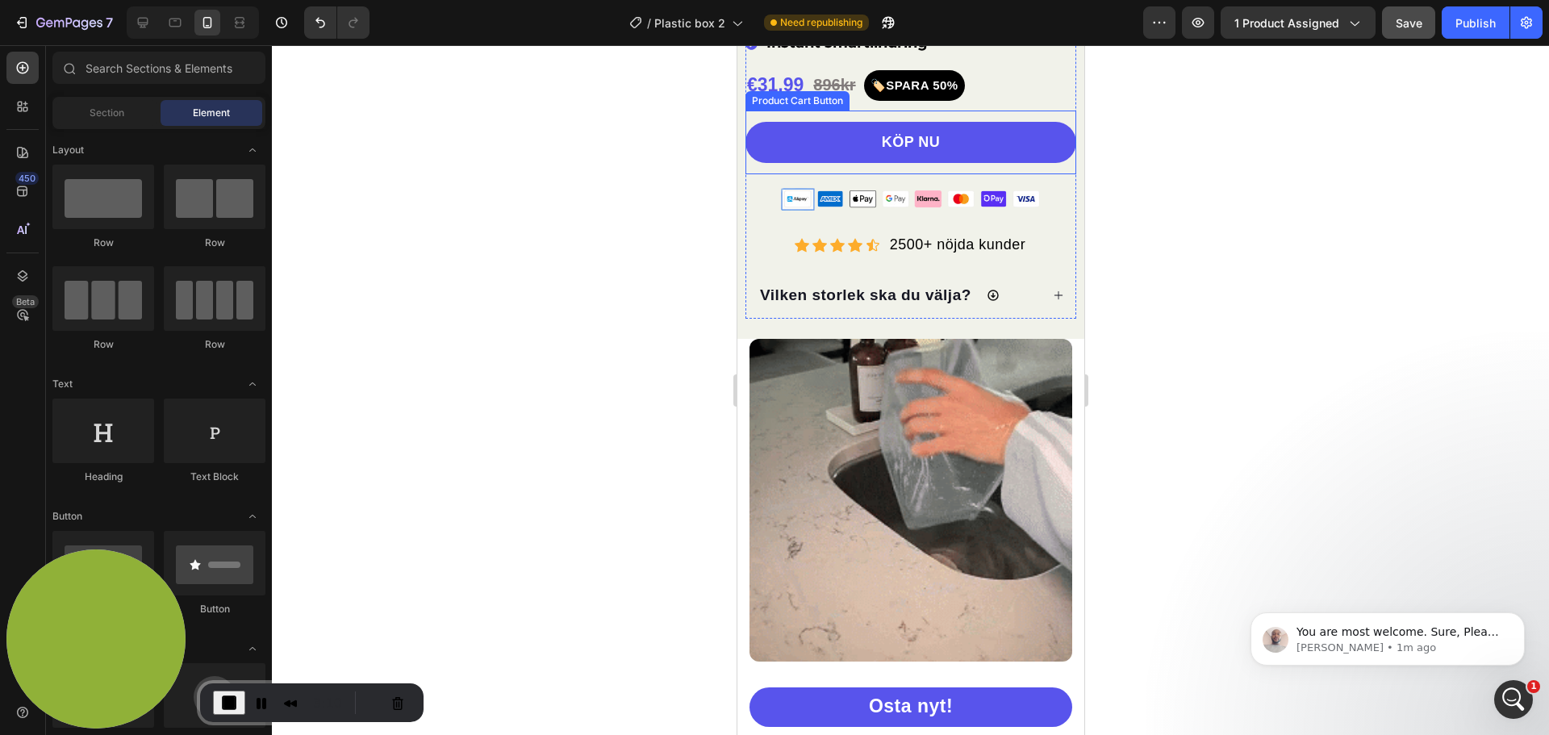
scroll to position [806, 0]
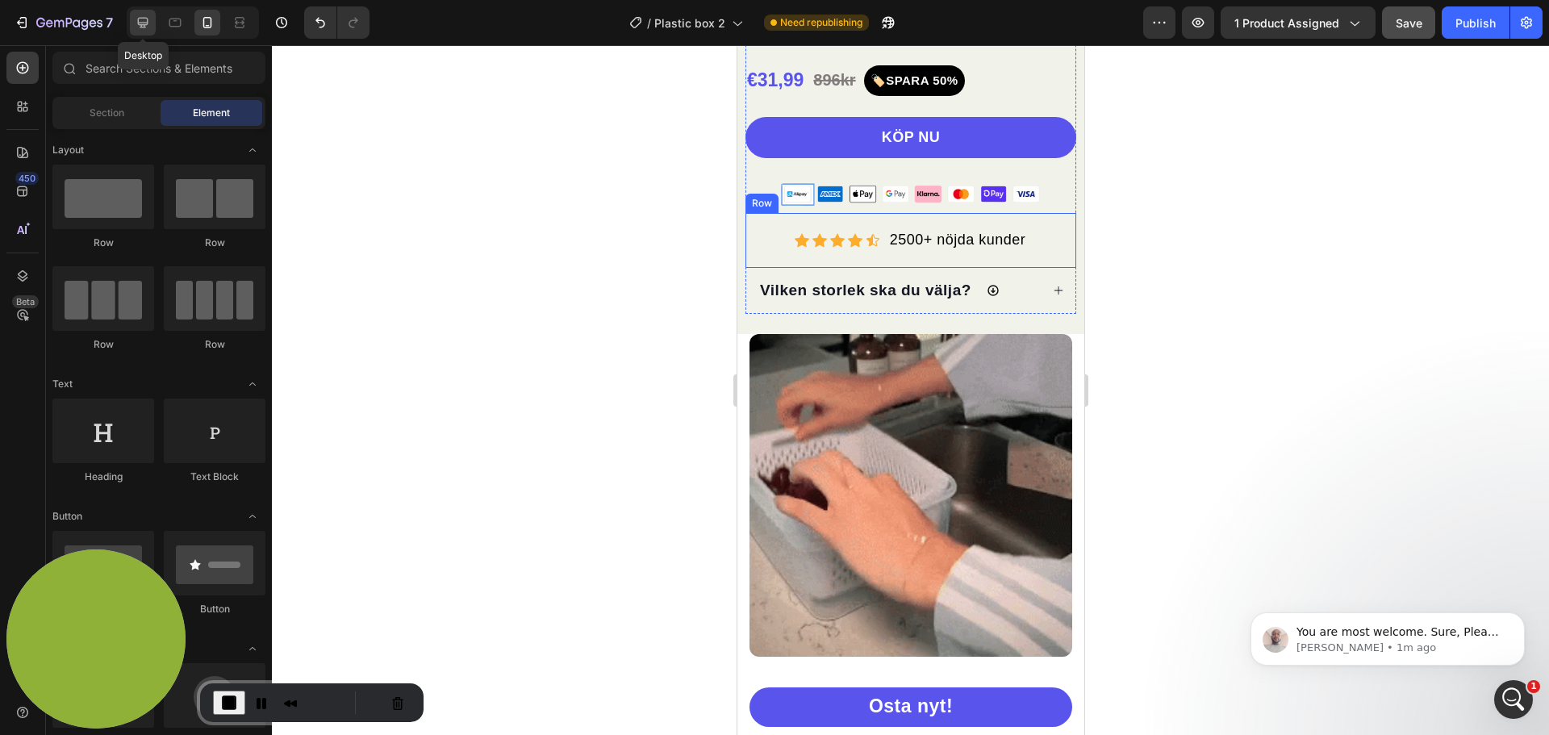
click at [150, 22] on icon at bounding box center [143, 23] width 16 height 16
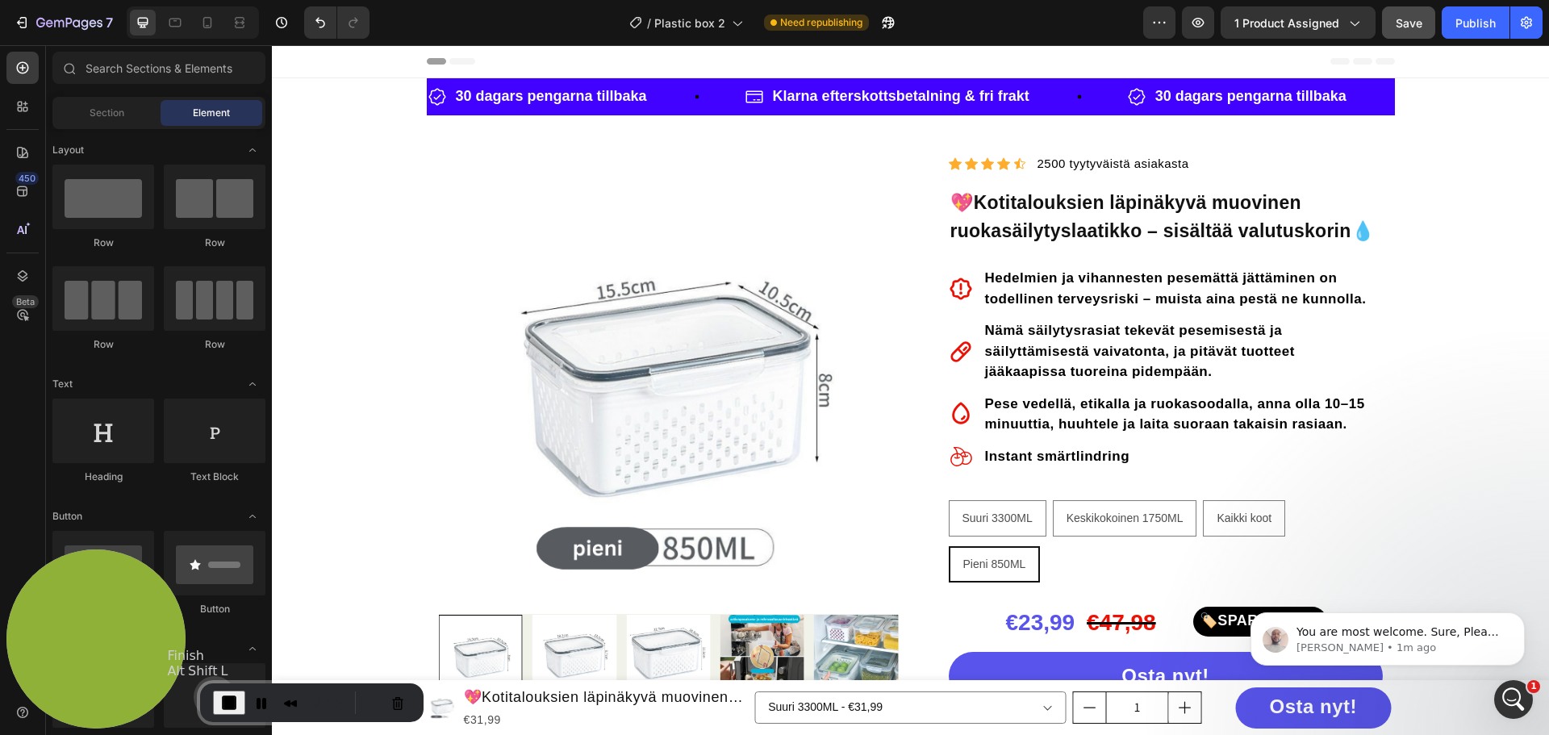
click at [227, 699] on span "End Recording" at bounding box center [228, 702] width 19 height 19
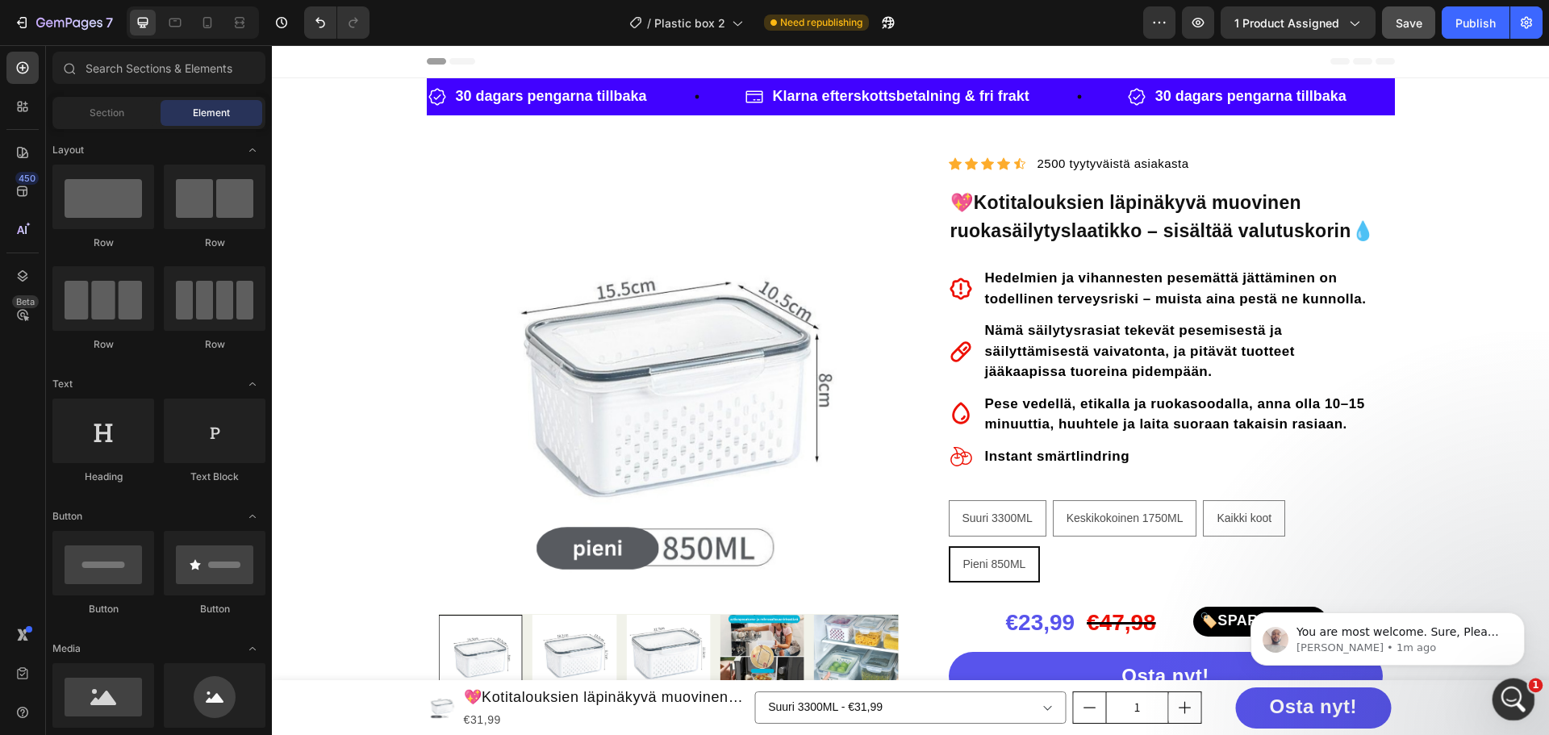
click at [1513, 691] on icon "Open Intercom Messenger" at bounding box center [1511, 697] width 27 height 27
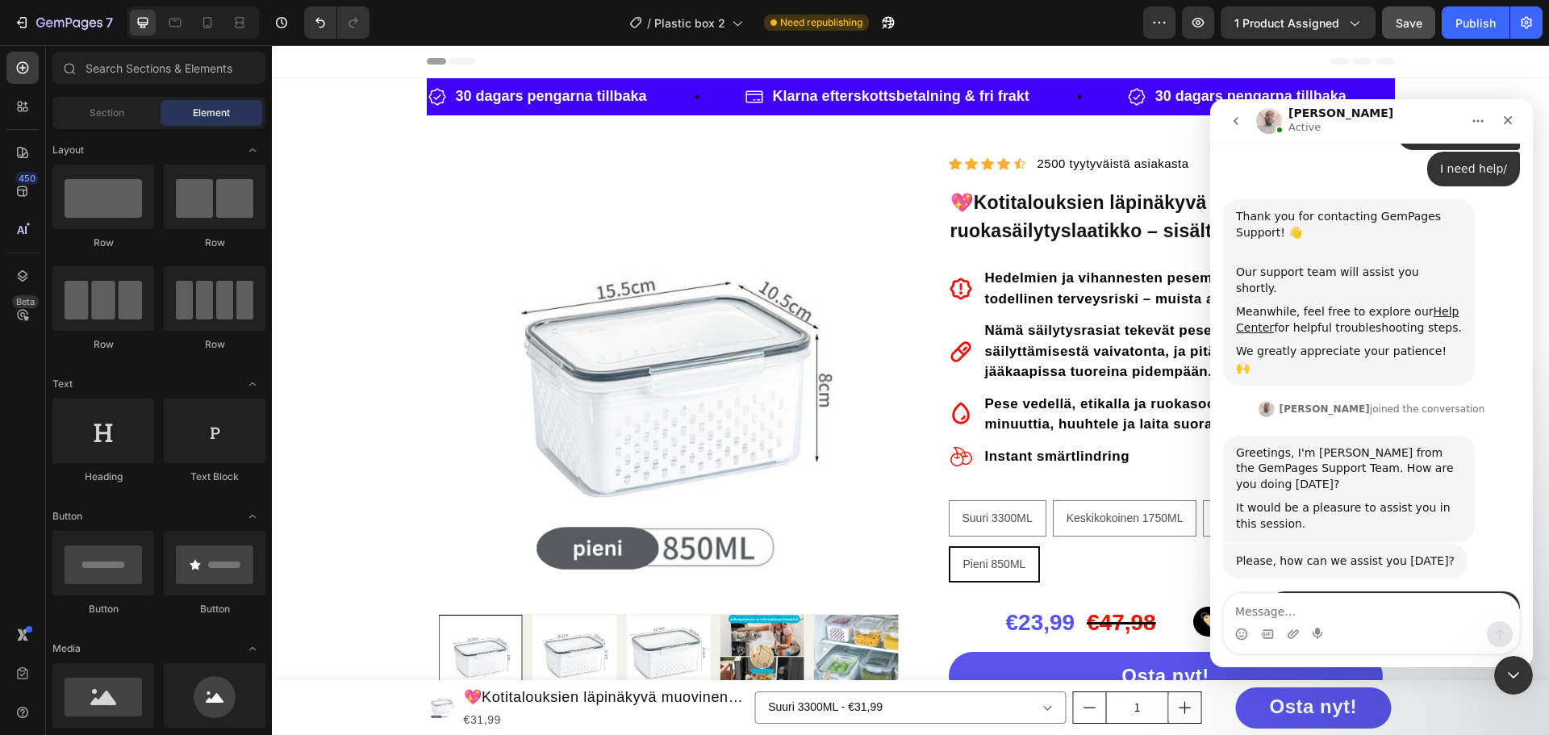
scroll to position [259, 0]
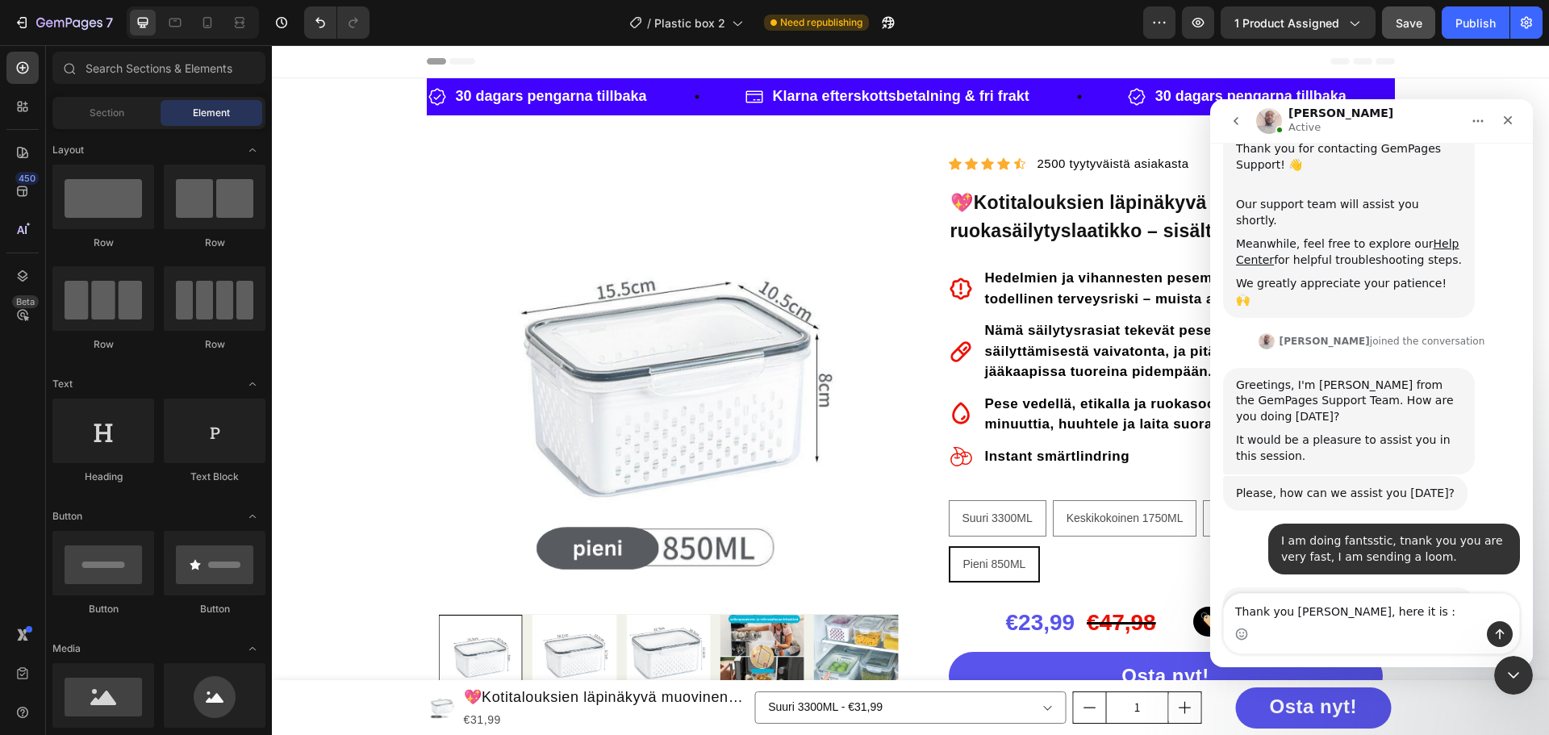
type textarea "Thank you [PERSON_NAME], here it is : [URL][DOMAIN_NAME]"
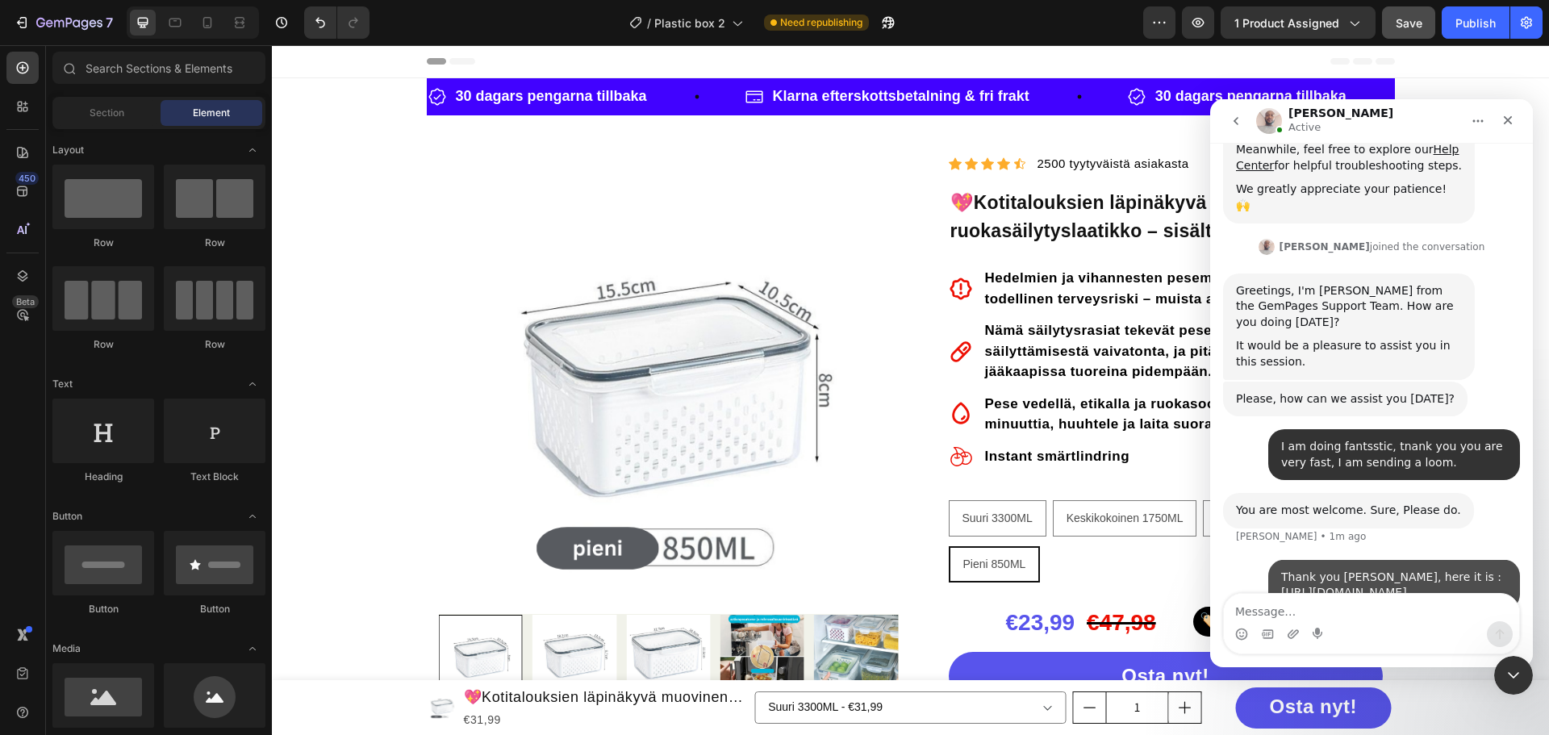
scroll to position [354, 0]
type textarea "I"
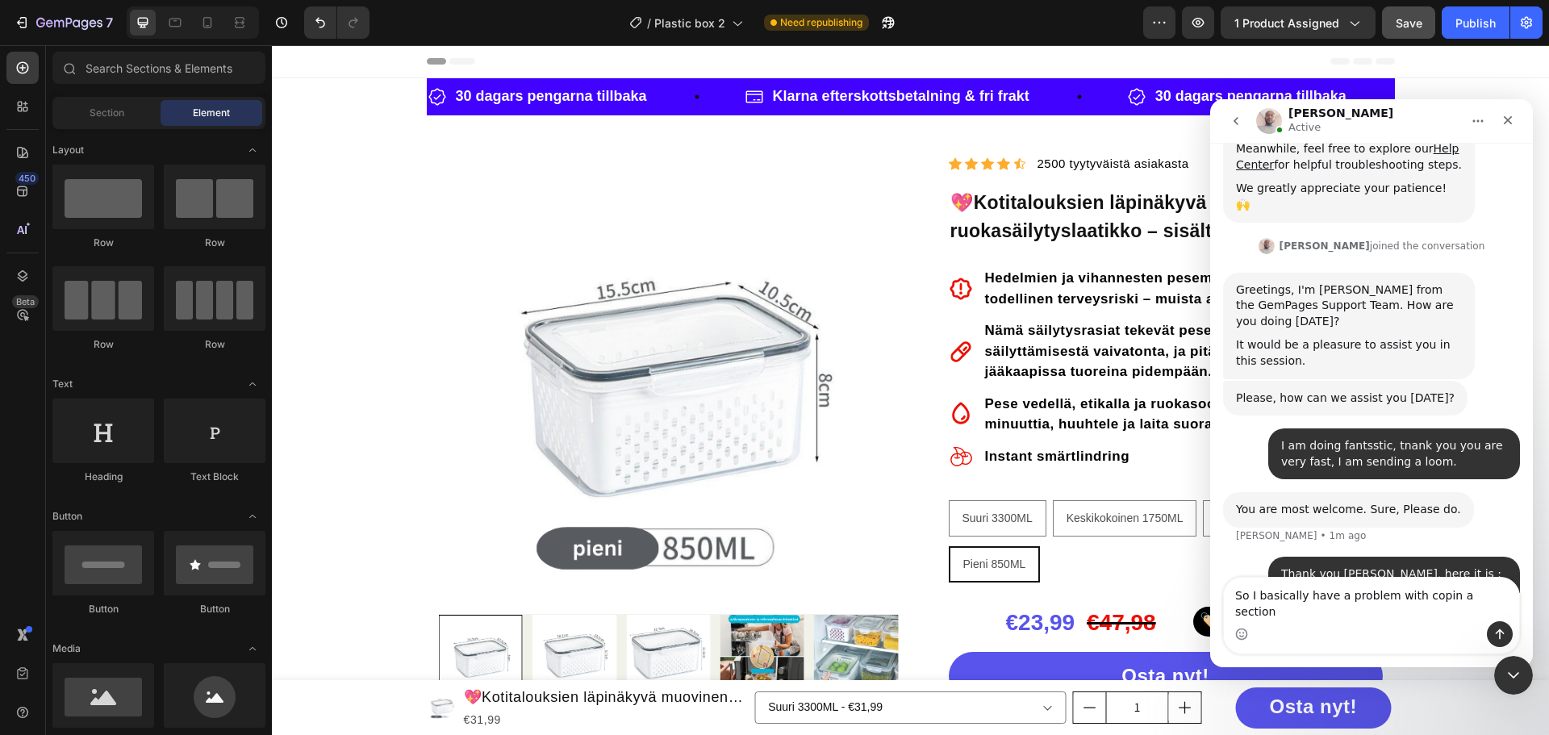
type textarea "So I basically have a problem with copin a section."
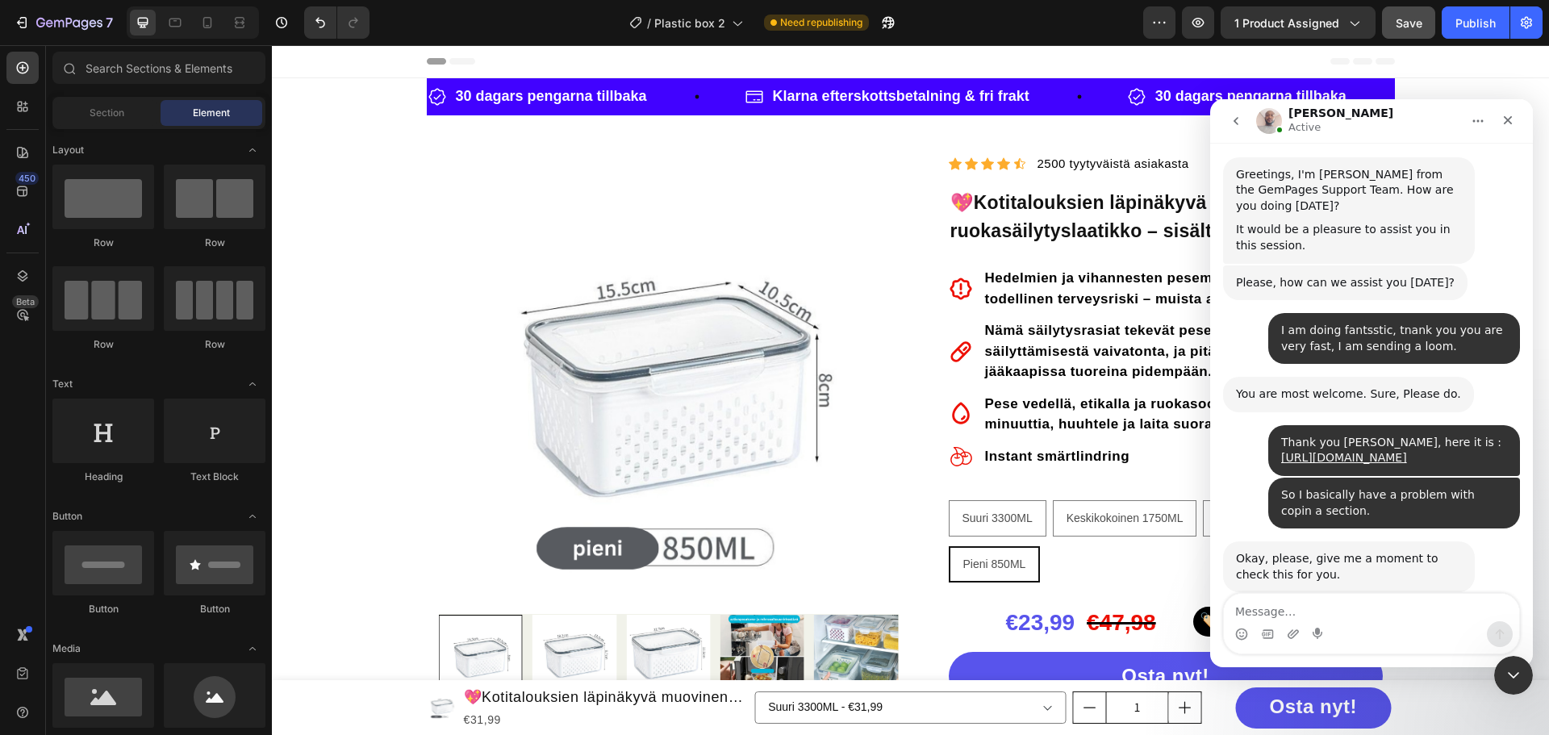
scroll to position [471, 0]
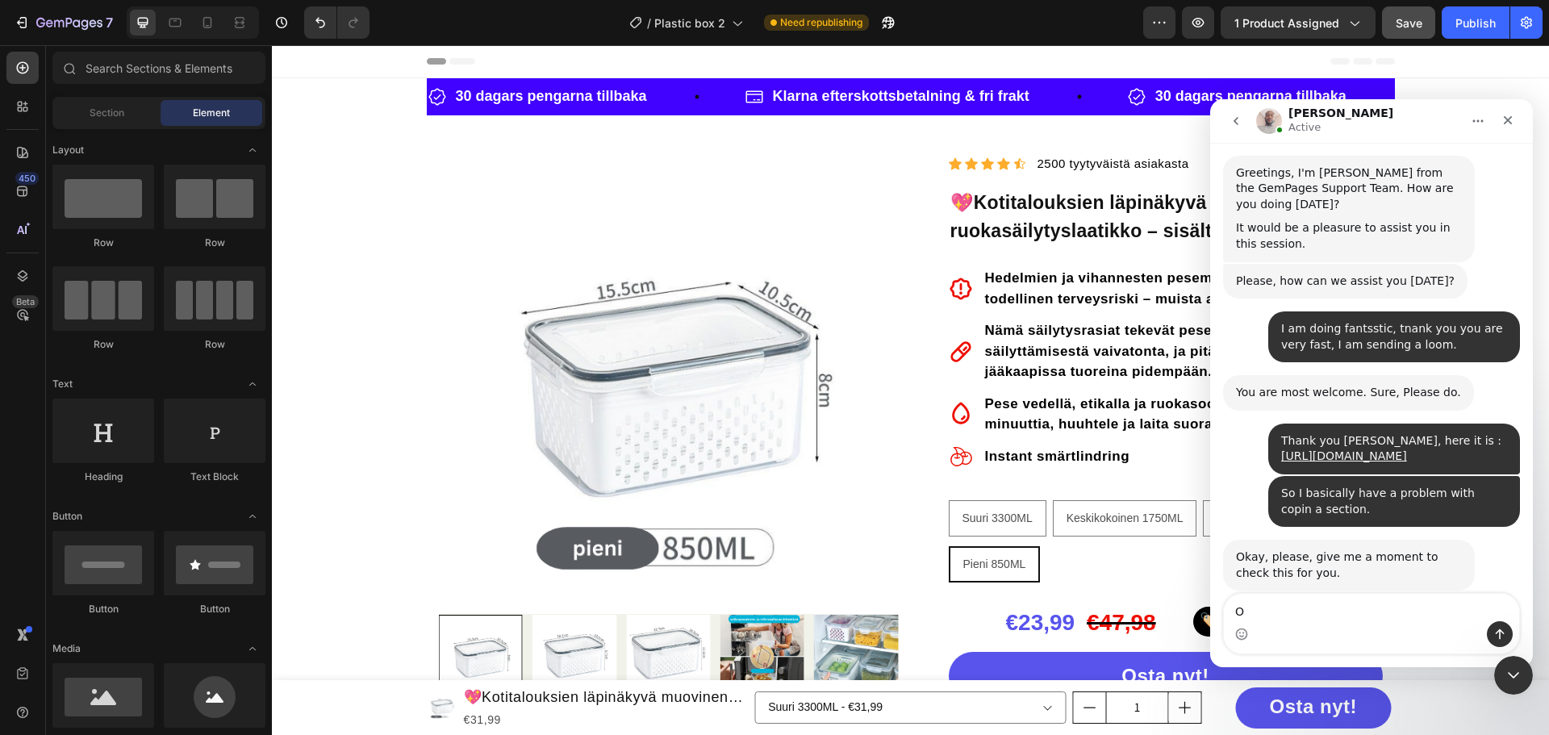
type textarea "Ok"
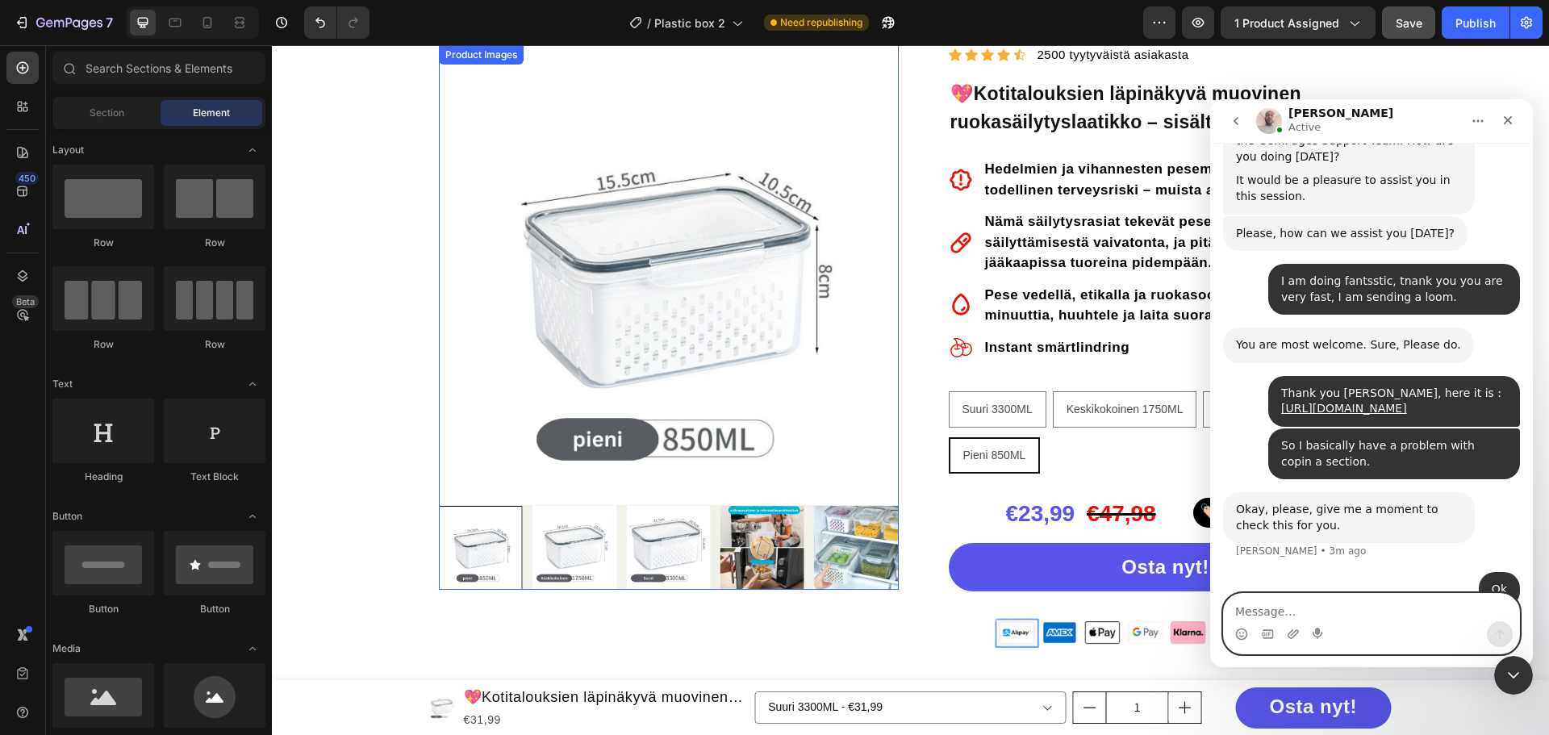
scroll to position [0, 0]
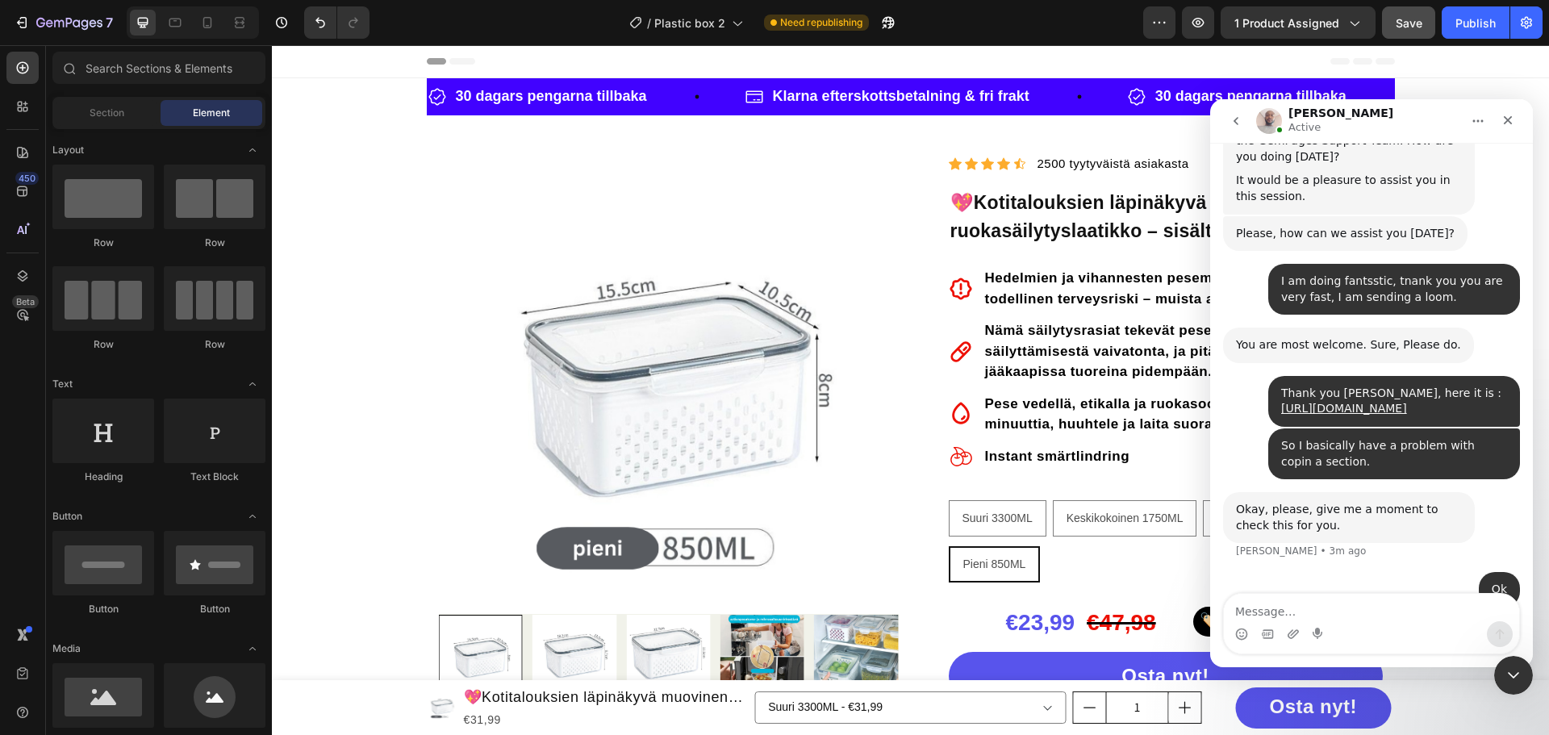
click at [1018, 26] on div "/ Plastic box 2 Need republishing" at bounding box center [762, 22] width 761 height 32
click at [1362, 612] on textarea "Message…" at bounding box center [1371, 607] width 295 height 27
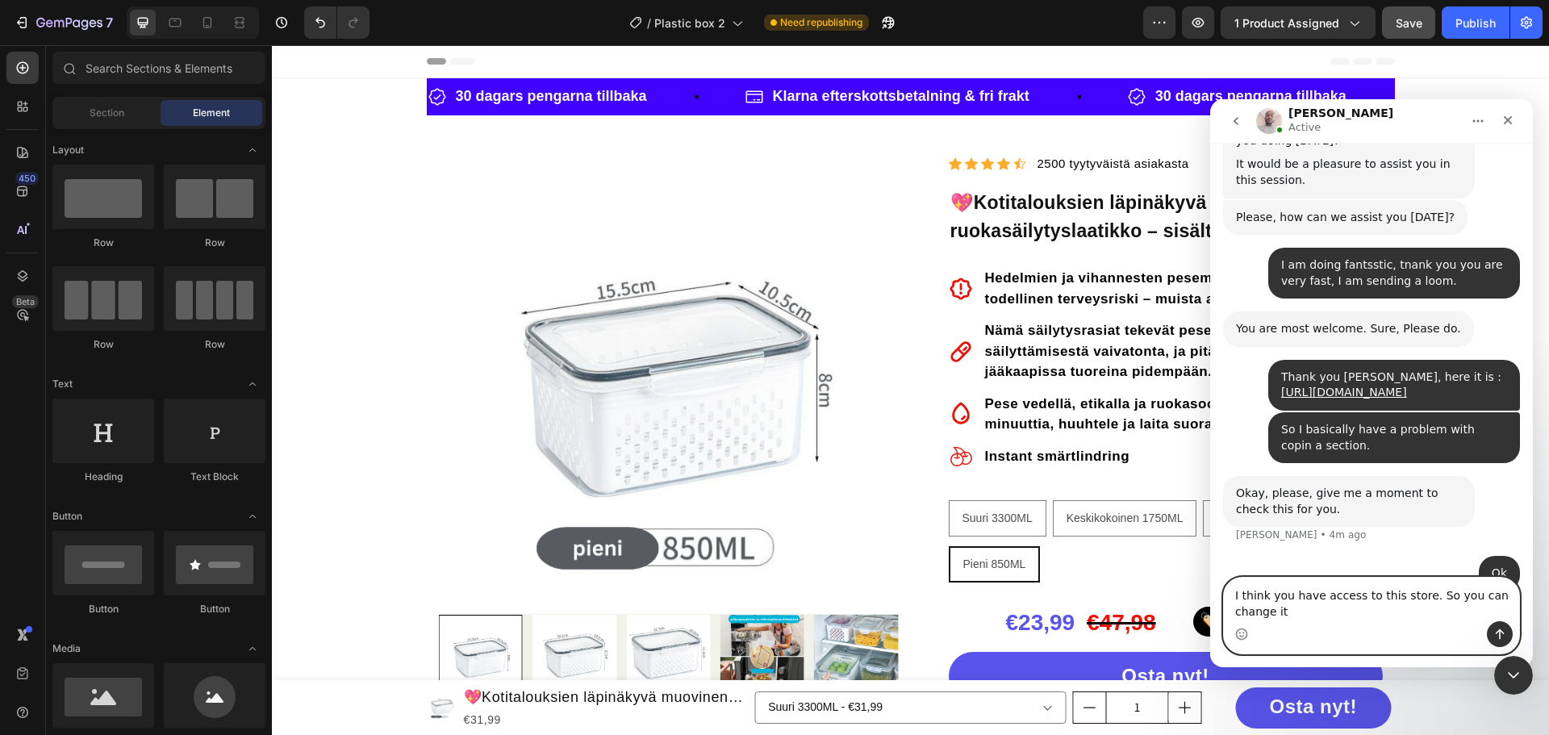
type textarea "I think you have access to this store. So you can change it,"
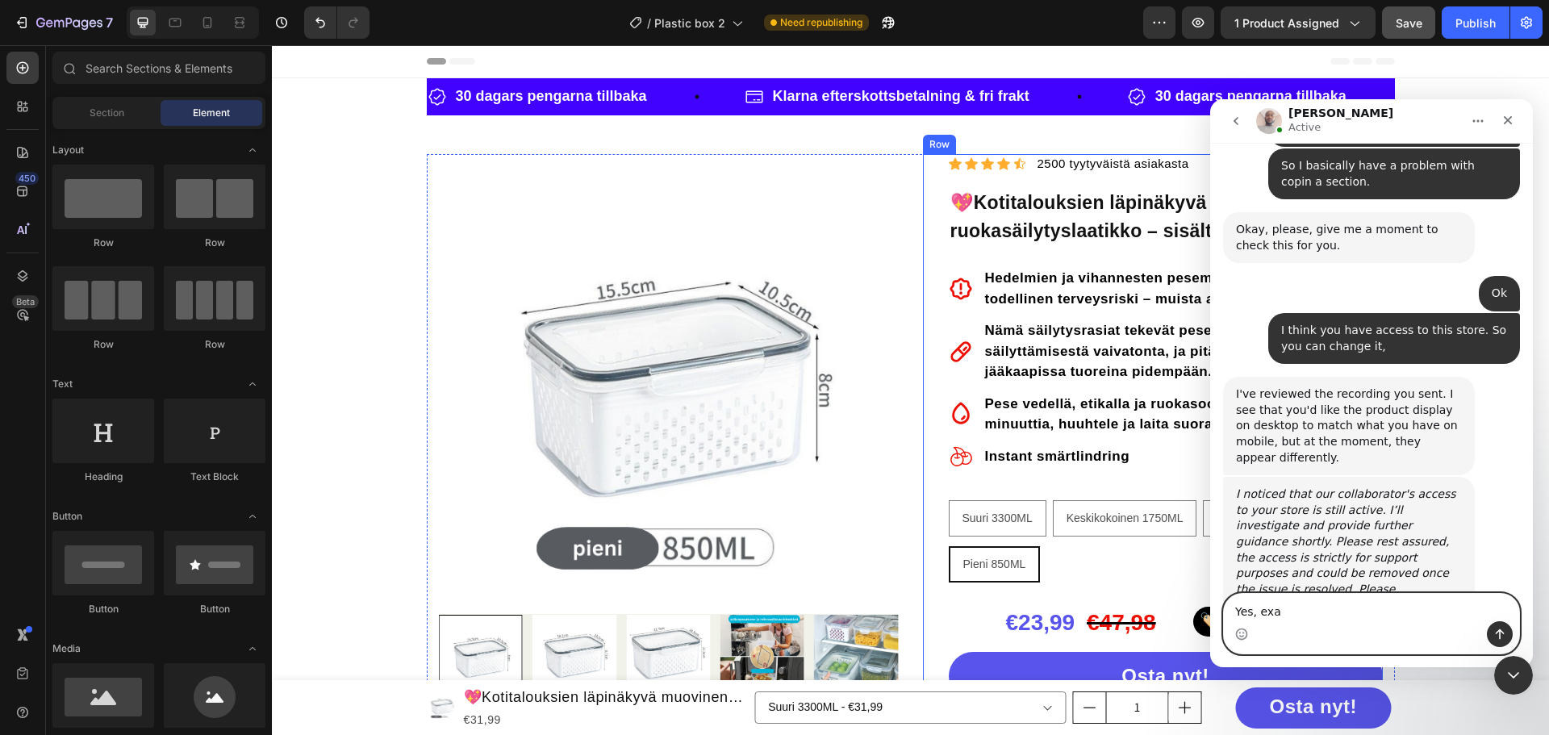
scroll to position [823, 0]
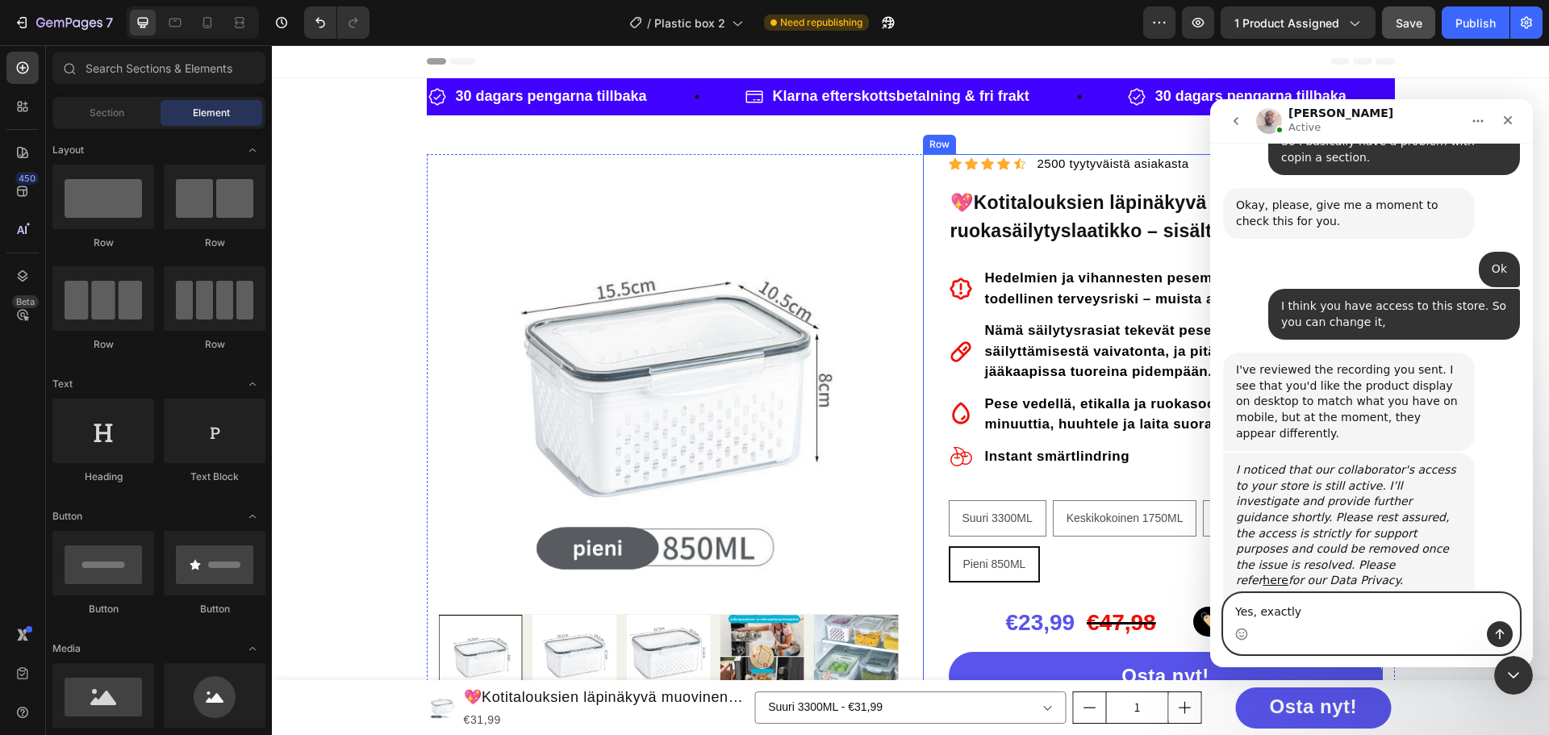
type textarea "Yes, exactly."
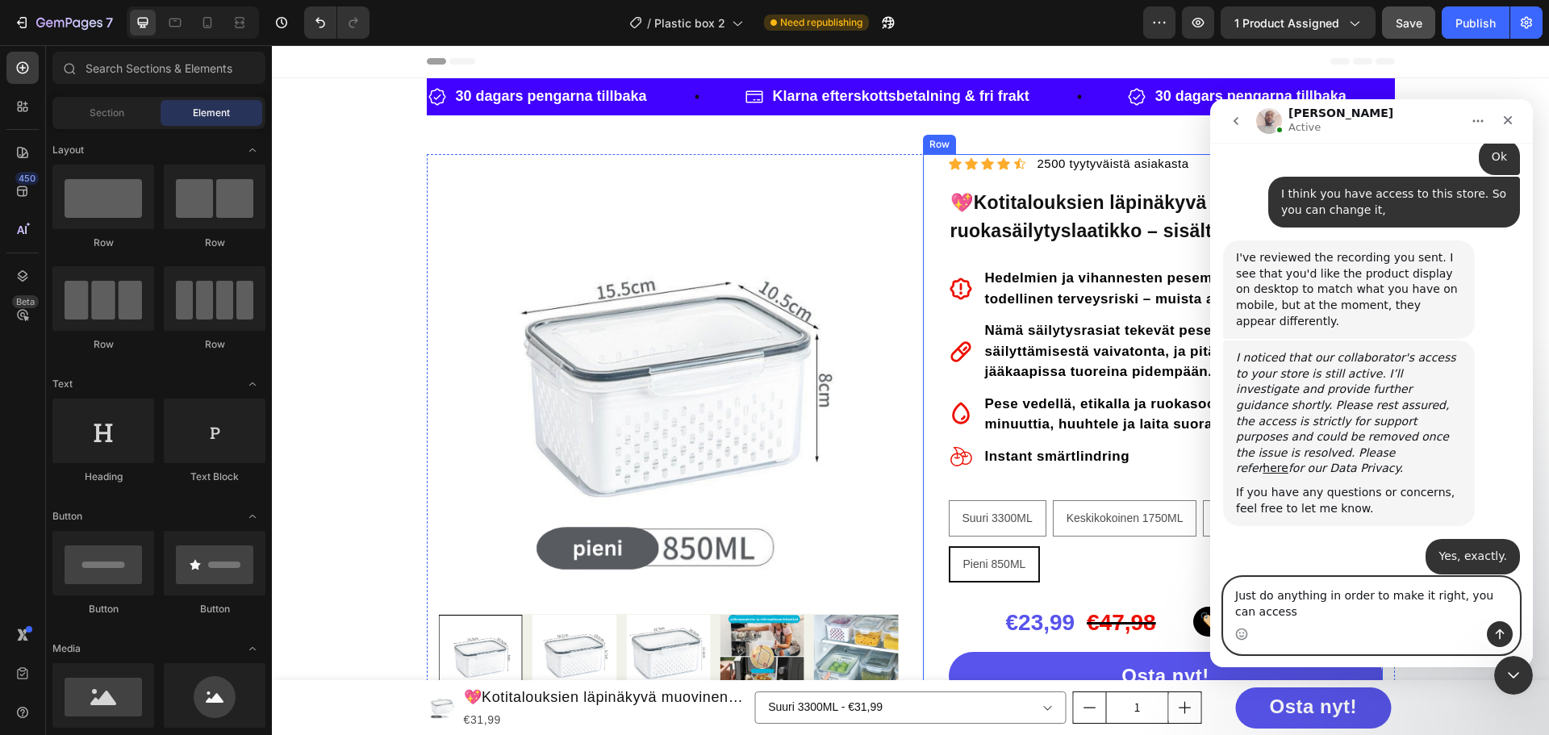
scroll to position [951, 0]
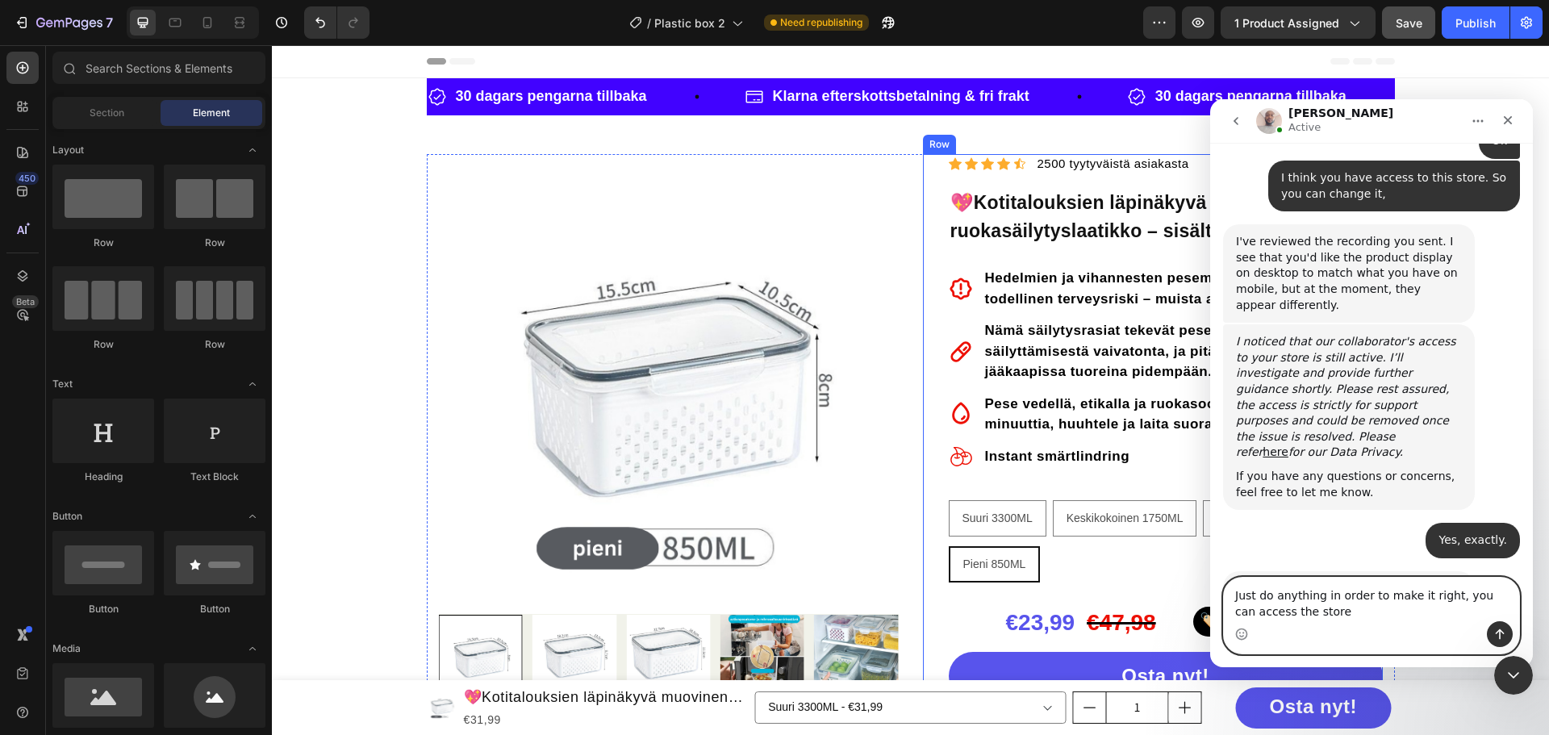
type textarea "Just do anything in order to make it right, you can access the store."
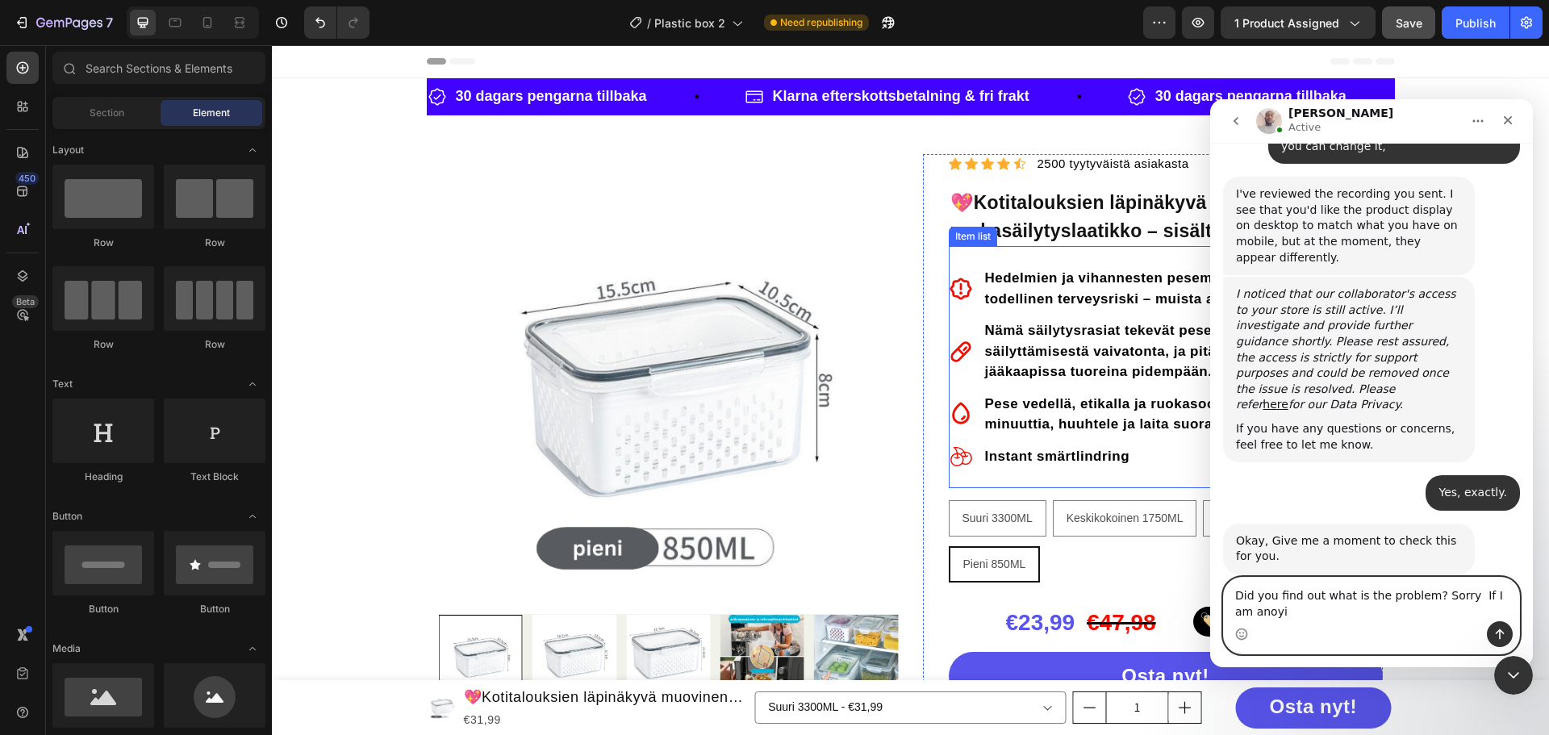
scroll to position [1015, 0]
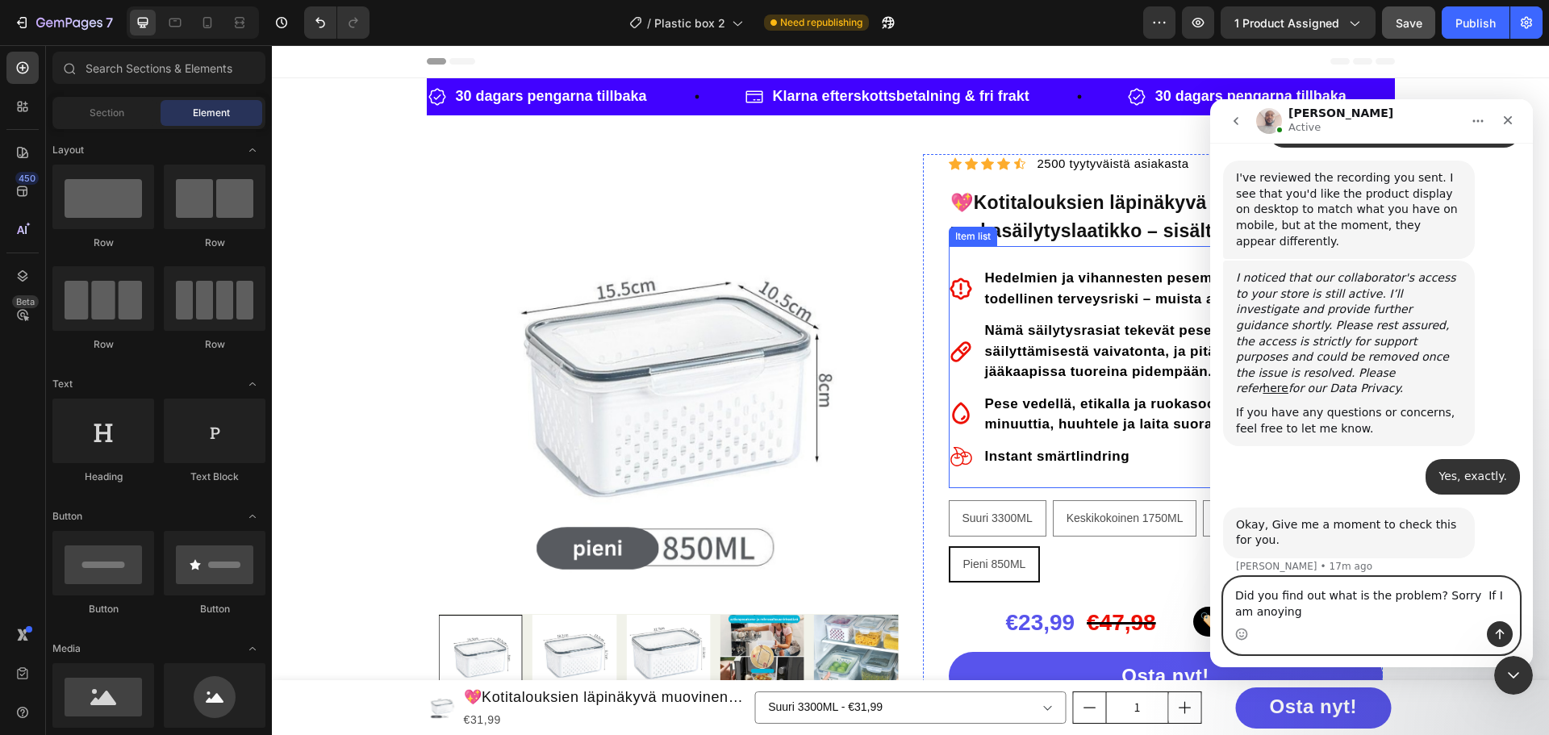
type textarea "Did you find out what is the problem? Sorry If I am anoying,"
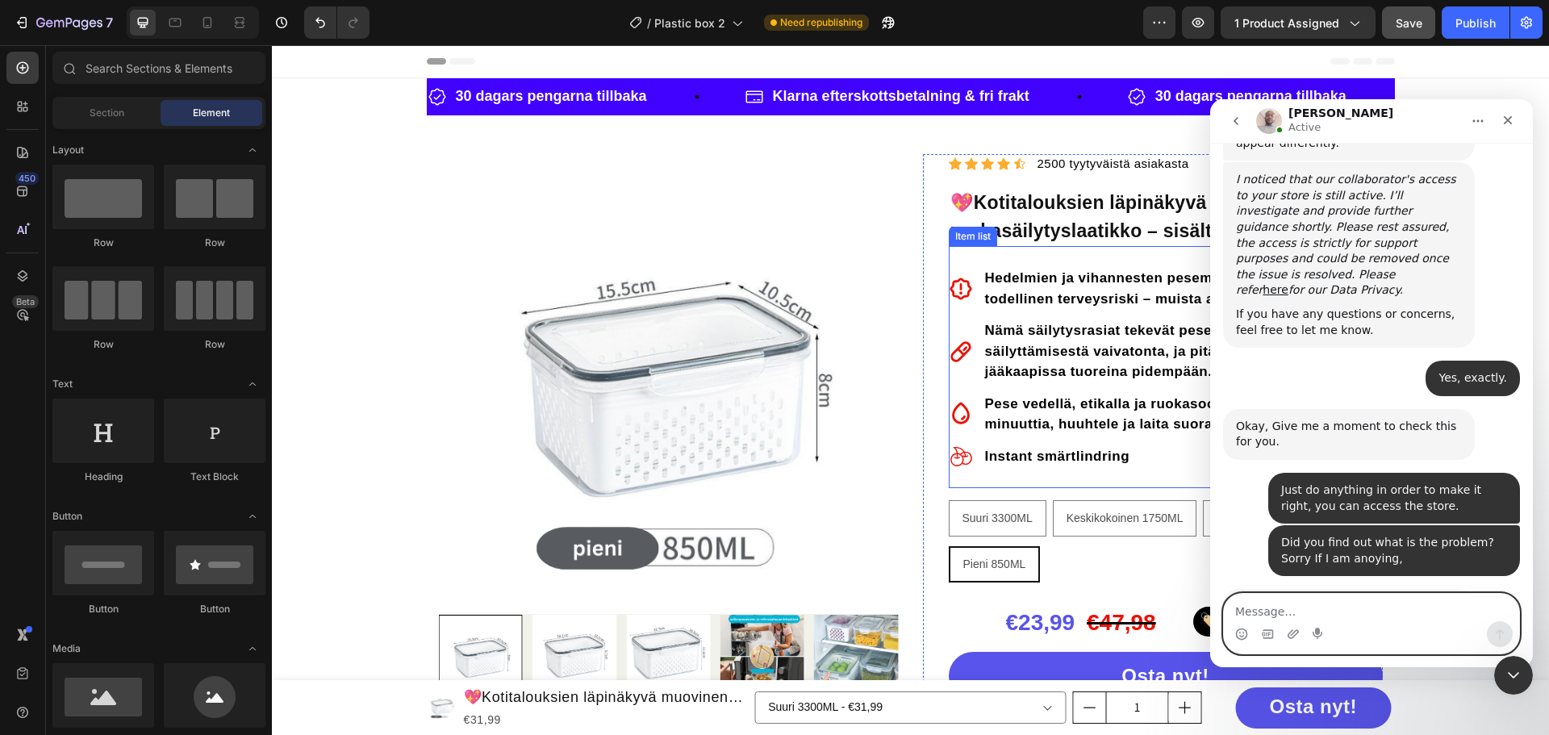
scroll to position [1115, 0]
type textarea "Ok, I hope we will figure it out tonight."
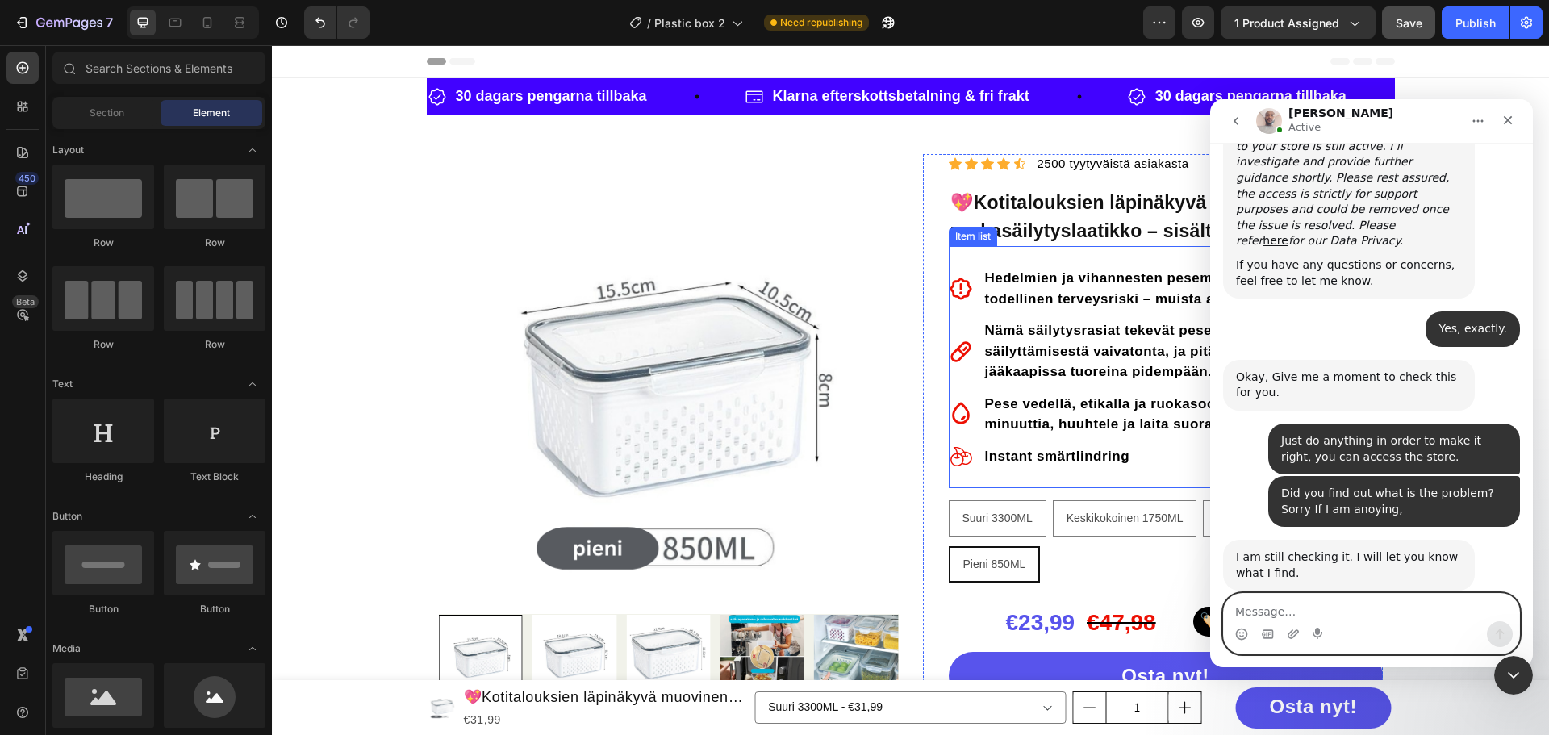
scroll to position [1163, 0]
type textarea "S"
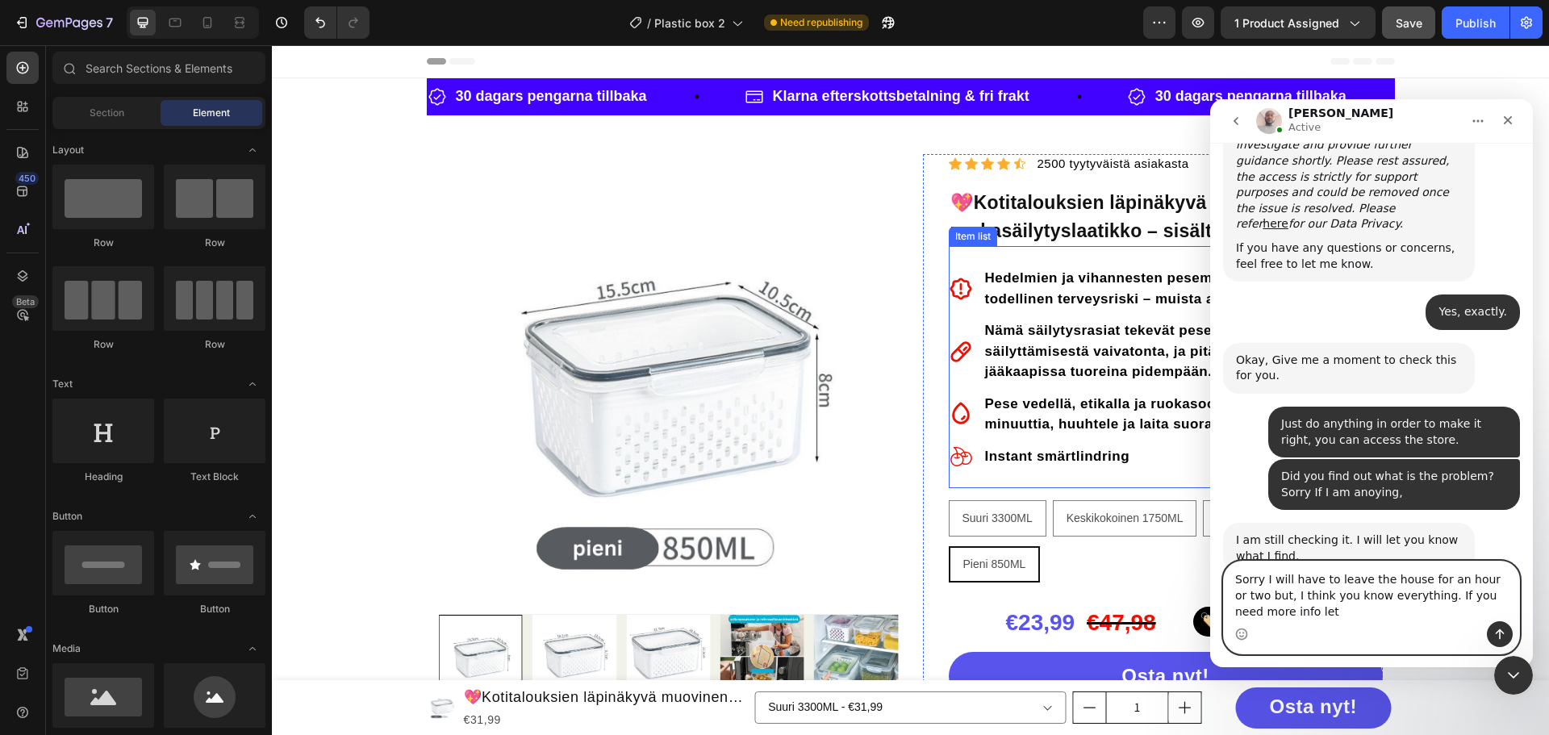
scroll to position [1196, 0]
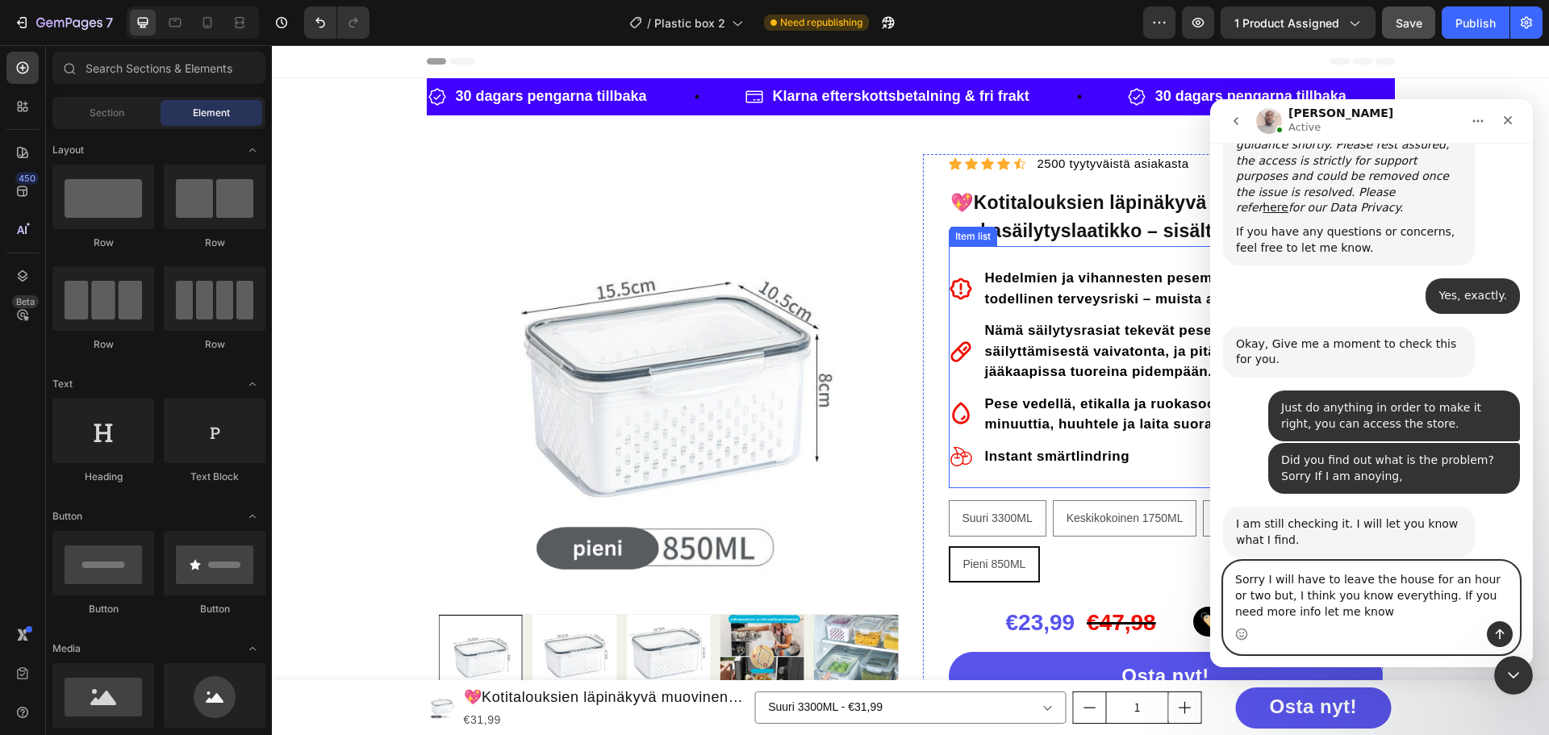
type textarea "Sorry I will have to leave the house for an hour or two but, I think you know e…"
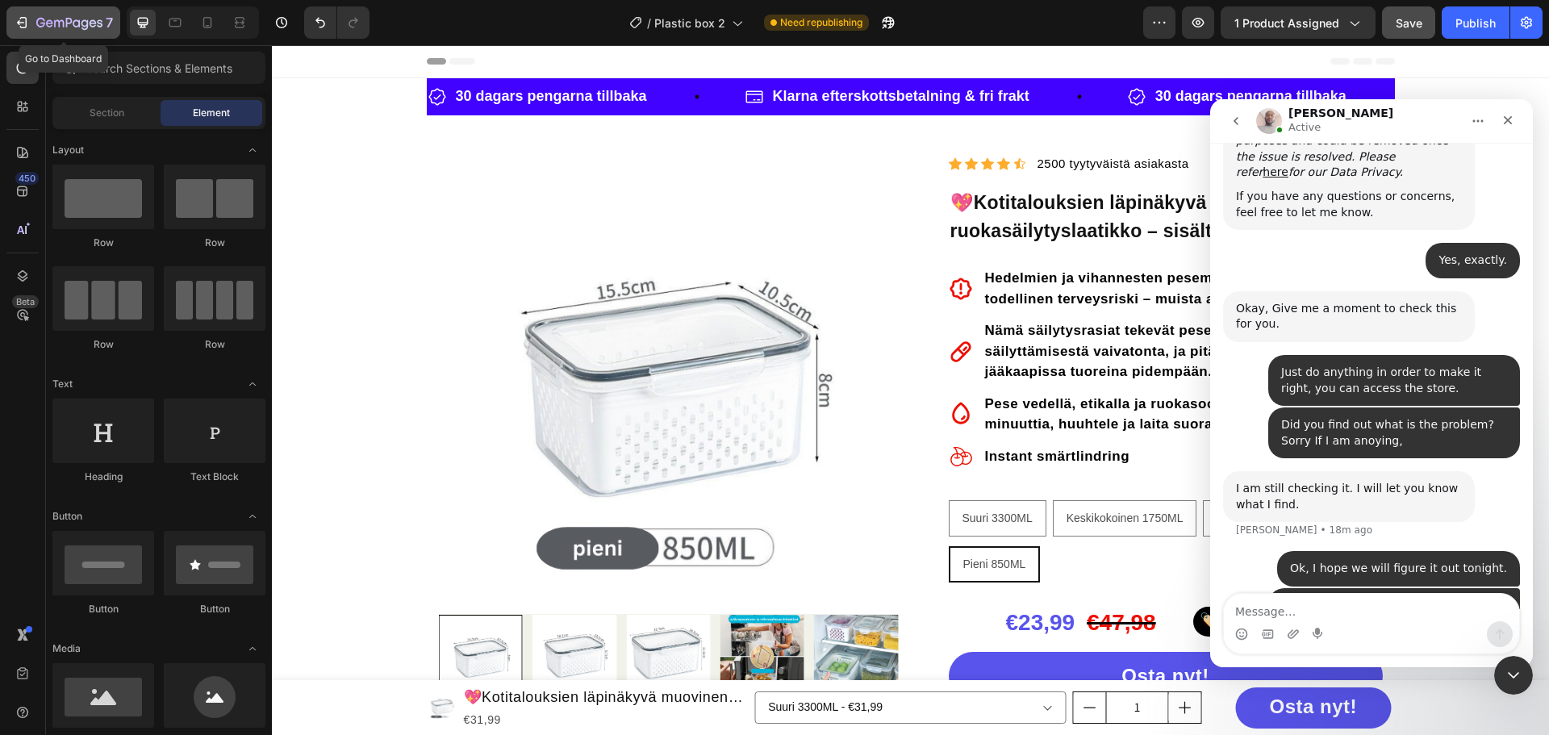
click at [40, 30] on icon "button" at bounding box center [69, 24] width 66 height 14
